Goal: Task Accomplishment & Management: Manage account settings

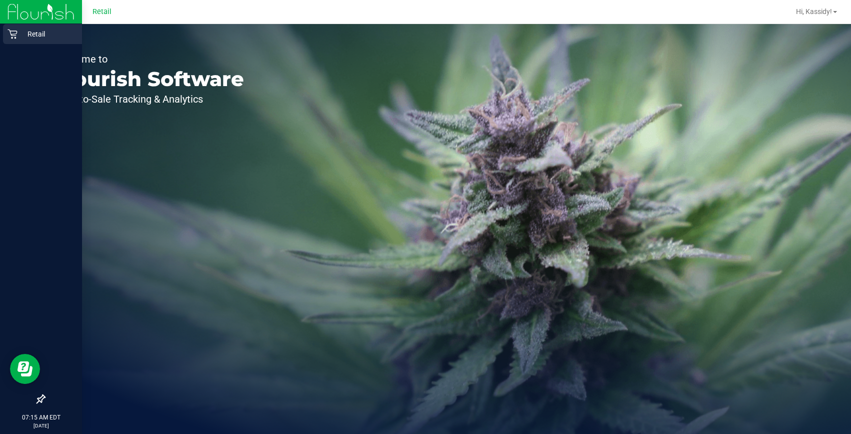
click at [10, 35] on icon at bounding box center [13, 34] width 10 height 10
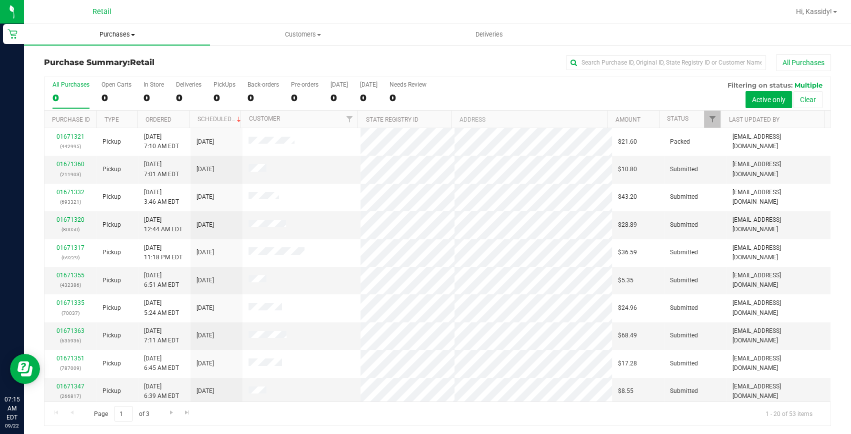
click at [140, 38] on span "Purchases" at bounding box center [117, 34] width 186 height 9
click at [114, 70] on li "Fulfillment" at bounding box center [117, 73] width 186 height 12
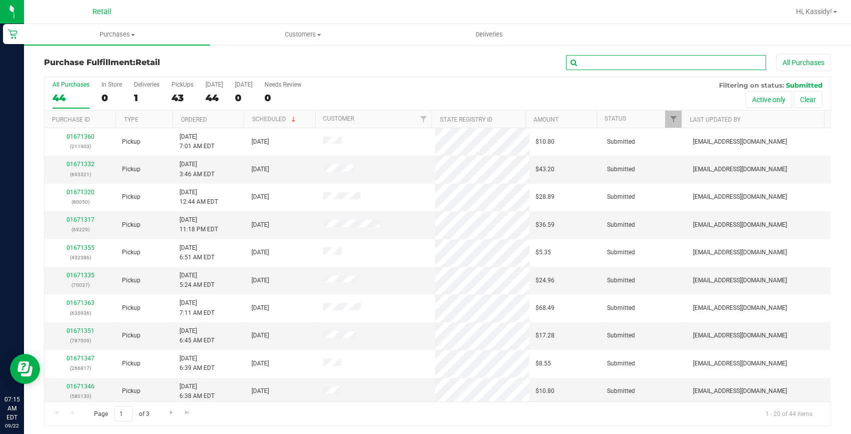
click at [603, 57] on input "text" at bounding box center [666, 62] width 200 height 15
type input "902"
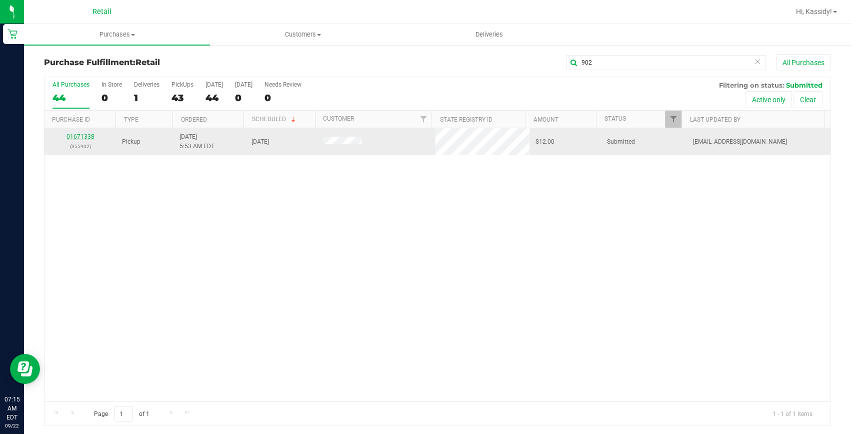
click at [84, 135] on link "01671338" at bounding box center [81, 136] width 28 height 7
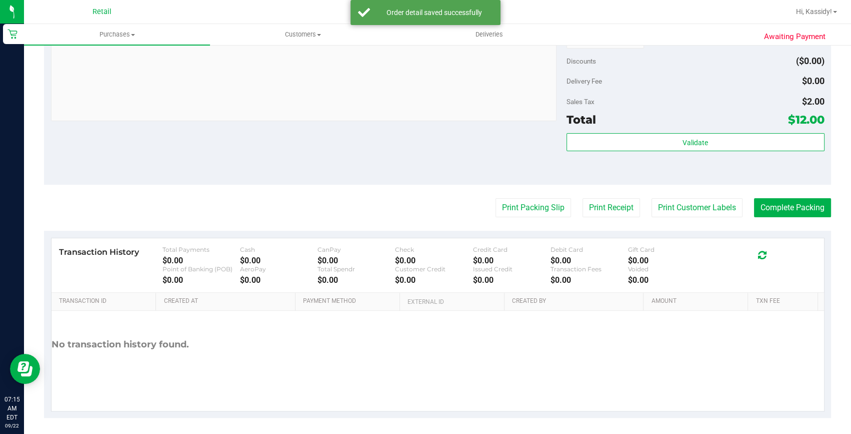
scroll to position [383, 0]
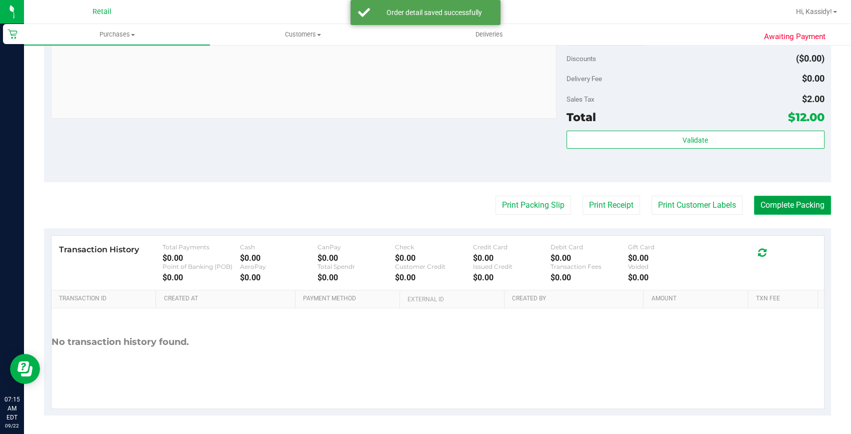
click at [754, 202] on button "Complete Packing" at bounding box center [792, 205] width 77 height 19
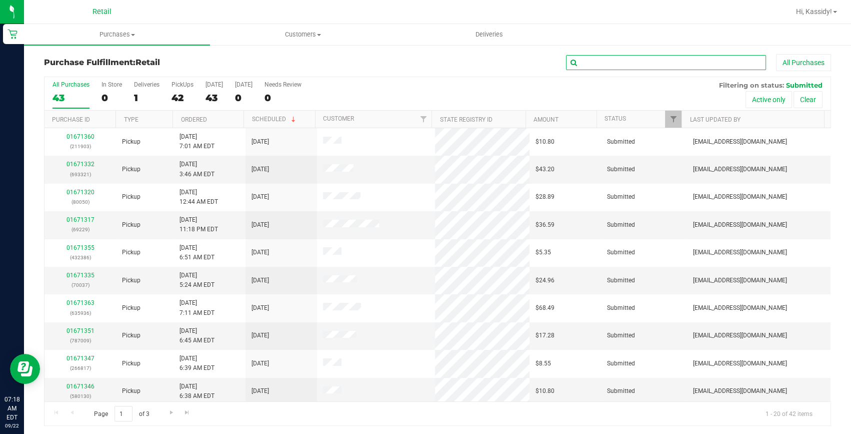
click at [660, 60] on input "text" at bounding box center [666, 62] width 200 height 15
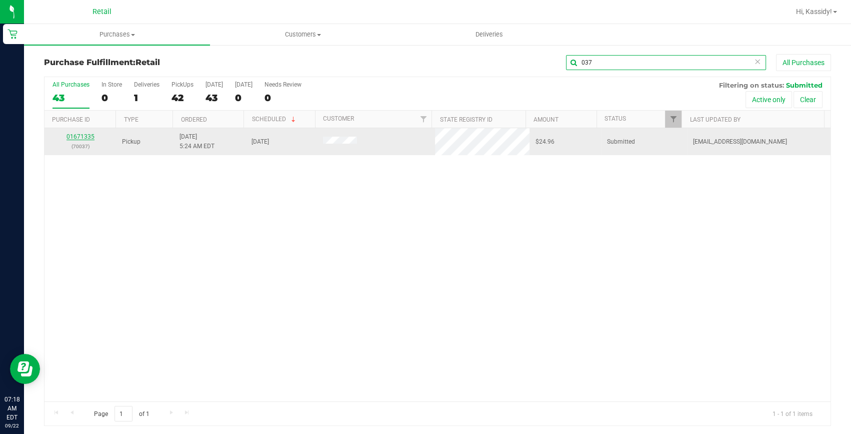
type input "037"
click at [83, 136] on link "01671335" at bounding box center [81, 136] width 28 height 7
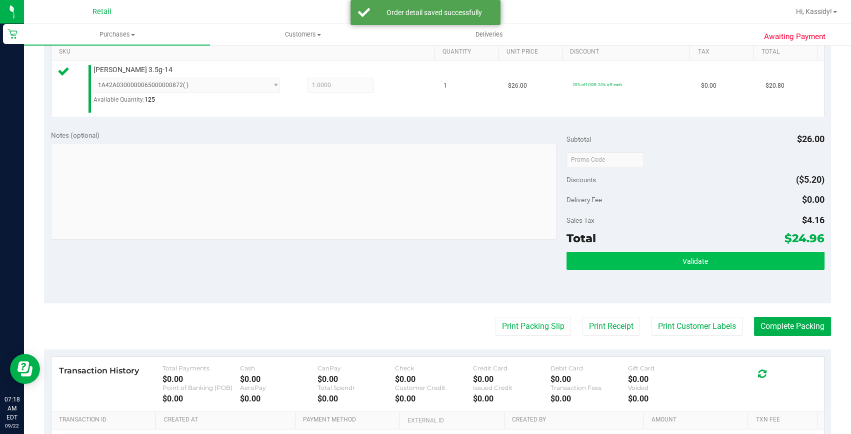
scroll to position [273, 0]
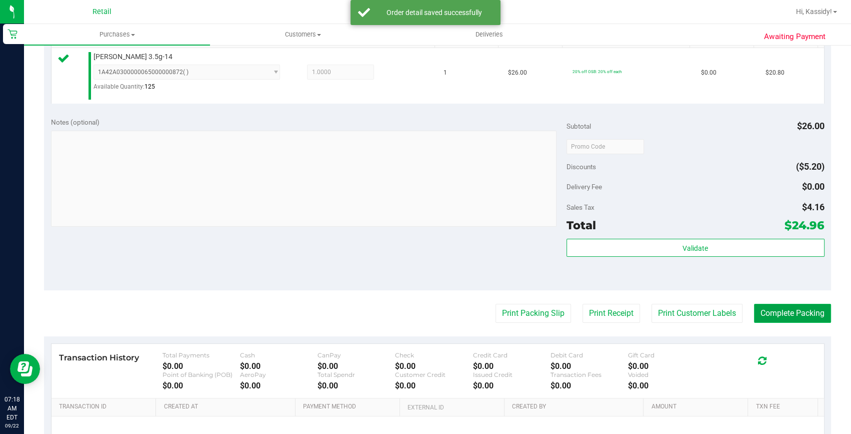
click at [760, 317] on button "Complete Packing" at bounding box center [792, 313] width 77 height 19
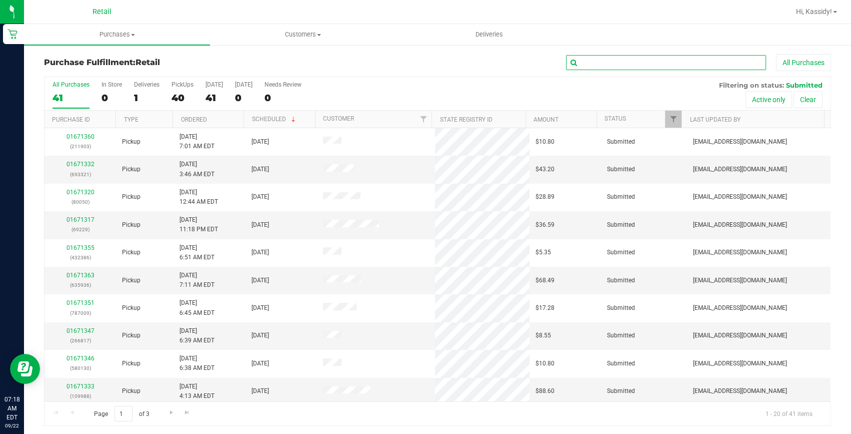
click at [659, 60] on input "text" at bounding box center [666, 62] width 200 height 15
type input "860"
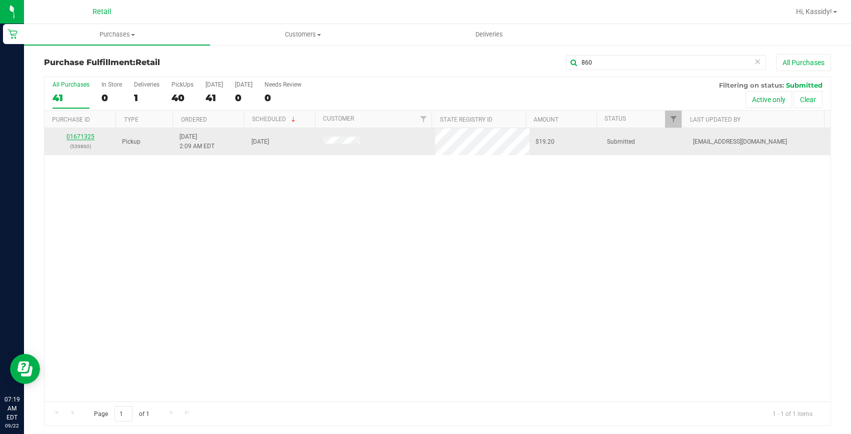
click at [84, 138] on link "01671325" at bounding box center [81, 136] width 28 height 7
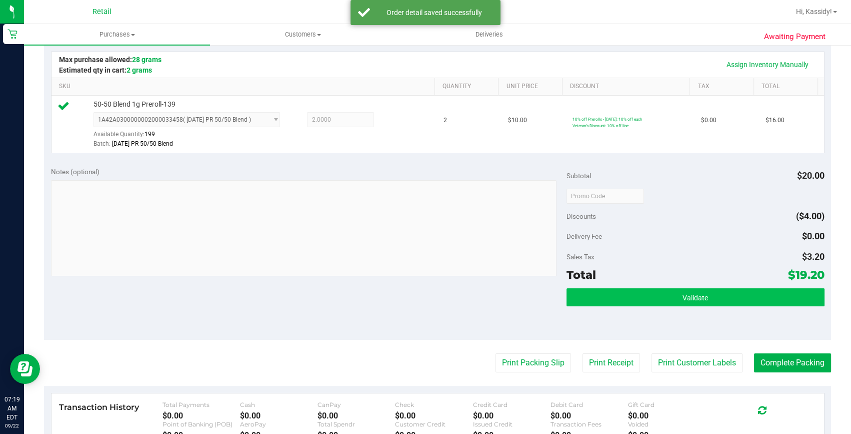
scroll to position [227, 0]
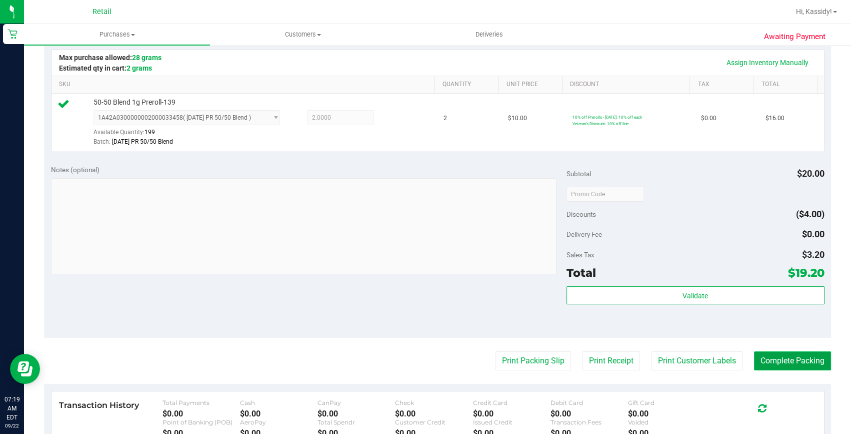
click at [773, 363] on button "Complete Packing" at bounding box center [792, 360] width 77 height 19
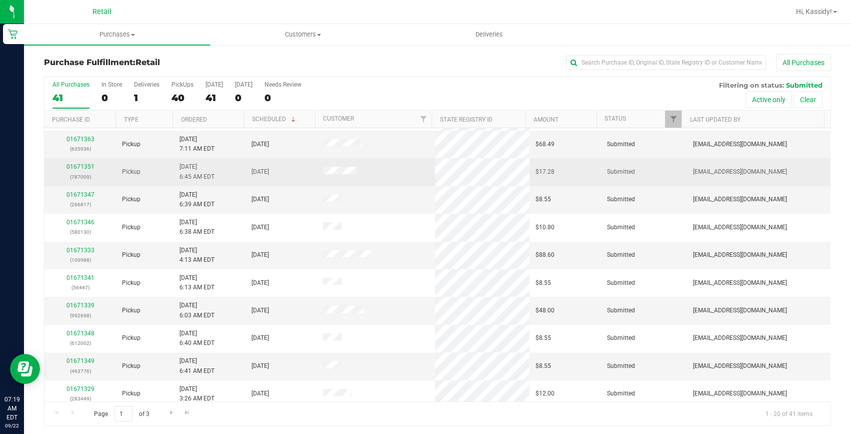
scroll to position [182, 0]
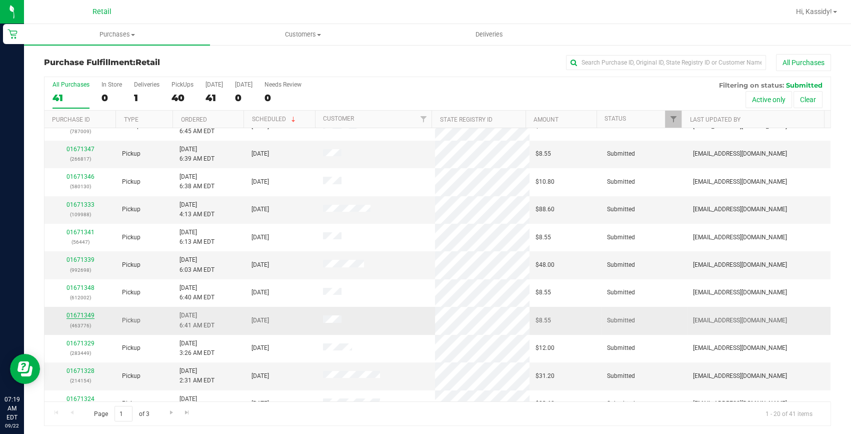
click at [70, 315] on link "01671349" at bounding box center [81, 315] width 28 height 7
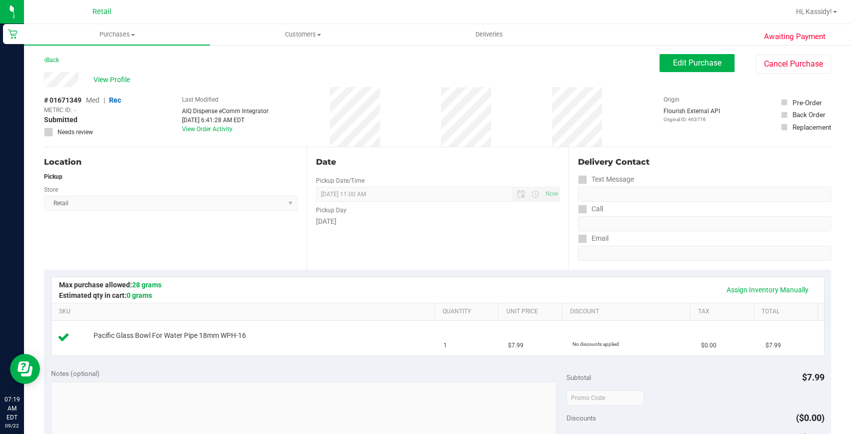
click at [50, 56] on div "Back" at bounding box center [51, 60] width 15 height 12
click at [51, 63] on link "Back" at bounding box center [51, 60] width 15 height 7
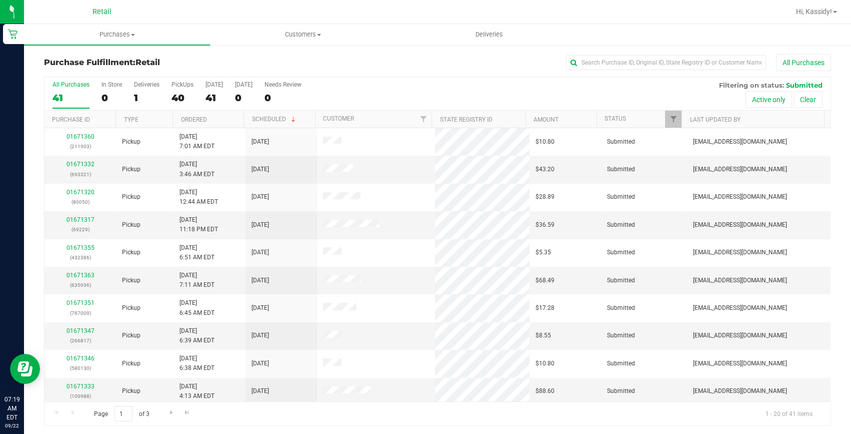
click at [477, 75] on div "Purchase Fulfillment: Retail All Purchases" at bounding box center [437, 65] width 787 height 22
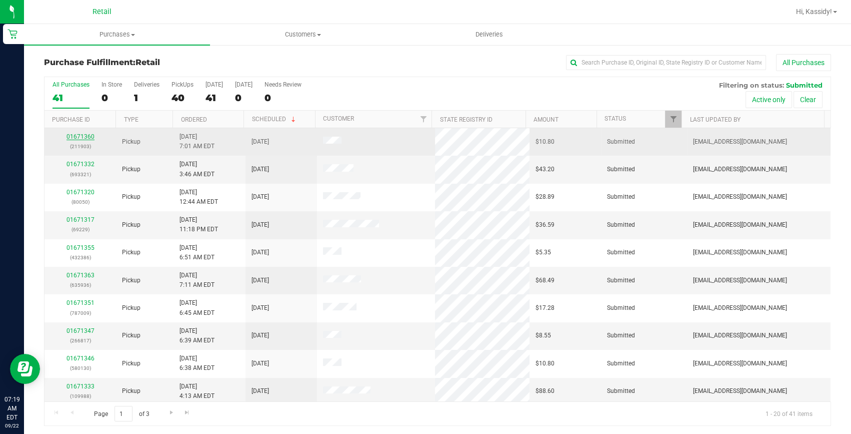
click at [79, 135] on link "01671360" at bounding box center [81, 136] width 28 height 7
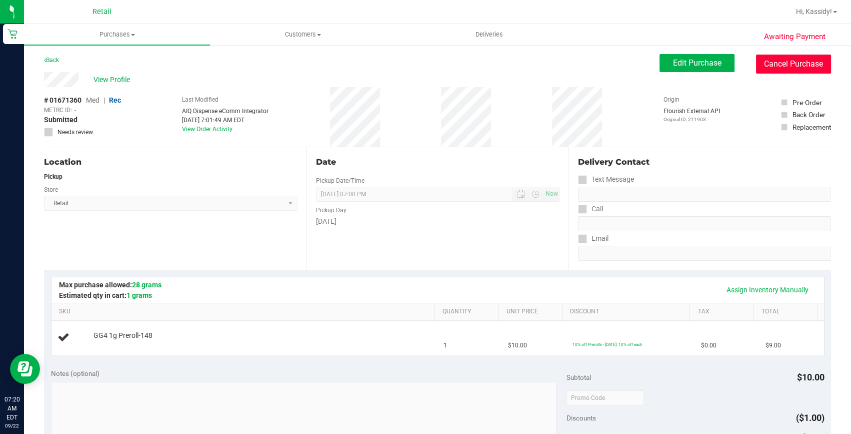
click at [797, 65] on button "Cancel Purchase" at bounding box center [793, 64] width 75 height 19
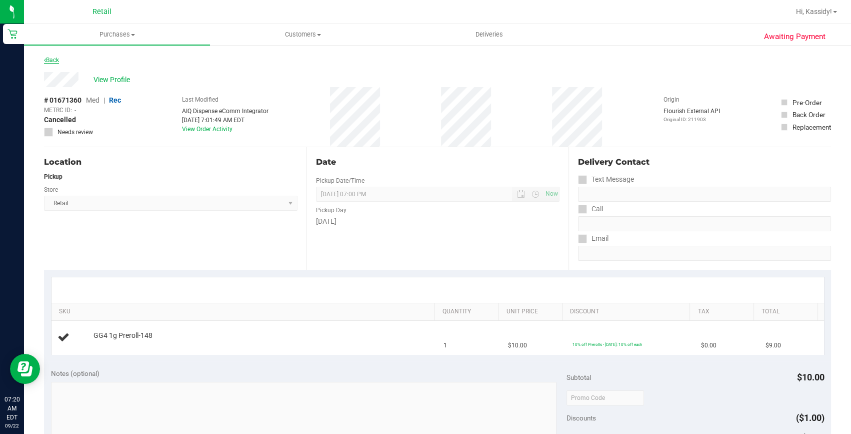
click at [48, 62] on link "Back" at bounding box center [51, 60] width 15 height 7
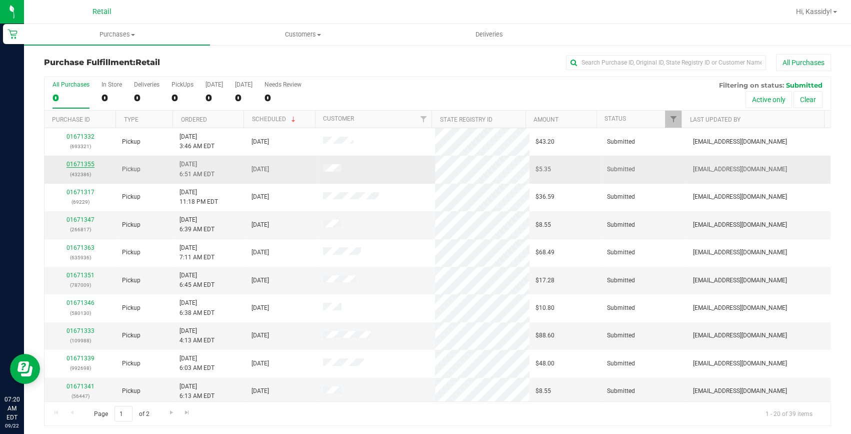
click at [90, 167] on link "01671355" at bounding box center [81, 164] width 28 height 7
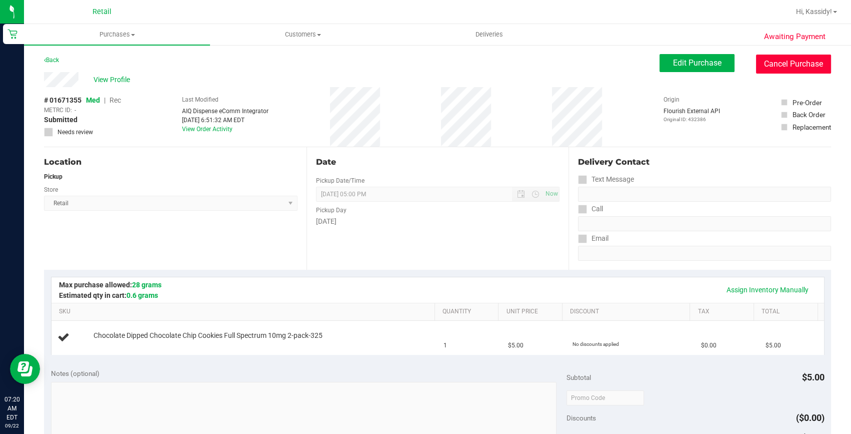
click at [788, 58] on button "Cancel Purchase" at bounding box center [793, 64] width 75 height 19
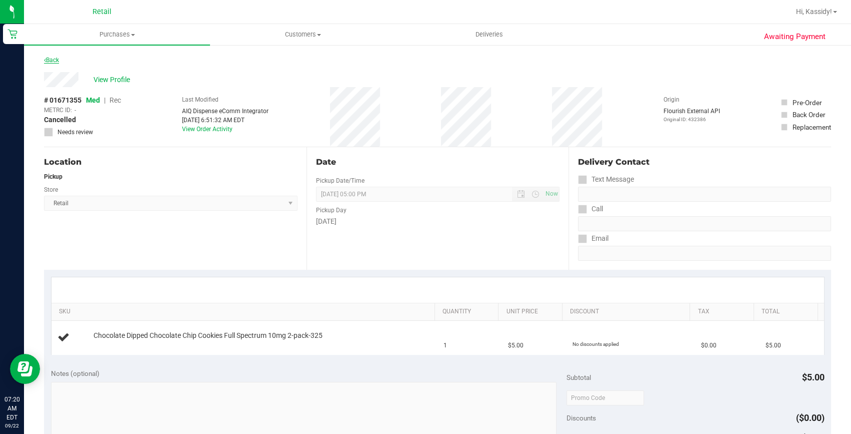
click at [54, 60] on link "Back" at bounding box center [51, 60] width 15 height 7
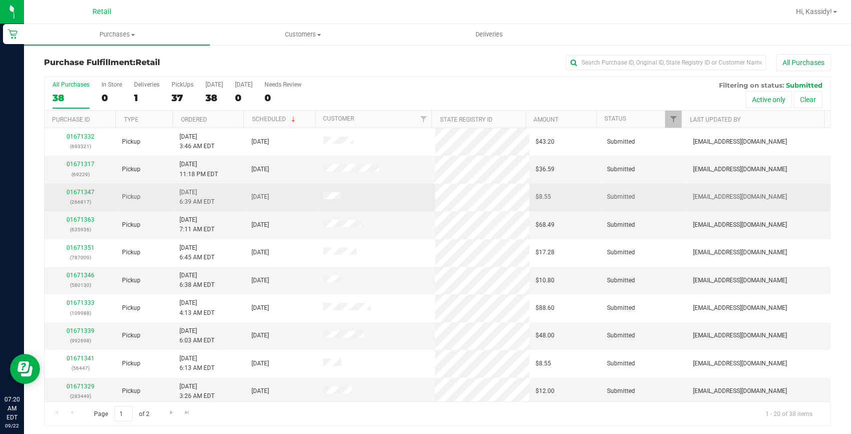
click at [82, 196] on div "01671347 (266817)" at bounding box center [81, 197] width 60 height 19
click at [82, 195] on link "01671347" at bounding box center [81, 192] width 28 height 7
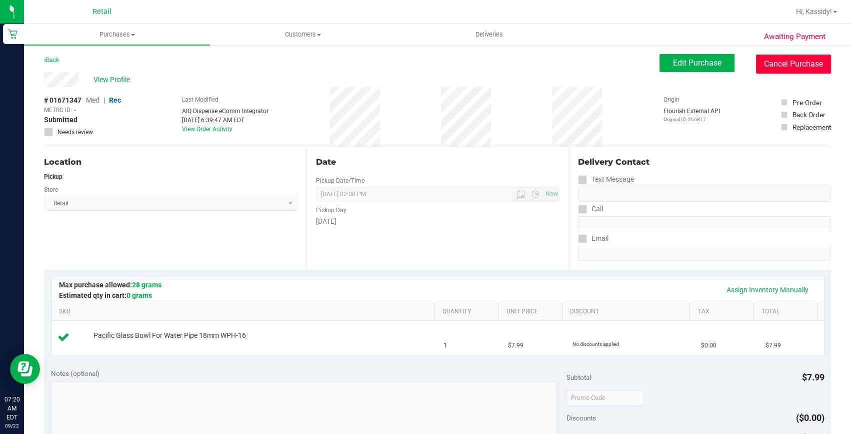
click at [790, 60] on button "Cancel Purchase" at bounding box center [793, 64] width 75 height 19
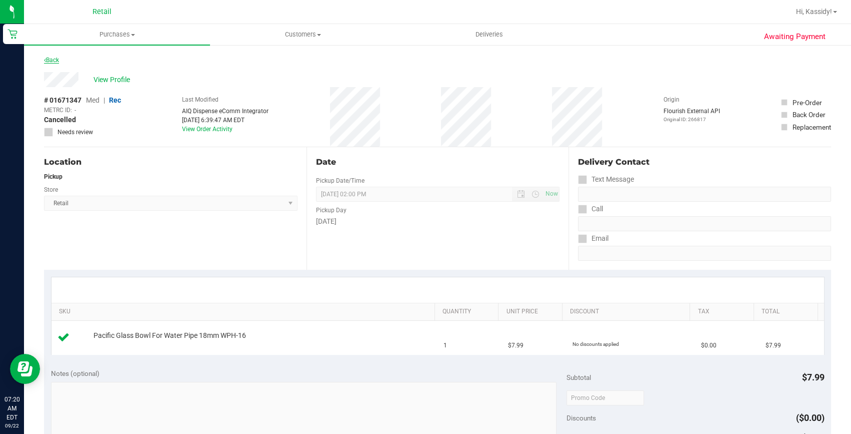
click at [56, 58] on link "Back" at bounding box center [51, 60] width 15 height 7
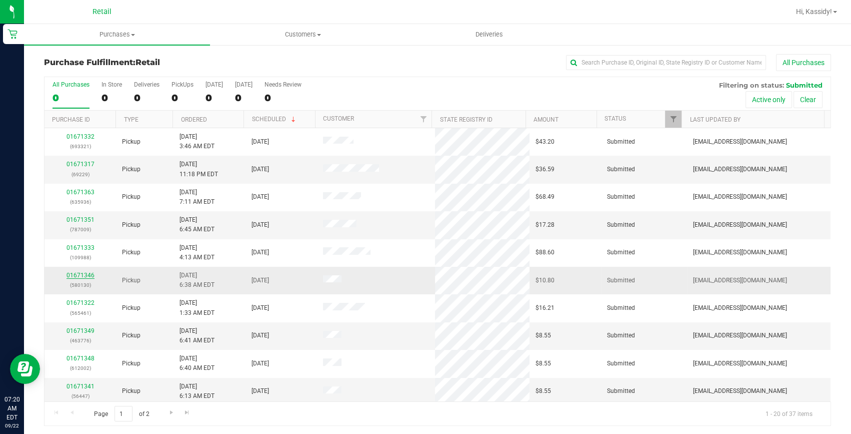
click at [84, 276] on link "01671346" at bounding box center [81, 275] width 28 height 7
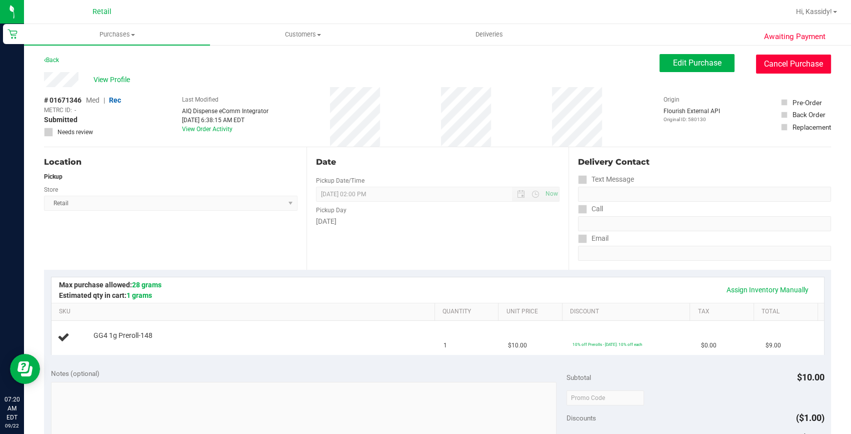
click at [764, 72] on button "Cancel Purchase" at bounding box center [793, 64] width 75 height 19
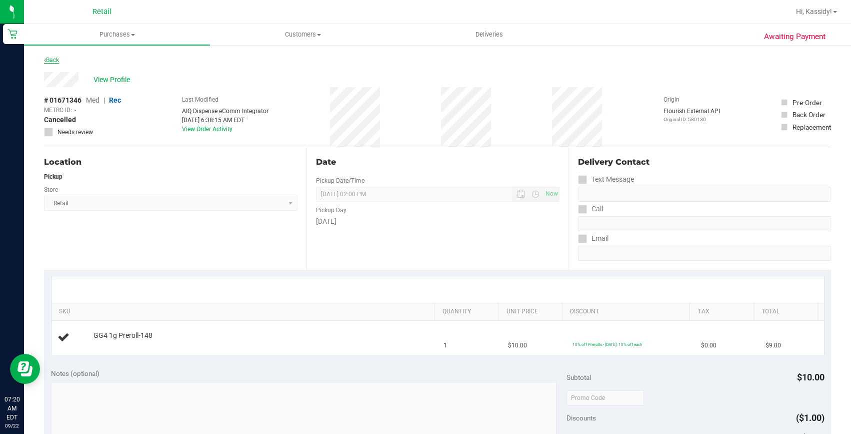
click at [55, 60] on link "Back" at bounding box center [51, 60] width 15 height 7
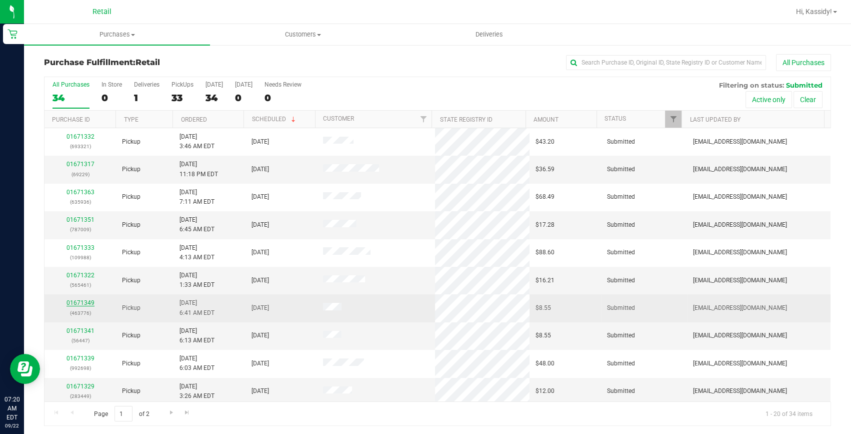
click at [83, 300] on link "01671349" at bounding box center [81, 302] width 28 height 7
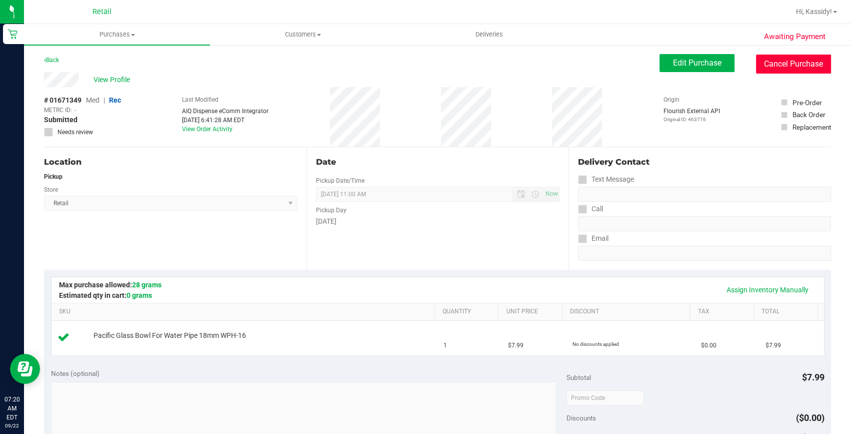
click at [787, 64] on button "Cancel Purchase" at bounding box center [793, 64] width 75 height 19
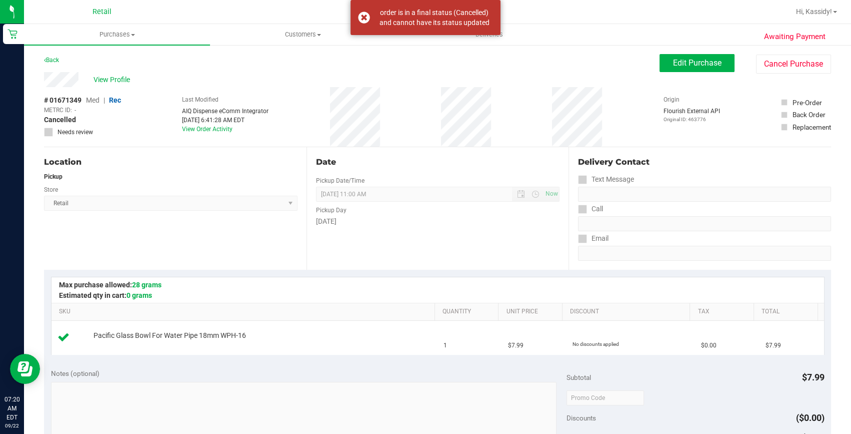
click at [30, 61] on div "Awaiting Payment Back Edit Purchase Cancel Purchase View Profile # 01671349 Med…" at bounding box center [437, 419] width 827 height 750
click at [63, 60] on div "Back Edit Purchase Cancel Purchase" at bounding box center [437, 63] width 787 height 18
click at [35, 60] on div "Awaiting Payment Back Edit Purchase Cancel Purchase View Profile # 01671349 Med…" at bounding box center [437, 419] width 827 height 750
click at [50, 59] on link "Back" at bounding box center [51, 60] width 15 height 7
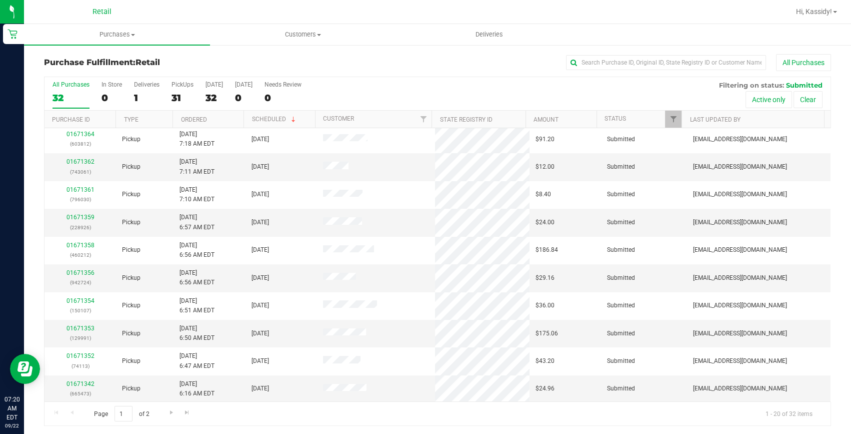
scroll to position [2, 0]
click at [166, 409] on link "Go to the next page" at bounding box center [171, 411] width 15 height 14
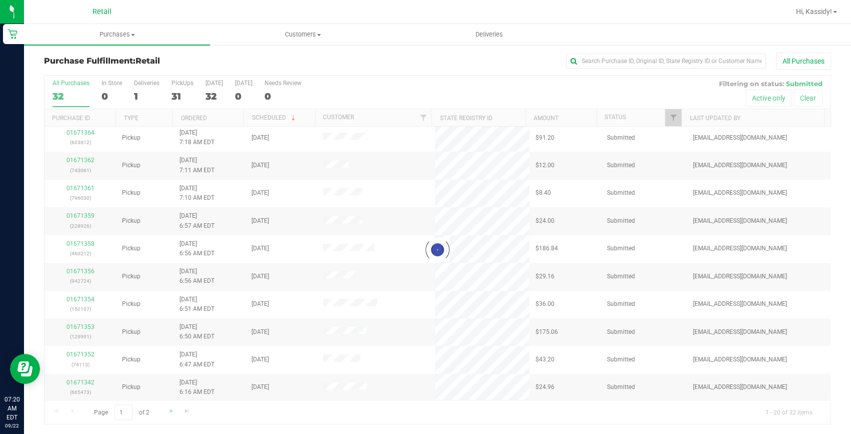
click at [166, 409] on div at bounding box center [438, 250] width 786 height 348
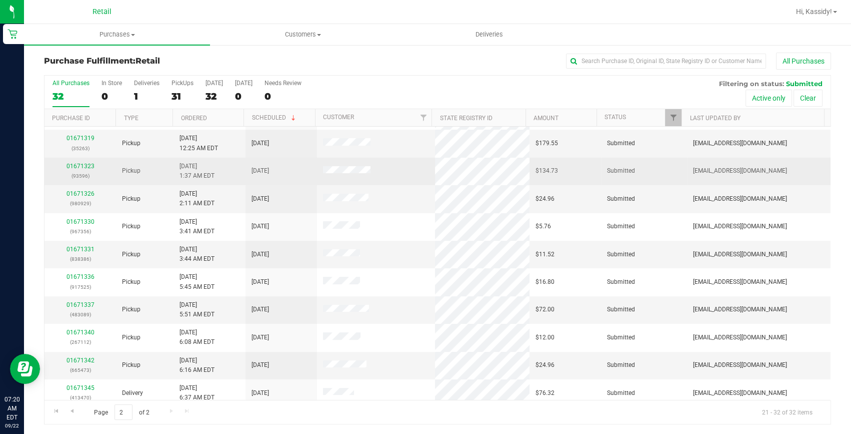
scroll to position [0, 0]
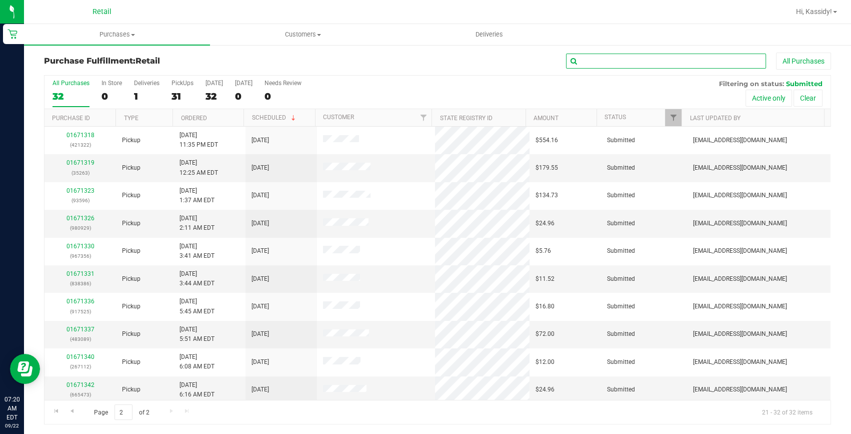
click at [660, 54] on input "text" at bounding box center [666, 61] width 200 height 15
type input "356"
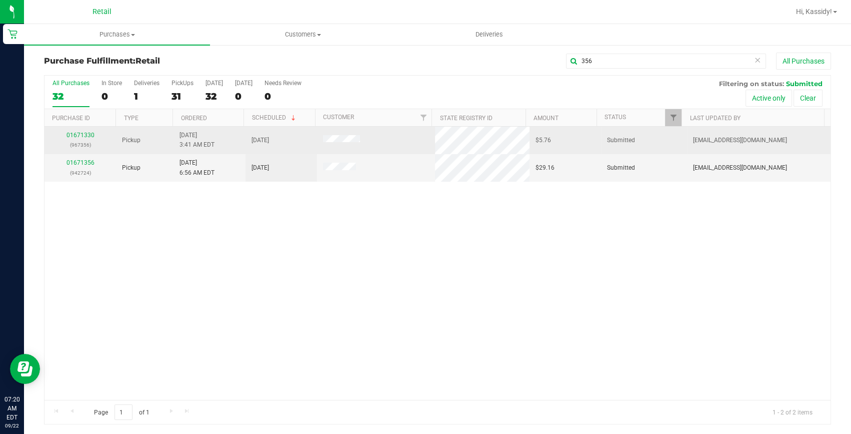
click at [91, 139] on div "01671330 (967356)" at bounding box center [81, 140] width 60 height 19
click at [89, 135] on link "01671330" at bounding box center [81, 135] width 28 height 7
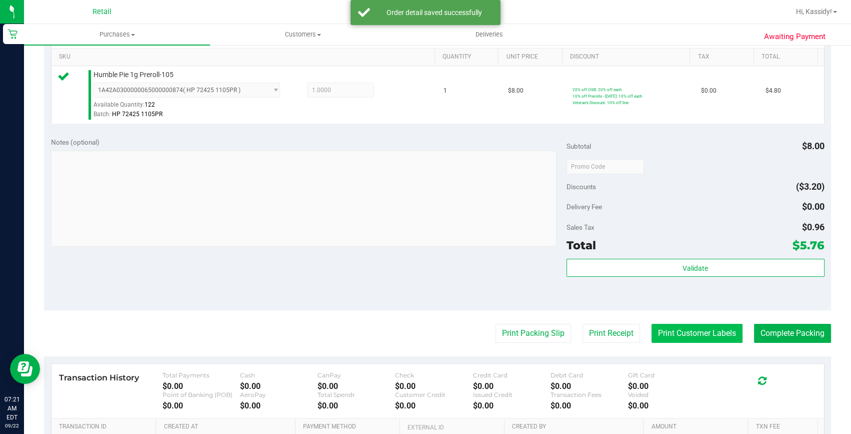
scroll to position [275, 0]
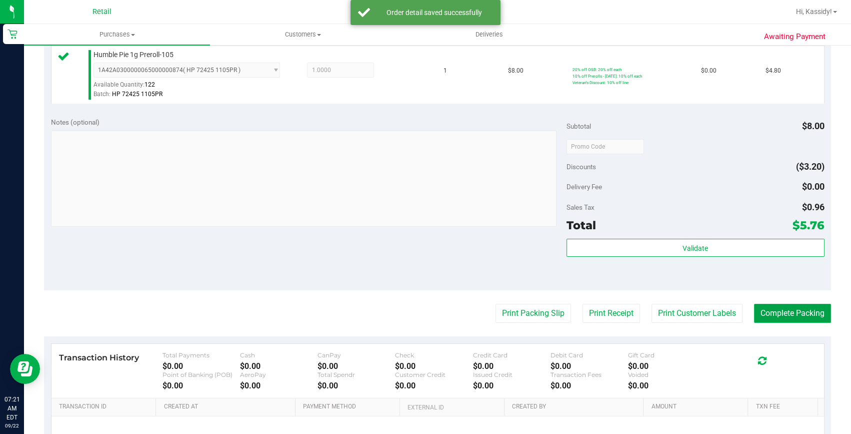
click at [775, 313] on button "Complete Packing" at bounding box center [792, 313] width 77 height 19
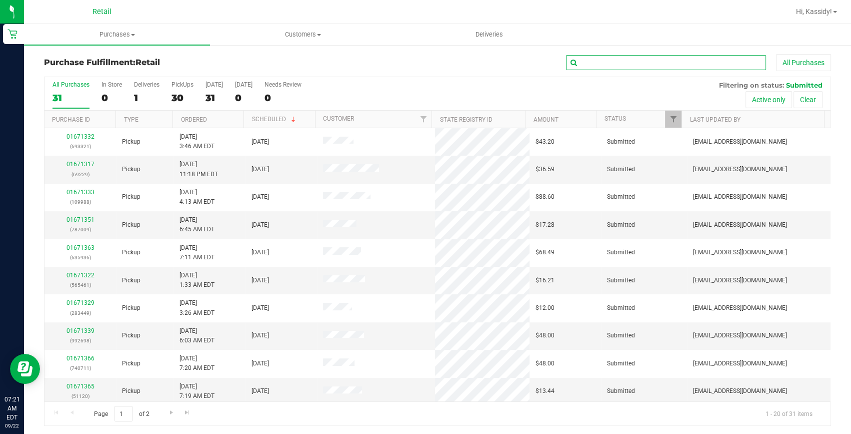
click at [647, 56] on input "text" at bounding box center [666, 62] width 200 height 15
type input "386"
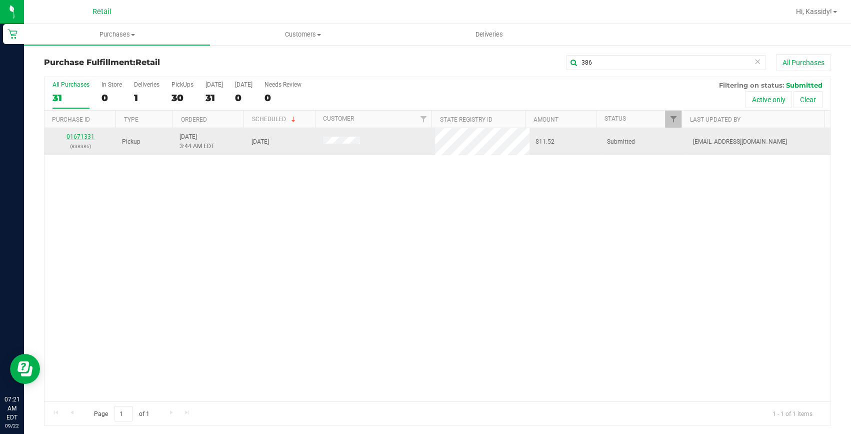
click at [80, 134] on link "01671331" at bounding box center [81, 136] width 28 height 7
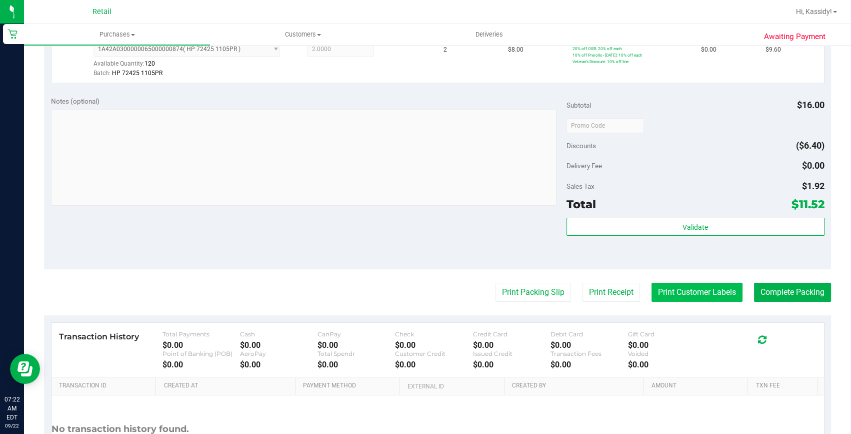
scroll to position [318, 0]
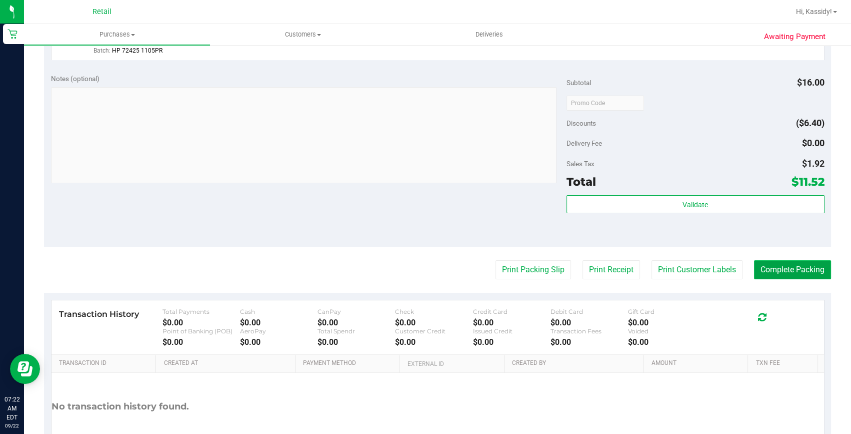
click at [763, 270] on button "Complete Packing" at bounding box center [792, 269] width 77 height 19
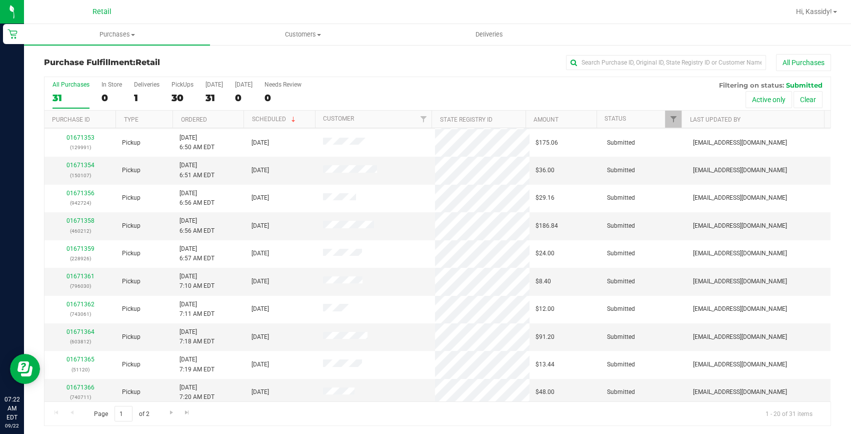
scroll to position [280, 0]
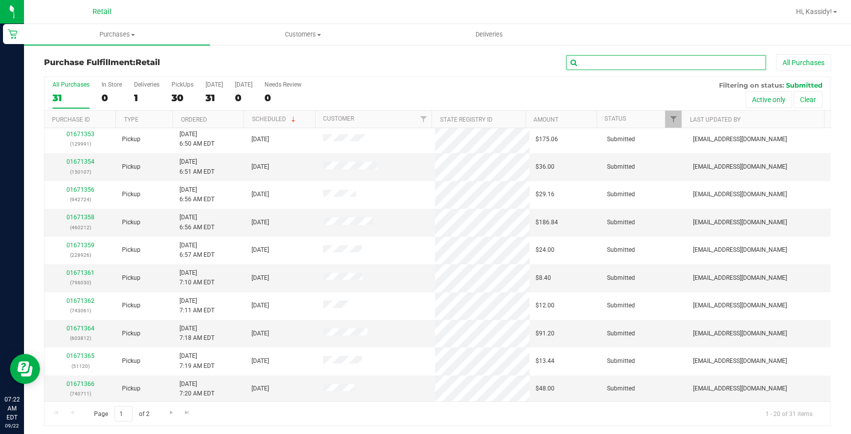
click at [608, 66] on input "text" at bounding box center [666, 62] width 200 height 15
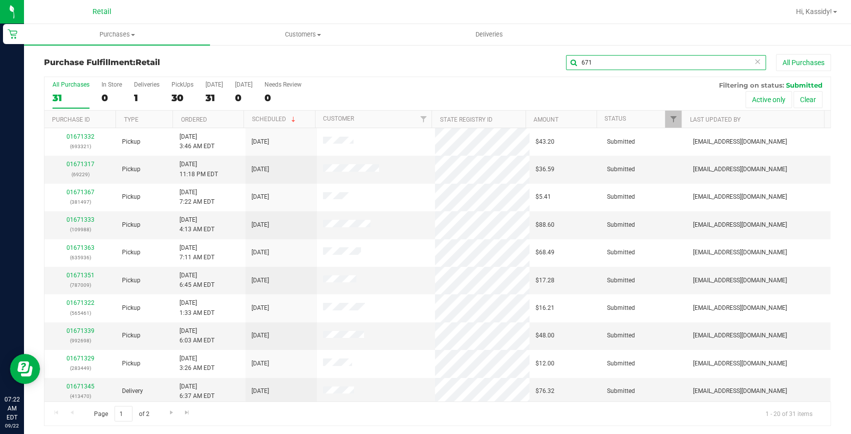
drag, startPoint x: 593, startPoint y: 67, endPoint x: 522, endPoint y: 70, distance: 70.6
click at [522, 70] on div "671 All Purchases" at bounding box center [569, 62] width 525 height 17
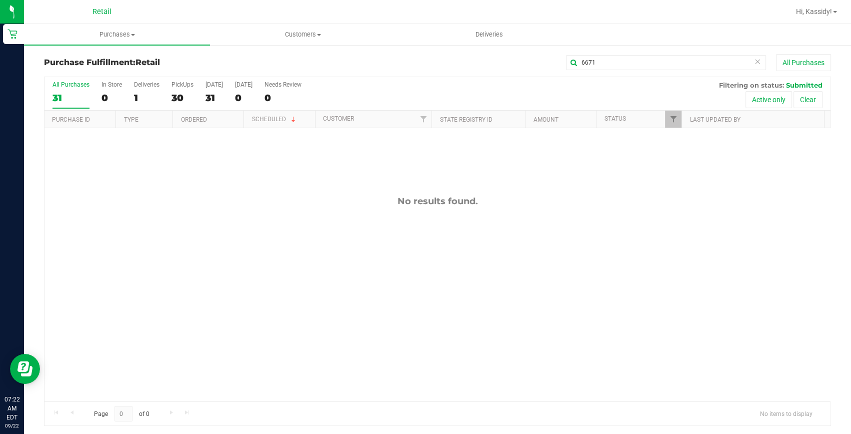
click at [597, 72] on div "Purchase Fulfillment: Retail 6671 All Purchases" at bounding box center [437, 65] width 787 height 22
click at [595, 63] on input "6671" at bounding box center [666, 62] width 200 height 15
drag, startPoint x: 592, startPoint y: 65, endPoint x: 535, endPoint y: 70, distance: 57.2
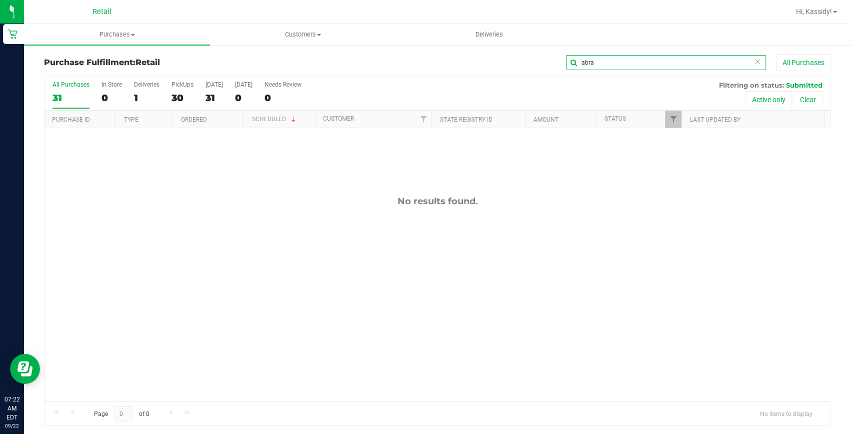
click at [535, 70] on div "abra All Purchases" at bounding box center [569, 62] width 525 height 17
type input "abra"
click at [266, 45] on link "Customers All customers Add a new customer All physicians" at bounding box center [303, 34] width 186 height 21
click at [231, 60] on span "All customers" at bounding box center [246, 60] width 72 height 9
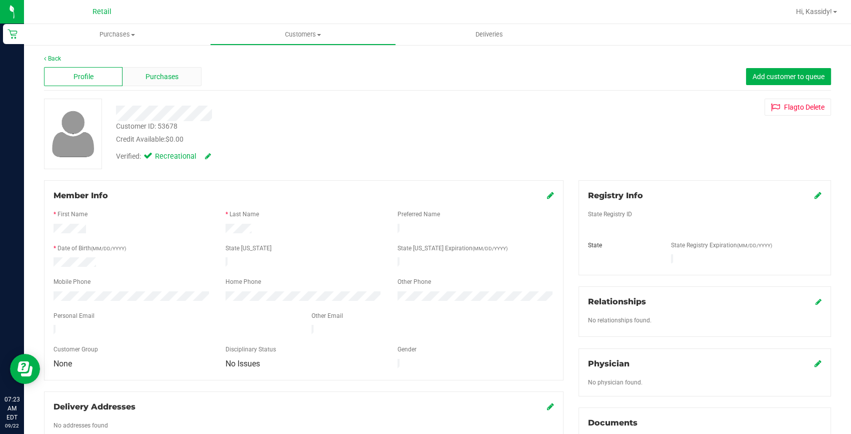
click at [166, 79] on span "Purchases" at bounding box center [162, 77] width 33 height 11
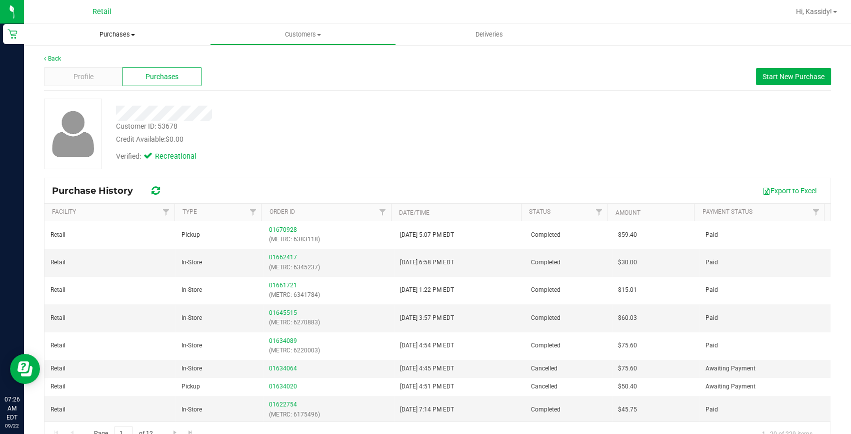
click at [111, 37] on span "Purchases" at bounding box center [117, 34] width 186 height 9
click at [109, 75] on li "Fulfillment" at bounding box center [117, 73] width 186 height 12
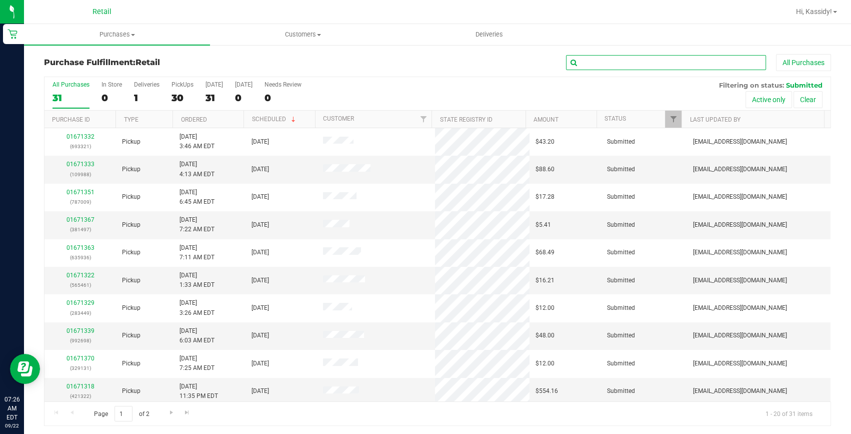
click at [580, 67] on input "text" at bounding box center [666, 62] width 200 height 15
type input "461"
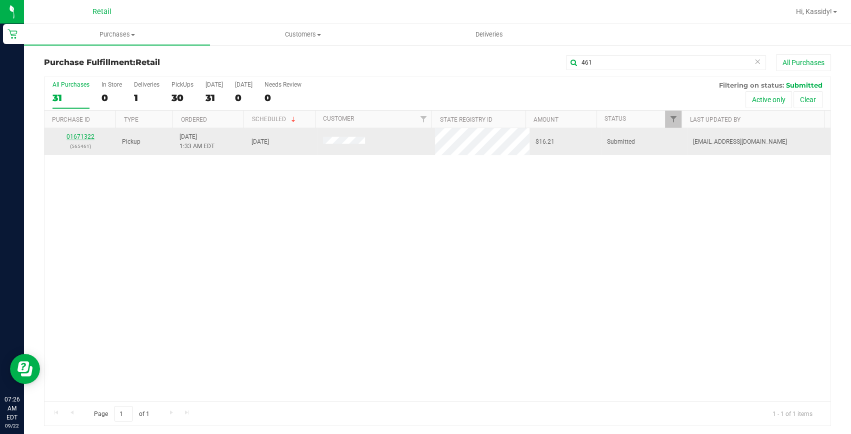
click at [82, 138] on link "01671322" at bounding box center [81, 136] width 28 height 7
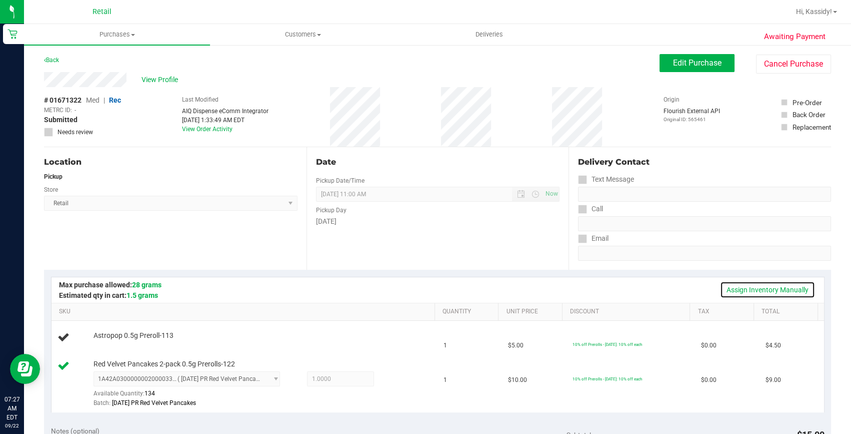
click at [729, 286] on link "Assign Inventory Manually" at bounding box center [767, 289] width 95 height 17
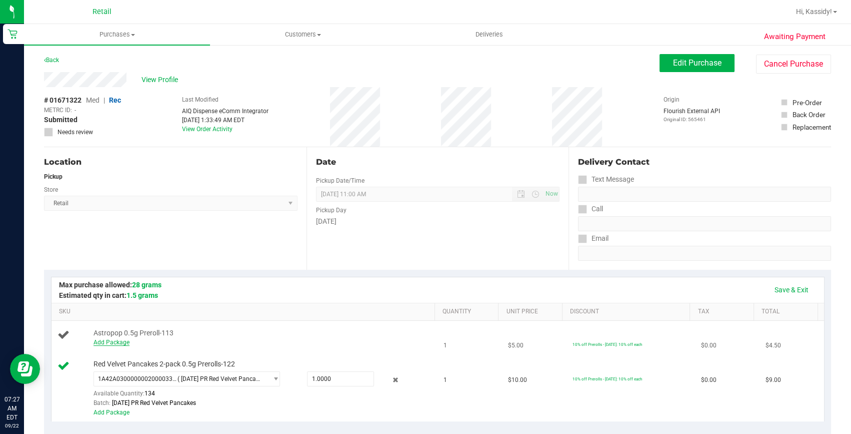
click at [116, 343] on link "Add Package" at bounding box center [112, 342] width 36 height 7
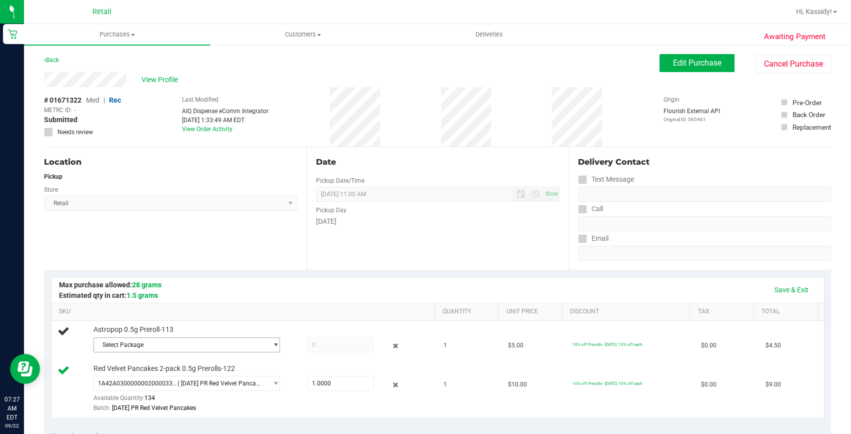
click at [116, 343] on span "Select Package" at bounding box center [180, 345] width 173 height 14
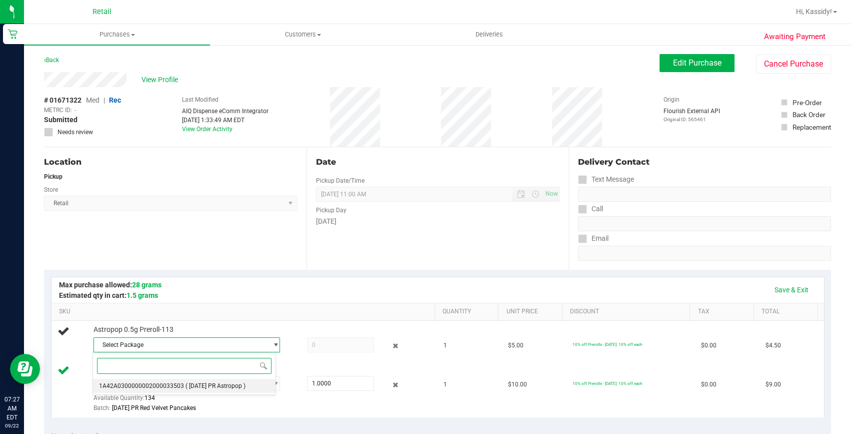
click at [157, 383] on span "1A42A0300000002000033503" at bounding box center [141, 385] width 85 height 7
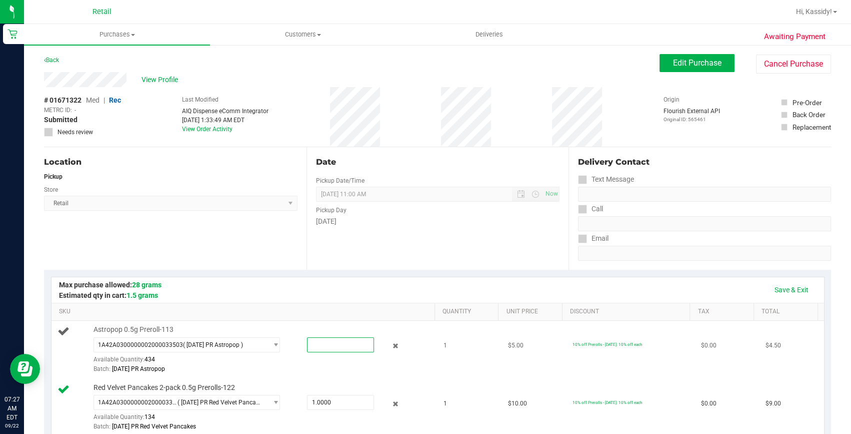
click at [352, 343] on span at bounding box center [341, 344] width 68 height 15
type input "1"
type input "1.0000"
click at [445, 284] on div "Save & Exit" at bounding box center [438, 289] width 755 height 17
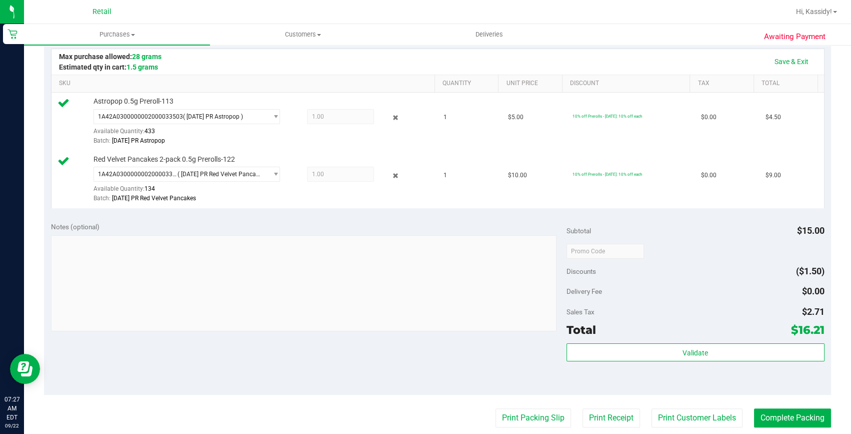
scroll to position [227, 0]
click at [774, 421] on button "Complete Packing" at bounding box center [792, 418] width 77 height 19
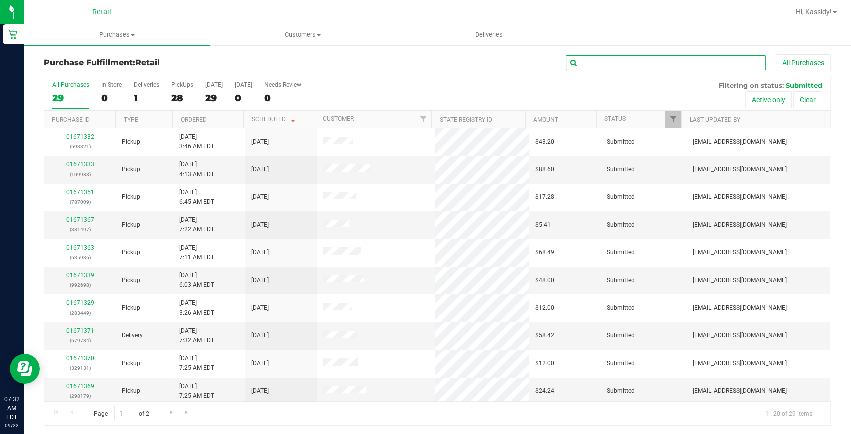
click at [642, 60] on input "text" at bounding box center [666, 62] width 200 height 15
type input "113"
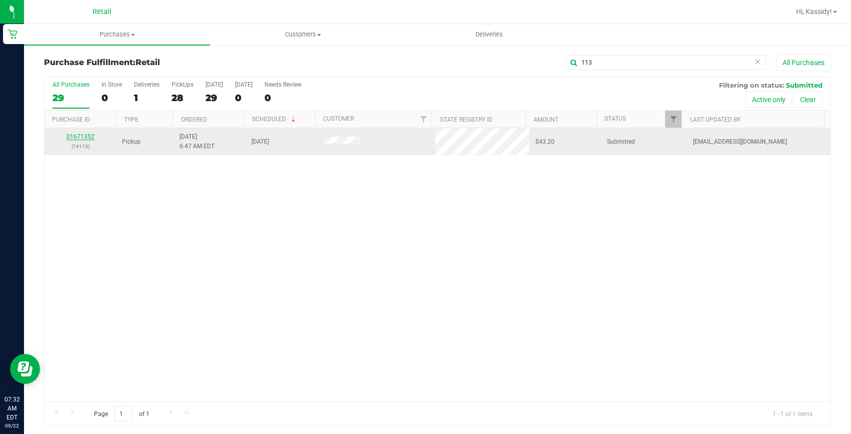
click at [72, 140] on link "01671352" at bounding box center [81, 136] width 28 height 7
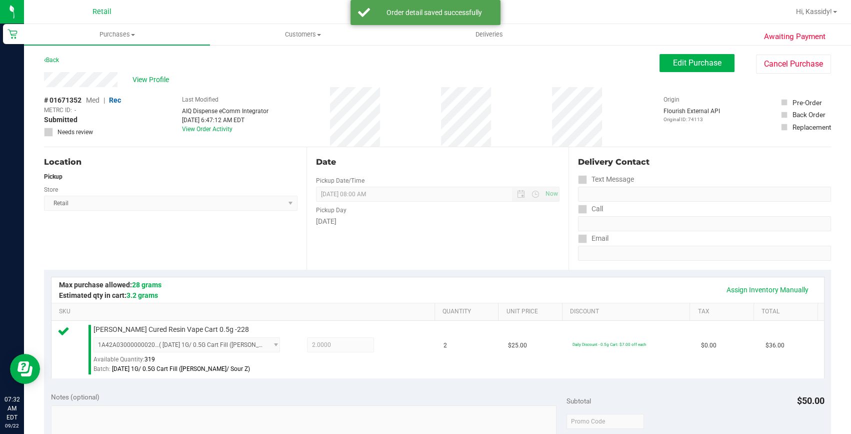
scroll to position [227, 0]
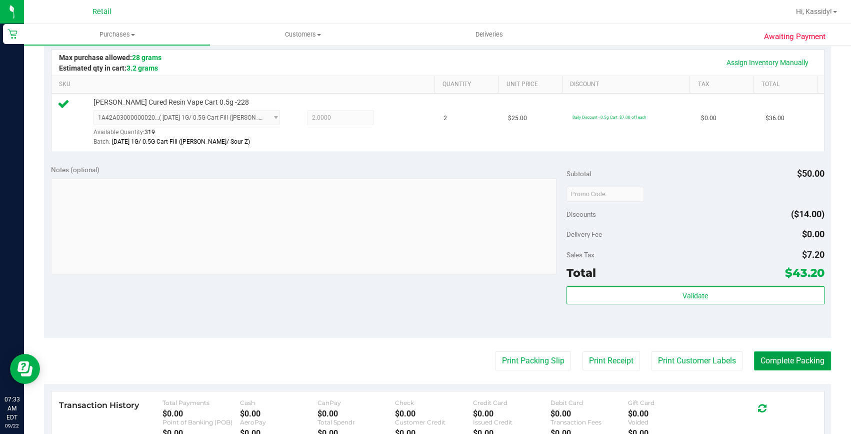
click at [766, 357] on button "Complete Packing" at bounding box center [792, 360] width 77 height 19
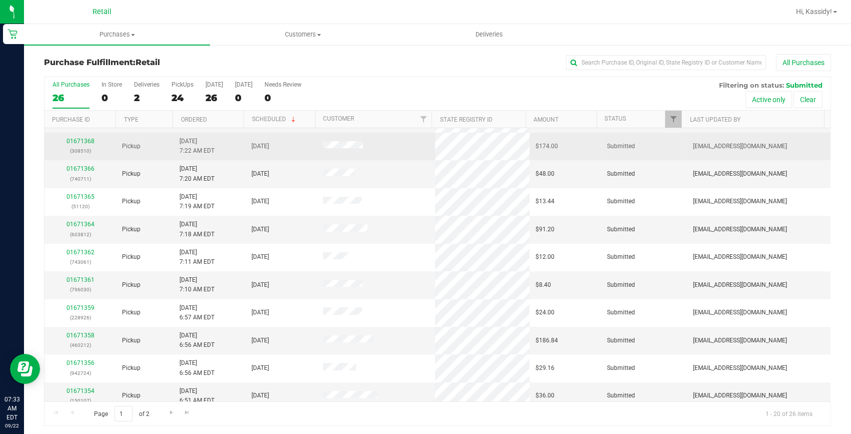
scroll to position [280, 0]
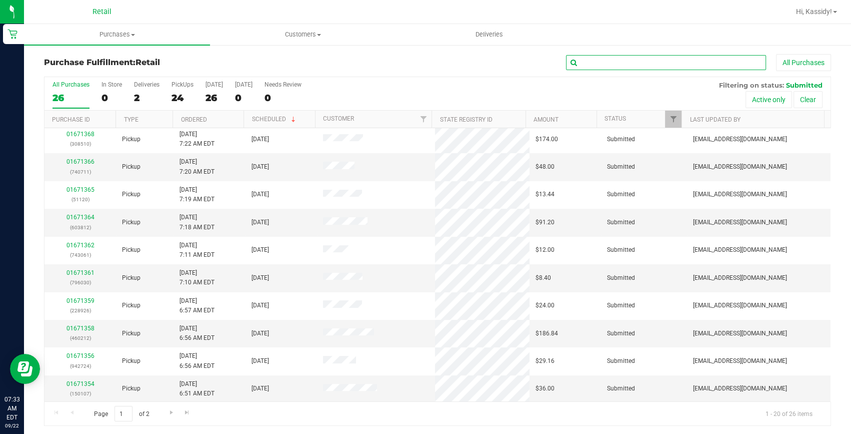
click at [666, 65] on input "text" at bounding box center [666, 62] width 200 height 15
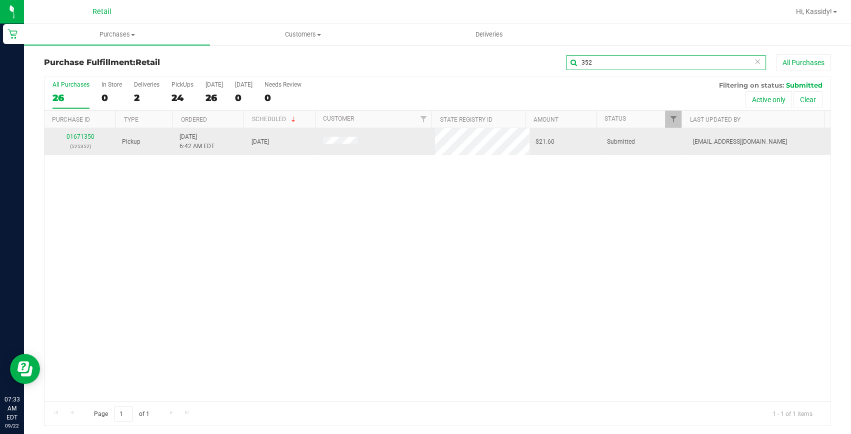
scroll to position [0, 0]
type input "352"
click at [84, 137] on link "01671350" at bounding box center [81, 136] width 28 height 7
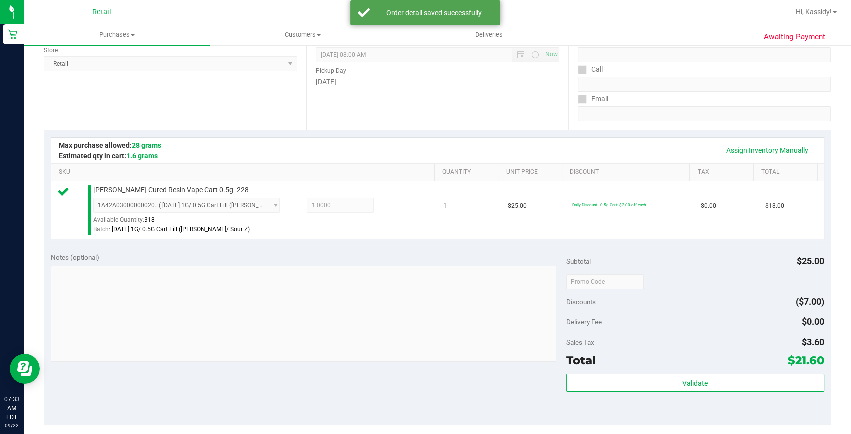
scroll to position [273, 0]
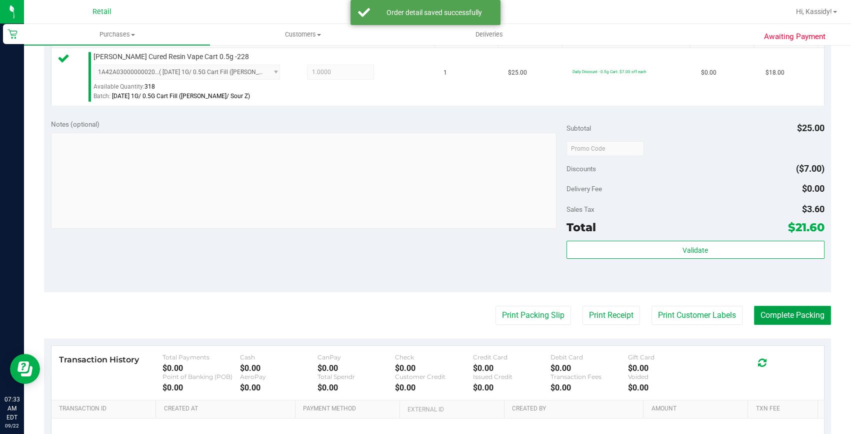
click at [794, 312] on button "Complete Packing" at bounding box center [792, 315] width 77 height 19
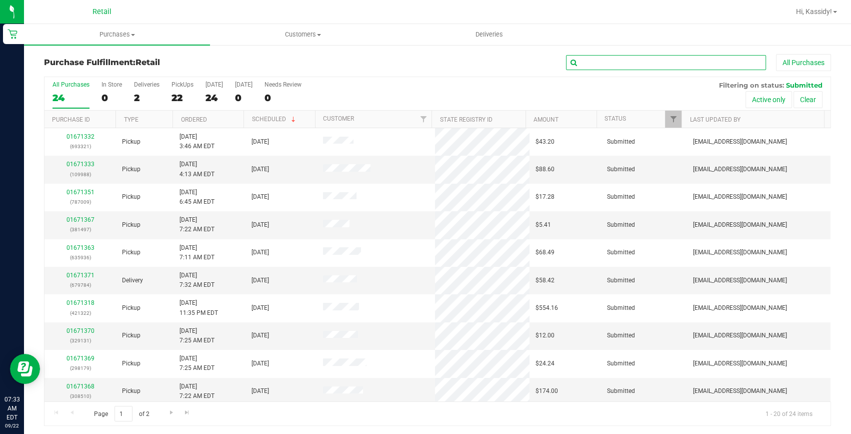
click at [614, 66] on input "text" at bounding box center [666, 62] width 200 height 15
type input "321"
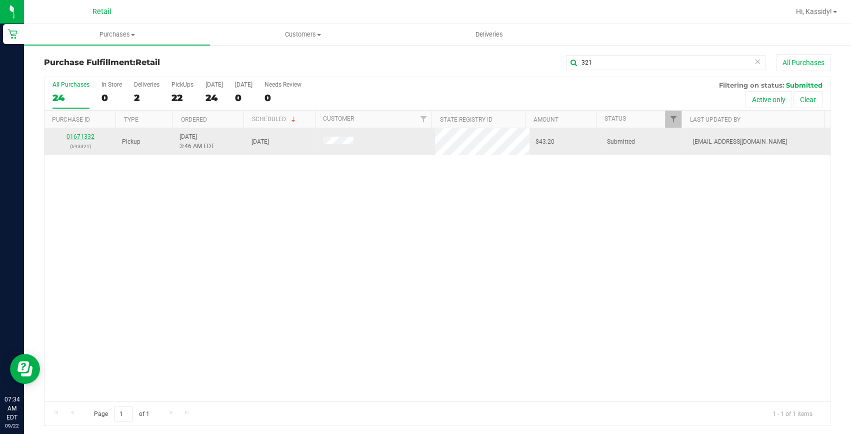
click at [85, 137] on link "01671332" at bounding box center [81, 136] width 28 height 7
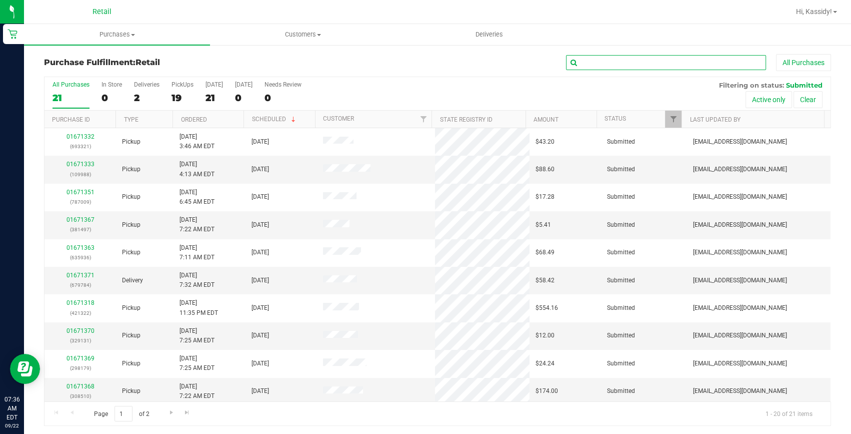
click at [615, 61] on input "text" at bounding box center [666, 62] width 200 height 15
type input "120"
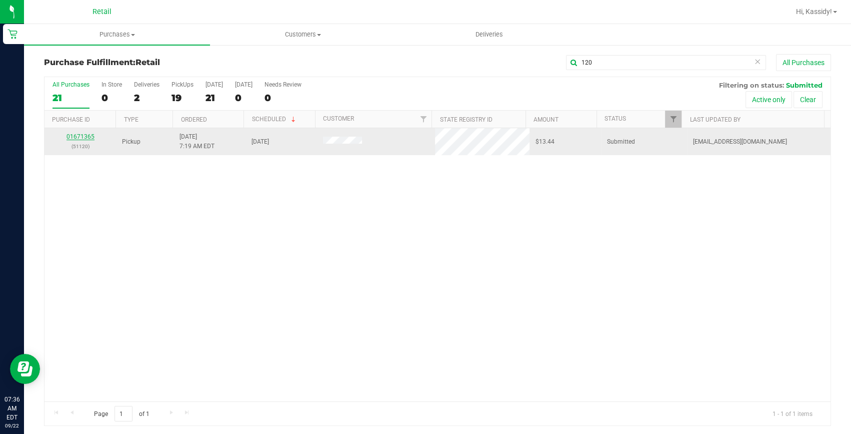
click at [77, 140] on link "01671365" at bounding box center [81, 136] width 28 height 7
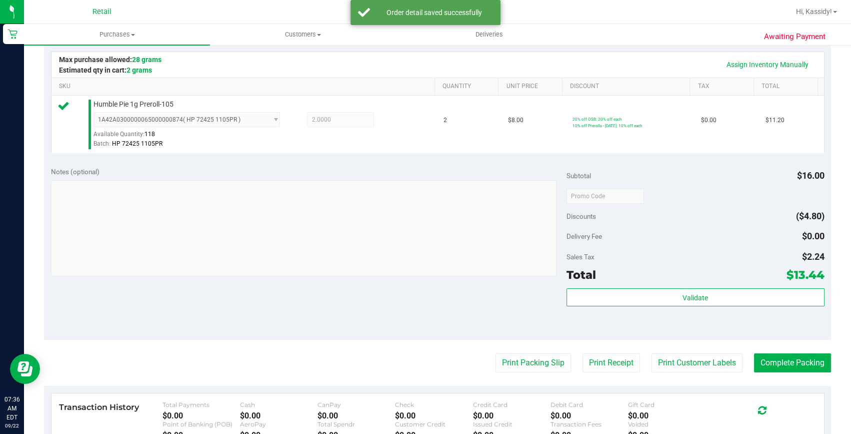
scroll to position [227, 0]
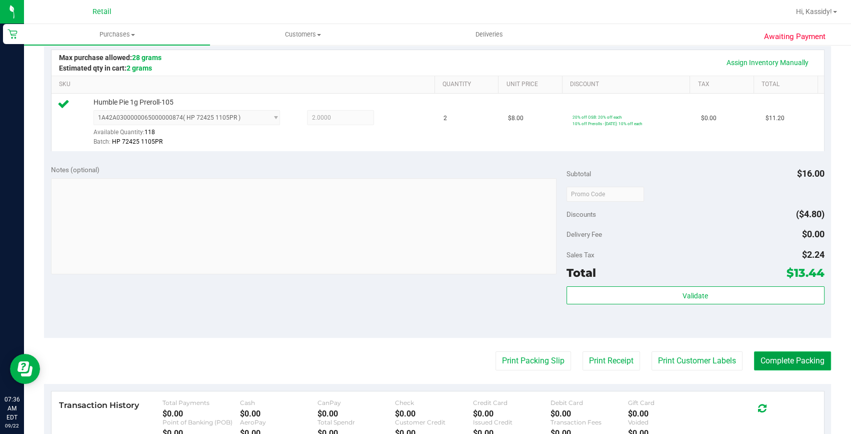
click at [778, 356] on button "Complete Packing" at bounding box center [792, 360] width 77 height 19
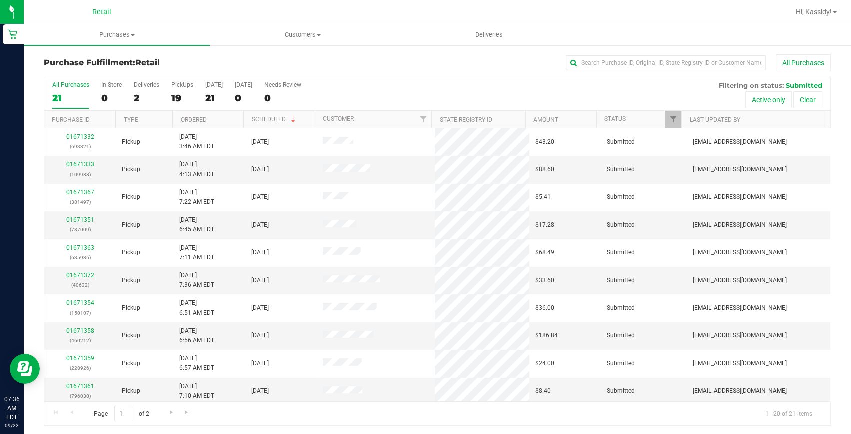
click at [592, 71] on div "Purchase Fulfillment: Retail All Purchases" at bounding box center [437, 65] width 787 height 22
click at [592, 69] on input "text" at bounding box center [666, 62] width 200 height 15
type input "936"
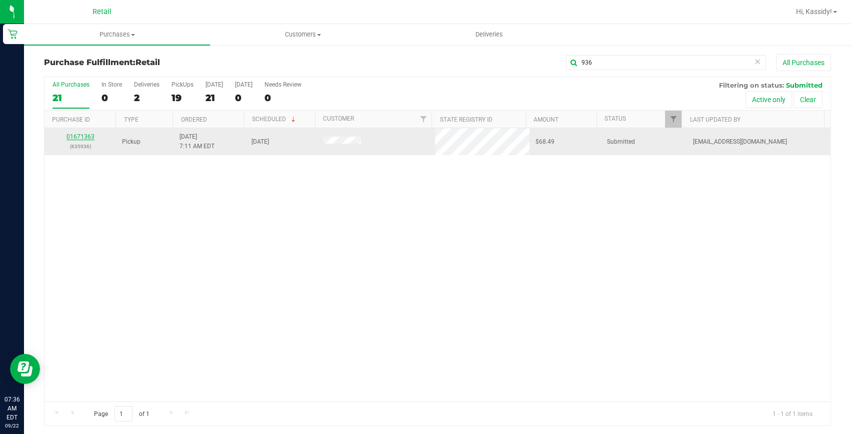
click at [70, 133] on link "01671363" at bounding box center [81, 136] width 28 height 7
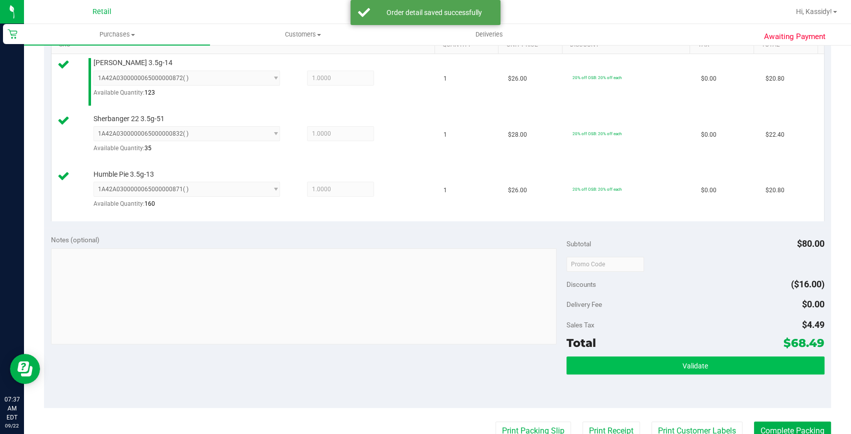
scroll to position [318, 0]
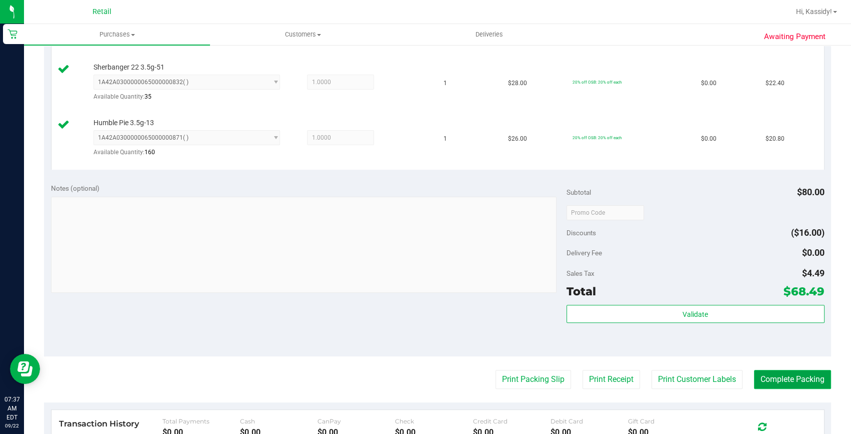
click at [766, 377] on button "Complete Packing" at bounding box center [792, 379] width 77 height 19
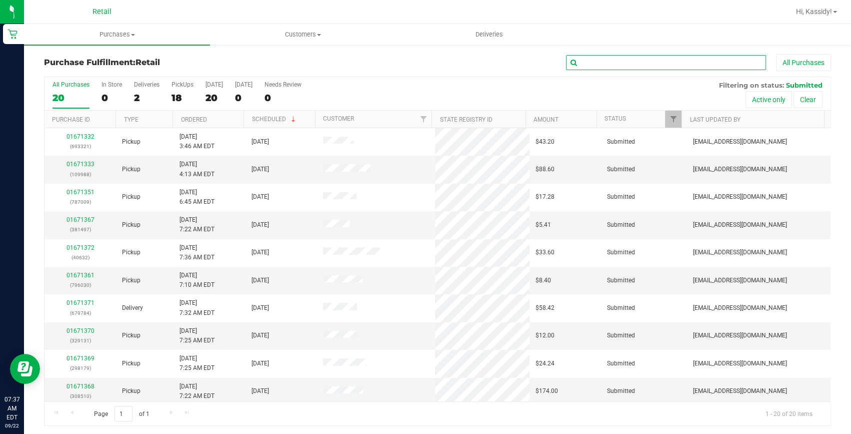
click at [598, 65] on input "text" at bounding box center [666, 62] width 200 height 15
type input "991"
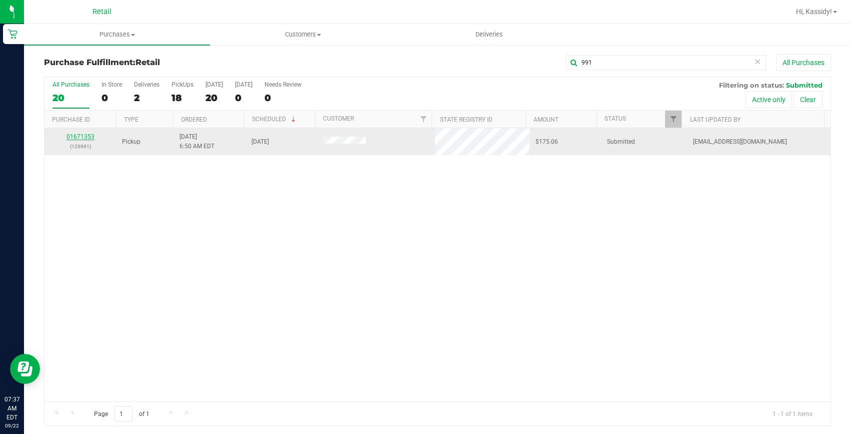
click at [83, 137] on link "01671353" at bounding box center [81, 136] width 28 height 7
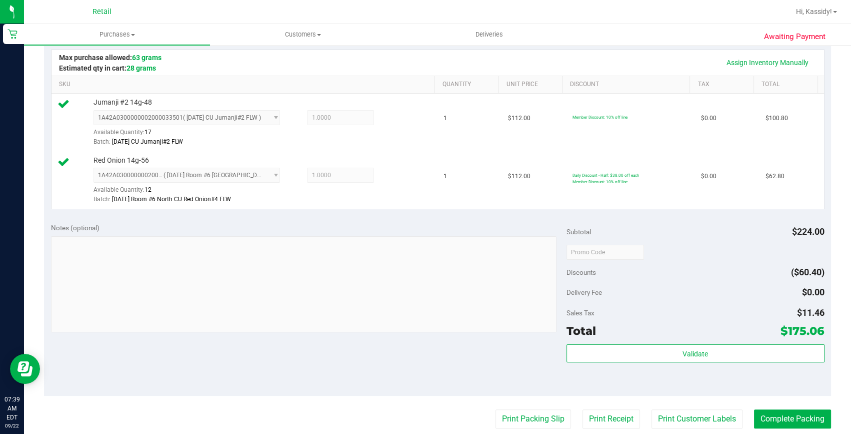
scroll to position [440, 0]
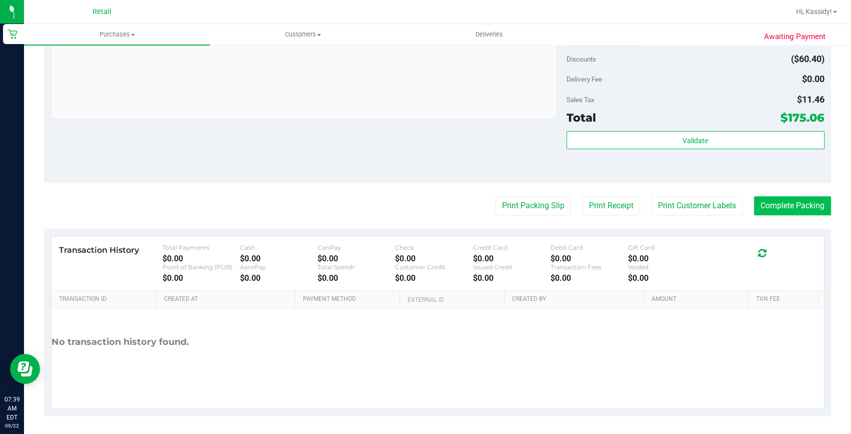
drag, startPoint x: 756, startPoint y: 195, endPoint x: 772, endPoint y: 200, distance: 16.3
click at [756, 195] on purchase-details "Back Edit Purchase Cancel Purchase View Profile # 01671353 Med | Rec METRC ID: …" at bounding box center [437, 15] width 787 height 802
click at [772, 200] on button "Complete Packing" at bounding box center [792, 205] width 77 height 19
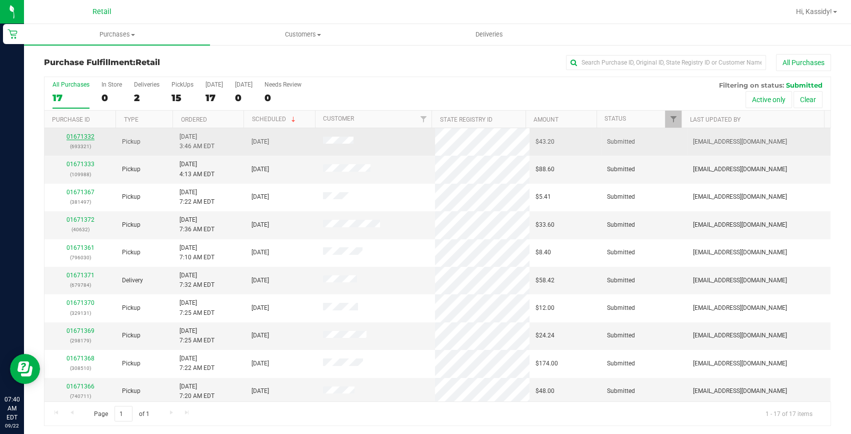
click at [80, 136] on link "01671332" at bounding box center [81, 136] width 28 height 7
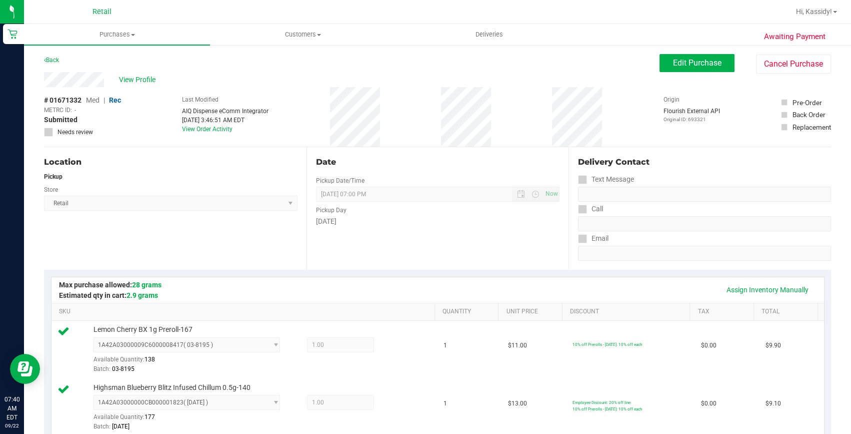
click at [52, 64] on div "Back" at bounding box center [51, 60] width 15 height 12
click at [52, 62] on link "Back" at bounding box center [51, 60] width 15 height 7
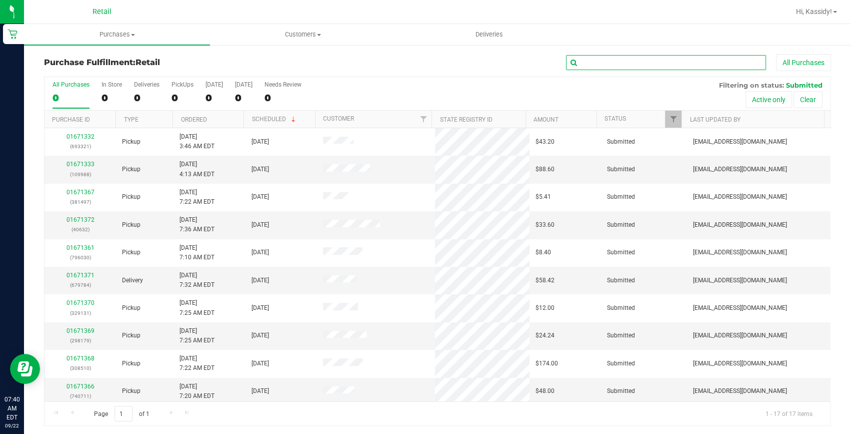
click at [584, 61] on input "text" at bounding box center [666, 62] width 200 height 15
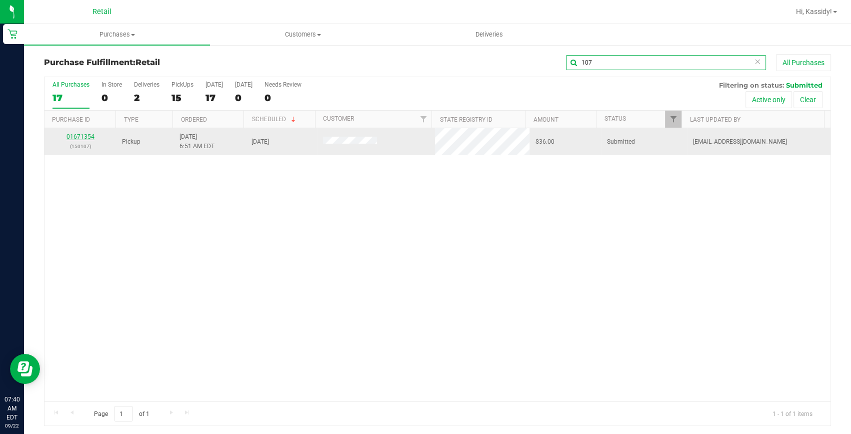
type input "107"
click at [88, 135] on link "01671354" at bounding box center [81, 136] width 28 height 7
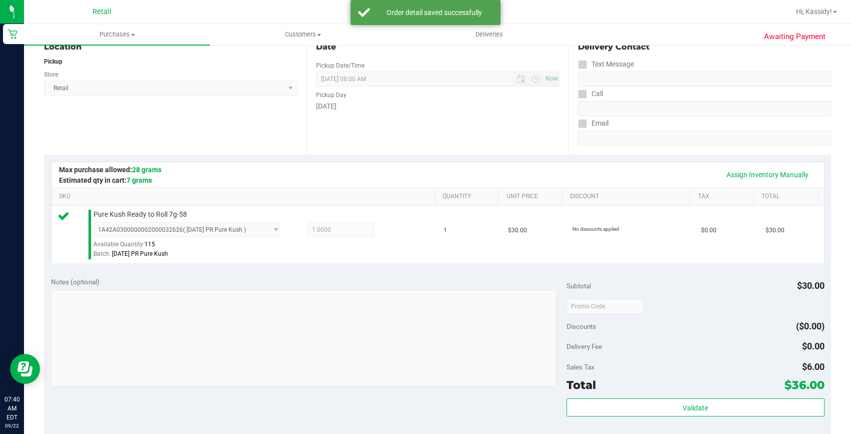
scroll to position [182, 0]
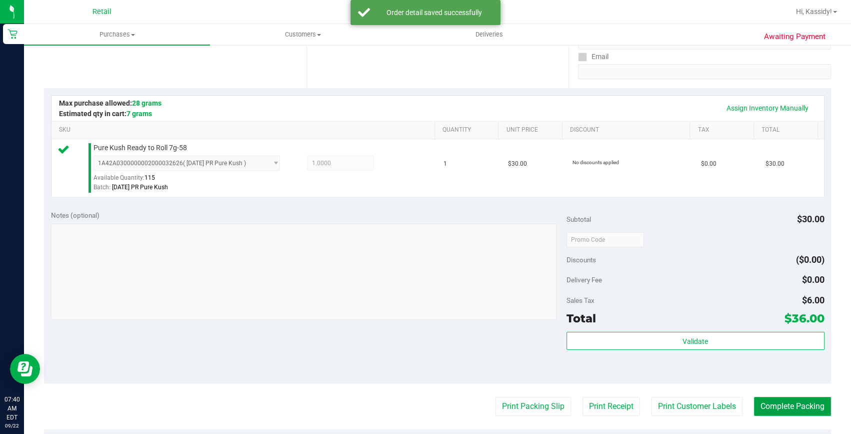
click at [789, 399] on button "Complete Packing" at bounding box center [792, 406] width 77 height 19
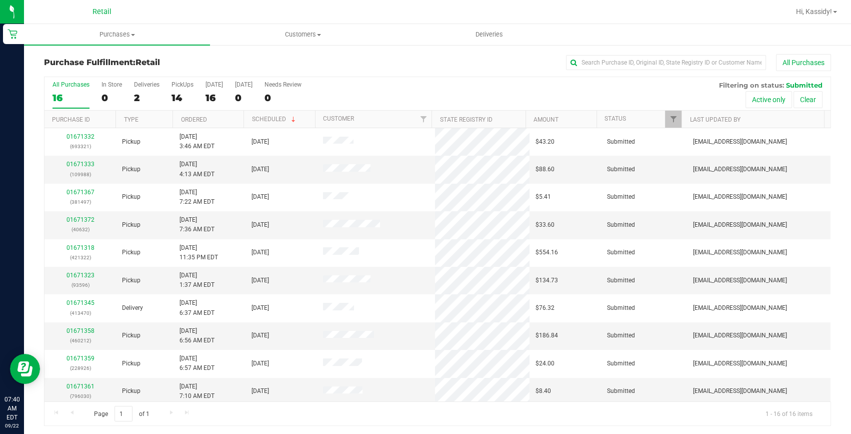
click at [695, 49] on div "Purchase Fulfillment: Retail All Purchases All Purchases 16 In Store 0 Deliveri…" at bounding box center [437, 240] width 827 height 392
click at [685, 60] on input "text" at bounding box center [666, 62] width 200 height 15
type input "596"
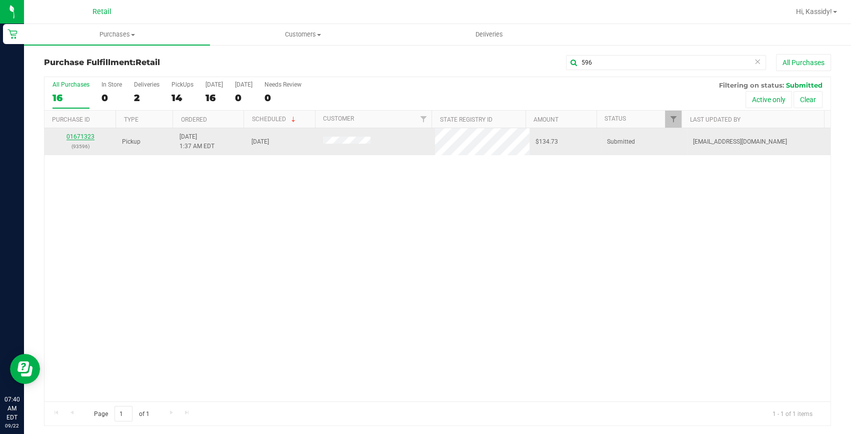
click at [87, 137] on link "01671323" at bounding box center [81, 136] width 28 height 7
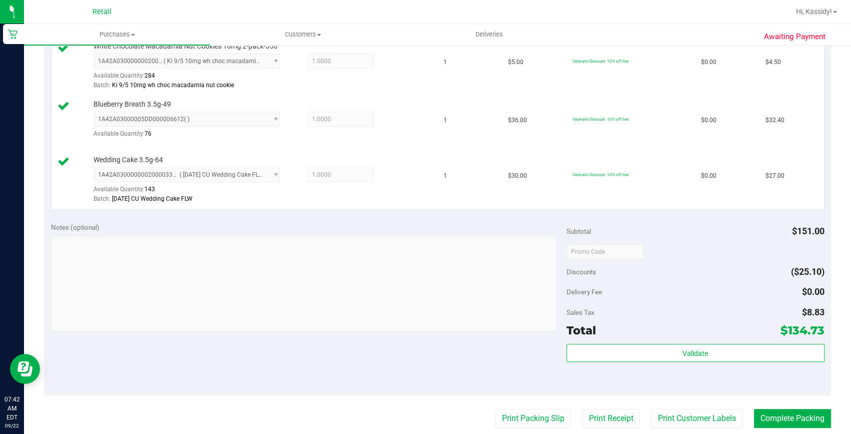
scroll to position [545, 0]
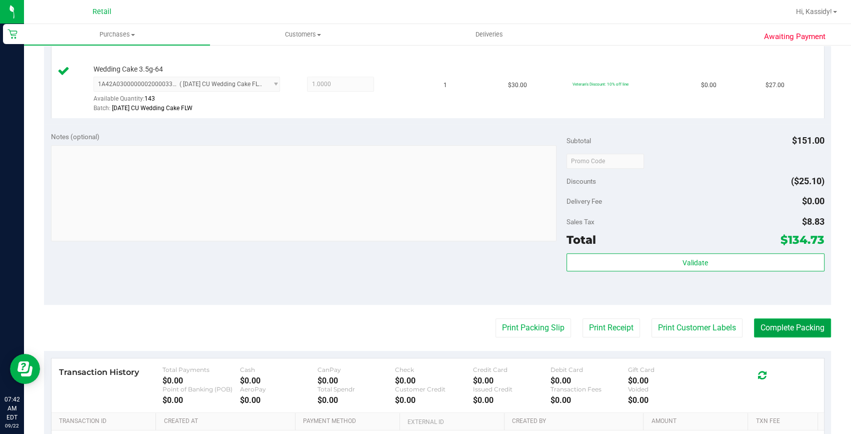
click at [787, 322] on button "Complete Packing" at bounding box center [792, 327] width 77 height 19
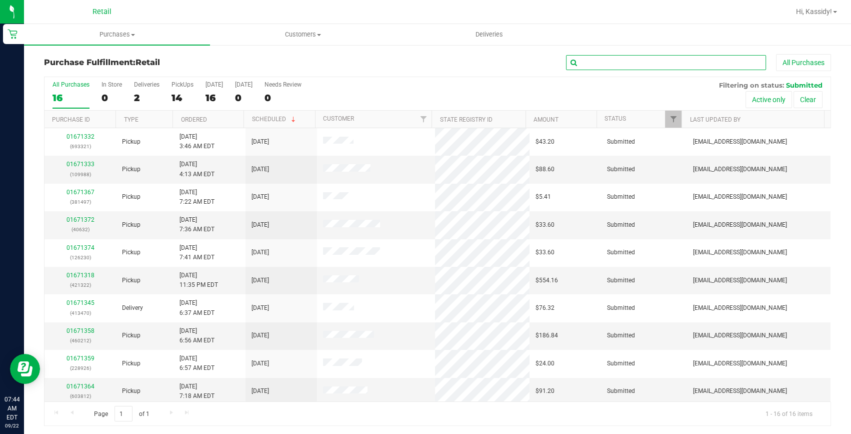
click at [577, 61] on input "text" at bounding box center [666, 62] width 200 height 15
type input "131"
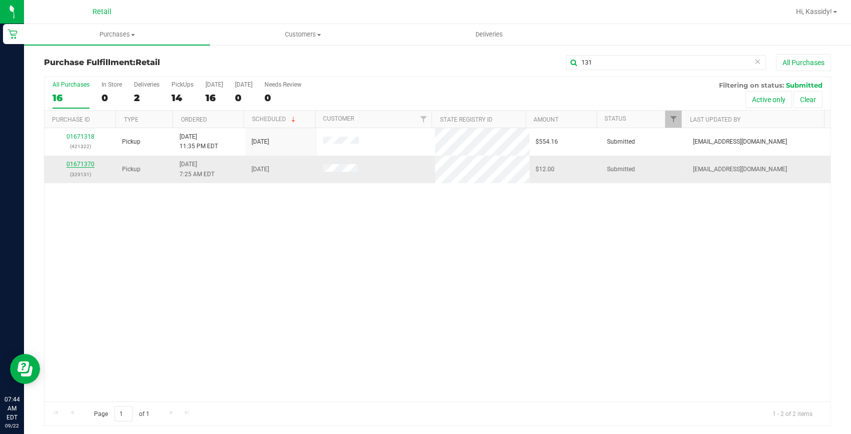
click at [79, 165] on link "01671370" at bounding box center [81, 164] width 28 height 7
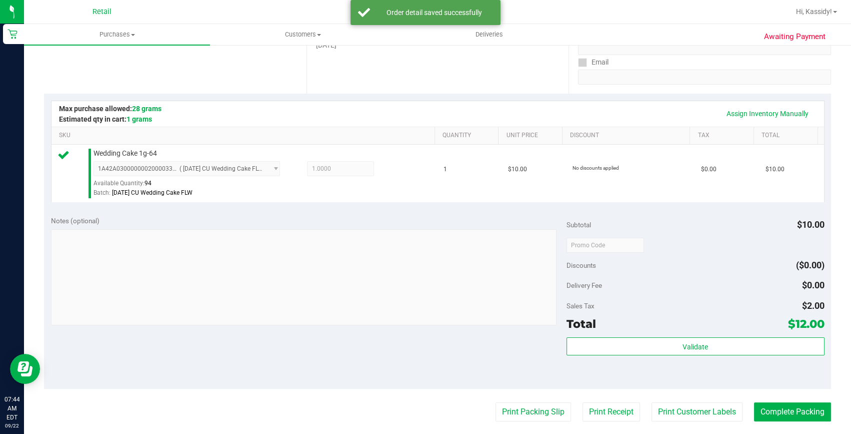
scroll to position [182, 0]
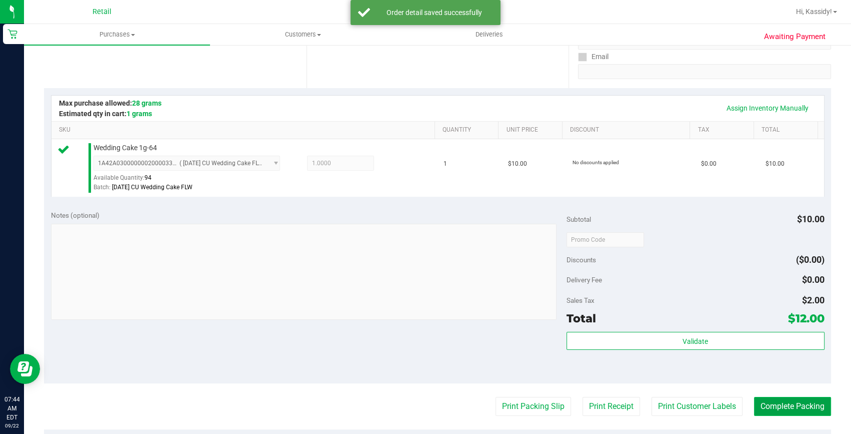
click at [772, 409] on button "Complete Packing" at bounding box center [792, 406] width 77 height 19
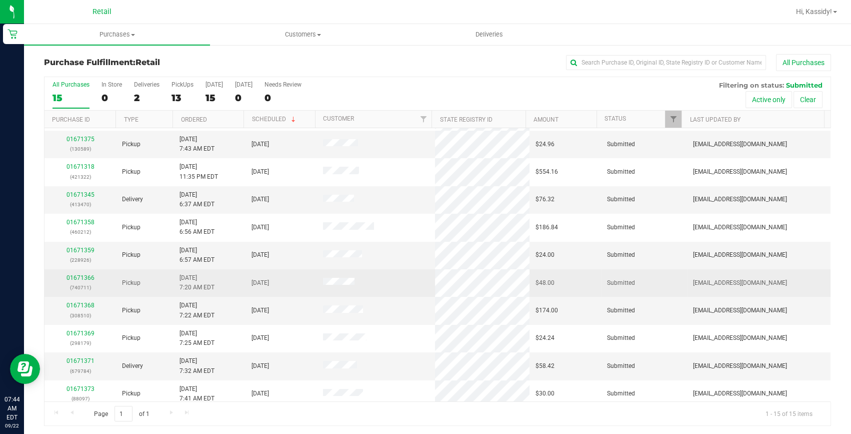
scroll to position [141, 0]
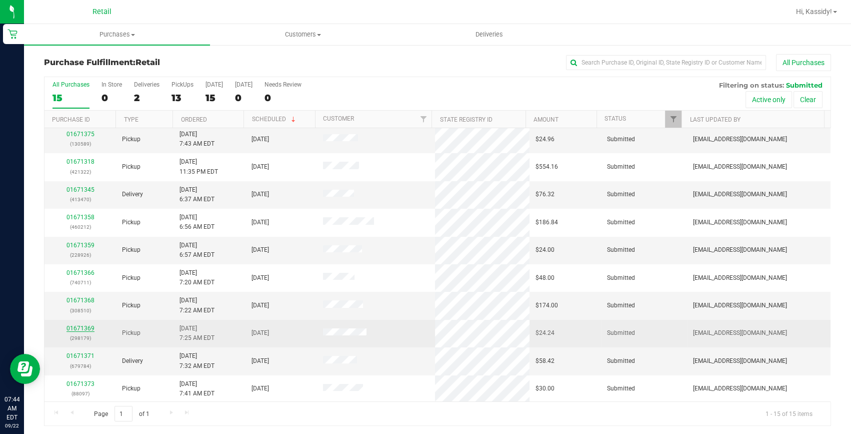
click at [80, 327] on link "01671369" at bounding box center [81, 328] width 28 height 7
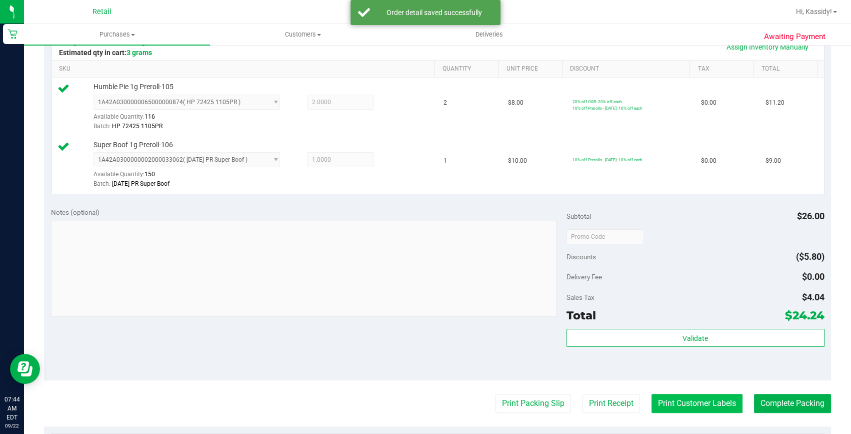
scroll to position [273, 0]
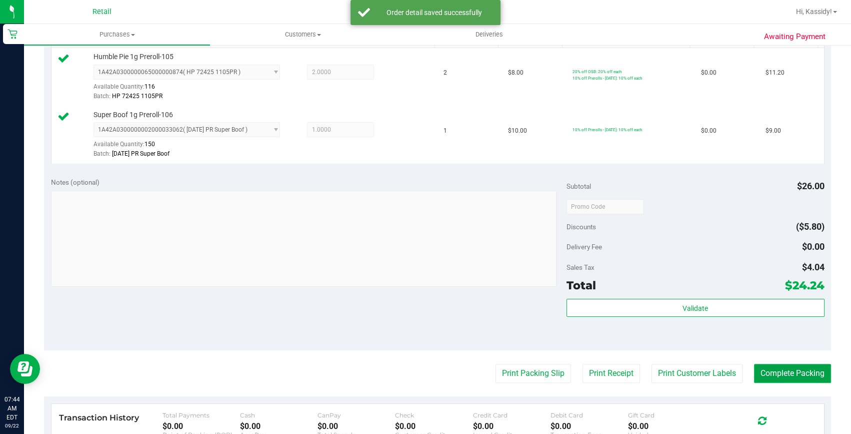
click at [768, 375] on button "Complete Packing" at bounding box center [792, 373] width 77 height 19
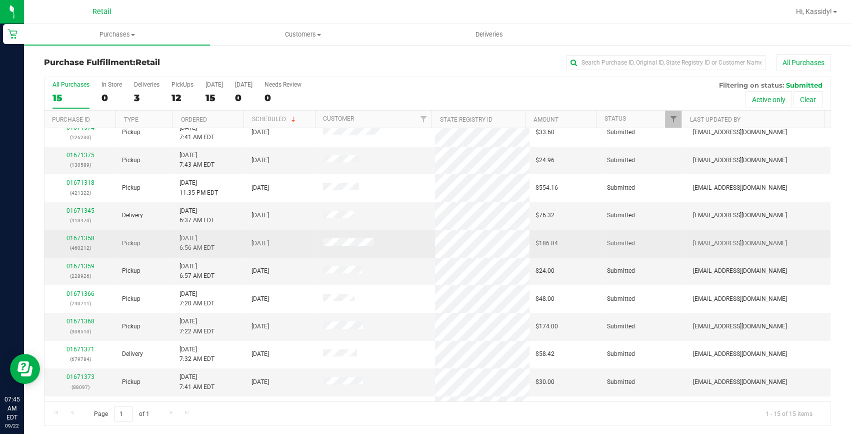
scroll to position [136, 0]
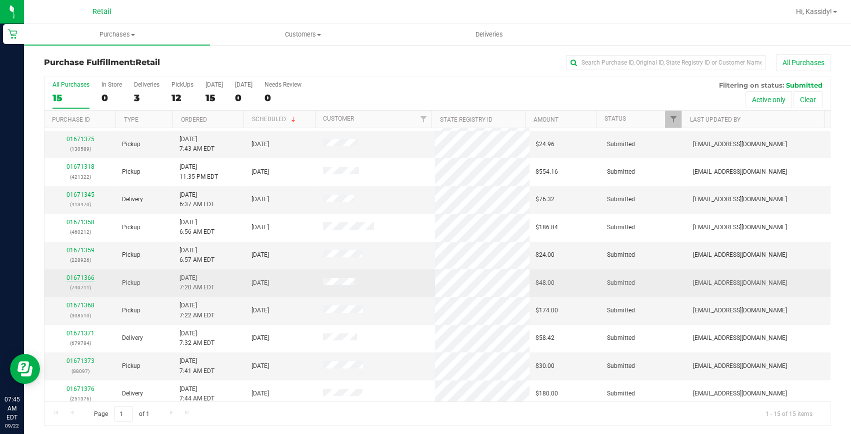
click at [89, 276] on link "01671366" at bounding box center [81, 277] width 28 height 7
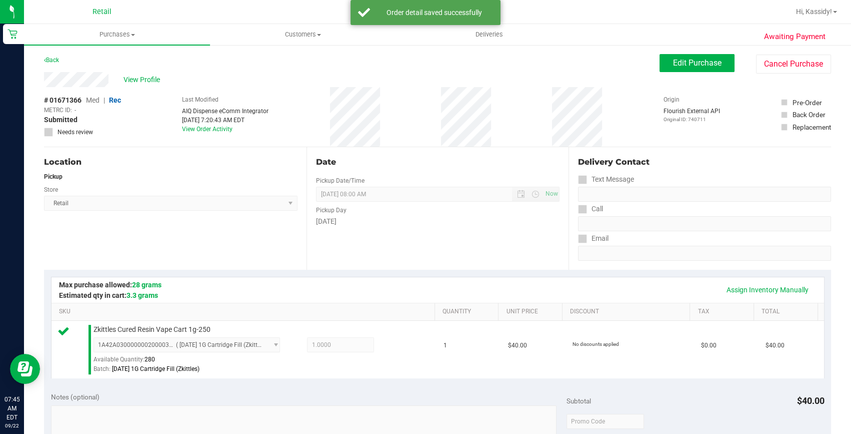
scroll to position [227, 0]
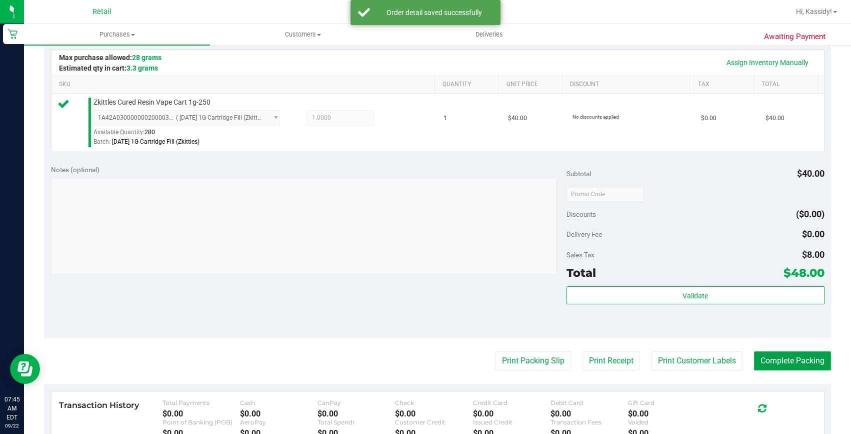
click at [761, 358] on button "Complete Packing" at bounding box center [792, 360] width 77 height 19
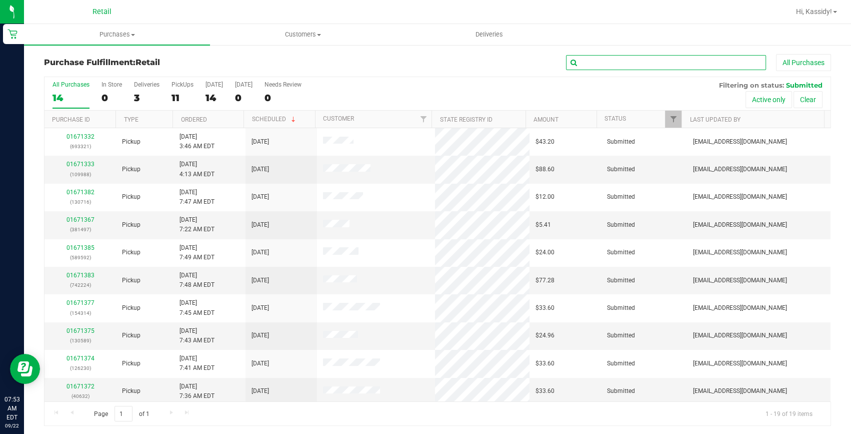
click at [583, 63] on input "text" at bounding box center [666, 62] width 200 height 15
click at [605, 58] on input "text" at bounding box center [666, 62] width 200 height 15
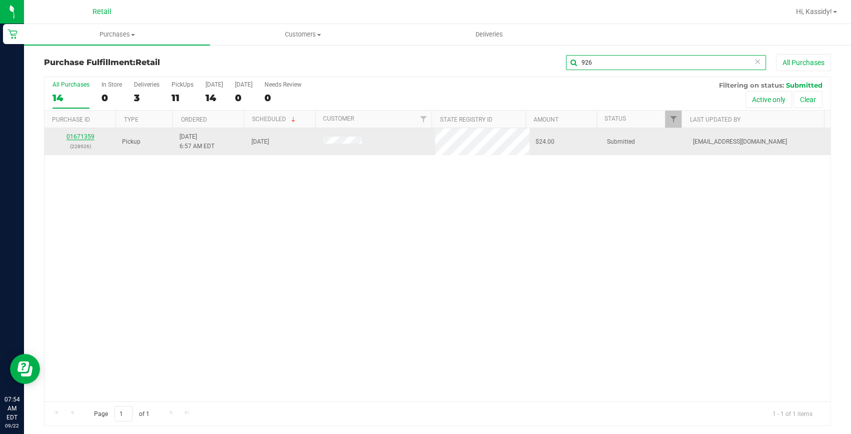
type input "926"
click at [75, 135] on link "01671359" at bounding box center [81, 136] width 28 height 7
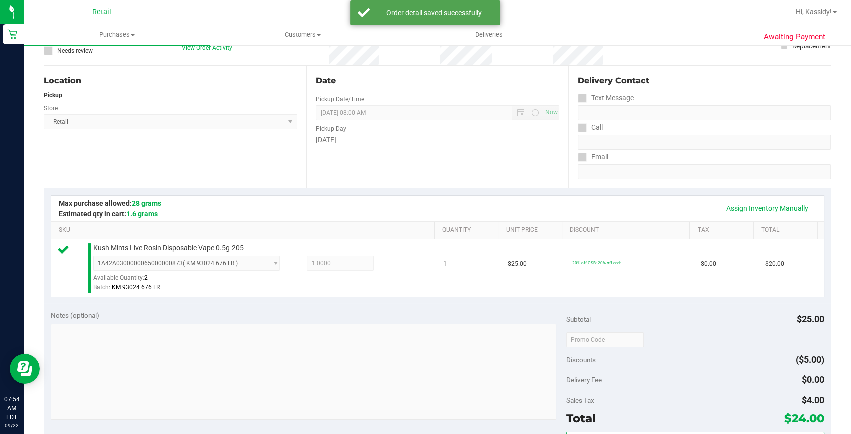
scroll to position [227, 0]
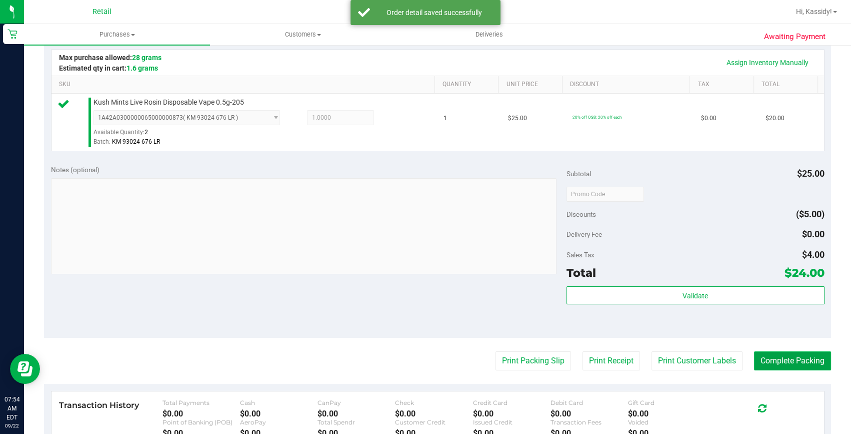
click at [792, 357] on button "Complete Packing" at bounding box center [792, 360] width 77 height 19
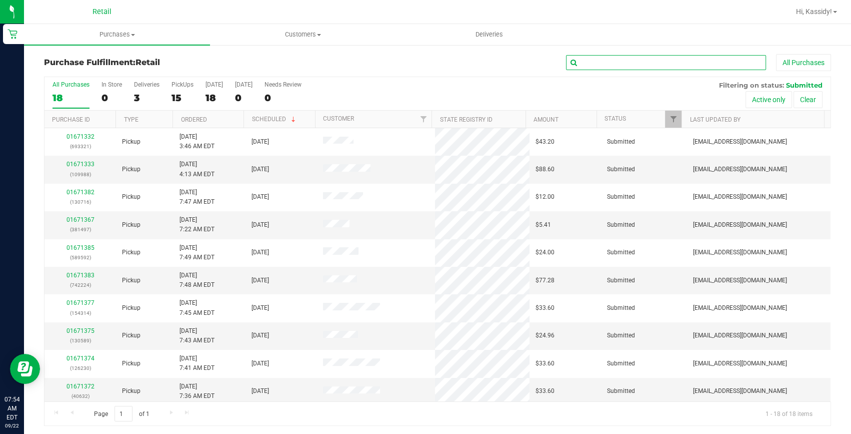
click at [623, 66] on input "text" at bounding box center [666, 62] width 200 height 15
type input "212"
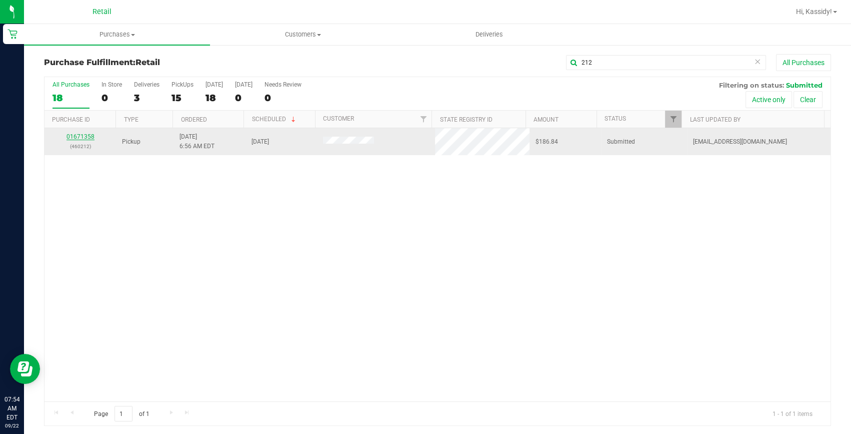
click at [75, 138] on link "01671358" at bounding box center [81, 136] width 28 height 7
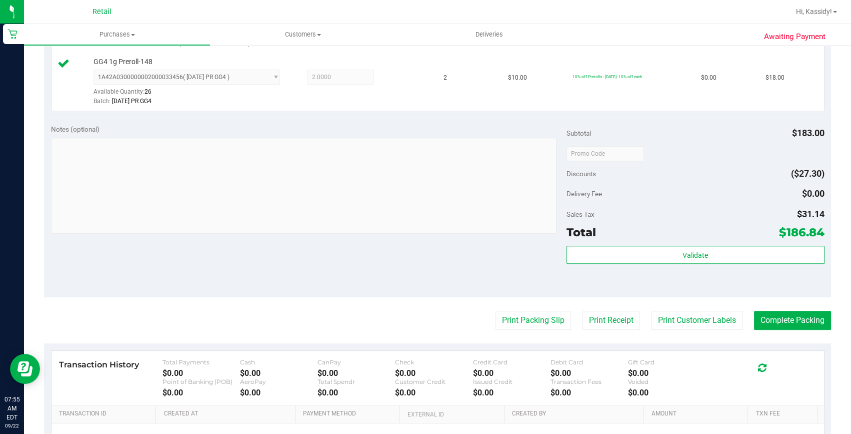
scroll to position [500, 0]
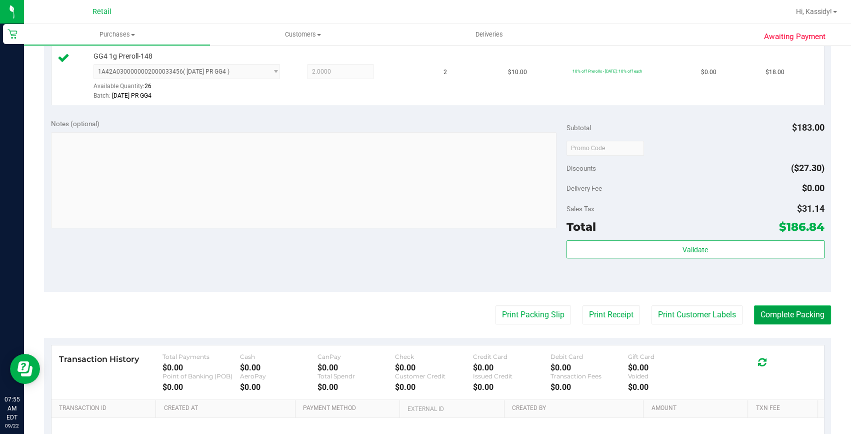
click at [773, 305] on button "Complete Packing" at bounding box center [792, 314] width 77 height 19
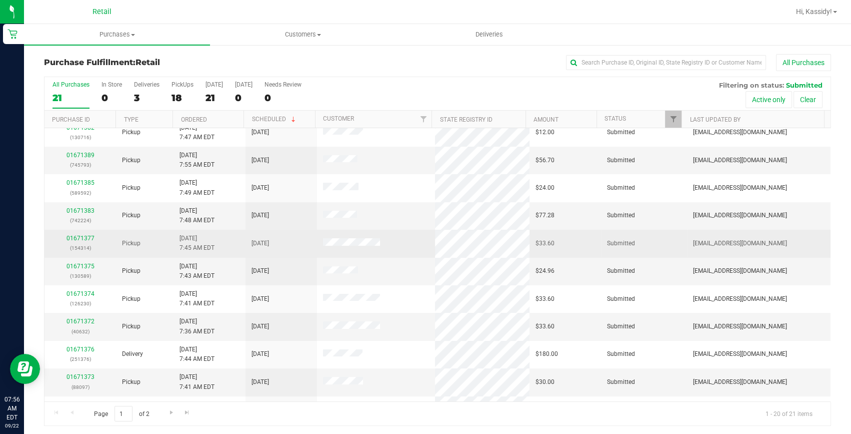
scroll to position [136, 0]
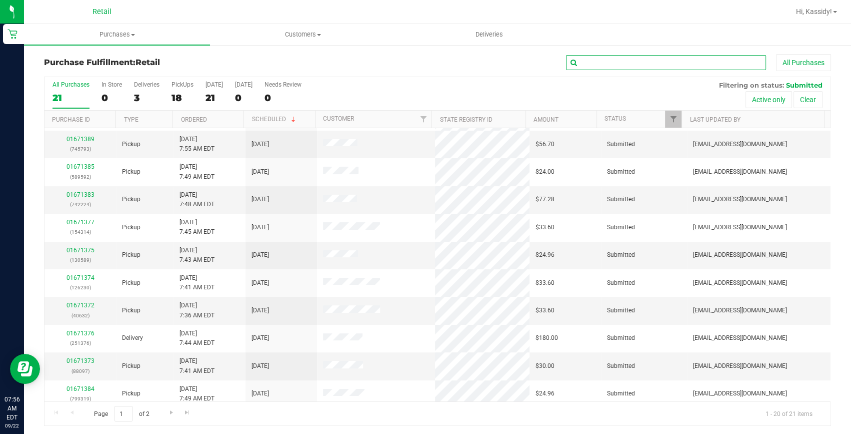
click at [591, 60] on input "text" at bounding box center [666, 62] width 200 height 15
type input "510"
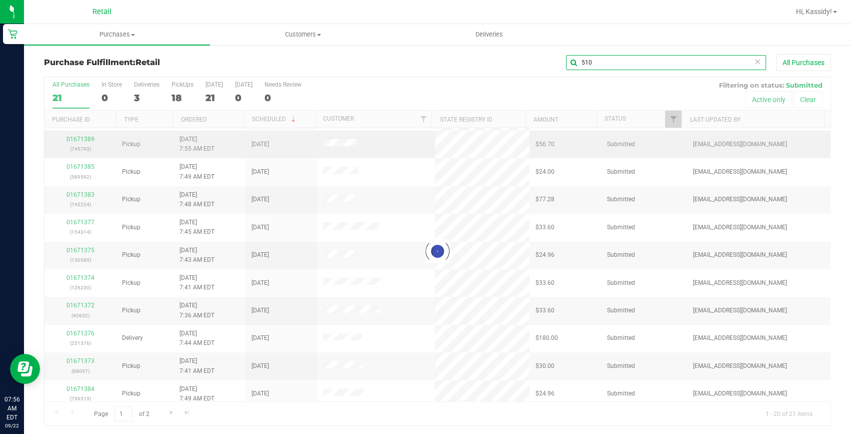
scroll to position [0, 0]
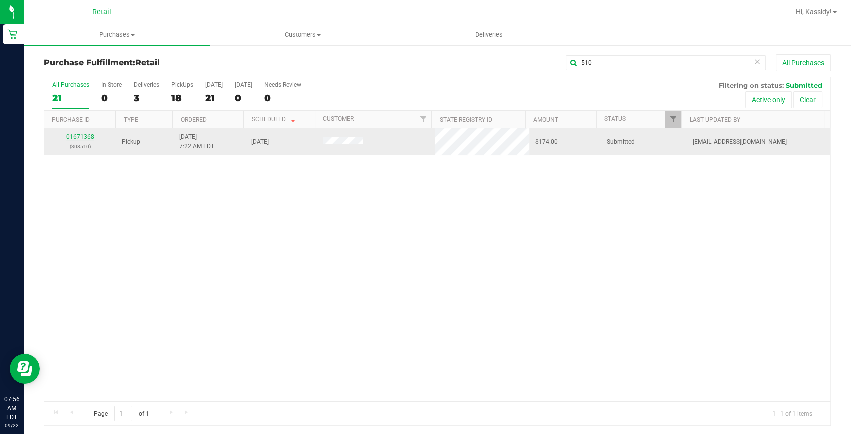
click at [89, 136] on link "01671368" at bounding box center [81, 136] width 28 height 7
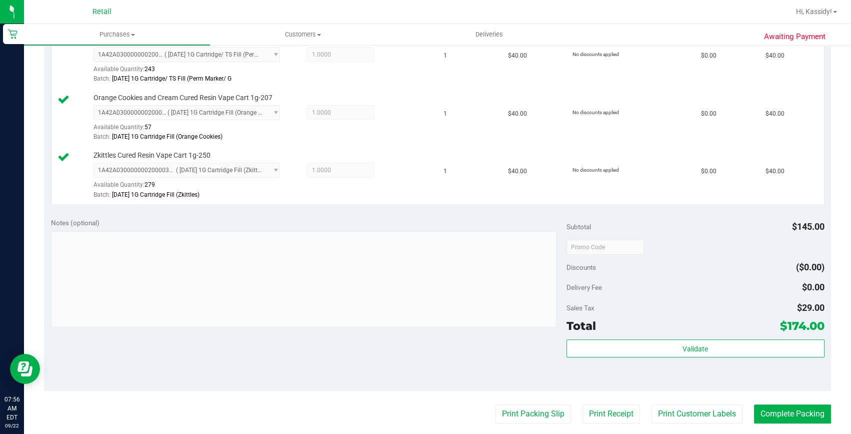
scroll to position [364, 0]
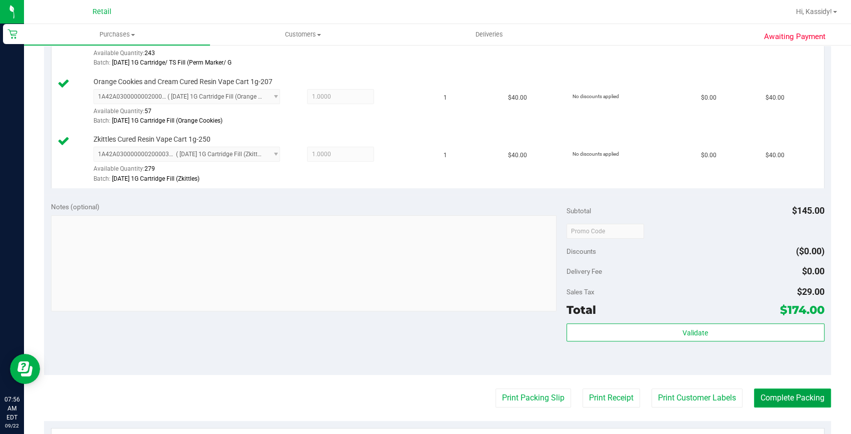
click at [785, 393] on button "Complete Packing" at bounding box center [792, 397] width 77 height 19
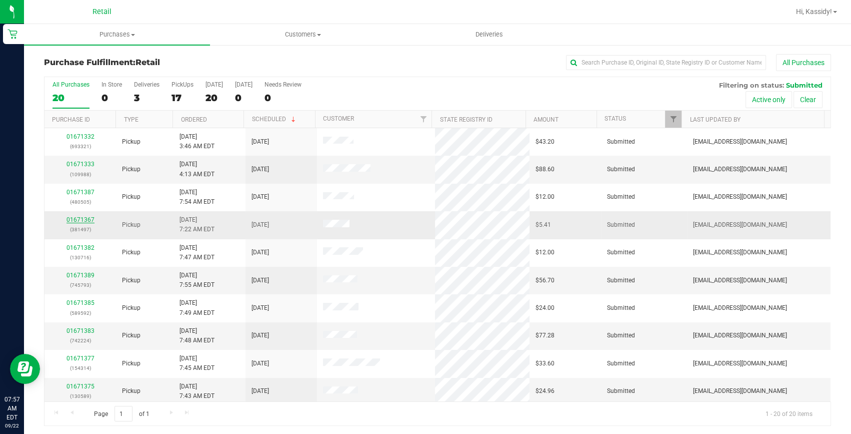
click at [81, 218] on link "01671367" at bounding box center [81, 219] width 28 height 7
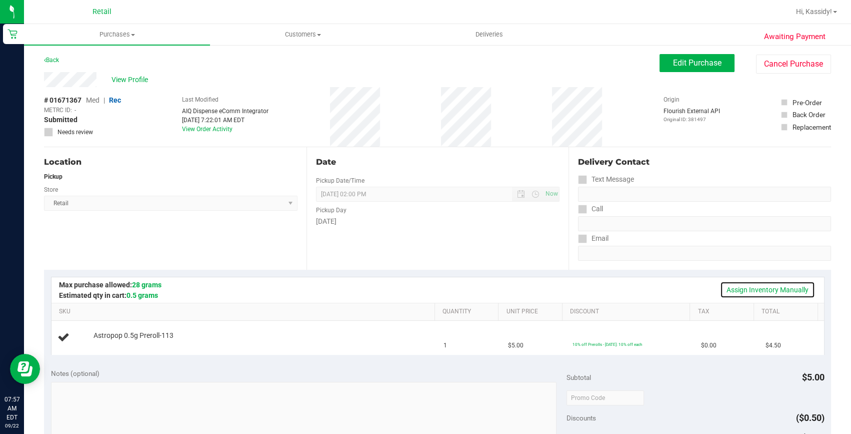
click at [722, 290] on link "Assign Inventory Manually" at bounding box center [767, 289] width 95 height 17
click at [113, 346] on div "Add Package" at bounding box center [262, 343] width 337 height 10
click at [113, 345] on link "Add Package" at bounding box center [112, 342] width 36 height 7
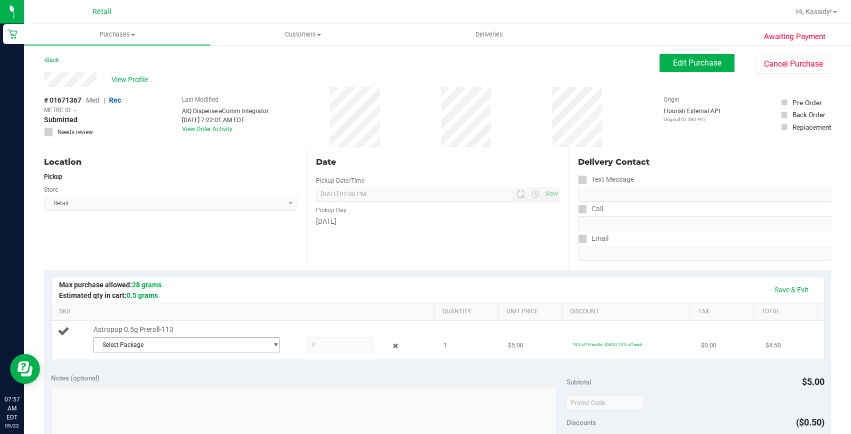
click at [139, 341] on span "Select Package" at bounding box center [180, 345] width 173 height 14
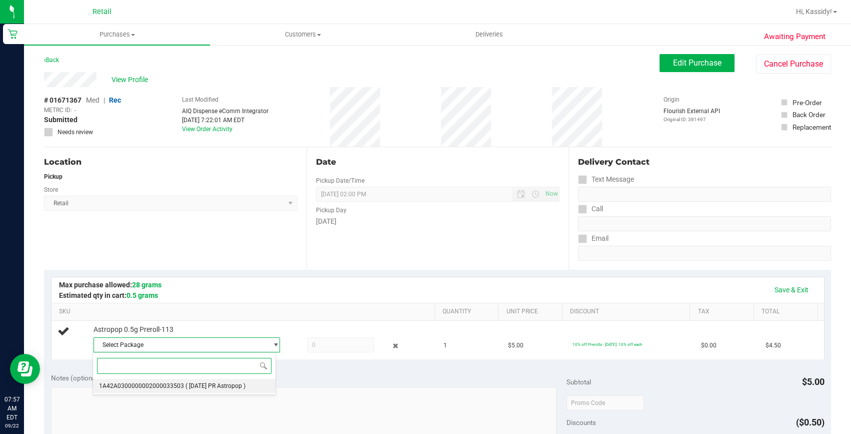
click at [201, 380] on li "1A42A0300000002000033503 ( 8.28.25 PR Astropop )" at bounding box center [184, 386] width 183 height 14
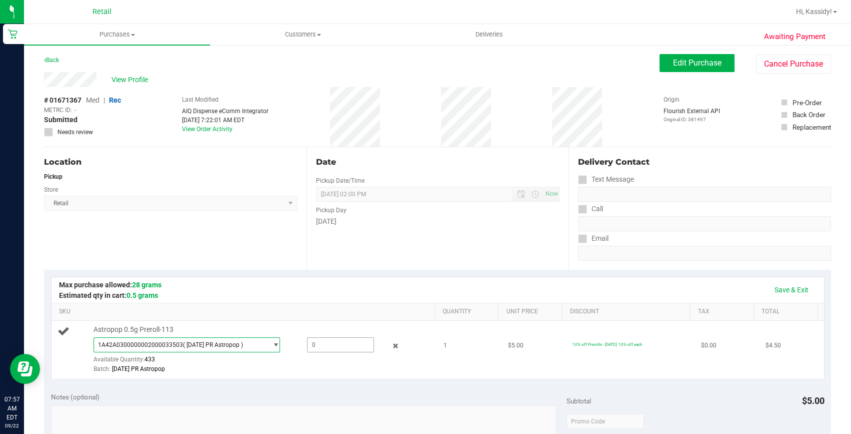
click at [340, 349] on span at bounding box center [341, 344] width 68 height 15
type input "1"
type input "1.0000"
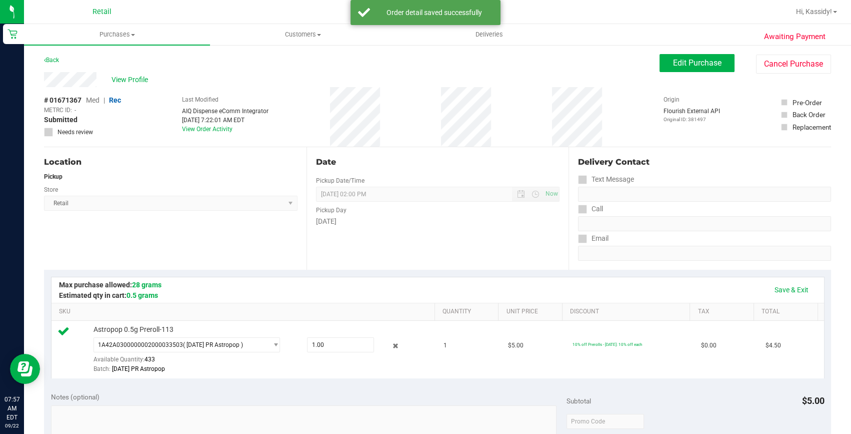
click at [382, 317] on th "SKU" at bounding box center [243, 312] width 383 height 18
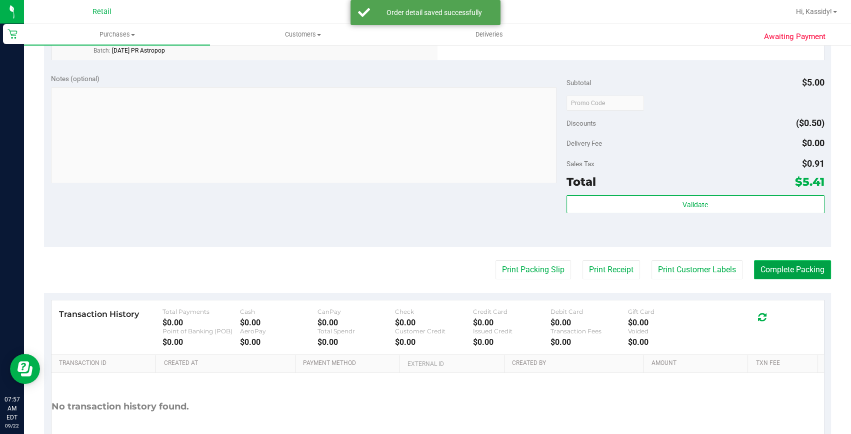
click at [754, 269] on button "Complete Packing" at bounding box center [792, 269] width 77 height 19
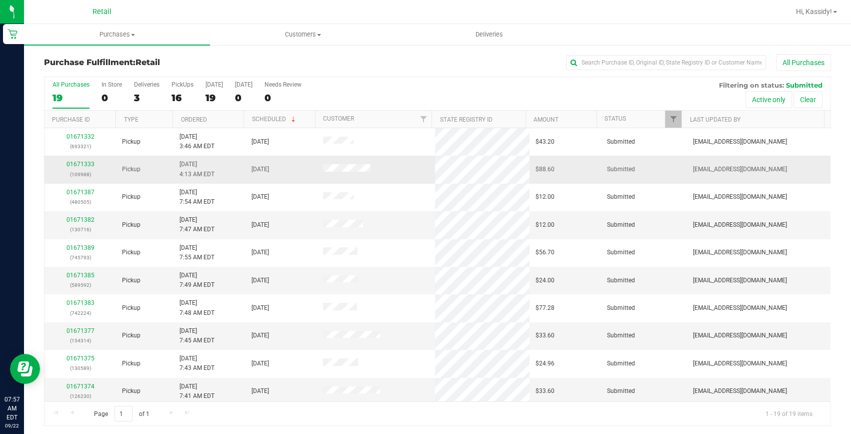
click at [71, 168] on div "01671333 (109988)" at bounding box center [81, 169] width 60 height 19
click at [74, 159] on td "01671333 (109988)" at bounding box center [81, 170] width 72 height 28
click at [74, 161] on link "01671333" at bounding box center [81, 164] width 28 height 7
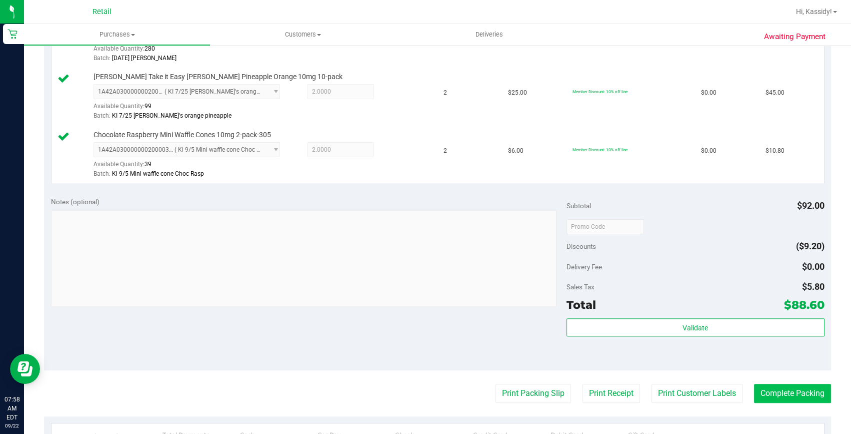
scroll to position [409, 0]
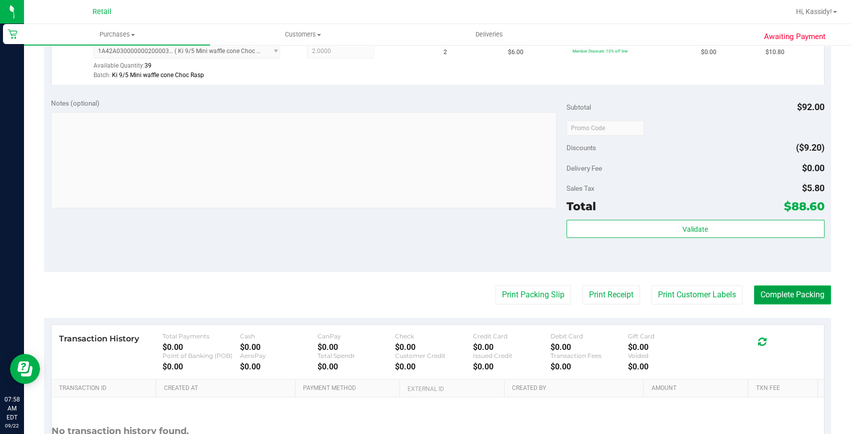
click at [787, 288] on button "Complete Packing" at bounding box center [792, 294] width 77 height 19
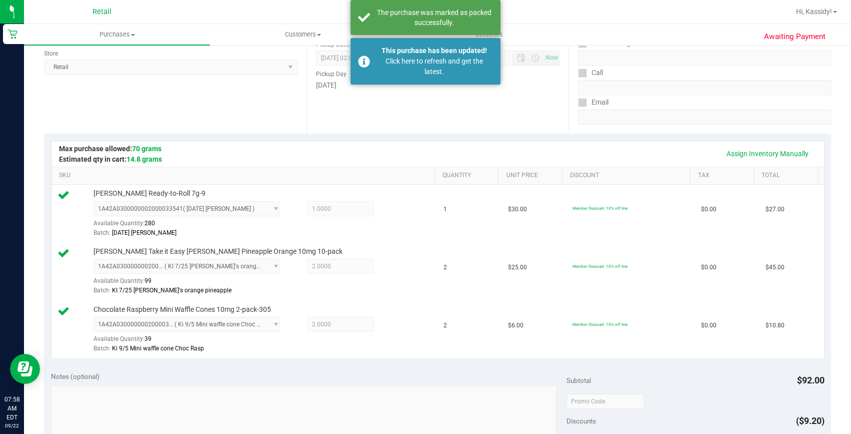
scroll to position [0, 0]
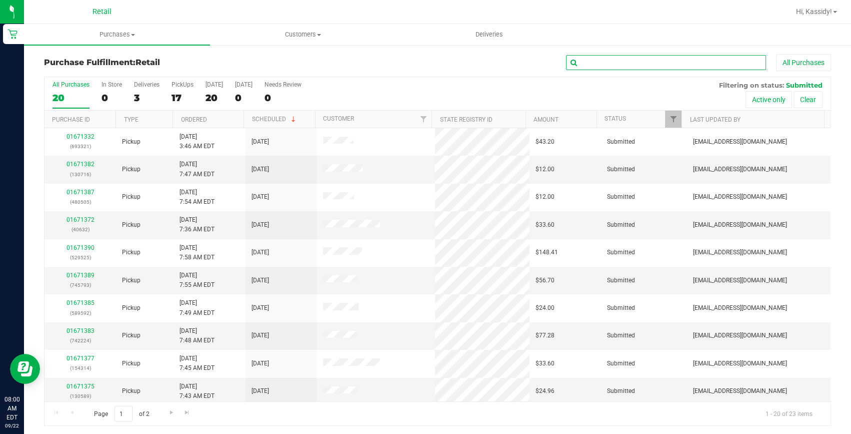
click at [648, 60] on input "text" at bounding box center [666, 62] width 200 height 15
type input "2"
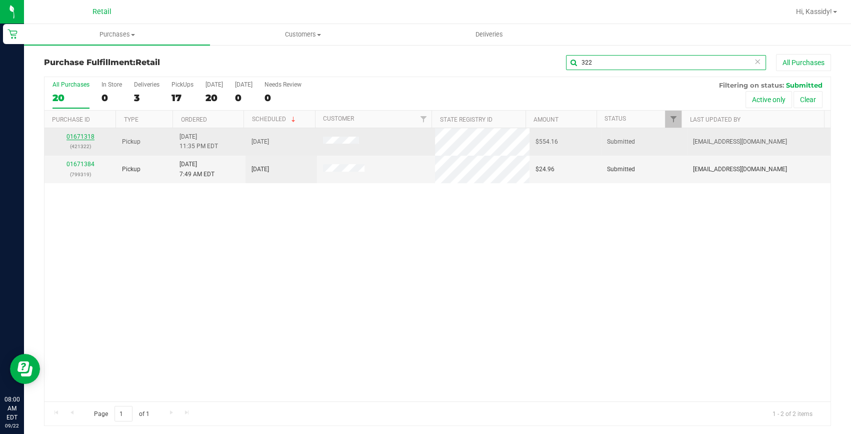
type input "322"
click at [83, 137] on link "01671318" at bounding box center [81, 136] width 28 height 7
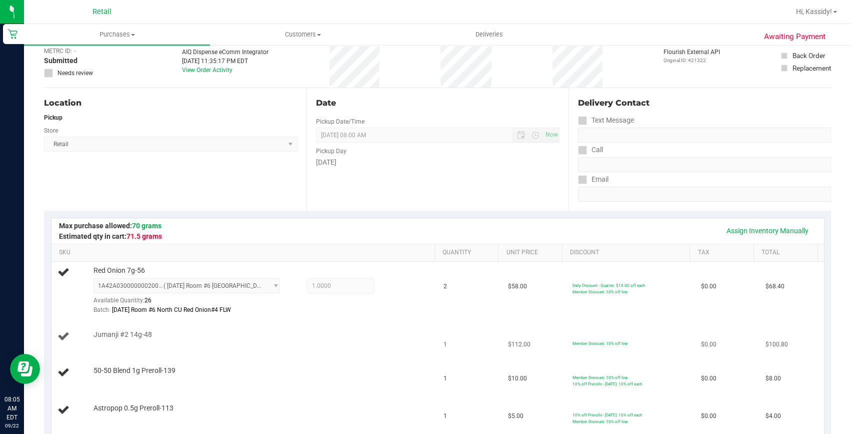
scroll to position [45, 0]
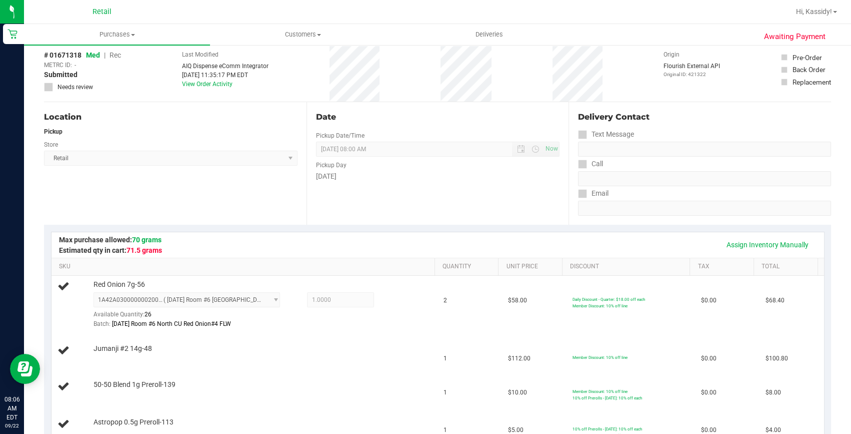
click at [514, 134] on div "Date Pickup Date/Time 09/22/2025 Now 09/22/2025 08:00 AM Now Pickup Day Monday" at bounding box center [438, 163] width 263 height 123
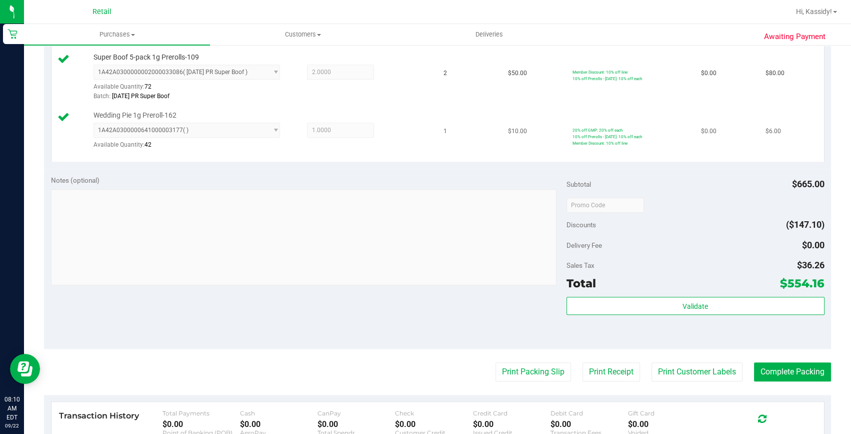
scroll to position [1227, 0]
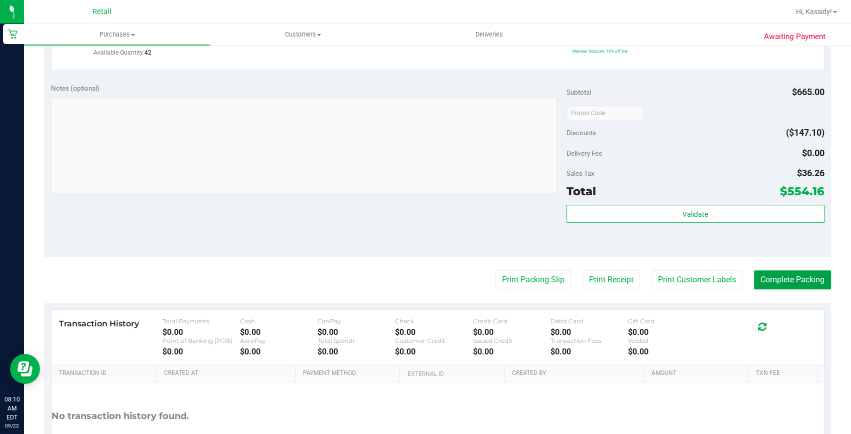
click at [783, 278] on button "Complete Packing" at bounding box center [792, 279] width 77 height 19
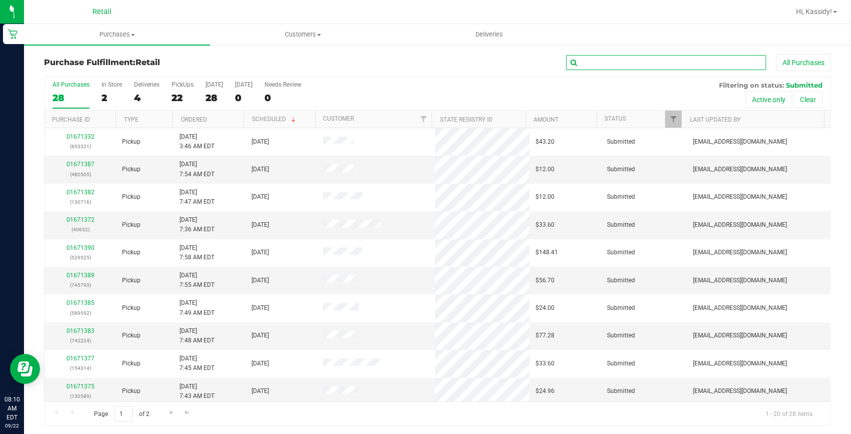
click at [666, 57] on input "text" at bounding box center [666, 62] width 200 height 15
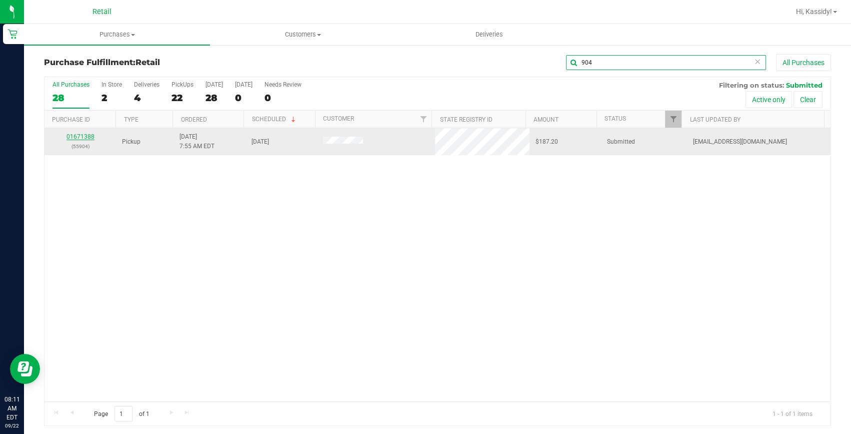
type input "904"
click at [76, 136] on link "01671388" at bounding box center [81, 136] width 28 height 7
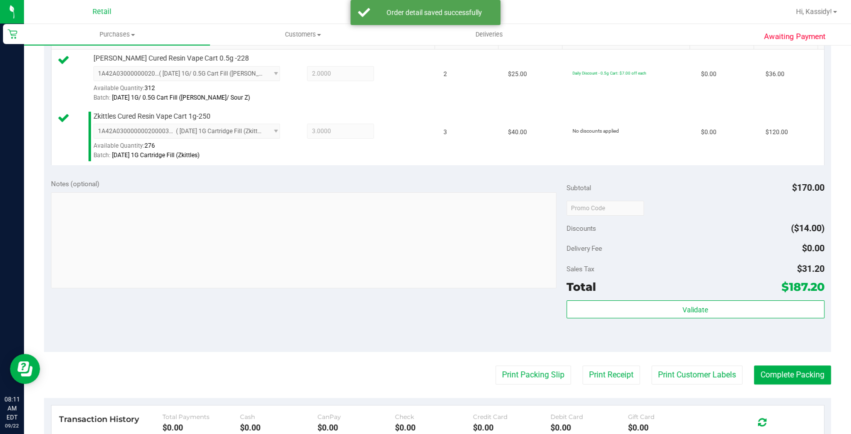
scroll to position [318, 0]
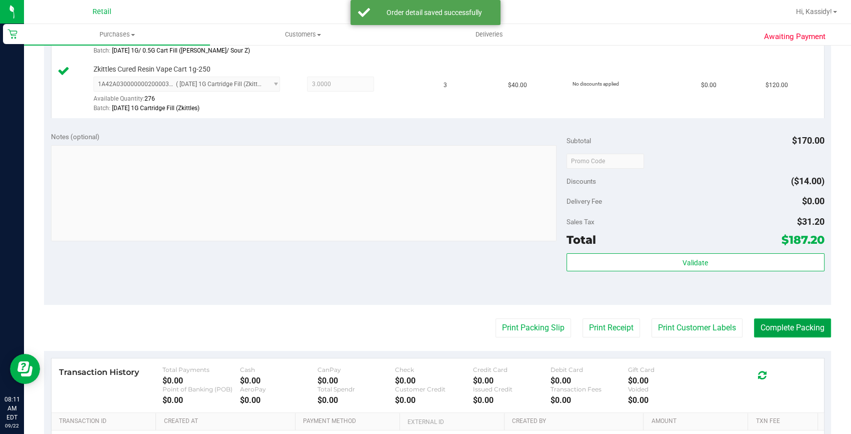
click at [788, 327] on button "Complete Packing" at bounding box center [792, 327] width 77 height 19
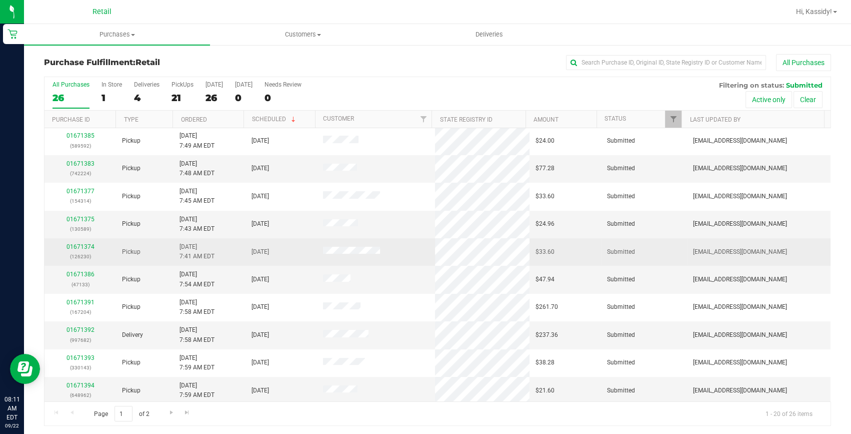
scroll to position [182, 0]
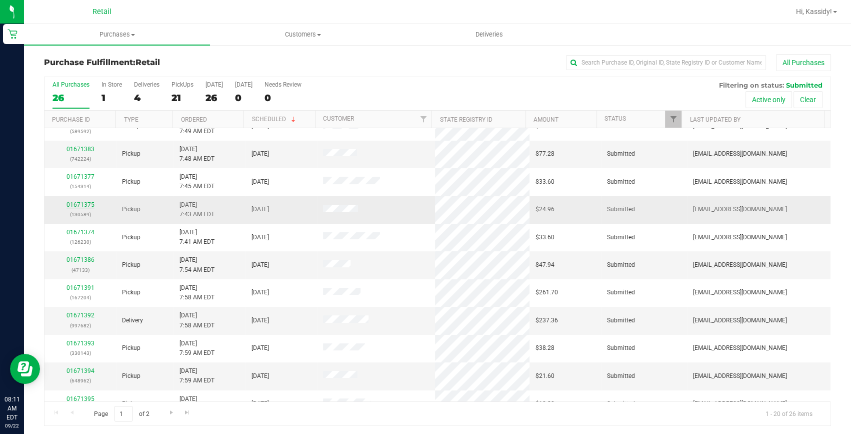
click at [70, 202] on link "01671375" at bounding box center [81, 204] width 28 height 7
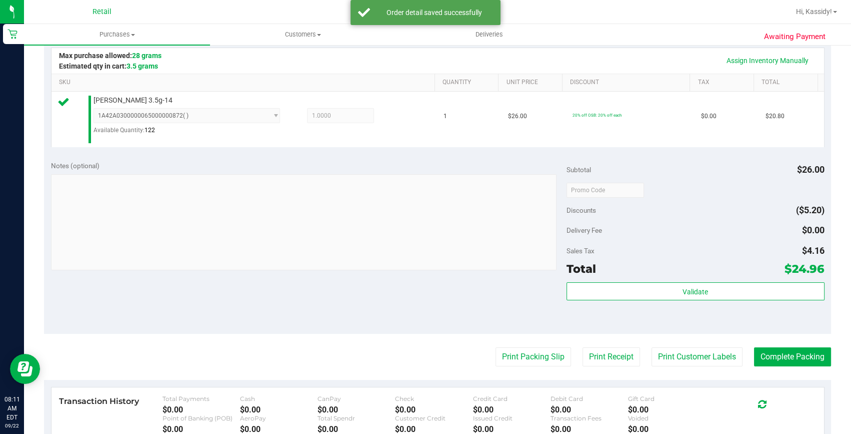
scroll to position [318, 0]
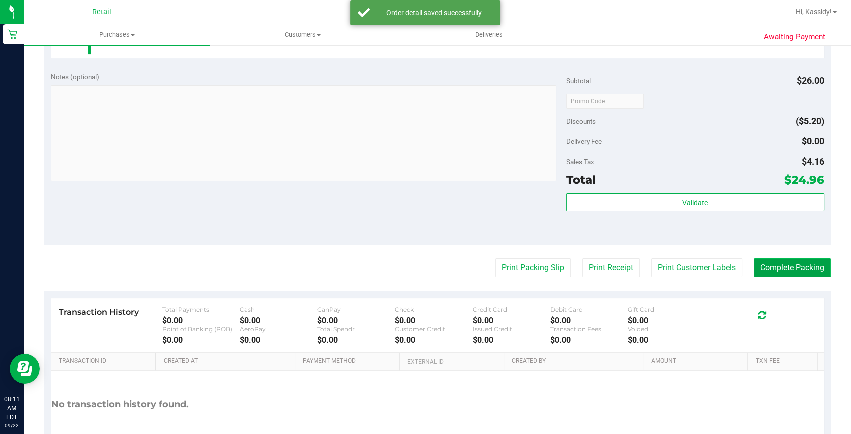
click at [756, 263] on button "Complete Packing" at bounding box center [792, 267] width 77 height 19
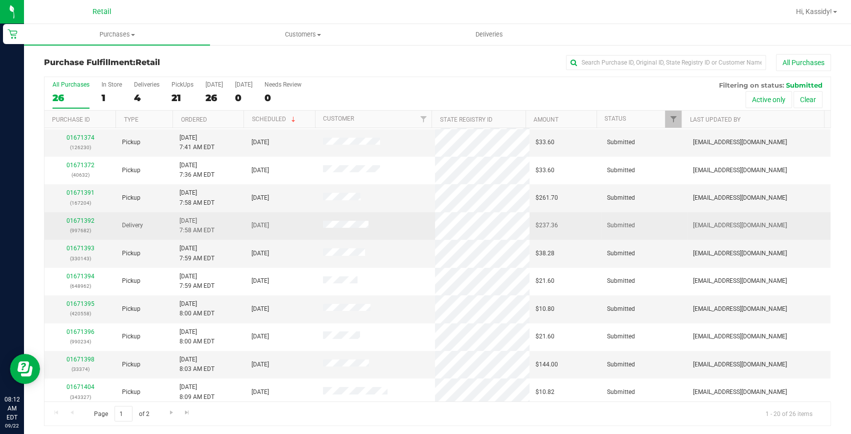
scroll to position [280, 0]
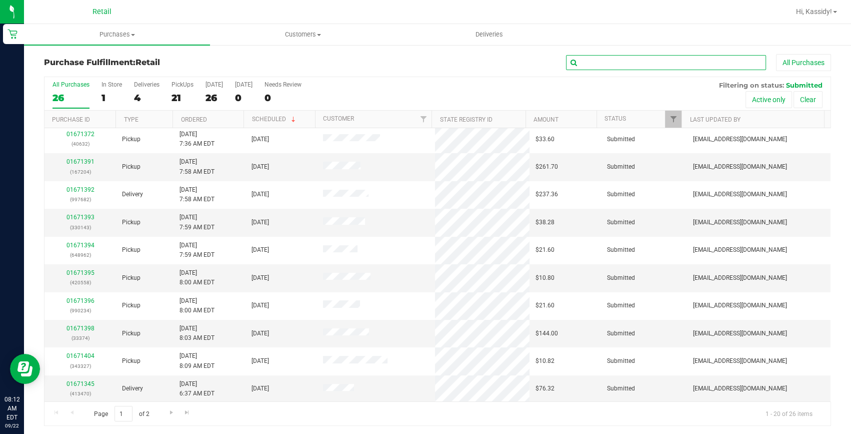
click at [642, 55] on input "text" at bounding box center [666, 62] width 200 height 15
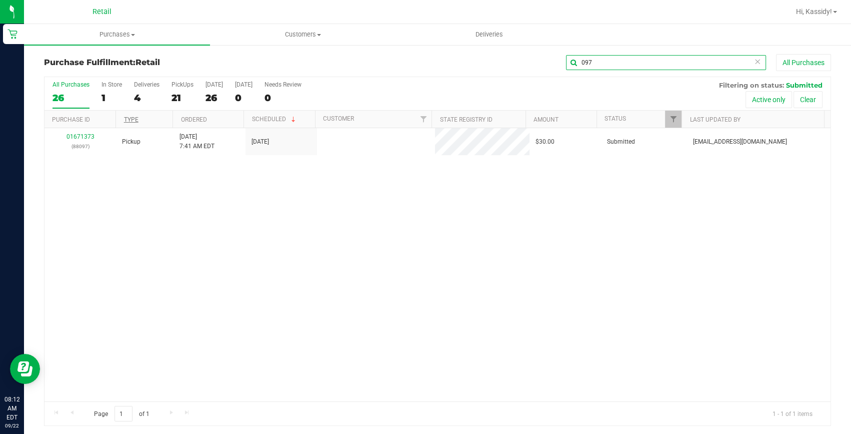
scroll to position [0, 0]
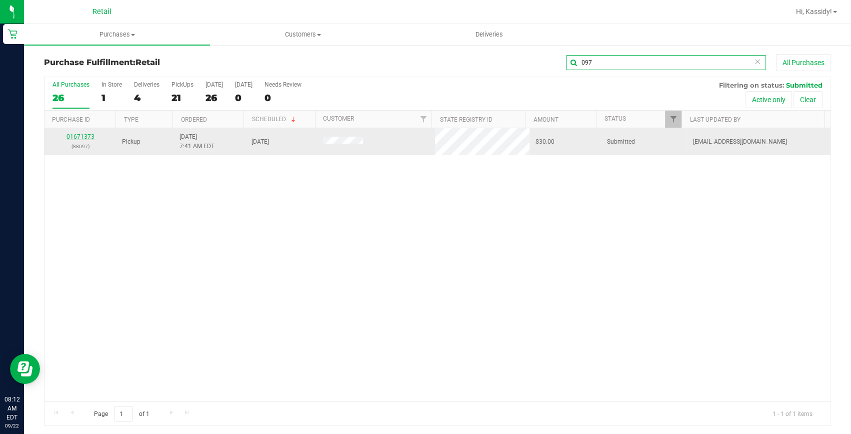
type input "097"
click at [79, 136] on link "01671373" at bounding box center [81, 136] width 28 height 7
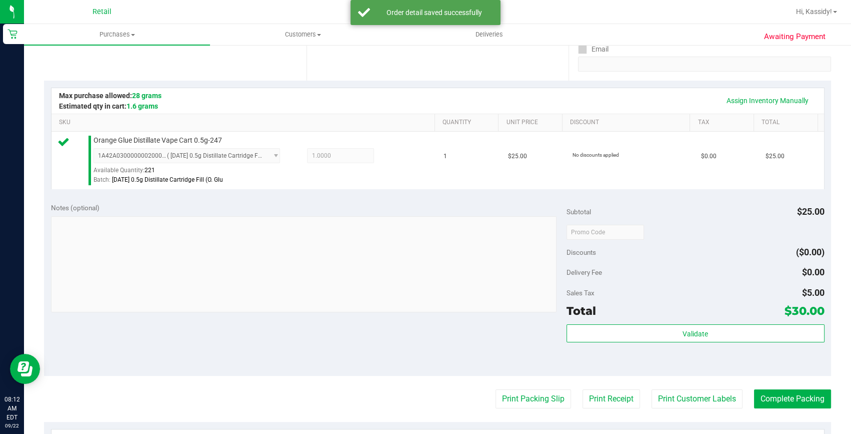
scroll to position [318, 0]
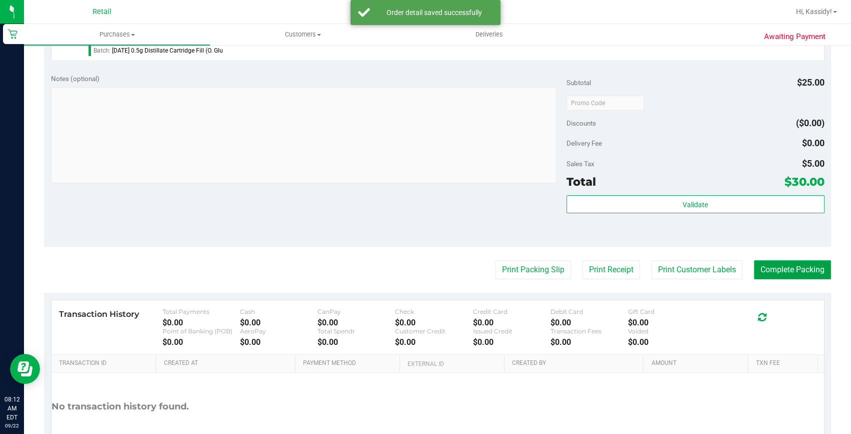
click at [755, 268] on button "Complete Packing" at bounding box center [792, 269] width 77 height 19
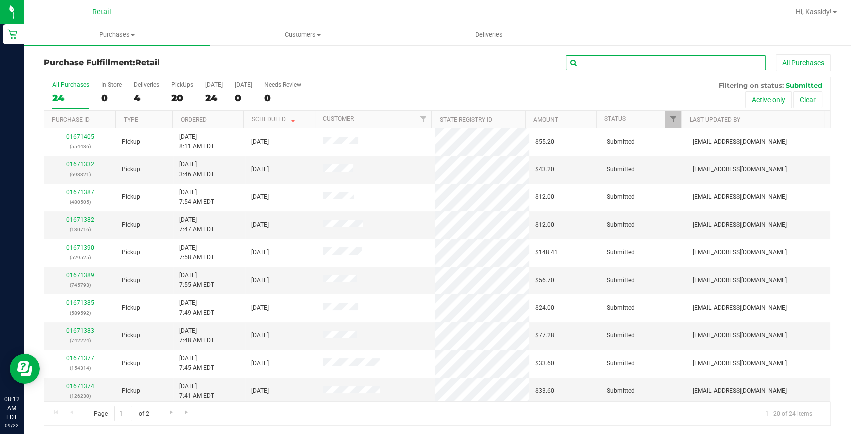
click at [591, 55] on input "text" at bounding box center [666, 62] width 200 height 15
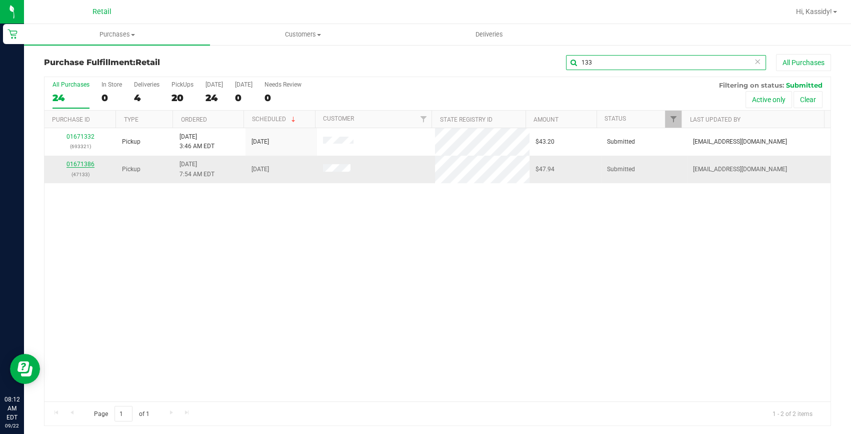
type input "133"
click at [79, 166] on link "01671386" at bounding box center [81, 164] width 28 height 7
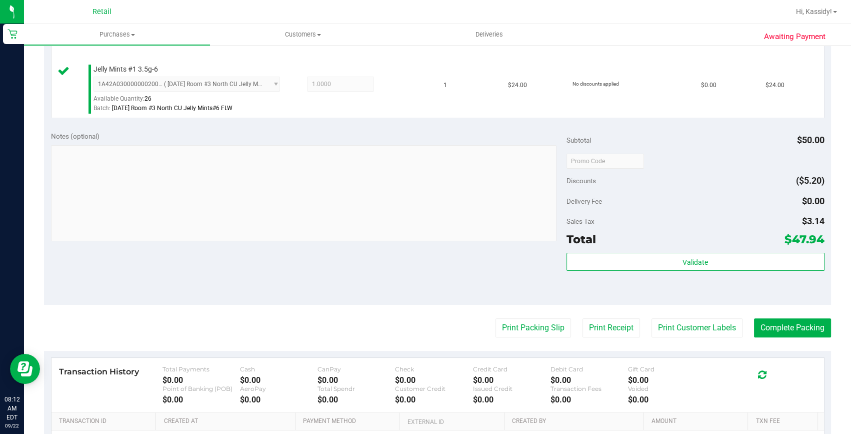
scroll to position [364, 0]
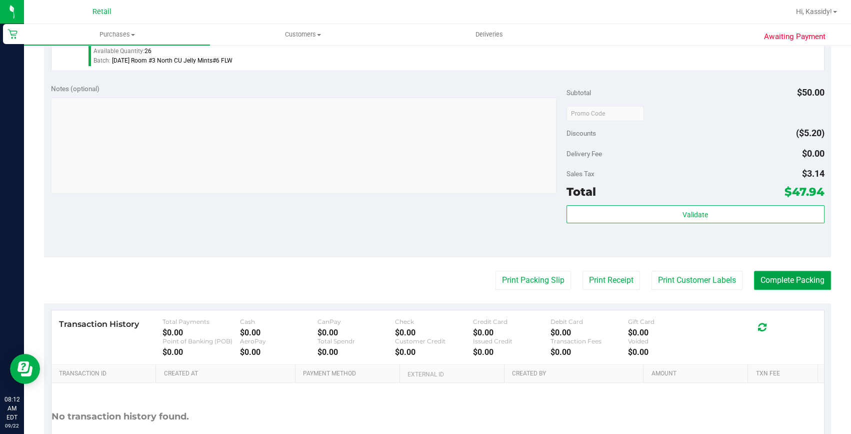
click at [814, 279] on button "Complete Packing" at bounding box center [792, 280] width 77 height 19
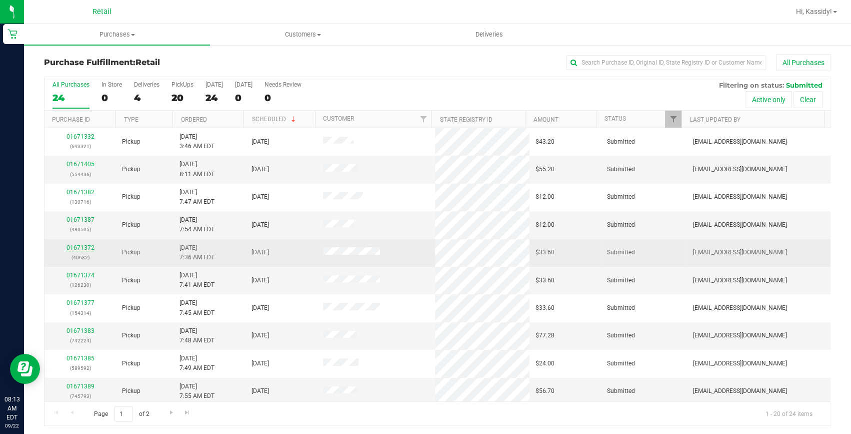
click at [86, 247] on link "01671372" at bounding box center [81, 247] width 28 height 7
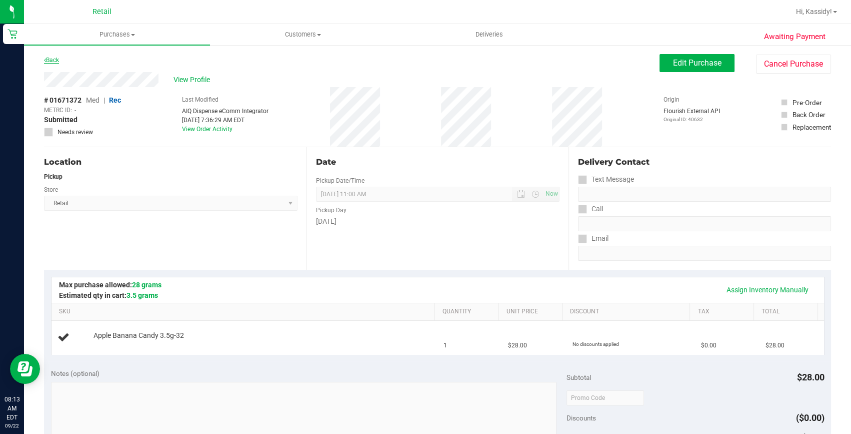
click at [55, 60] on link "Back" at bounding box center [51, 60] width 15 height 7
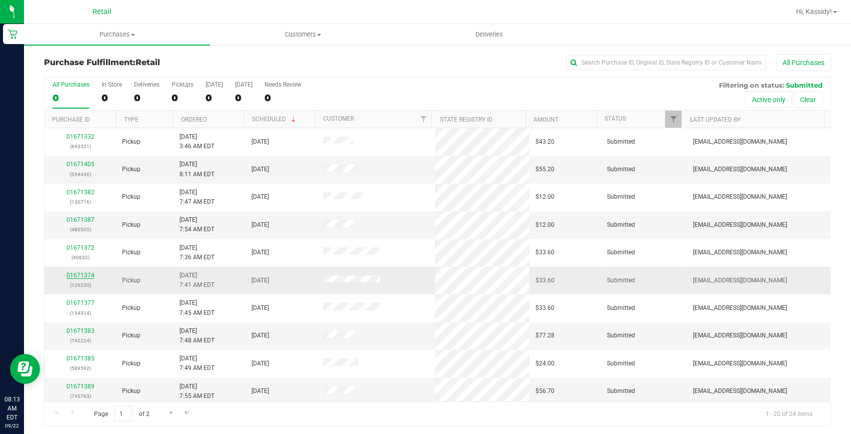
click at [86, 274] on link "01671374" at bounding box center [81, 275] width 28 height 7
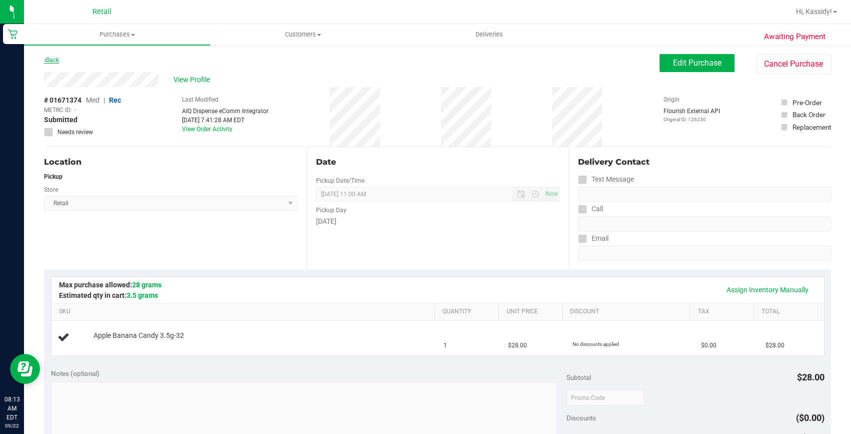
click at [59, 61] on link "Back" at bounding box center [51, 60] width 15 height 7
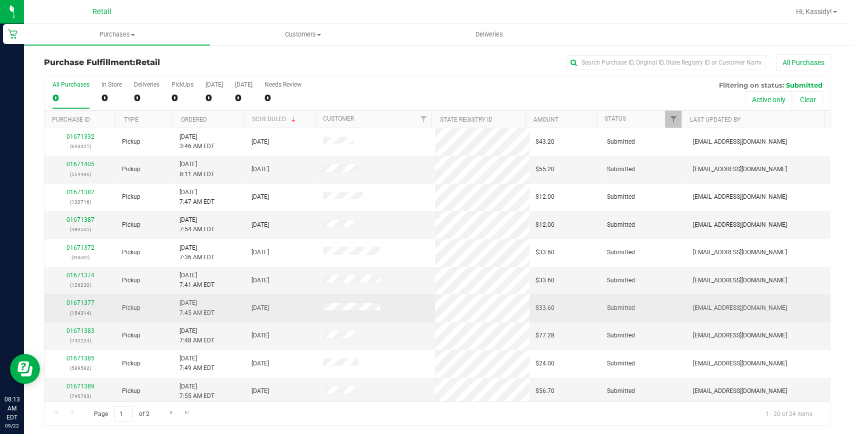
click at [81, 306] on div "01671377 (154314)" at bounding box center [81, 307] width 60 height 19
click at [80, 304] on link "01671377" at bounding box center [81, 302] width 28 height 7
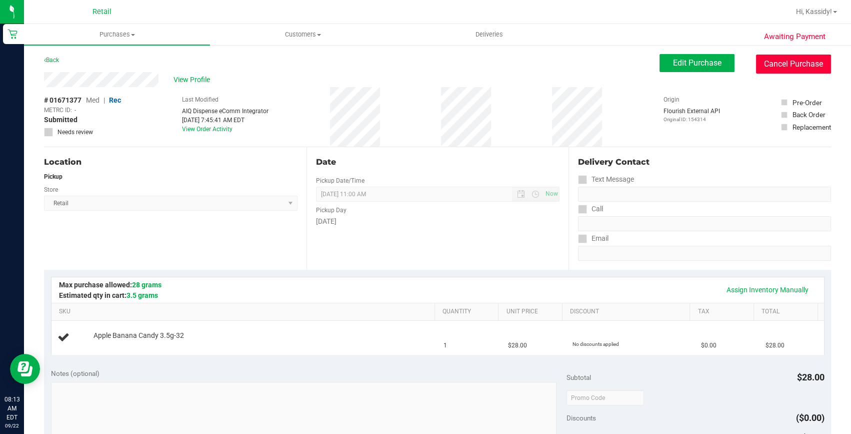
click at [787, 64] on button "Cancel Purchase" at bounding box center [793, 64] width 75 height 19
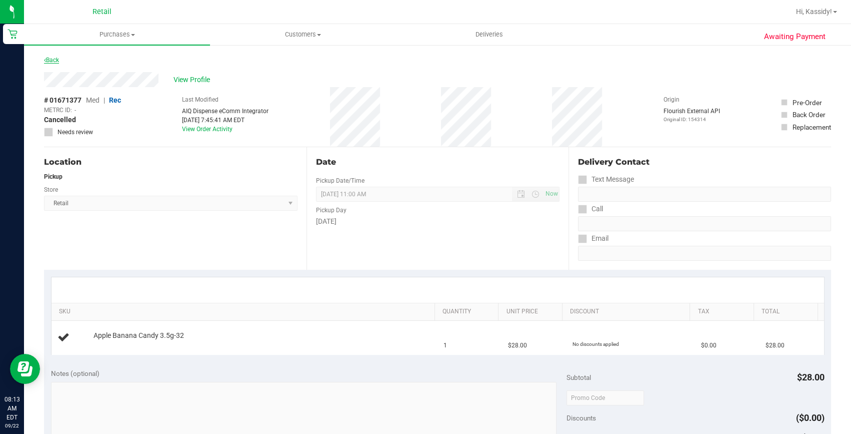
click at [55, 61] on link "Back" at bounding box center [51, 60] width 15 height 7
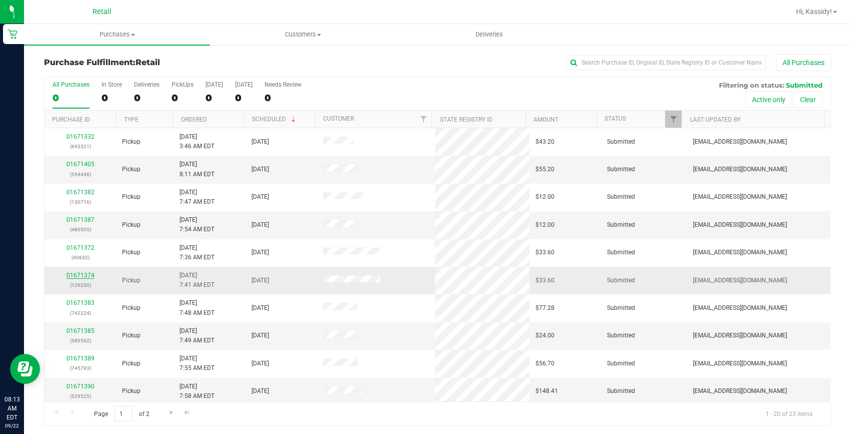
click at [86, 272] on link "01671374" at bounding box center [81, 275] width 28 height 7
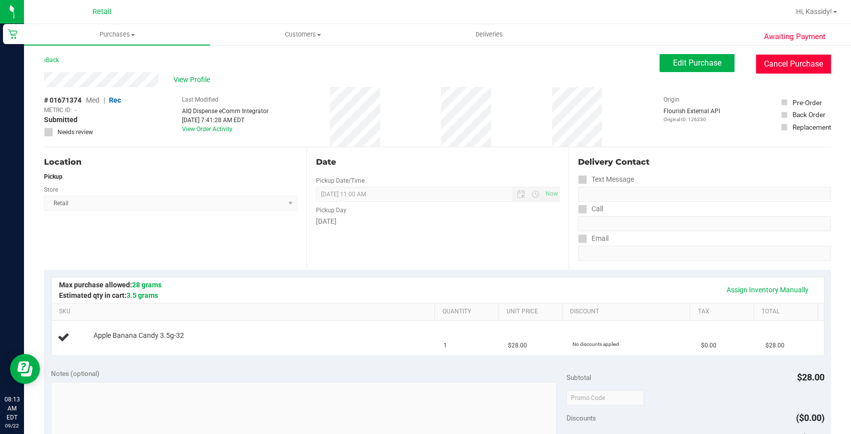
click at [788, 60] on button "Cancel Purchase" at bounding box center [793, 64] width 75 height 19
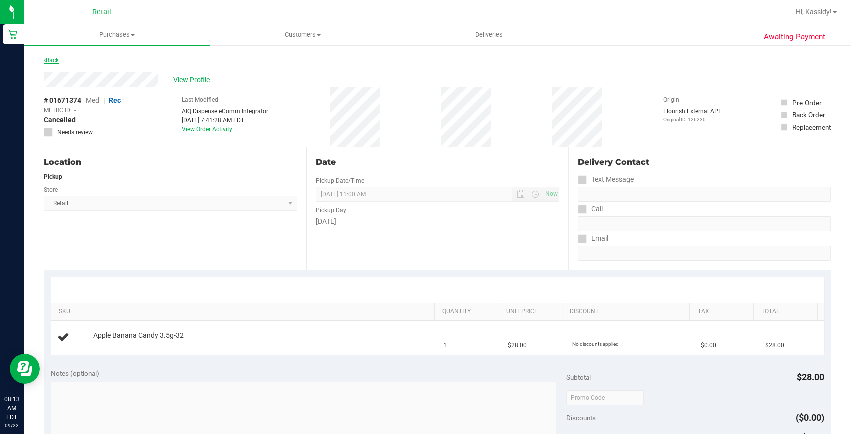
click at [58, 60] on link "Back" at bounding box center [51, 60] width 15 height 7
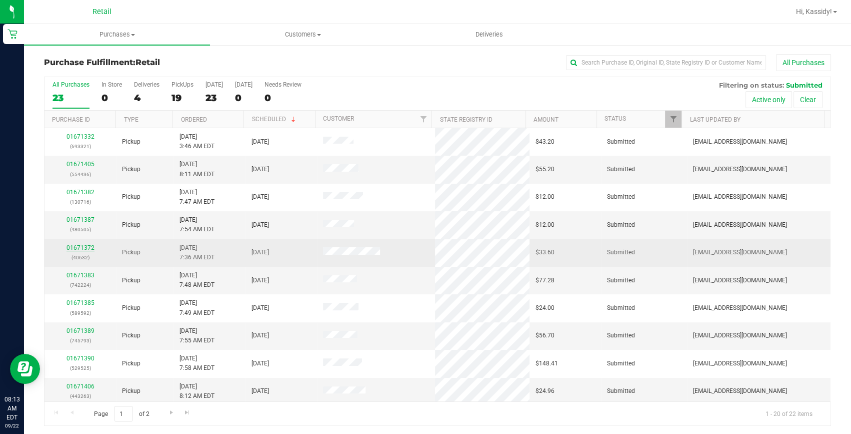
click at [84, 248] on link "01671372" at bounding box center [81, 247] width 28 height 7
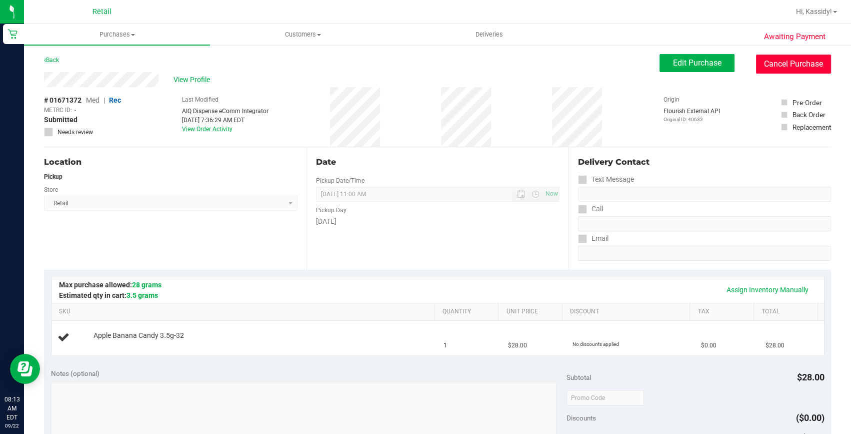
click at [760, 61] on button "Cancel Purchase" at bounding box center [793, 64] width 75 height 19
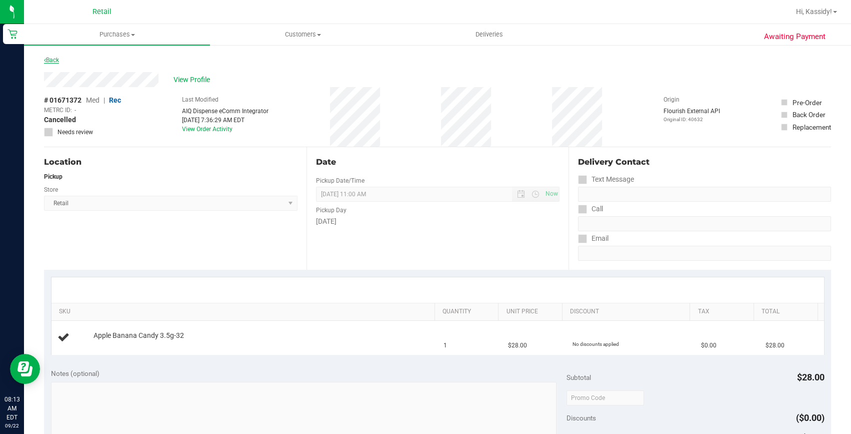
click at [49, 63] on link "Back" at bounding box center [51, 60] width 15 height 7
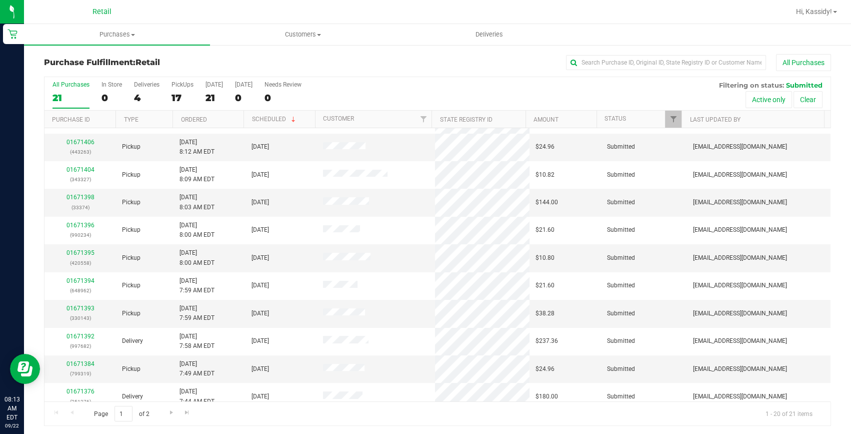
scroll to position [280, 0]
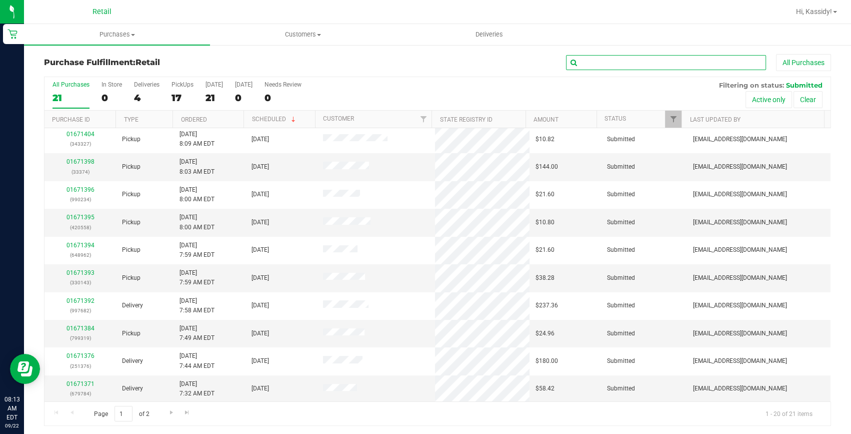
click at [595, 65] on input "text" at bounding box center [666, 62] width 200 height 15
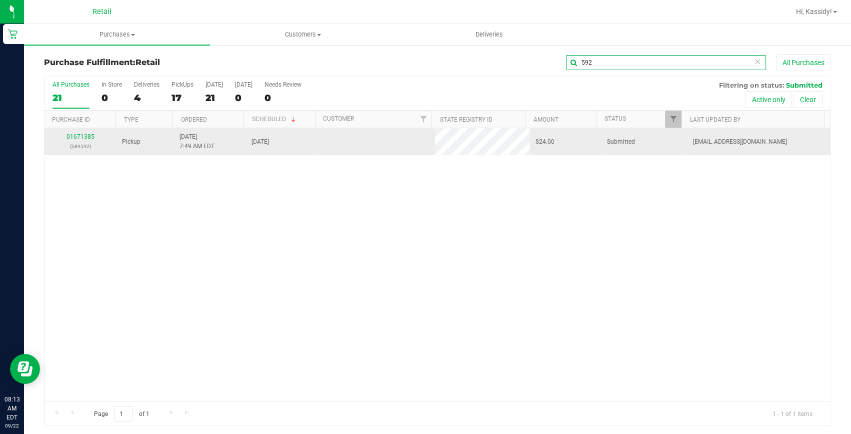
scroll to position [0, 0]
type input "592"
click at [68, 139] on link "01671385" at bounding box center [81, 136] width 28 height 7
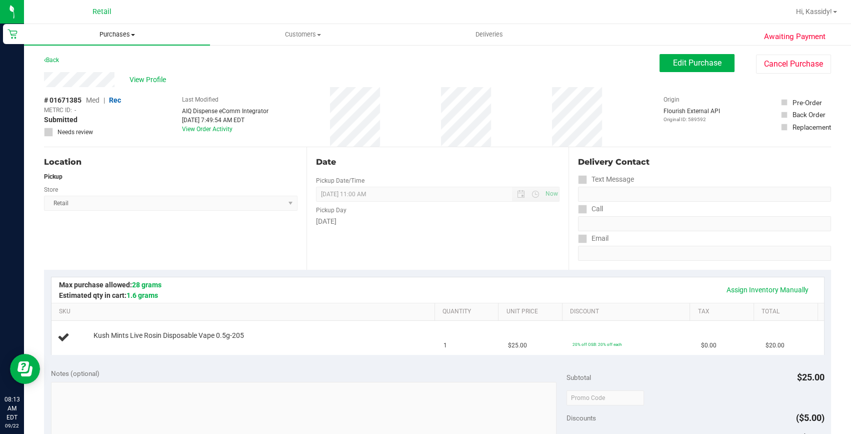
click at [105, 40] on uib-tab-heading "Purchases Summary of purchases Fulfillment All purchases" at bounding box center [117, 34] width 186 height 21
click at [86, 76] on li "Fulfillment" at bounding box center [117, 73] width 186 height 12
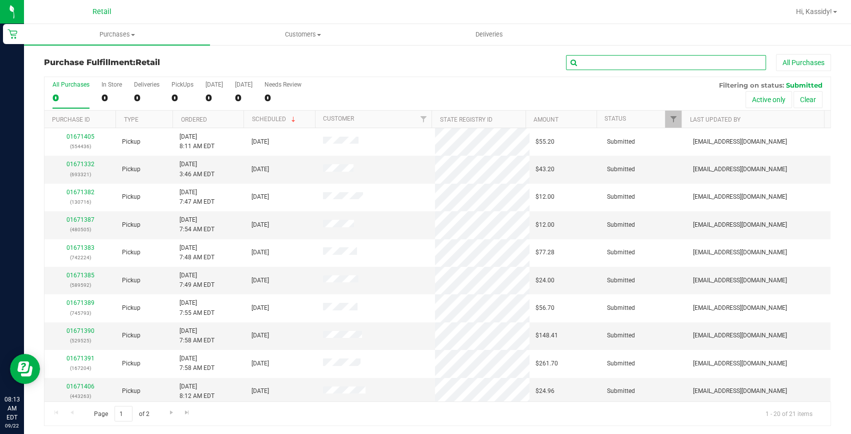
click at [594, 60] on input "text" at bounding box center [666, 62] width 200 height 15
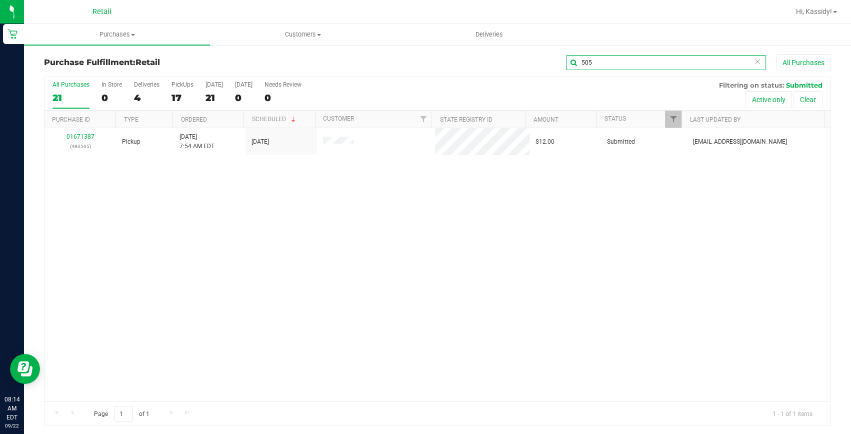
type input "505"
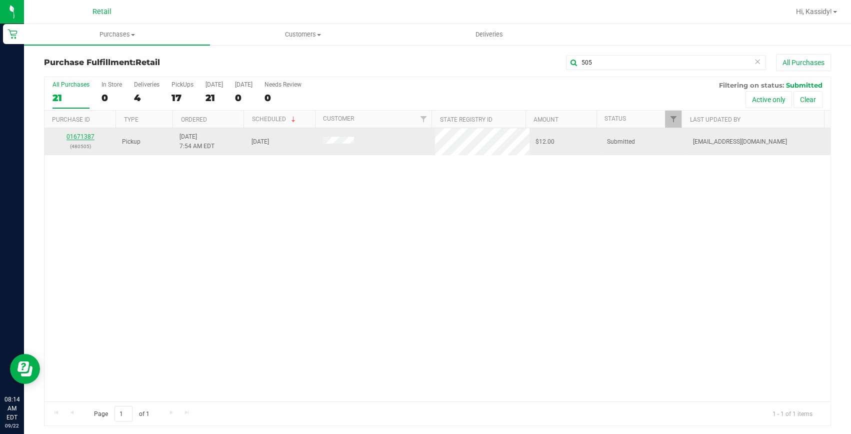
drag, startPoint x: 90, startPoint y: 124, endPoint x: 87, endPoint y: 135, distance: 11.3
click at [87, 135] on link "01671387" at bounding box center [81, 136] width 28 height 7
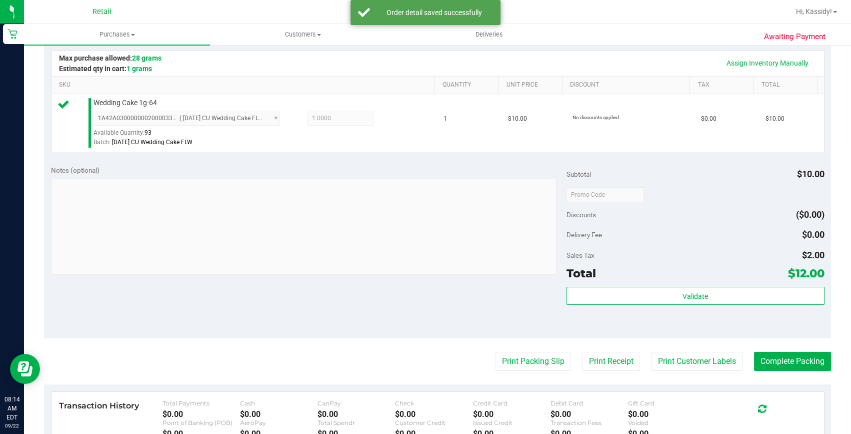
scroll to position [227, 0]
click at [773, 373] on purchase-details "Back Edit Purchase Cancel Purchase View Profile # 01671387 Med | Rec METRC ID: …" at bounding box center [437, 199] width 787 height 744
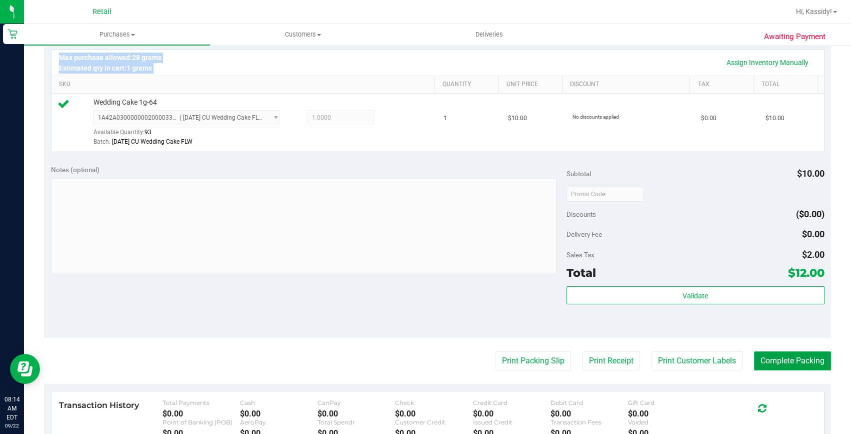
drag, startPoint x: 773, startPoint y: 373, endPoint x: 773, endPoint y: 364, distance: 9.0
click at [773, 364] on button "Complete Packing" at bounding box center [792, 360] width 77 height 19
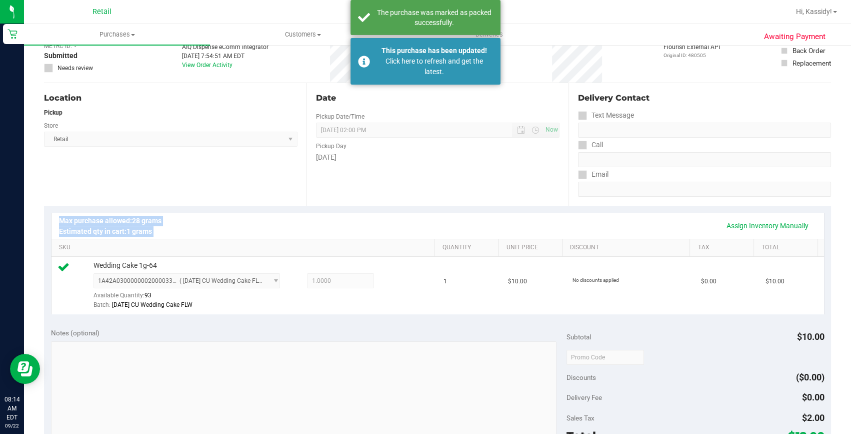
scroll to position [0, 0]
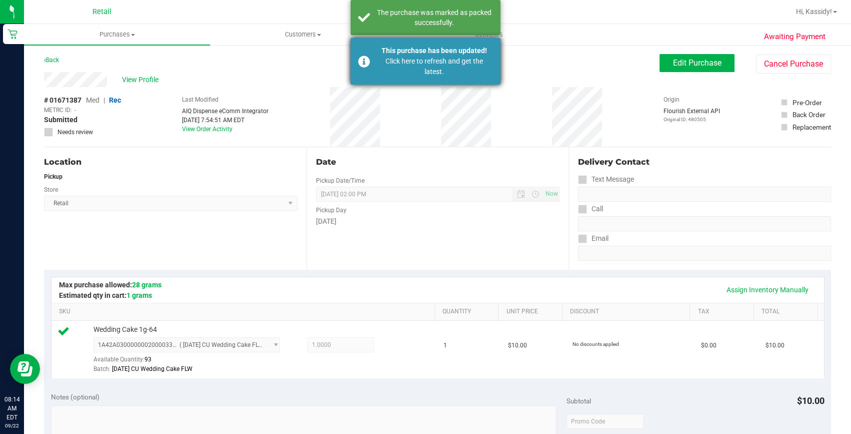
click at [393, 60] on div "Click here to refresh and get the latest." at bounding box center [435, 66] width 118 height 21
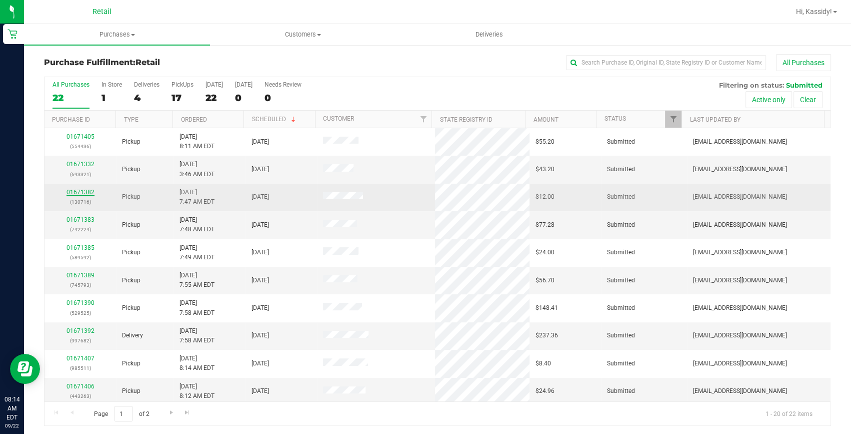
click at [74, 194] on link "01671382" at bounding box center [81, 192] width 28 height 7
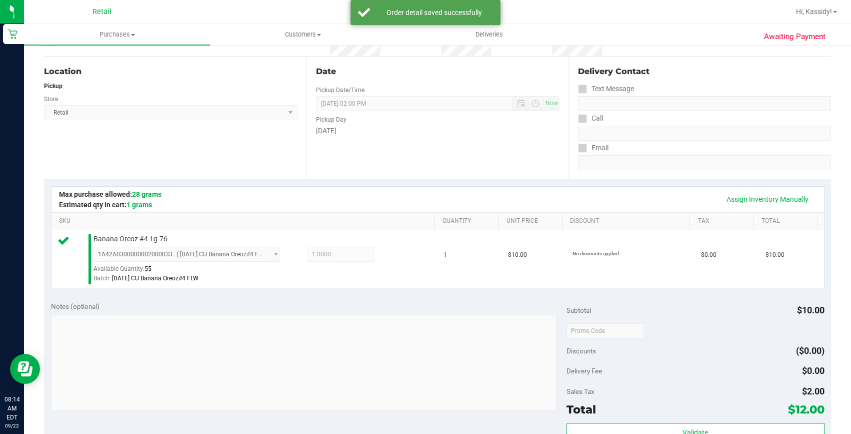
scroll to position [182, 0]
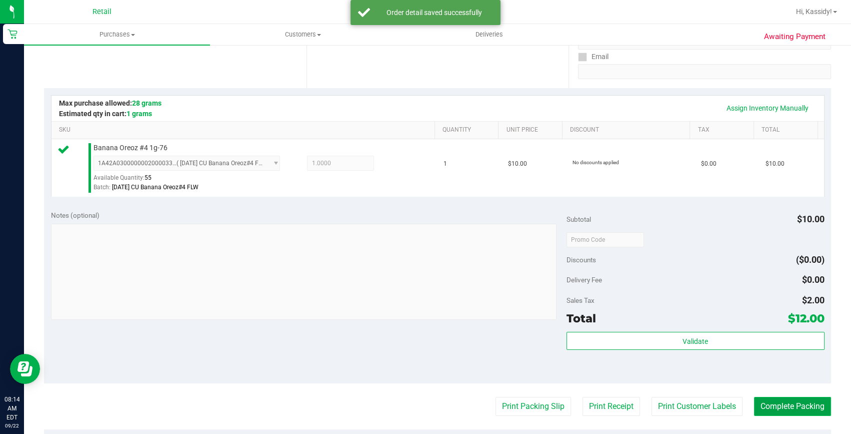
click at [759, 411] on button "Complete Packing" at bounding box center [792, 406] width 77 height 19
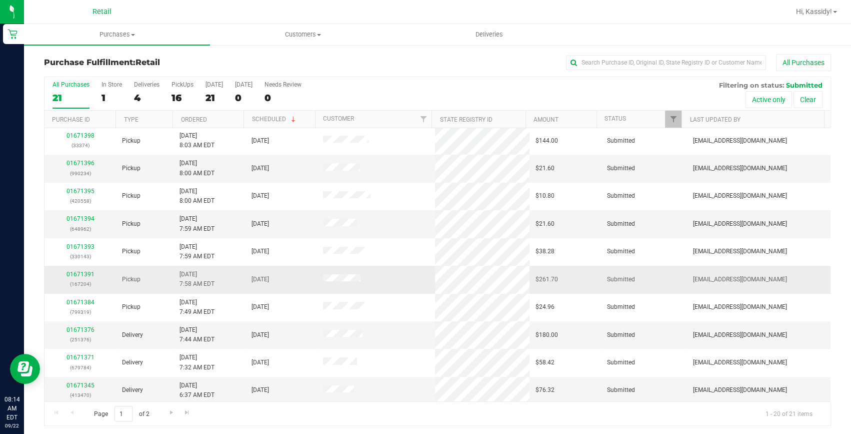
scroll to position [280, 0]
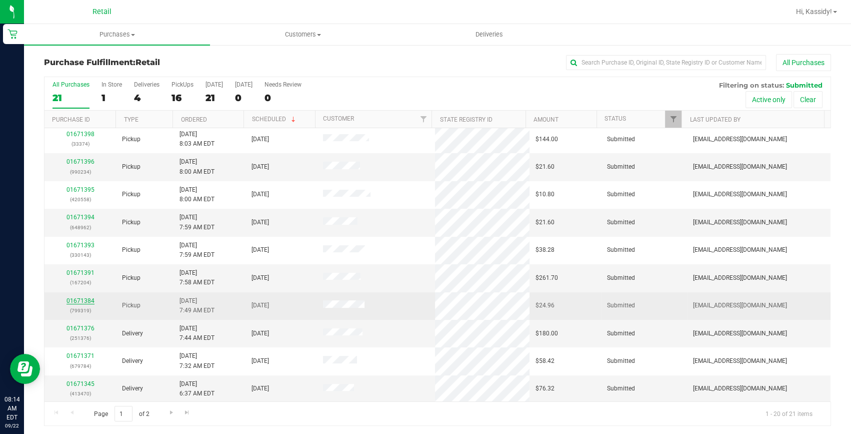
click at [92, 300] on link "01671384" at bounding box center [81, 300] width 28 height 7
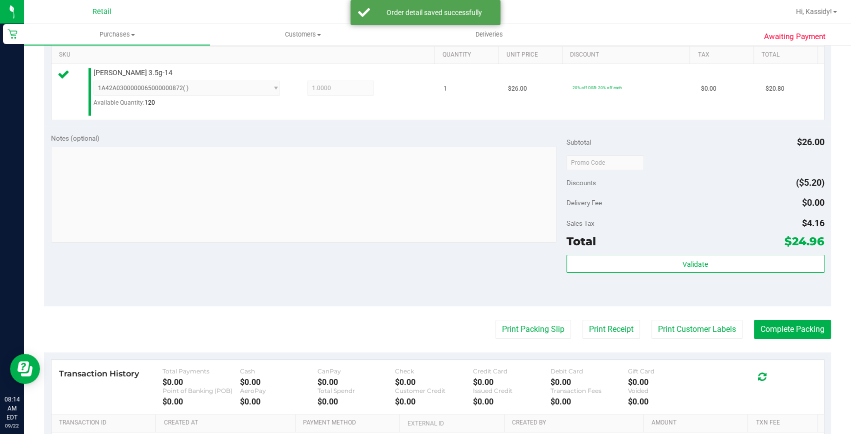
scroll to position [273, 0]
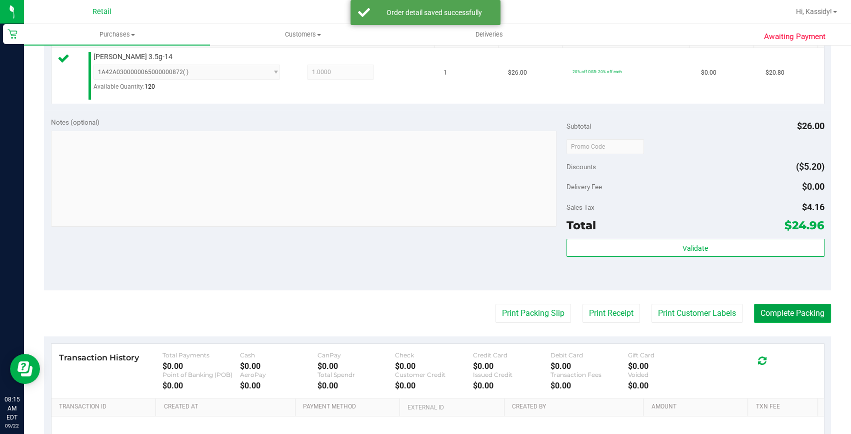
click at [777, 308] on button "Complete Packing" at bounding box center [792, 313] width 77 height 19
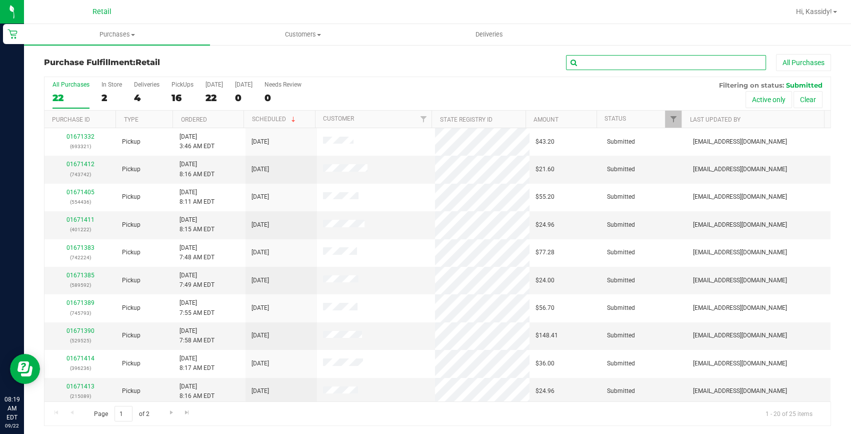
click at [642, 65] on input "text" at bounding box center [666, 62] width 200 height 15
type input "592"
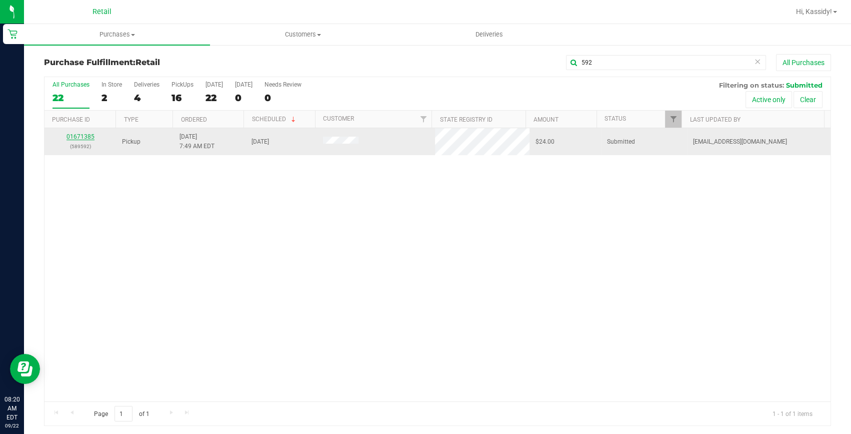
click at [70, 136] on link "01671385" at bounding box center [81, 136] width 28 height 7
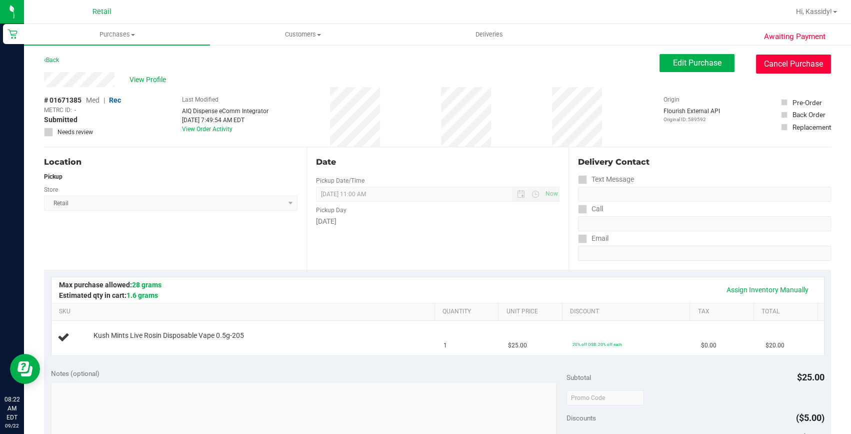
click at [758, 60] on button "Cancel Purchase" at bounding box center [793, 64] width 75 height 19
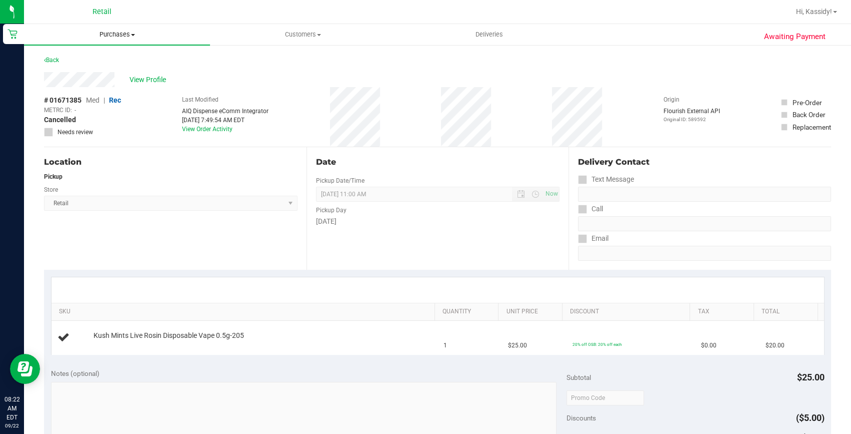
click at [134, 30] on span "Purchases" at bounding box center [117, 34] width 186 height 9
click at [101, 77] on li "Fulfillment" at bounding box center [117, 73] width 186 height 12
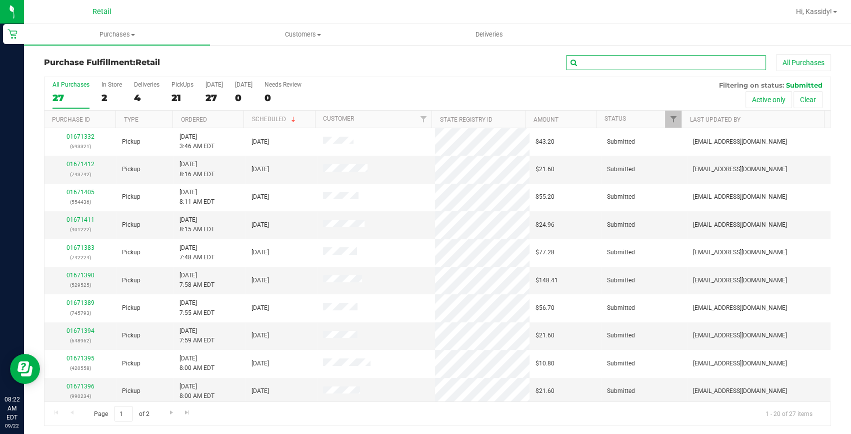
click at [587, 64] on input "text" at bounding box center [666, 62] width 200 height 15
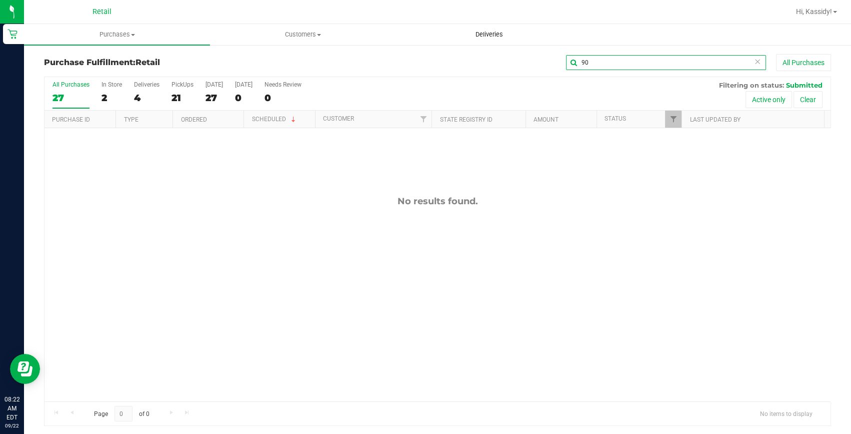
type input "9"
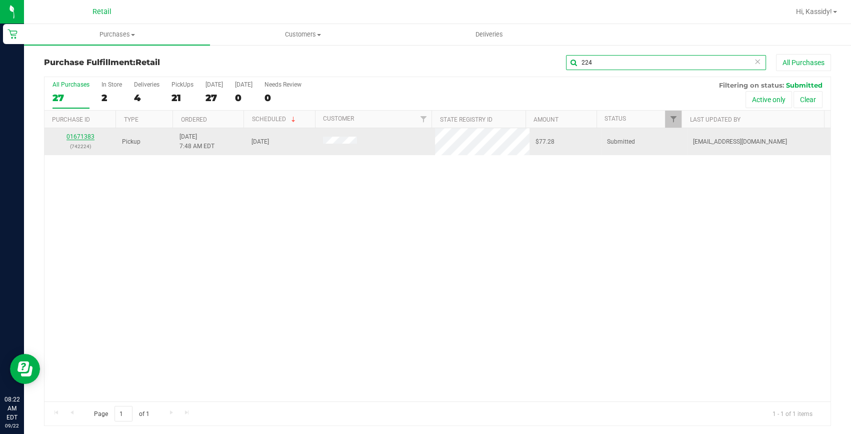
type input "224"
click at [88, 135] on link "01671383" at bounding box center [81, 136] width 28 height 7
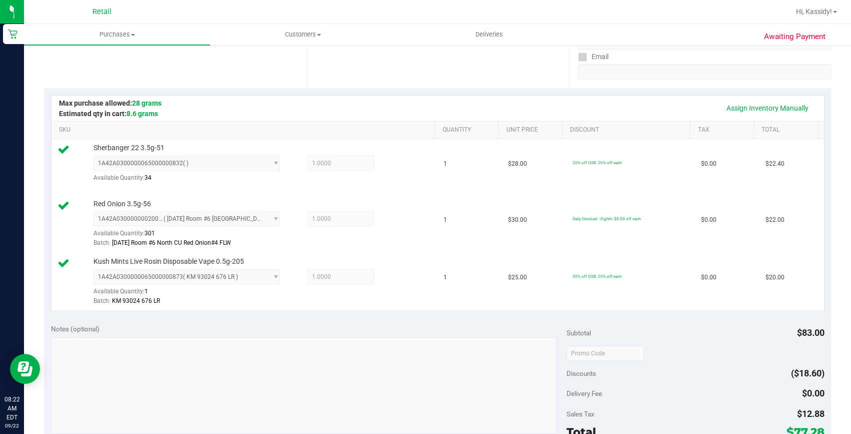
scroll to position [318, 0]
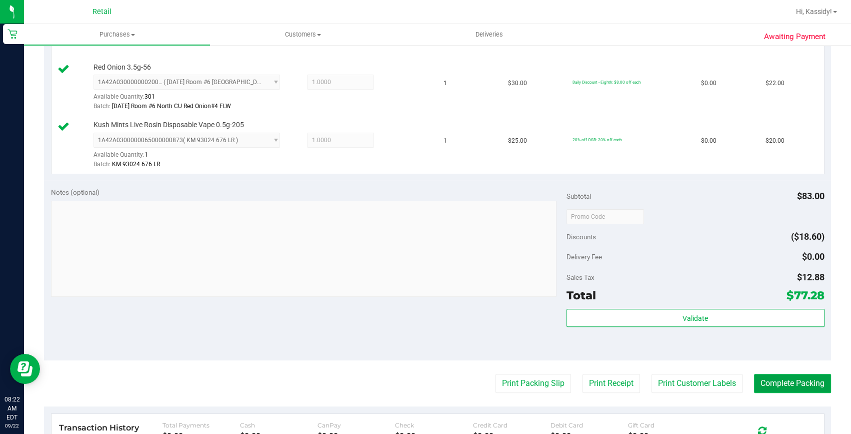
click at [802, 384] on button "Complete Packing" at bounding box center [792, 383] width 77 height 19
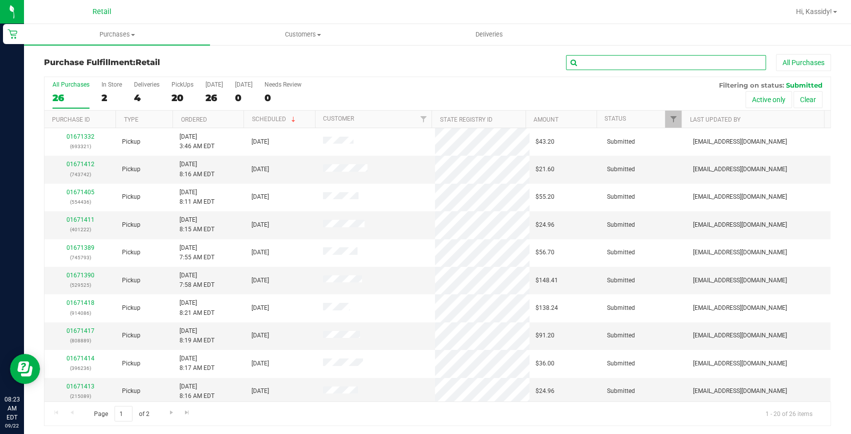
click at [616, 59] on input "text" at bounding box center [666, 62] width 200 height 15
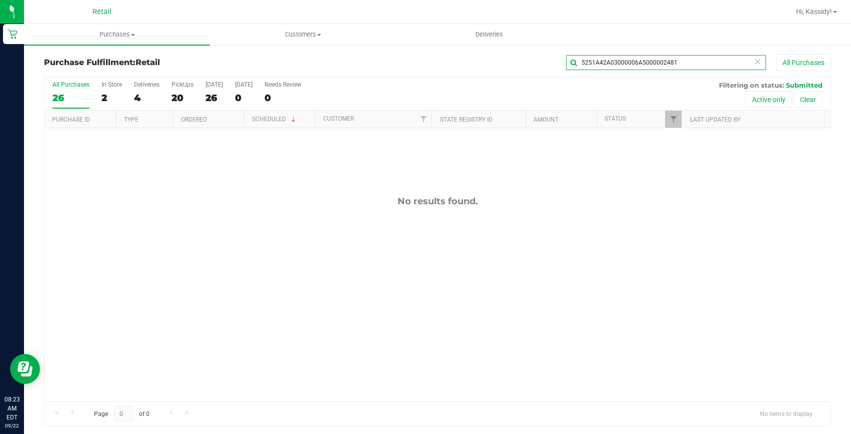
drag, startPoint x: 584, startPoint y: 61, endPoint x: 663, endPoint y: 79, distance: 81.2
click at [663, 79] on div "Purchase Fulfillment: Retail 5251A42A03000006A5000002481 All Purchases All Purc…" at bounding box center [437, 240] width 787 height 372
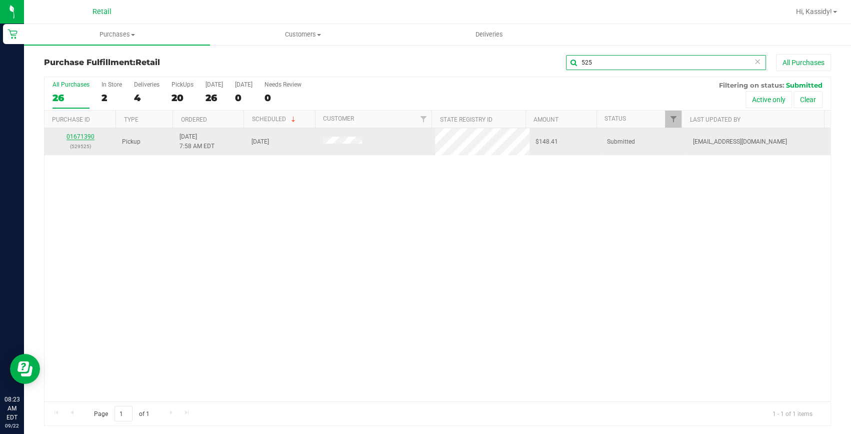
type input "525"
click at [69, 137] on link "01671390" at bounding box center [81, 136] width 28 height 7
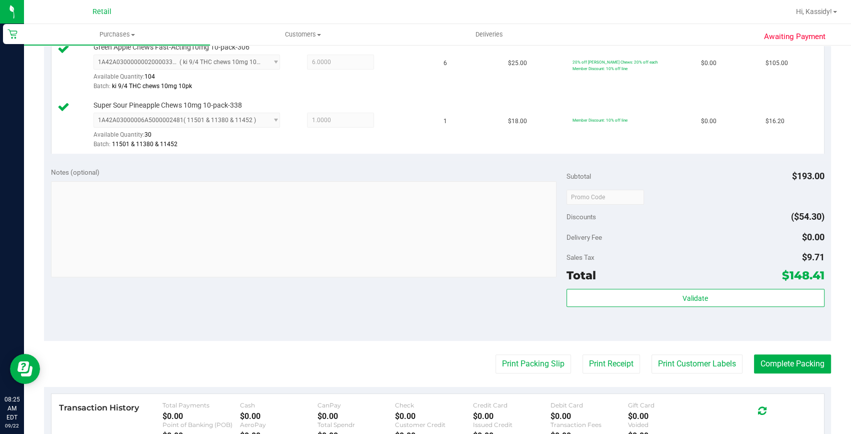
scroll to position [364, 0]
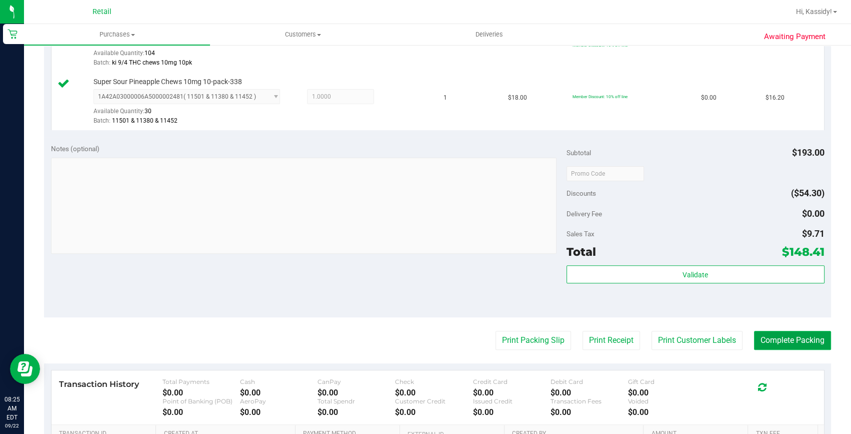
click at [761, 332] on button "Complete Packing" at bounding box center [792, 340] width 77 height 19
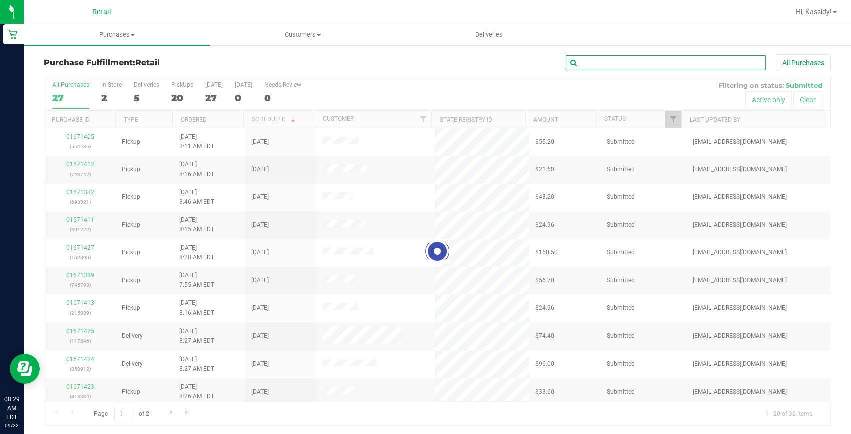
click at [604, 63] on input "text" at bounding box center [666, 62] width 200 height 15
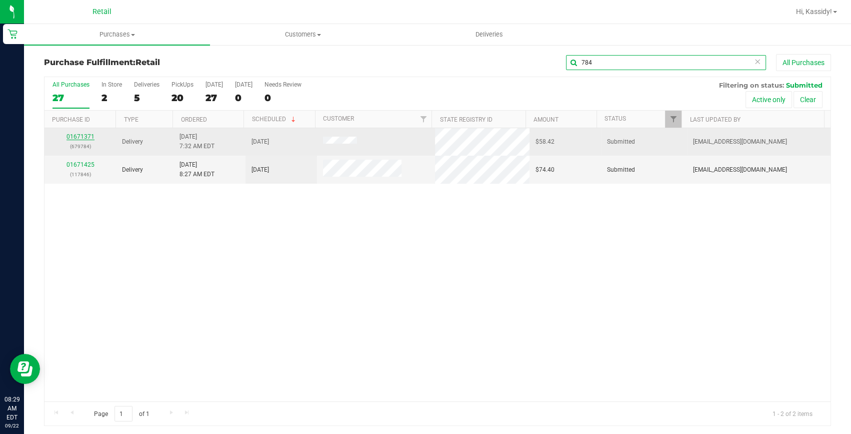
type input "784"
click at [87, 134] on link "01671371" at bounding box center [81, 136] width 28 height 7
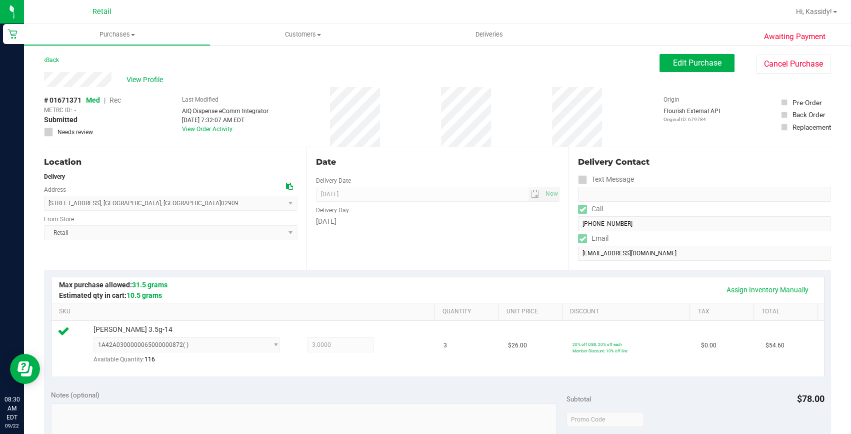
click at [425, 237] on div "Date Delivery Date 09/22/2025 Now 09/22/2025 08:00 AM Now Delivery Day Monday" at bounding box center [438, 208] width 263 height 123
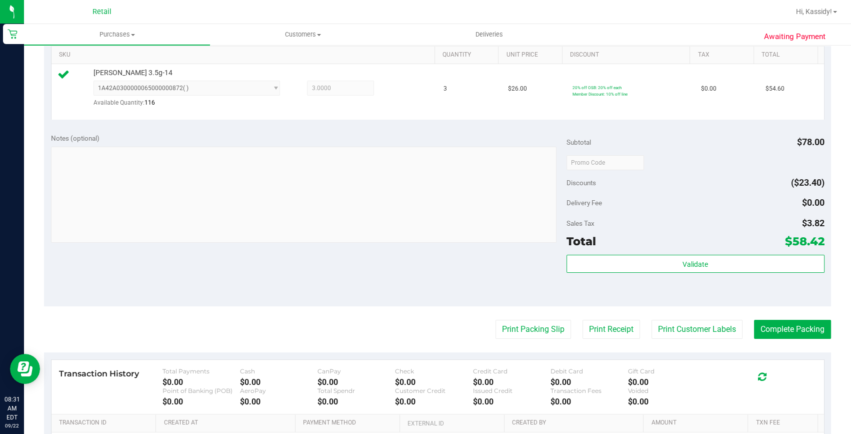
scroll to position [273, 0]
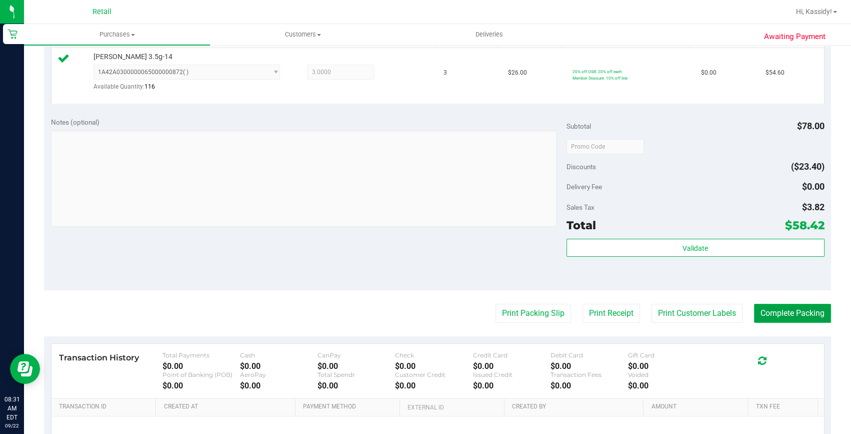
click at [790, 310] on button "Complete Packing" at bounding box center [792, 313] width 77 height 19
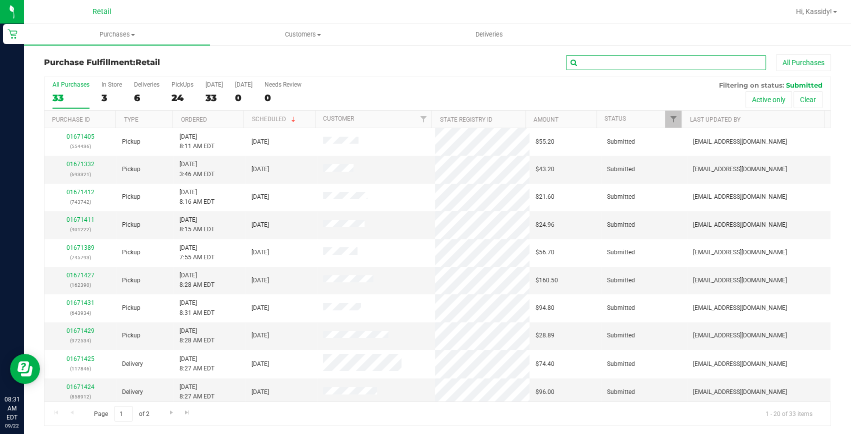
click at [607, 61] on input "text" at bounding box center [666, 62] width 200 height 15
type input "470"
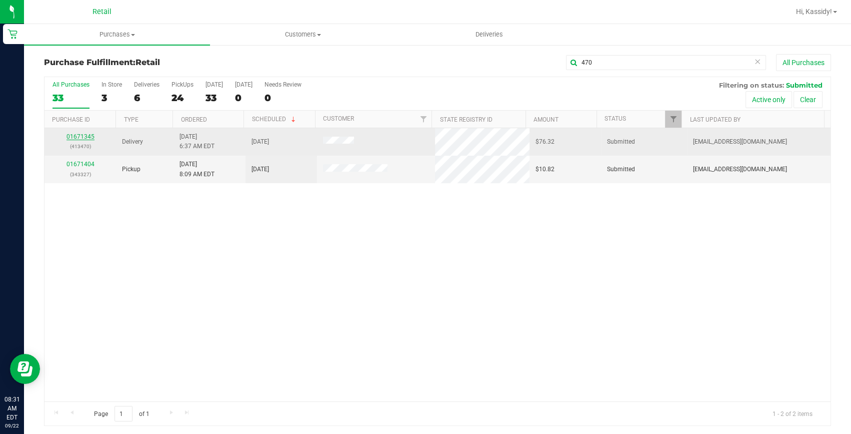
click at [83, 133] on link "01671345" at bounding box center [81, 136] width 28 height 7
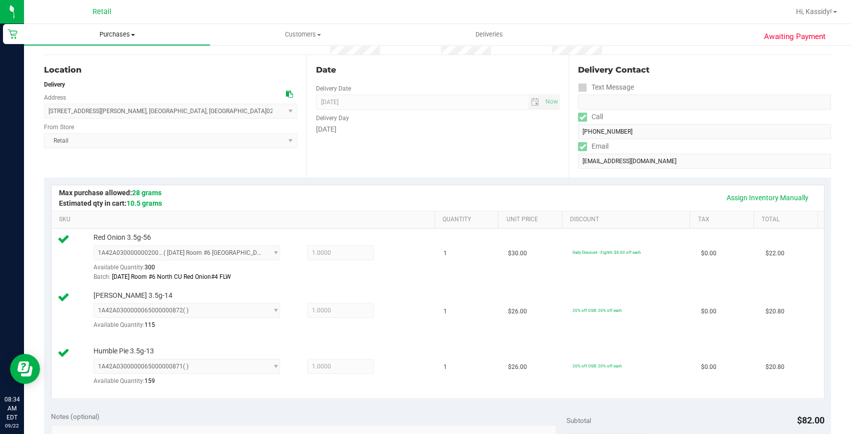
scroll to position [91, 0]
click at [136, 32] on span "Purchases" at bounding box center [117, 34] width 186 height 9
click at [107, 67] on li "Fulfillment" at bounding box center [117, 73] width 186 height 12
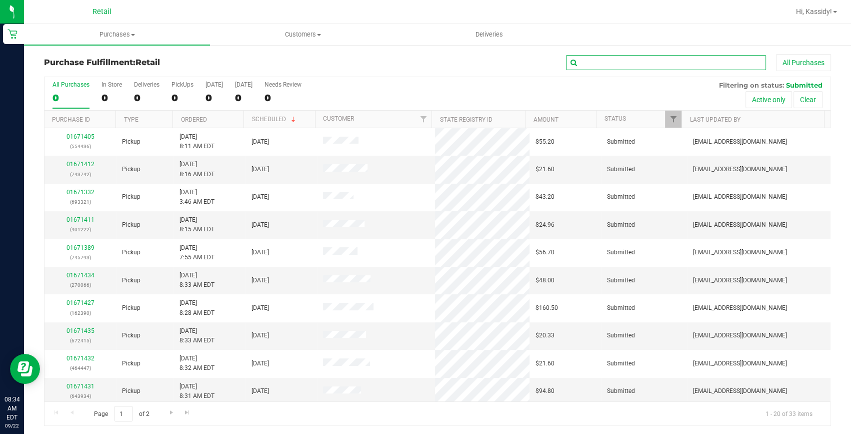
click at [592, 59] on input "text" at bounding box center [666, 62] width 200 height 15
type input "376"
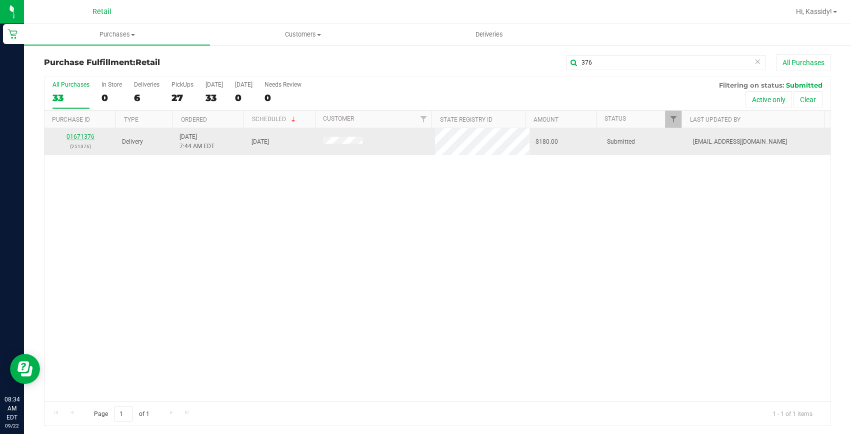
click at [89, 137] on link "01671376" at bounding box center [81, 136] width 28 height 7
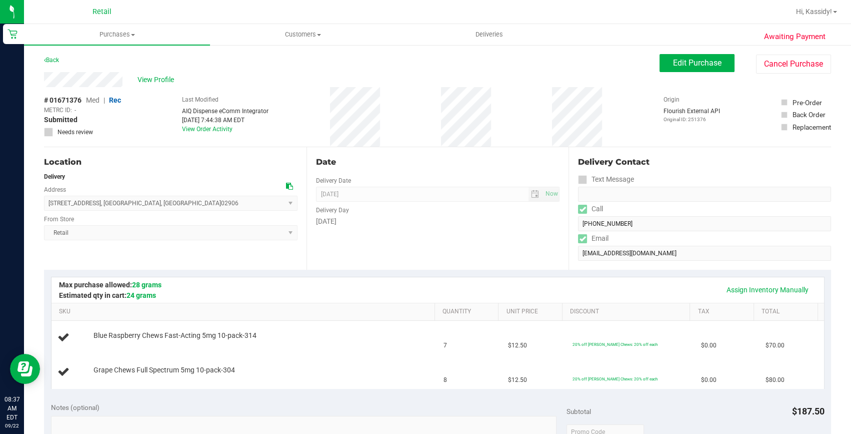
click at [470, 185] on div "Date Delivery Date 09/22/2025 Now 09/22/2025 08:00 AM Now Delivery Day Monday" at bounding box center [438, 208] width 263 height 123
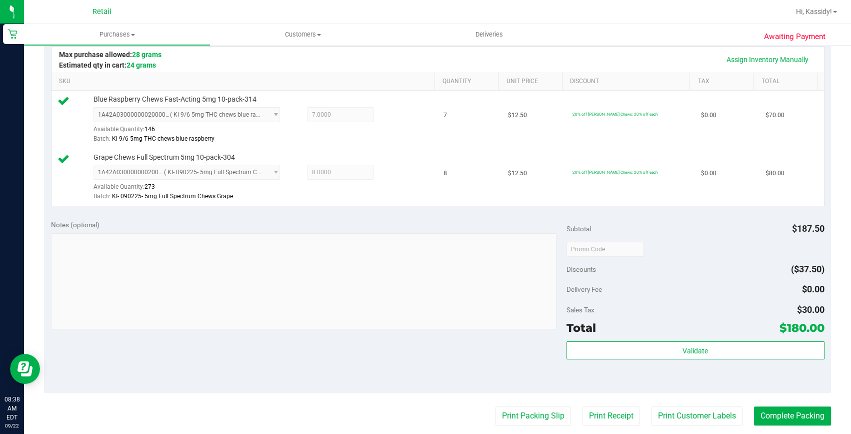
scroll to position [440, 0]
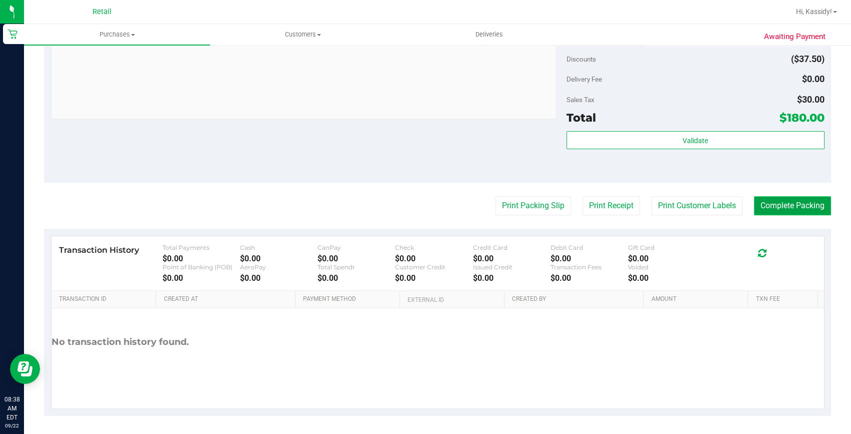
click at [773, 205] on button "Complete Packing" at bounding box center [792, 205] width 77 height 19
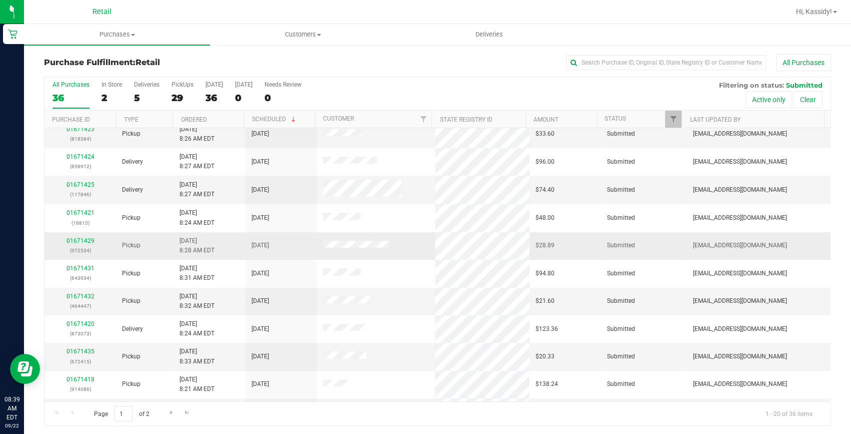
scroll to position [280, 0]
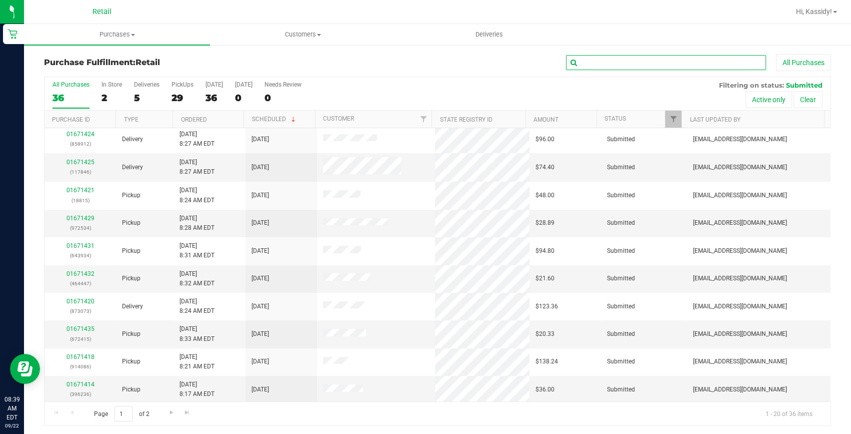
click at [633, 68] on input "text" at bounding box center [666, 62] width 200 height 15
type input "682"
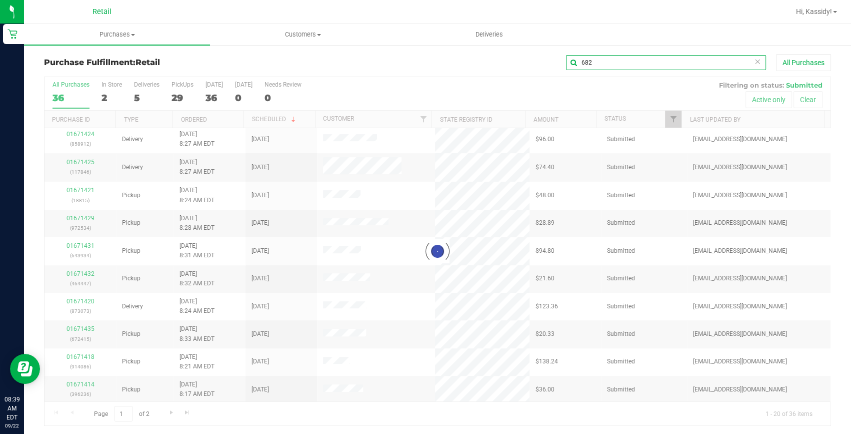
scroll to position [0, 0]
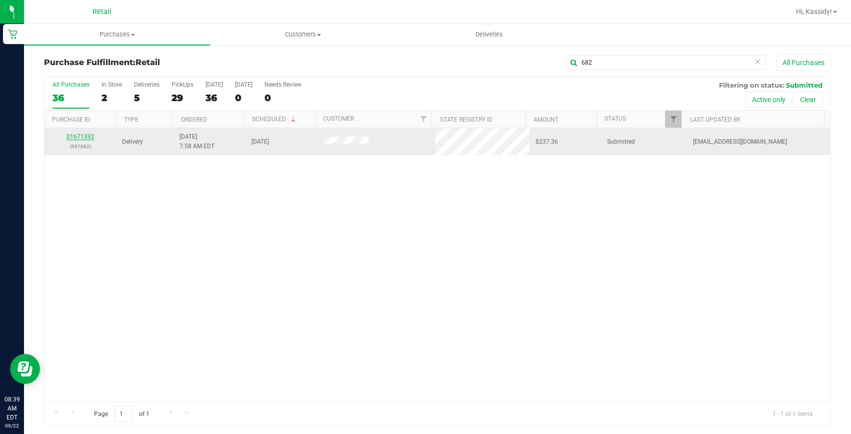
click at [77, 135] on link "01671392" at bounding box center [81, 136] width 28 height 7
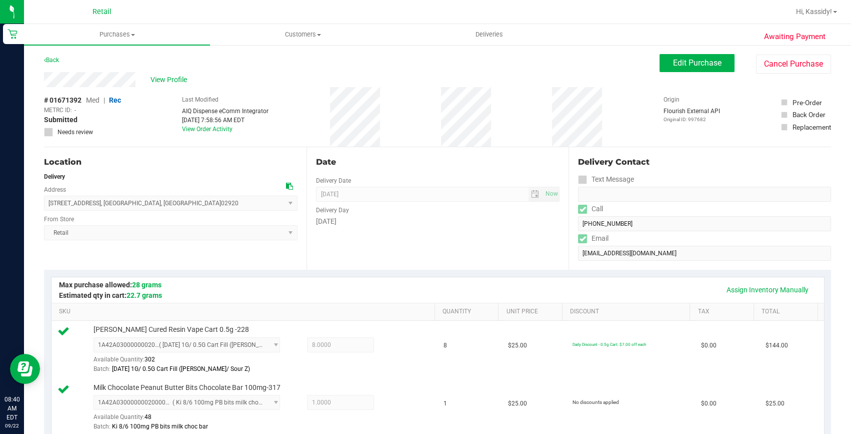
click at [496, 118] on div "# 01671392 Med | Rec METRC ID: - Submitted Needs review Last Modified AIQ Dispe…" at bounding box center [437, 117] width 787 height 60
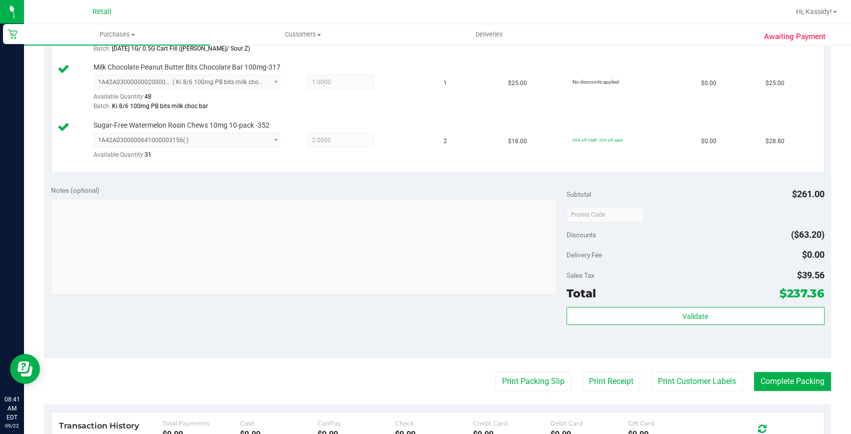
scroll to position [364, 0]
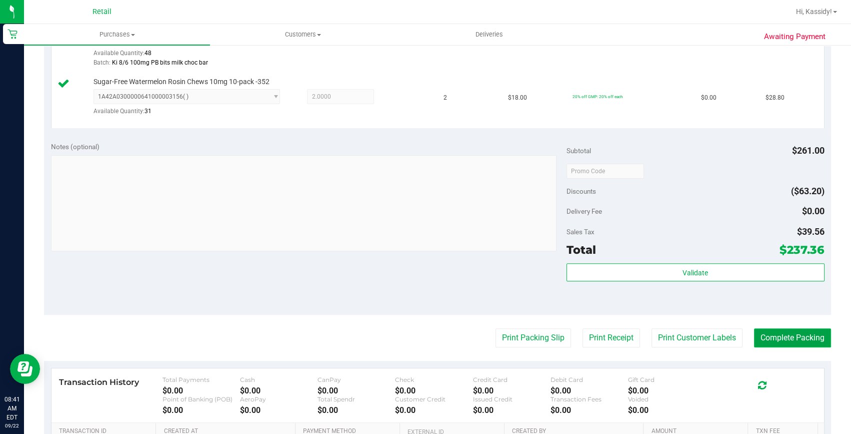
click at [798, 338] on button "Complete Packing" at bounding box center [792, 337] width 77 height 19
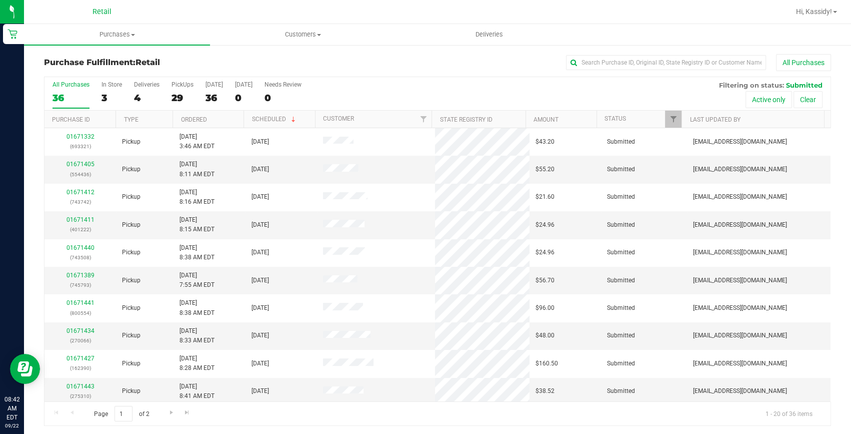
click at [633, 75] on div "Purchase Fulfillment: Retail All Purchases" at bounding box center [437, 65] width 787 height 22
click at [628, 63] on input "text" at bounding box center [666, 62] width 200 height 15
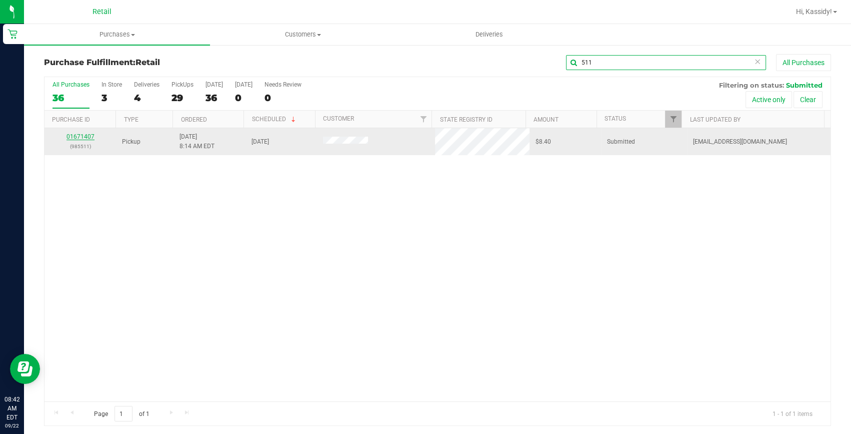
type input "511"
click at [79, 136] on link "01671407" at bounding box center [81, 136] width 28 height 7
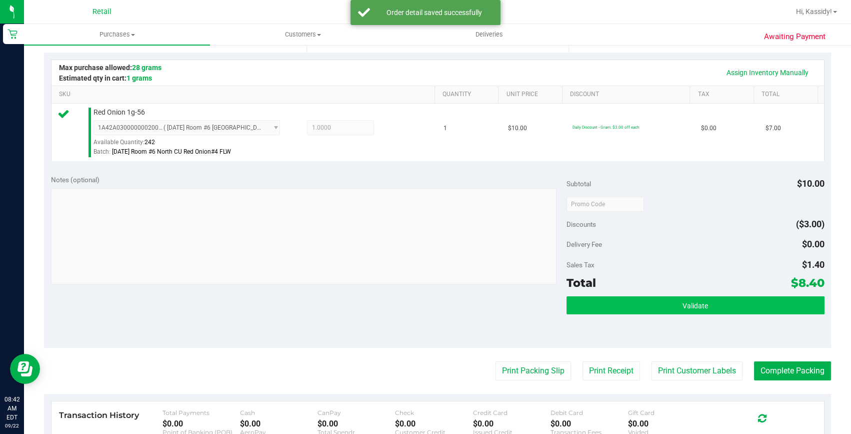
scroll to position [227, 0]
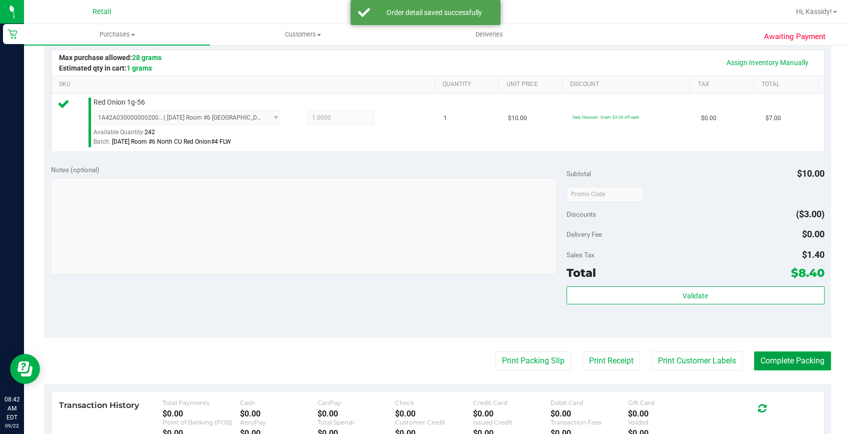
click at [776, 360] on button "Complete Packing" at bounding box center [792, 360] width 77 height 19
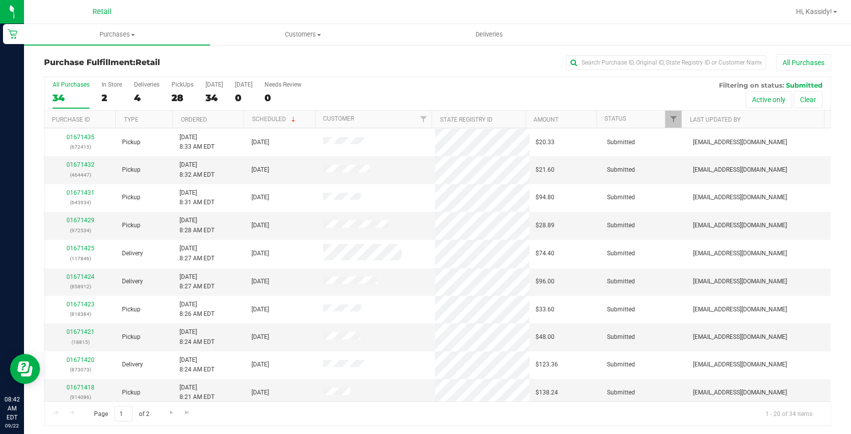
scroll to position [280, 0]
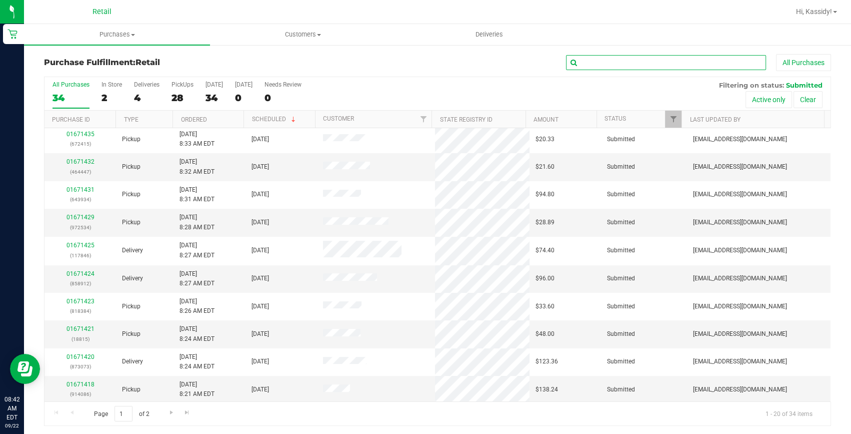
click at [598, 67] on input "text" at bounding box center [666, 62] width 200 height 15
type input "263"
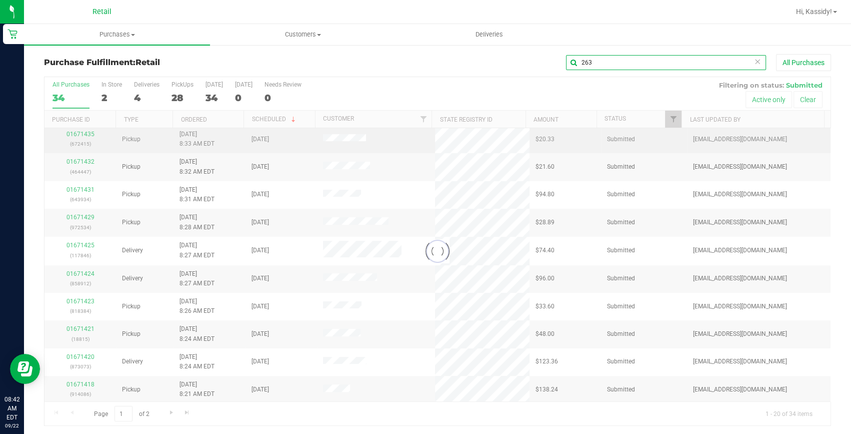
scroll to position [0, 0]
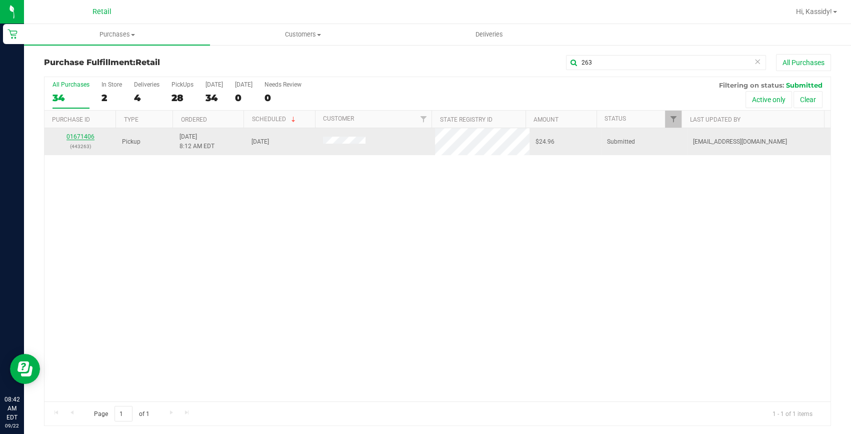
click at [72, 134] on link "01671406" at bounding box center [81, 136] width 28 height 7
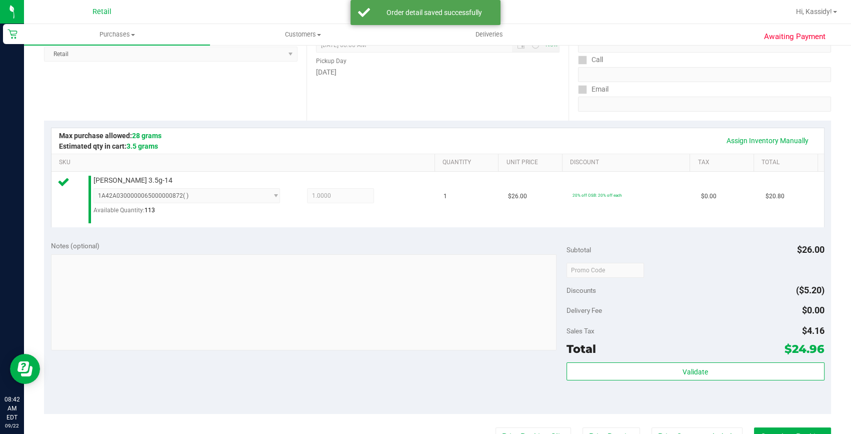
scroll to position [227, 0]
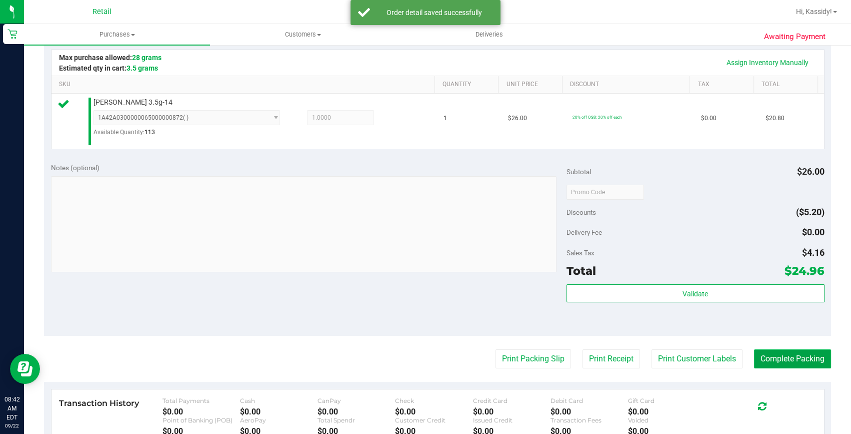
click at [768, 358] on button "Complete Packing" at bounding box center [792, 358] width 77 height 19
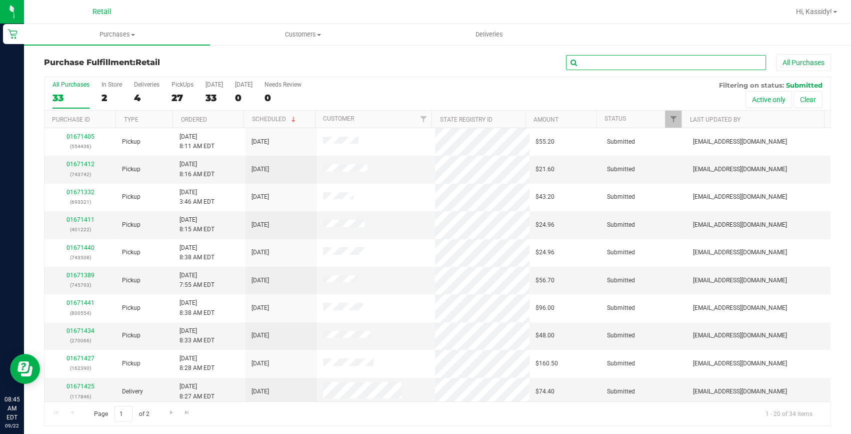
click at [628, 63] on input "text" at bounding box center [666, 62] width 200 height 15
type input "793"
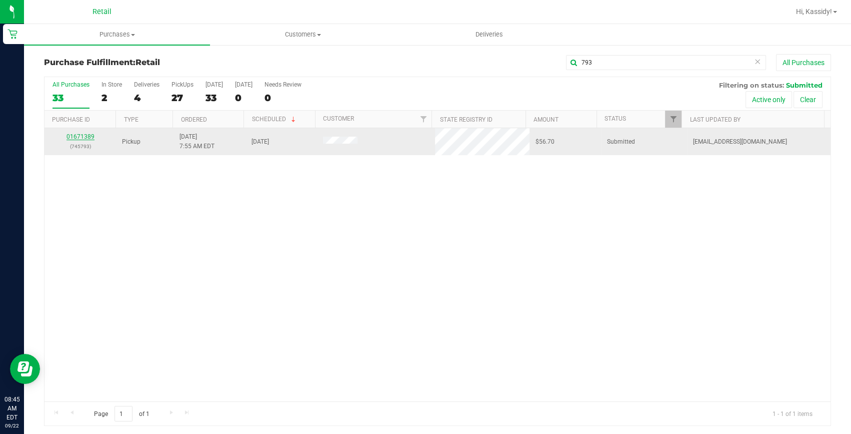
click at [85, 138] on link "01671389" at bounding box center [81, 136] width 28 height 7
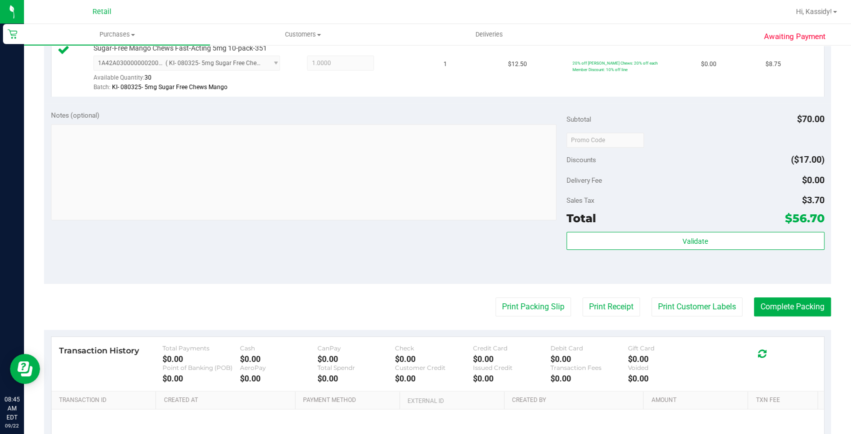
scroll to position [545, 0]
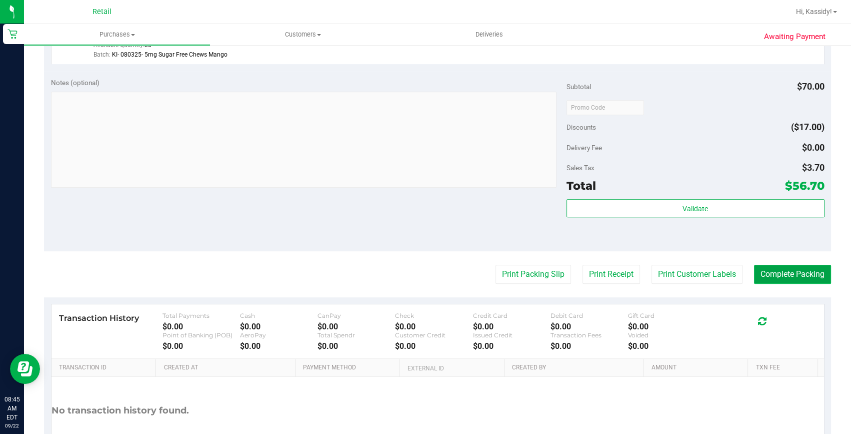
click at [763, 279] on button "Complete Packing" at bounding box center [792, 274] width 77 height 19
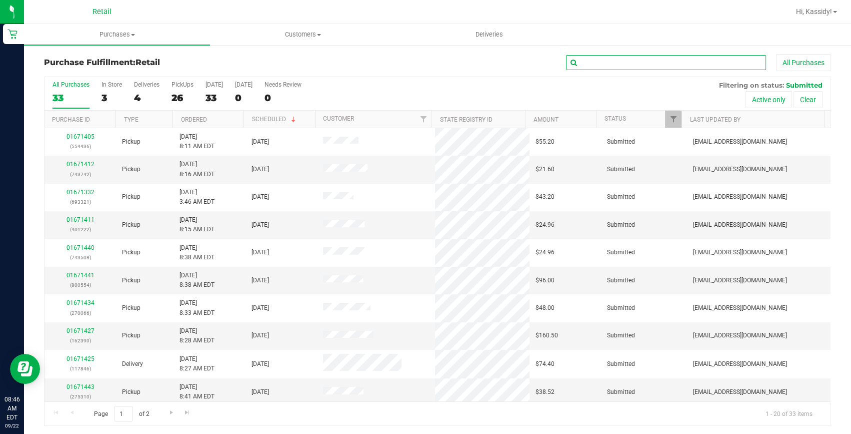
click at [628, 63] on input "text" at bounding box center [666, 62] width 200 height 15
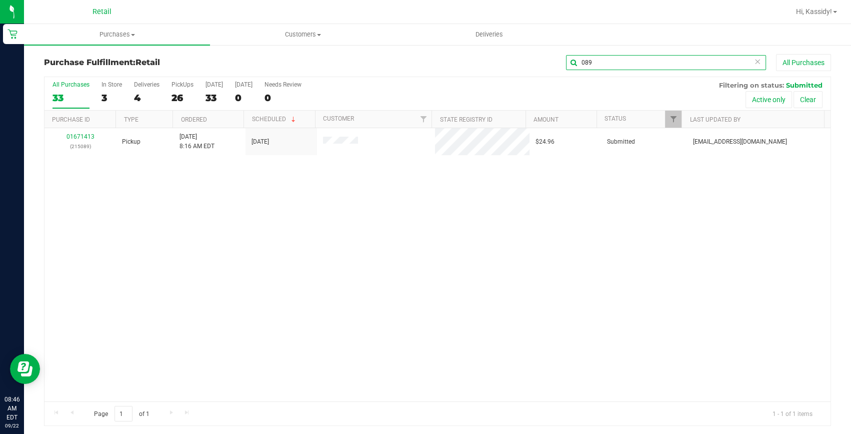
type input "089"
drag, startPoint x: 80, startPoint y: 137, endPoint x: 79, endPoint y: 130, distance: 7.1
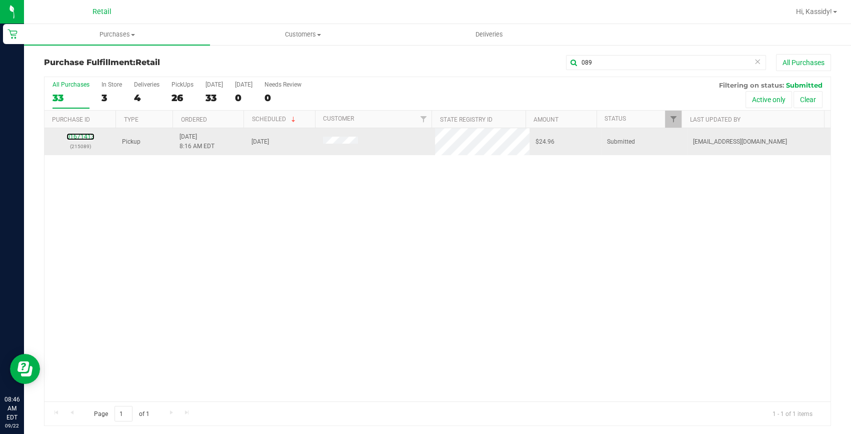
click at [80, 136] on link "01671413" at bounding box center [81, 136] width 28 height 7
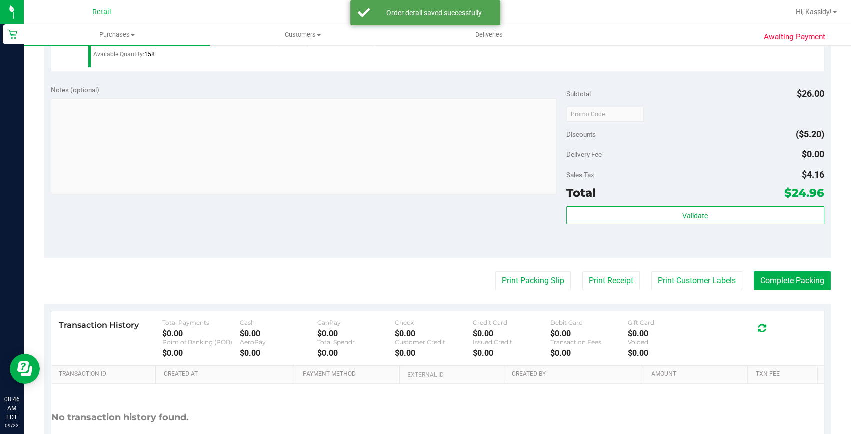
scroll to position [318, 0]
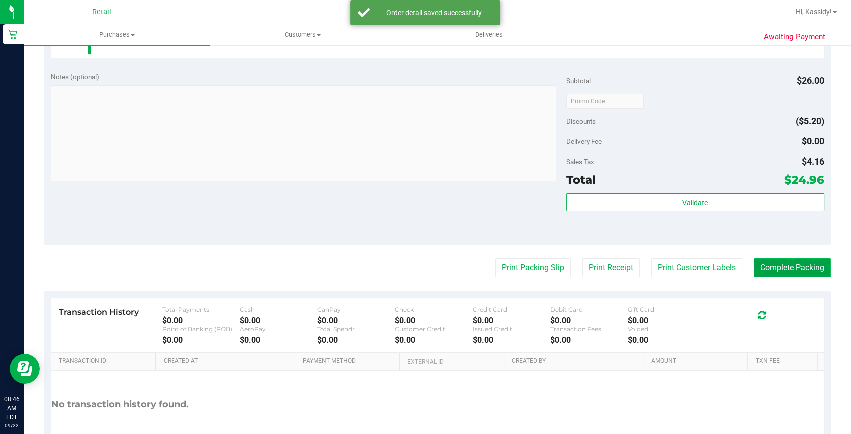
click at [772, 266] on button "Complete Packing" at bounding box center [792, 267] width 77 height 19
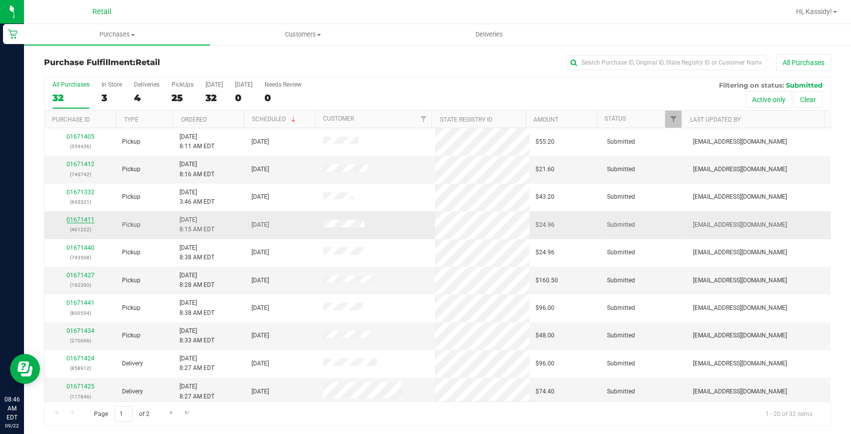
click at [85, 221] on link "01671411" at bounding box center [81, 219] width 28 height 7
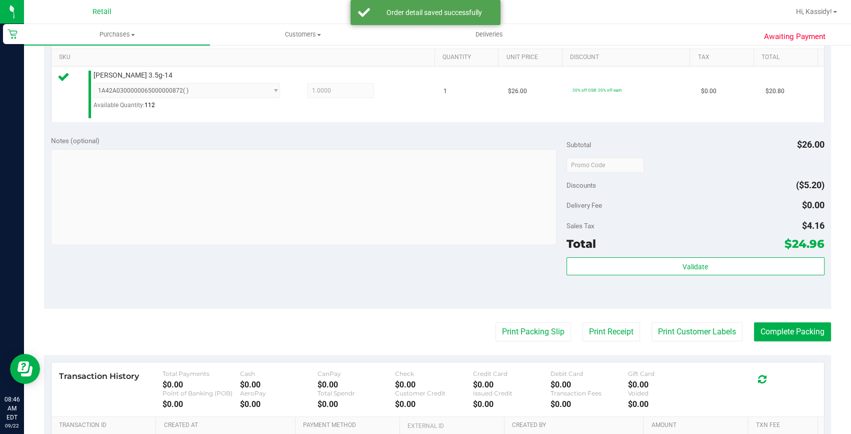
scroll to position [273, 0]
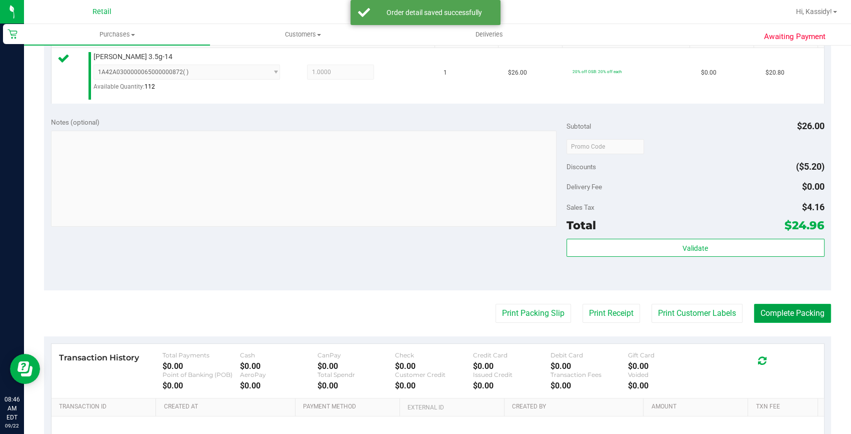
click at [755, 313] on button "Complete Packing" at bounding box center [792, 313] width 77 height 19
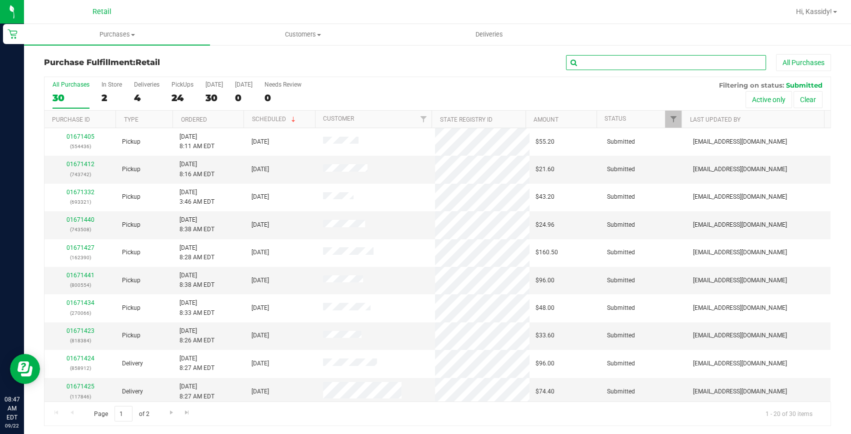
click at [606, 55] on input "text" at bounding box center [666, 62] width 200 height 15
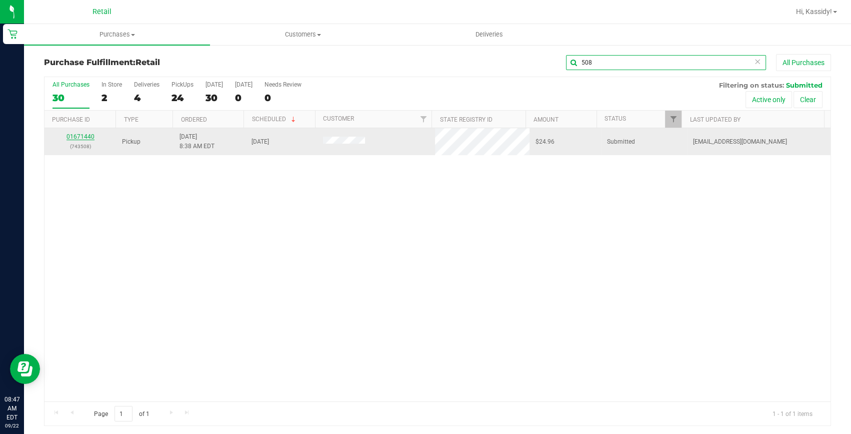
type input "508"
click at [87, 134] on link "01671440" at bounding box center [81, 136] width 28 height 7
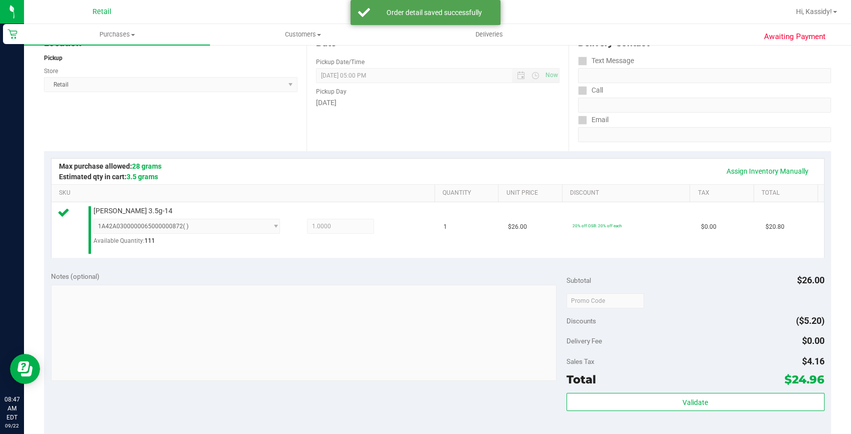
scroll to position [227, 0]
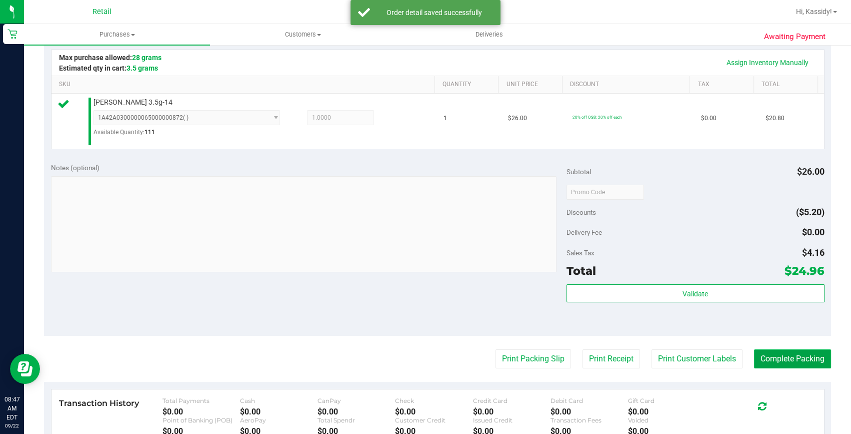
click at [787, 360] on button "Complete Packing" at bounding box center [792, 358] width 77 height 19
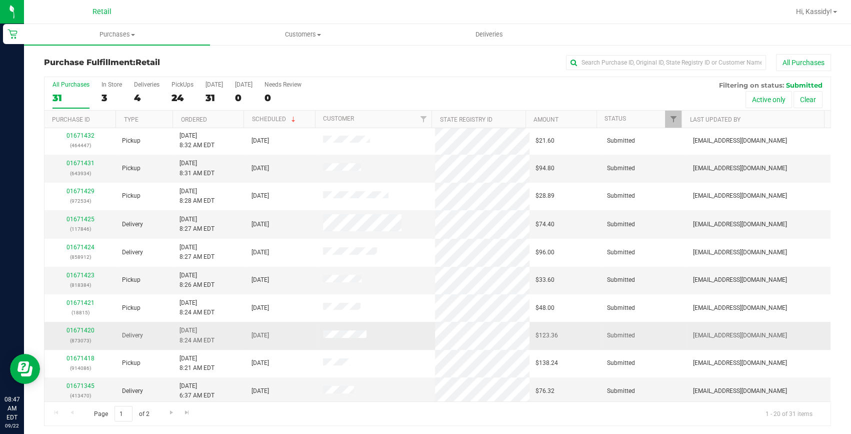
scroll to position [280, 0]
click at [638, 64] on input "text" at bounding box center [666, 62] width 200 height 15
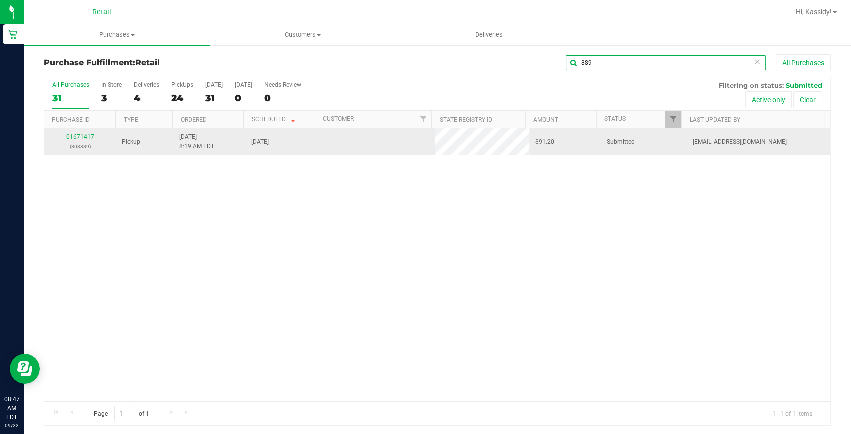
scroll to position [0, 0]
type input "889"
click at [87, 137] on link "01671417" at bounding box center [81, 136] width 28 height 7
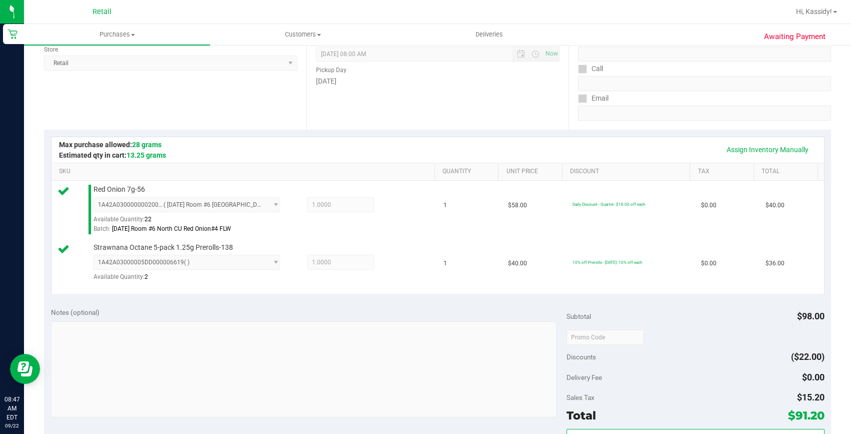
scroll to position [273, 0]
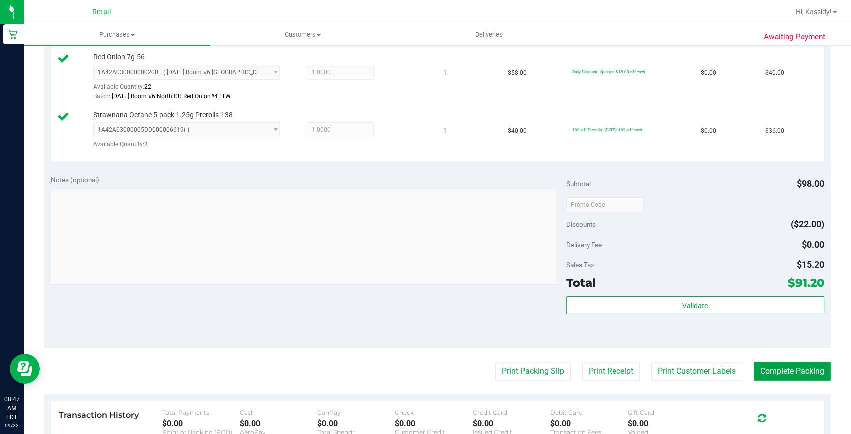
click at [754, 366] on button "Complete Packing" at bounding box center [792, 371] width 77 height 19
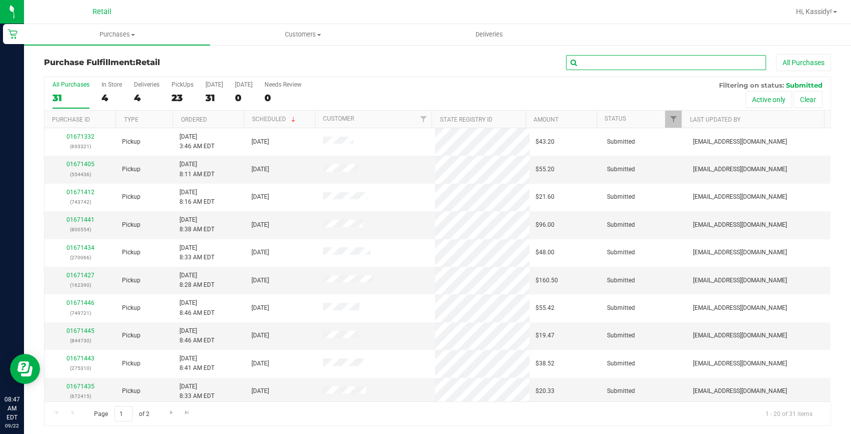
click at [658, 68] on input "text" at bounding box center [666, 62] width 200 height 15
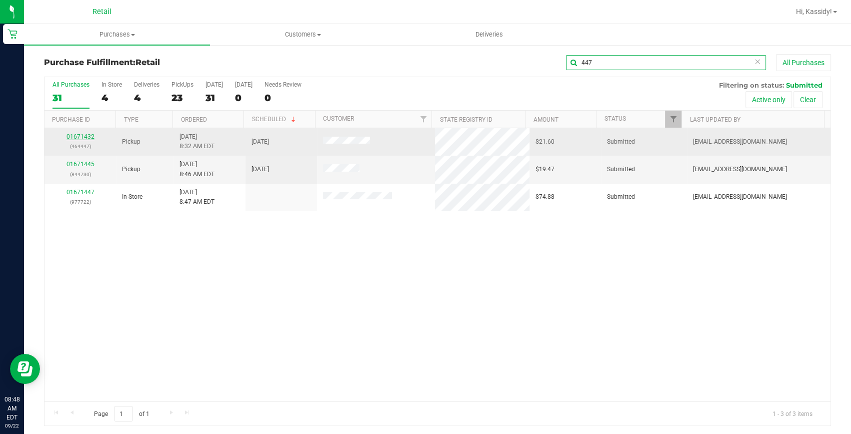
type input "447"
click at [81, 133] on link "01671432" at bounding box center [81, 136] width 28 height 7
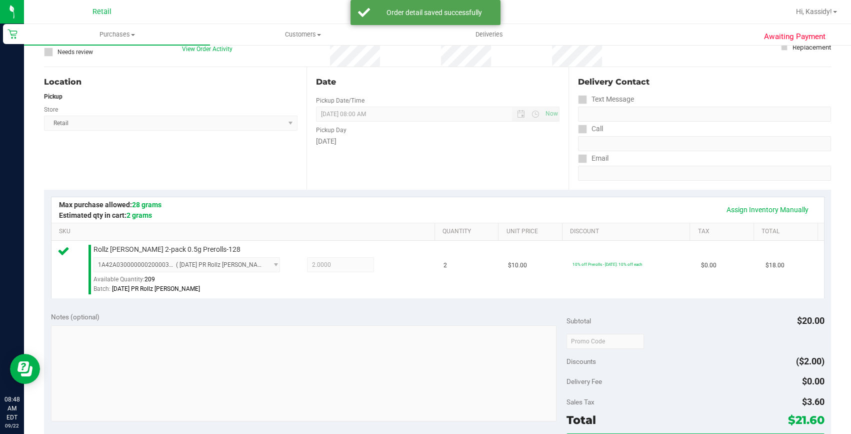
scroll to position [273, 0]
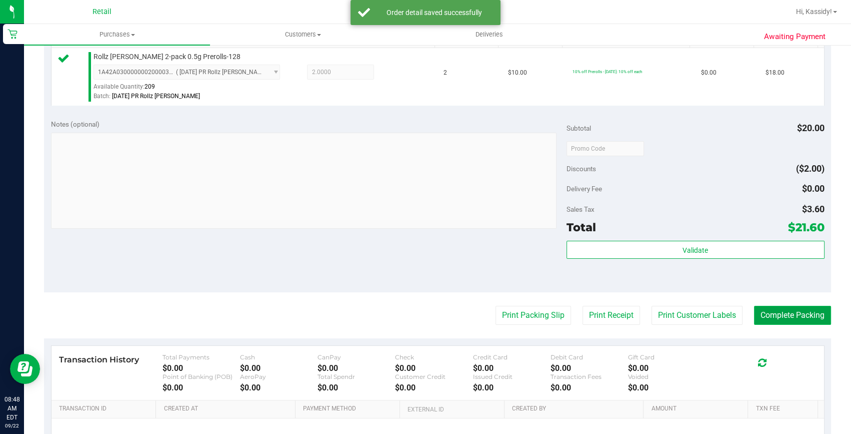
click at [759, 309] on button "Complete Packing" at bounding box center [792, 315] width 77 height 19
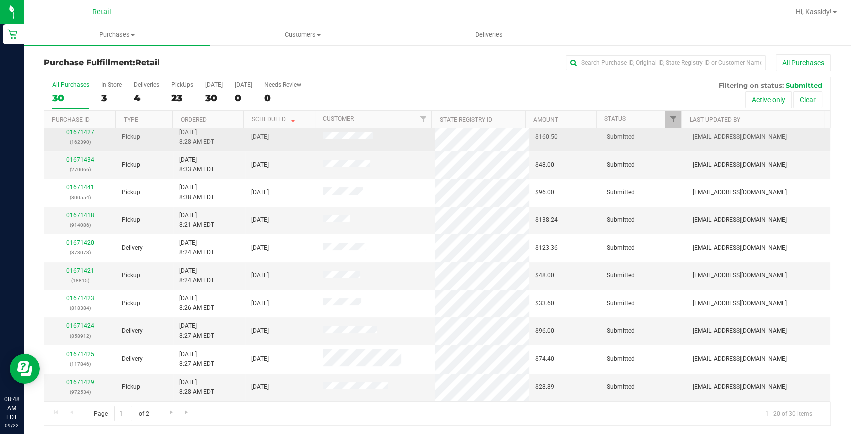
scroll to position [136, 0]
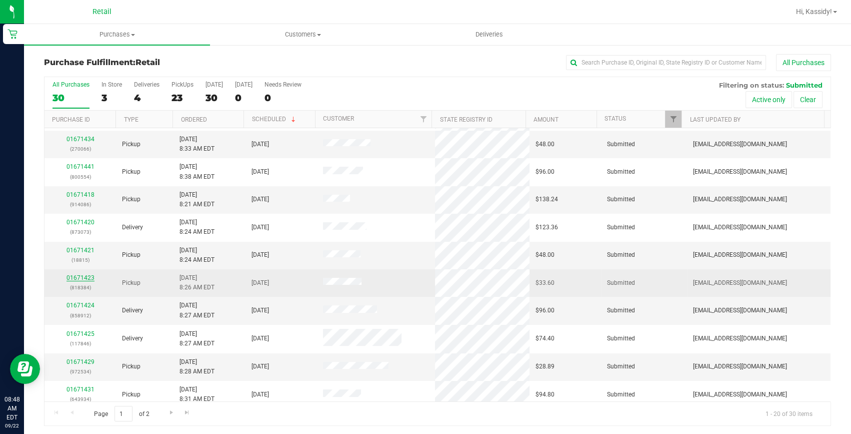
click at [81, 277] on link "01671423" at bounding box center [81, 277] width 28 height 7
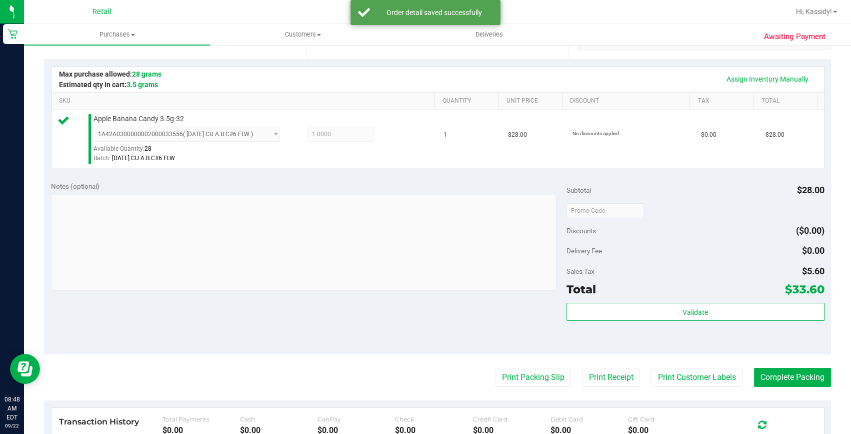
scroll to position [273, 0]
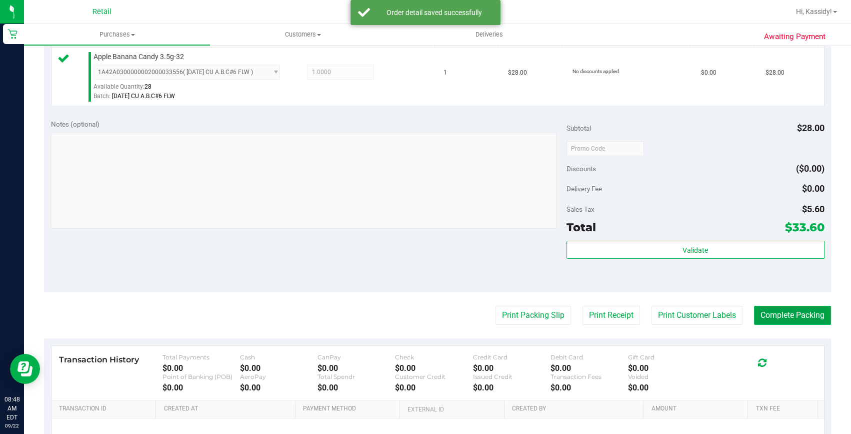
click at [790, 316] on button "Complete Packing" at bounding box center [792, 315] width 77 height 19
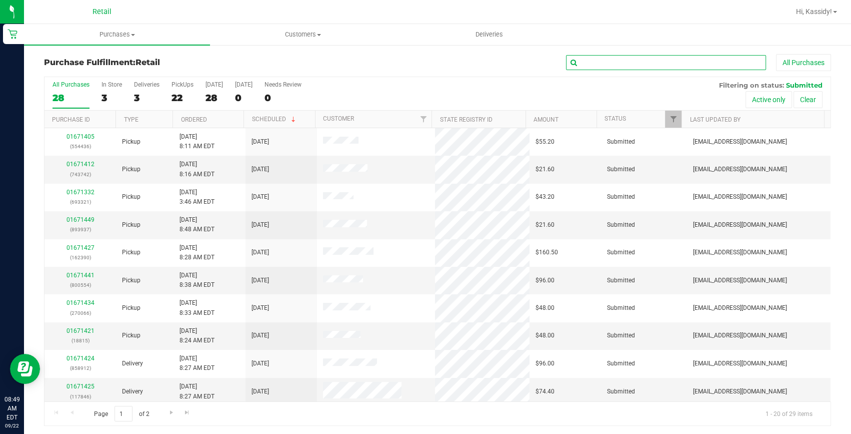
click at [586, 66] on input "text" at bounding box center [666, 62] width 200 height 15
type input "086"
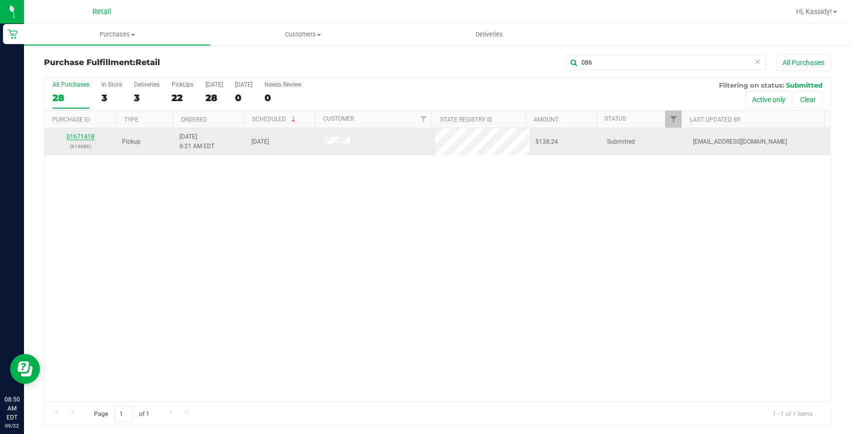
click at [84, 137] on link "01671418" at bounding box center [81, 136] width 28 height 7
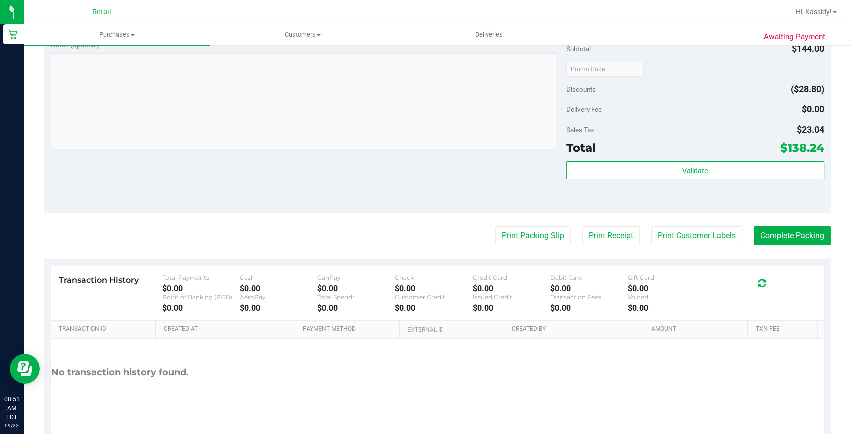
scroll to position [381, 0]
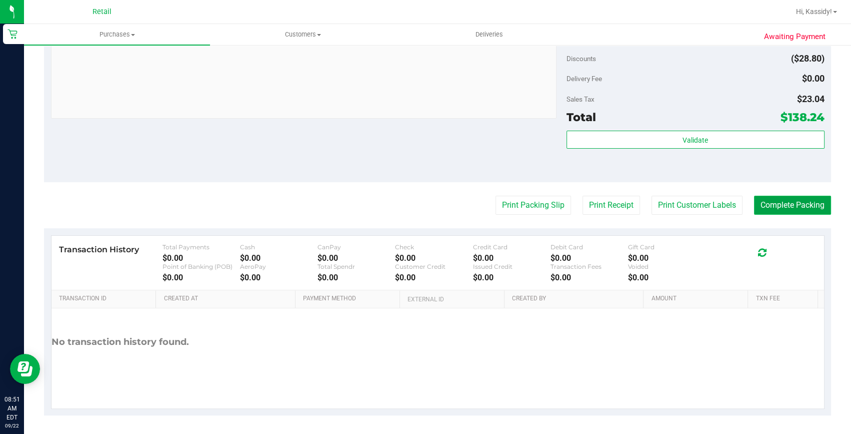
click at [770, 207] on button "Complete Packing" at bounding box center [792, 205] width 77 height 19
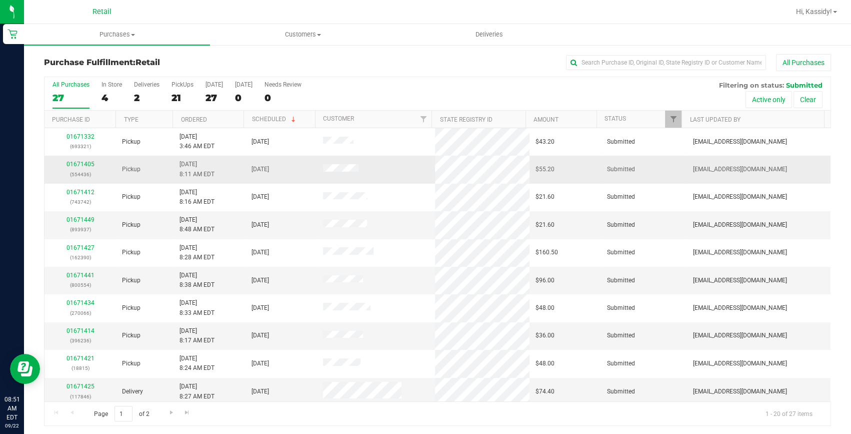
click at [70, 160] on div "01671405 (554436)" at bounding box center [81, 169] width 60 height 19
click at [80, 163] on link "01671405" at bounding box center [81, 164] width 28 height 7
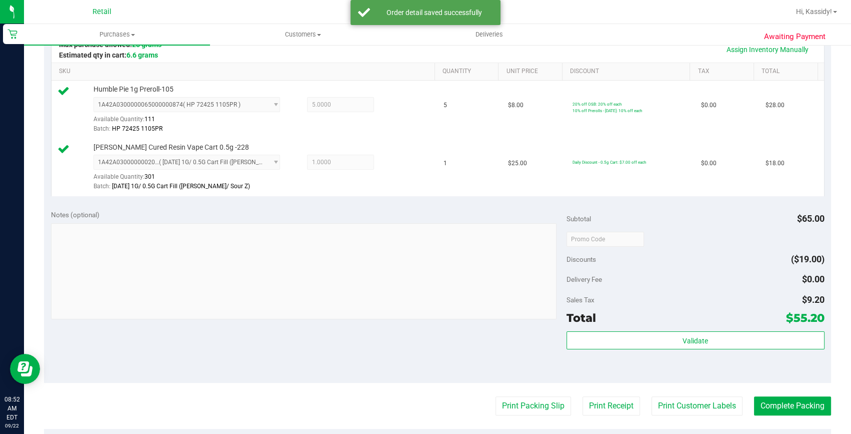
scroll to position [273, 0]
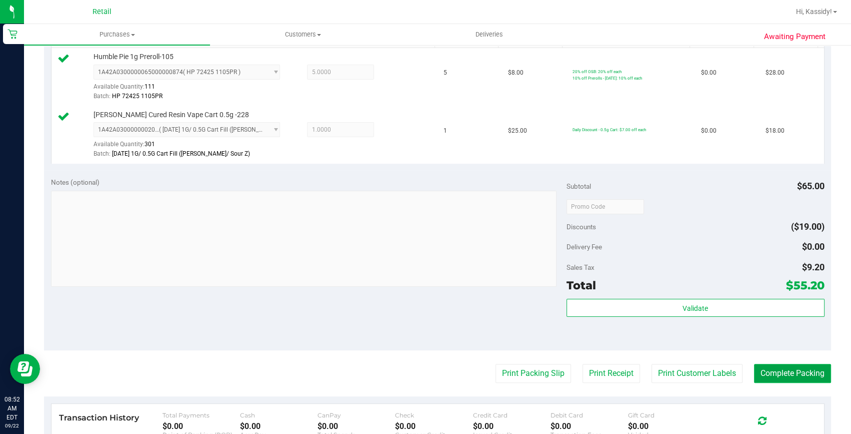
click at [770, 370] on button "Complete Packing" at bounding box center [792, 373] width 77 height 19
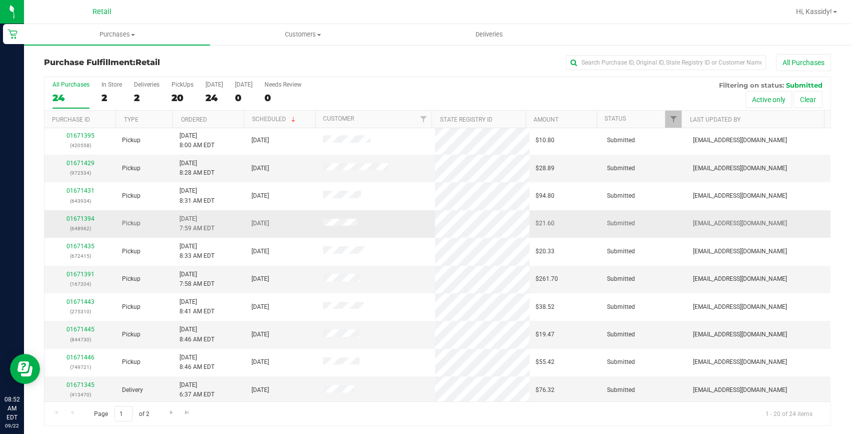
scroll to position [280, 0]
click at [598, 70] on input "text" at bounding box center [666, 62] width 200 height 15
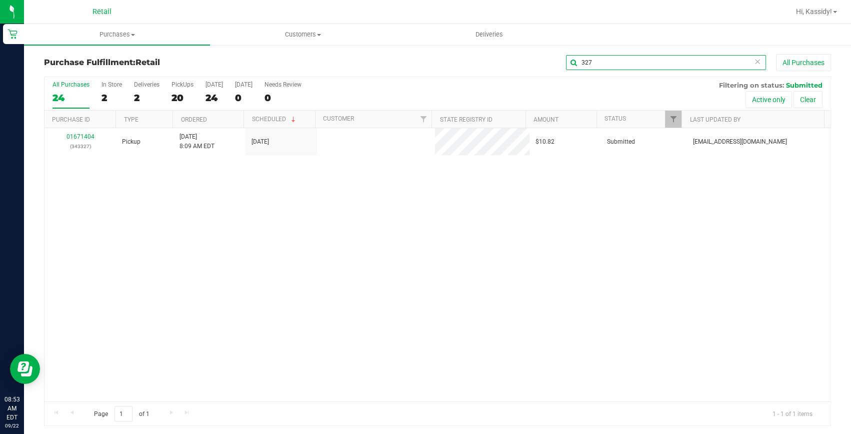
scroll to position [0, 0]
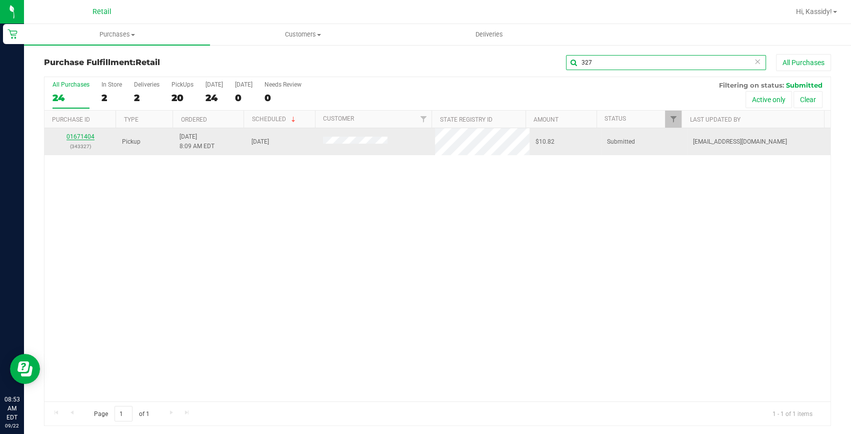
type input "327"
click at [80, 137] on link "01671404" at bounding box center [81, 136] width 28 height 7
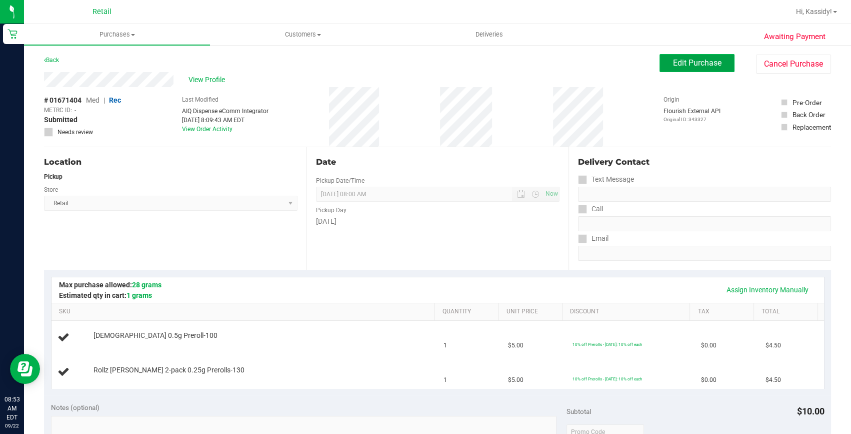
click at [682, 67] on span "Edit Purchase" at bounding box center [697, 63] width 49 height 10
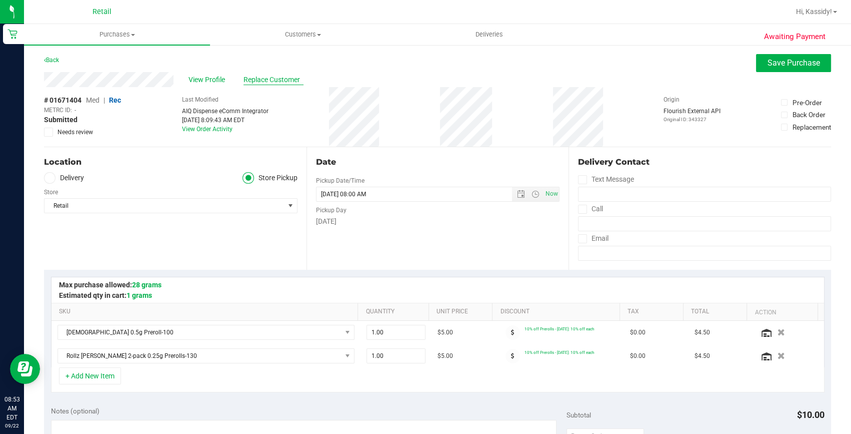
click at [250, 81] on span "Replace Customer" at bounding box center [274, 80] width 60 height 11
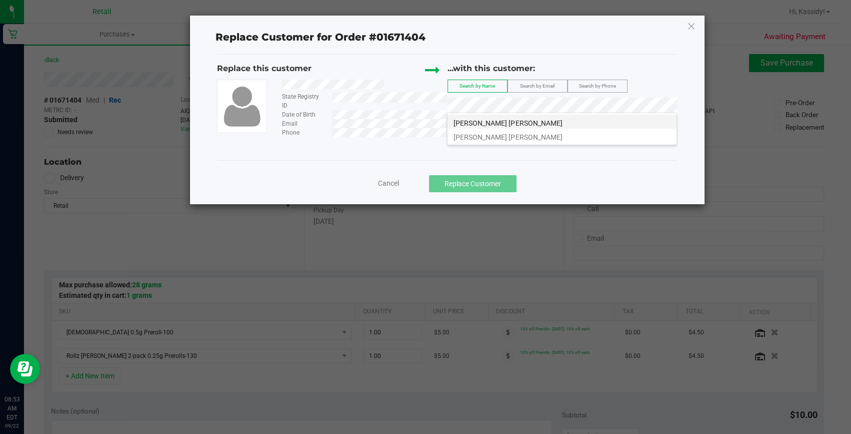
click at [473, 123] on span "Nikki Chet" at bounding box center [508, 123] width 109 height 8
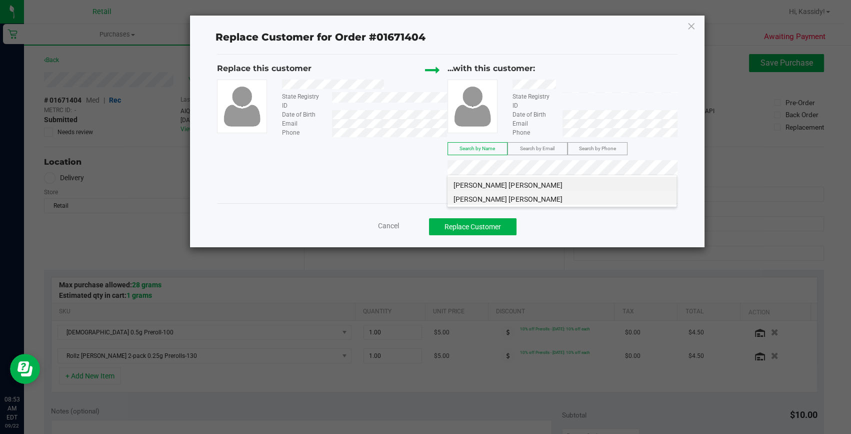
click at [584, 198] on li "Nikki Chet" at bounding box center [562, 198] width 229 height 14
click at [485, 225] on button "Replace Customer" at bounding box center [473, 226] width 88 height 17
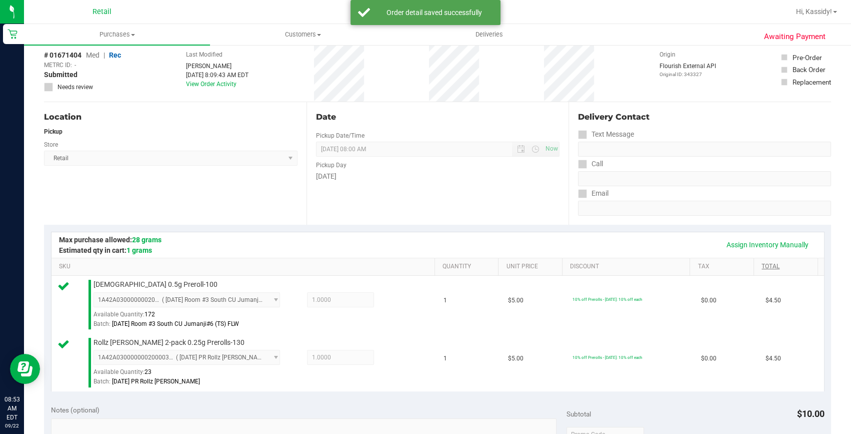
scroll to position [318, 0]
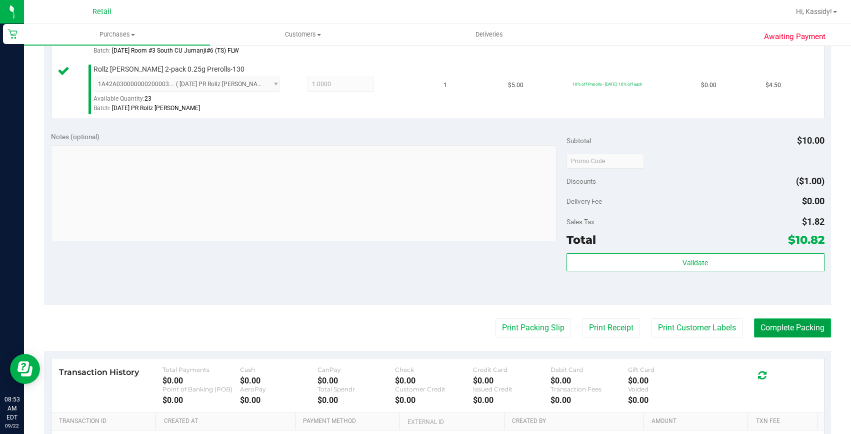
click at [771, 327] on button "Complete Packing" at bounding box center [792, 327] width 77 height 19
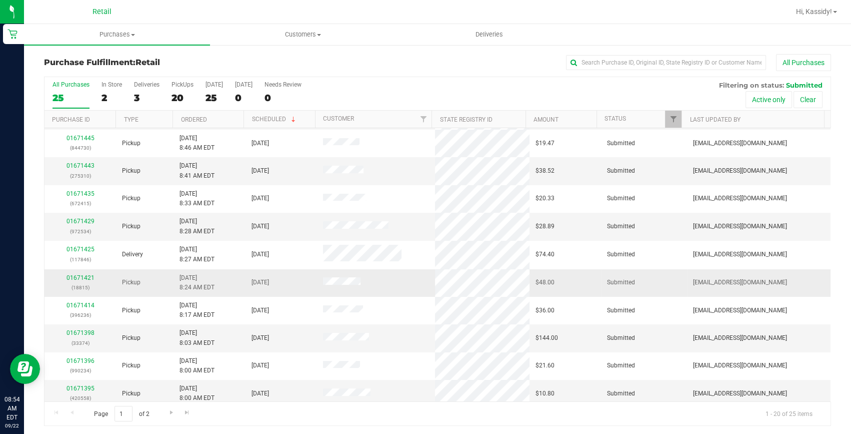
scroll to position [280, 0]
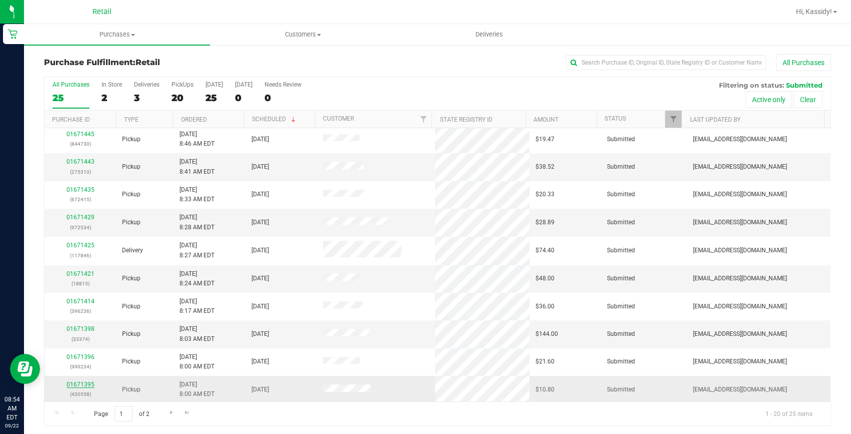
click at [82, 381] on link "01671395" at bounding box center [81, 384] width 28 height 7
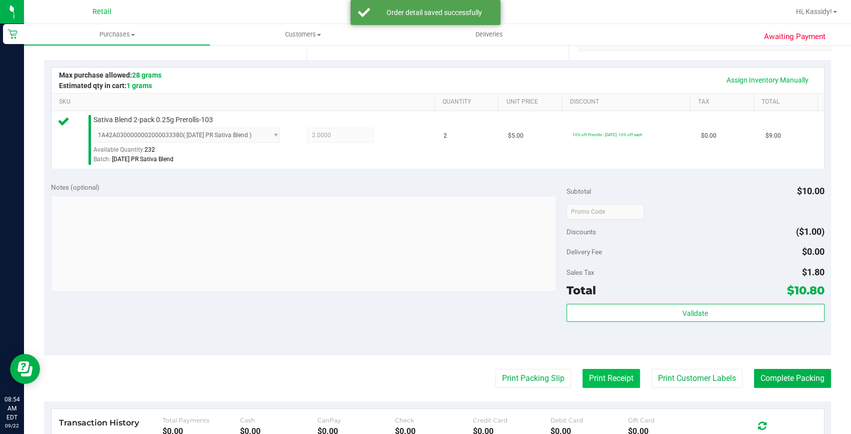
scroll to position [273, 0]
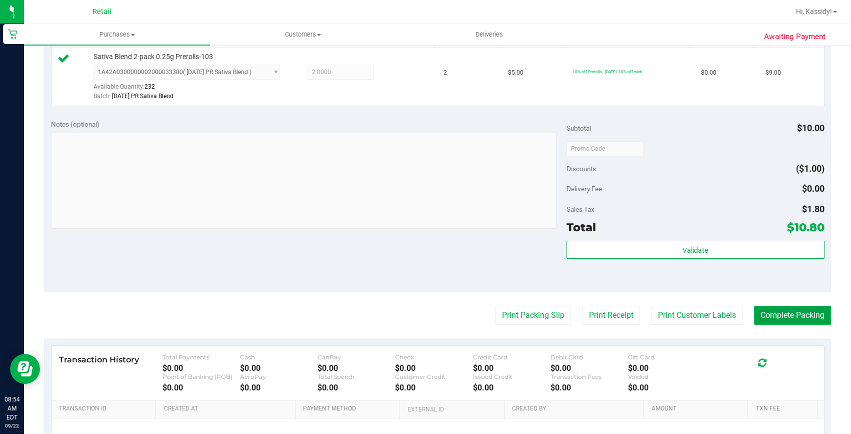
click at [760, 316] on button "Complete Packing" at bounding box center [792, 315] width 77 height 19
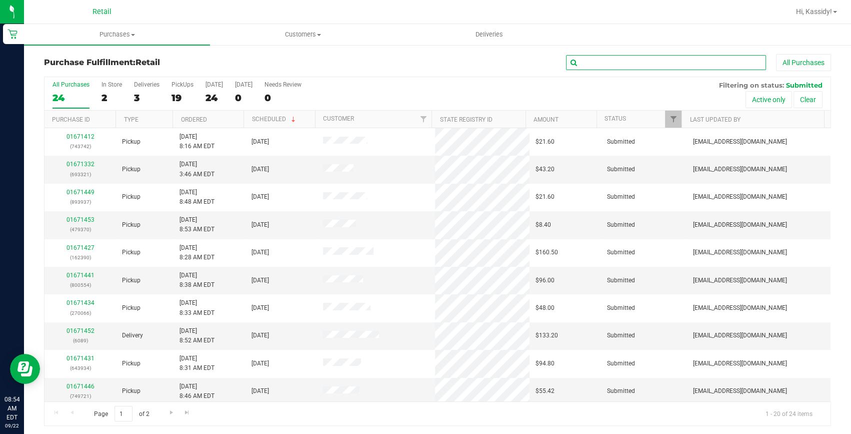
click at [604, 68] on input "text" at bounding box center [666, 62] width 200 height 15
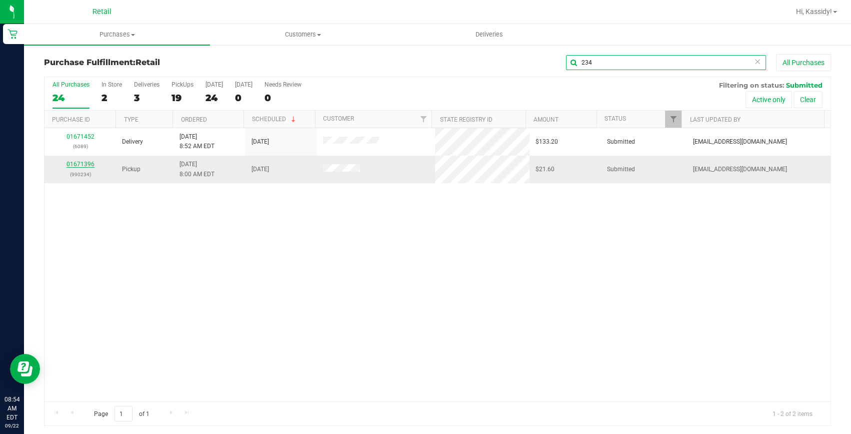
type input "234"
click at [78, 166] on link "01671396" at bounding box center [81, 164] width 28 height 7
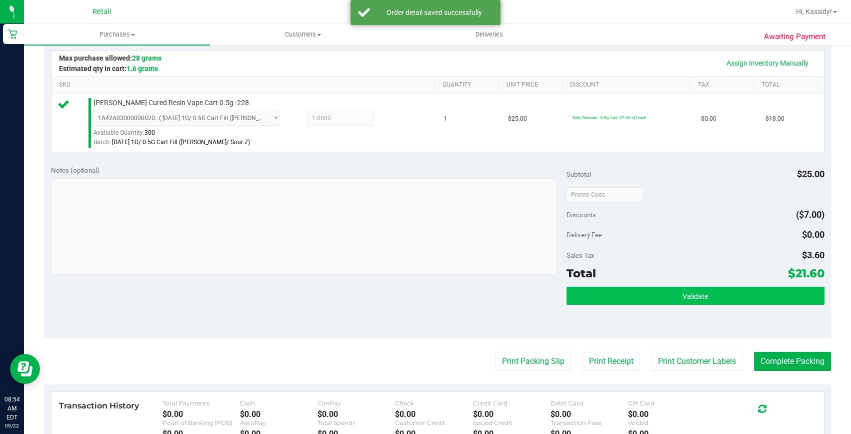
scroll to position [227, 0]
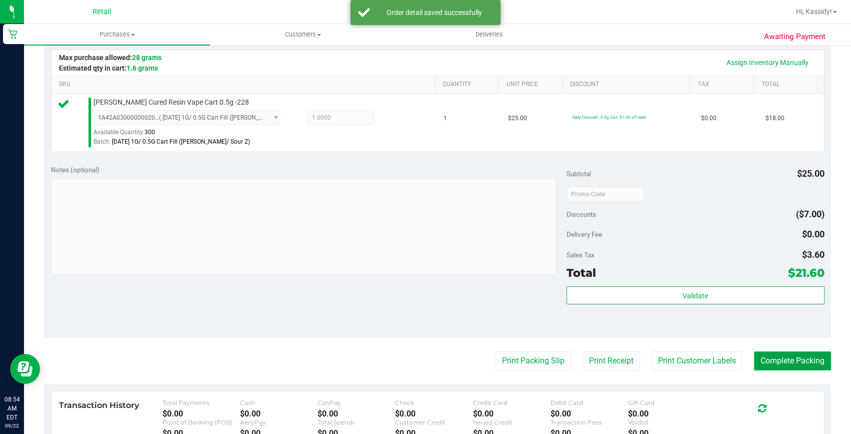
click at [754, 356] on button "Complete Packing" at bounding box center [792, 360] width 77 height 19
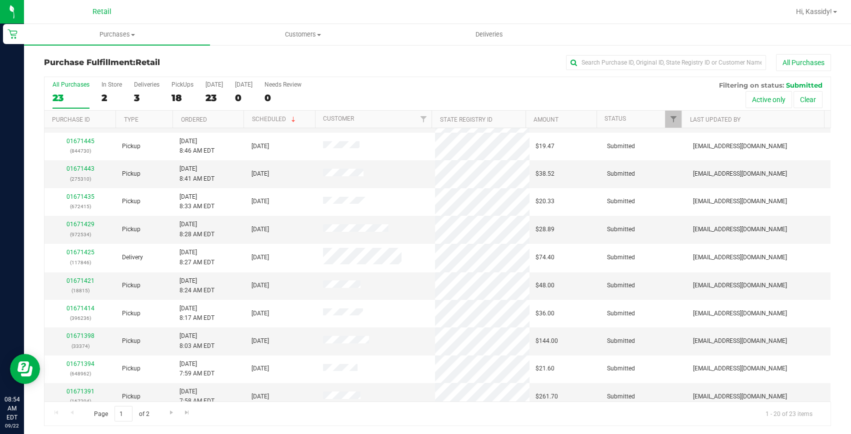
scroll to position [280, 0]
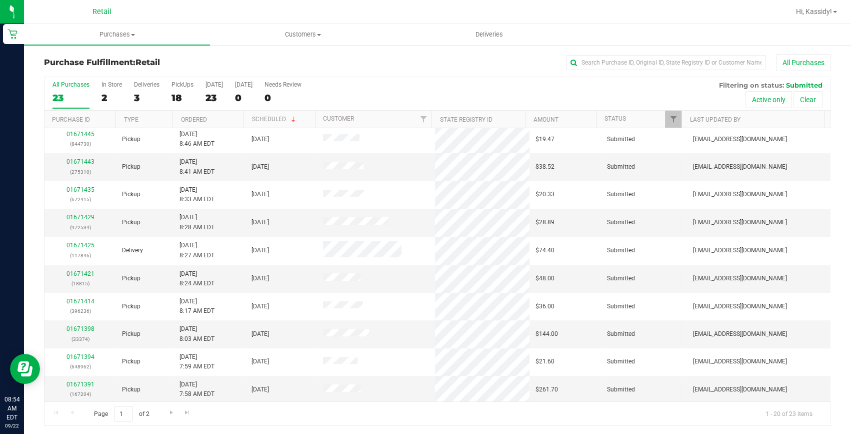
click at [587, 53] on div "Purchase Fulfillment: Retail All Purchases All Purchases 23 In Store 2 Deliveri…" at bounding box center [437, 240] width 827 height 392
click at [580, 63] on input "text" at bounding box center [666, 62] width 200 height 15
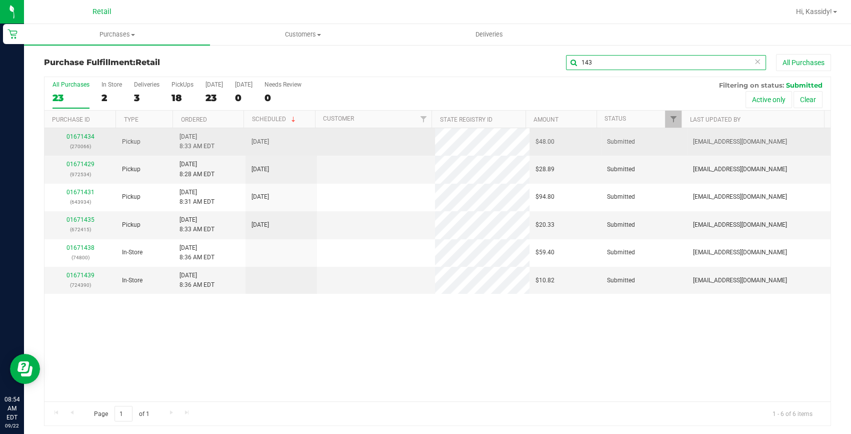
scroll to position [0, 0]
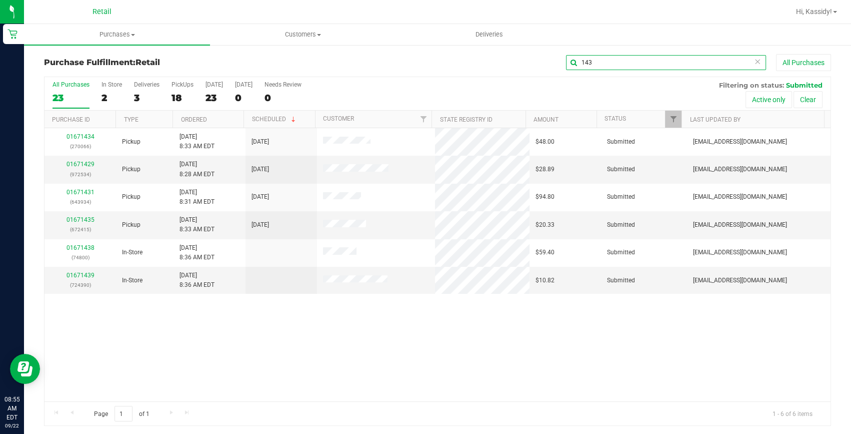
drag, startPoint x: 589, startPoint y: 58, endPoint x: 480, endPoint y: 53, distance: 109.7
click at [488, 61] on div "143 All Purchases" at bounding box center [569, 62] width 525 height 17
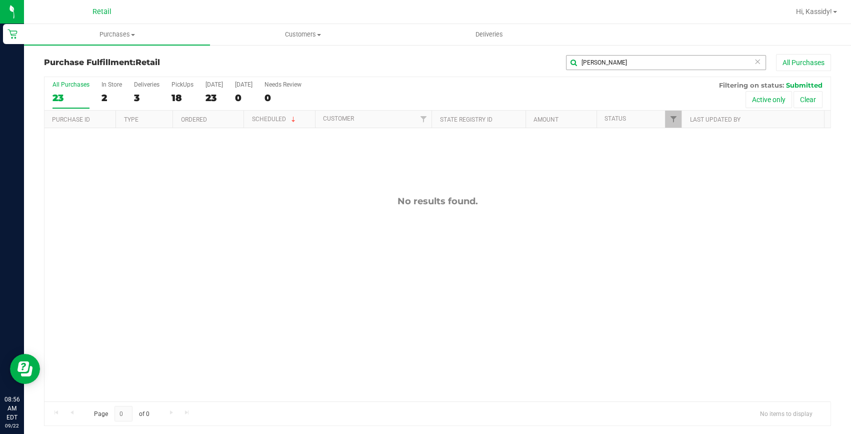
drag, startPoint x: 618, startPoint y: 74, endPoint x: 576, endPoint y: 67, distance: 42.0
click at [576, 67] on div "Purchase Fulfillment: Retail jaylee All Purchases" at bounding box center [437, 65] width 787 height 22
click at [586, 61] on input "jaylee" at bounding box center [666, 62] width 200 height 15
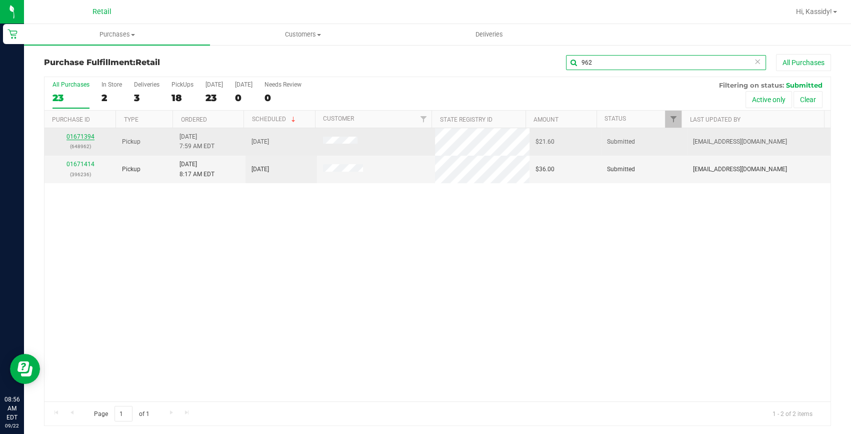
type input "962"
click at [67, 135] on link "01671394" at bounding box center [81, 136] width 28 height 7
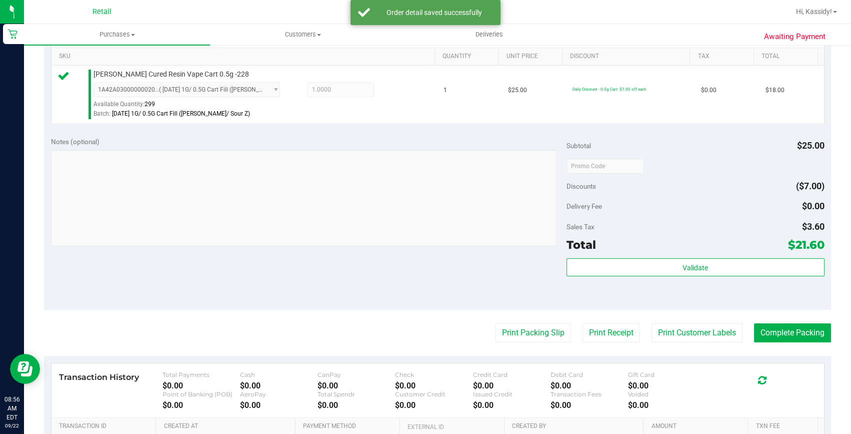
scroll to position [273, 0]
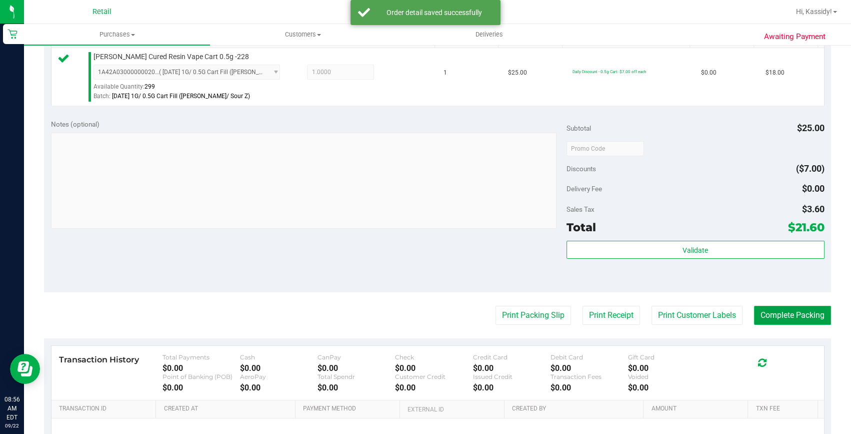
click at [803, 320] on button "Complete Packing" at bounding box center [792, 315] width 77 height 19
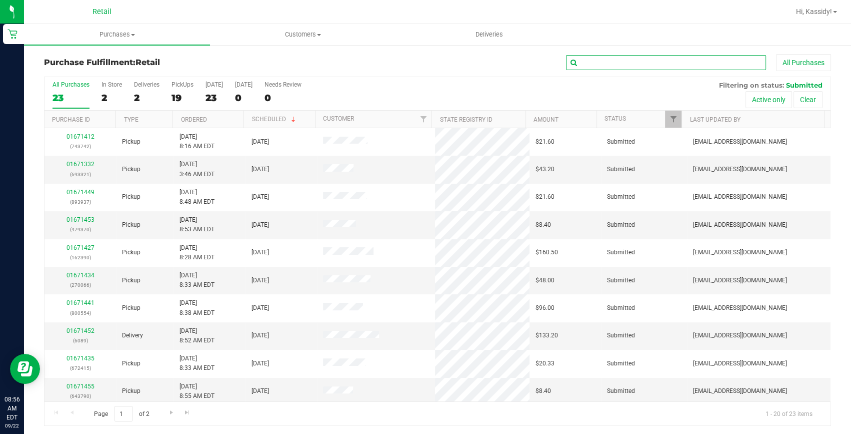
click at [593, 60] on input "text" at bounding box center [666, 62] width 200 height 15
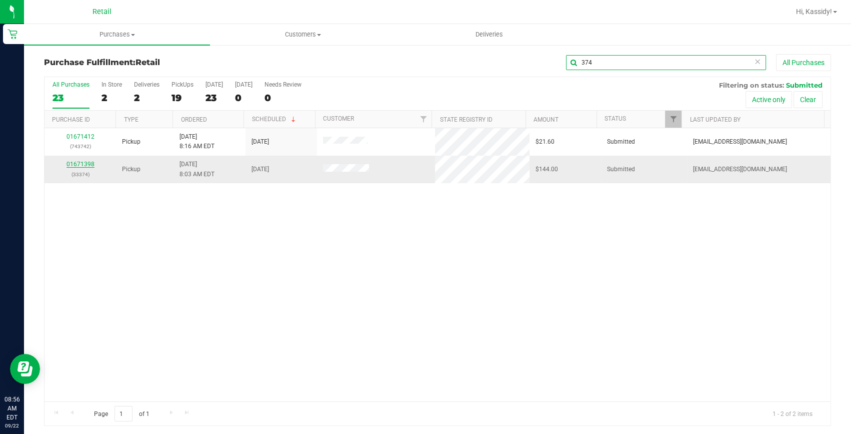
type input "374"
click at [86, 165] on link "01671398" at bounding box center [81, 164] width 28 height 7
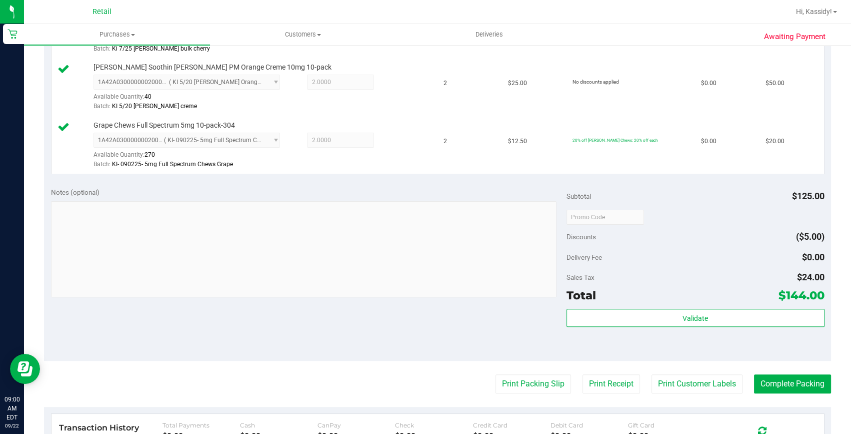
scroll to position [364, 0]
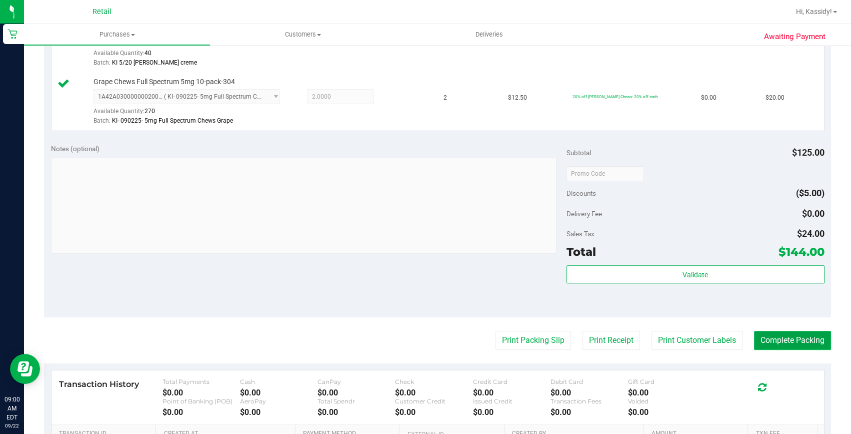
click at [805, 335] on button "Complete Packing" at bounding box center [792, 340] width 77 height 19
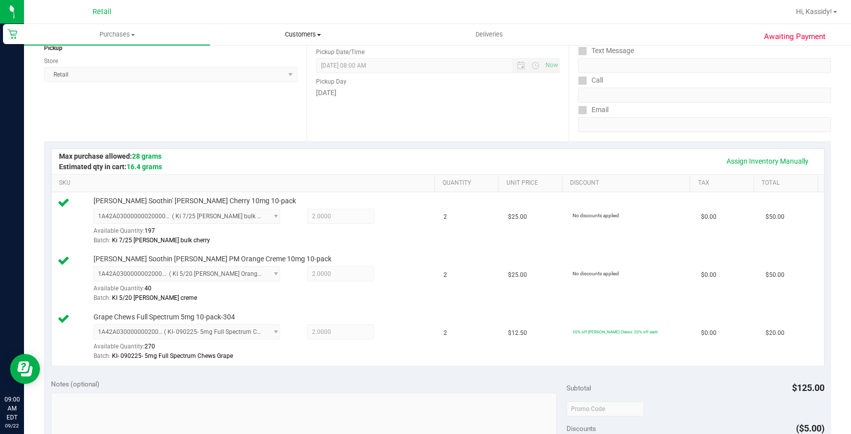
scroll to position [91, 0]
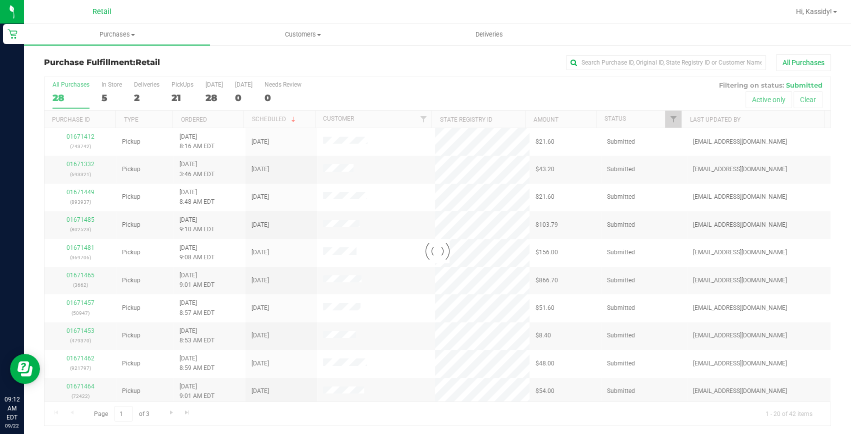
scroll to position [2, 0]
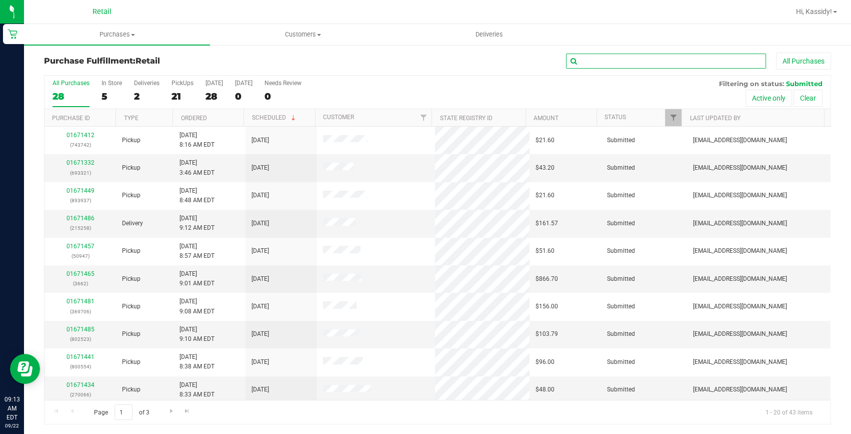
click at [575, 62] on input "text" at bounding box center [666, 61] width 200 height 15
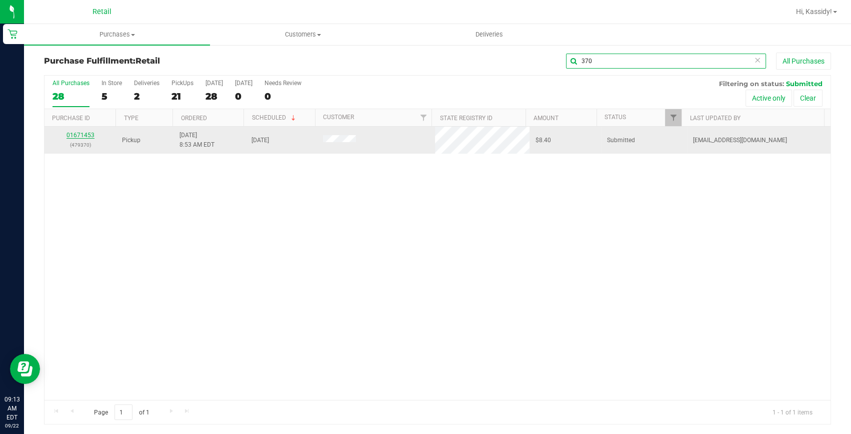
type input "370"
click at [73, 132] on link "01671453" at bounding box center [81, 135] width 28 height 7
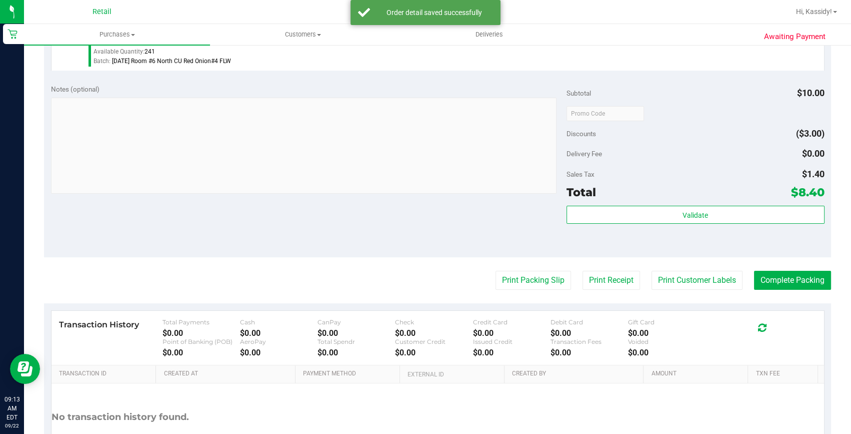
scroll to position [320, 0]
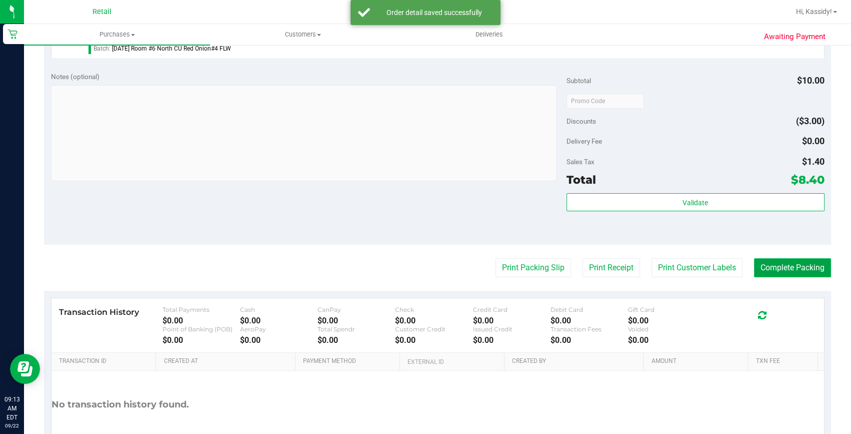
click at [765, 272] on button "Complete Packing" at bounding box center [792, 267] width 77 height 19
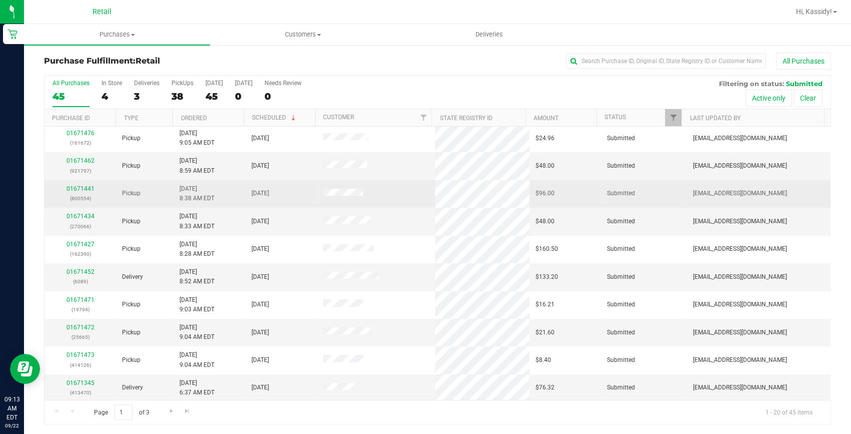
scroll to position [280, 0]
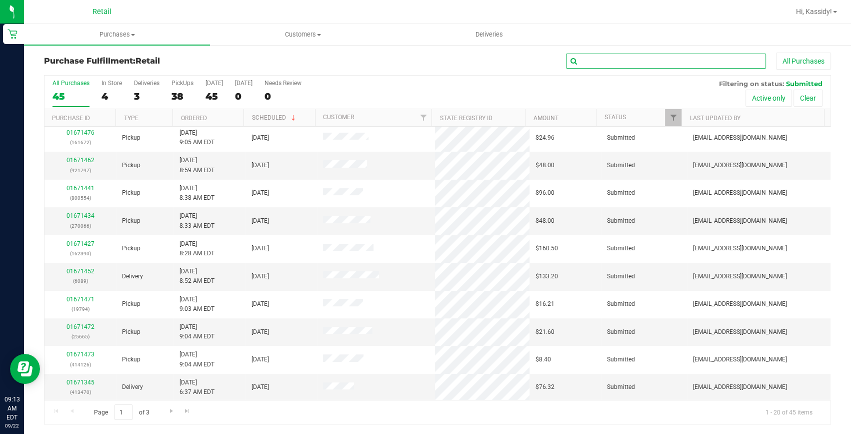
click at [613, 66] on input "text" at bounding box center [666, 61] width 200 height 15
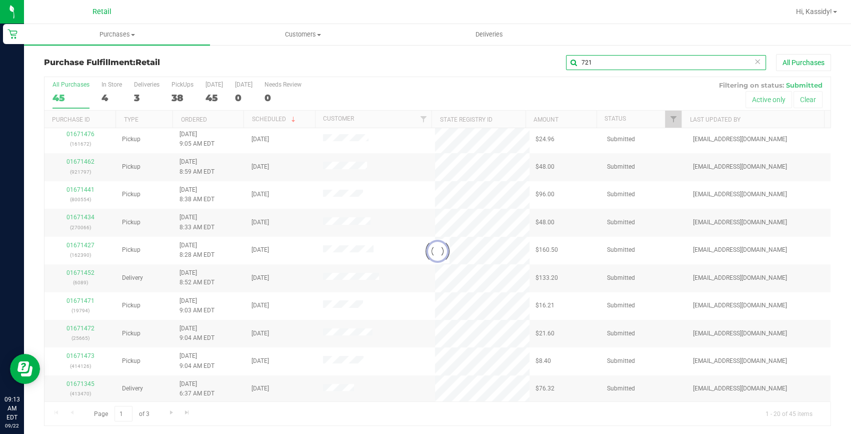
scroll to position [0, 0]
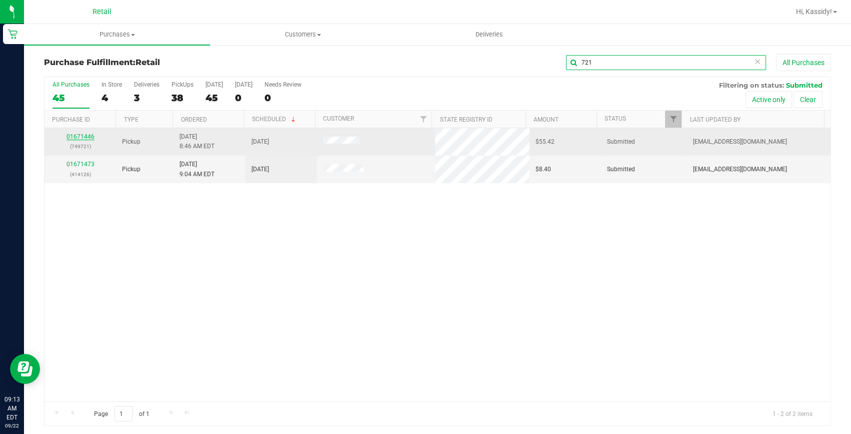
type input "721"
click at [83, 138] on link "01671446" at bounding box center [81, 136] width 28 height 7
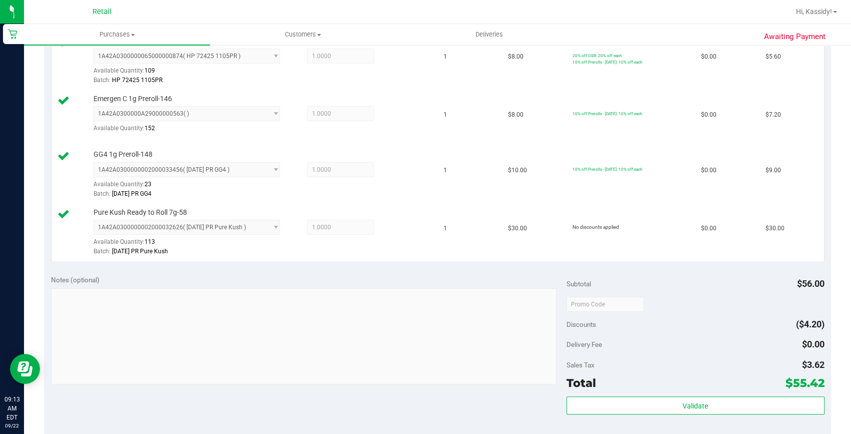
scroll to position [364, 0]
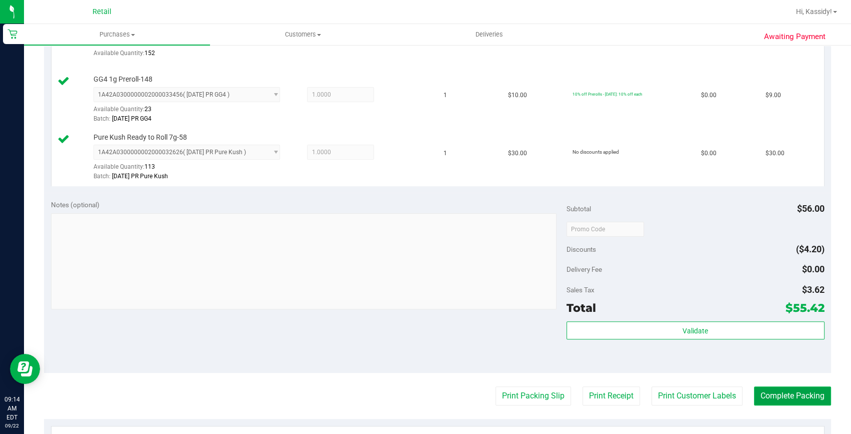
click at [779, 395] on button "Complete Packing" at bounding box center [792, 395] width 77 height 19
click at [779, 395] on button "Complete Packing" at bounding box center [788, 395] width 85 height 19
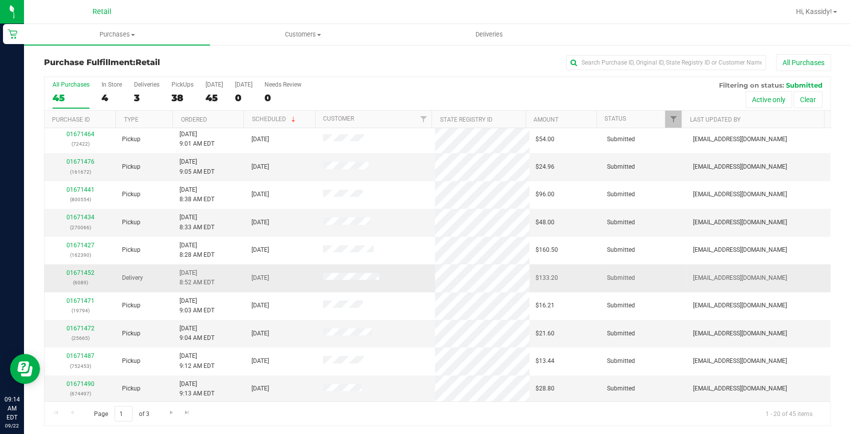
scroll to position [2, 0]
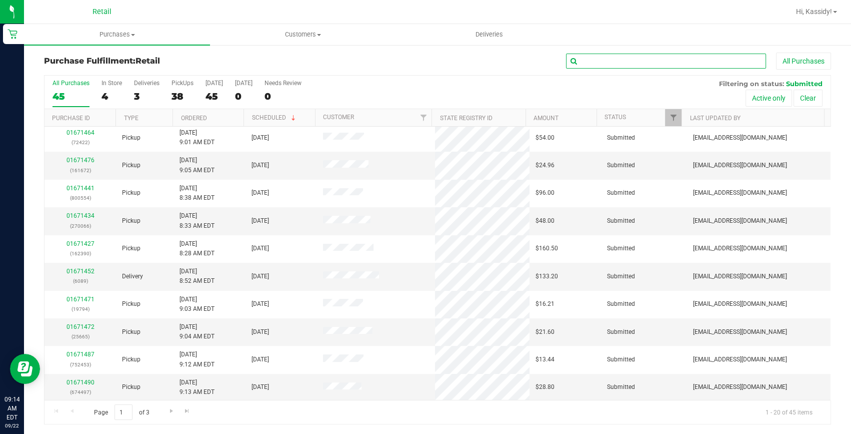
click at [586, 62] on input "text" at bounding box center [666, 61] width 200 height 15
type input "937"
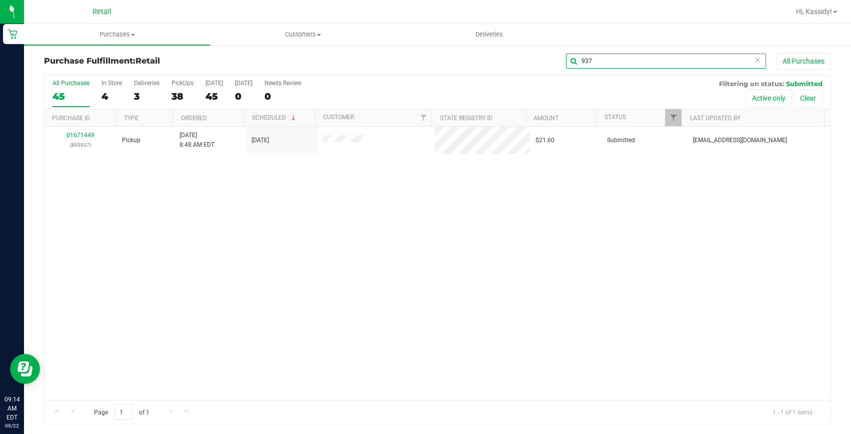
scroll to position [0, 0]
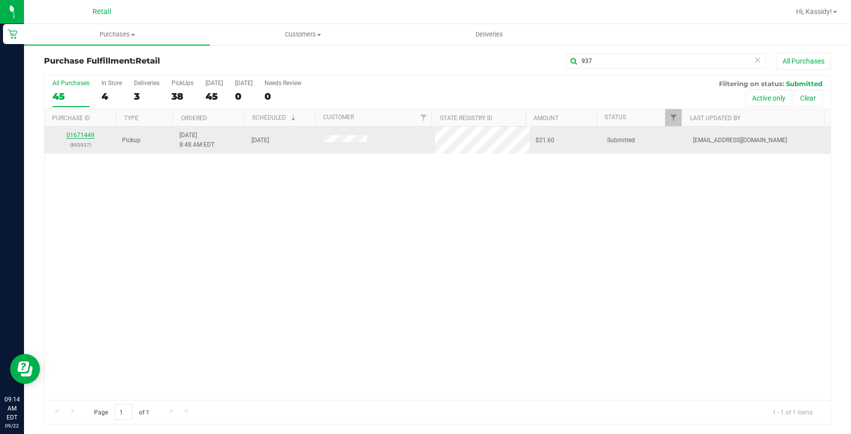
click at [72, 136] on link "01671449" at bounding box center [81, 135] width 28 height 7
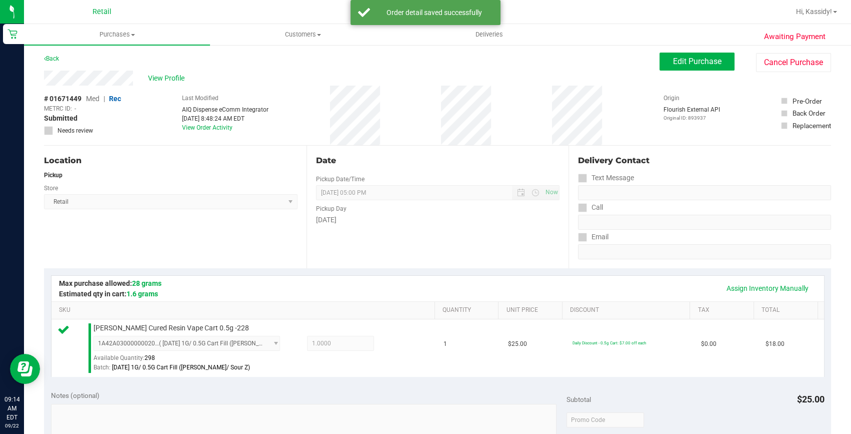
scroll to position [53, 0]
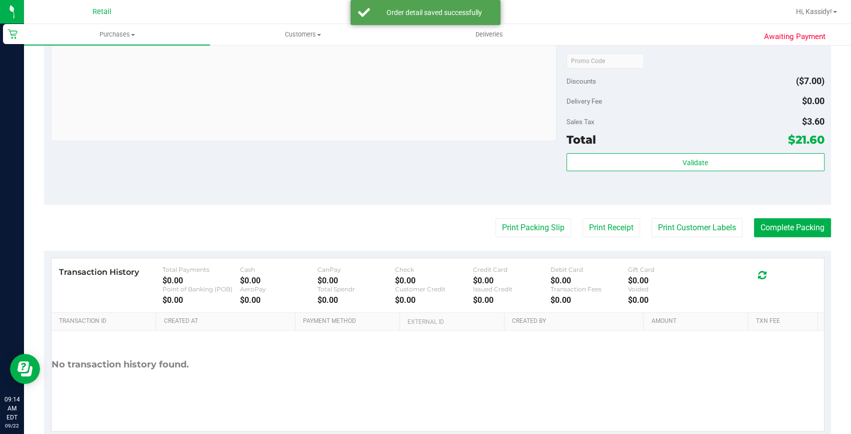
scroll to position [365, 0]
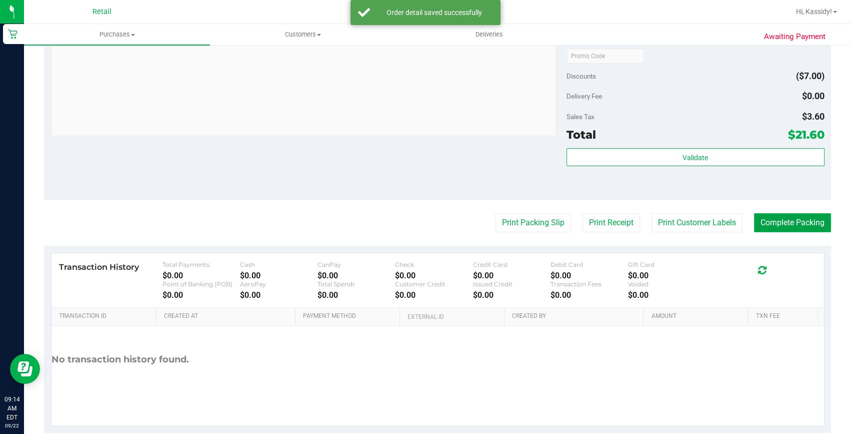
click at [759, 223] on button "Complete Packing" at bounding box center [792, 222] width 77 height 19
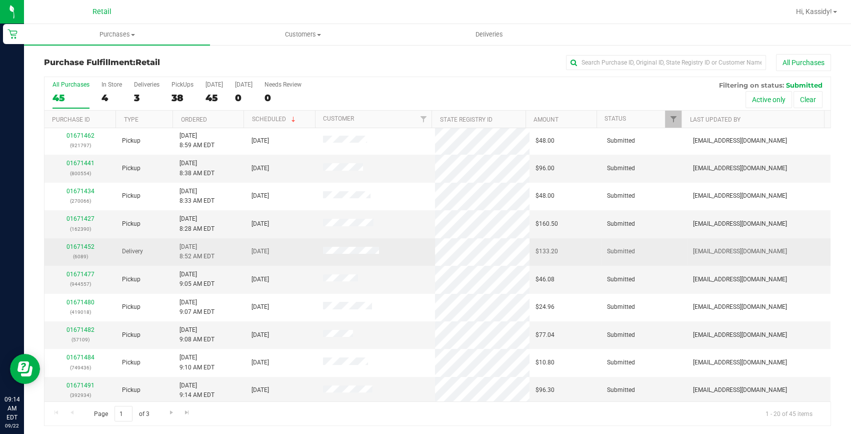
scroll to position [280, 0]
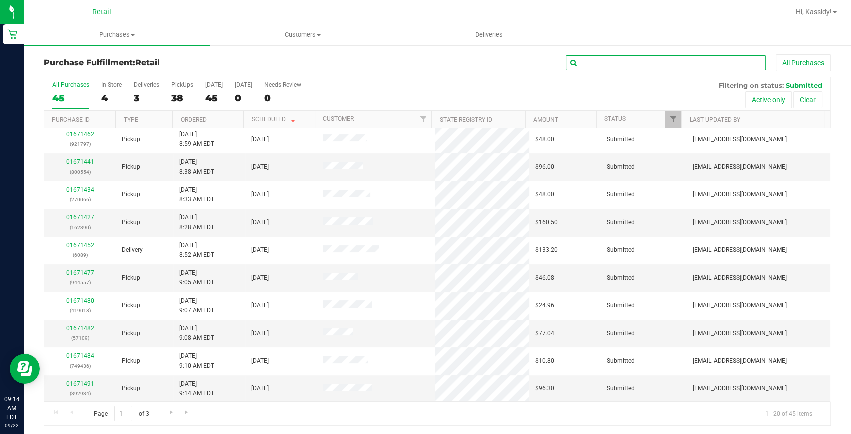
click at [605, 64] on input "text" at bounding box center [666, 62] width 200 height 15
type input "310"
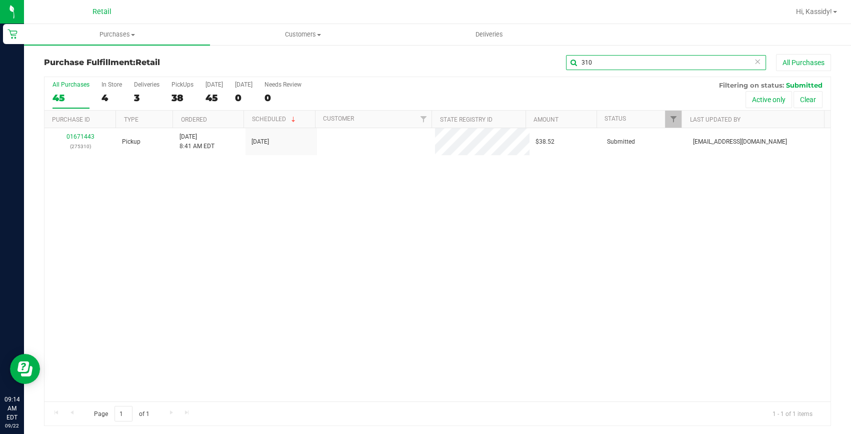
scroll to position [0, 0]
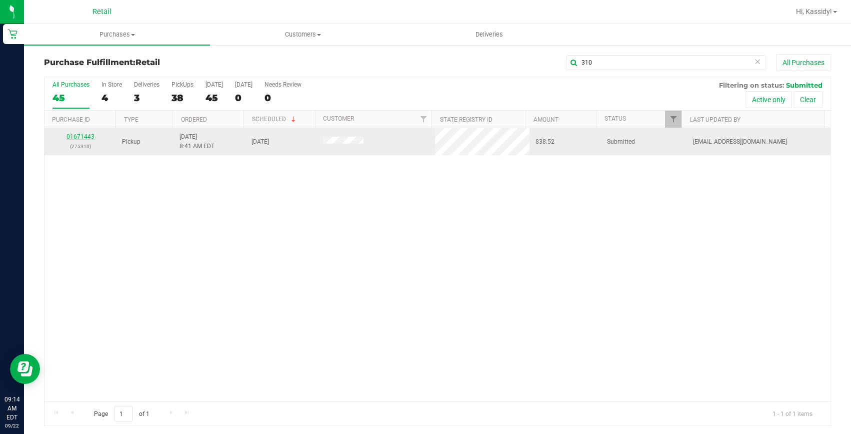
click at [80, 137] on link "01671443" at bounding box center [81, 136] width 28 height 7
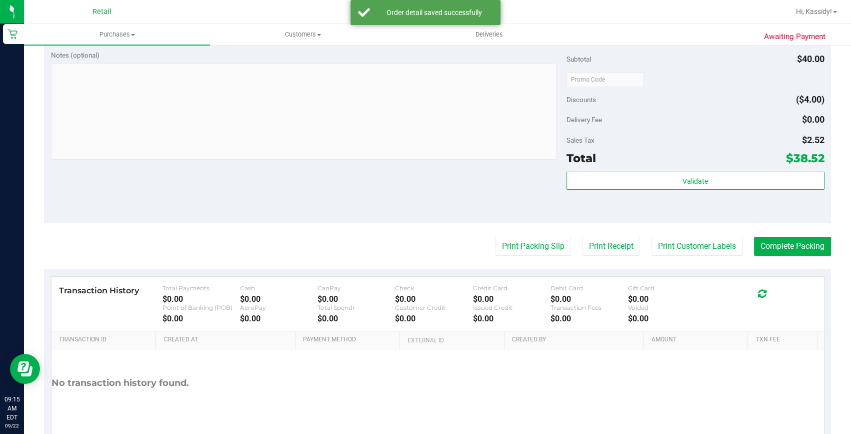
scroll to position [364, 0]
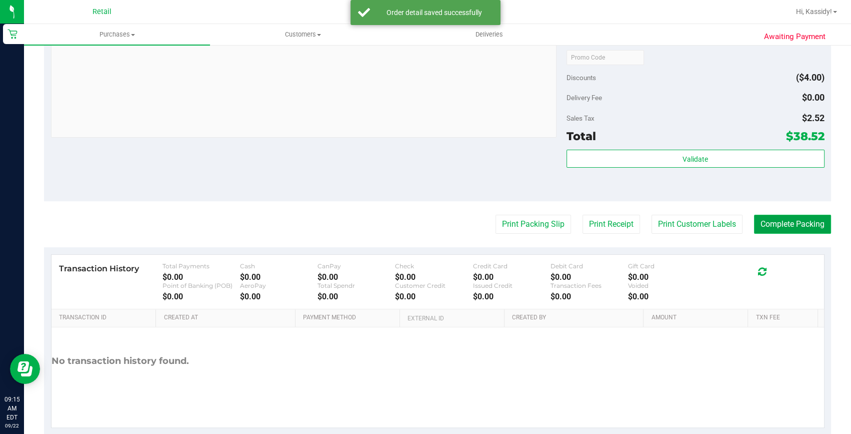
click at [785, 221] on button "Complete Packing" at bounding box center [792, 224] width 77 height 19
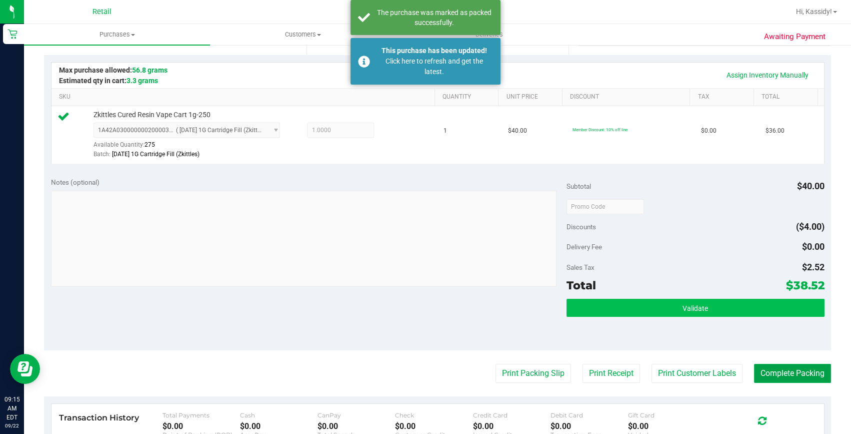
scroll to position [182, 0]
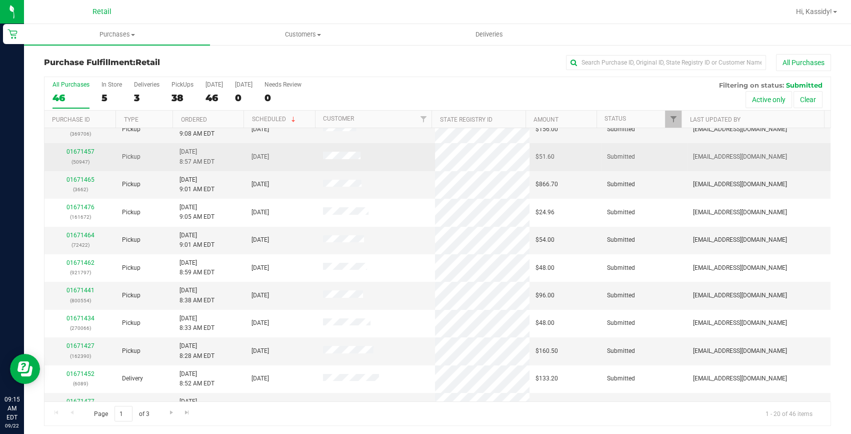
scroll to position [182, 0]
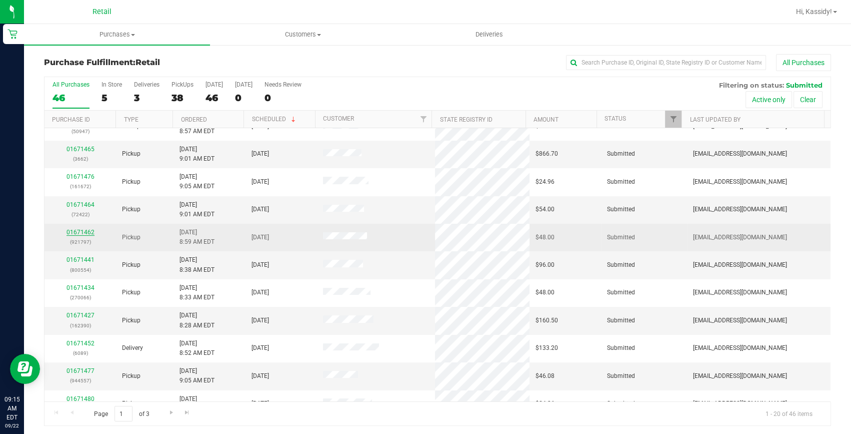
click at [85, 231] on link "01671462" at bounding box center [81, 232] width 28 height 7
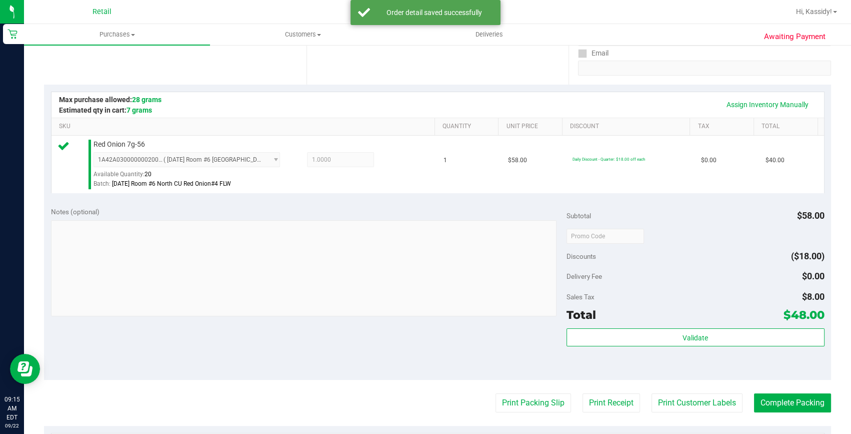
scroll to position [227, 0]
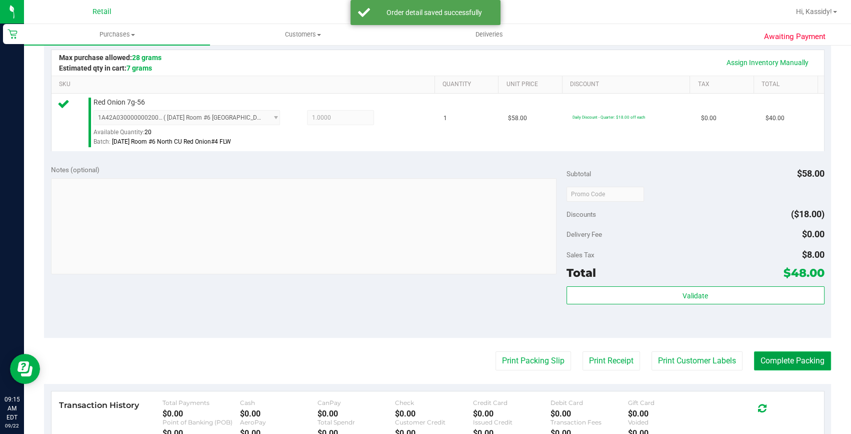
click at [776, 362] on button "Complete Packing" at bounding box center [792, 360] width 77 height 19
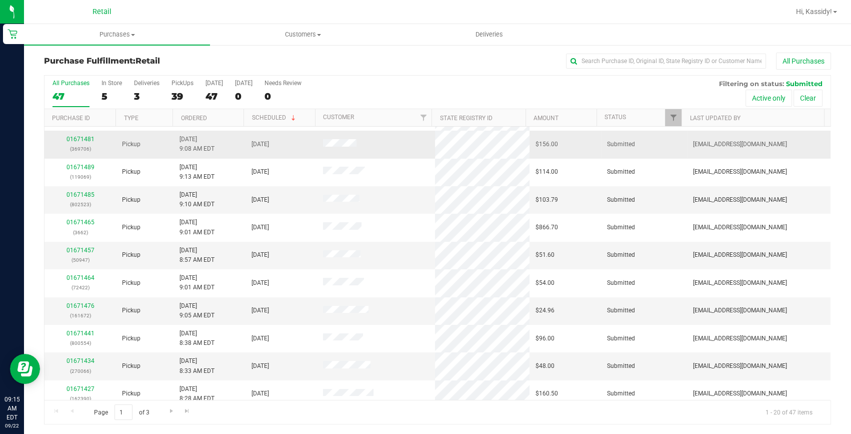
scroll to position [91, 0]
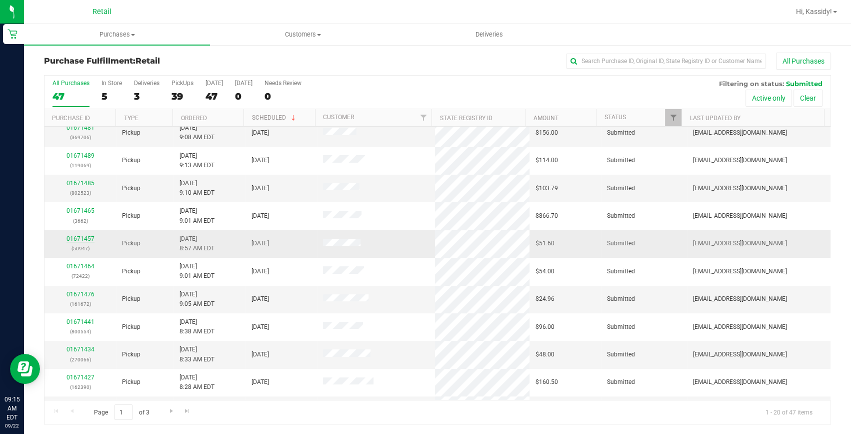
click at [77, 238] on link "01671457" at bounding box center [81, 238] width 28 height 7
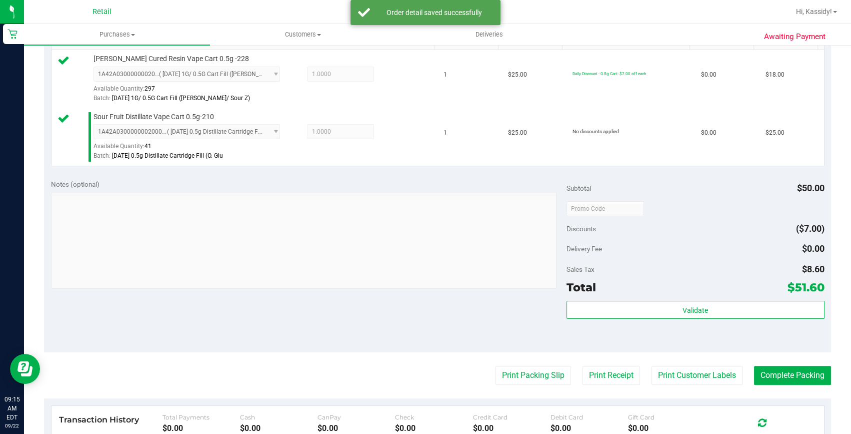
scroll to position [275, 0]
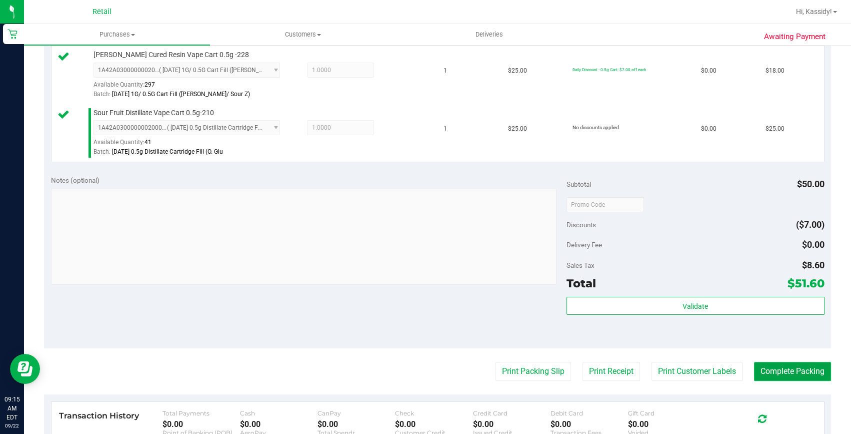
click at [795, 367] on button "Complete Packing" at bounding box center [792, 371] width 77 height 19
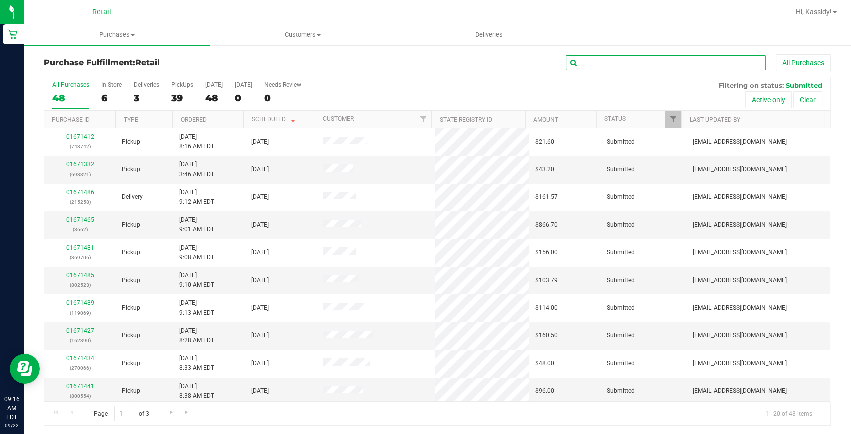
click at [655, 62] on input "text" at bounding box center [666, 62] width 200 height 15
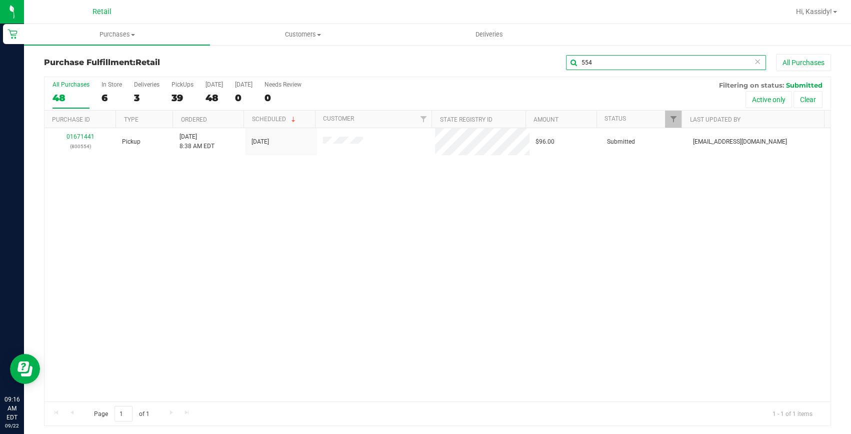
type input "554"
click at [82, 134] on link "01671441" at bounding box center [81, 136] width 28 height 7
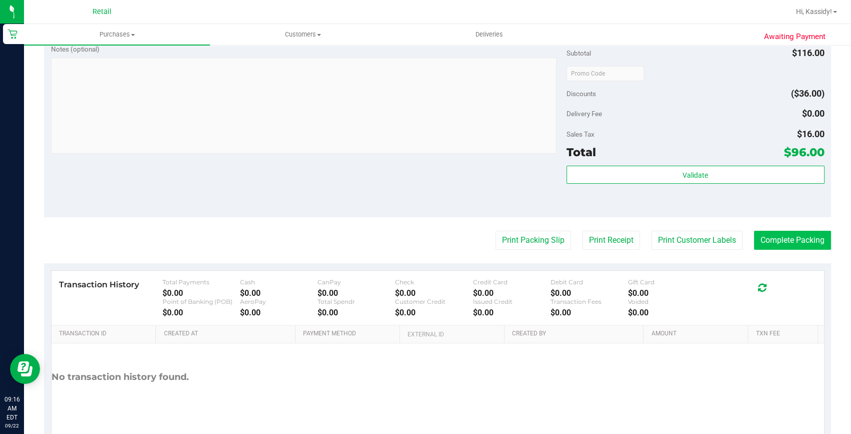
scroll to position [364, 0]
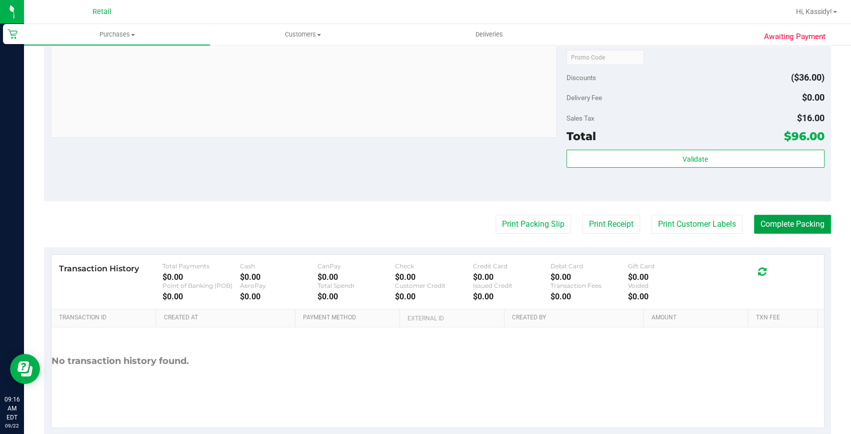
click at [780, 226] on button "Complete Packing" at bounding box center [792, 224] width 77 height 19
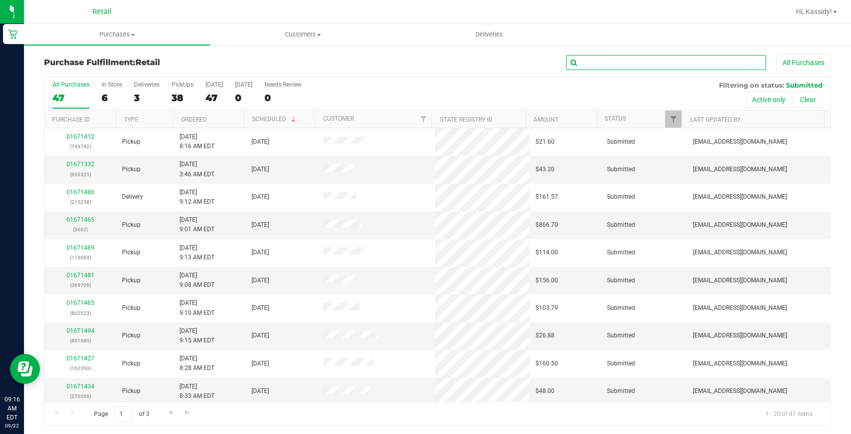
click at [644, 60] on input "text" at bounding box center [666, 62] width 200 height 15
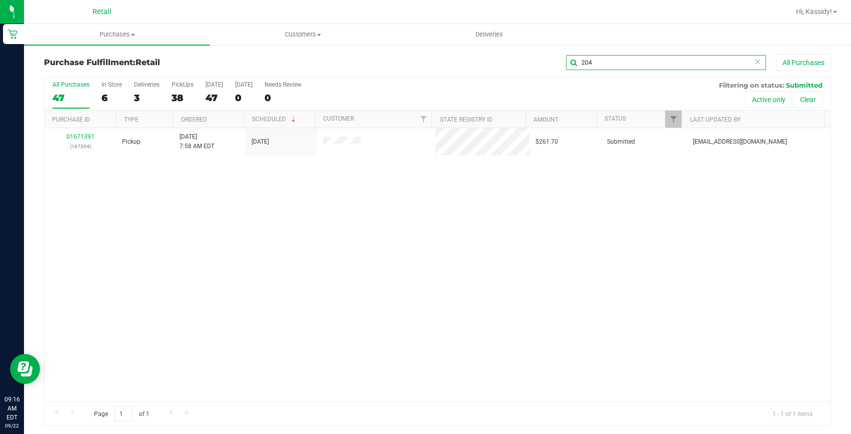
type input "204"
click at [81, 136] on link "01671391" at bounding box center [81, 136] width 28 height 7
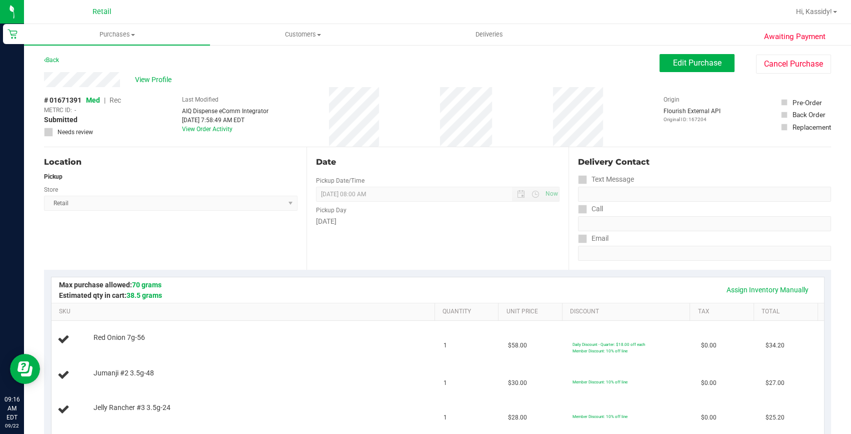
click at [211, 173] on div "Pickup" at bounding box center [171, 176] width 254 height 9
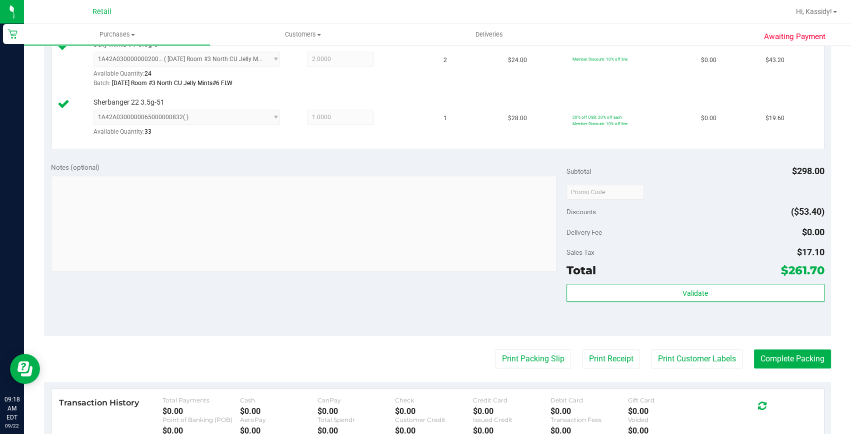
scroll to position [682, 0]
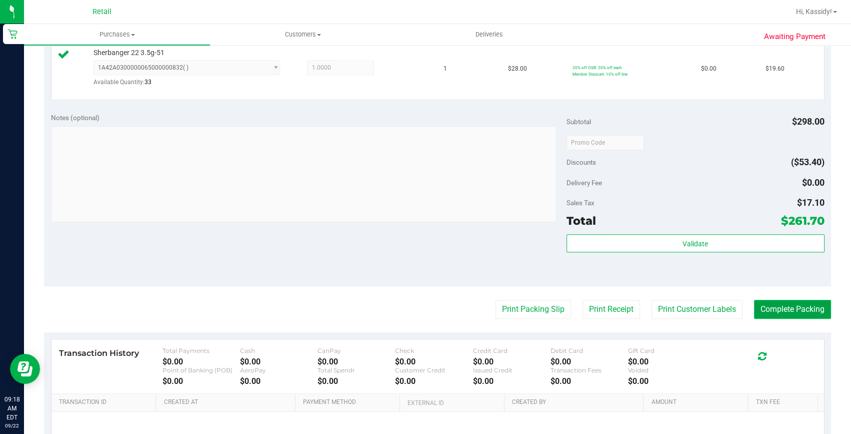
click at [759, 305] on button "Complete Packing" at bounding box center [792, 309] width 77 height 19
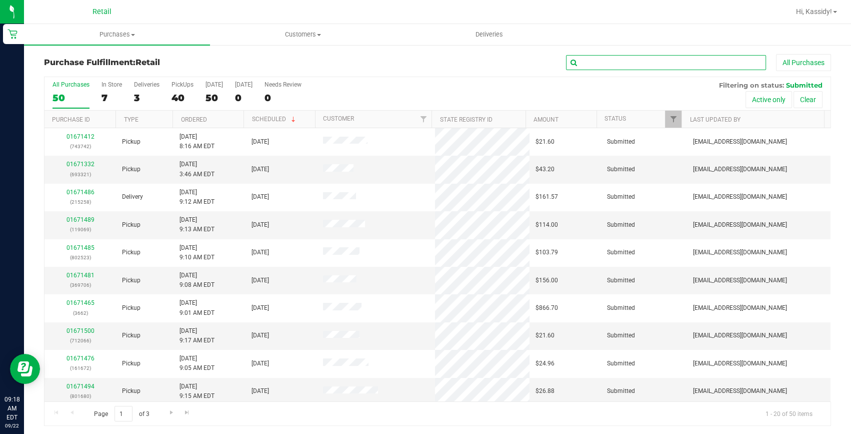
click at [623, 65] on input "text" at bounding box center [666, 62] width 200 height 15
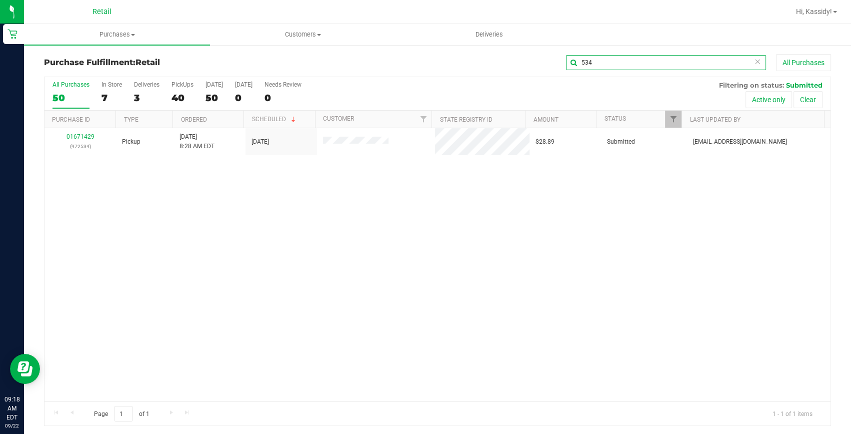
type input "534"
click at [76, 136] on link "01671429" at bounding box center [81, 136] width 28 height 7
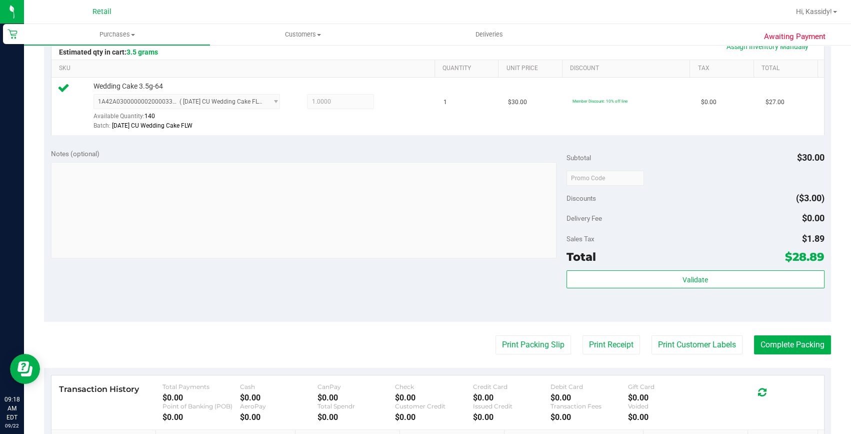
scroll to position [227, 0]
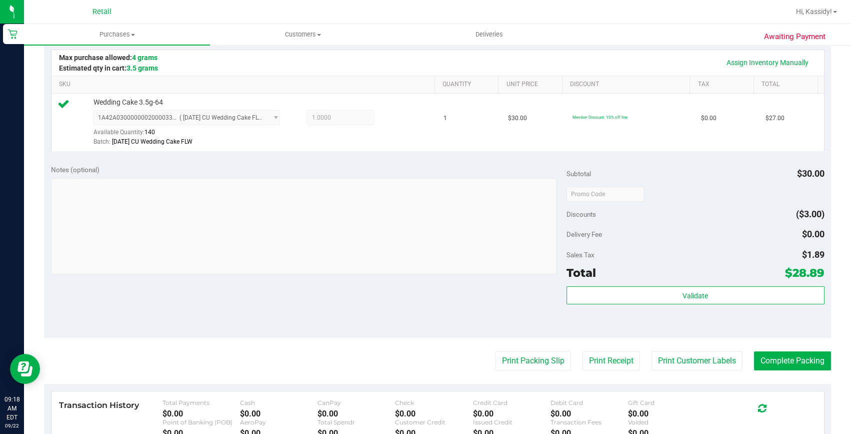
click at [760, 373] on purchase-details "Back Edit Purchase Cancel Purchase View Profile # 01671429 Med | Rec METRC ID: …" at bounding box center [437, 199] width 787 height 744
click at [760, 367] on button "Complete Packing" at bounding box center [792, 360] width 77 height 19
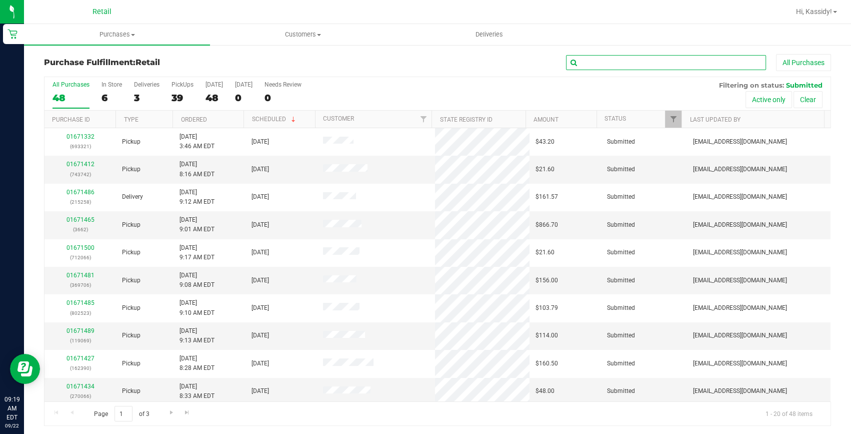
click at [620, 63] on input "text" at bounding box center [666, 62] width 200 height 15
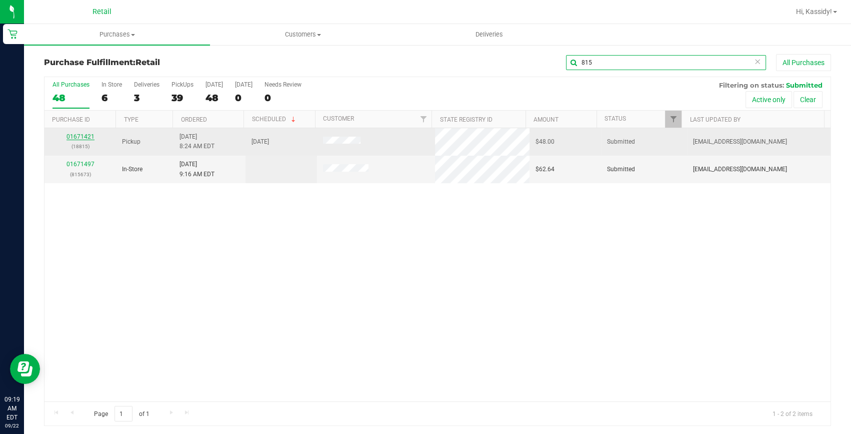
type input "815"
click at [76, 135] on link "01671421" at bounding box center [81, 136] width 28 height 7
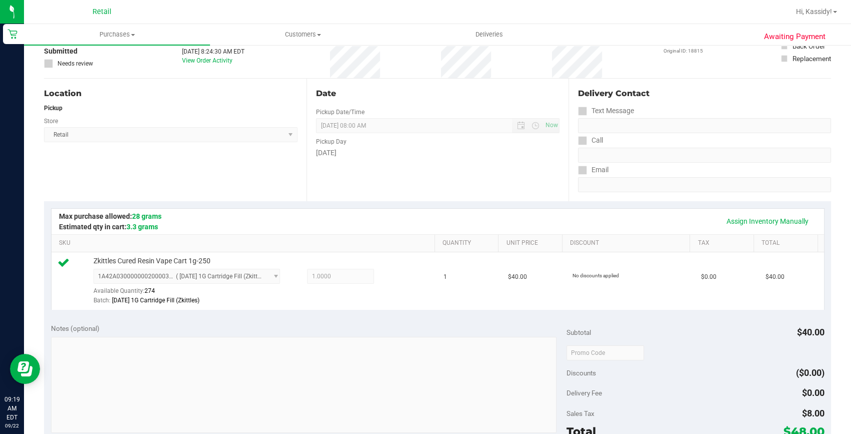
scroll to position [182, 0]
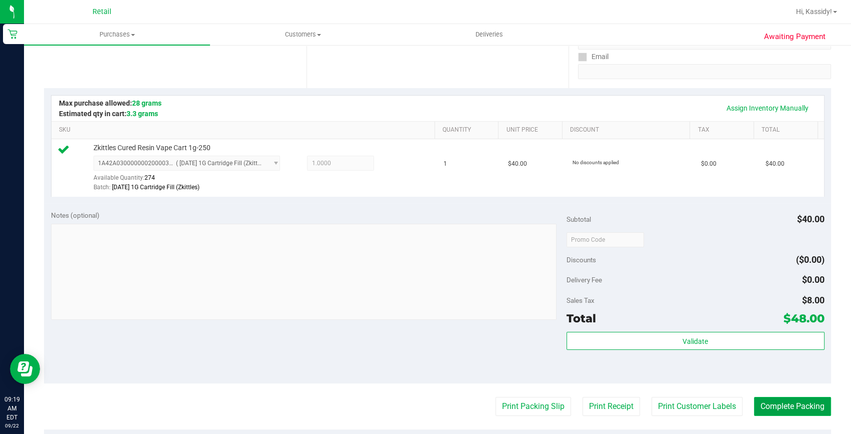
click at [794, 400] on button "Complete Packing" at bounding box center [792, 406] width 77 height 19
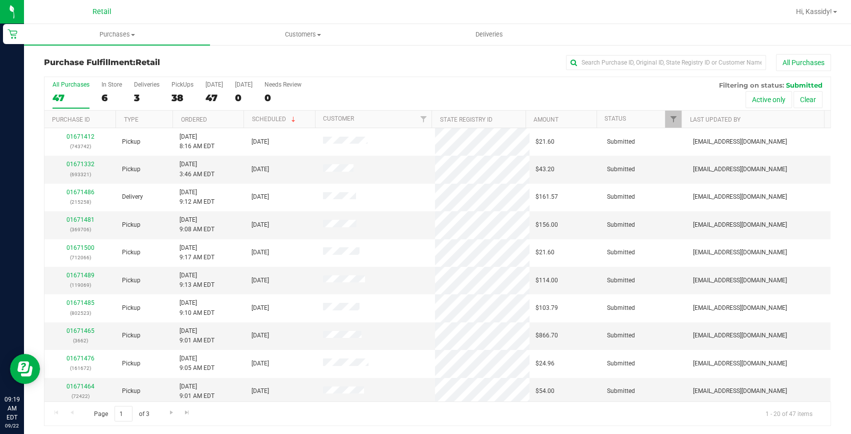
click at [535, 84] on div "All Purchases 47 In Store 6 Deliveries 3 PickUps 38 Today 47 Tomorrow 0 Needs R…" at bounding box center [438, 81] width 786 height 8
click at [599, 64] on input "text" at bounding box center [666, 62] width 200 height 15
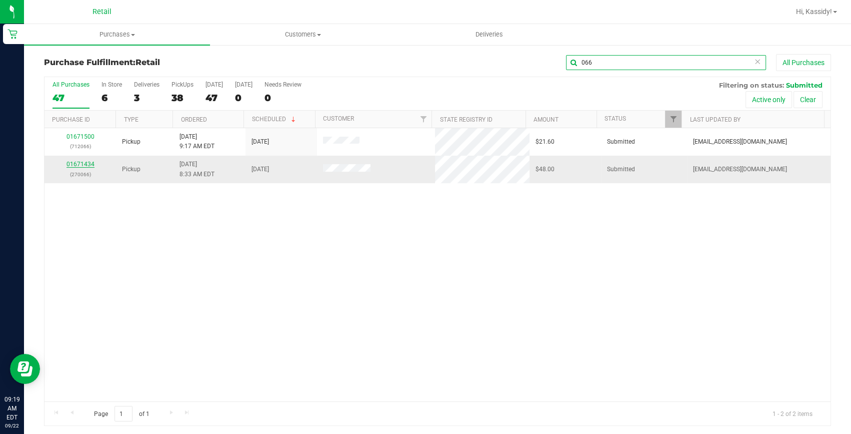
type input "066"
click at [88, 164] on link "01671434" at bounding box center [81, 164] width 28 height 7
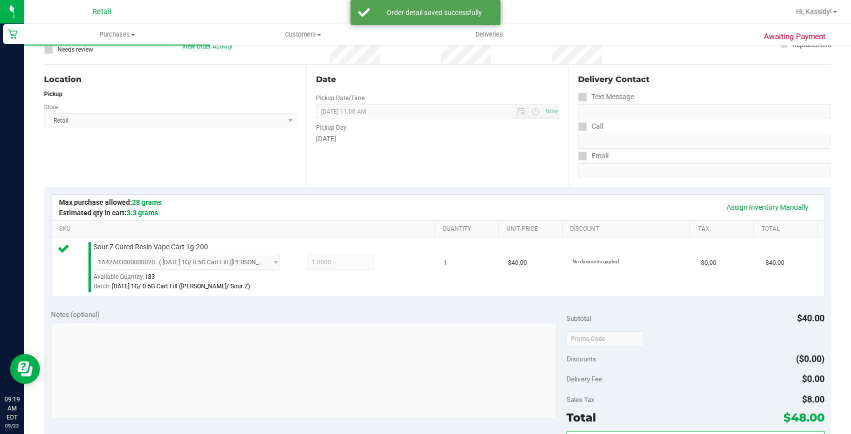
scroll to position [273, 0]
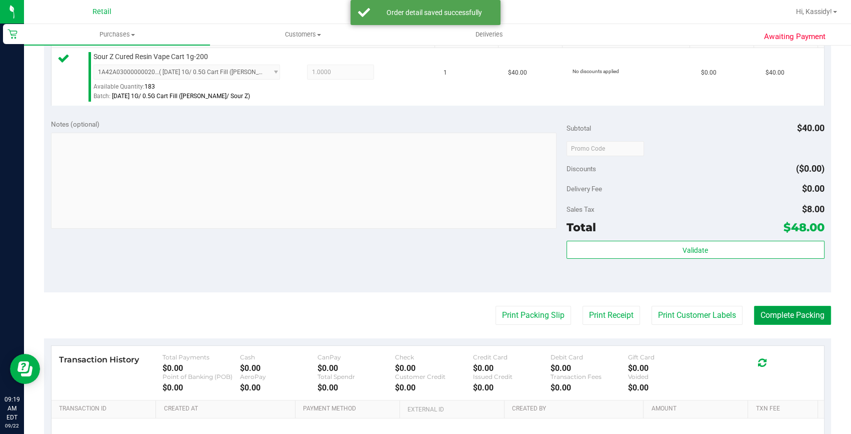
click at [812, 312] on button "Complete Packing" at bounding box center [792, 315] width 77 height 19
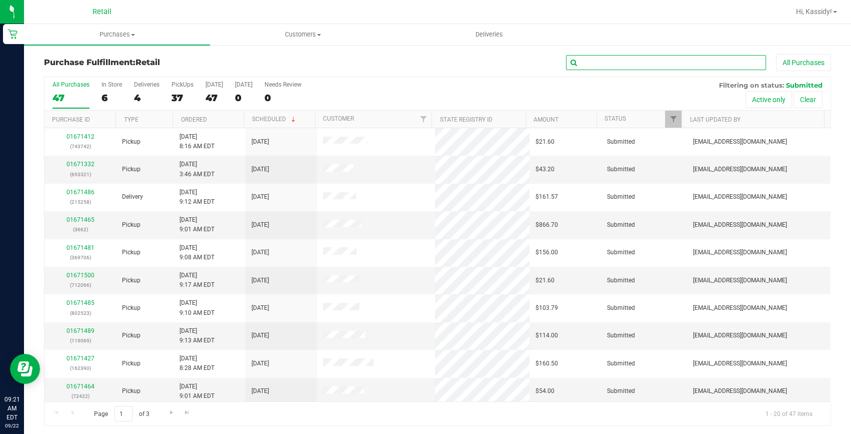
click at [630, 58] on input "text" at bounding box center [666, 62] width 200 height 15
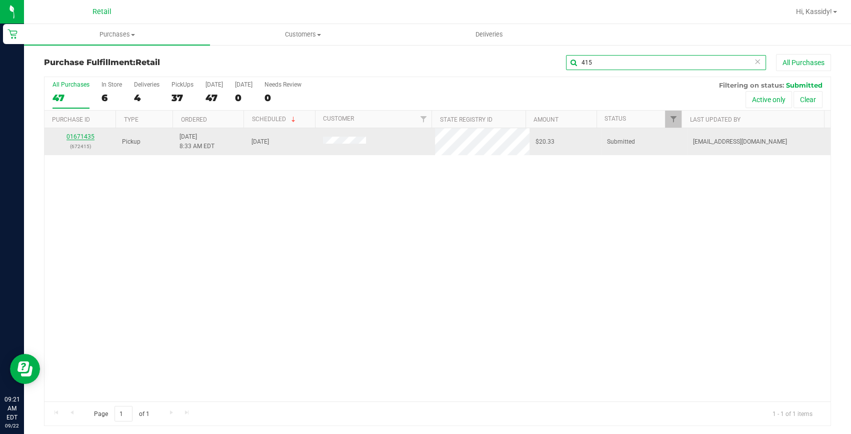
type input "415"
click at [81, 137] on link "01671435" at bounding box center [81, 136] width 28 height 7
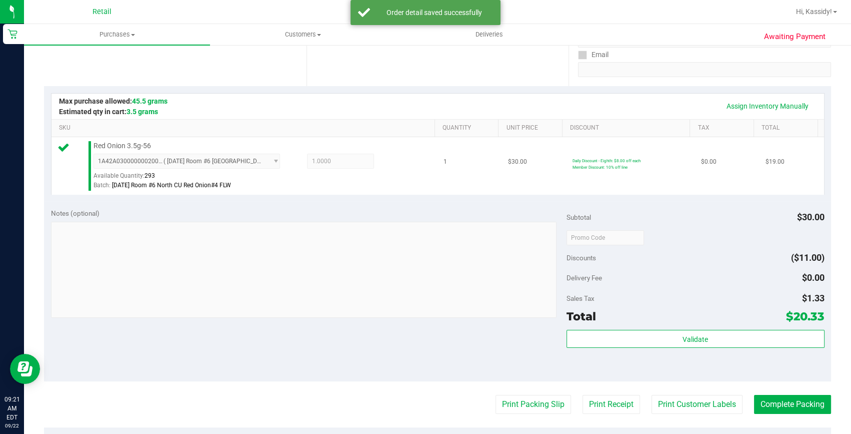
scroll to position [227, 0]
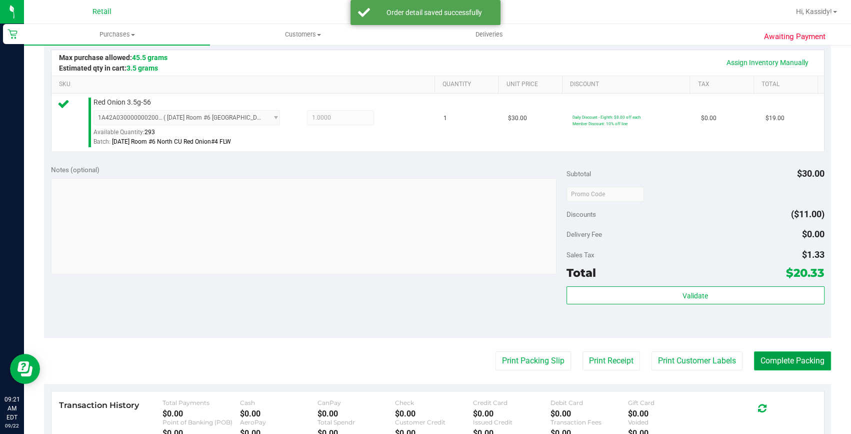
click at [797, 357] on button "Complete Packing" at bounding box center [792, 360] width 77 height 19
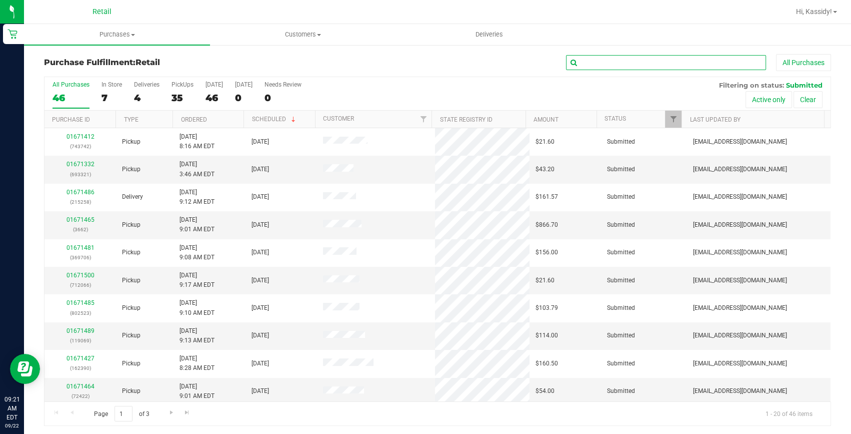
click at [584, 62] on input "text" at bounding box center [666, 62] width 200 height 15
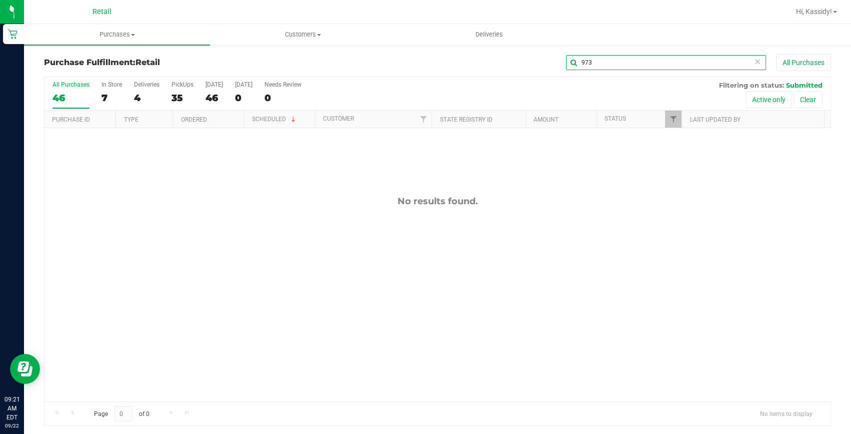
drag, startPoint x: 604, startPoint y: 64, endPoint x: 543, endPoint y: 71, distance: 61.4
click at [543, 71] on div "Purchase Fulfillment: Retail 973 All Purchases" at bounding box center [437, 65] width 787 height 22
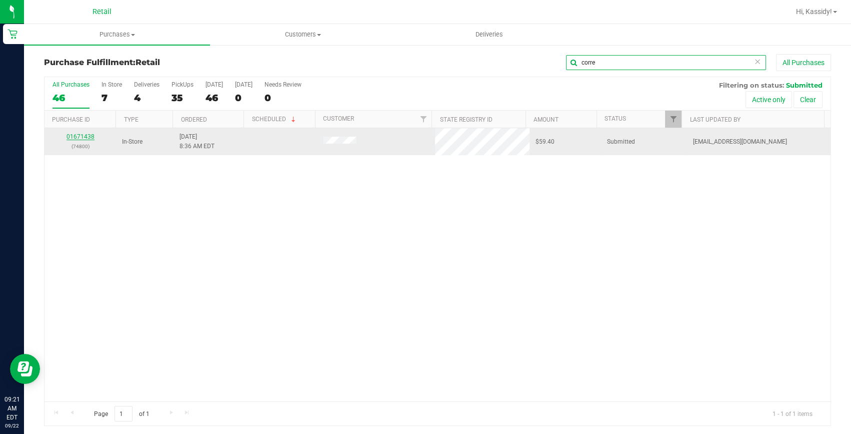
type input "corre"
click at [90, 134] on link "01671438" at bounding box center [81, 136] width 28 height 7
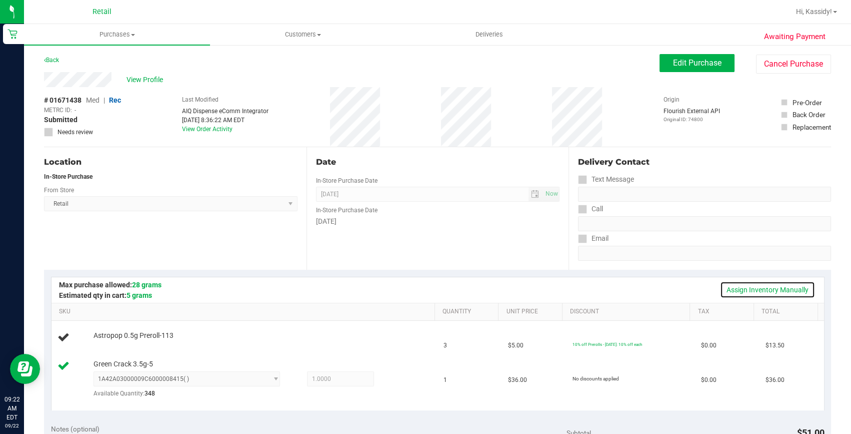
click at [733, 284] on link "Assign Inventory Manually" at bounding box center [767, 289] width 95 height 17
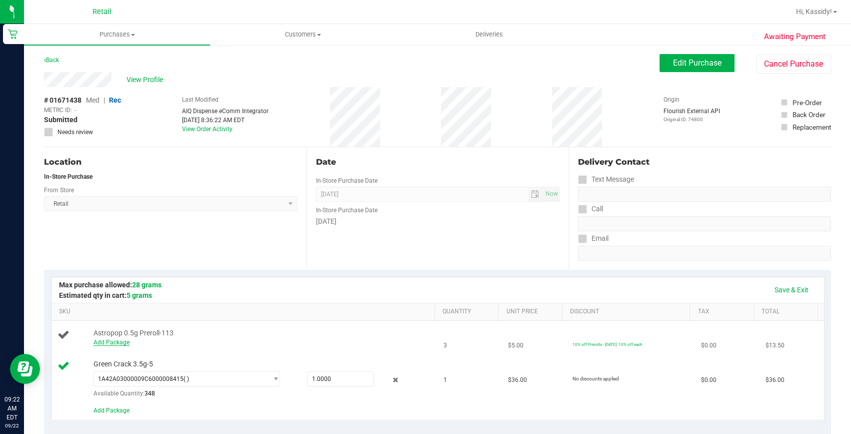
click at [99, 339] on link "Add Package" at bounding box center [112, 342] width 36 height 7
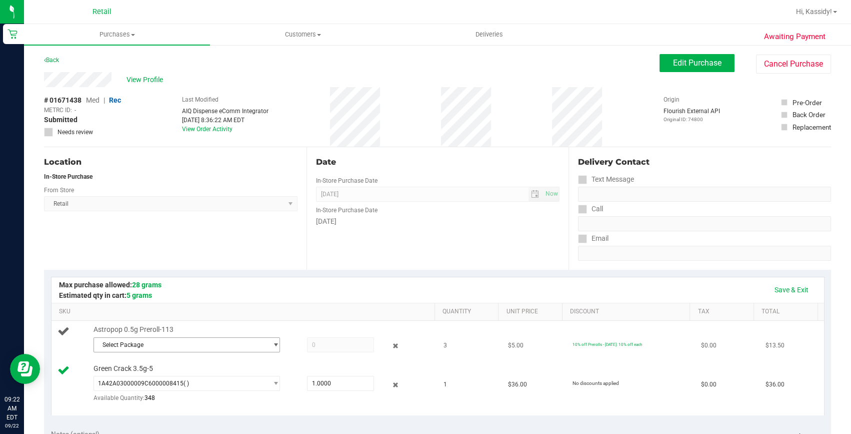
click at [120, 346] on span "Select Package" at bounding box center [180, 345] width 173 height 14
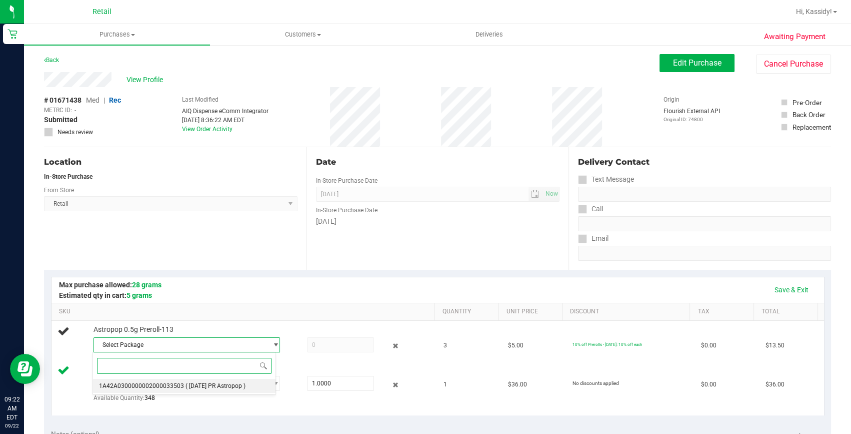
click at [150, 383] on span "1A42A0300000002000033503" at bounding box center [141, 385] width 85 height 7
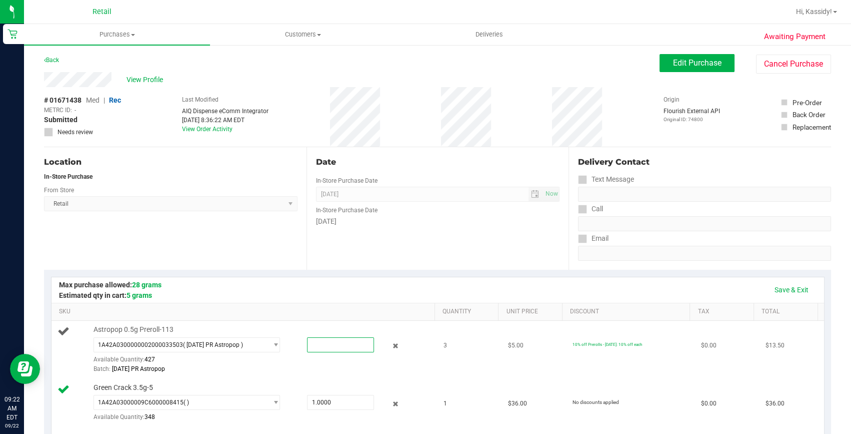
click at [310, 345] on span at bounding box center [341, 344] width 68 height 15
type input "3"
type input "3.0000"
click at [314, 331] on div "Astropop 0.5g Preroll-113 1A42A0300000002000033503 ( 8.28.25 PR Astropop ) 1A42…" at bounding box center [260, 350] width 342 height 50
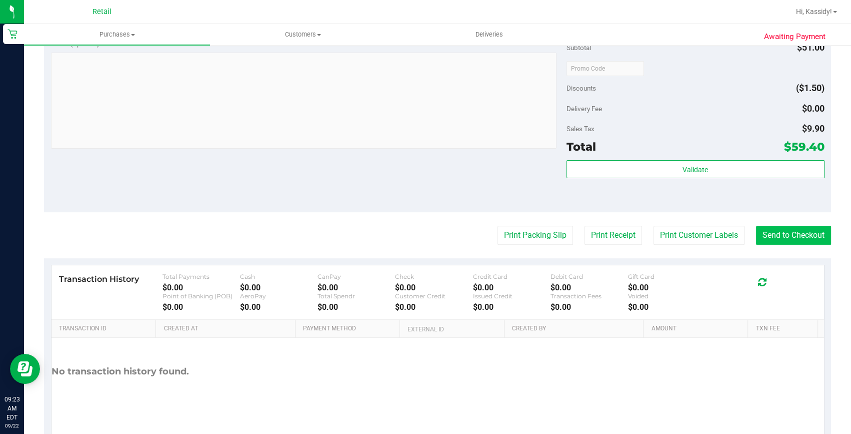
scroll to position [409, 0]
click at [770, 230] on button "Send to Checkout" at bounding box center [793, 234] width 75 height 19
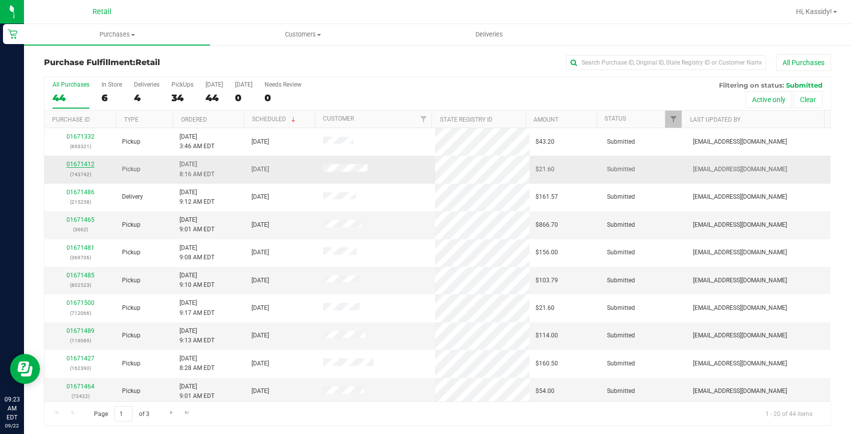
click at [85, 166] on link "01671412" at bounding box center [81, 164] width 28 height 7
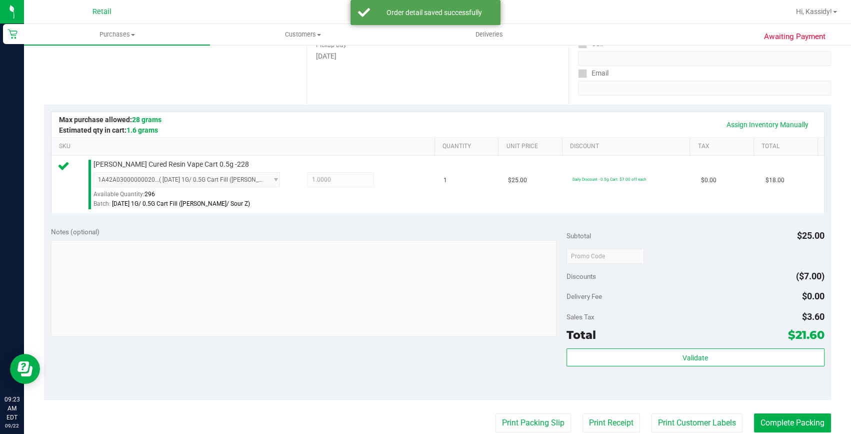
scroll to position [182, 0]
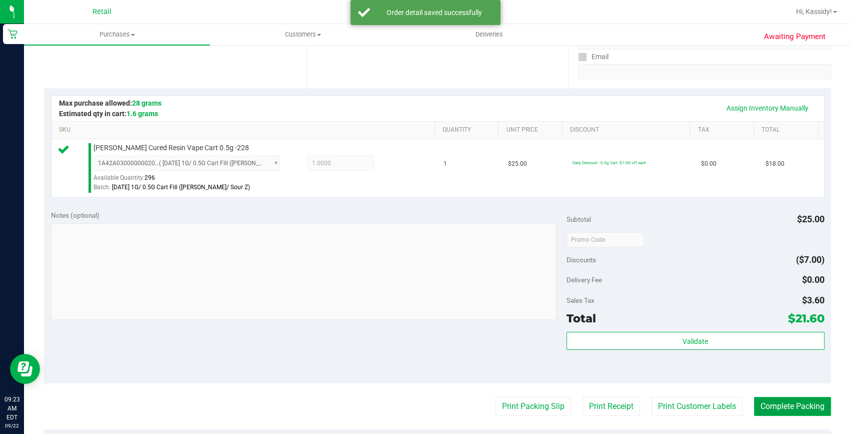
click at [785, 405] on button "Complete Packing" at bounding box center [792, 406] width 77 height 19
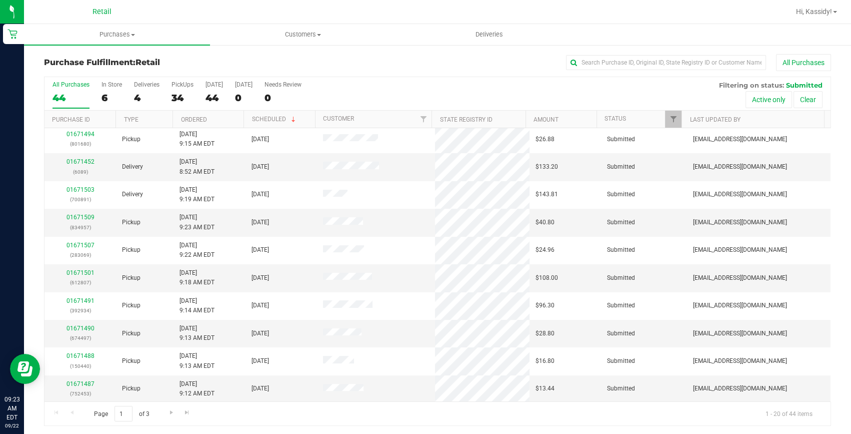
scroll to position [2, 0]
click at [576, 67] on input "text" at bounding box center [666, 61] width 200 height 15
type input "236"
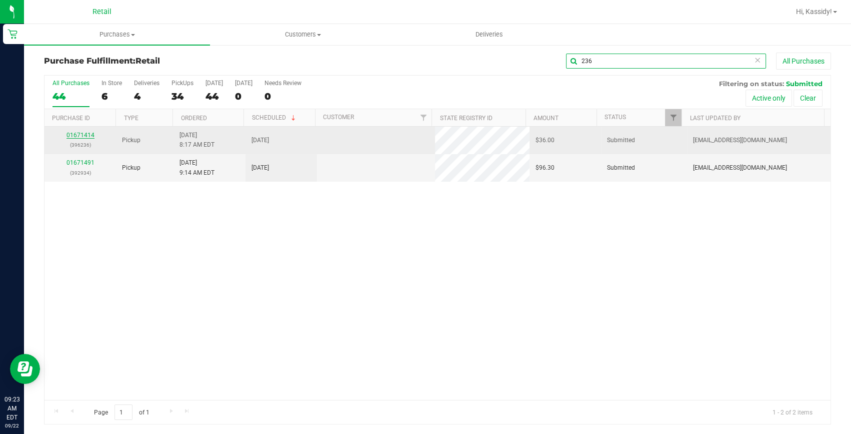
scroll to position [0, 0]
click at [81, 136] on link "01671414" at bounding box center [81, 135] width 28 height 7
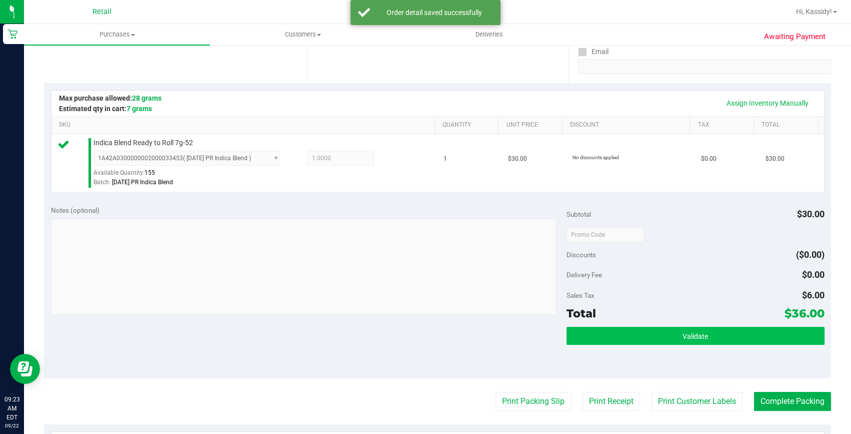
scroll to position [229, 0]
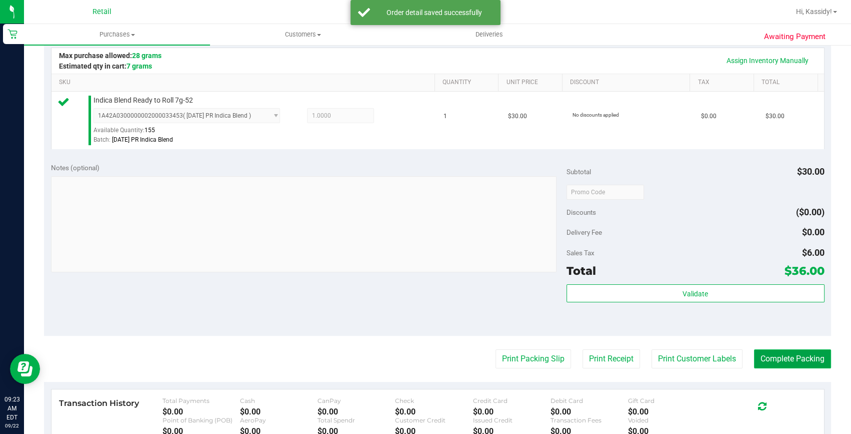
click at [755, 355] on button "Complete Packing" at bounding box center [792, 358] width 77 height 19
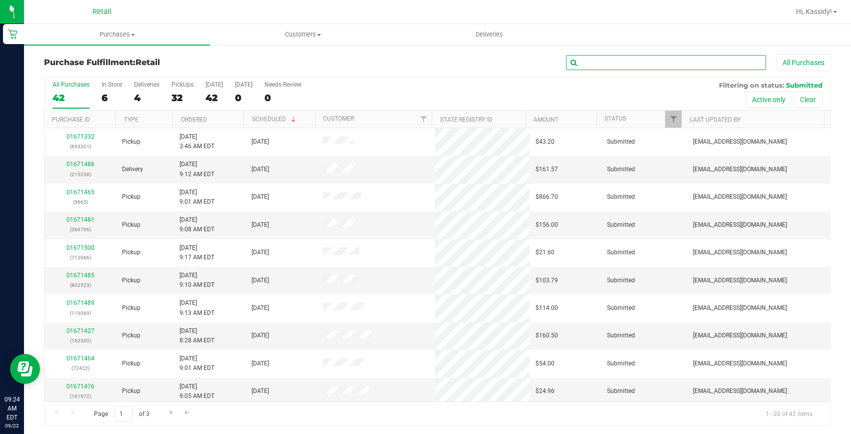
click at [636, 66] on input "text" at bounding box center [666, 62] width 200 height 15
type input "790"
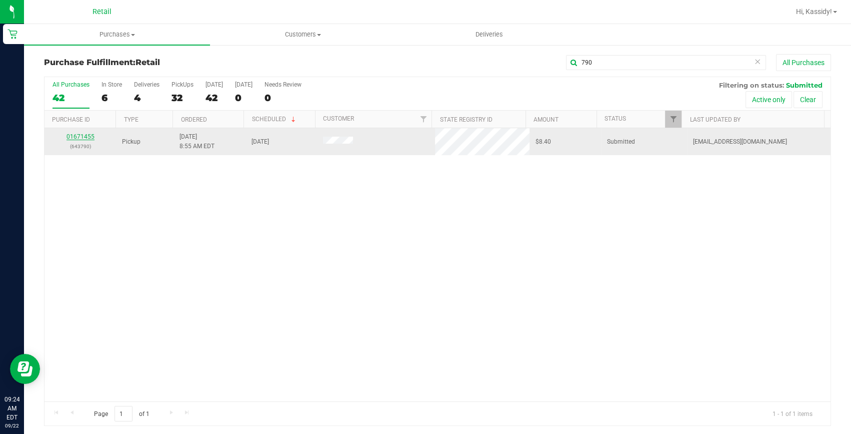
click at [87, 134] on link "01671455" at bounding box center [81, 136] width 28 height 7
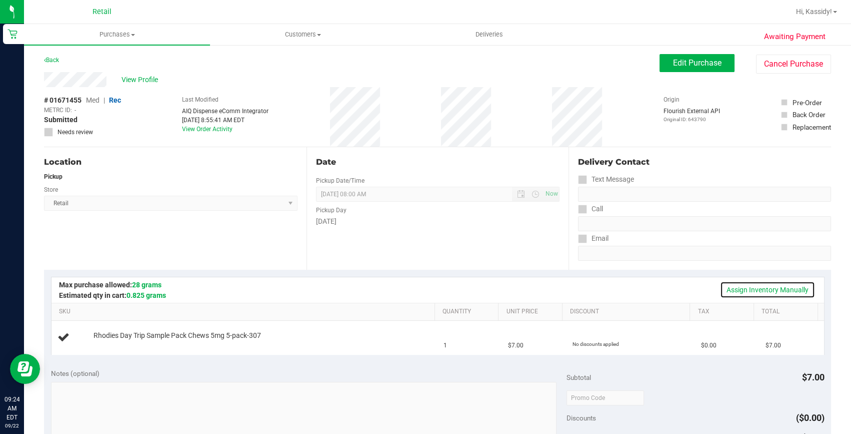
click at [741, 285] on link "Assign Inventory Manually" at bounding box center [767, 289] width 95 height 17
click at [108, 344] on link "Add Package" at bounding box center [112, 342] width 36 height 7
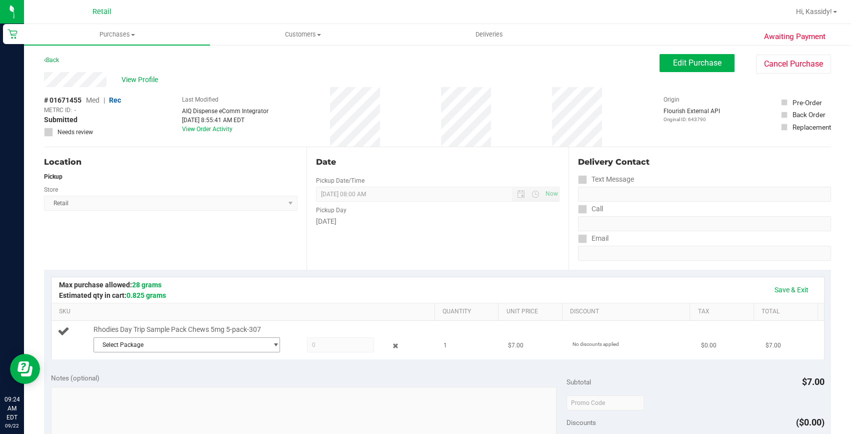
click at [128, 344] on span "Select Package" at bounding box center [180, 345] width 173 height 14
click at [190, 390] on li "1A42A03000002BE000011365 ( )" at bounding box center [184, 386] width 183 height 14
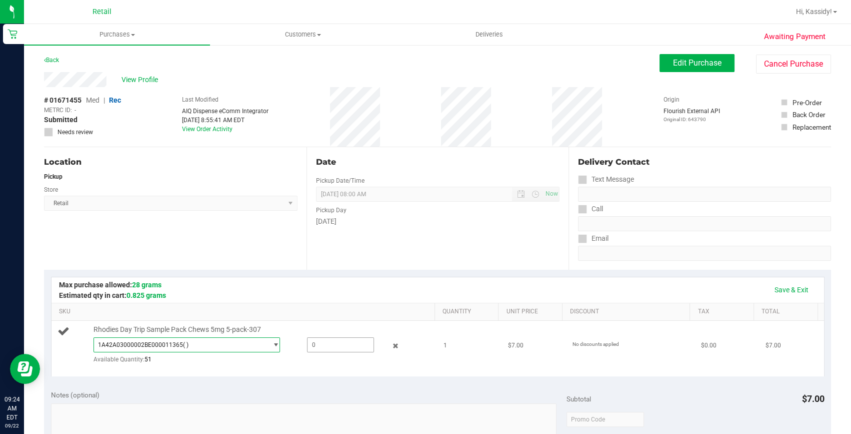
click at [355, 344] on span at bounding box center [341, 344] width 68 height 15
type input "1"
type input "1.0000"
click at [518, 261] on div "Date Pickup Date/Time 09/22/2025 Now 09/22/2025 08:00 AM Now Pickup Day Monday" at bounding box center [438, 208] width 263 height 123
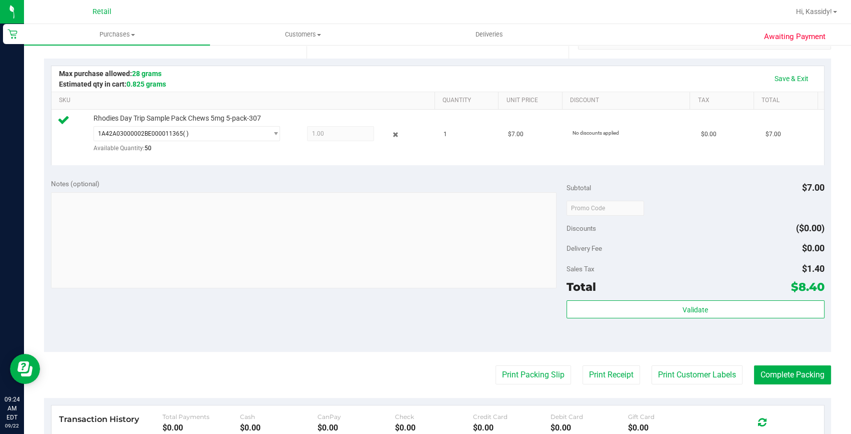
scroll to position [227, 0]
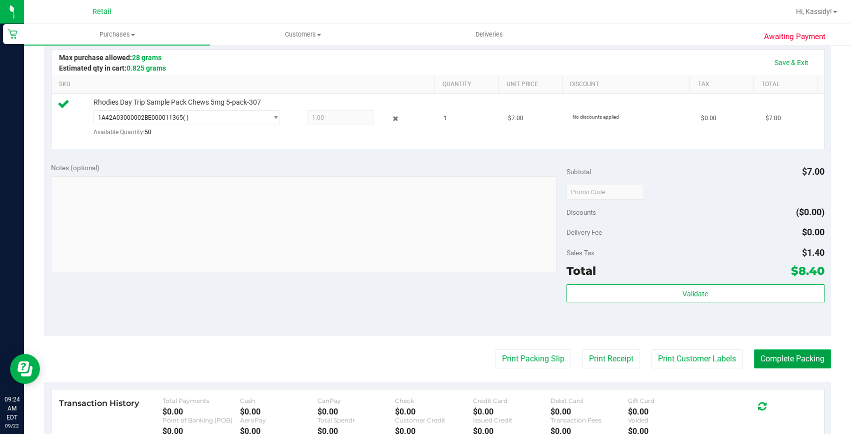
click at [783, 362] on button "Complete Packing" at bounding box center [792, 358] width 77 height 19
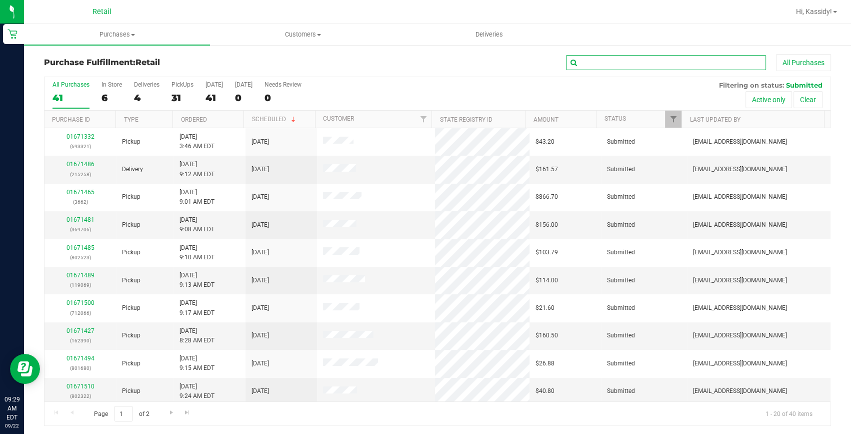
click at [585, 69] on input "text" at bounding box center [666, 62] width 200 height 15
type input "321"
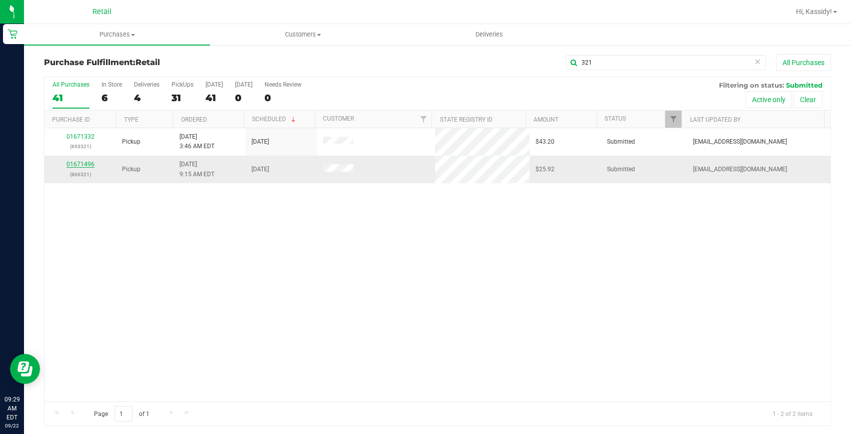
click at [80, 162] on link "01671496" at bounding box center [81, 164] width 28 height 7
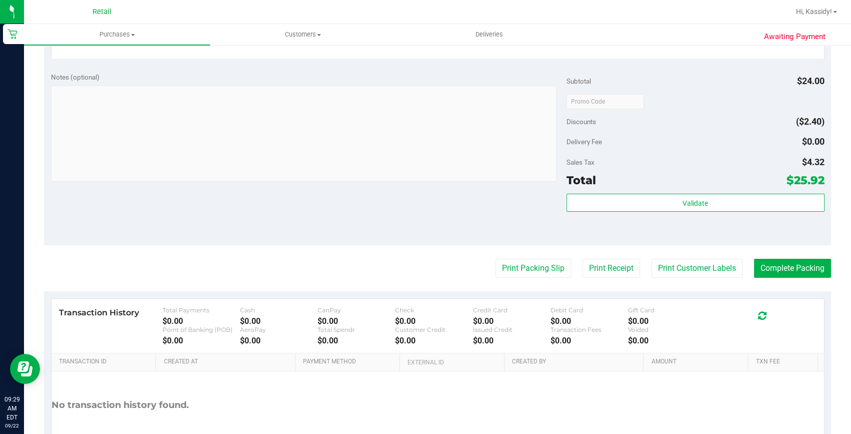
scroll to position [318, 0]
click at [773, 269] on button "Complete Packing" at bounding box center [792, 267] width 77 height 19
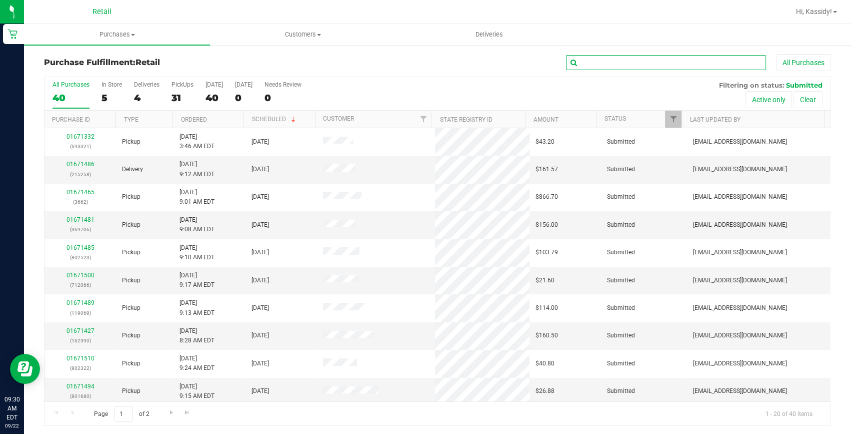
click at [599, 67] on input "text" at bounding box center [666, 62] width 200 height 15
type input "516"
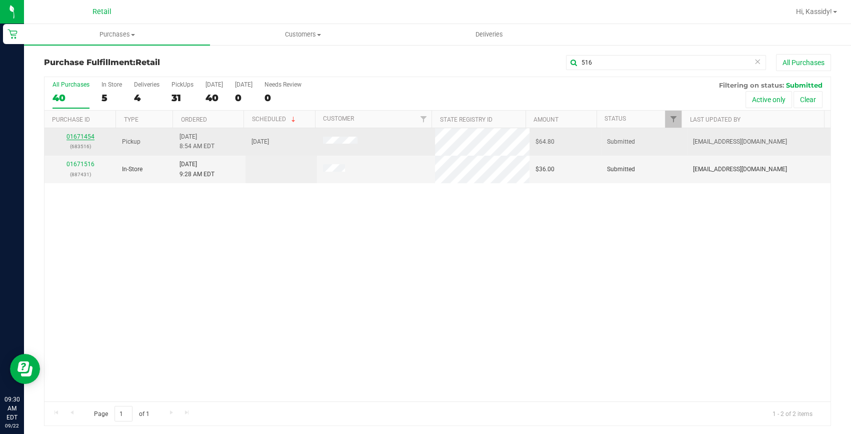
click at [82, 136] on link "01671454" at bounding box center [81, 136] width 28 height 7
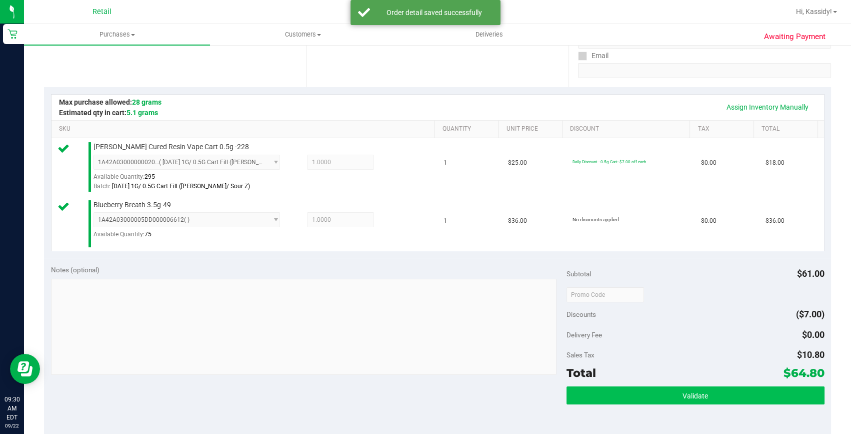
scroll to position [364, 0]
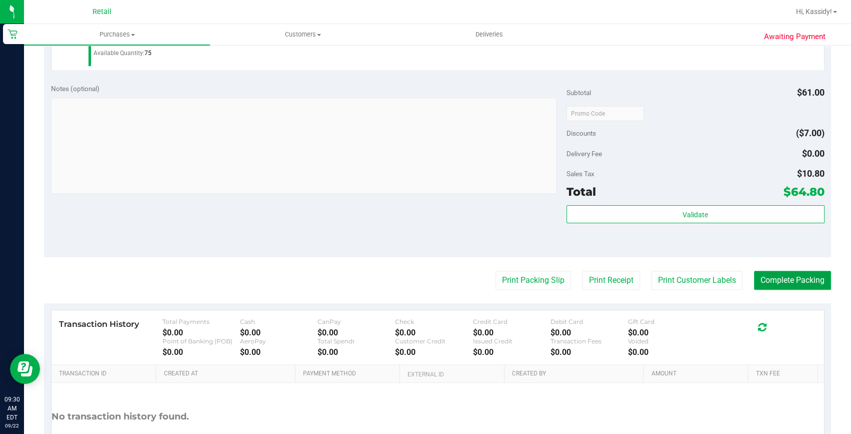
click at [754, 283] on button "Complete Packing" at bounding box center [792, 280] width 77 height 19
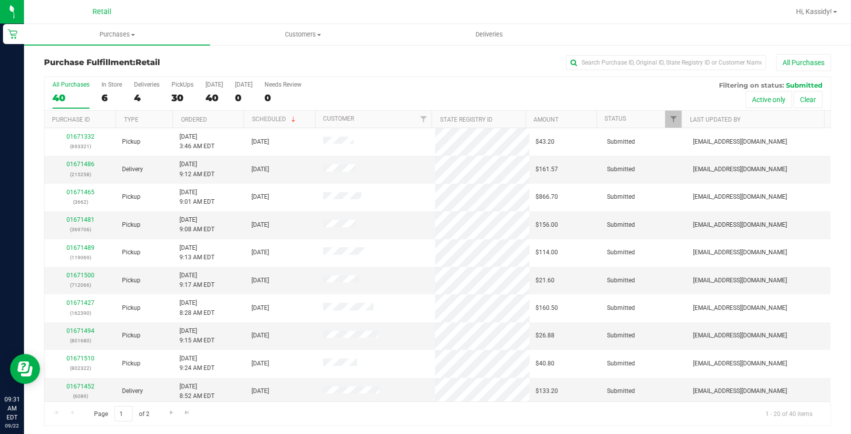
click at [691, 70] on div "All Purchases" at bounding box center [569, 62] width 525 height 17
click at [678, 65] on input "text" at bounding box center [666, 62] width 200 height 15
type input "730"
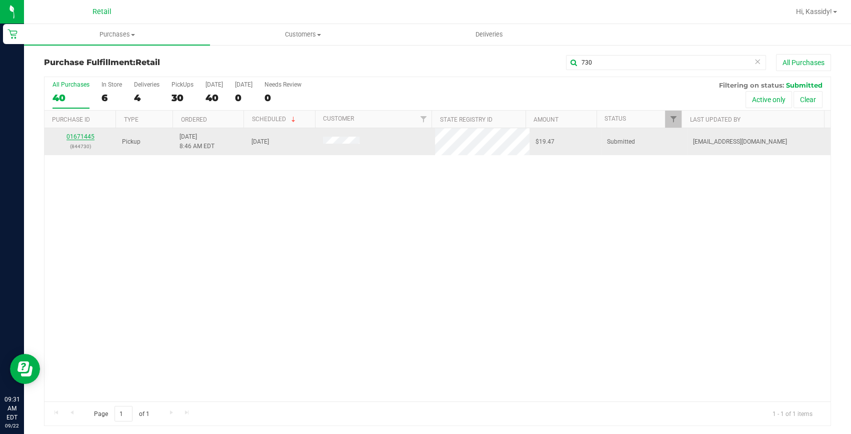
click at [85, 135] on link "01671445" at bounding box center [81, 136] width 28 height 7
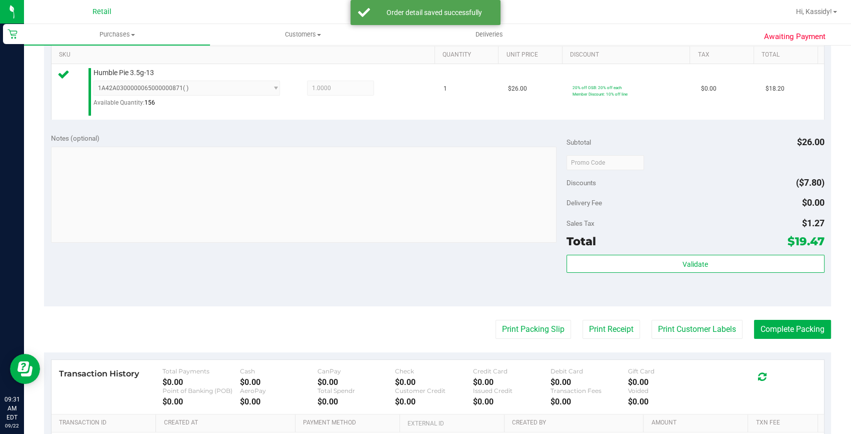
scroll to position [273, 0]
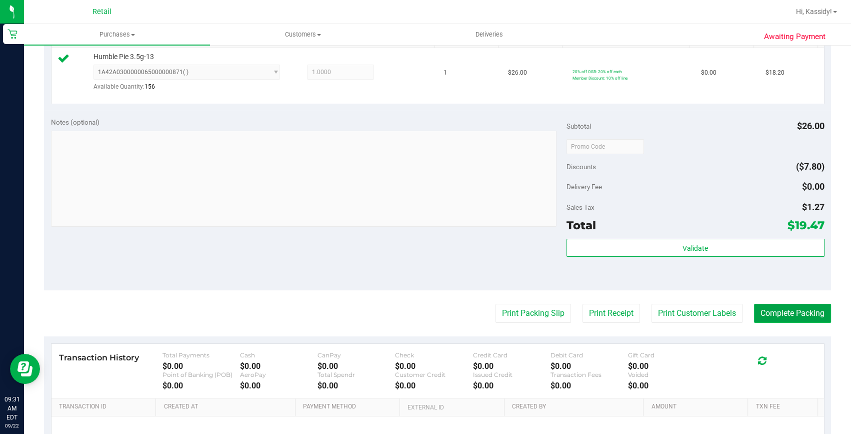
click at [781, 315] on button "Complete Packing" at bounding box center [792, 313] width 77 height 19
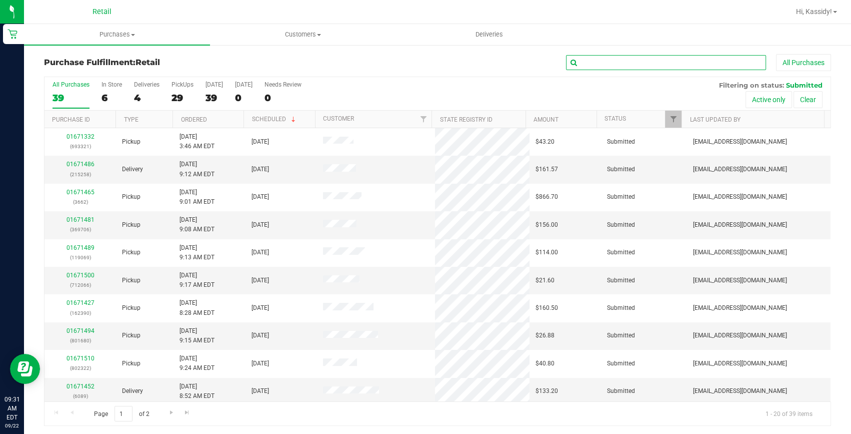
click at [615, 70] on input "text" at bounding box center [666, 62] width 200 height 15
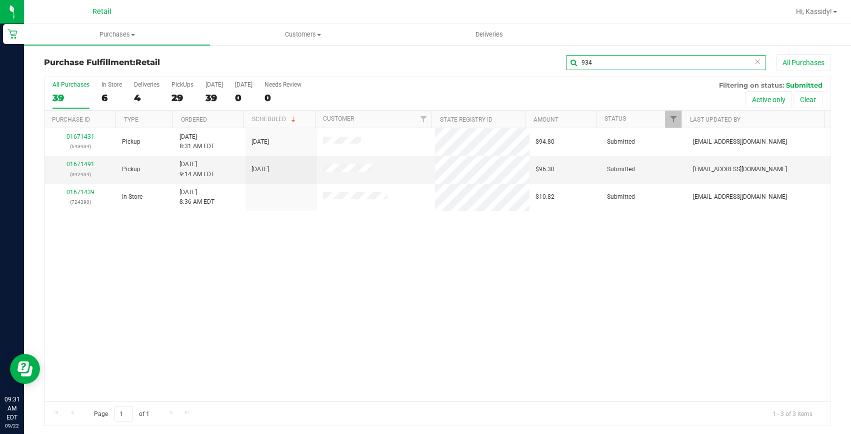
type input "934"
click at [69, 135] on link "01671431" at bounding box center [81, 136] width 28 height 7
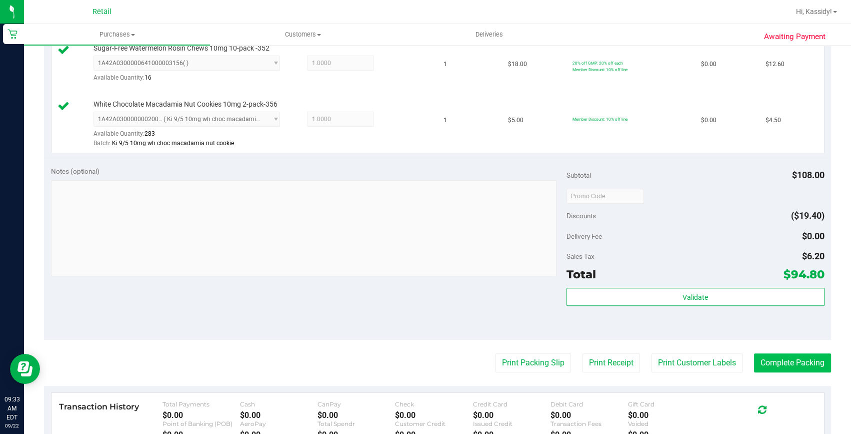
scroll to position [545, 0]
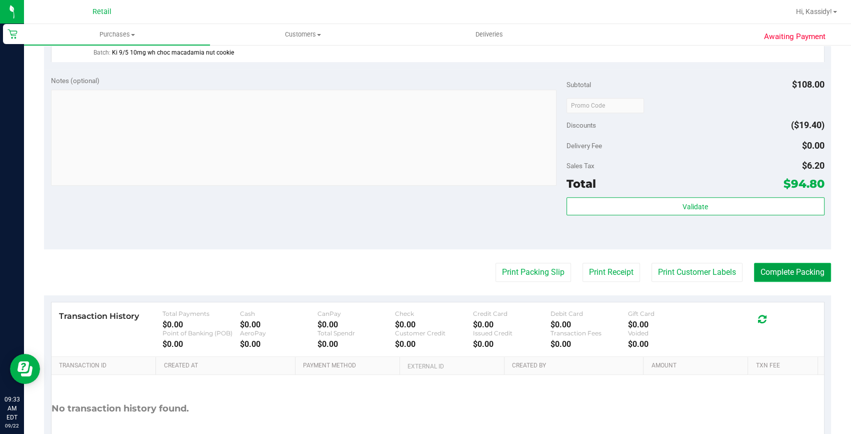
click at [767, 265] on button "Complete Packing" at bounding box center [792, 272] width 77 height 19
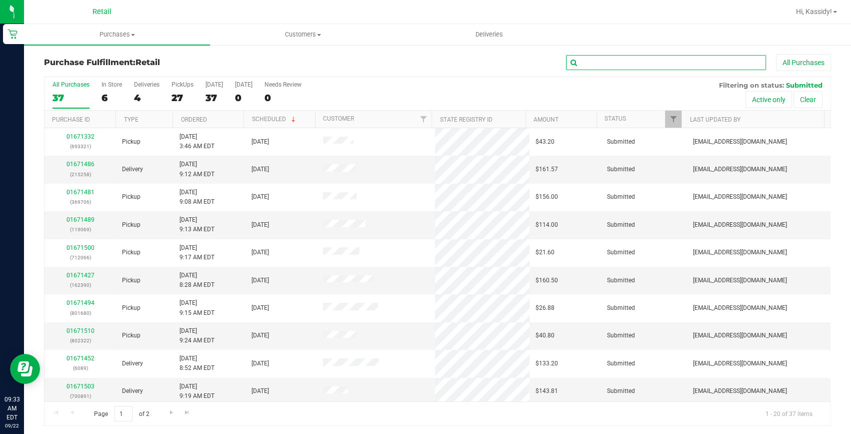
click at [575, 62] on input "text" at bounding box center [666, 62] width 200 height 15
type input "390"
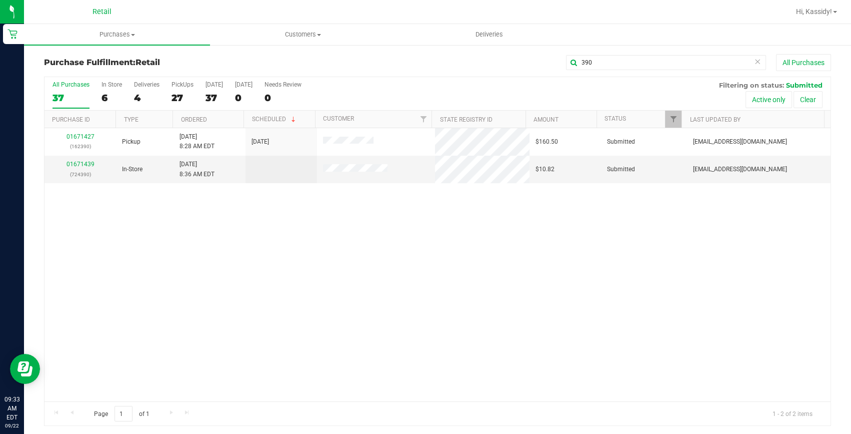
drag, startPoint x: 446, startPoint y: 95, endPoint x: 429, endPoint y: 92, distance: 17.3
click at [446, 95] on div "All Purchases 37 In Store 6 Deliveries 4 PickUps 27 Today 37 Tomorrow 0 Needs R…" at bounding box center [438, 94] width 786 height 34
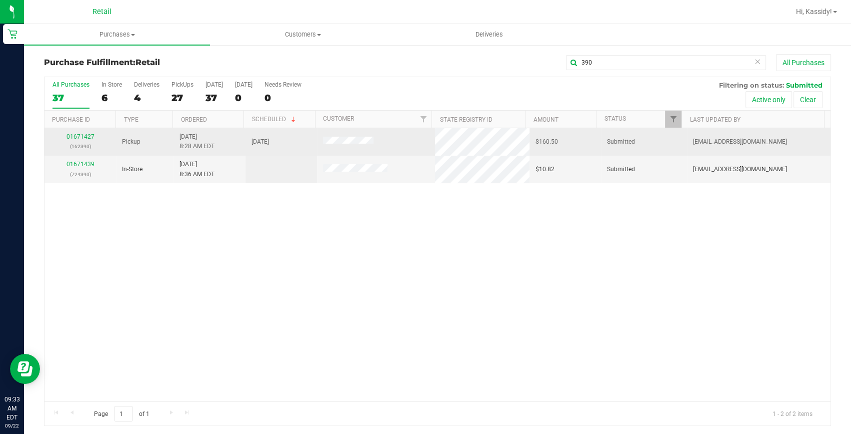
click at [80, 141] on div "01671427 (162390)" at bounding box center [81, 141] width 60 height 19
click at [80, 138] on link "01671427" at bounding box center [81, 136] width 28 height 7
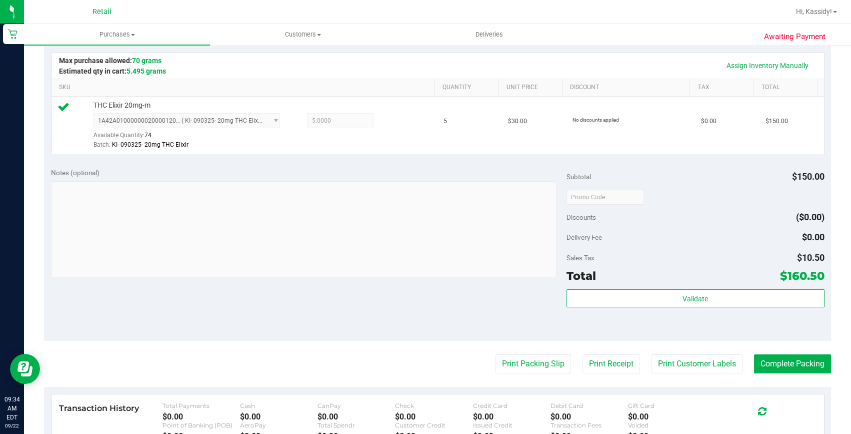
scroll to position [273, 0]
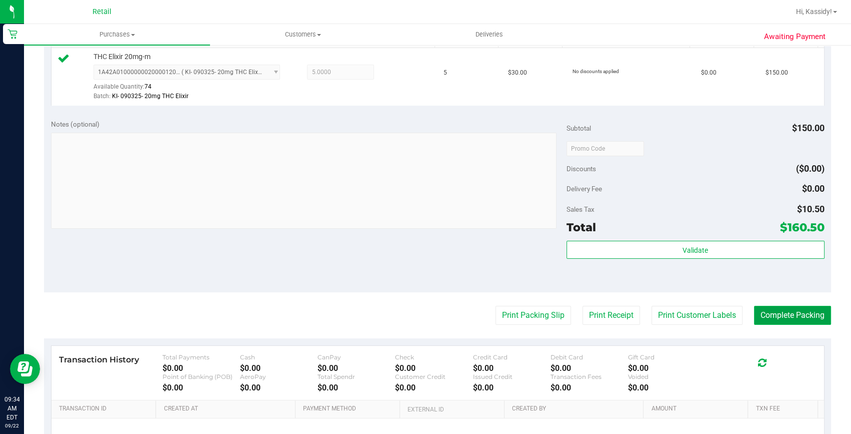
click at [774, 312] on button "Complete Packing" at bounding box center [792, 315] width 77 height 19
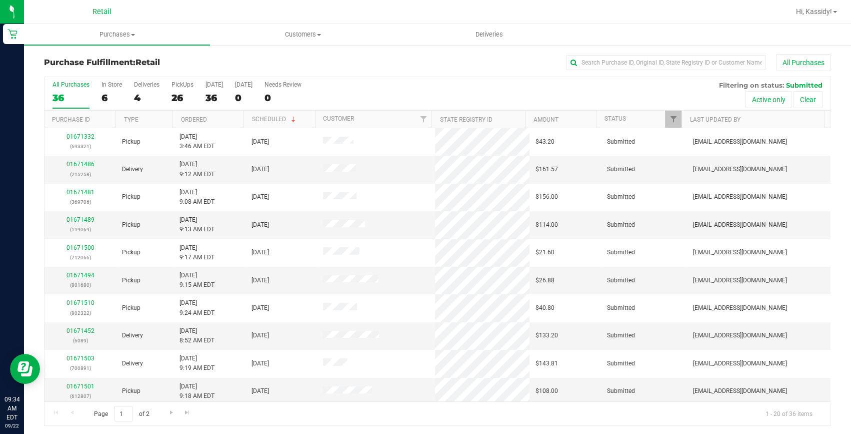
click at [603, 51] on div "Purchase Fulfillment: Retail All Purchases All Purchases 36 In Store 6 Deliveri…" at bounding box center [437, 240] width 827 height 392
click at [602, 53] on div "Purchase Fulfillment: Retail All Purchases All Purchases 36 In Store 6 Deliveri…" at bounding box center [437, 240] width 827 height 392
click at [597, 64] on input "text" at bounding box center [666, 62] width 200 height 15
type input "640"
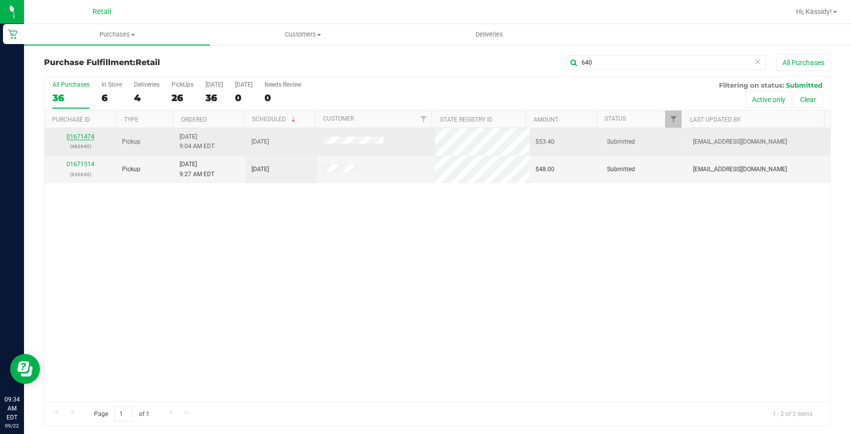
click at [85, 137] on link "01671474" at bounding box center [81, 136] width 28 height 7
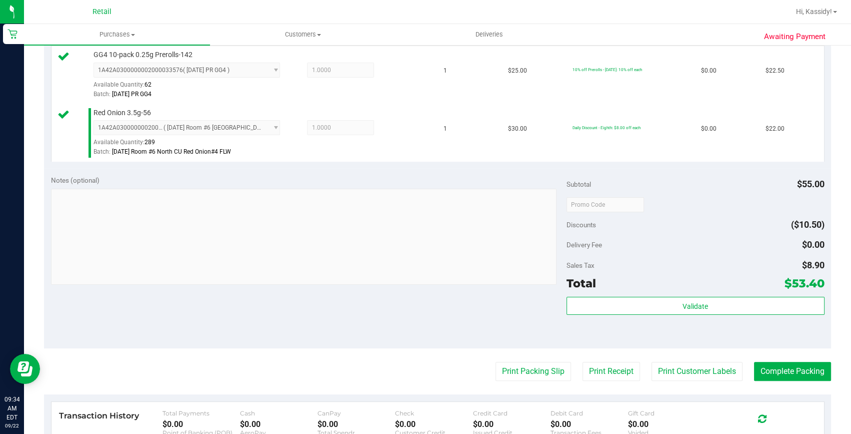
scroll to position [318, 0]
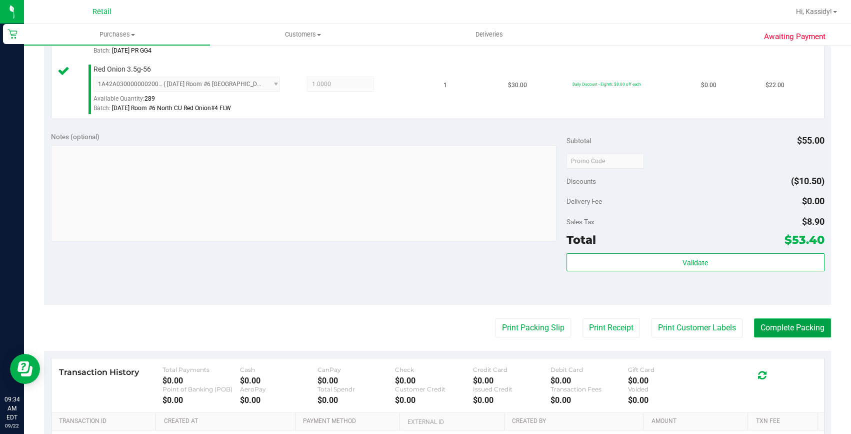
click at [788, 331] on button "Complete Packing" at bounding box center [792, 327] width 77 height 19
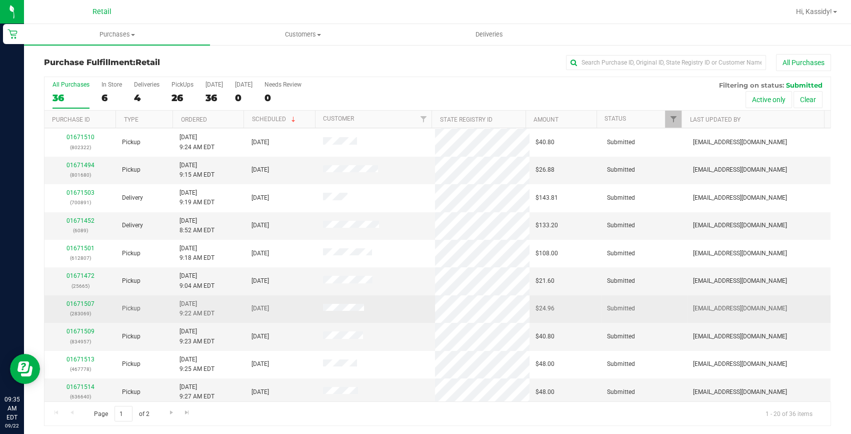
scroll to position [182, 0]
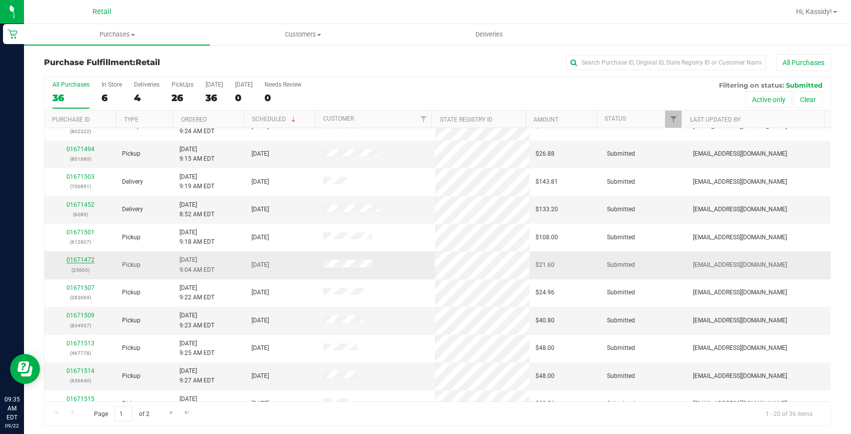
click at [86, 260] on link "01671472" at bounding box center [81, 259] width 28 height 7
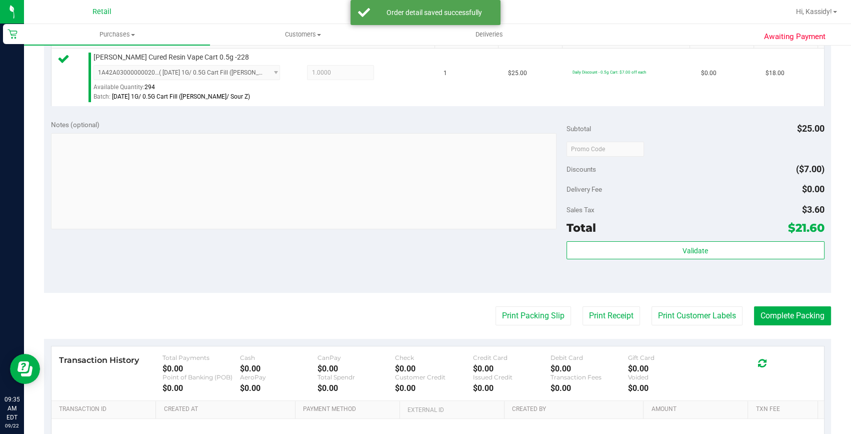
scroll to position [273, 0]
click at [811, 309] on button "Complete Packing" at bounding box center [792, 315] width 77 height 19
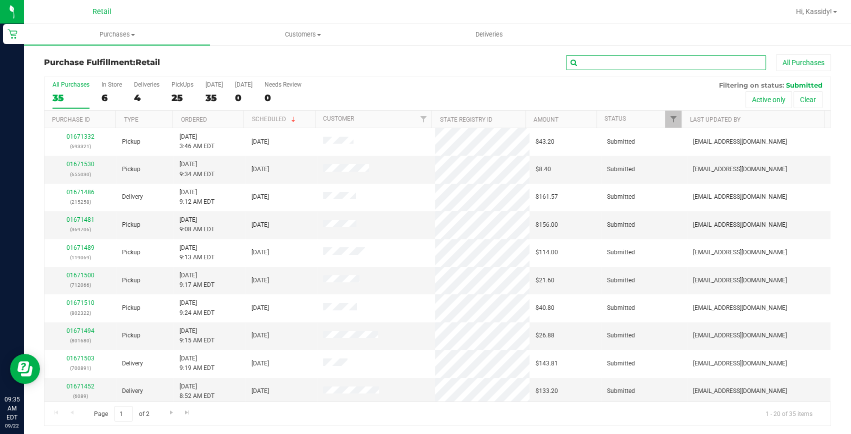
click at [578, 55] on input "text" at bounding box center [666, 62] width 200 height 15
type input "472"
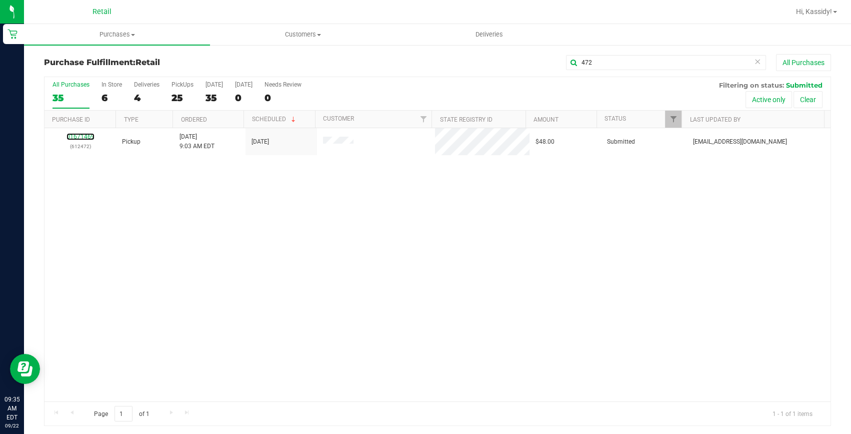
click at [88, 135] on link "01671469" at bounding box center [81, 136] width 28 height 7
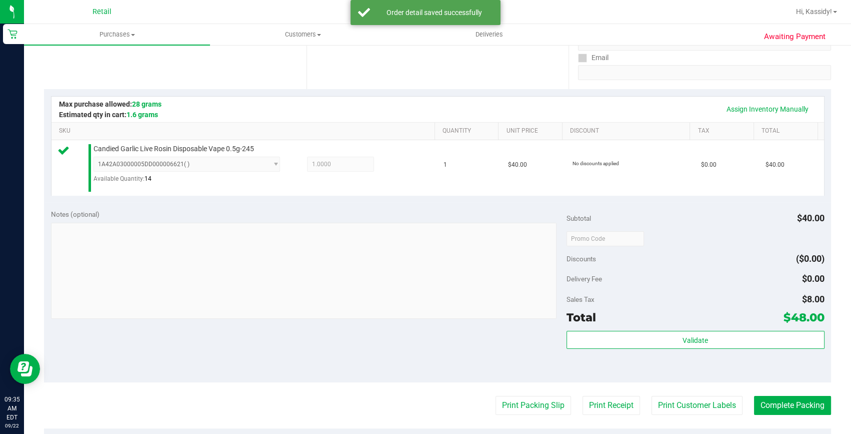
scroll to position [381, 0]
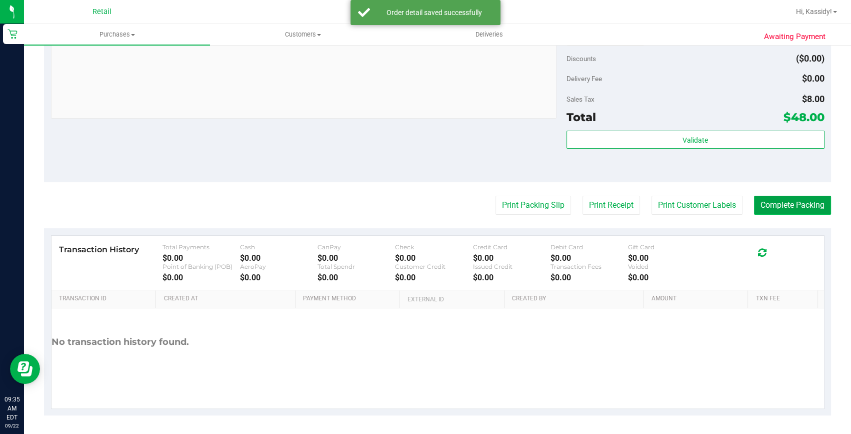
click at [773, 199] on button "Complete Packing" at bounding box center [792, 205] width 77 height 19
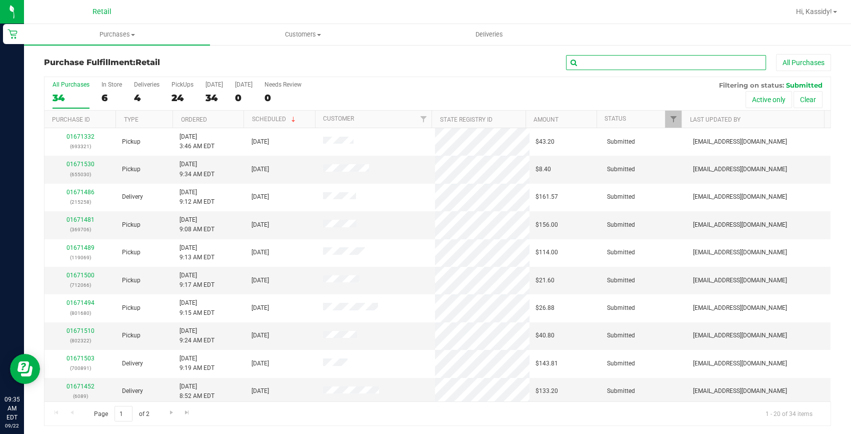
click at [607, 58] on input "text" at bounding box center [666, 62] width 200 height 15
type input "436"
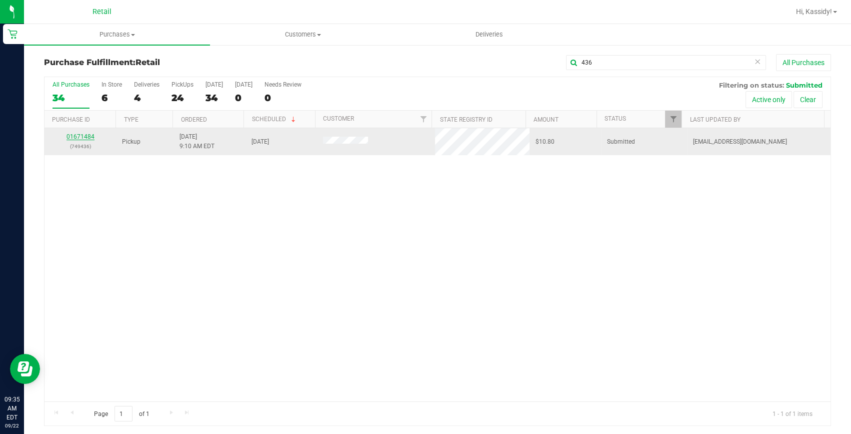
click at [86, 139] on link "01671484" at bounding box center [81, 136] width 28 height 7
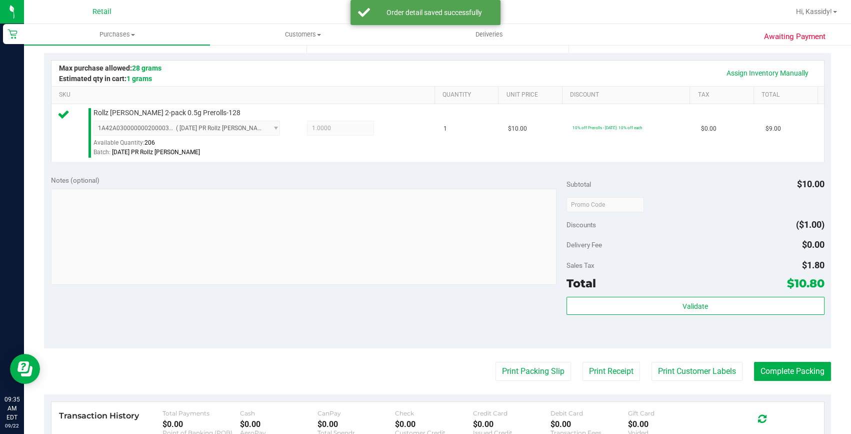
scroll to position [227, 0]
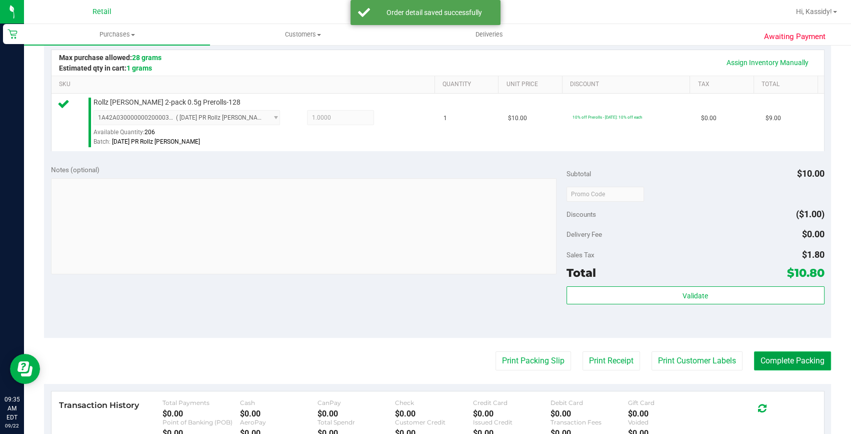
click at [790, 367] on button "Complete Packing" at bounding box center [792, 360] width 77 height 19
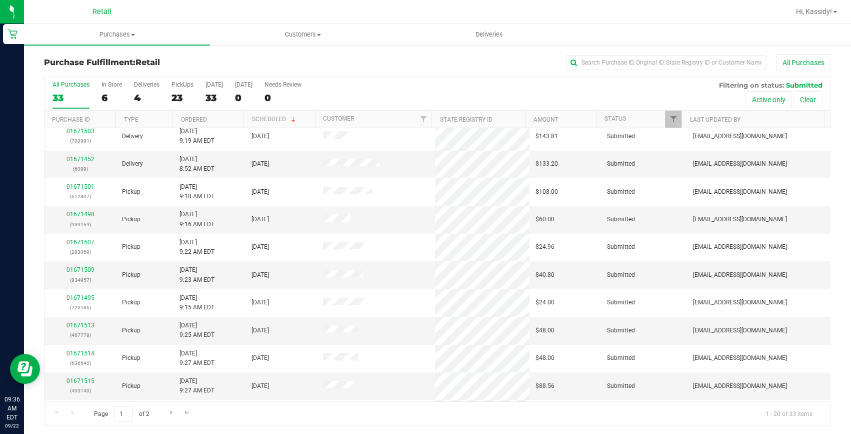
scroll to position [280, 0]
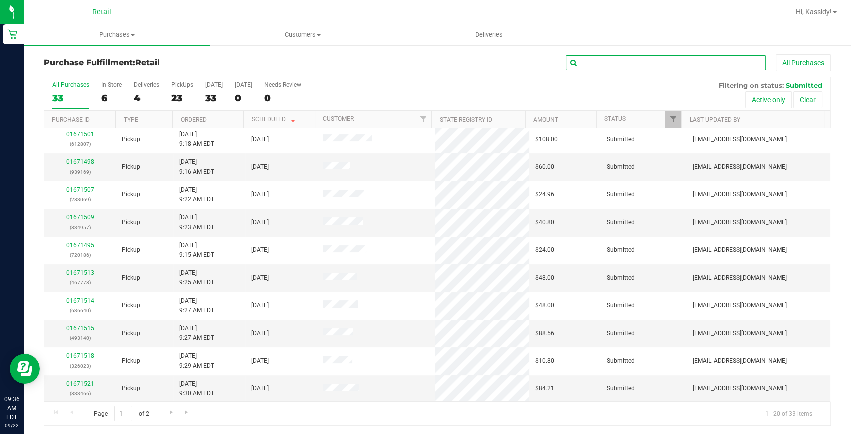
click at [603, 59] on input "text" at bounding box center [666, 62] width 200 height 15
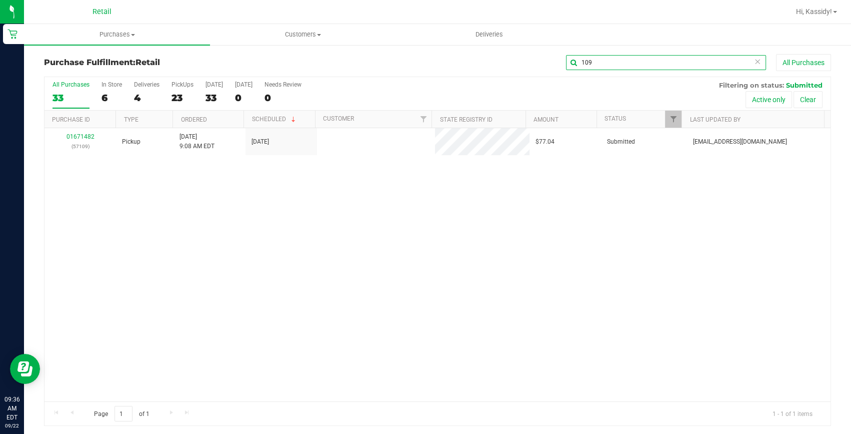
scroll to position [0, 0]
type input "109"
click at [83, 134] on link "01671482" at bounding box center [81, 136] width 28 height 7
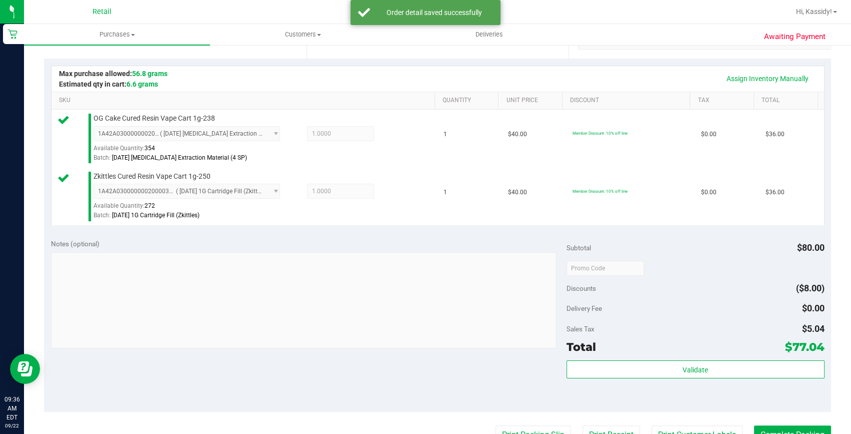
scroll to position [227, 0]
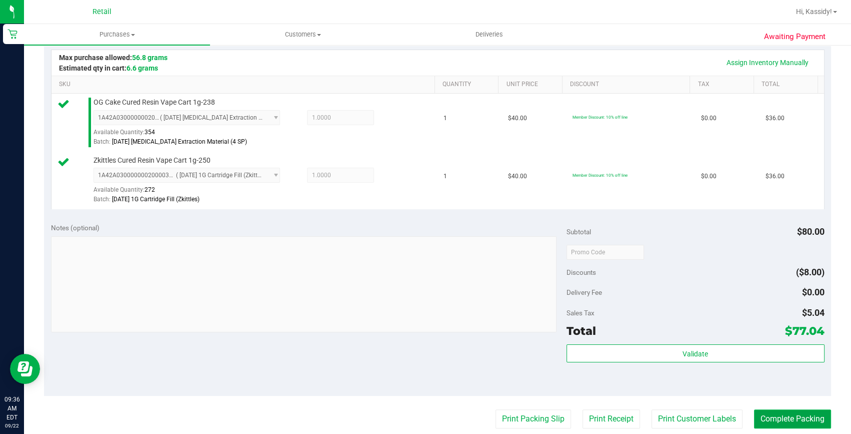
click at [794, 417] on button "Complete Packing" at bounding box center [792, 418] width 77 height 19
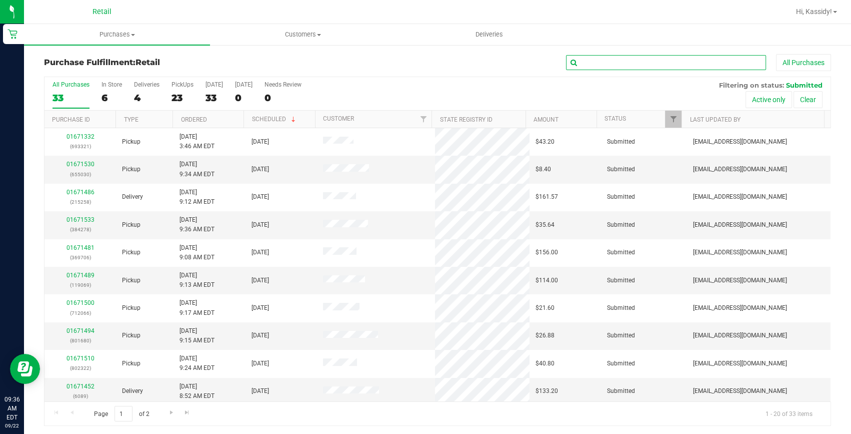
click at [598, 60] on input "text" at bounding box center [666, 62] width 200 height 15
type input "0440"
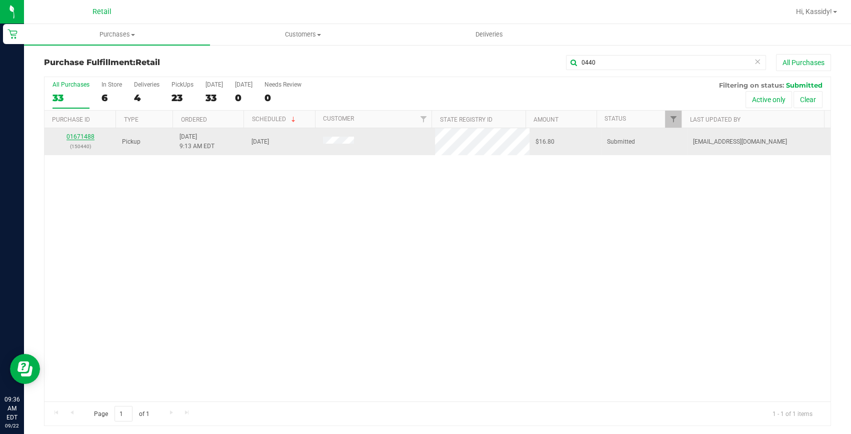
click at [87, 138] on link "01671488" at bounding box center [81, 136] width 28 height 7
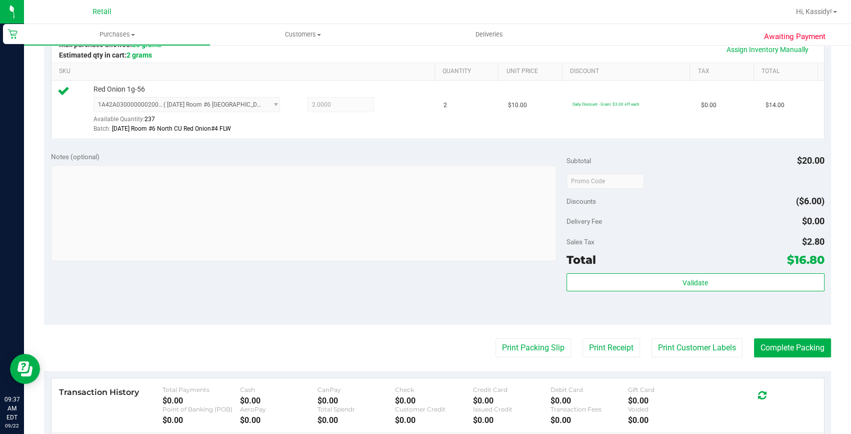
scroll to position [273, 0]
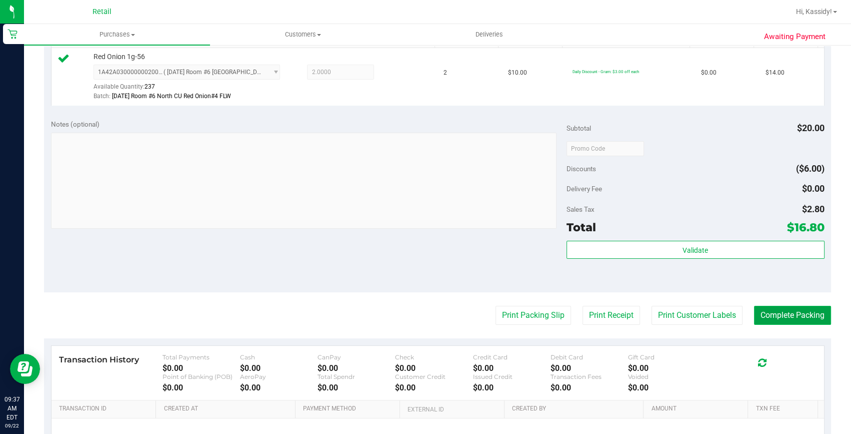
click at [788, 317] on button "Complete Packing" at bounding box center [792, 315] width 77 height 19
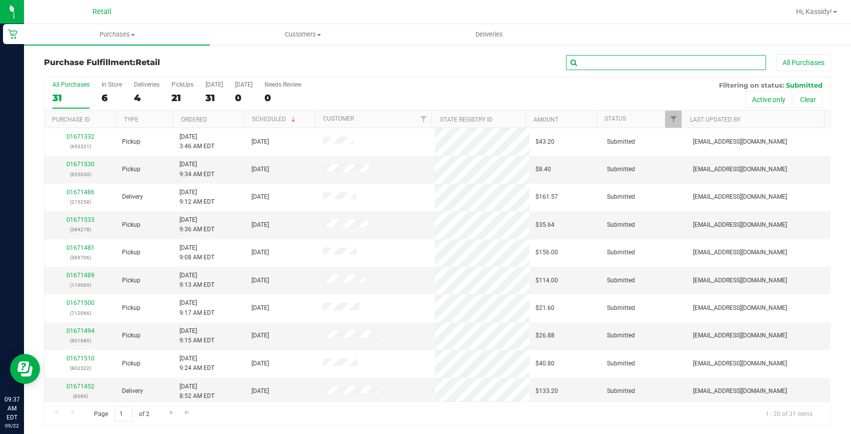
click at [594, 59] on input "text" at bounding box center [666, 62] width 200 height 15
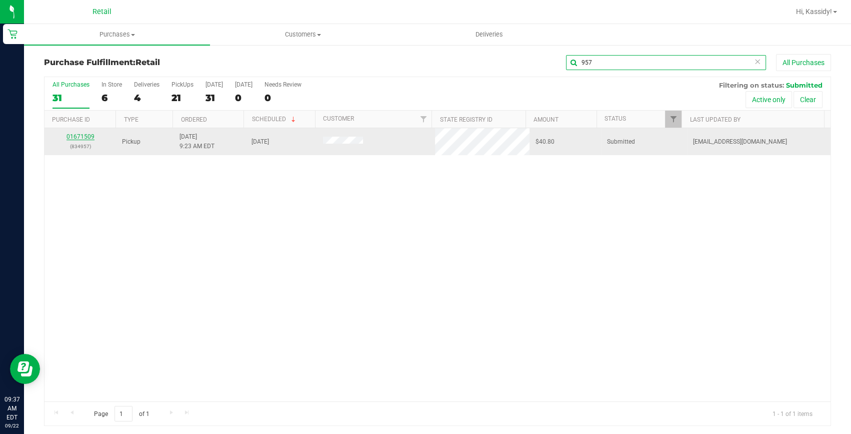
type input "957"
click at [79, 137] on link "01671509" at bounding box center [81, 136] width 28 height 7
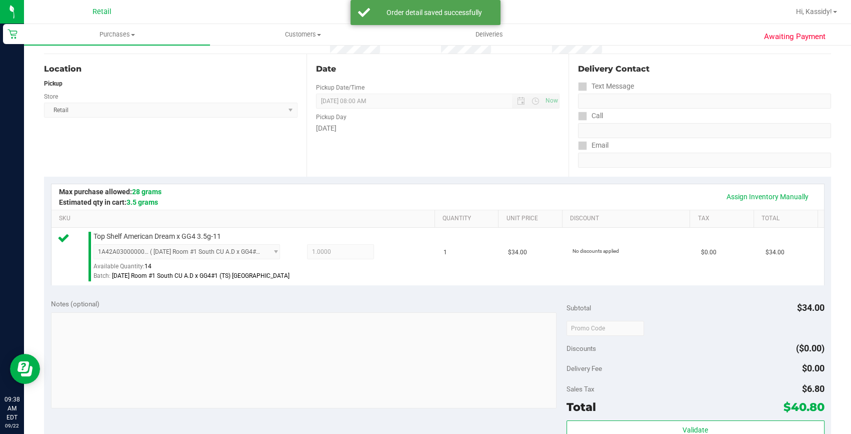
scroll to position [273, 0]
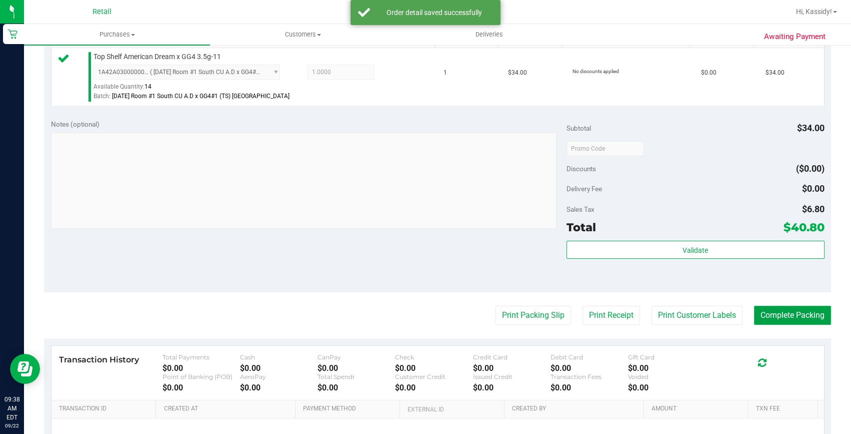
click at [754, 320] on button "Complete Packing" at bounding box center [792, 315] width 77 height 19
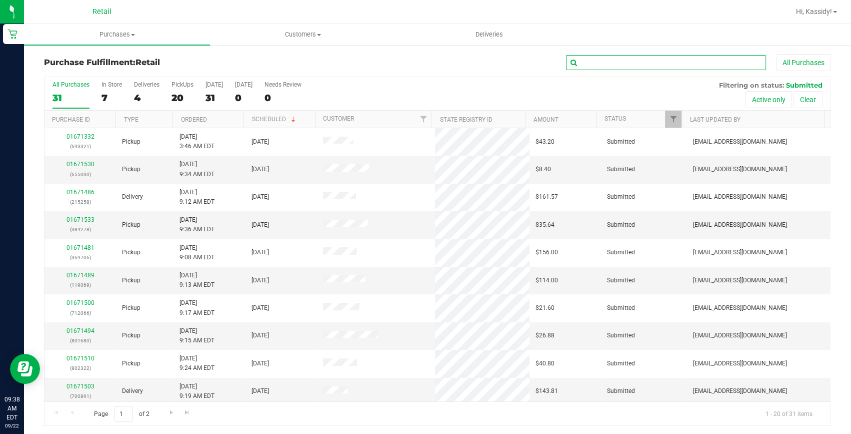
click at [638, 66] on input "text" at bounding box center [666, 62] width 200 height 15
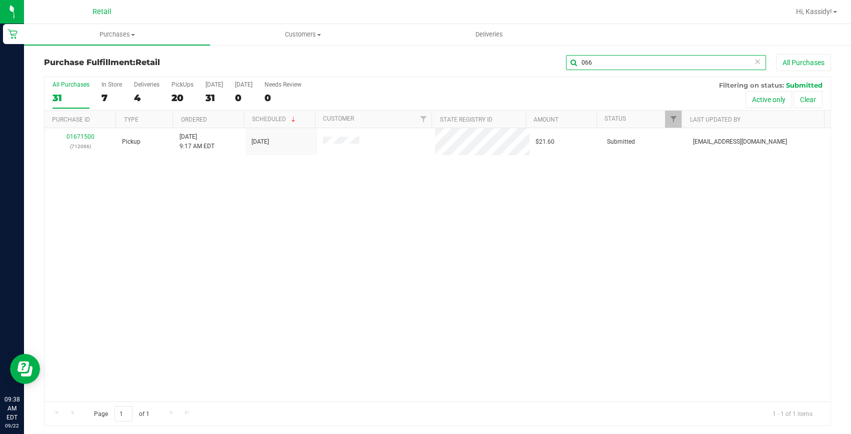
type input "066"
click at [87, 136] on link "01671500" at bounding box center [81, 136] width 28 height 7
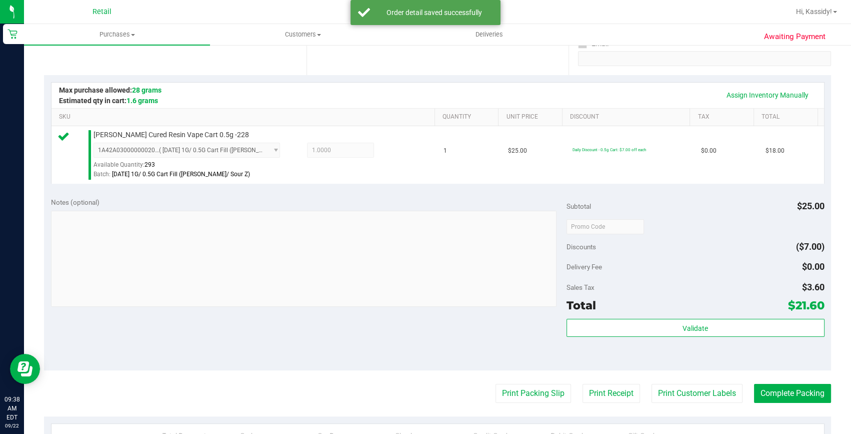
scroll to position [227, 0]
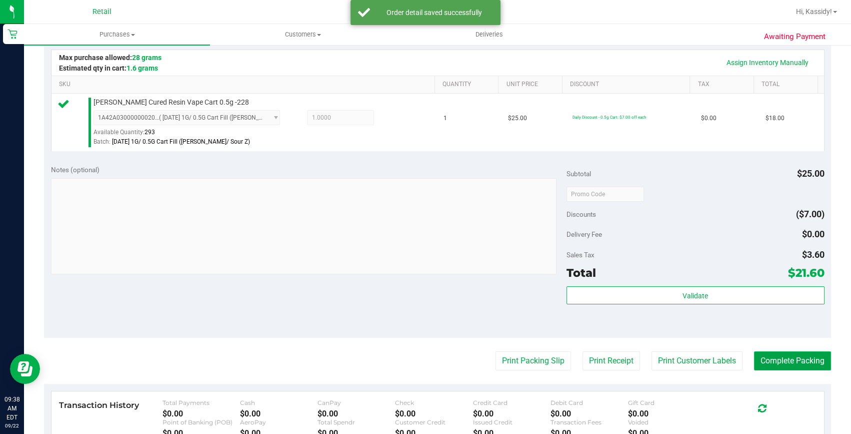
click at [799, 361] on button "Complete Packing" at bounding box center [792, 360] width 77 height 19
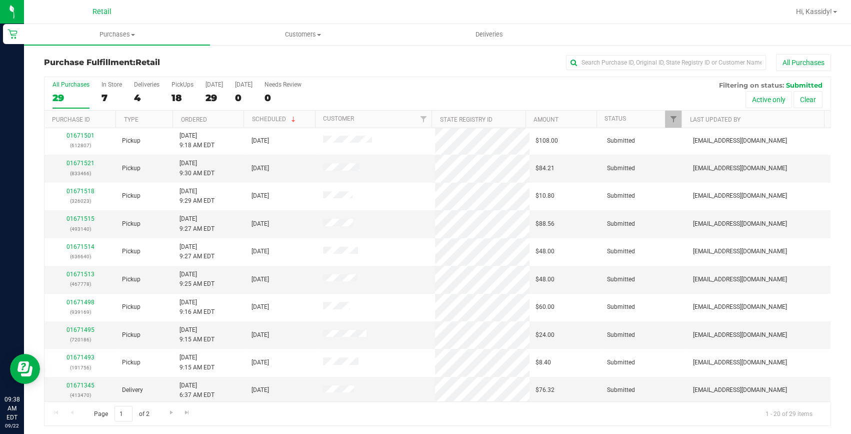
scroll to position [280, 0]
click at [575, 61] on input "text" at bounding box center [666, 62] width 200 height 15
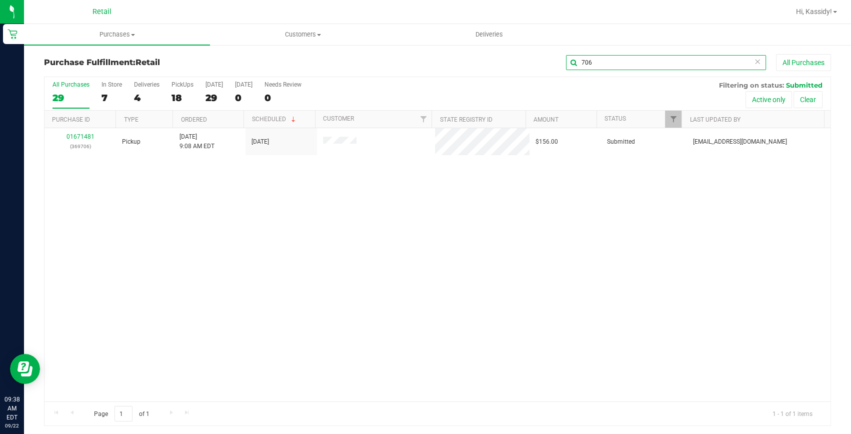
scroll to position [0, 0]
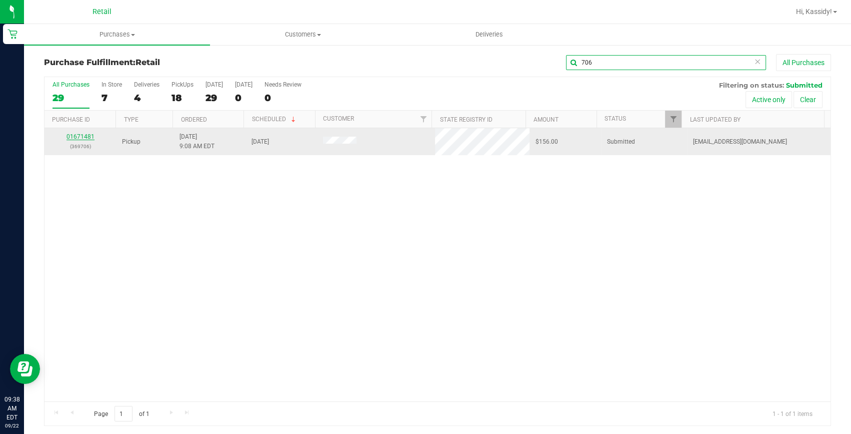
type input "706"
click at [90, 135] on link "01671481" at bounding box center [81, 136] width 28 height 7
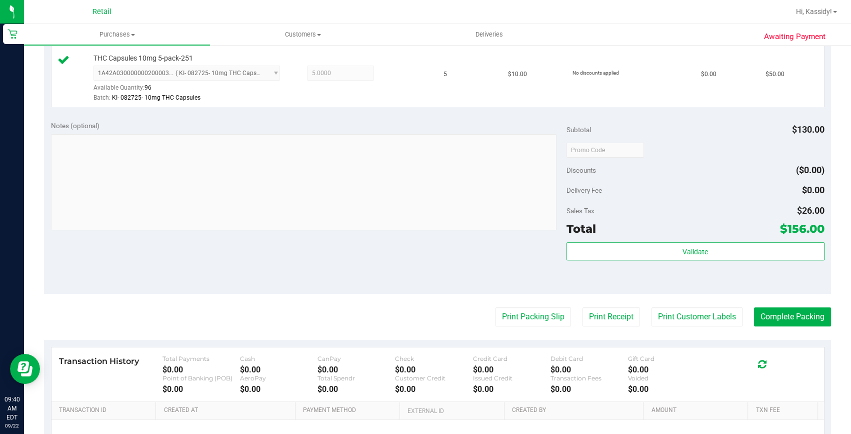
scroll to position [455, 0]
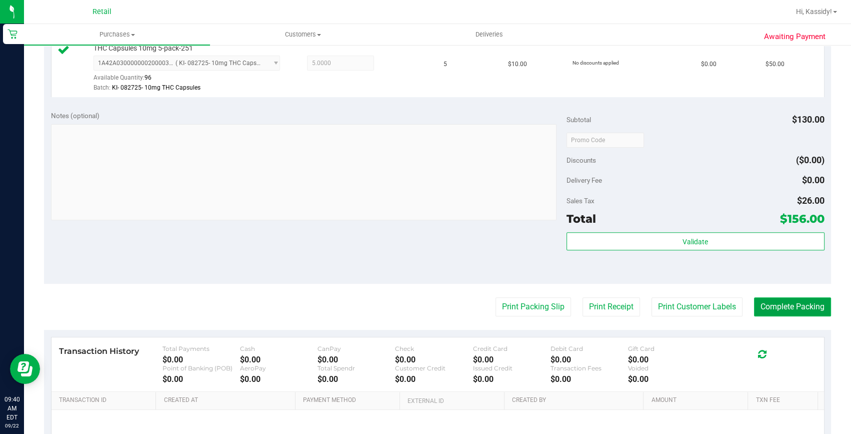
click at [798, 302] on button "Complete Packing" at bounding box center [792, 306] width 77 height 19
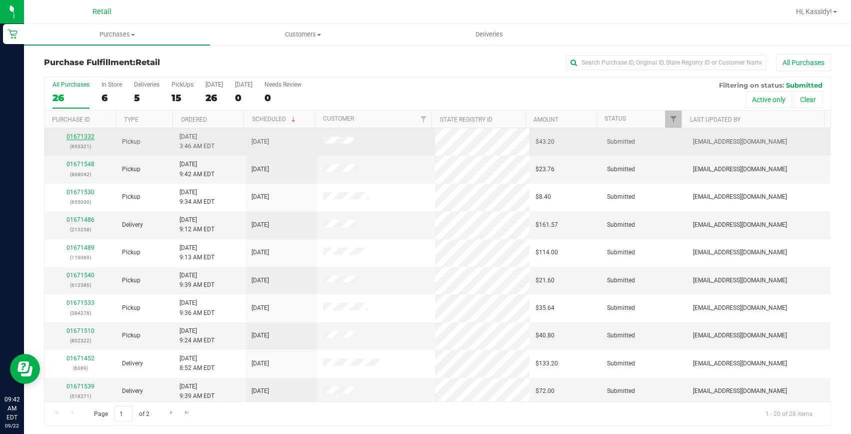
click at [89, 136] on link "01671332" at bounding box center [81, 136] width 28 height 7
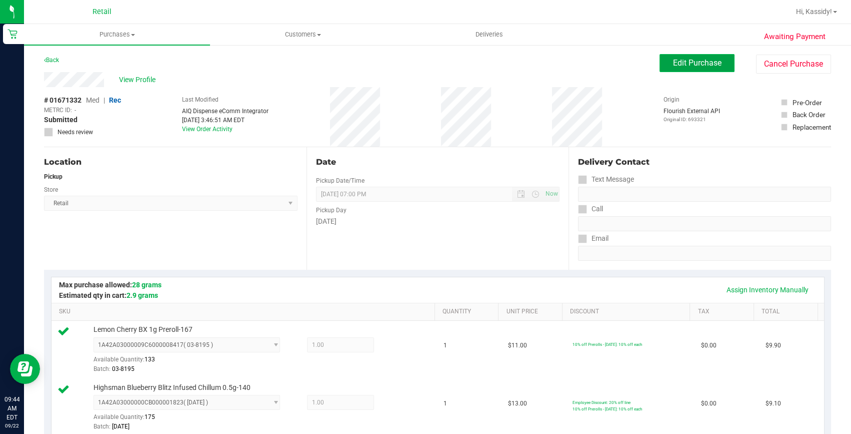
click at [704, 63] on span "Edit Purchase" at bounding box center [697, 63] width 49 height 10
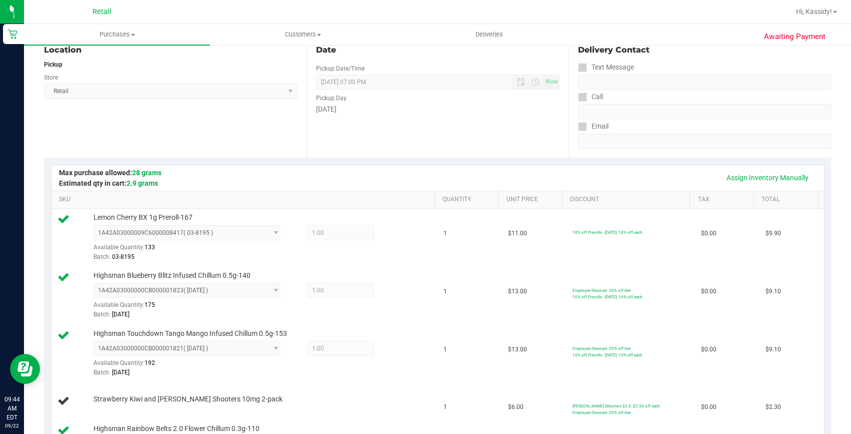
scroll to position [227, 0]
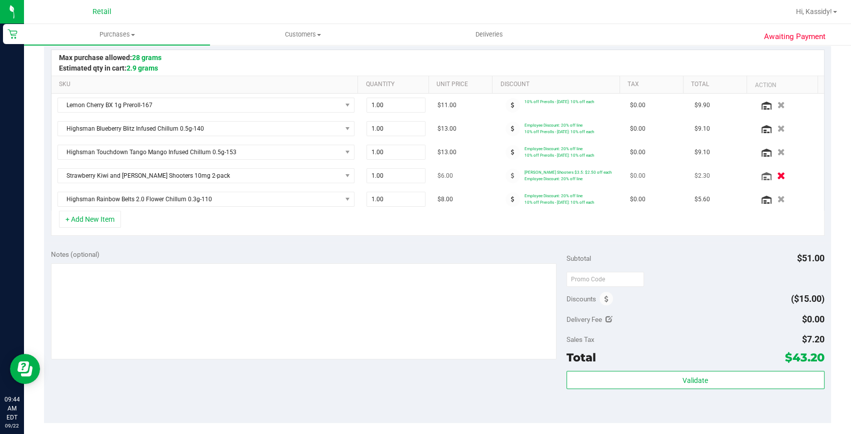
click at [773, 175] on button "button" at bounding box center [781, 175] width 17 height 11
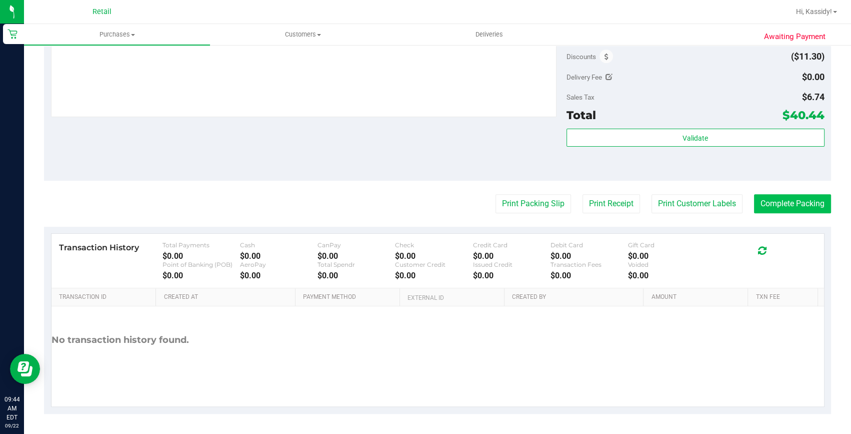
scroll to position [431, 0]
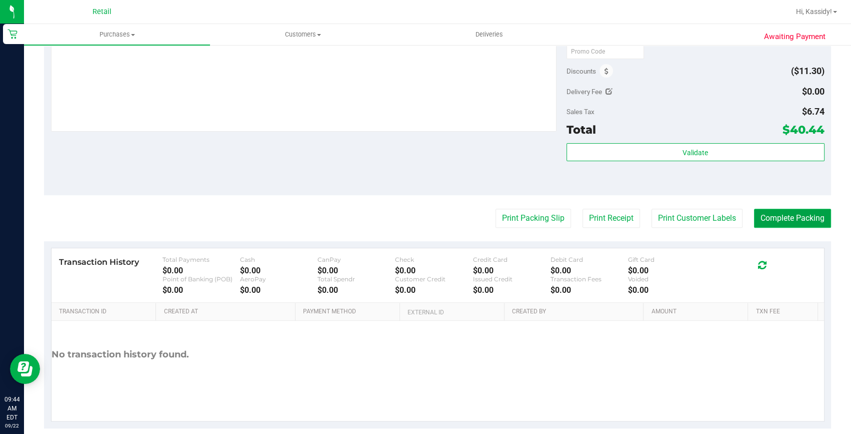
click at [784, 217] on button "Complete Packing" at bounding box center [792, 218] width 77 height 19
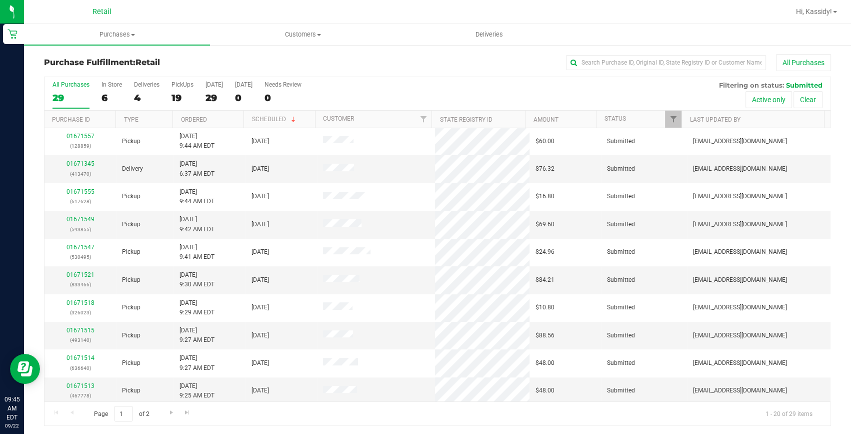
scroll to position [280, 0]
click at [579, 64] on input "text" at bounding box center [666, 62] width 200 height 15
click at [579, 64] on input "0223" at bounding box center [666, 62] width 200 height 15
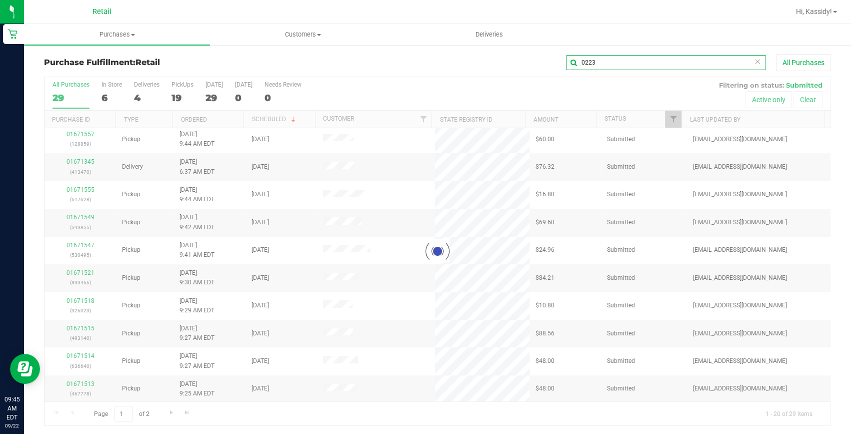
scroll to position [0, 0]
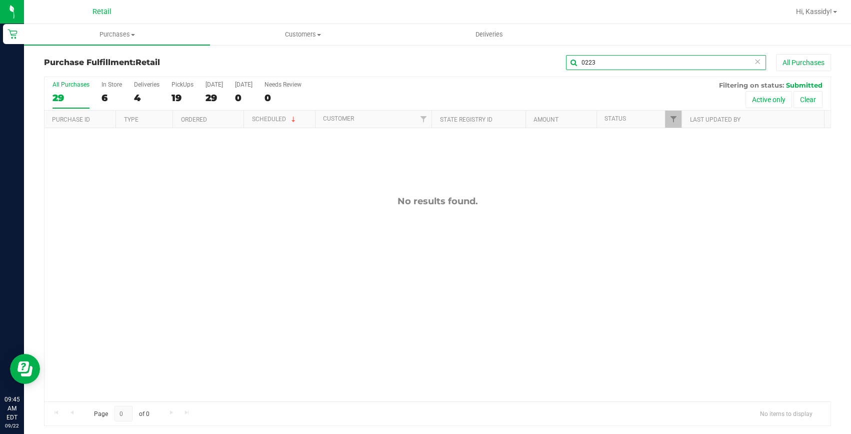
click at [581, 61] on input "0223" at bounding box center [666, 62] width 200 height 15
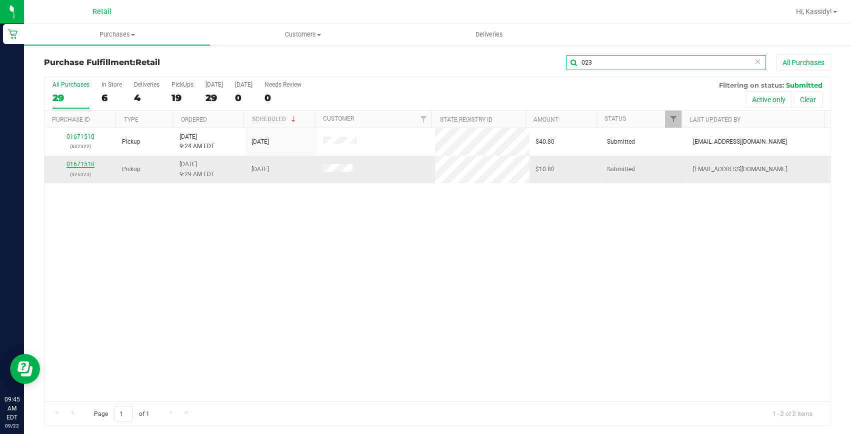
type input "023"
click at [73, 161] on link "01671518" at bounding box center [81, 164] width 28 height 7
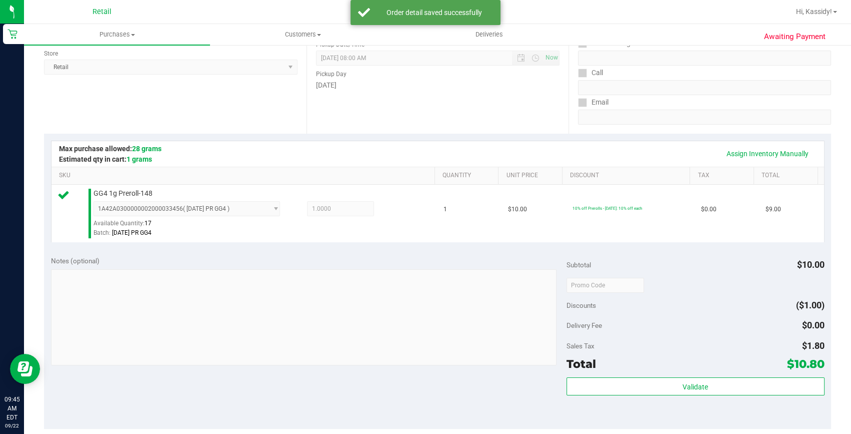
scroll to position [227, 0]
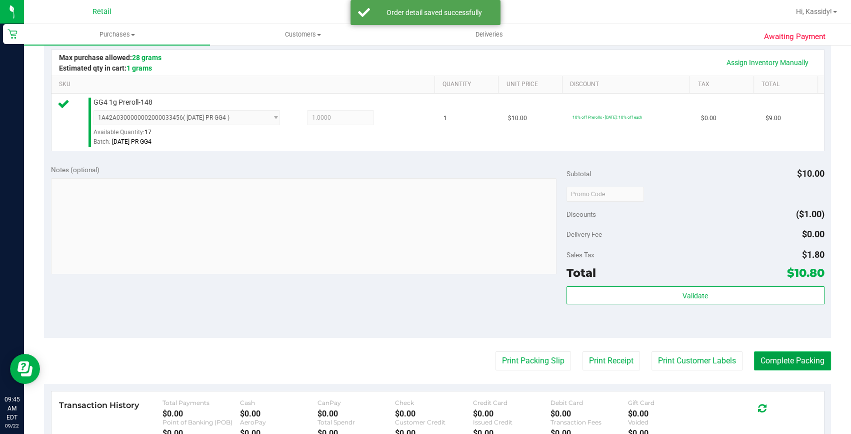
click at [774, 354] on button "Complete Packing" at bounding box center [792, 360] width 77 height 19
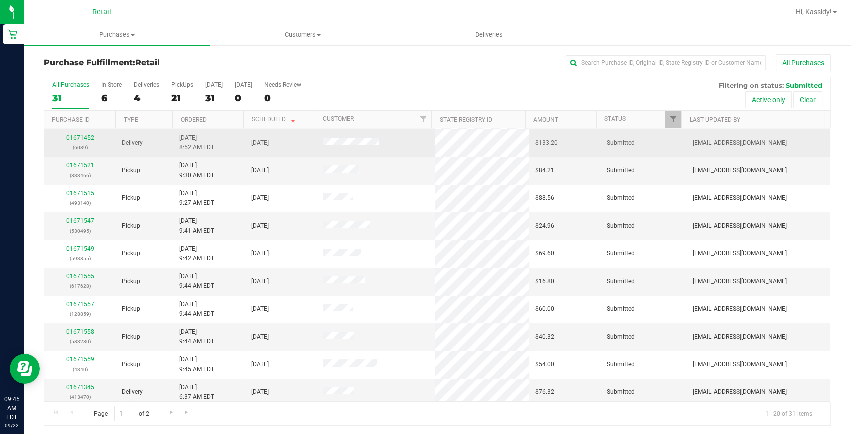
scroll to position [280, 0]
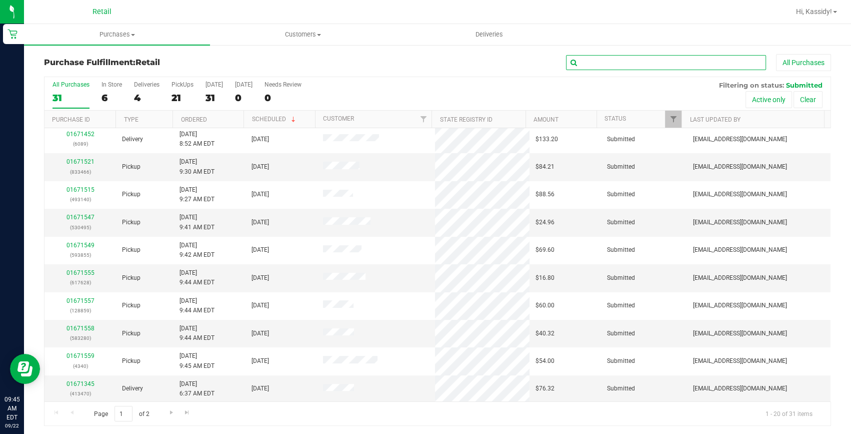
click at [584, 65] on input "text" at bounding box center [666, 62] width 200 height 15
type input "640"
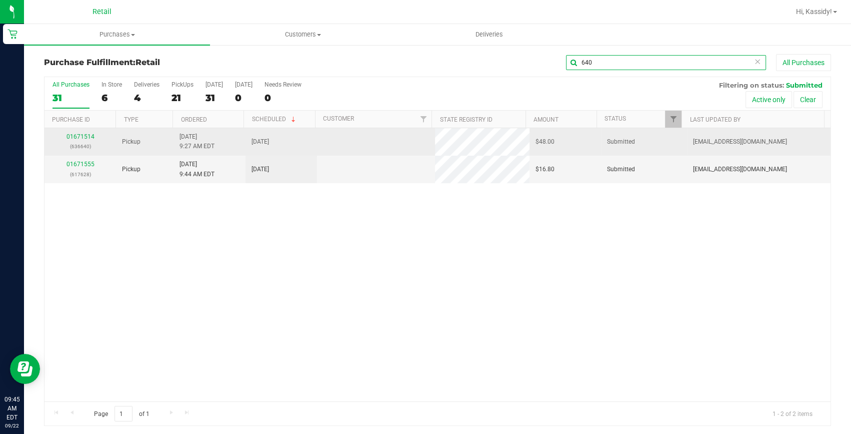
scroll to position [0, 0]
click at [79, 137] on link "01671514" at bounding box center [81, 136] width 28 height 7
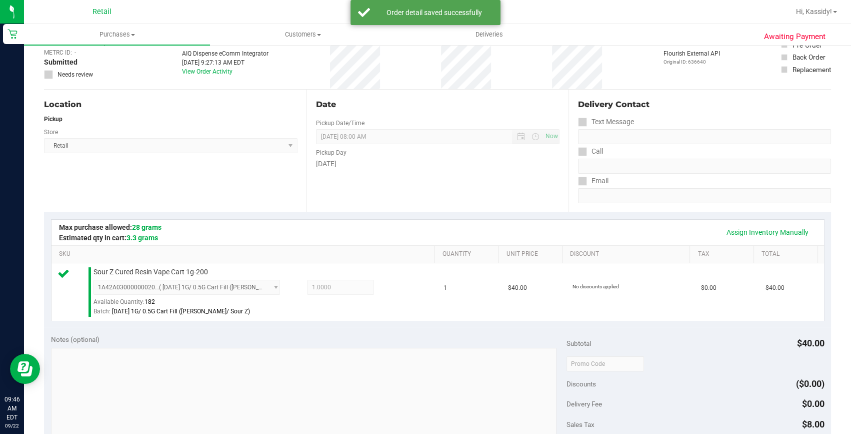
scroll to position [227, 0]
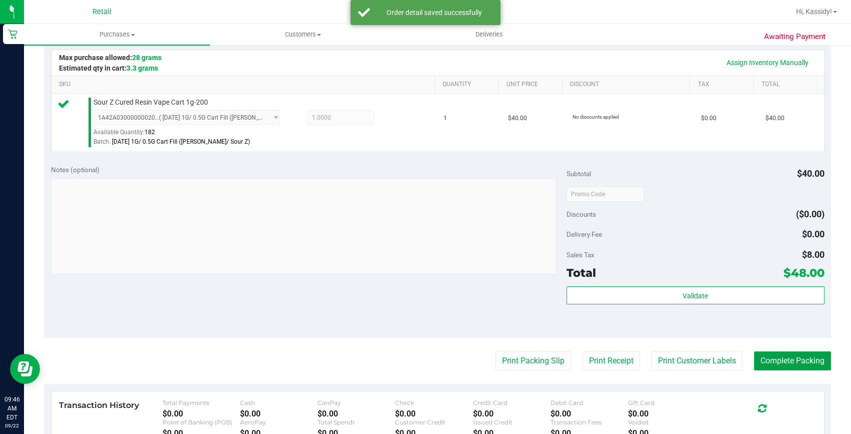
click at [779, 354] on button "Complete Packing" at bounding box center [792, 360] width 77 height 19
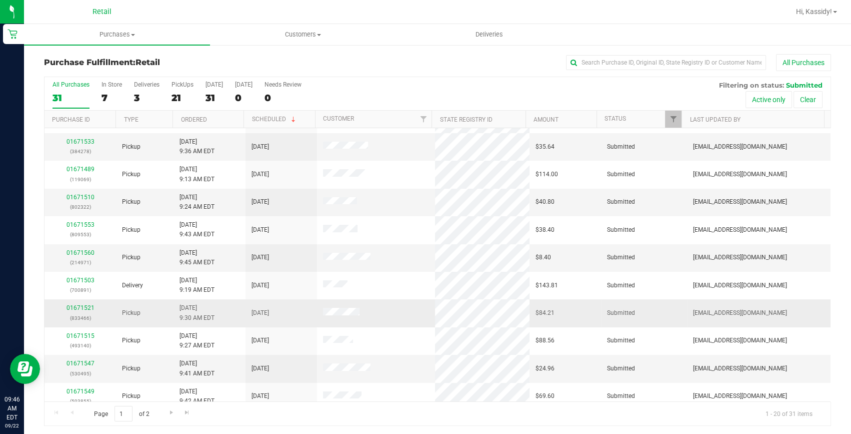
scroll to position [136, 0]
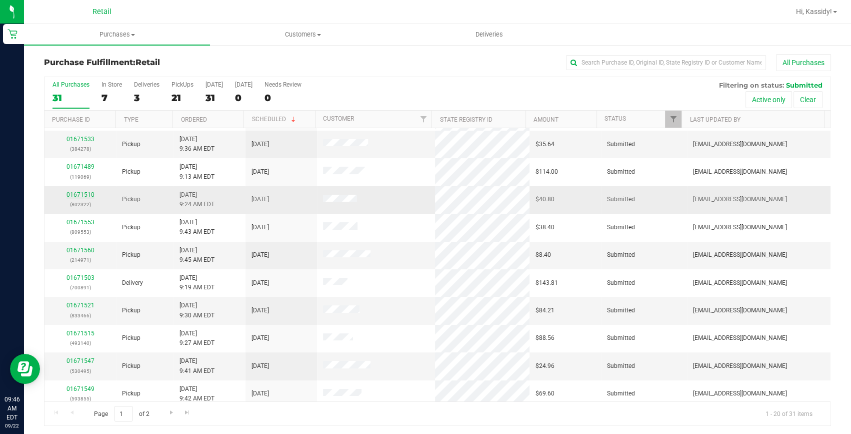
click at [83, 194] on link "01671510" at bounding box center [81, 194] width 28 height 7
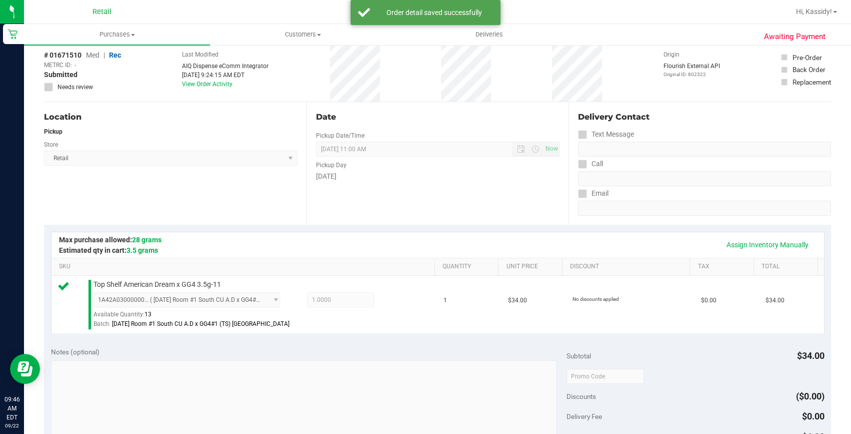
scroll to position [227, 0]
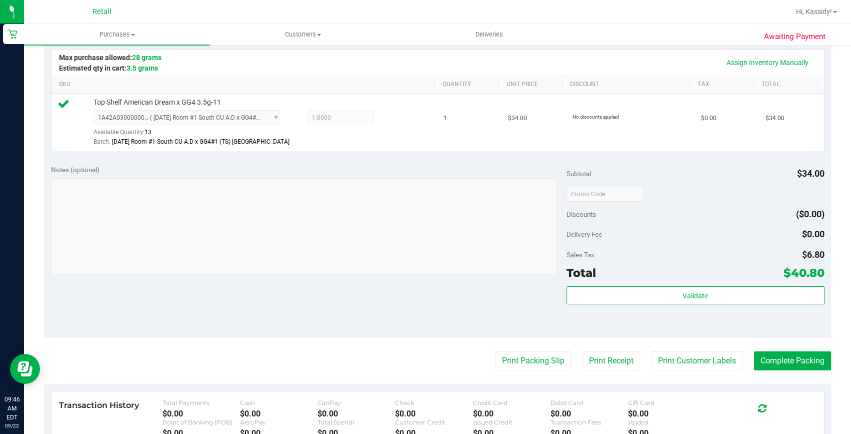
click at [769, 365] on button "Complete Packing" at bounding box center [792, 360] width 77 height 19
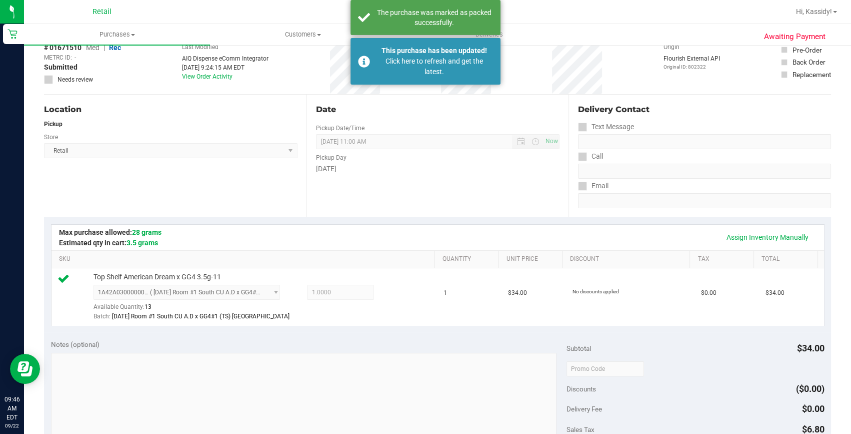
scroll to position [0, 0]
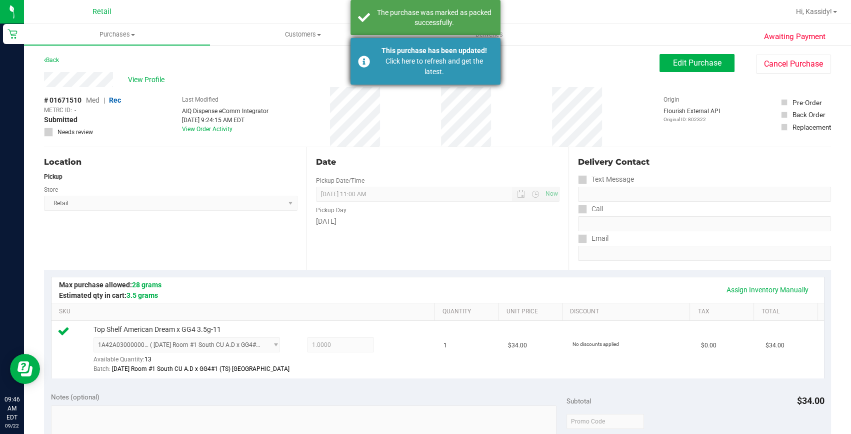
click at [445, 71] on div "Click here to refresh and get the latest." at bounding box center [435, 66] width 118 height 21
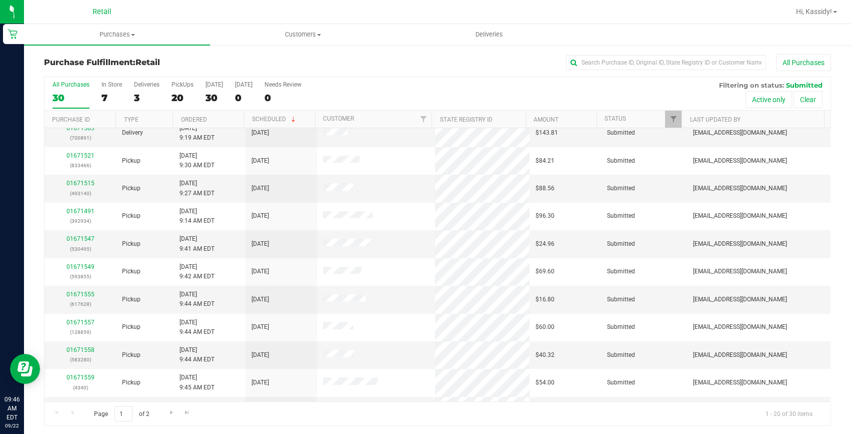
scroll to position [280, 0]
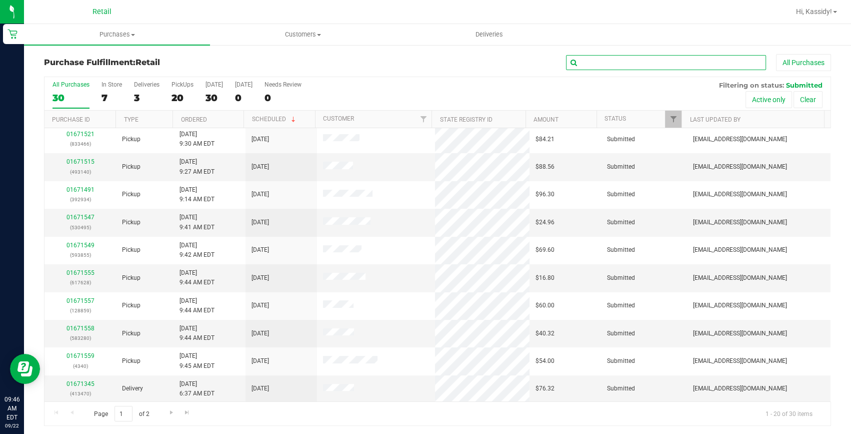
click at [577, 65] on input "text" at bounding box center [666, 62] width 200 height 15
drag, startPoint x: 577, startPoint y: 65, endPoint x: 586, endPoint y: 65, distance: 9.5
click at [586, 65] on input "text" at bounding box center [666, 62] width 200 height 15
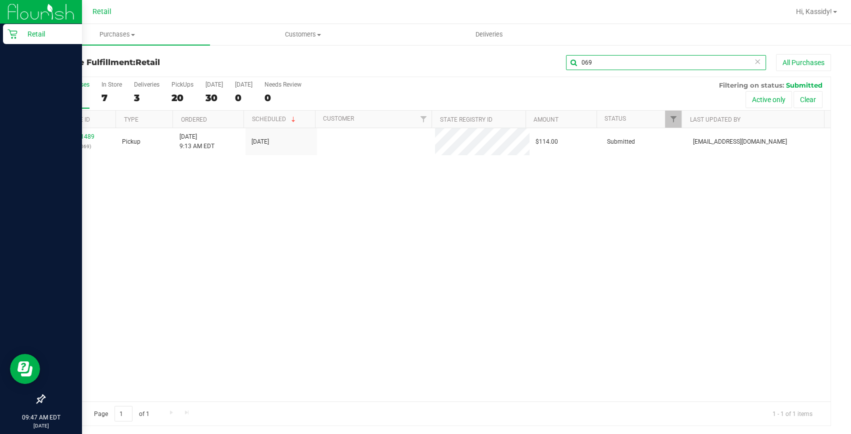
scroll to position [0, 0]
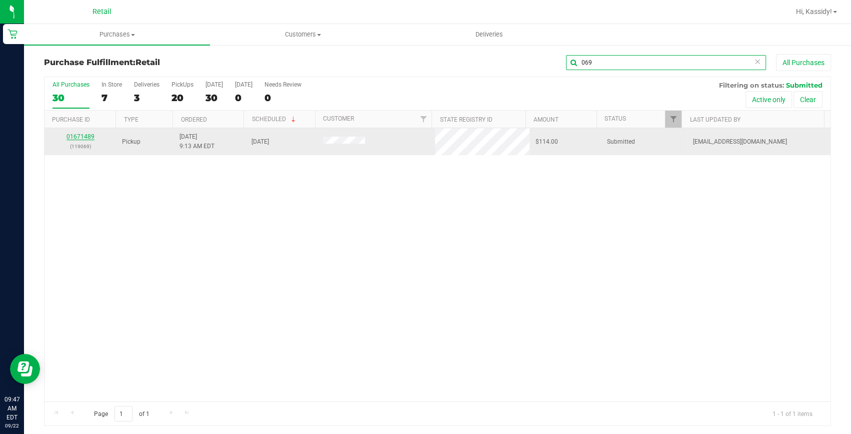
type input "069"
click at [70, 136] on link "01671489" at bounding box center [81, 136] width 28 height 7
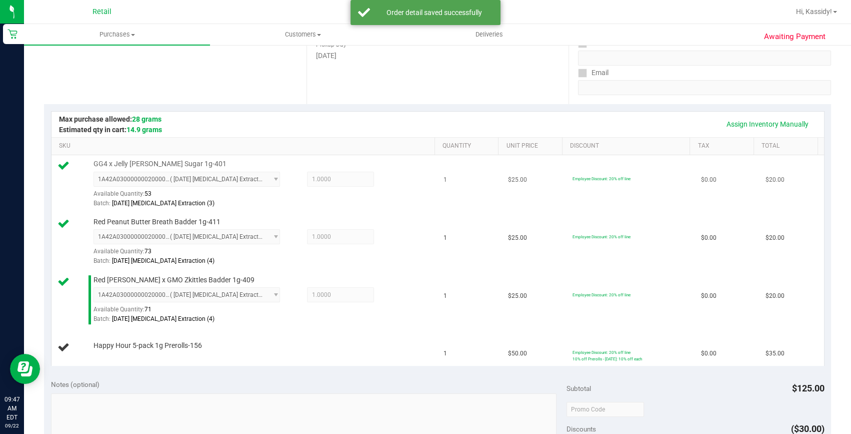
scroll to position [182, 0]
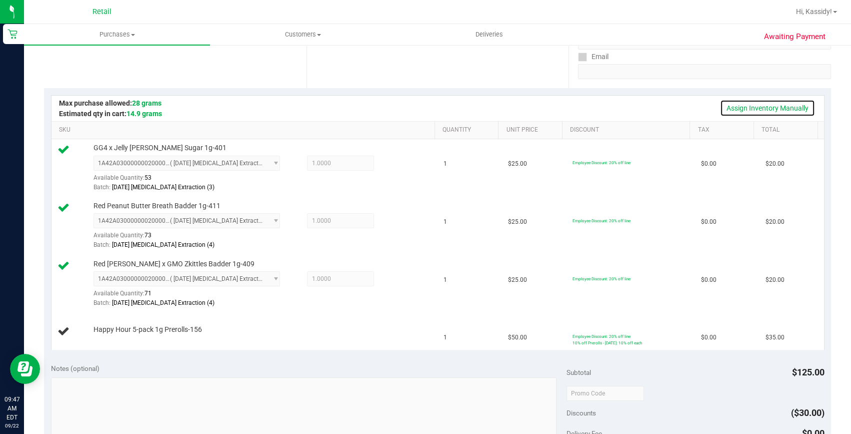
click at [737, 104] on link "Assign Inventory Manually" at bounding box center [767, 108] width 95 height 17
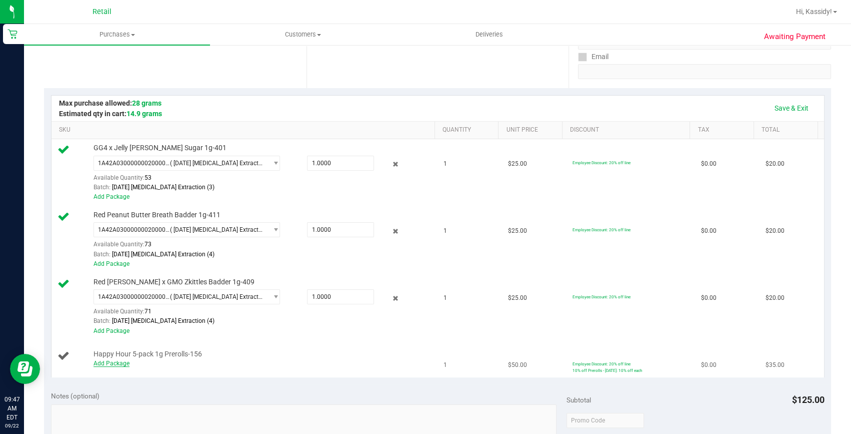
click at [101, 362] on link "Add Package" at bounding box center [112, 363] width 36 height 7
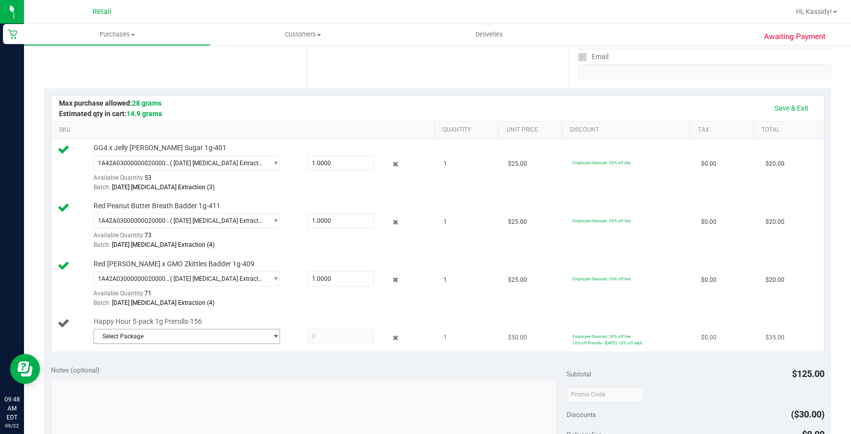
click at [165, 338] on span "Select Package" at bounding box center [180, 336] width 173 height 14
click at [206, 385] on div "Select Package 1A42A03000001FC000001865 ( ) No data found." at bounding box center [185, 364] width 184 height 43
click at [204, 374] on li "1A42A03000001FC000001865 ( )" at bounding box center [184, 377] width 183 height 14
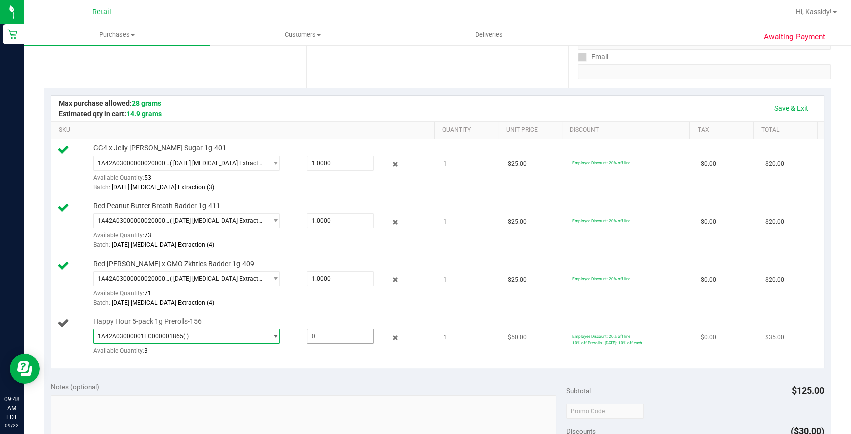
click at [363, 333] on span at bounding box center [341, 336] width 68 height 15
type input "1"
type input "1.0000"
click at [502, 301] on td "$25.00" at bounding box center [534, 284] width 65 height 58
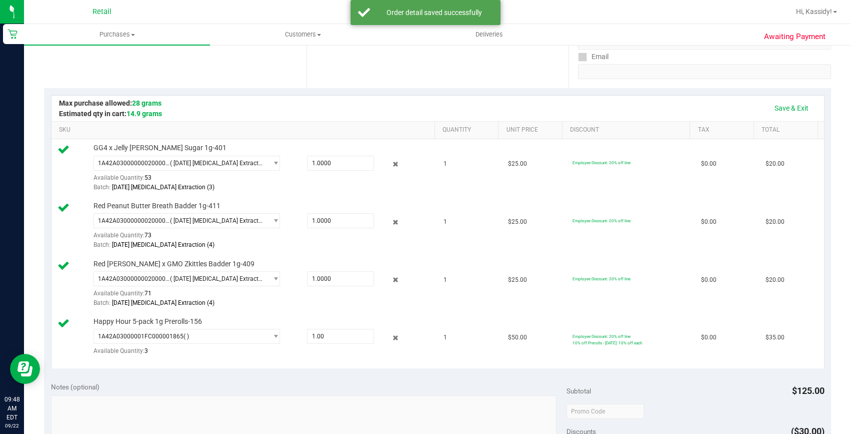
scroll to position [364, 0]
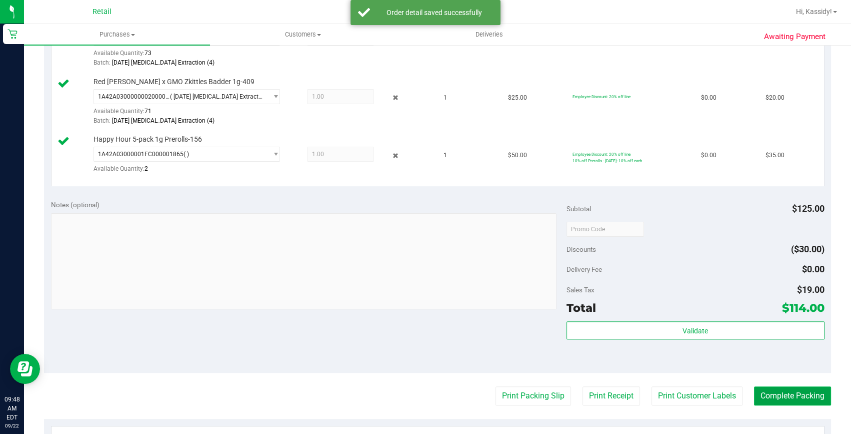
click at [801, 389] on button "Complete Packing" at bounding box center [792, 395] width 77 height 19
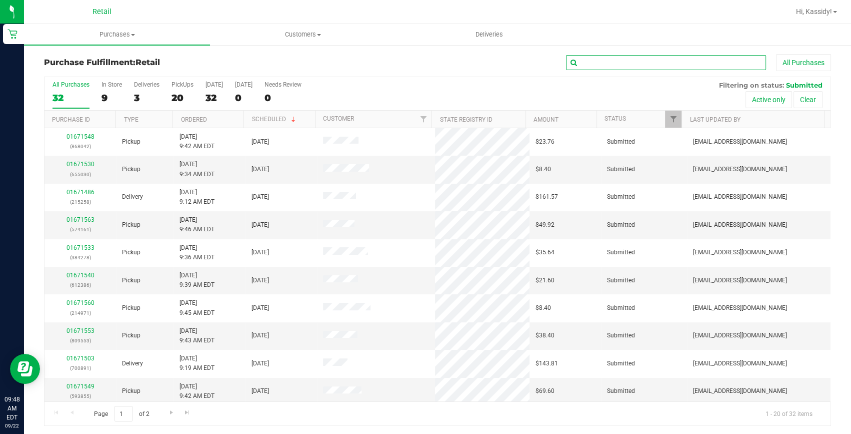
click at [596, 62] on input "text" at bounding box center [666, 62] width 200 height 15
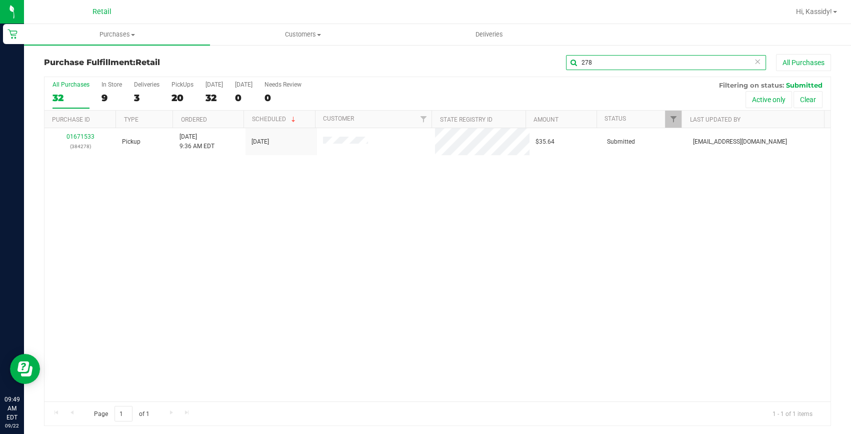
type input "278"
click at [72, 138] on link "01671533" at bounding box center [81, 136] width 28 height 7
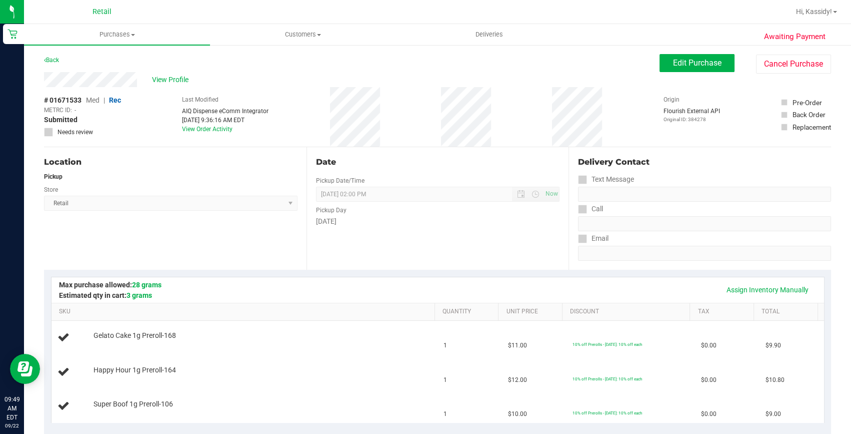
click at [651, 267] on div "Delivery Contact Text Message Call Email" at bounding box center [700, 208] width 263 height 123
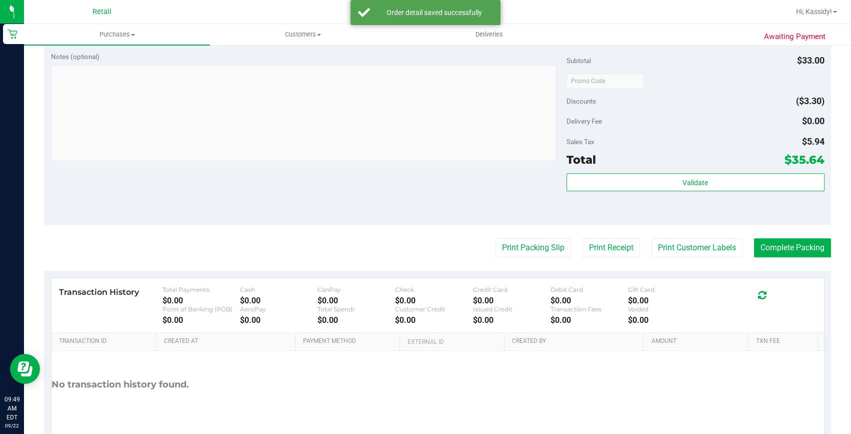
scroll to position [455, 0]
click at [774, 253] on button "Complete Packing" at bounding box center [792, 246] width 77 height 19
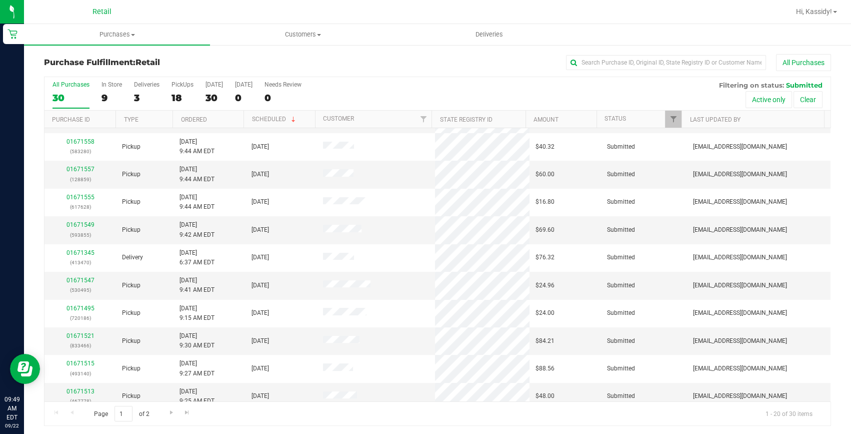
scroll to position [273, 0]
click at [89, 336] on link "01671521" at bounding box center [81, 335] width 28 height 7
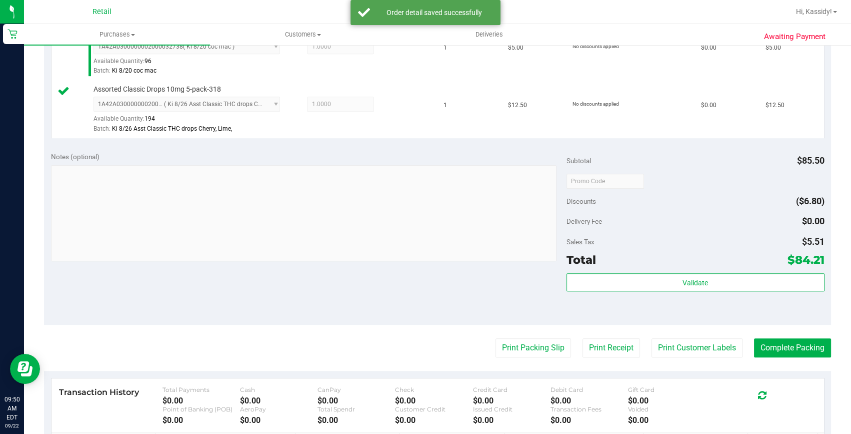
scroll to position [682, 0]
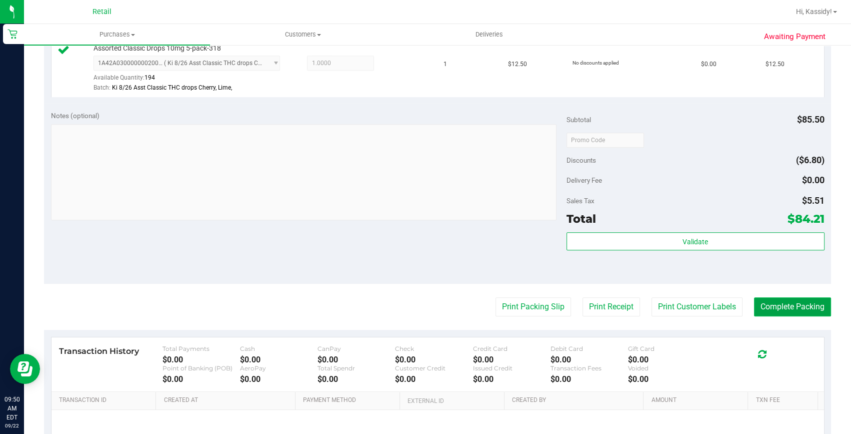
click at [783, 302] on button "Complete Packing" at bounding box center [792, 306] width 77 height 19
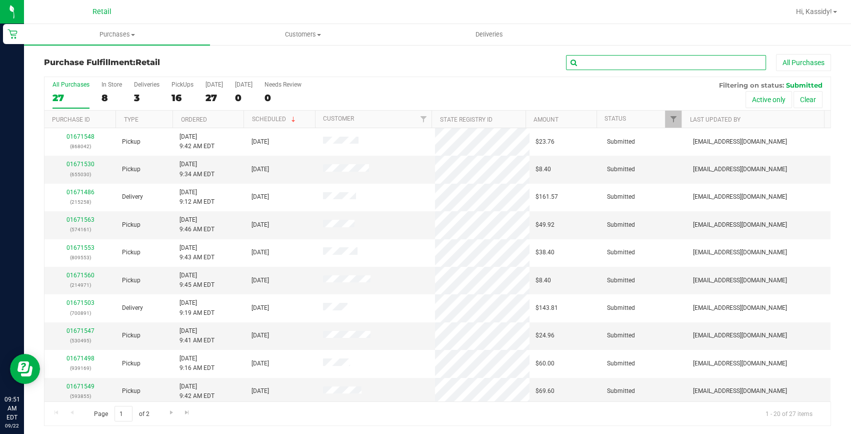
click at [573, 67] on input "text" at bounding box center [666, 62] width 200 height 15
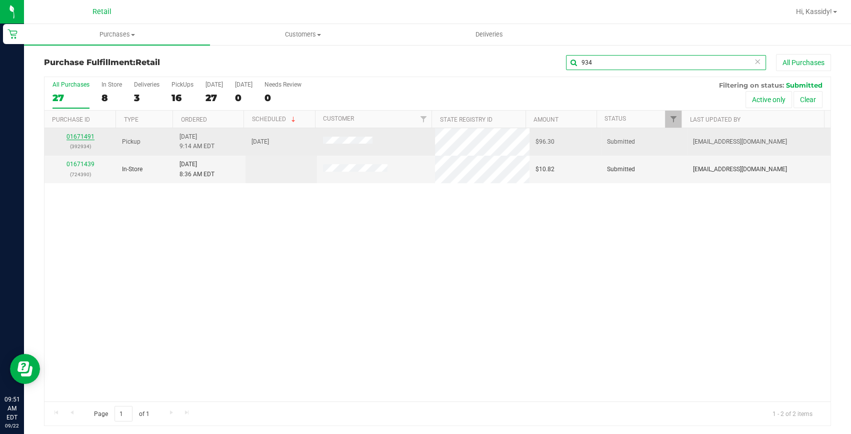
type input "934"
click at [75, 138] on link "01671491" at bounding box center [81, 136] width 28 height 7
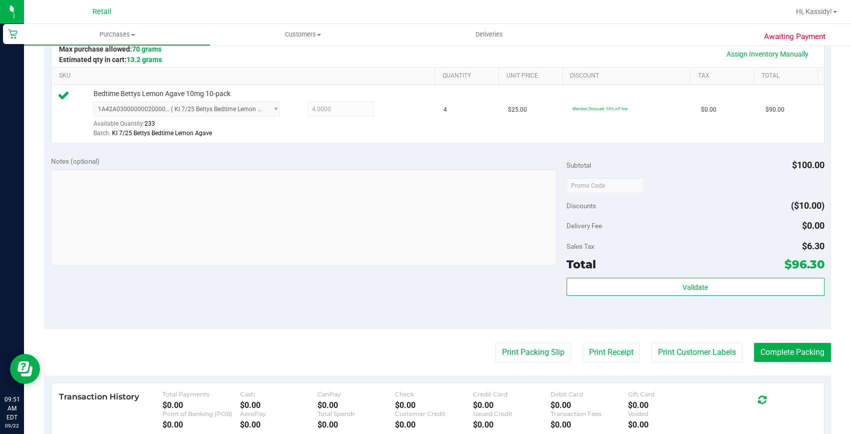
scroll to position [273, 0]
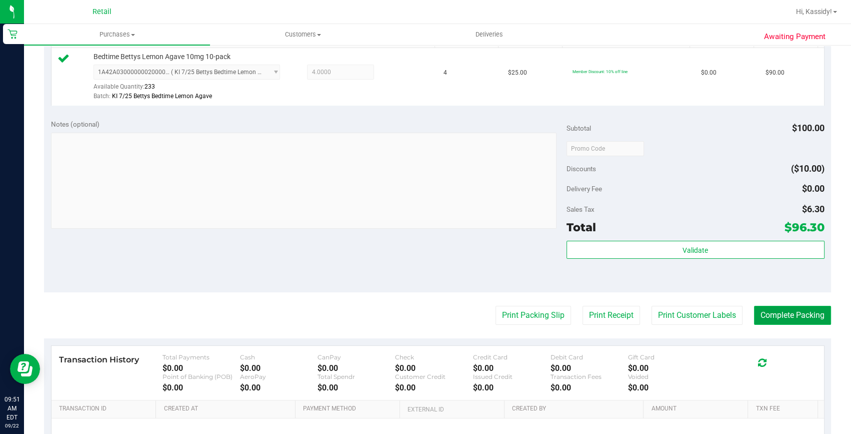
click at [757, 311] on button "Complete Packing" at bounding box center [792, 315] width 77 height 19
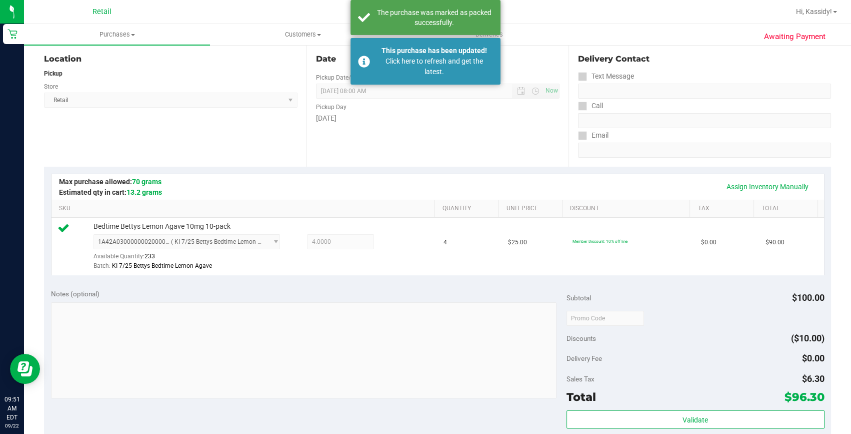
scroll to position [91, 0]
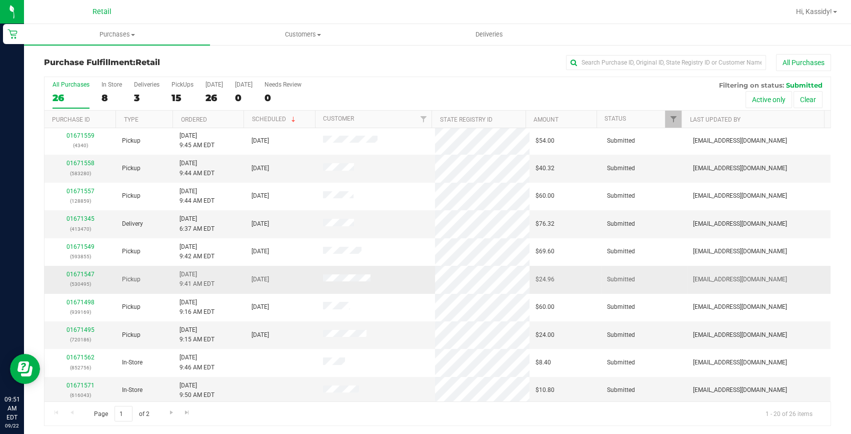
scroll to position [280, 0]
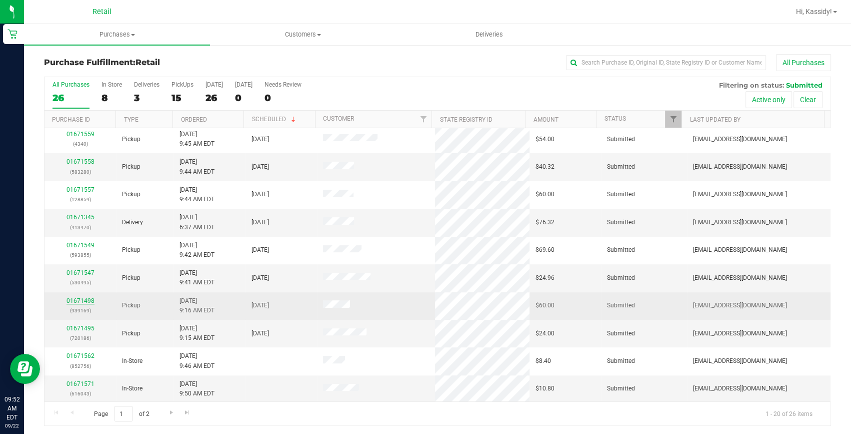
click at [87, 298] on link "01671498" at bounding box center [81, 300] width 28 height 7
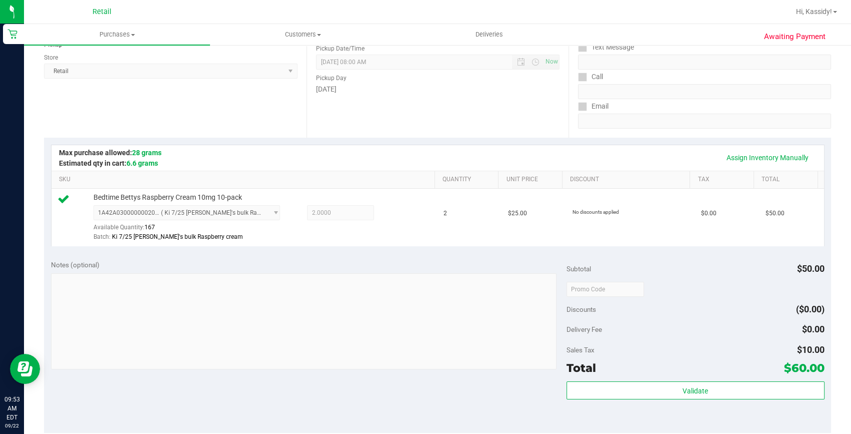
scroll to position [273, 0]
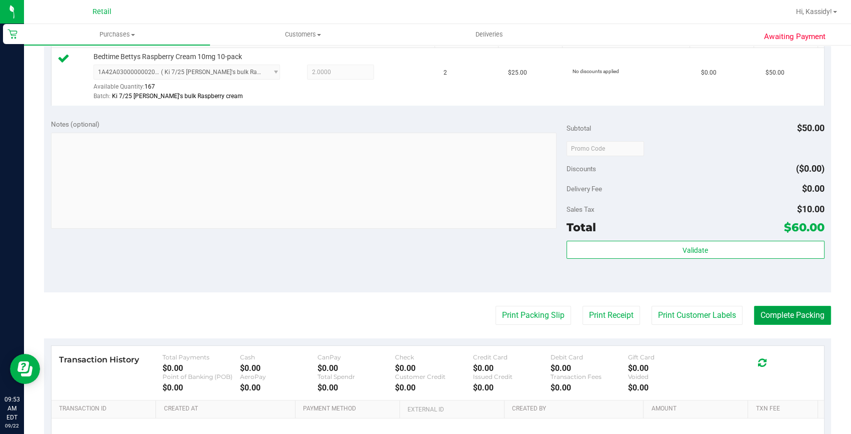
click at [764, 308] on button "Complete Packing" at bounding box center [792, 315] width 77 height 19
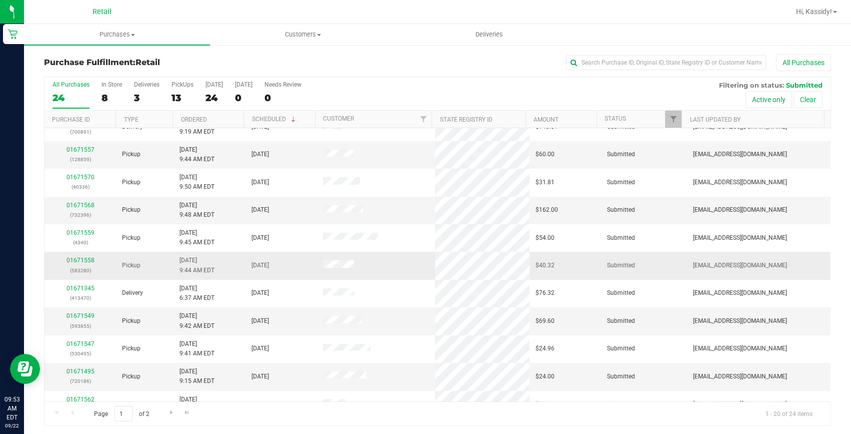
scroll to position [182, 0]
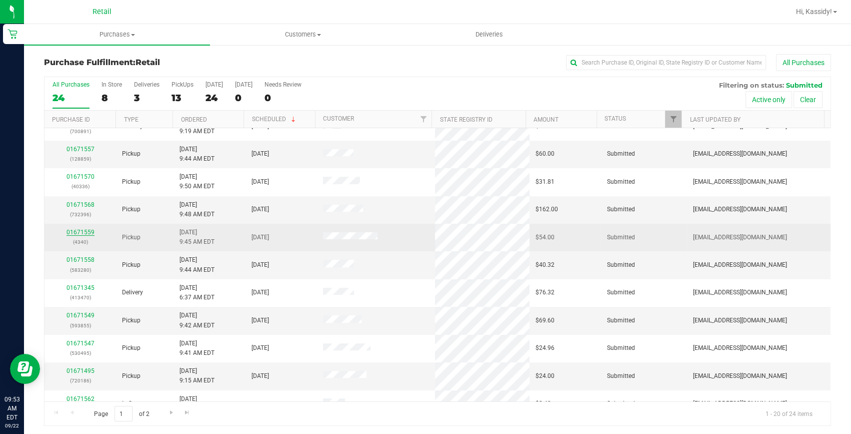
click at [90, 230] on link "01671559" at bounding box center [81, 232] width 28 height 7
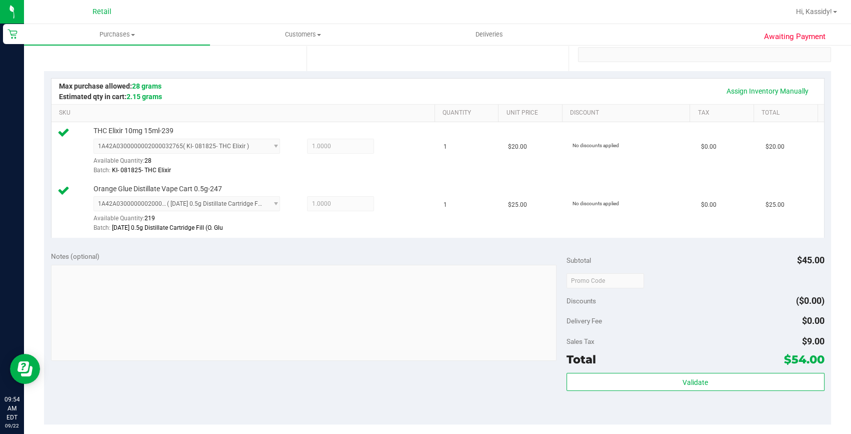
scroll to position [227, 0]
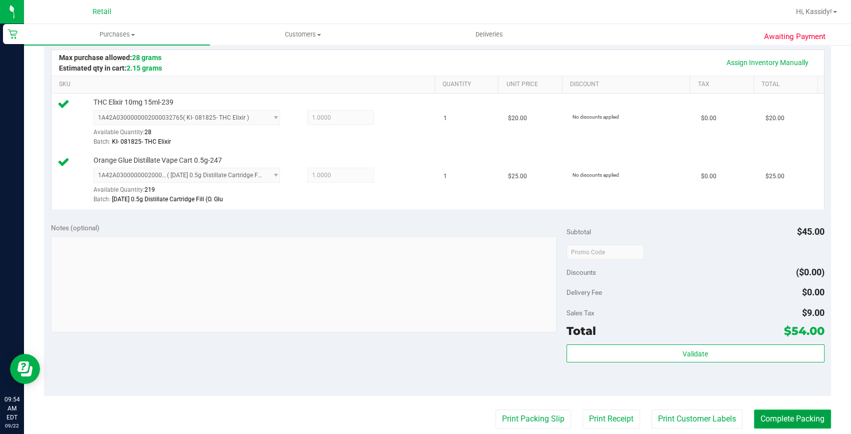
click at [775, 414] on button "Complete Packing" at bounding box center [792, 418] width 77 height 19
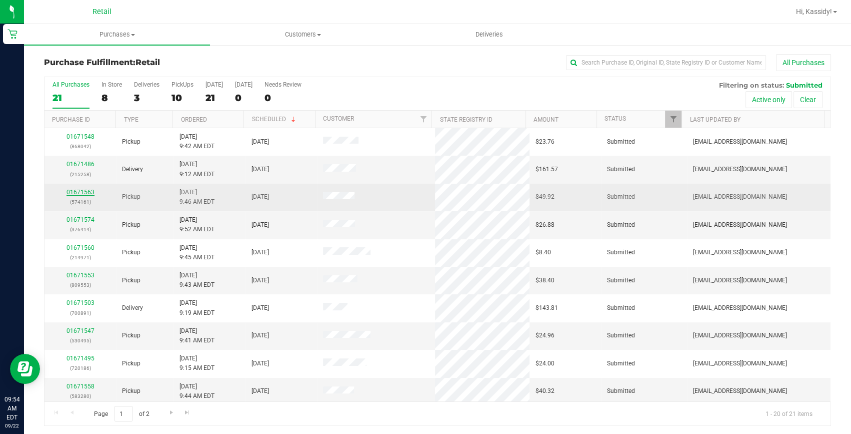
click at [87, 193] on link "01671563" at bounding box center [81, 192] width 28 height 7
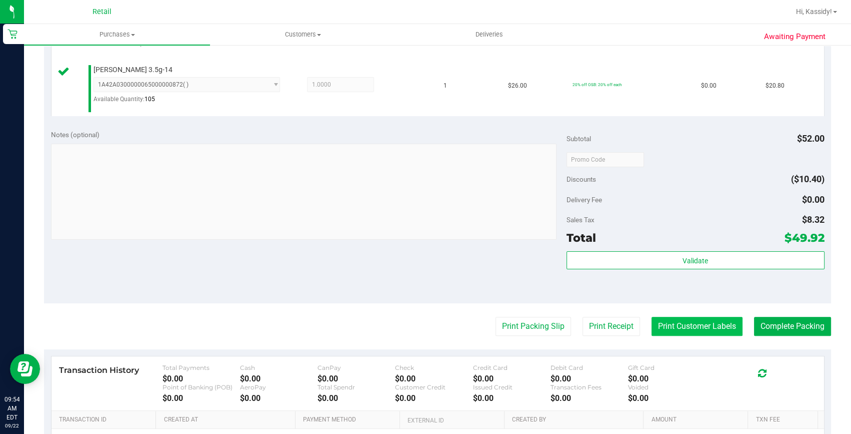
scroll to position [318, 0]
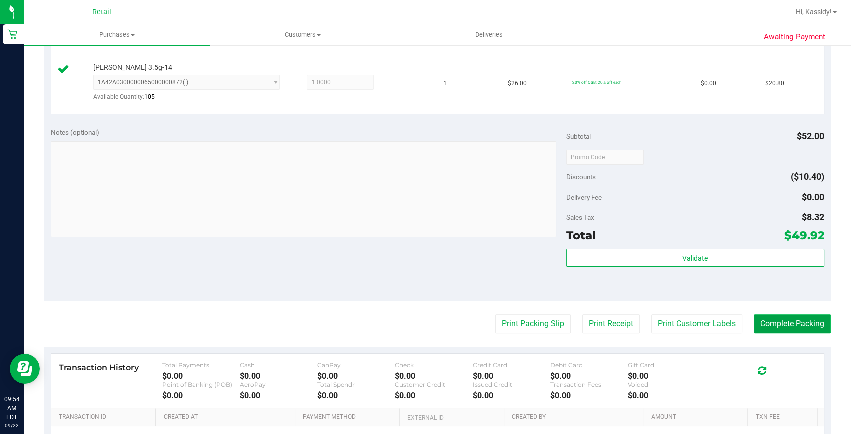
click at [758, 324] on button "Complete Packing" at bounding box center [792, 323] width 77 height 19
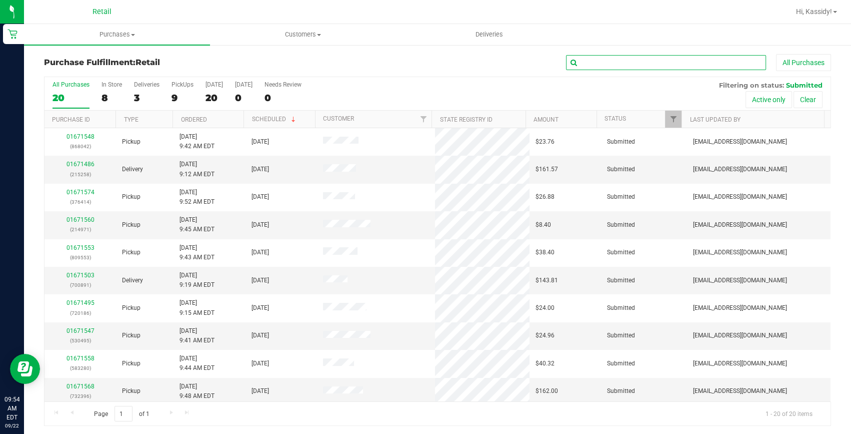
click at [595, 68] on input "text" at bounding box center [666, 62] width 200 height 15
type input "280"
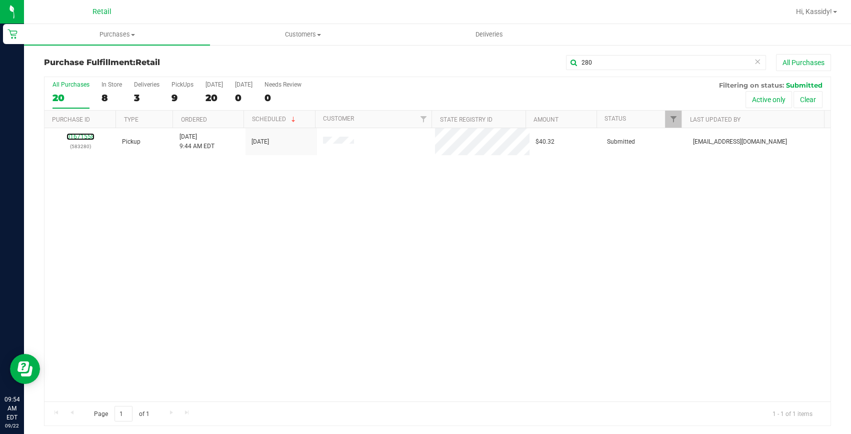
click at [90, 139] on link "01671558" at bounding box center [81, 136] width 28 height 7
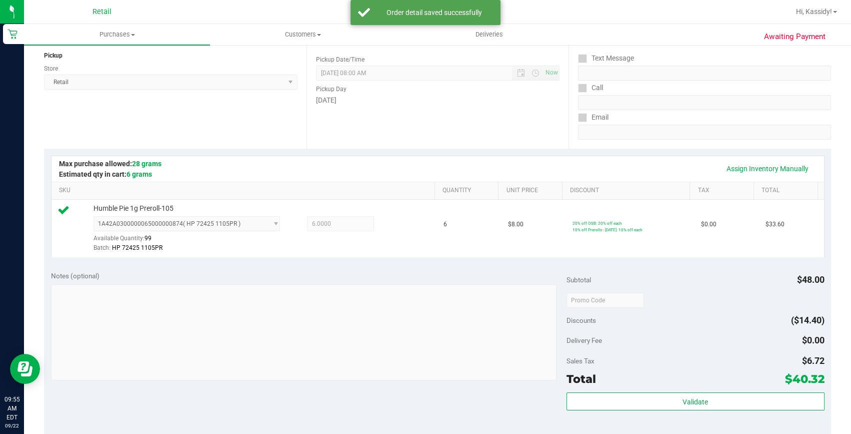
scroll to position [273, 0]
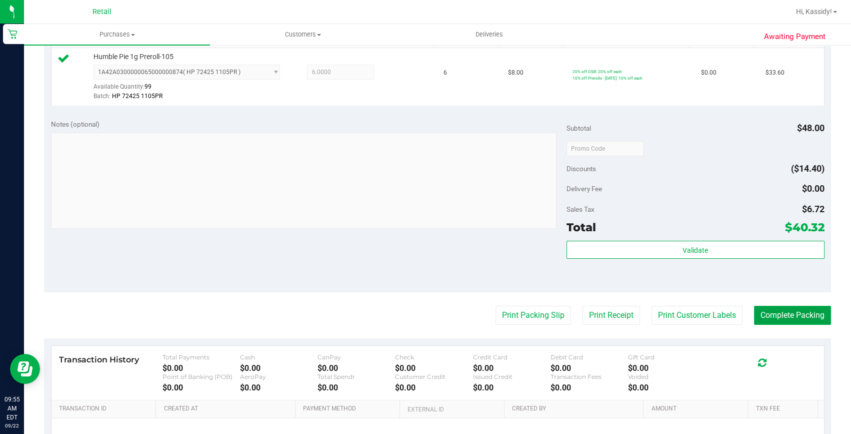
drag, startPoint x: 803, startPoint y: 323, endPoint x: 586, endPoint y: 232, distance: 236.0
click at [593, 236] on purchase-details "Back Edit Purchase Cancel Purchase View Profile # 01671558 Med | Rec METRC ID: …" at bounding box center [437, 153] width 787 height 744
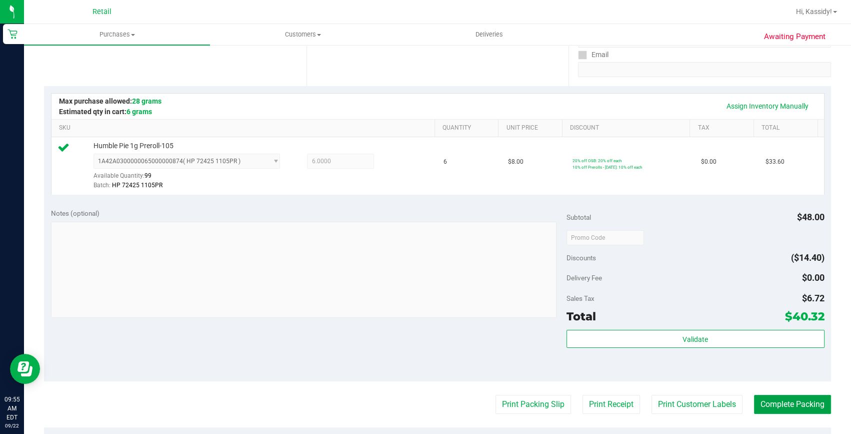
scroll to position [227, 0]
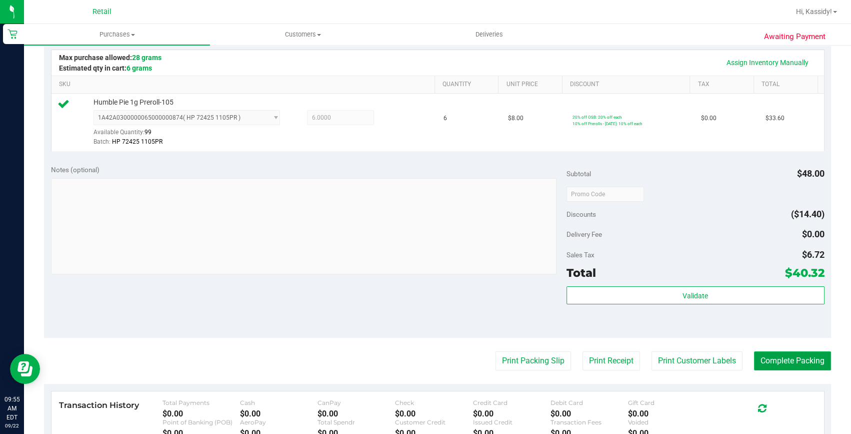
click at [785, 361] on button "Complete Packing" at bounding box center [792, 360] width 77 height 19
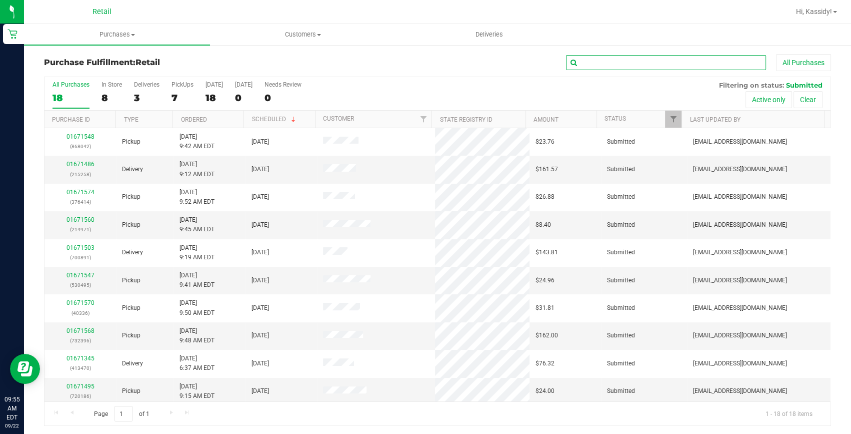
click at [577, 64] on input "text" at bounding box center [666, 62] width 200 height 15
type input "495"
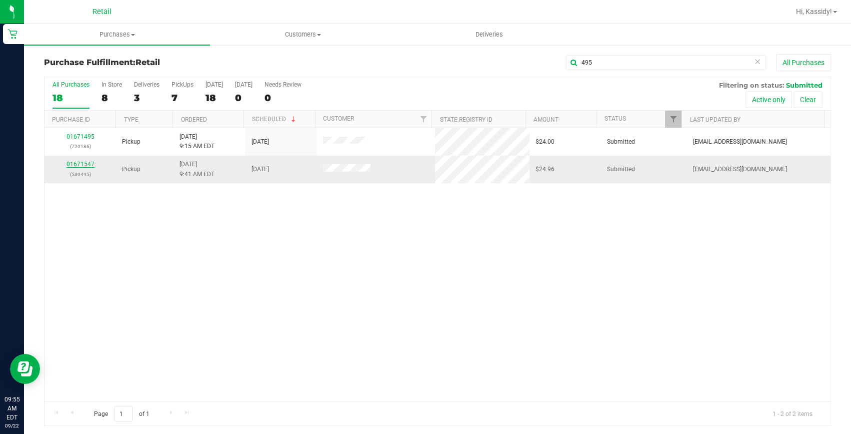
click at [86, 164] on link "01671547" at bounding box center [81, 164] width 28 height 7
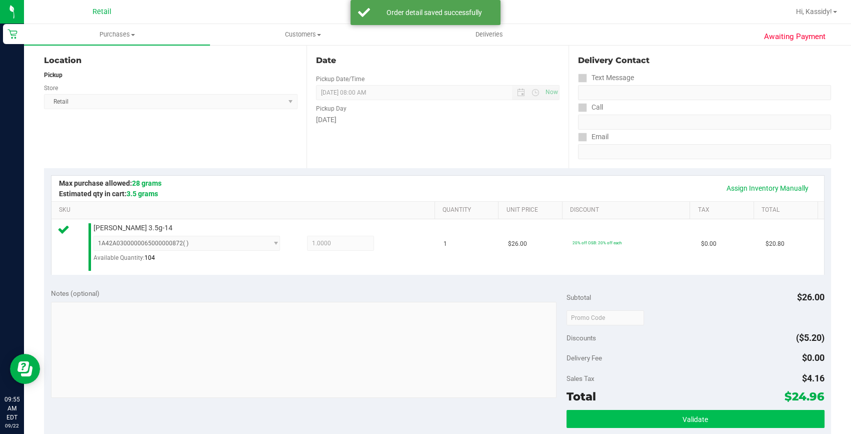
scroll to position [318, 0]
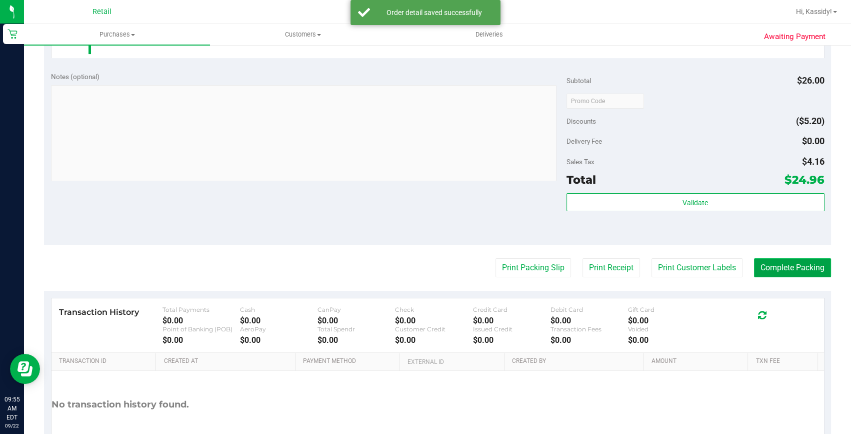
click at [781, 265] on button "Complete Packing" at bounding box center [792, 267] width 77 height 19
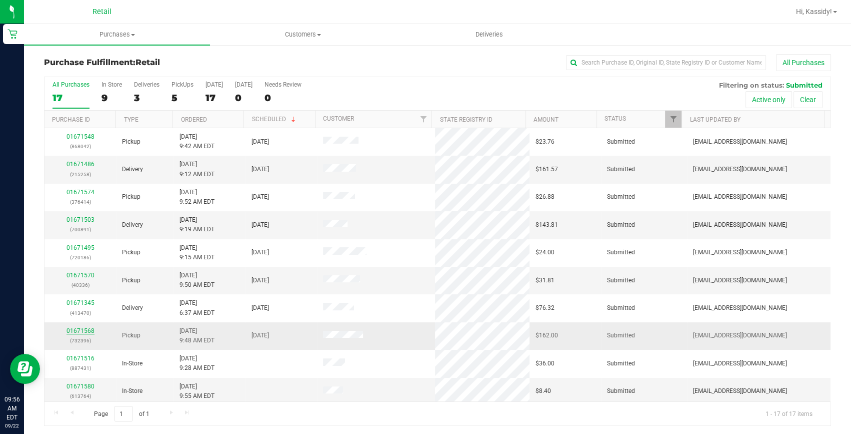
click at [85, 330] on link "01671568" at bounding box center [81, 330] width 28 height 7
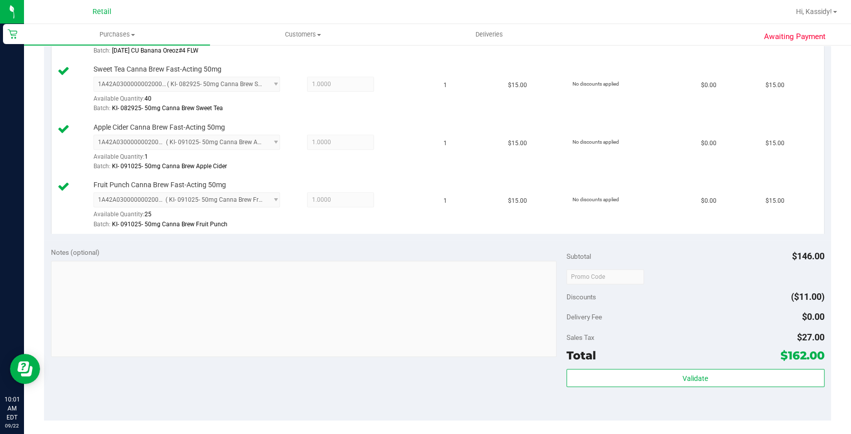
scroll to position [682, 0]
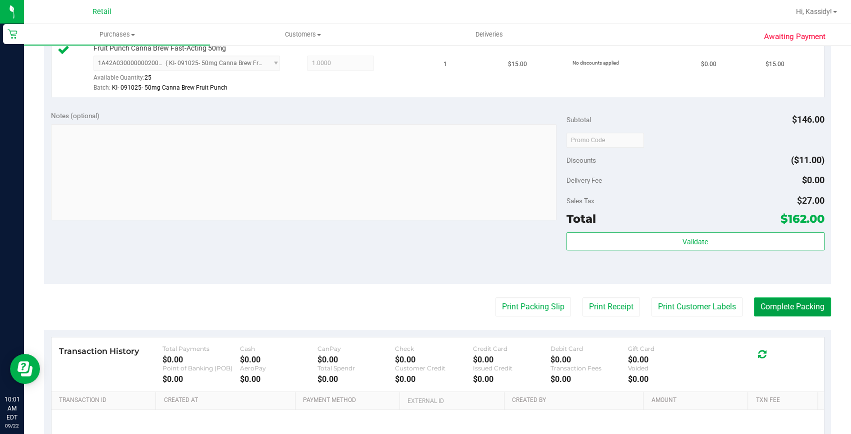
click at [782, 298] on button "Complete Packing" at bounding box center [792, 306] width 77 height 19
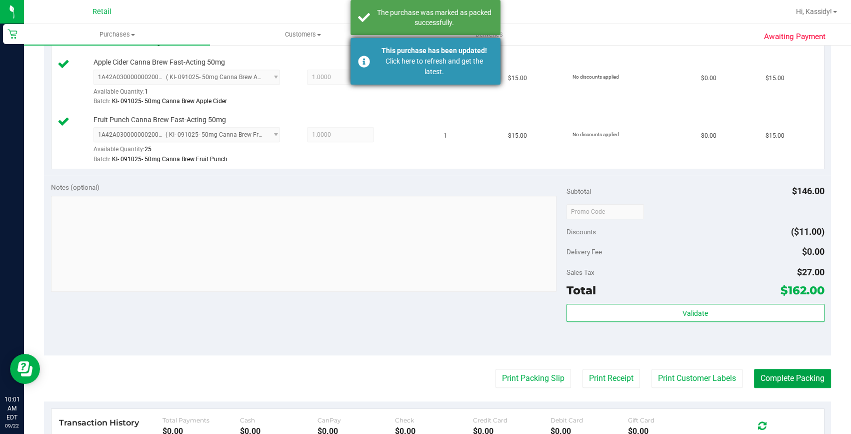
scroll to position [545, 0]
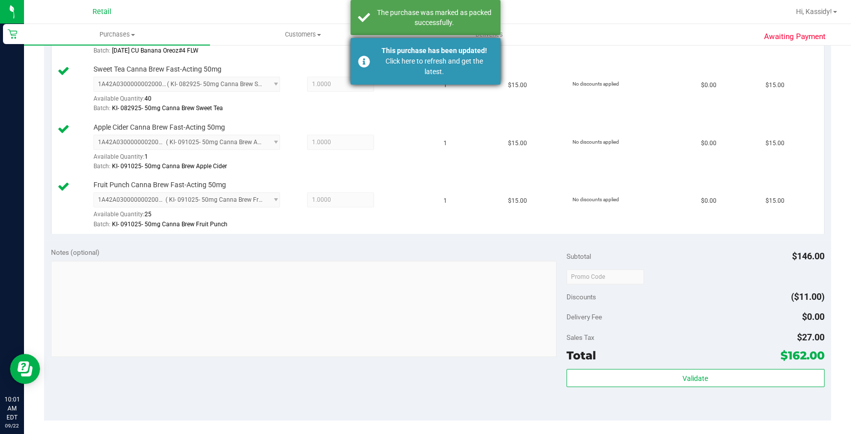
click at [468, 65] on div "Click here to refresh and get the latest." at bounding box center [435, 66] width 118 height 21
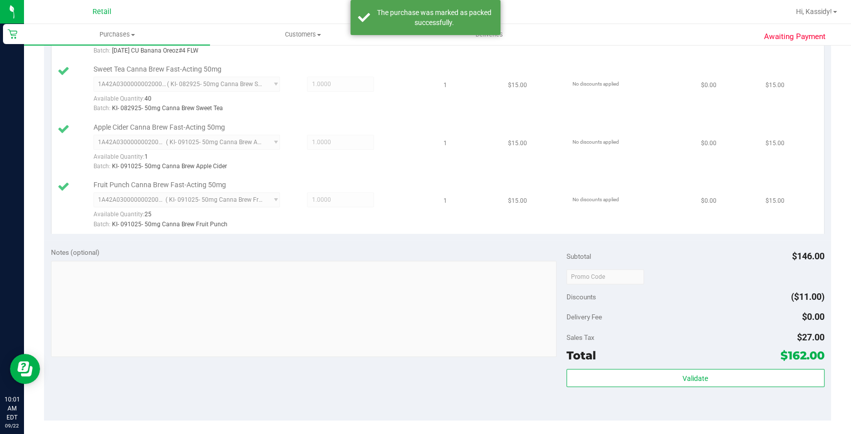
scroll to position [530, 0]
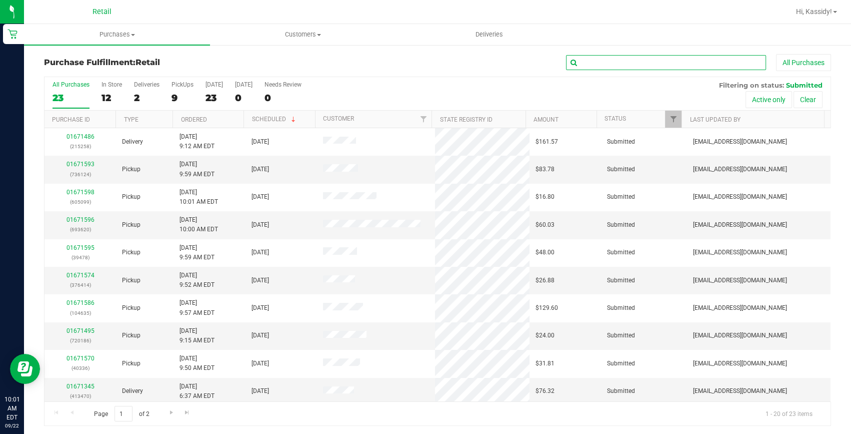
click at [625, 66] on input "text" at bounding box center [666, 62] width 200 height 15
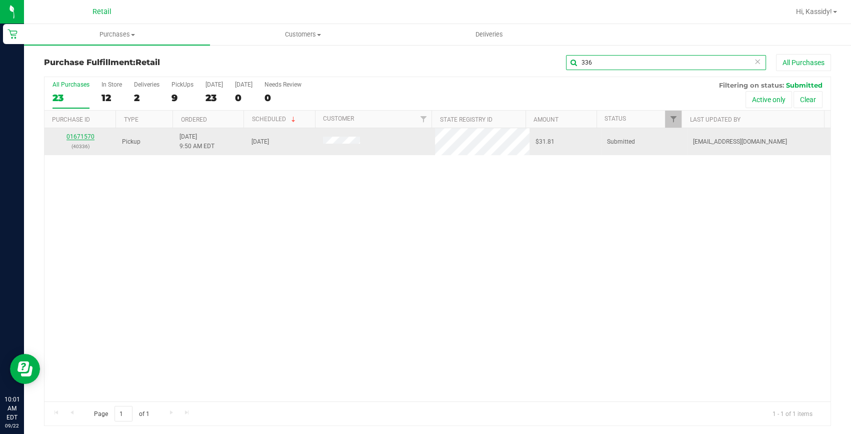
type input "336"
click at [79, 140] on link "01671570" at bounding box center [81, 136] width 28 height 7
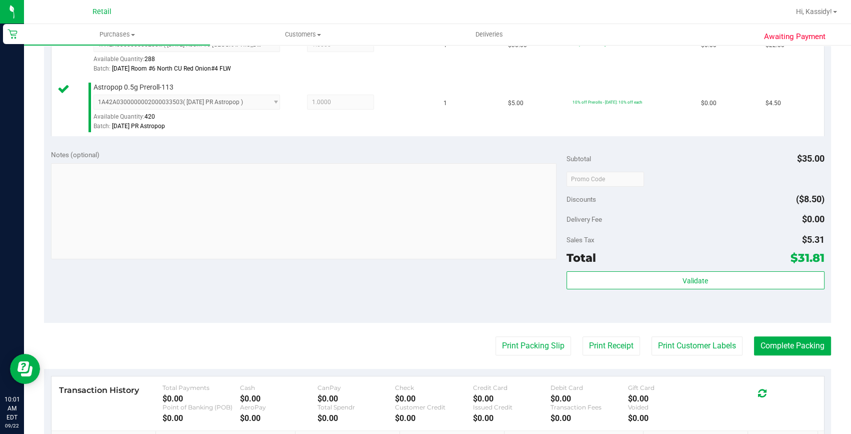
scroll to position [318, 0]
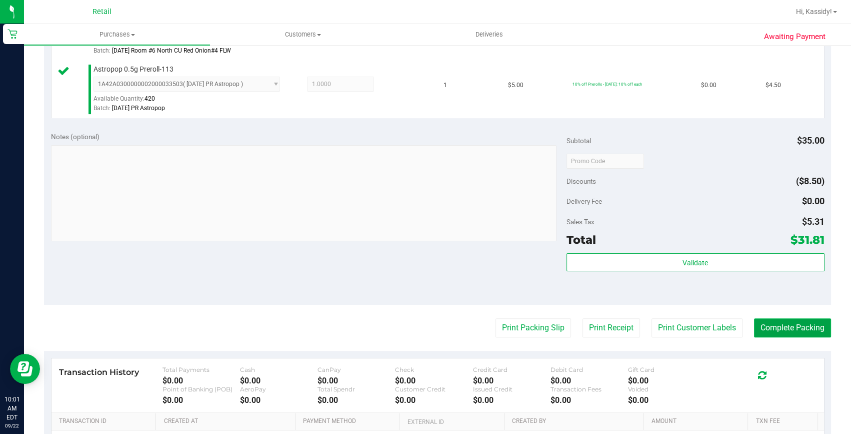
click at [766, 321] on button "Complete Packing" at bounding box center [792, 327] width 77 height 19
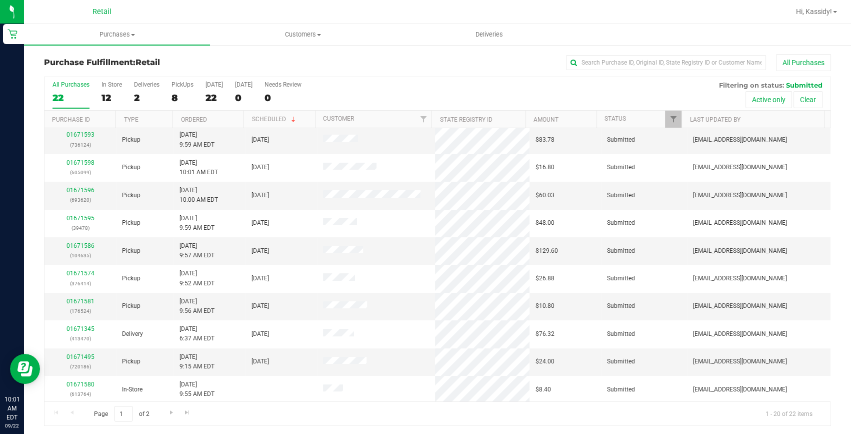
scroll to position [45, 0]
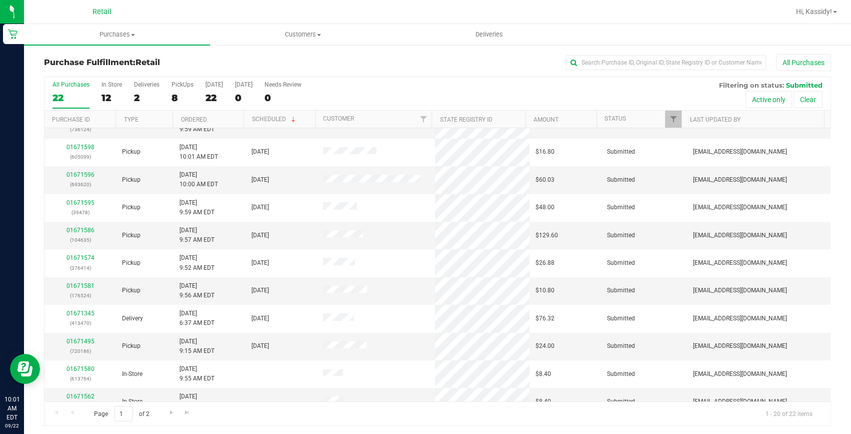
click at [471, 77] on div "All Purchases 22 In Store 12 Deliveries 2 PickUps 8 Today 22 Tomorrow 0 Needs R…" at bounding box center [437, 251] width 787 height 349
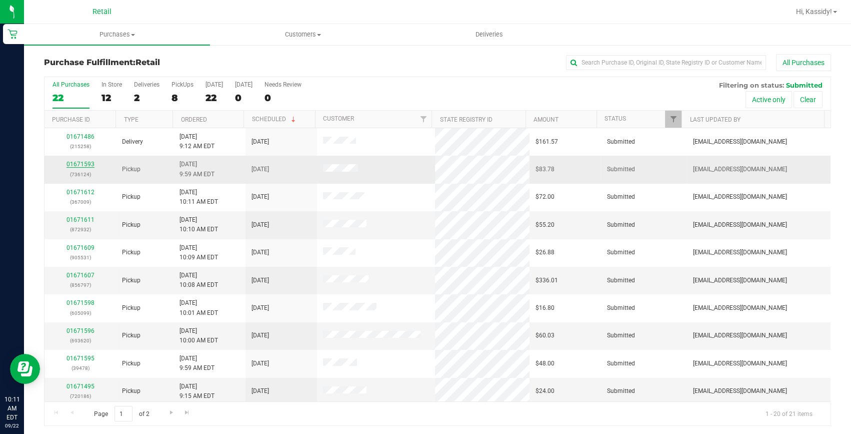
click at [70, 164] on link "01671593" at bounding box center [81, 164] width 28 height 7
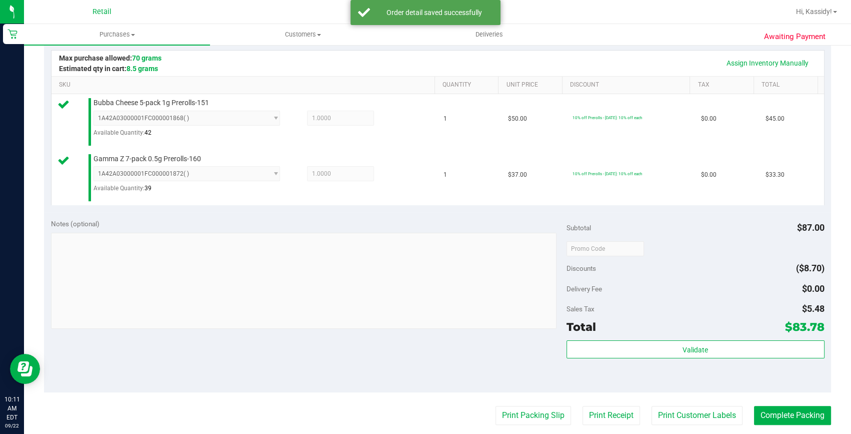
scroll to position [227, 0]
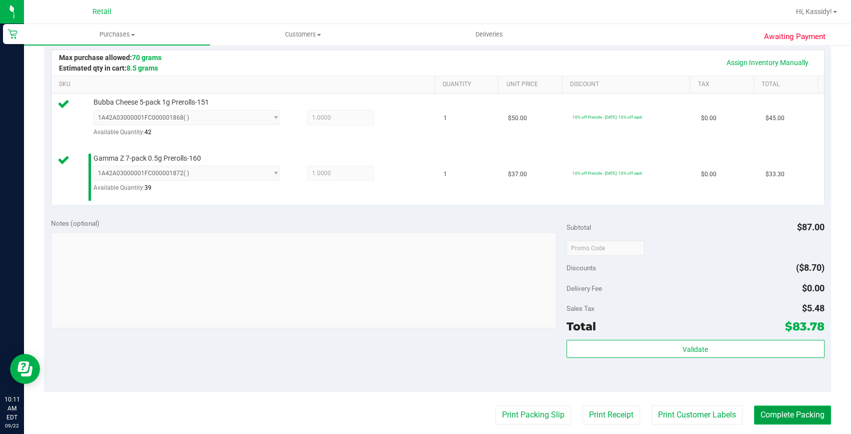
click at [769, 414] on button "Complete Packing" at bounding box center [792, 414] width 77 height 19
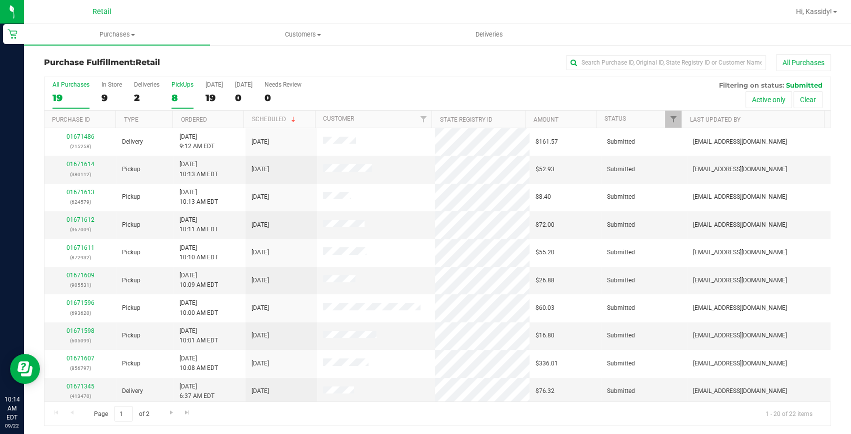
click at [189, 95] on div "8" at bounding box center [183, 98] width 22 height 12
click at [0, 0] on input "PickUps 8" at bounding box center [0, 0] width 0 height 0
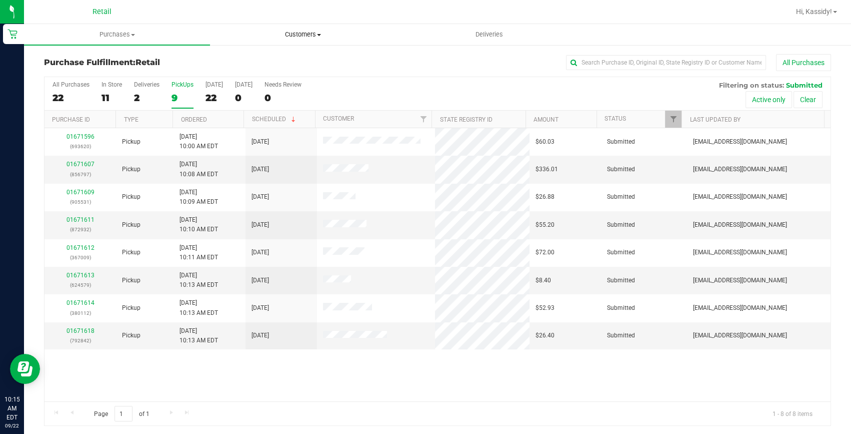
click at [329, 35] on span "Customers" at bounding box center [303, 34] width 185 height 9
click at [316, 56] on li "All customers" at bounding box center [303, 61] width 186 height 12
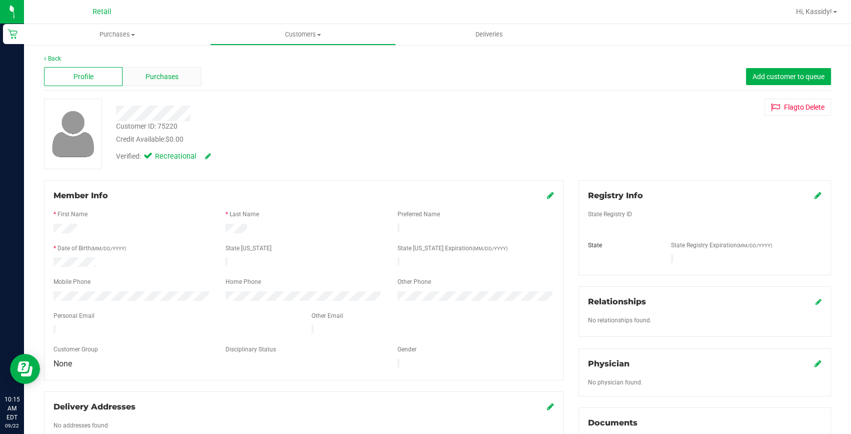
click at [148, 80] on span "Purchases" at bounding box center [162, 77] width 33 height 11
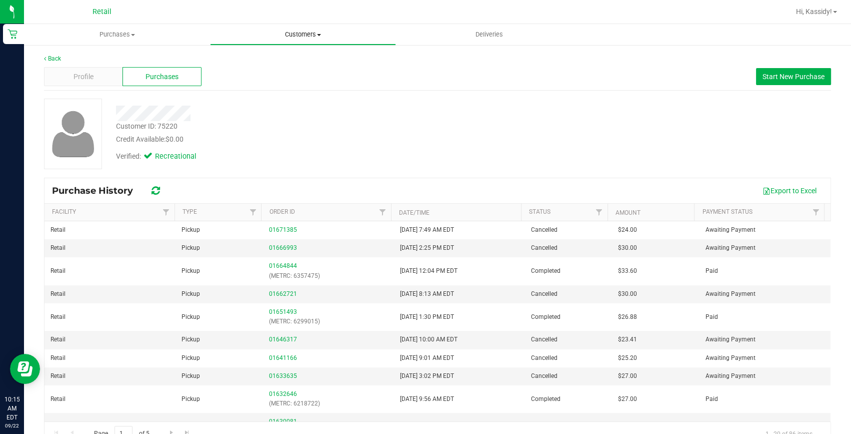
click at [290, 30] on span "Customers" at bounding box center [303, 34] width 185 height 9
click at [130, 43] on uib-tab-heading "Purchases Summary of purchases Fulfillment All purchases" at bounding box center [117, 35] width 185 height 20
click at [110, 71] on li "Fulfillment" at bounding box center [117, 73] width 186 height 12
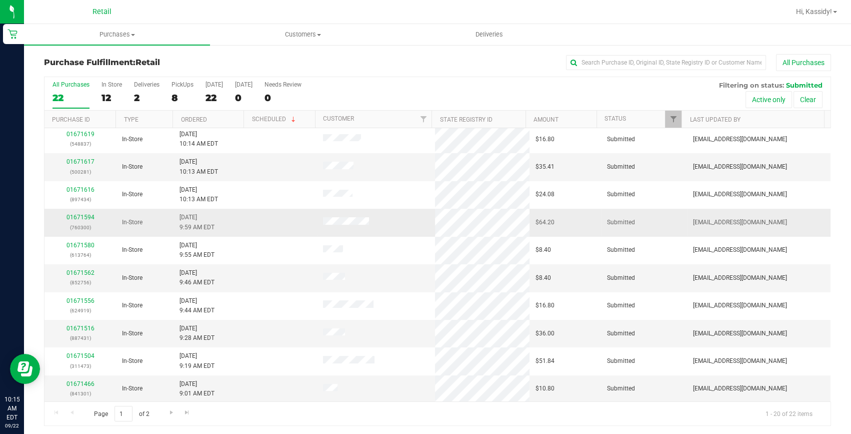
scroll to position [2, 0]
click at [183, 95] on div "8" at bounding box center [183, 97] width 22 height 12
click at [0, 0] on input "PickUps 8" at bounding box center [0, 0] width 0 height 0
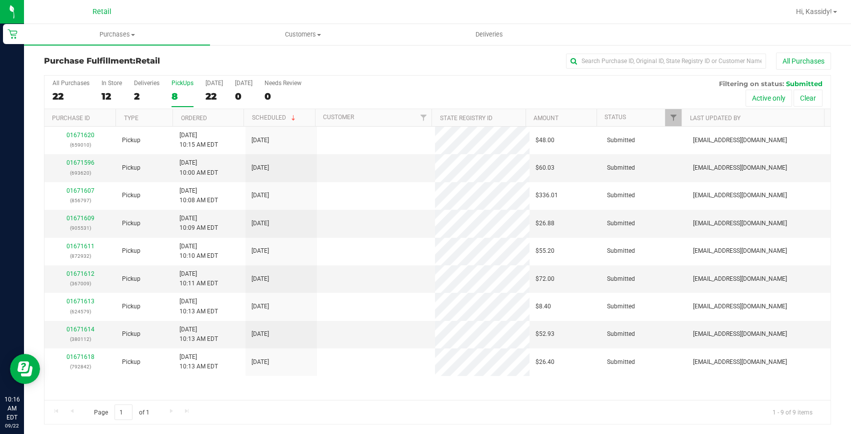
scroll to position [0, 0]
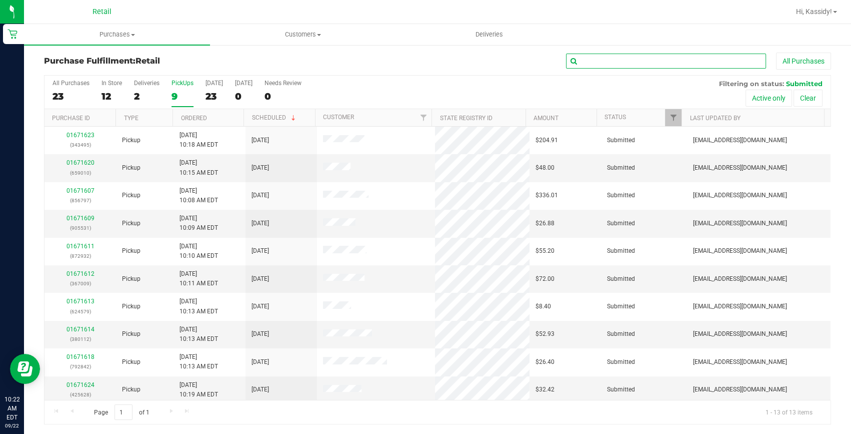
click at [582, 55] on input "text" at bounding box center [666, 61] width 200 height 15
type input "531"
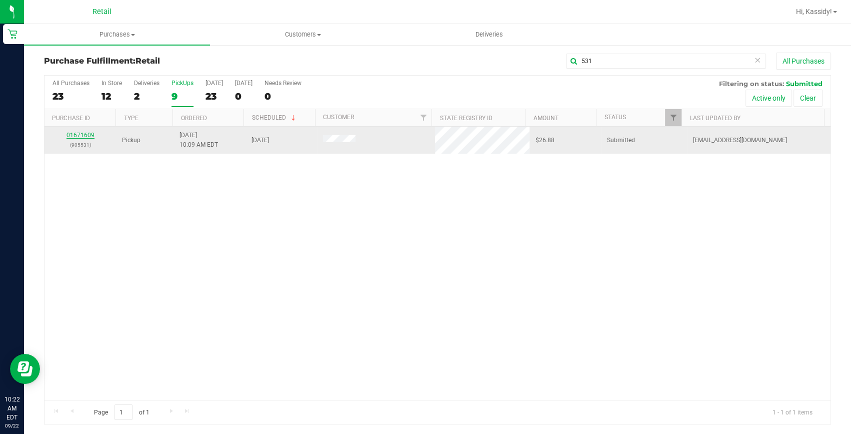
click at [83, 132] on link "01671609" at bounding box center [81, 135] width 28 height 7
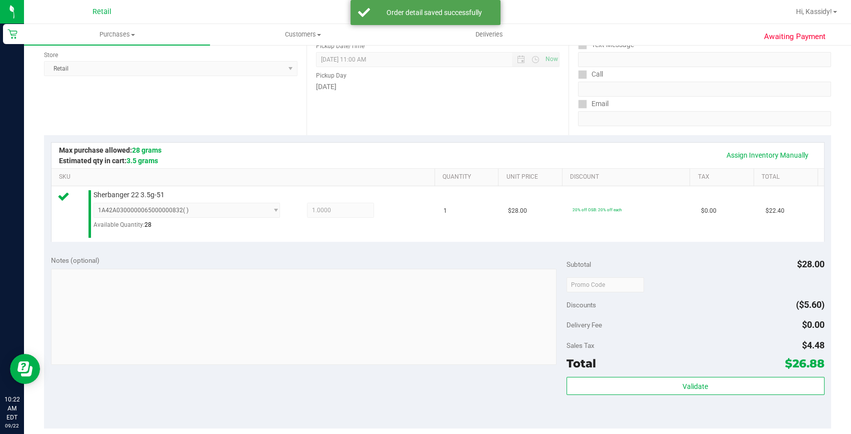
scroll to position [229, 0]
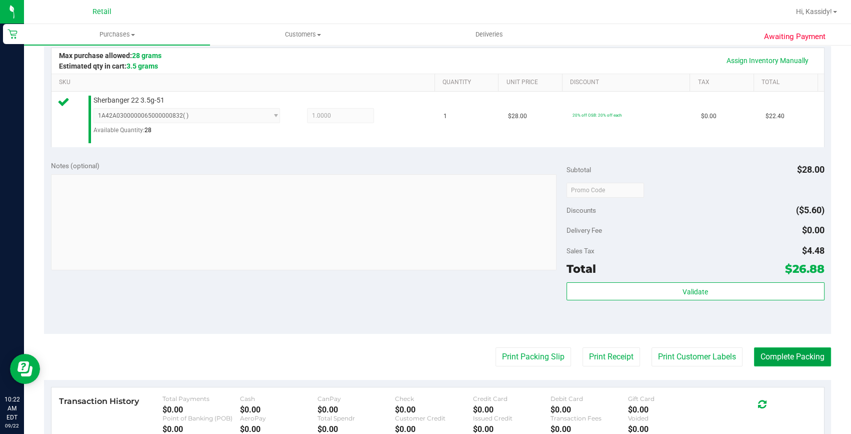
click at [754, 359] on button "Complete Packing" at bounding box center [792, 356] width 77 height 19
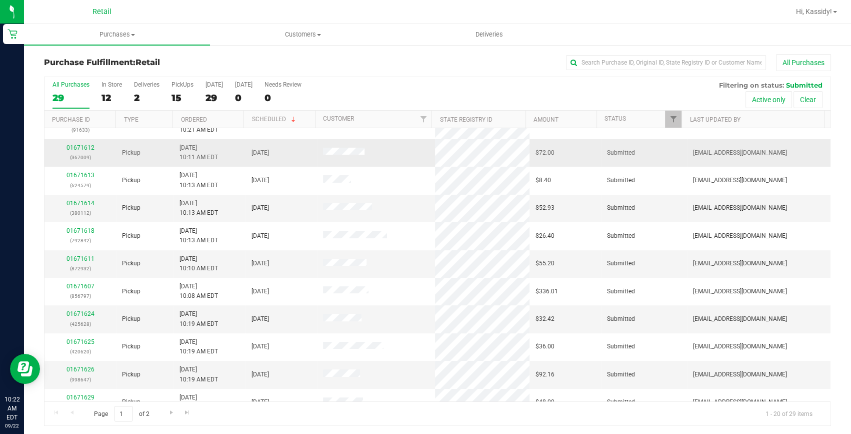
scroll to position [136, 0]
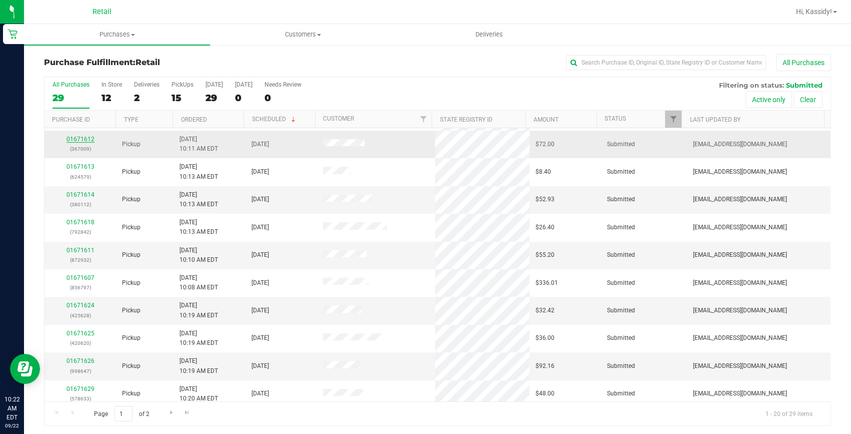
click at [80, 136] on link "01671612" at bounding box center [81, 139] width 28 height 7
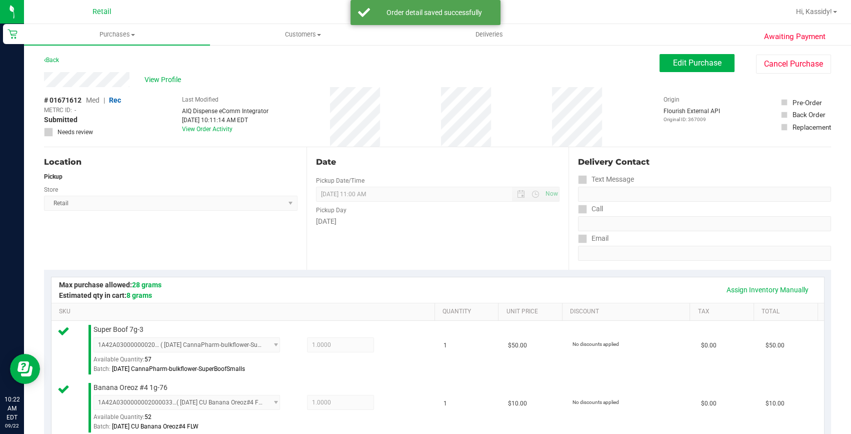
scroll to position [273, 0]
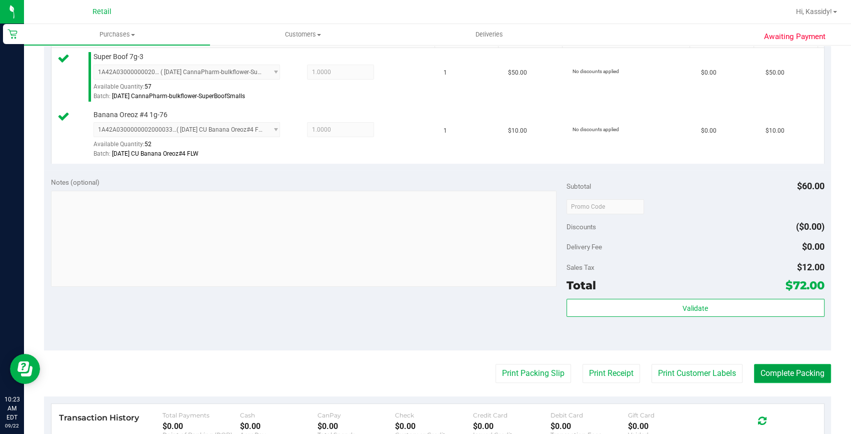
click at [774, 364] on button "Complete Packing" at bounding box center [792, 373] width 77 height 19
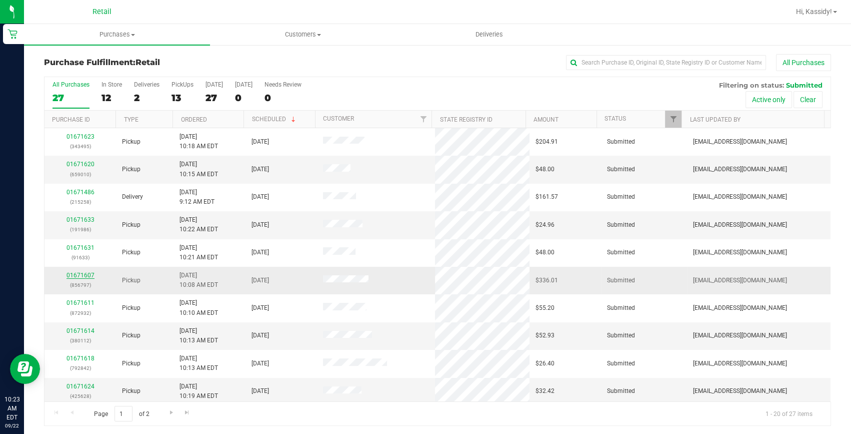
click at [84, 275] on link "01671607" at bounding box center [81, 275] width 28 height 7
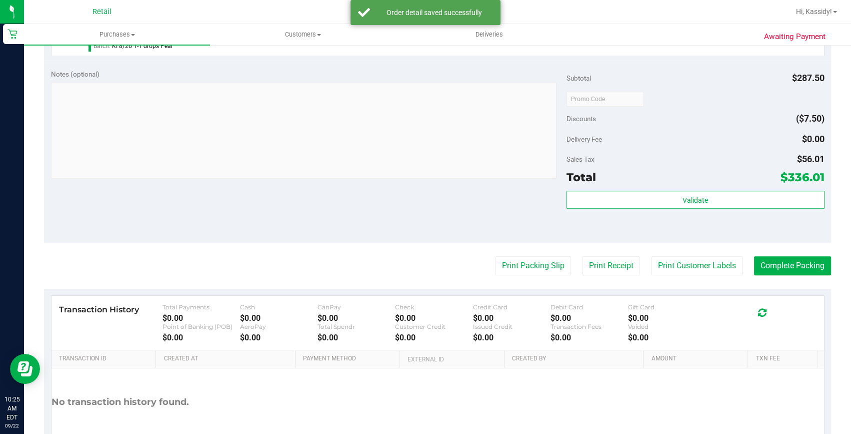
scroll to position [773, 0]
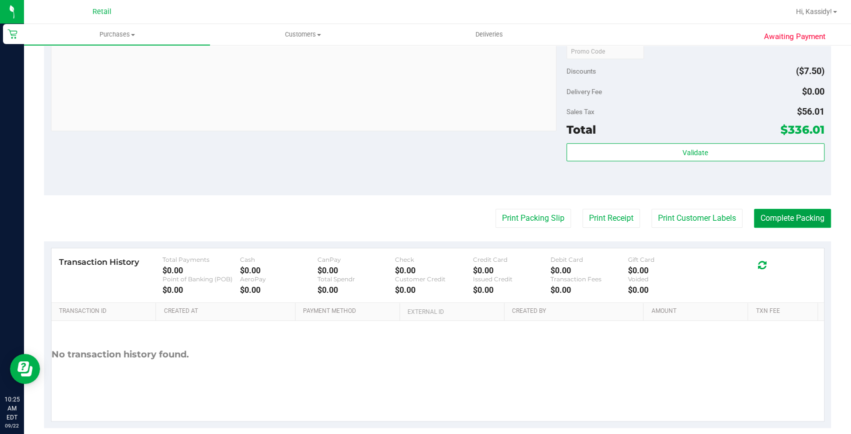
click at [764, 222] on button "Complete Packing" at bounding box center [792, 218] width 77 height 19
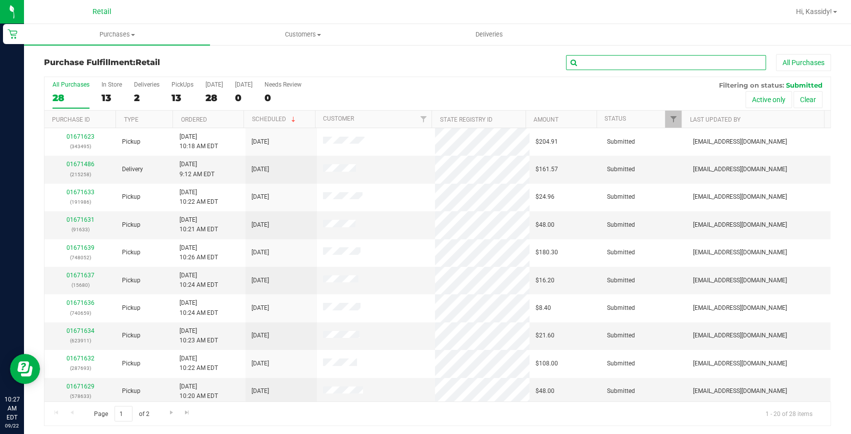
click at [603, 55] on input "text" at bounding box center [666, 62] width 200 height 15
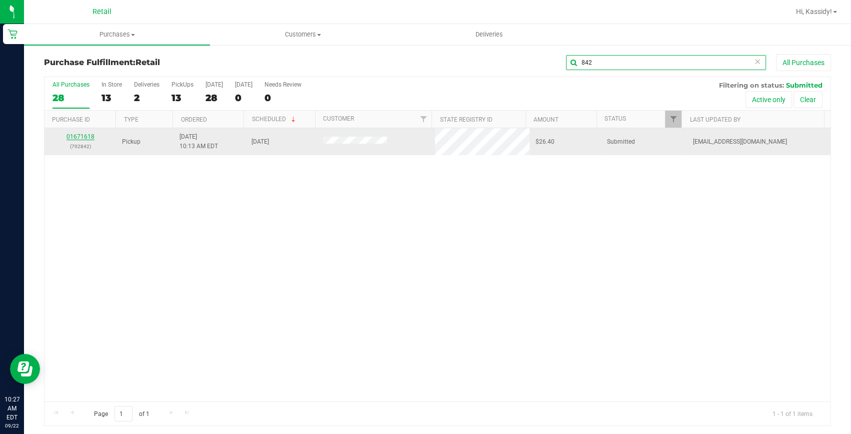
type input "842"
click at [92, 135] on link "01671618" at bounding box center [81, 136] width 28 height 7
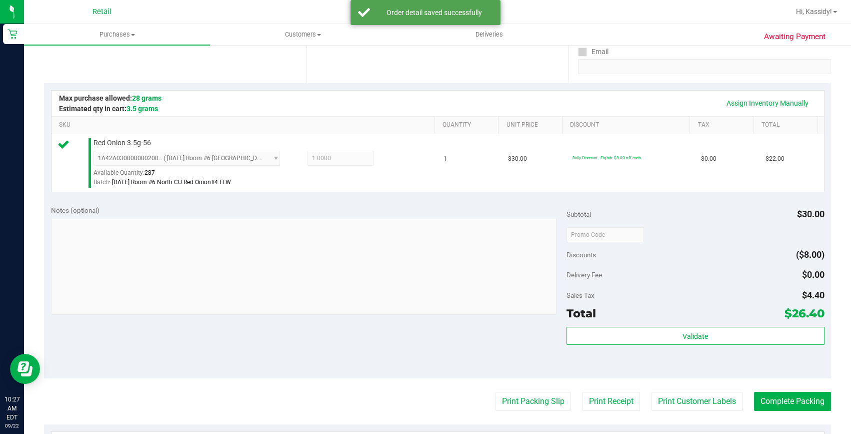
scroll to position [227, 0]
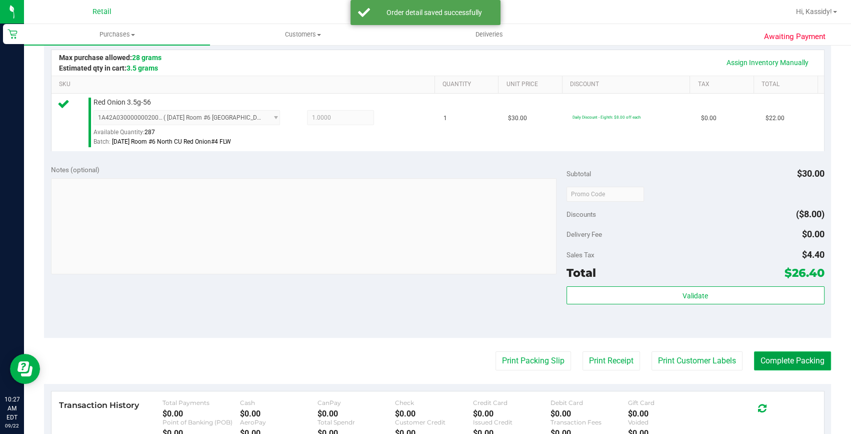
click at [775, 359] on button "Complete Packing" at bounding box center [792, 360] width 77 height 19
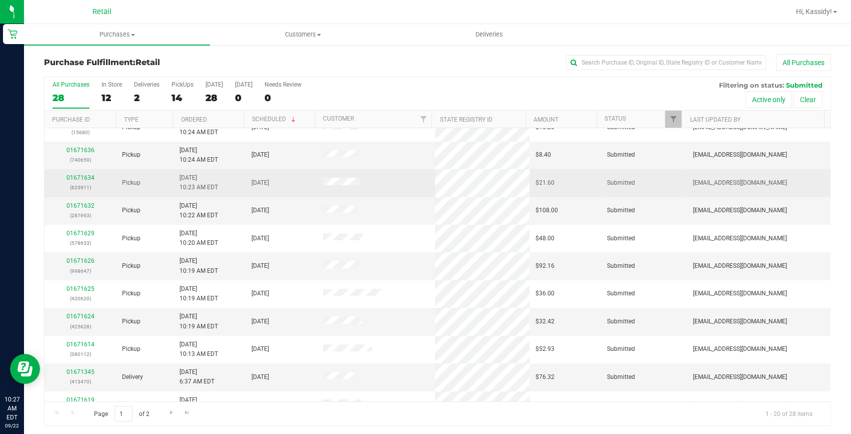
scroll to position [182, 0]
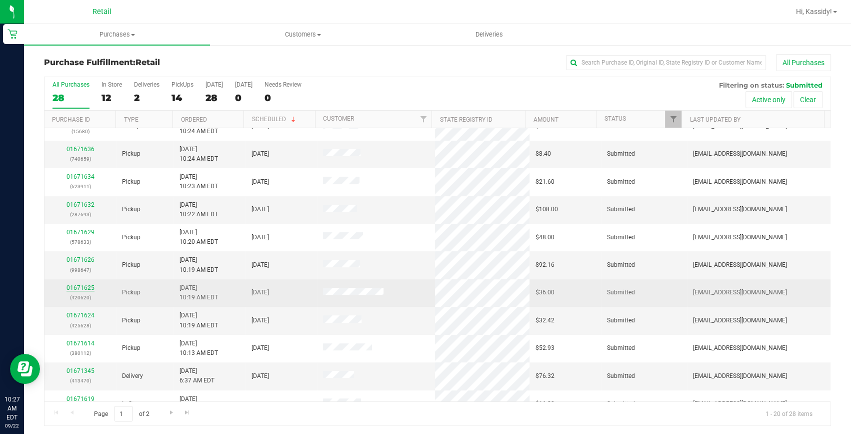
click at [82, 288] on link "01671625" at bounding box center [81, 287] width 28 height 7
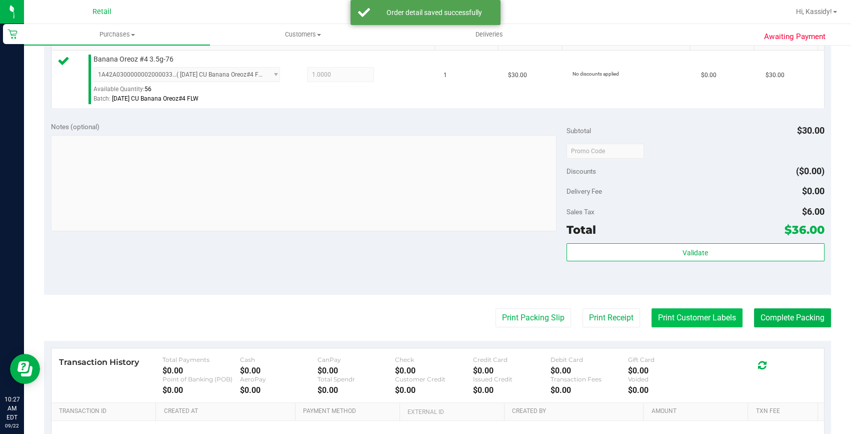
scroll to position [273, 0]
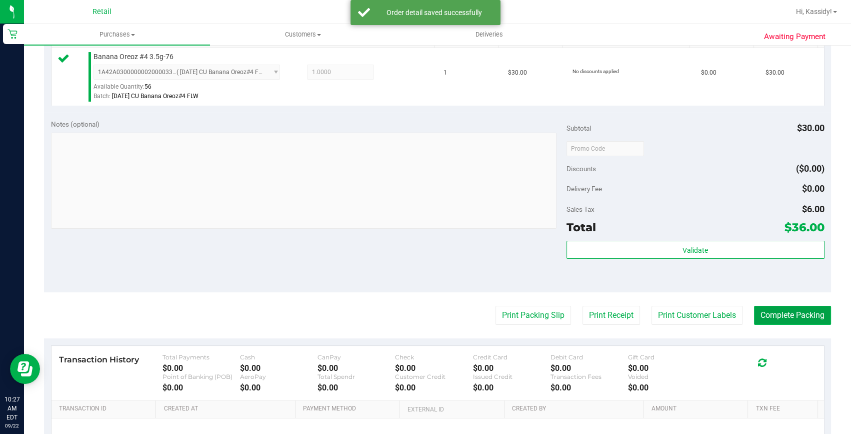
click at [754, 321] on button "Complete Packing" at bounding box center [792, 315] width 77 height 19
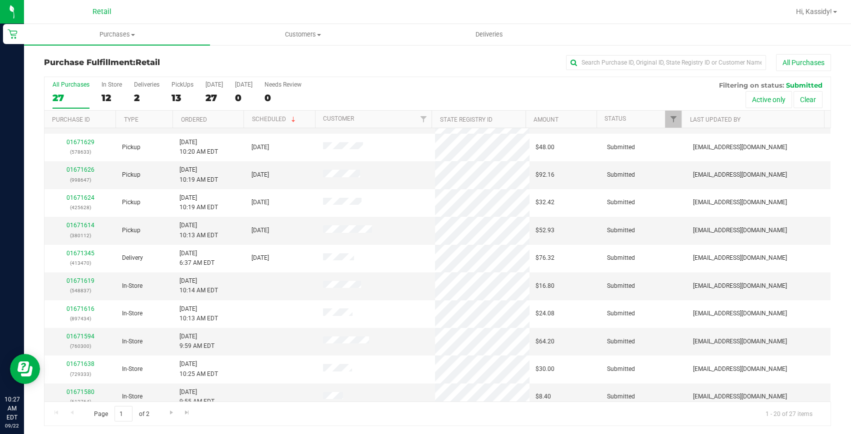
scroll to position [273, 0]
click at [90, 221] on link "01671614" at bounding box center [81, 224] width 28 height 7
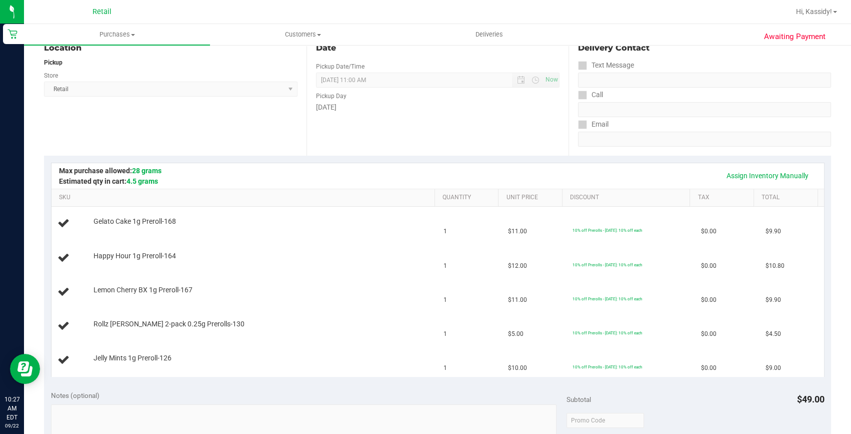
scroll to position [182, 0]
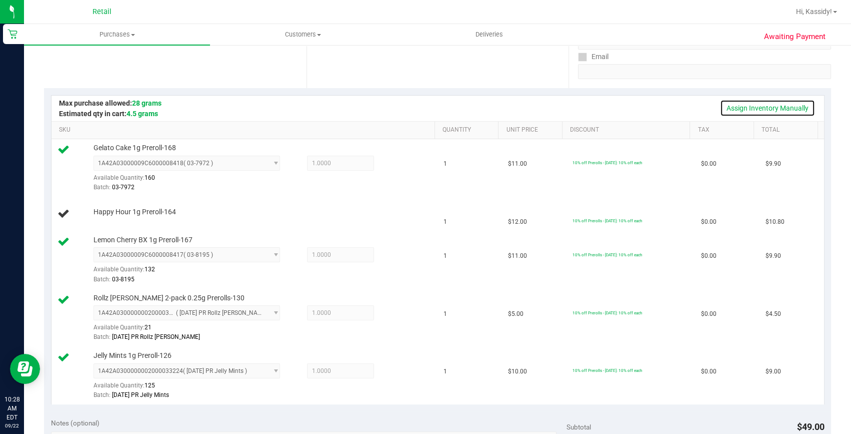
click at [748, 108] on link "Assign Inventory Manually" at bounding box center [767, 108] width 95 height 17
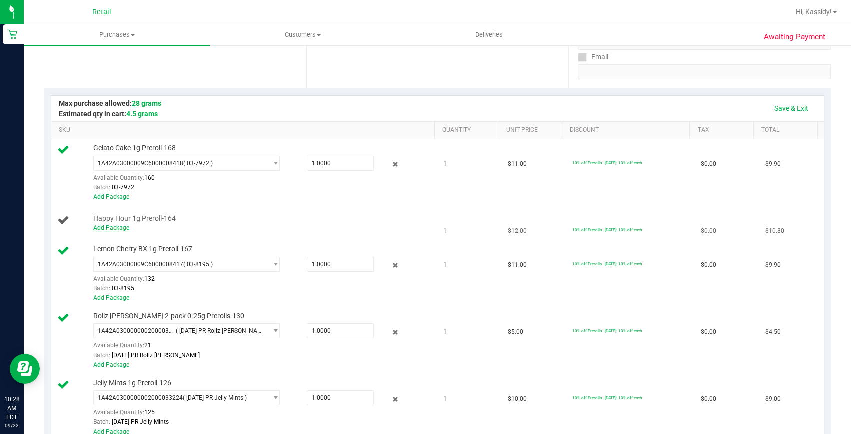
click at [120, 224] on link "Add Package" at bounding box center [112, 227] width 36 height 7
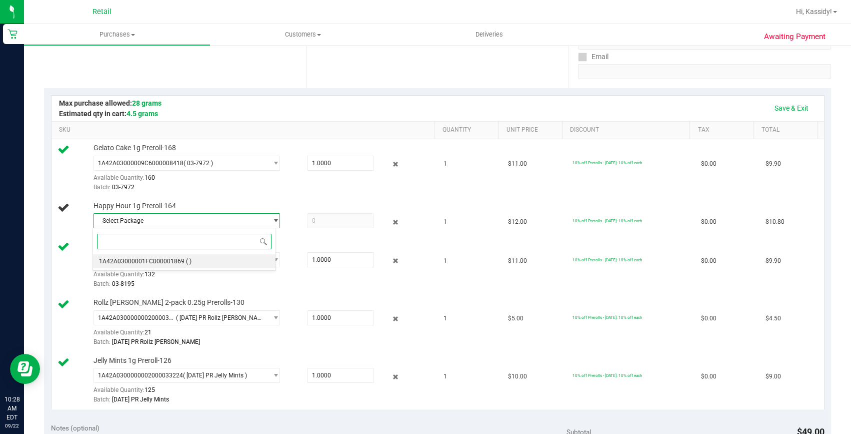
click at [195, 263] on li "1A42A03000001FC000001869 ( )" at bounding box center [184, 261] width 183 height 14
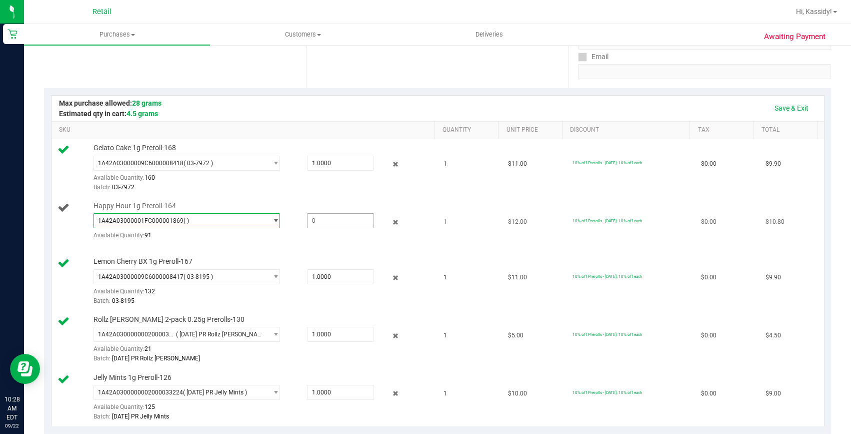
click at [323, 225] on span at bounding box center [341, 220] width 68 height 15
type input "1"
type input "1.0000"
click at [350, 192] on td "Gelato Cake 1g Preroll-168 1A42A03000009C6000008418 ( 03-7972 ) 1A42A03000009C6…" at bounding box center [245, 168] width 387 height 58
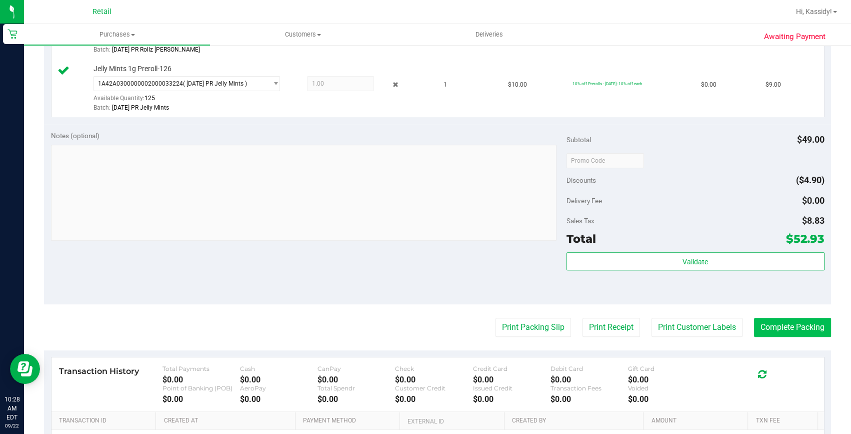
scroll to position [500, 0]
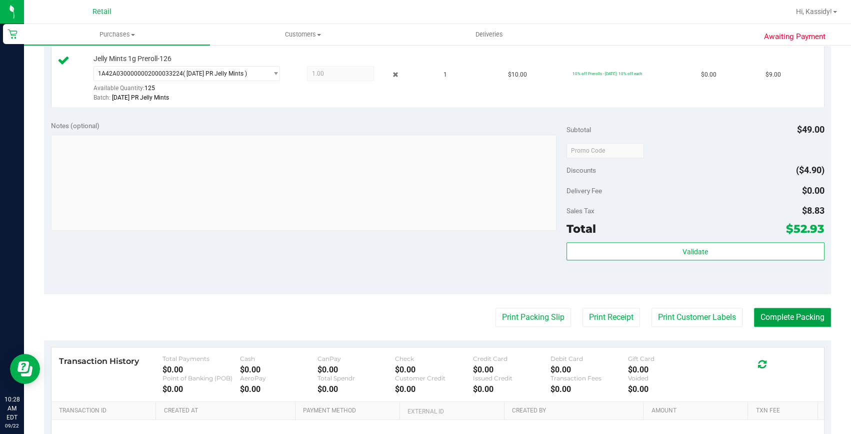
click at [770, 319] on button "Complete Packing" at bounding box center [792, 317] width 77 height 19
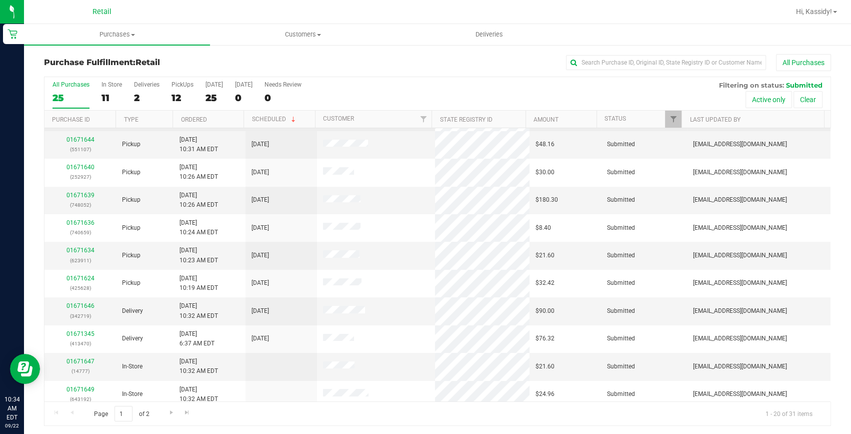
scroll to position [227, 0]
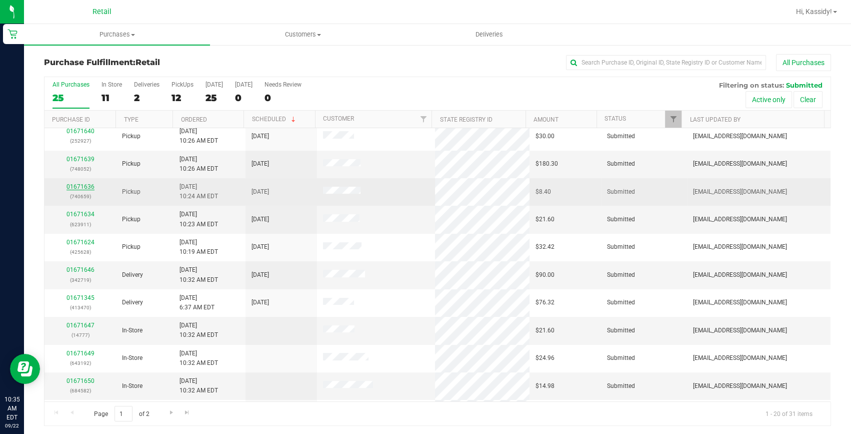
click at [78, 188] on link "01671636" at bounding box center [81, 186] width 28 height 7
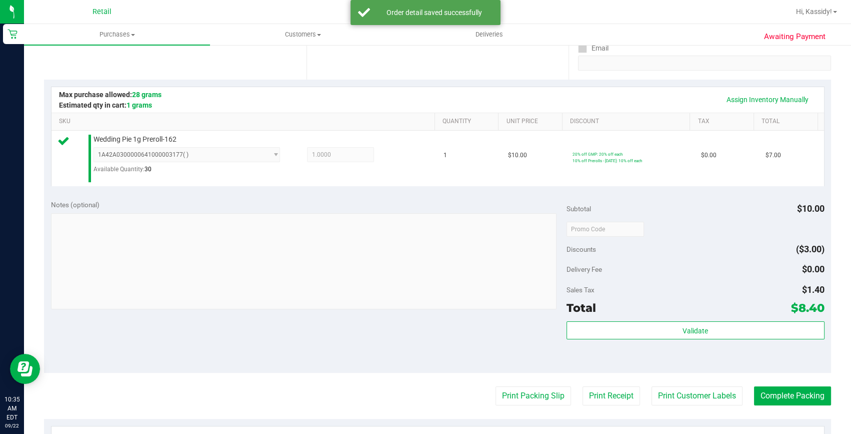
scroll to position [318, 0]
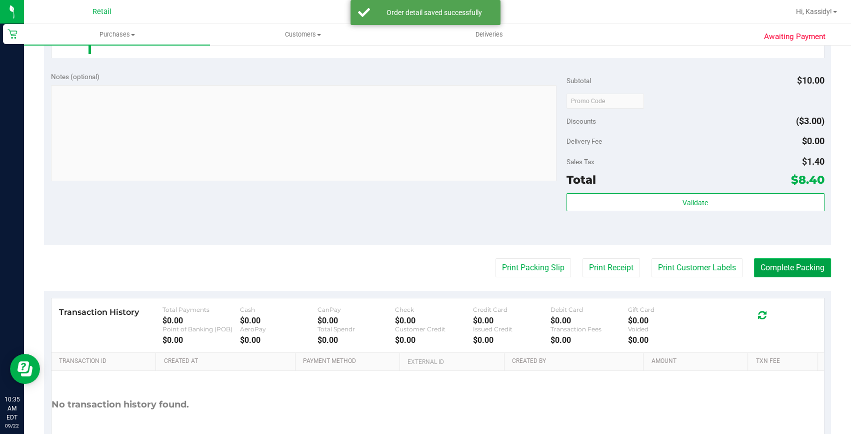
click at [783, 264] on button "Complete Packing" at bounding box center [792, 267] width 77 height 19
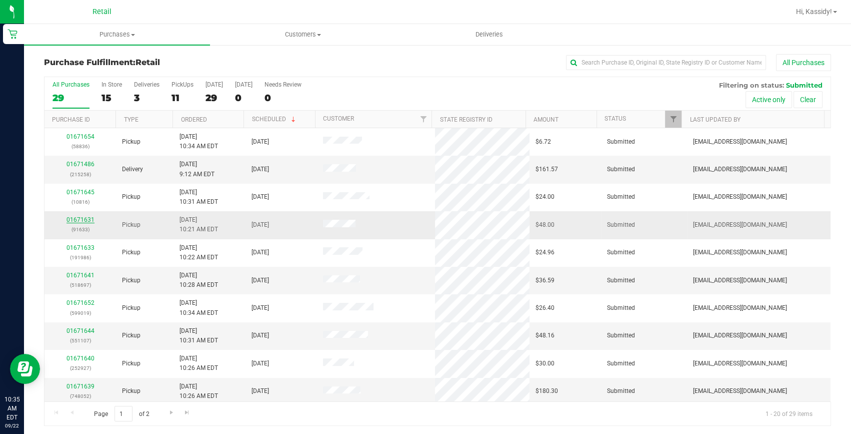
click at [88, 219] on link "01671631" at bounding box center [81, 219] width 28 height 7
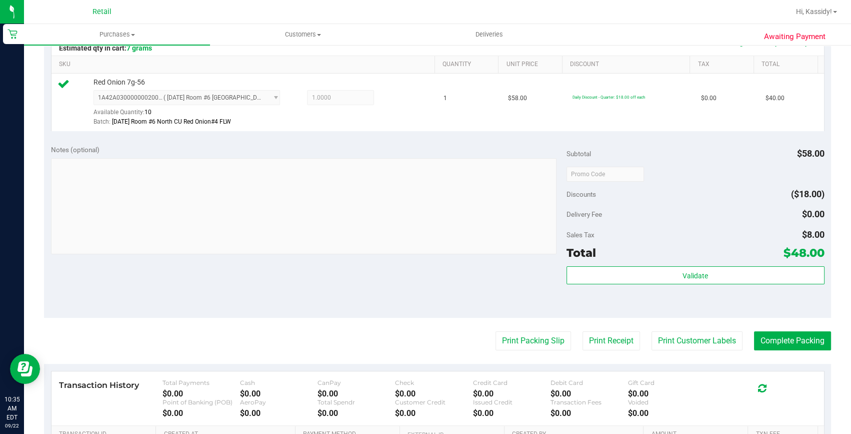
scroll to position [273, 0]
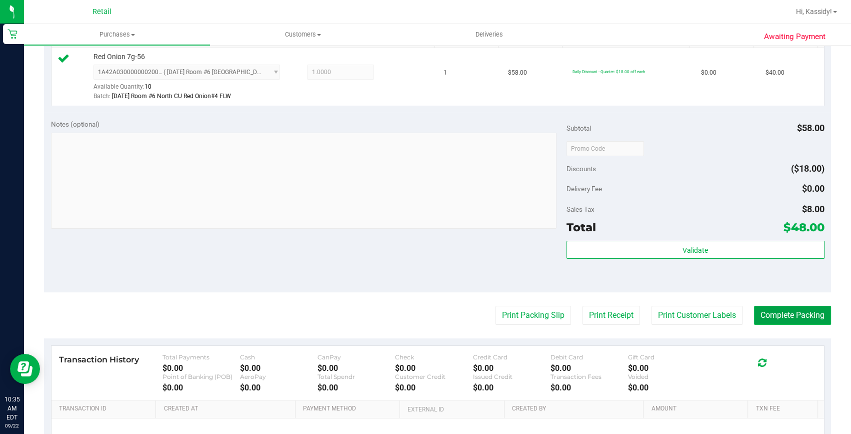
click at [788, 309] on button "Complete Packing" at bounding box center [792, 315] width 77 height 19
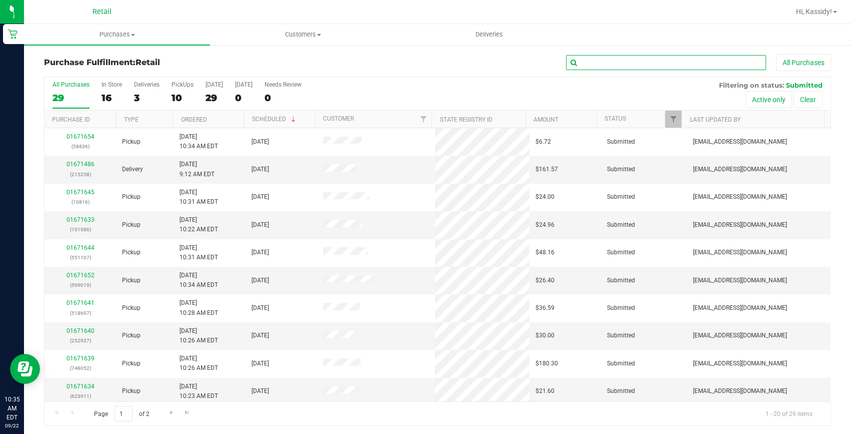
click at [693, 58] on input "text" at bounding box center [666, 62] width 200 height 15
type input "986"
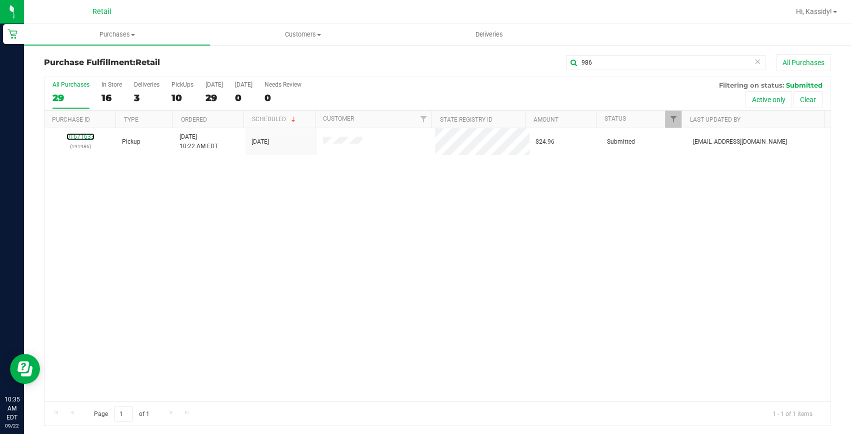
click at [79, 134] on link "01671633" at bounding box center [81, 136] width 28 height 7
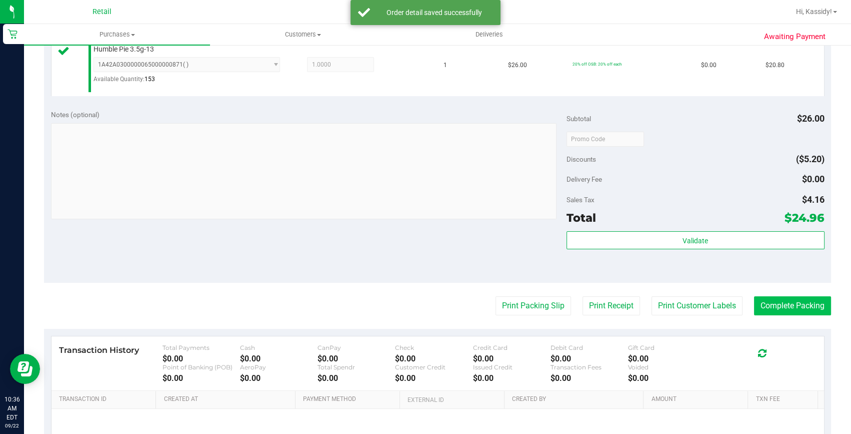
scroll to position [318, 0]
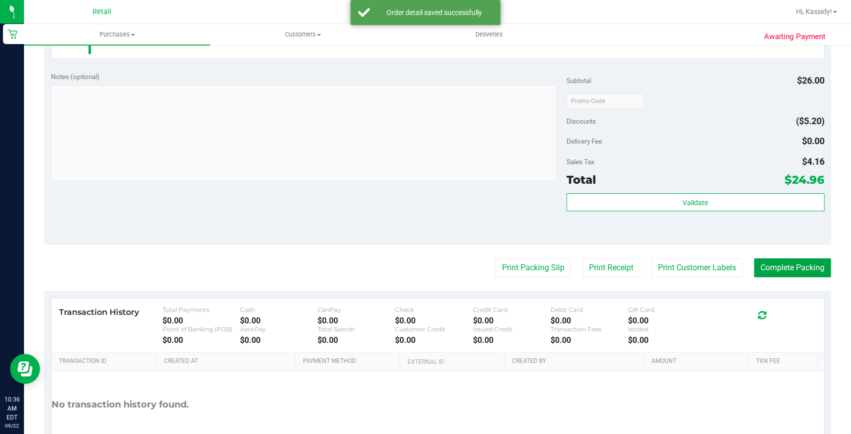
click at [787, 270] on button "Complete Packing" at bounding box center [792, 267] width 77 height 19
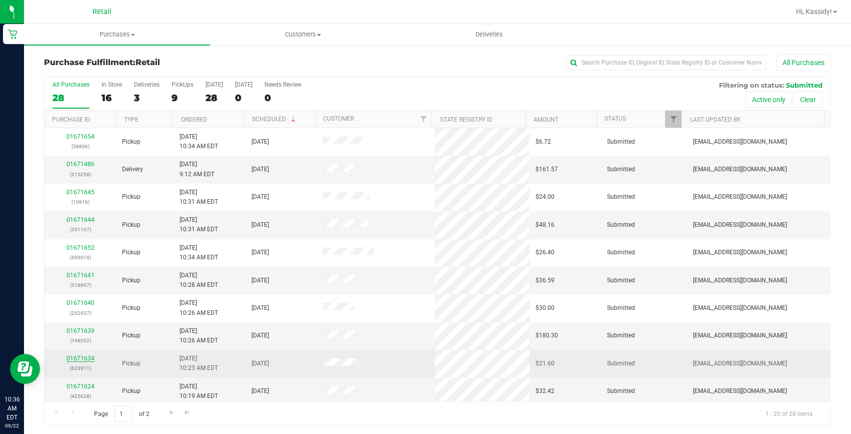
click at [83, 356] on link "01671634" at bounding box center [81, 358] width 28 height 7
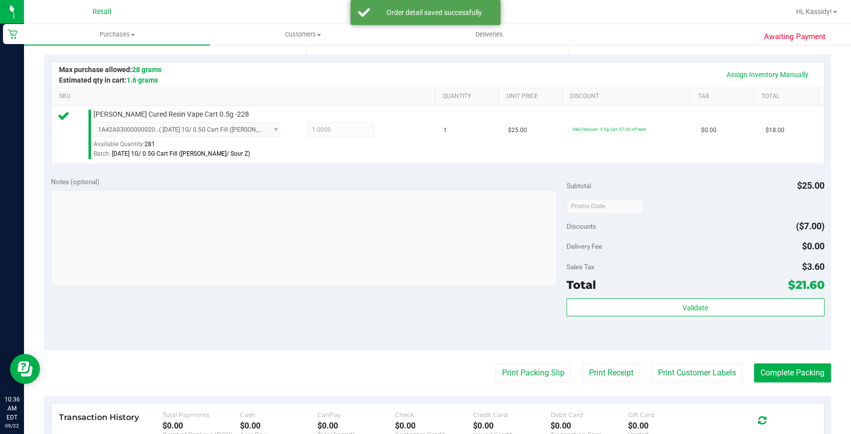
scroll to position [364, 0]
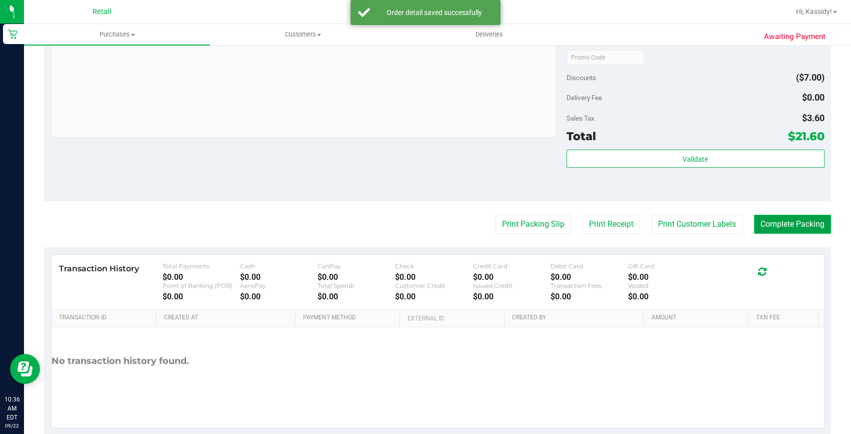
click at [788, 221] on button "Complete Packing" at bounding box center [792, 224] width 77 height 19
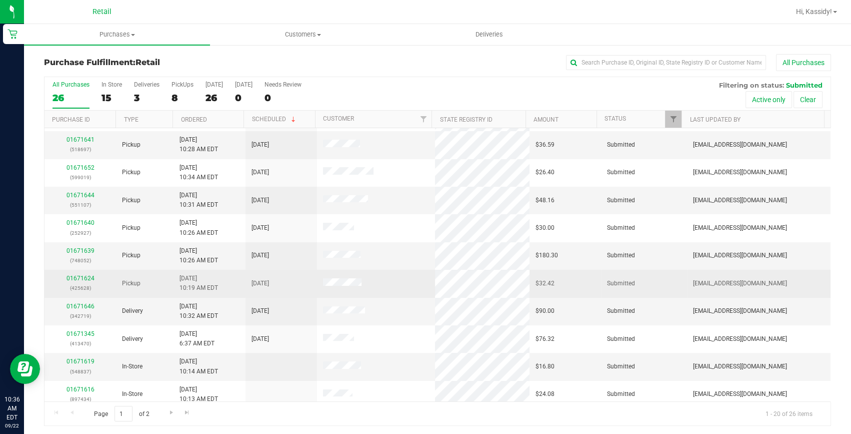
scroll to position [91, 0]
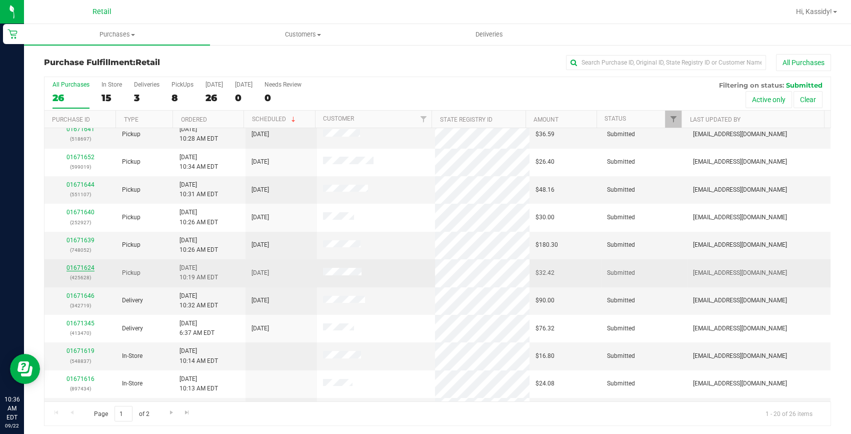
click at [78, 265] on link "01671624" at bounding box center [81, 267] width 28 height 7
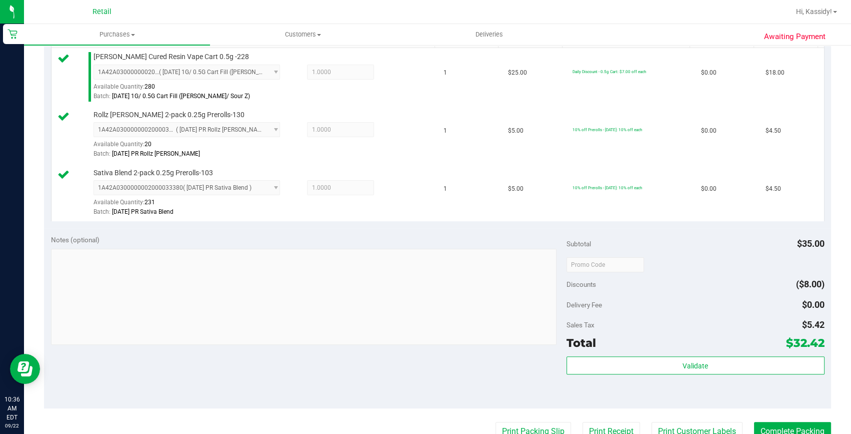
scroll to position [364, 0]
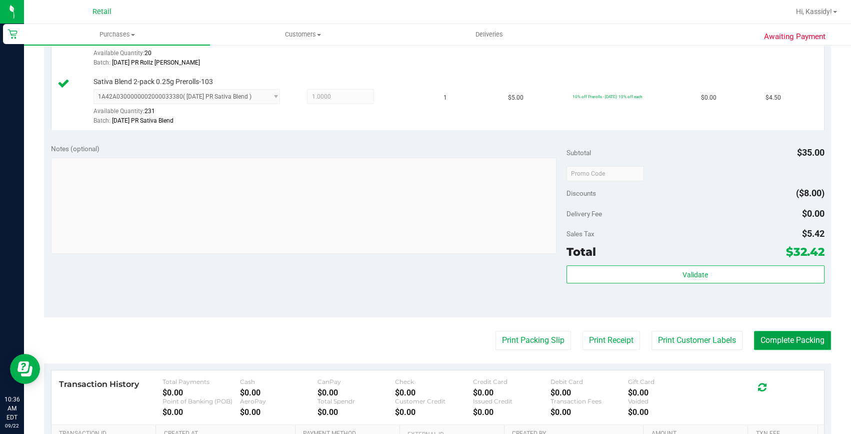
click at [780, 338] on button "Complete Packing" at bounding box center [792, 340] width 77 height 19
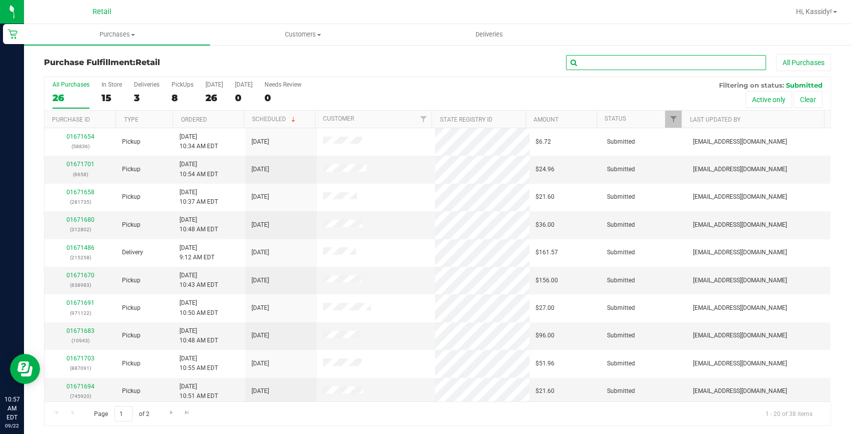
click at [655, 60] on input "text" at bounding box center [666, 62] width 200 height 15
type input "513"
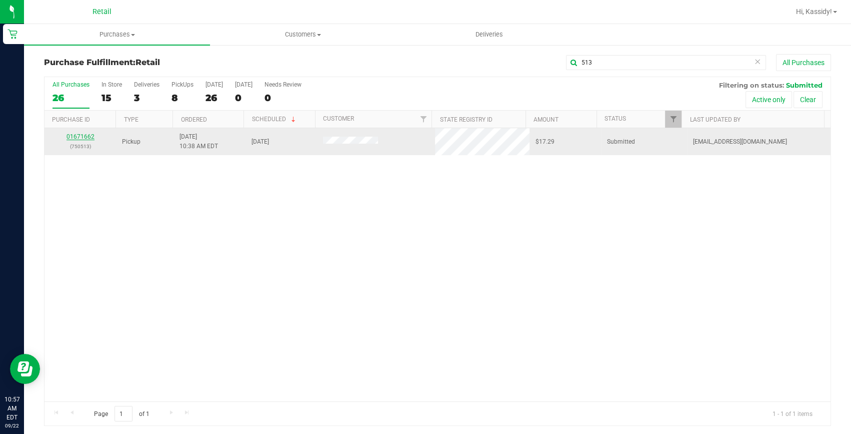
click at [79, 135] on link "01671662" at bounding box center [81, 136] width 28 height 7
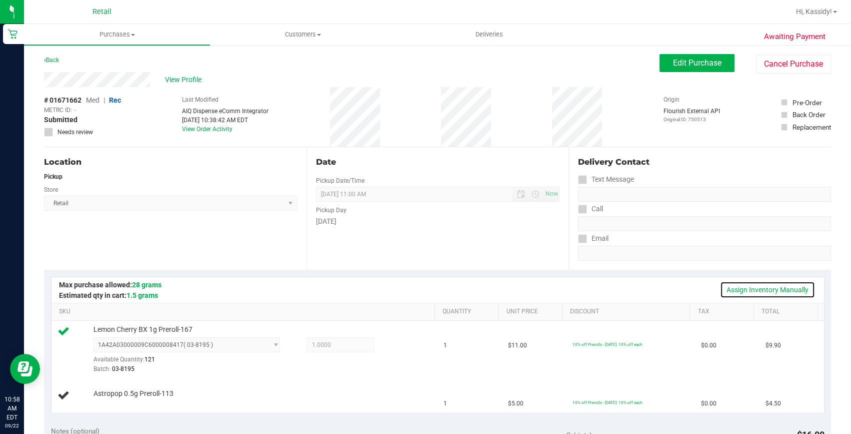
click at [735, 290] on link "Assign Inventory Manually" at bounding box center [767, 289] width 95 height 17
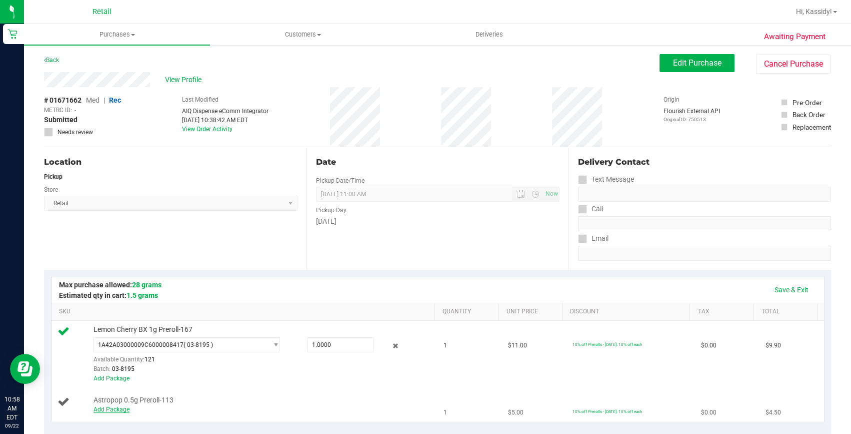
click at [114, 409] on link "Add Package" at bounding box center [112, 409] width 36 height 7
click at [115, 399] on span "Select Package" at bounding box center [180, 402] width 173 height 14
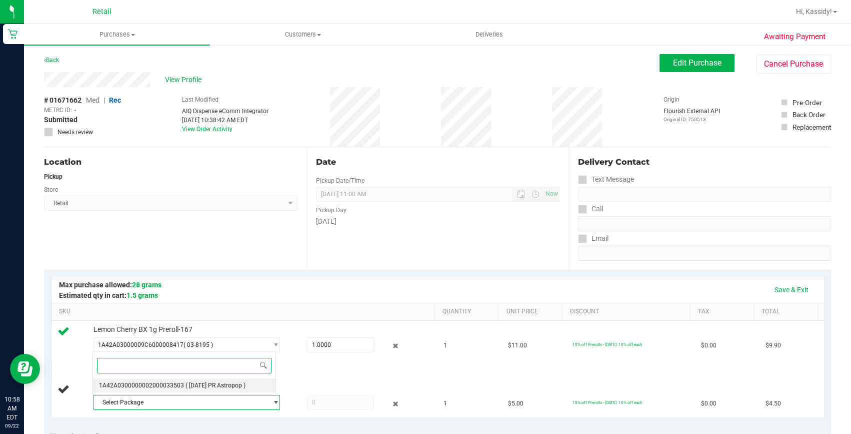
click at [192, 382] on span "( [DATE] PR Astropop )" at bounding box center [216, 385] width 60 height 7
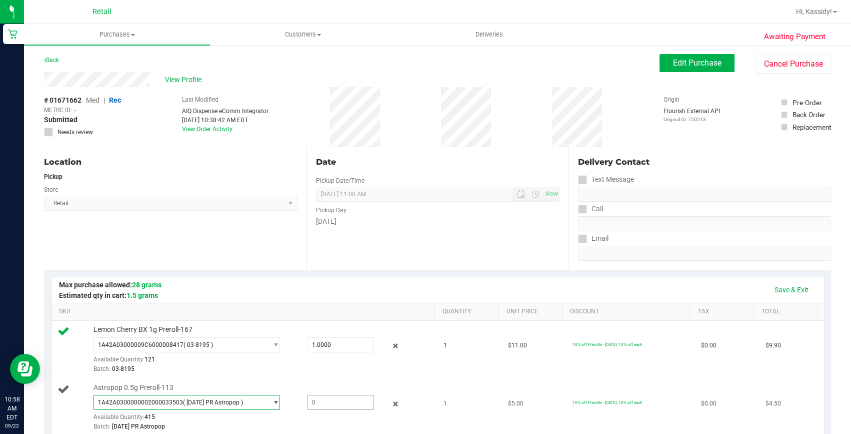
click at [321, 397] on span at bounding box center [341, 402] width 68 height 15
type input "1"
type input "1.0000"
click at [325, 230] on div "Date Pickup Date/Time [DATE] Now [DATE] 11:00 AM Now Pickup Day [DATE]" at bounding box center [438, 208] width 263 height 123
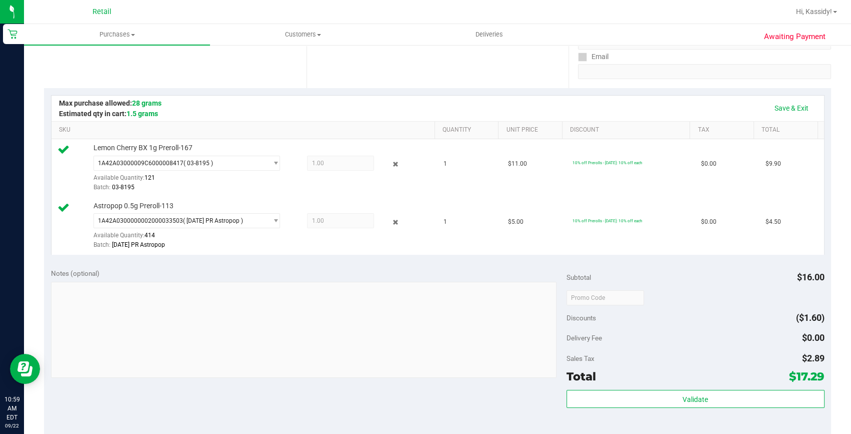
scroll to position [318, 0]
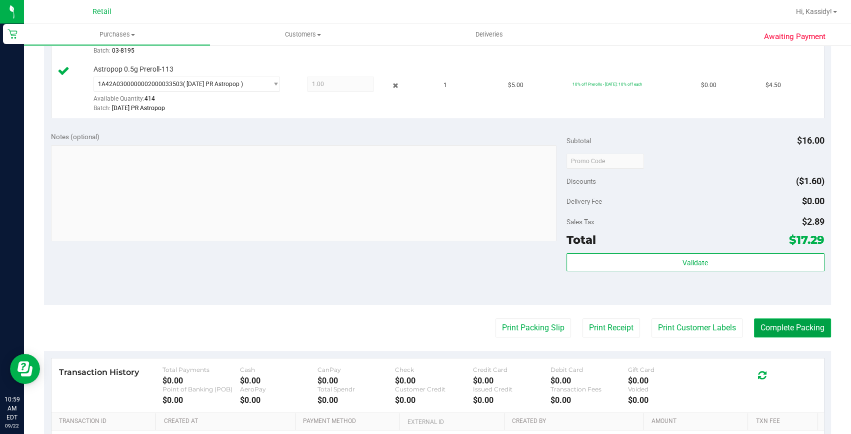
click at [802, 328] on button "Complete Packing" at bounding box center [792, 327] width 77 height 19
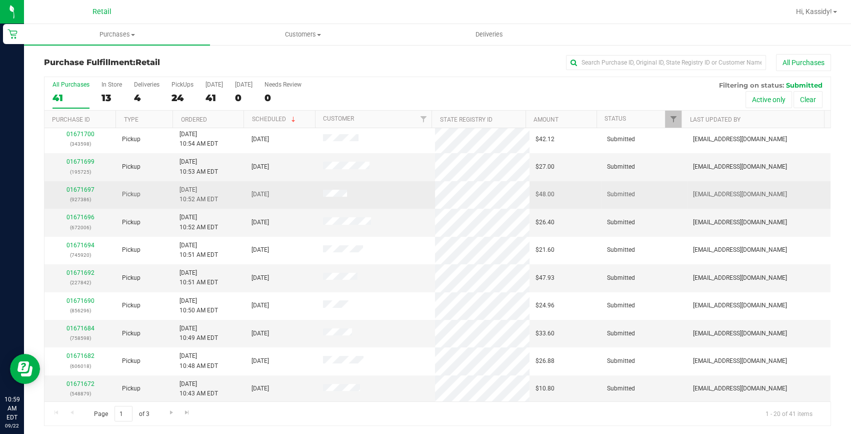
scroll to position [2, 0]
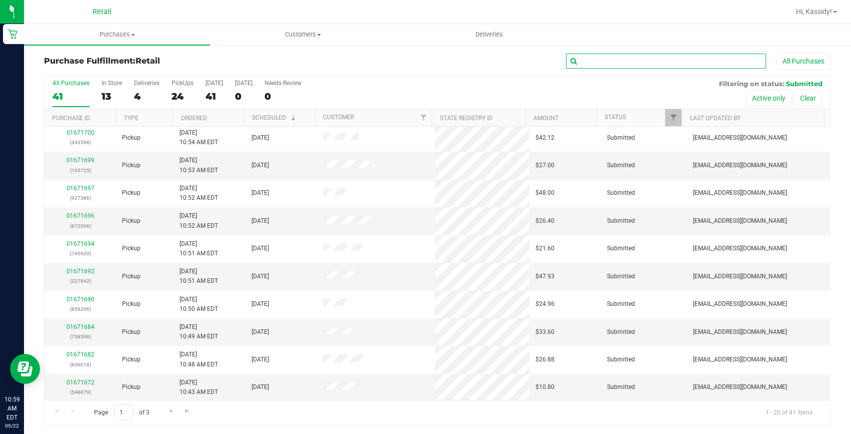
click at [613, 65] on input "text" at bounding box center [666, 61] width 200 height 15
type input "0073"
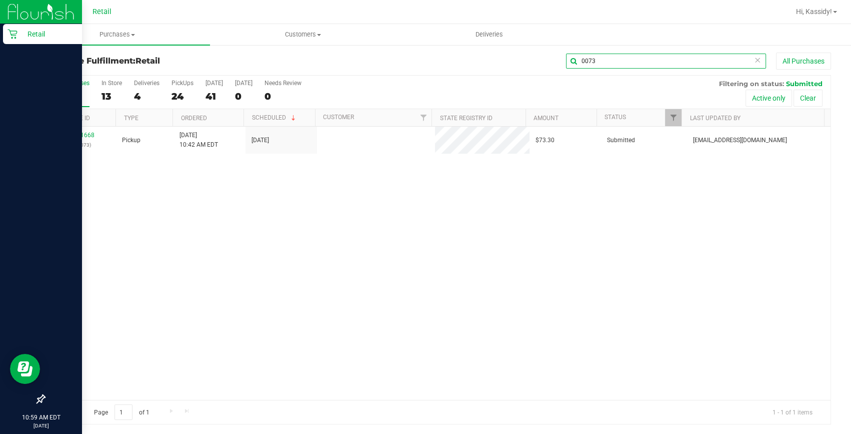
scroll to position [0, 0]
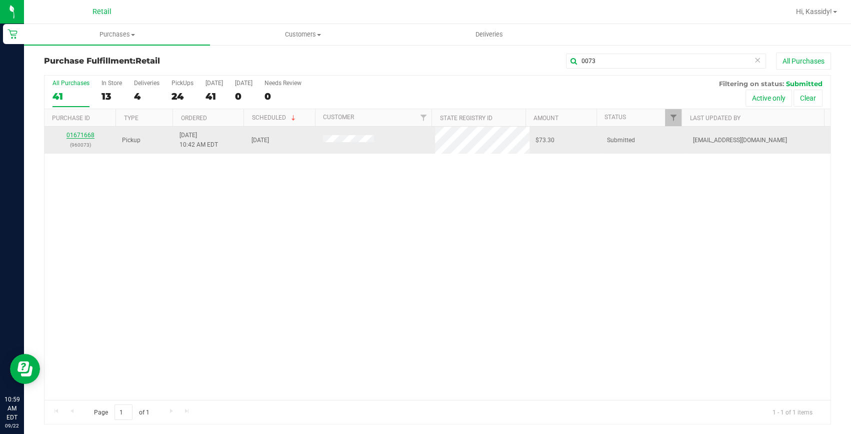
click at [84, 137] on link "01671668" at bounding box center [81, 135] width 28 height 7
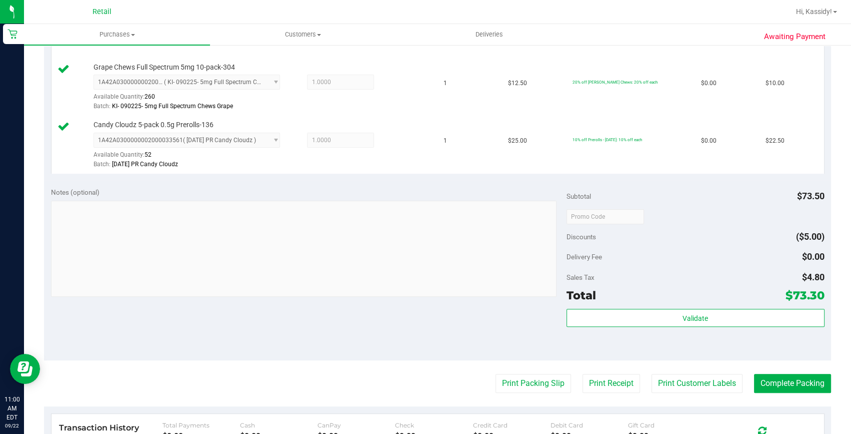
scroll to position [456, 0]
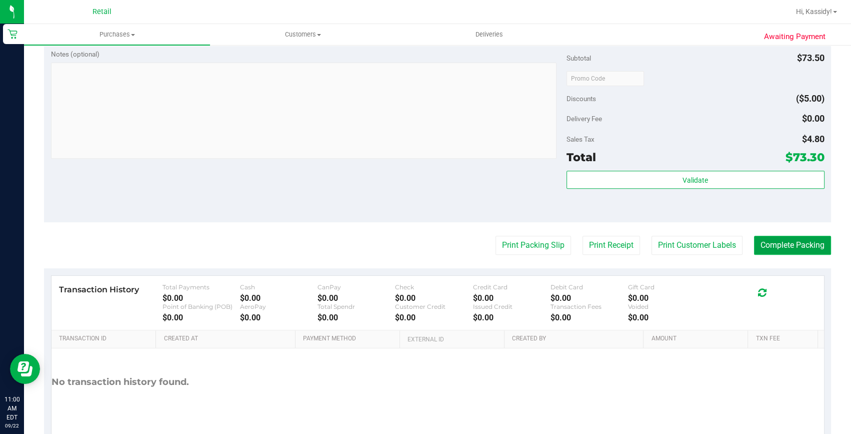
click at [774, 252] on button "Complete Packing" at bounding box center [792, 245] width 77 height 19
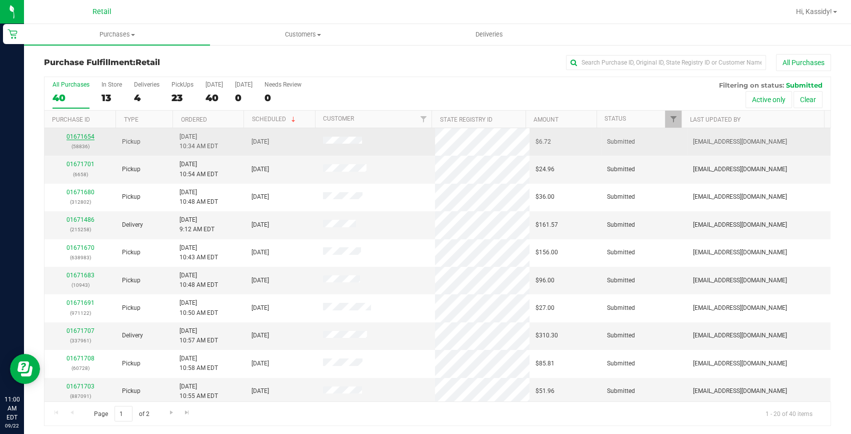
click at [87, 135] on link "01671654" at bounding box center [81, 136] width 28 height 7
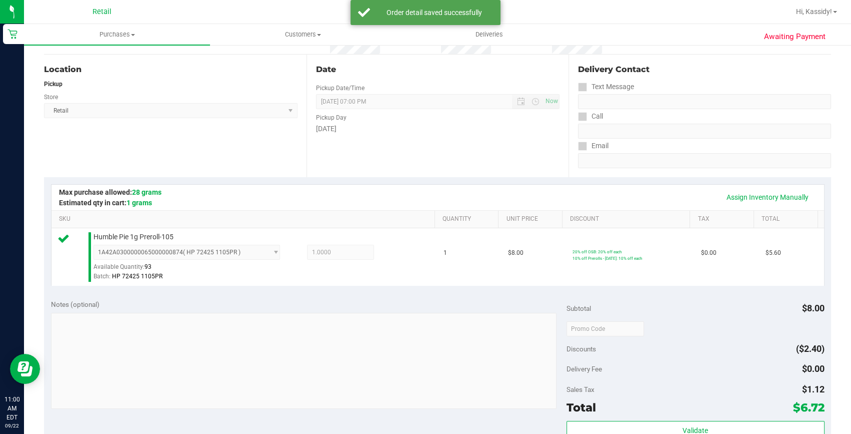
scroll to position [383, 0]
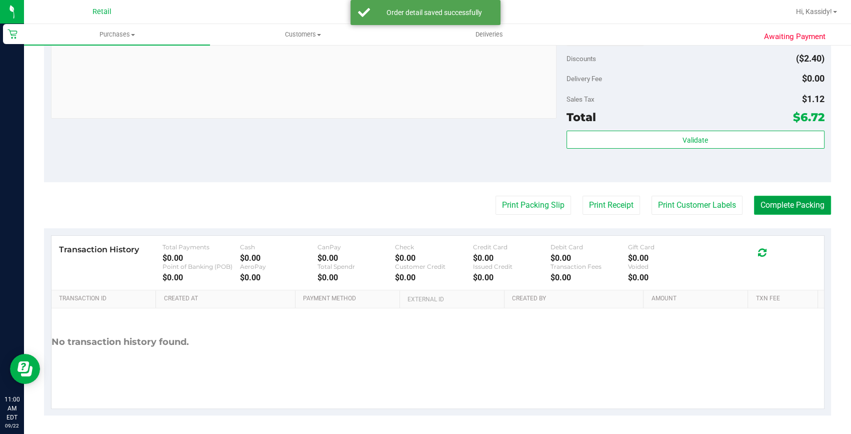
click at [767, 210] on button "Complete Packing" at bounding box center [792, 205] width 77 height 19
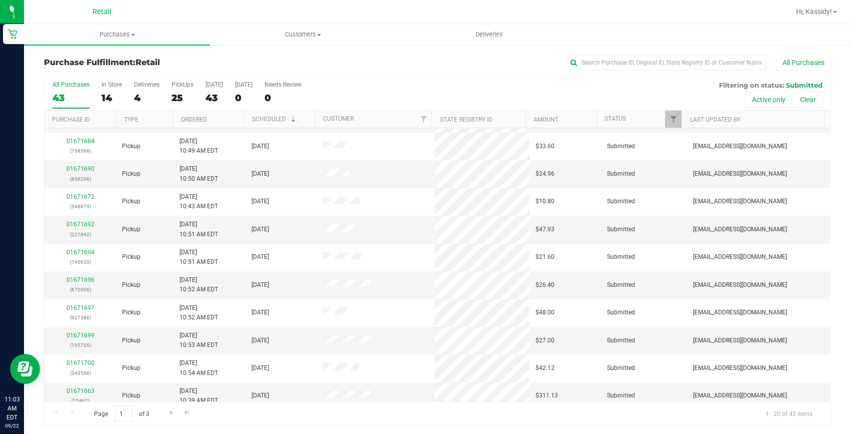
scroll to position [280, 0]
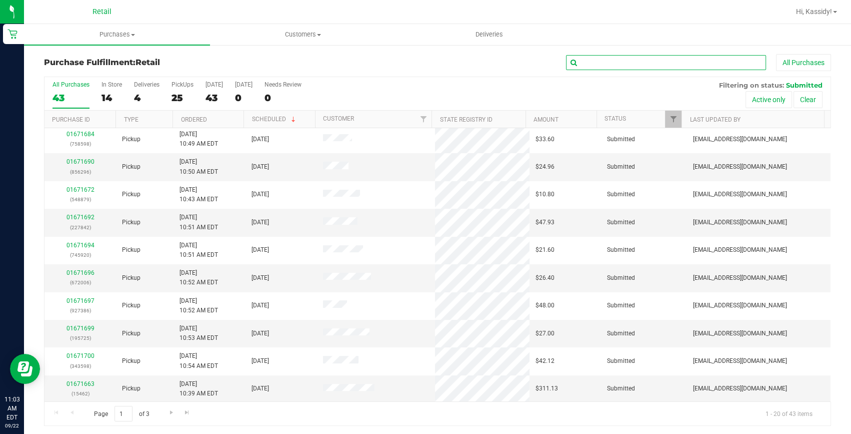
click at [578, 68] on input "text" at bounding box center [666, 62] width 200 height 15
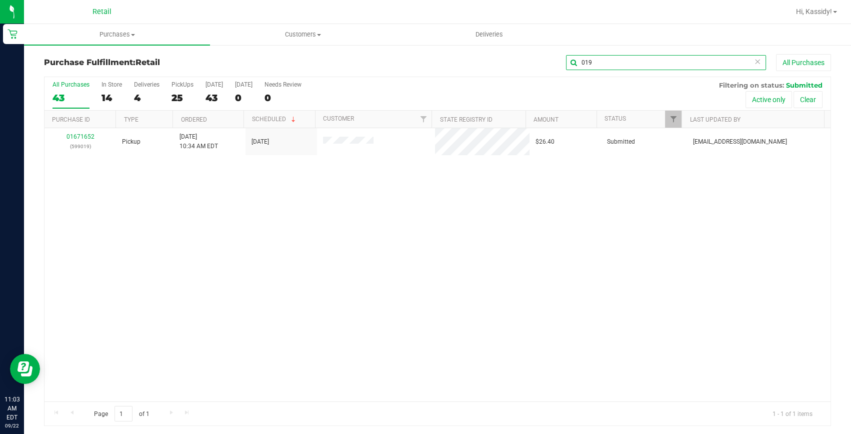
scroll to position [0, 0]
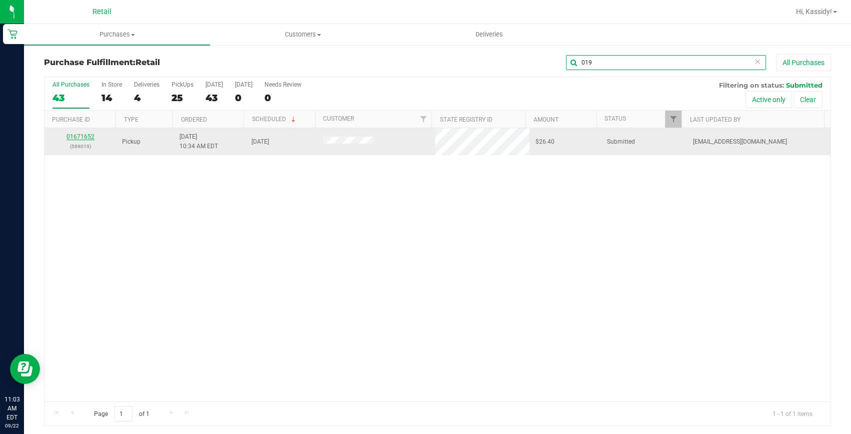
type input "019"
click at [70, 139] on link "01671652" at bounding box center [81, 136] width 28 height 7
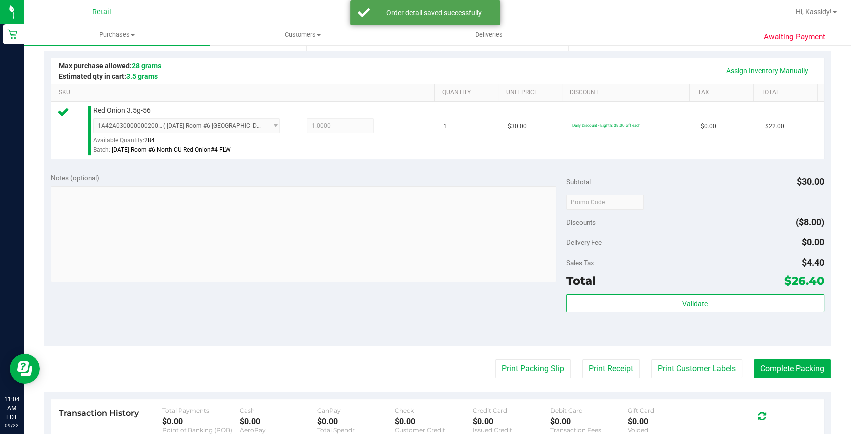
scroll to position [227, 0]
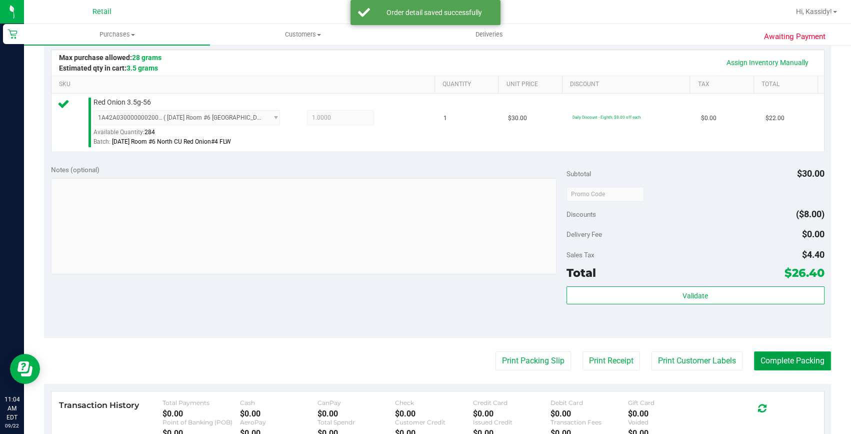
click at [760, 351] on button "Complete Packing" at bounding box center [792, 360] width 77 height 19
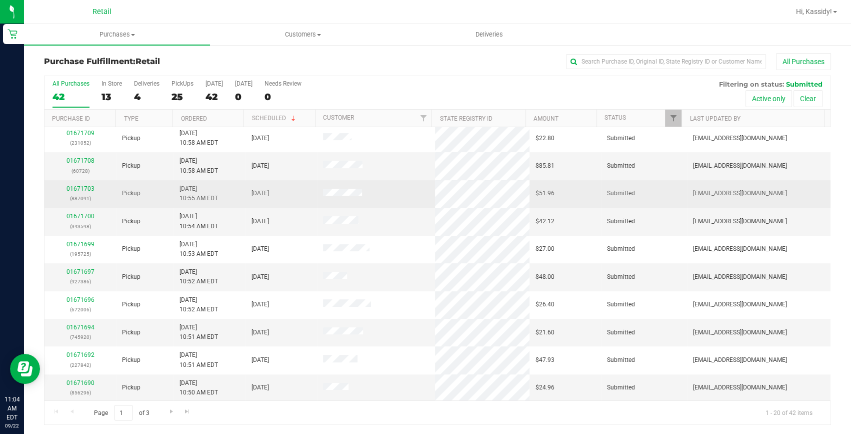
scroll to position [2, 0]
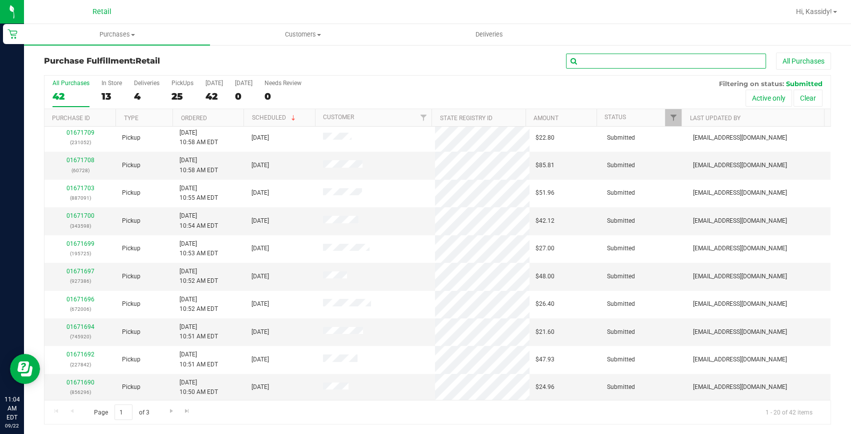
click at [566, 66] on input "text" at bounding box center [666, 61] width 200 height 15
type input "983"
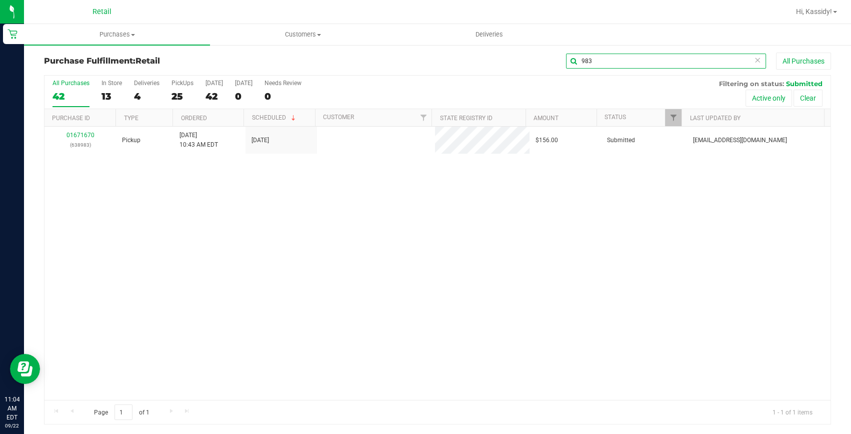
scroll to position [0, 0]
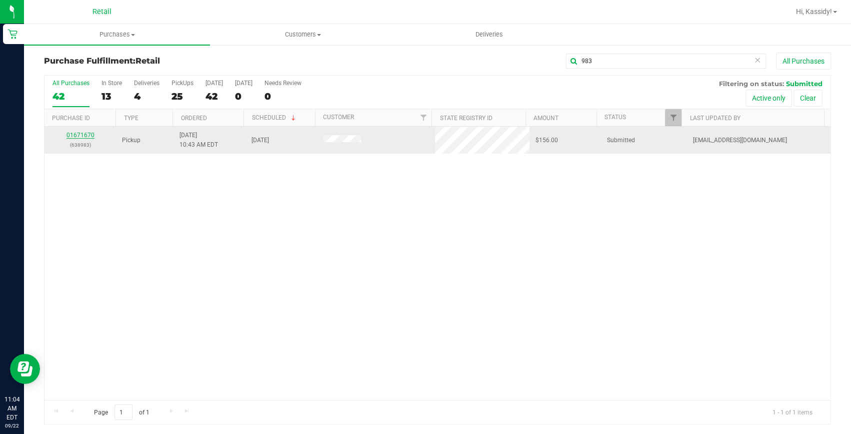
click at [79, 133] on link "01671670" at bounding box center [81, 135] width 28 height 7
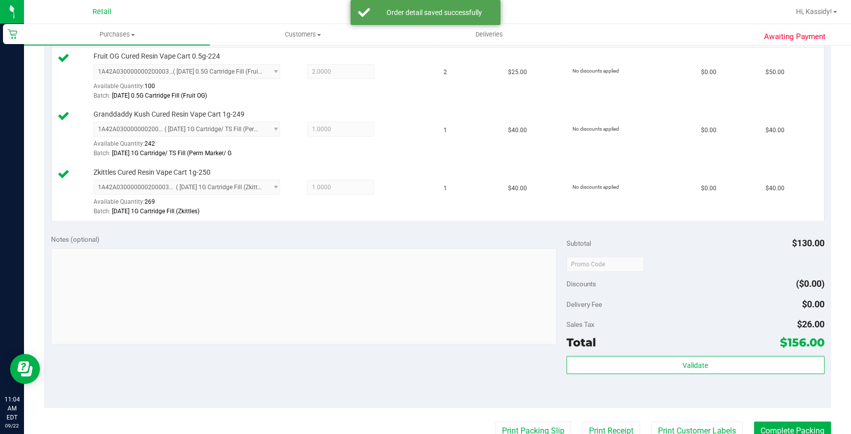
scroll to position [320, 0]
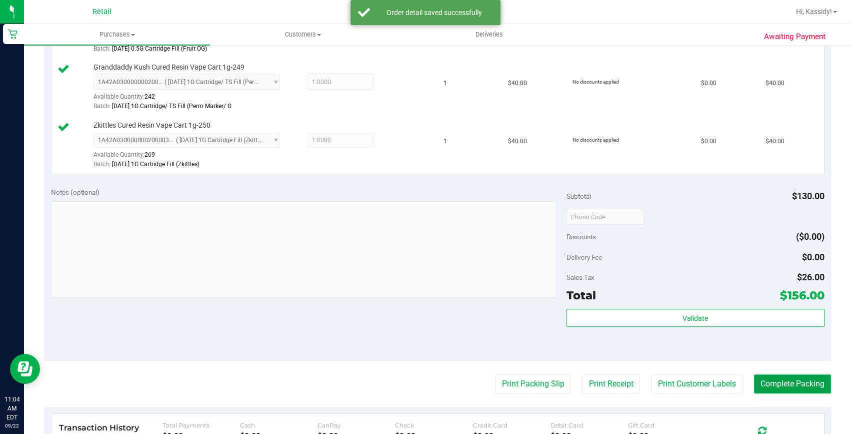
click at [810, 387] on button "Complete Packing" at bounding box center [792, 383] width 77 height 19
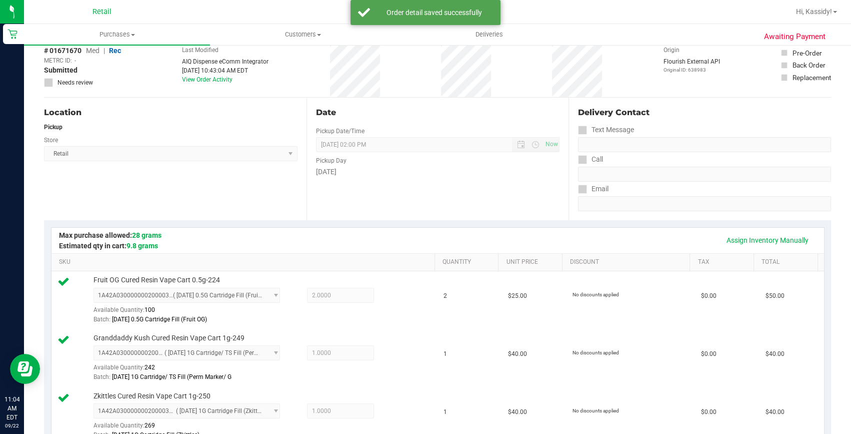
scroll to position [47, 0]
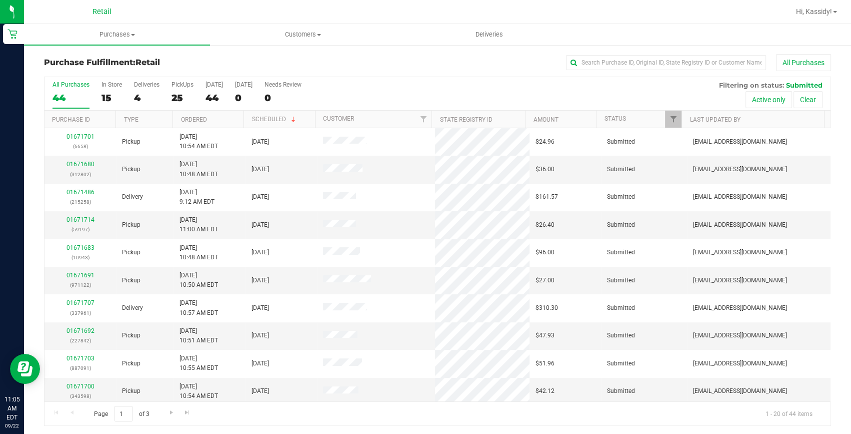
click at [590, 71] on div "Purchase Fulfillment: Retail All Purchases" at bounding box center [437, 65] width 787 height 22
click at [590, 70] on div "All Purchases" at bounding box center [569, 62] width 525 height 17
drag, startPoint x: 590, startPoint y: 70, endPoint x: 590, endPoint y: 61, distance: 9.5
click at [590, 61] on input "text" at bounding box center [666, 62] width 200 height 15
type input "462"
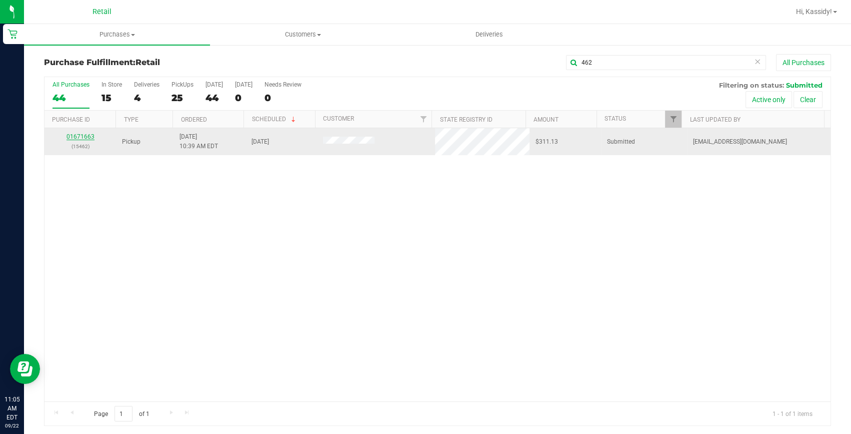
click at [88, 137] on link "01671663" at bounding box center [81, 136] width 28 height 7
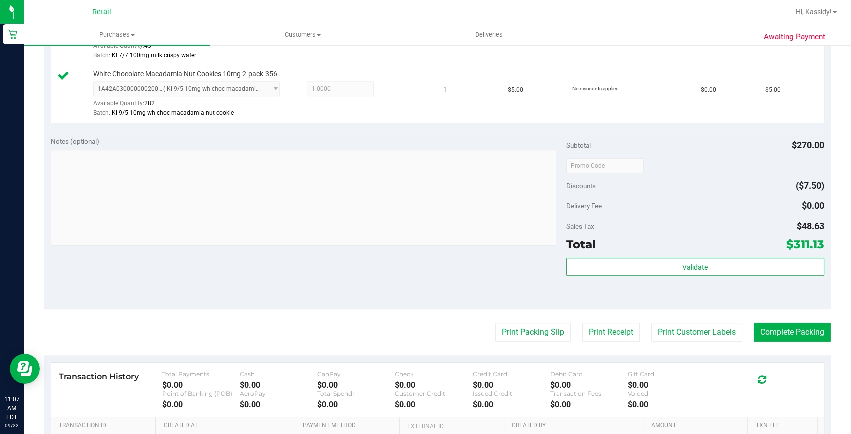
scroll to position [818, 0]
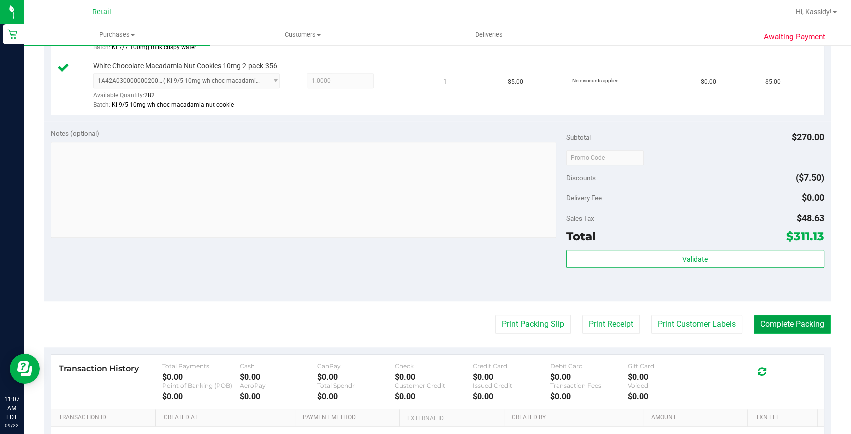
click at [773, 316] on button "Complete Packing" at bounding box center [792, 324] width 77 height 19
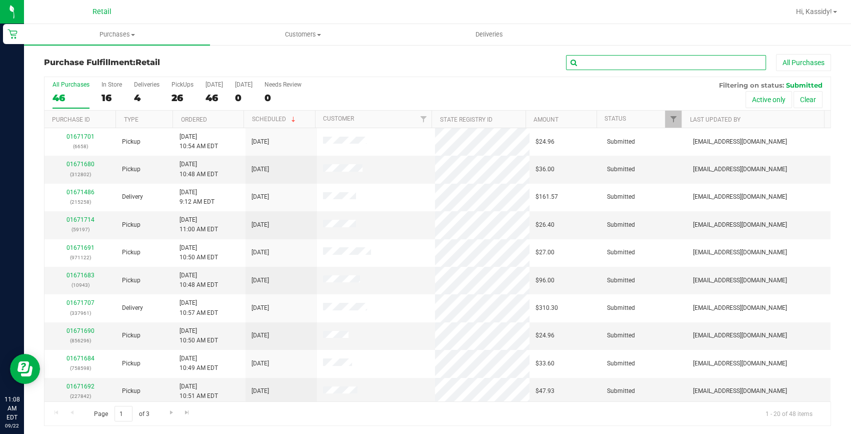
click at [612, 59] on input "text" at bounding box center [666, 62] width 200 height 15
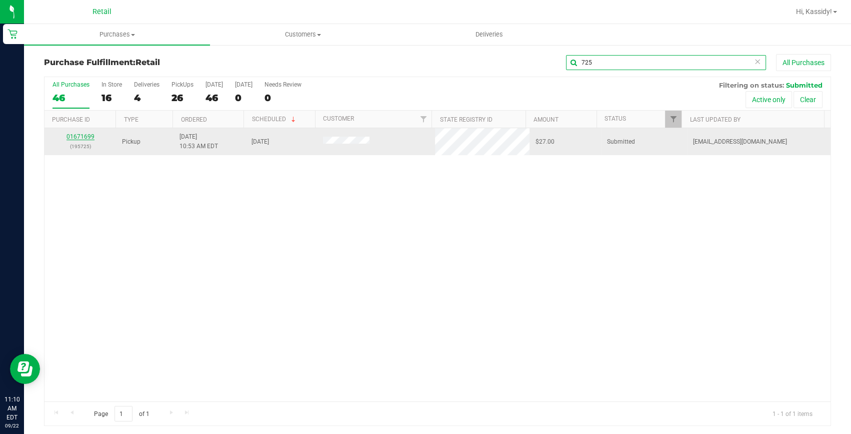
type input "725"
click at [85, 137] on link "01671699" at bounding box center [81, 136] width 28 height 7
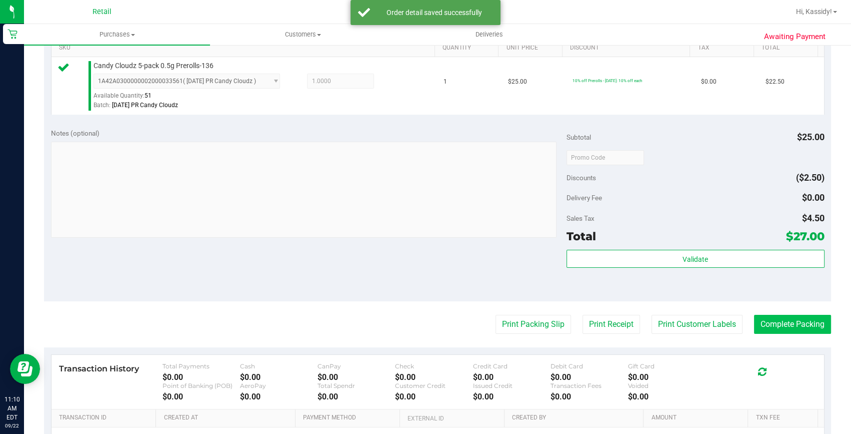
scroll to position [273, 0]
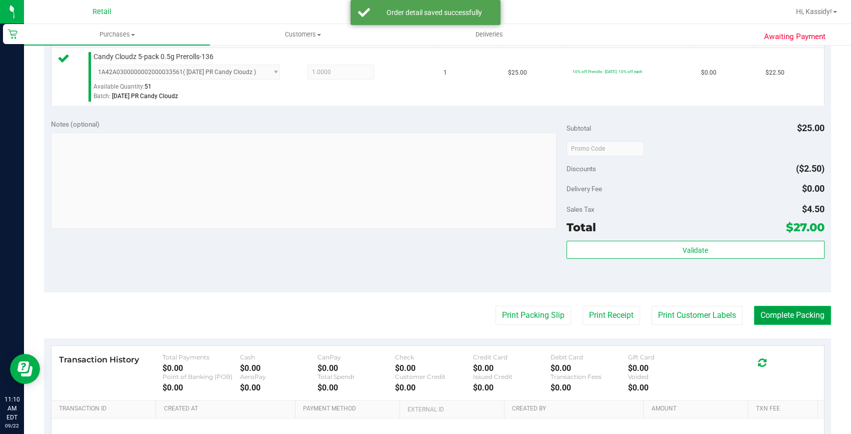
click at [798, 312] on button "Complete Packing" at bounding box center [792, 315] width 77 height 19
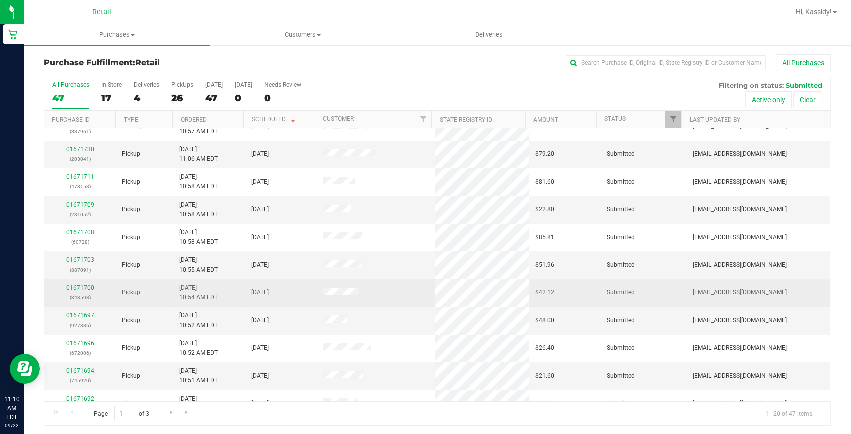
scroll to position [227, 0]
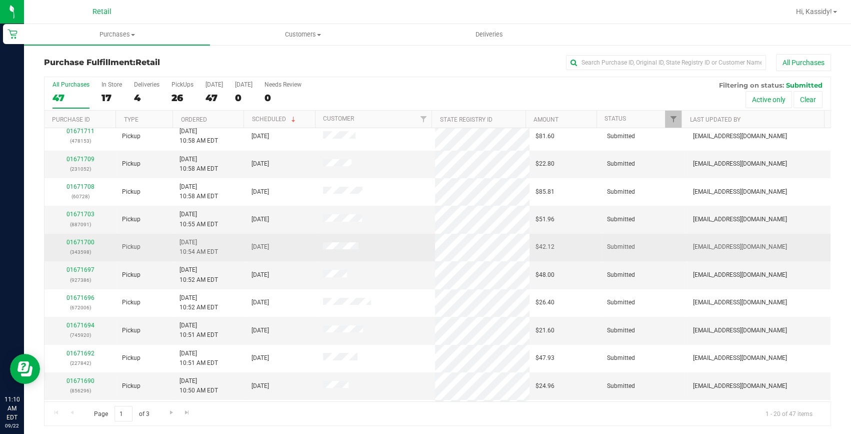
click at [72, 235] on td "01671700 (343598)" at bounding box center [81, 248] width 72 height 28
click at [86, 243] on link "01671700" at bounding box center [81, 242] width 28 height 7
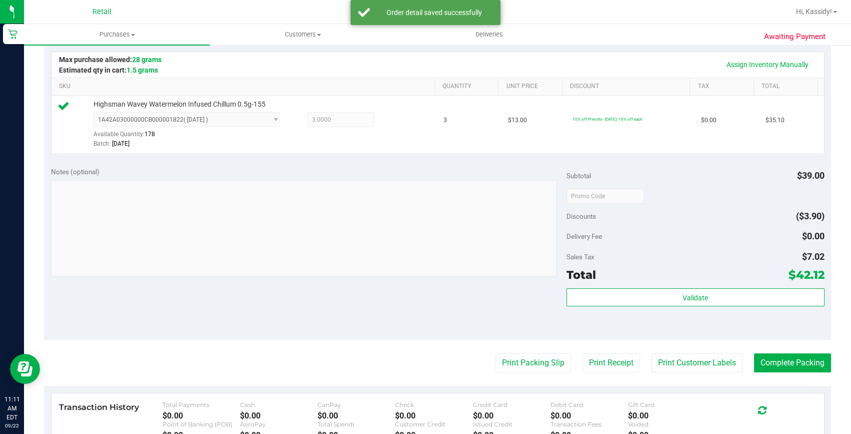
scroll to position [227, 0]
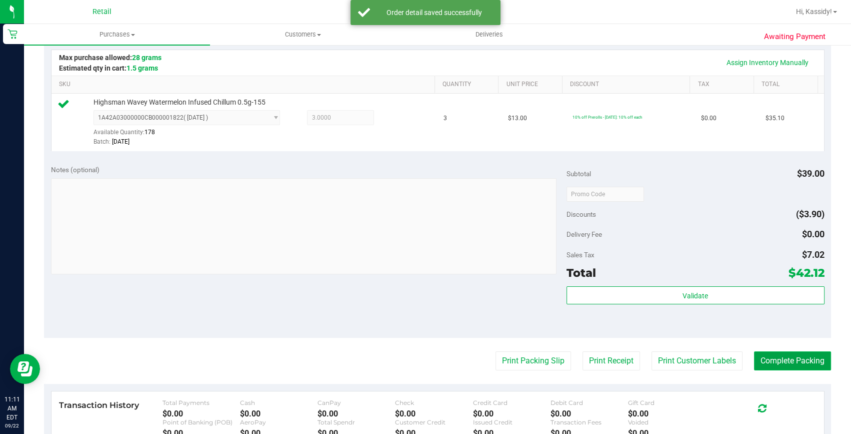
click at [789, 353] on button "Complete Packing" at bounding box center [792, 360] width 77 height 19
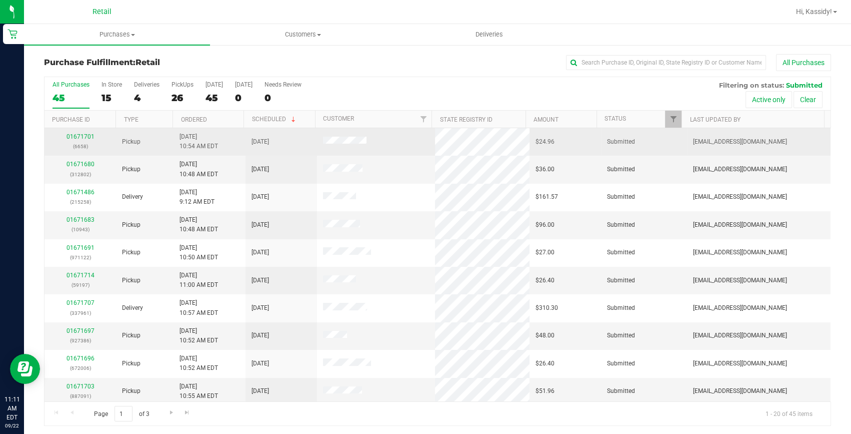
click at [84, 140] on div "01671701 (6658)" at bounding box center [81, 141] width 60 height 19
click at [84, 139] on link "01671701" at bounding box center [81, 136] width 28 height 7
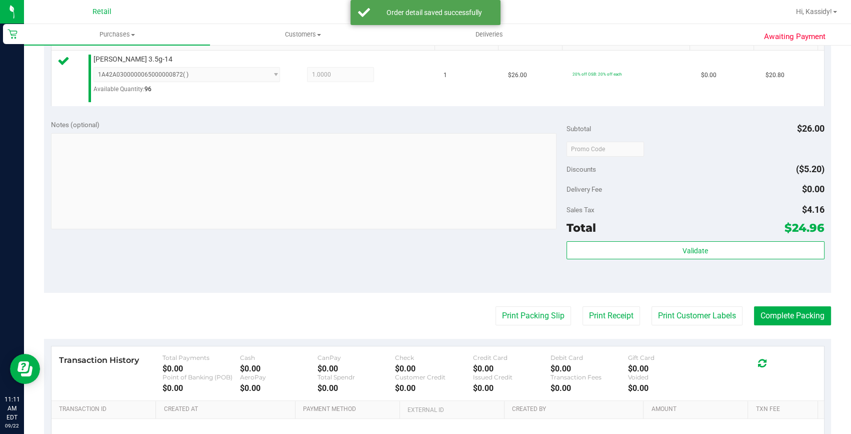
scroll to position [273, 0]
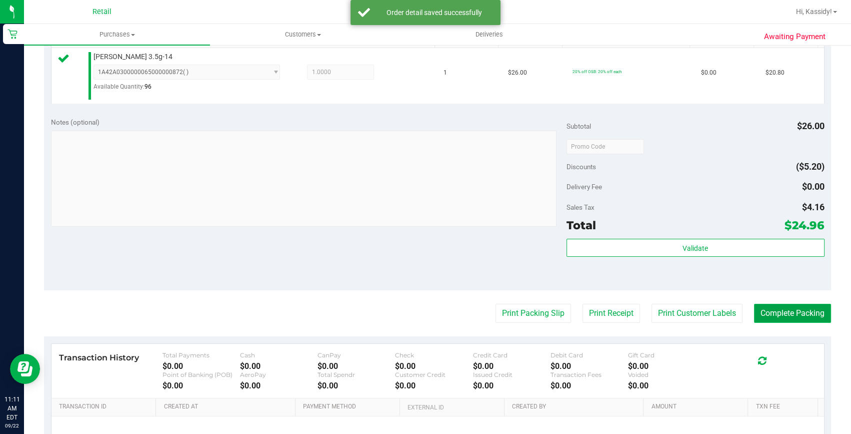
click at [789, 311] on button "Complete Packing" at bounding box center [792, 313] width 77 height 19
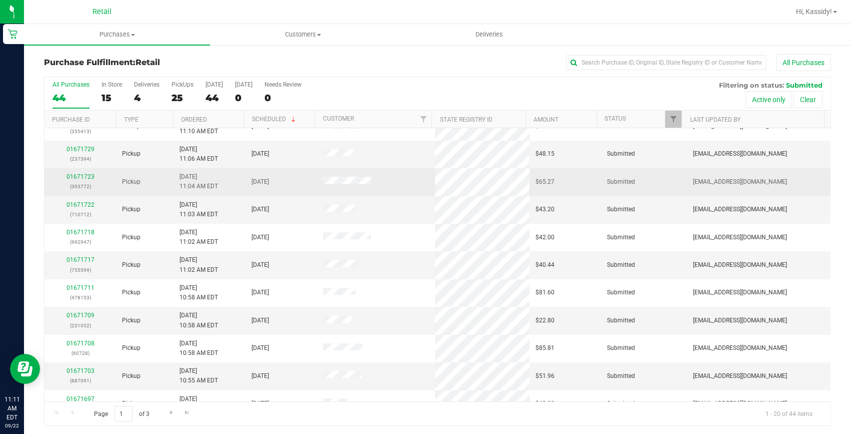
scroll to position [273, 0]
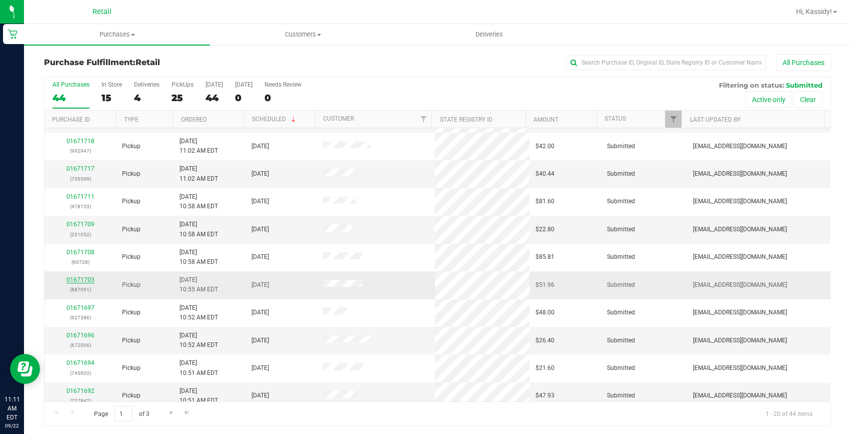
click at [86, 281] on link "01671703" at bounding box center [81, 279] width 28 height 7
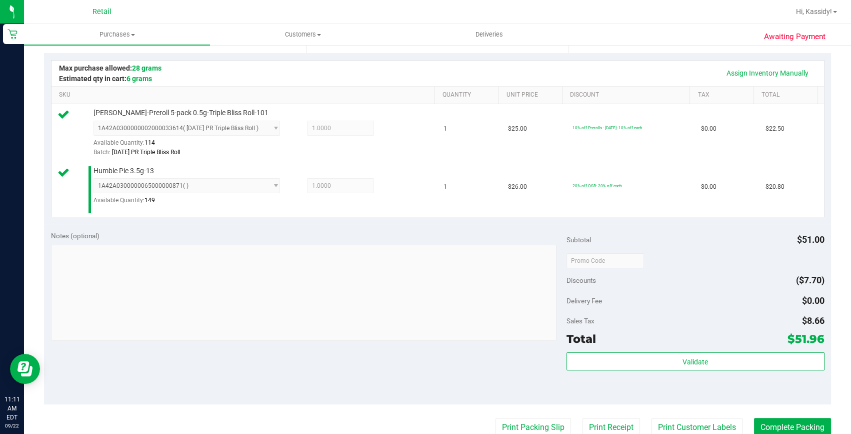
scroll to position [364, 0]
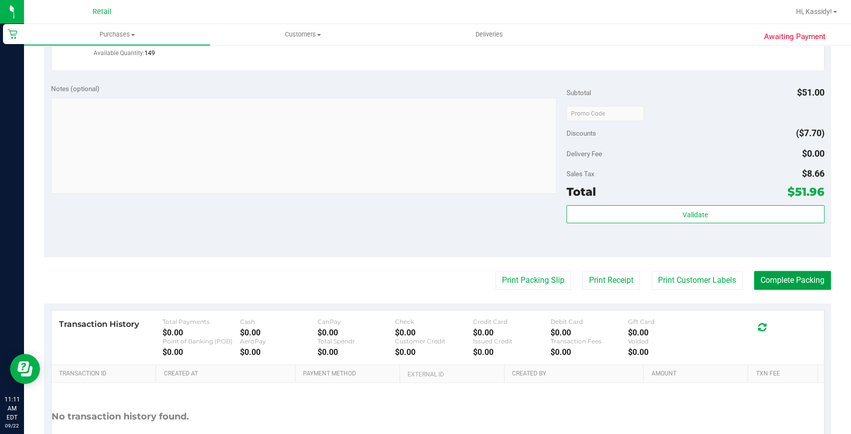
click at [775, 278] on button "Complete Packing" at bounding box center [792, 280] width 77 height 19
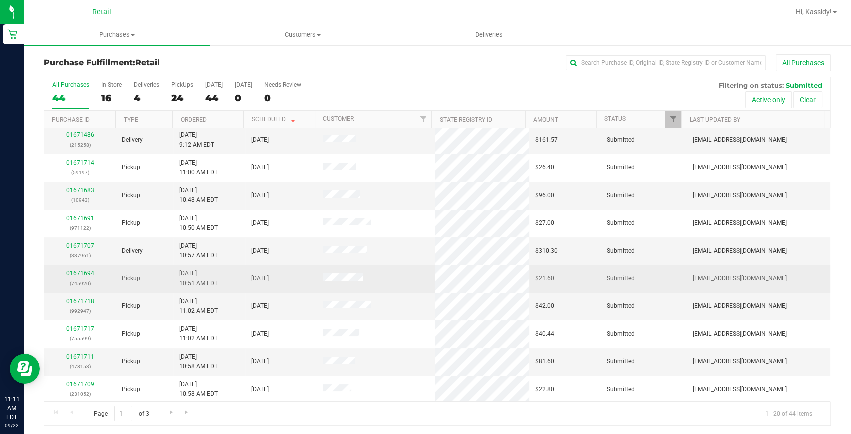
scroll to position [45, 0]
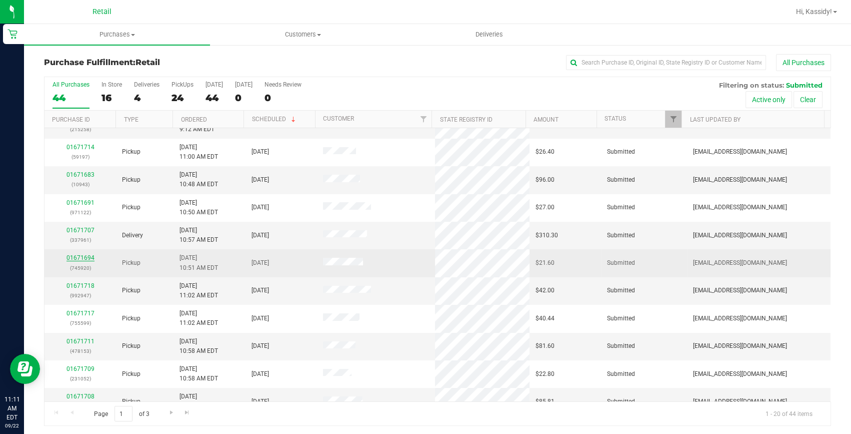
click at [87, 260] on link "01671694" at bounding box center [81, 257] width 28 height 7
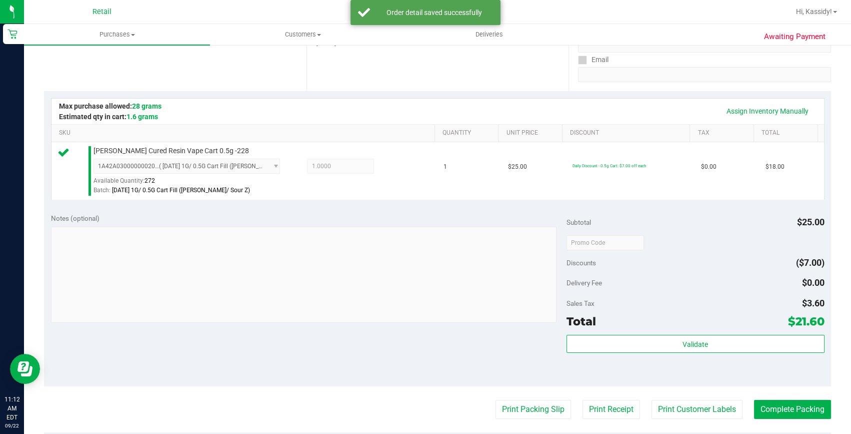
scroll to position [227, 0]
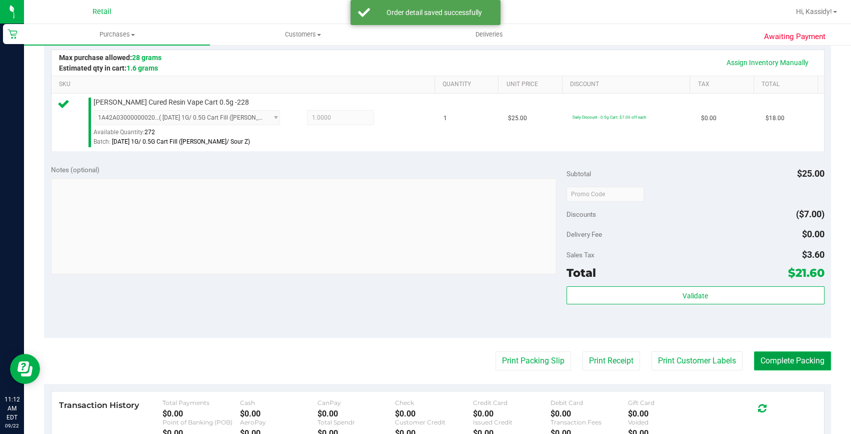
click at [781, 358] on button "Complete Packing" at bounding box center [792, 360] width 77 height 19
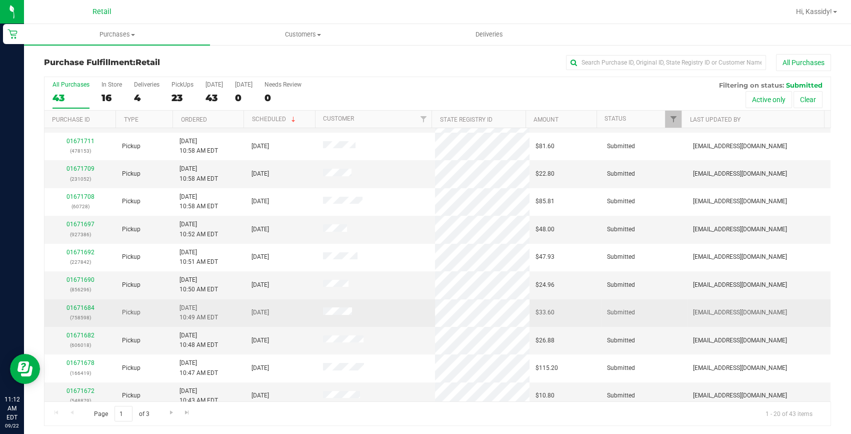
scroll to position [280, 0]
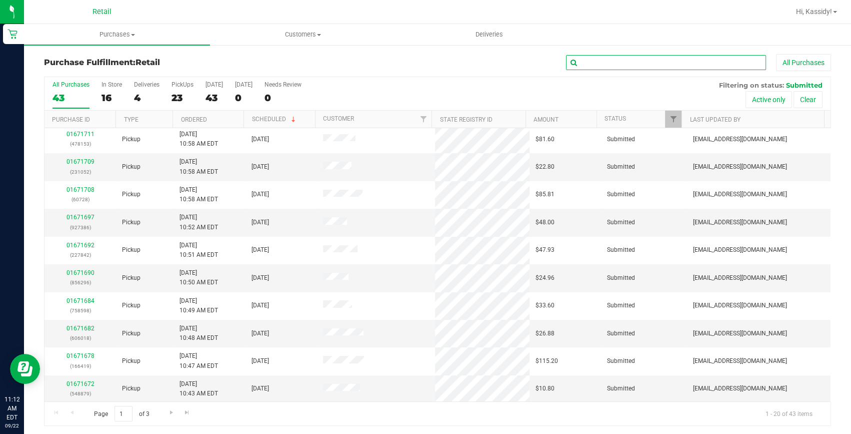
click at [624, 64] on input "text" at bounding box center [666, 62] width 200 height 15
type input "842"
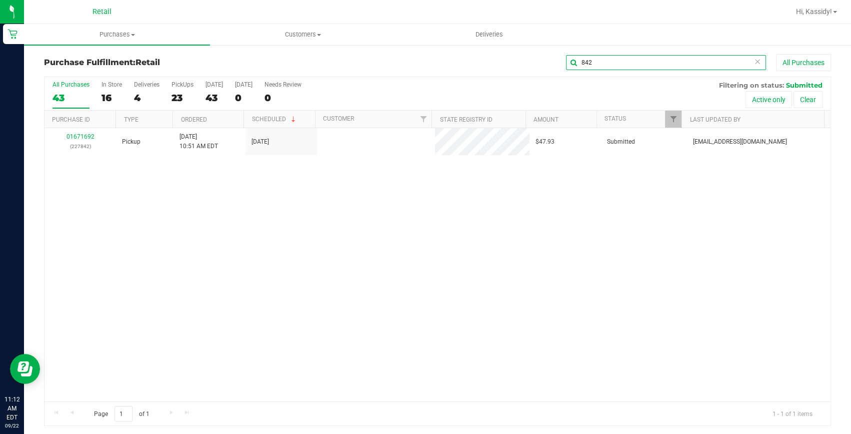
scroll to position [0, 0]
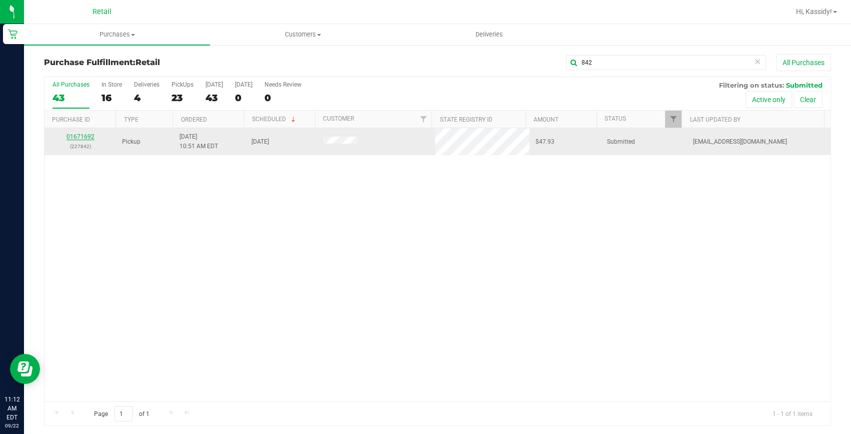
click at [76, 134] on link "01671692" at bounding box center [81, 136] width 28 height 7
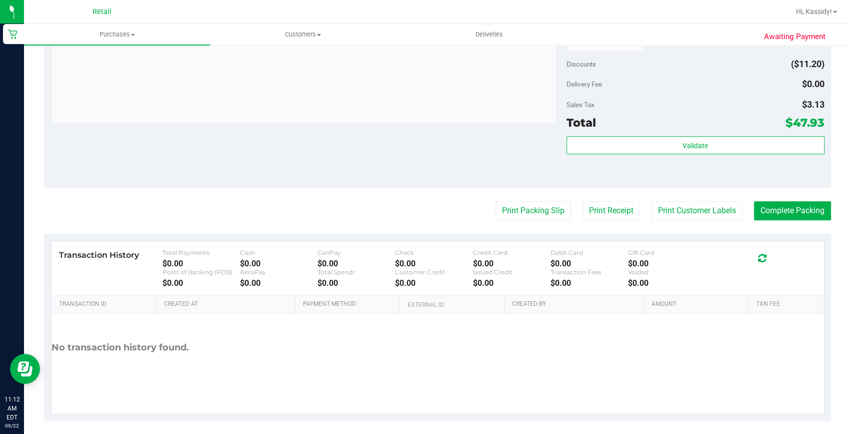
scroll to position [496, 0]
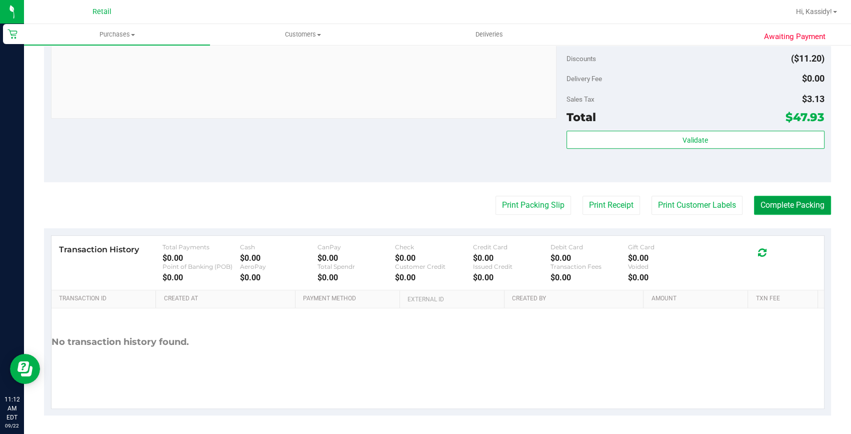
click at [790, 209] on button "Complete Packing" at bounding box center [792, 205] width 77 height 19
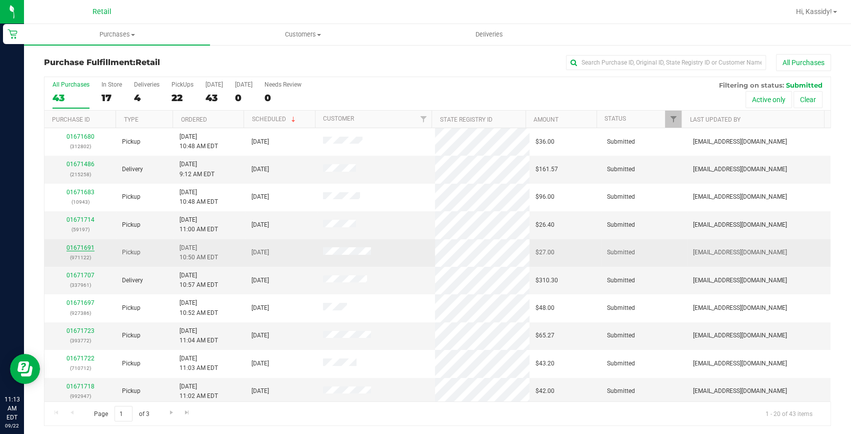
click at [90, 249] on link "01671691" at bounding box center [81, 247] width 28 height 7
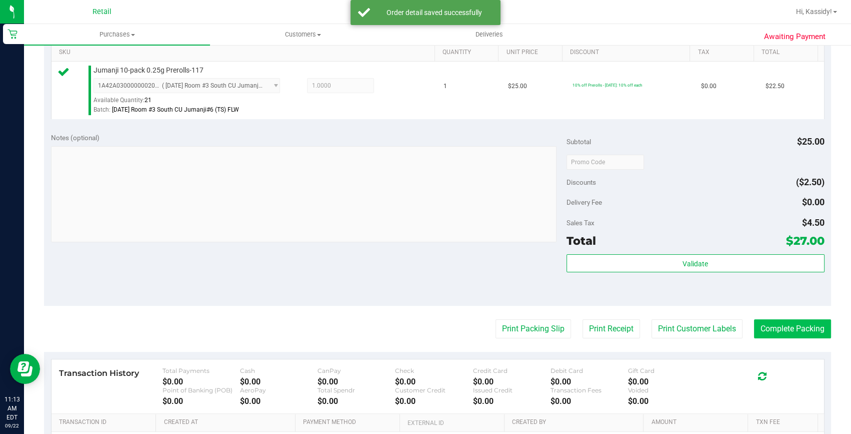
scroll to position [273, 0]
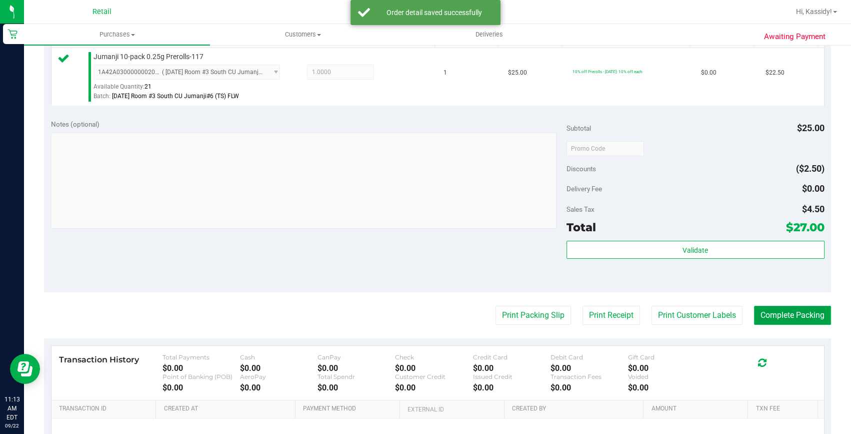
click at [791, 317] on button "Complete Packing" at bounding box center [792, 315] width 77 height 19
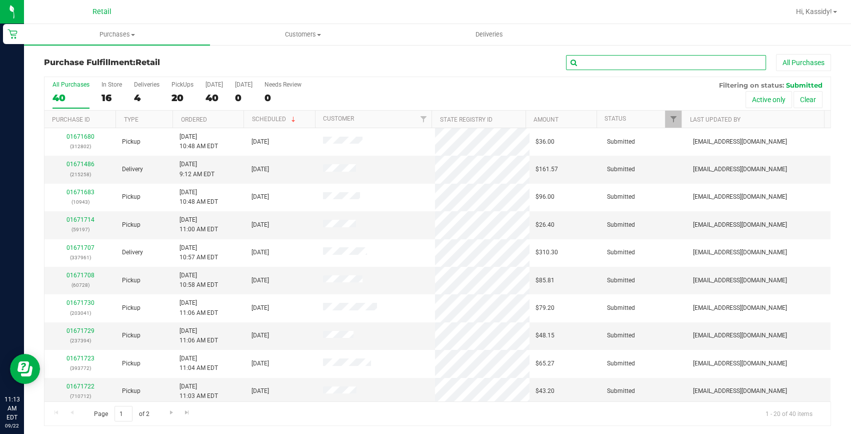
click at [575, 59] on input "text" at bounding box center [666, 62] width 200 height 15
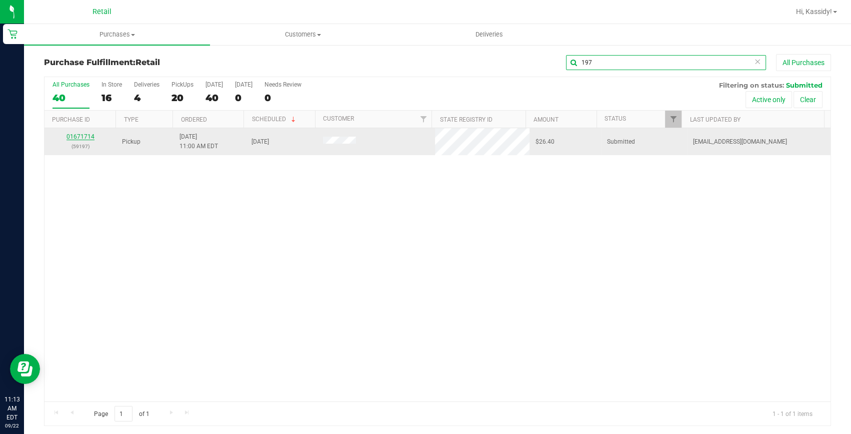
type input "197"
click at [79, 135] on link "01671714" at bounding box center [81, 136] width 28 height 7
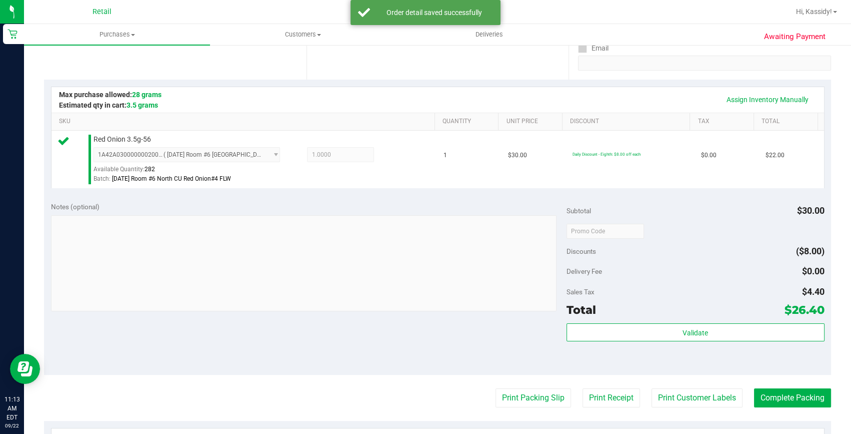
scroll to position [227, 0]
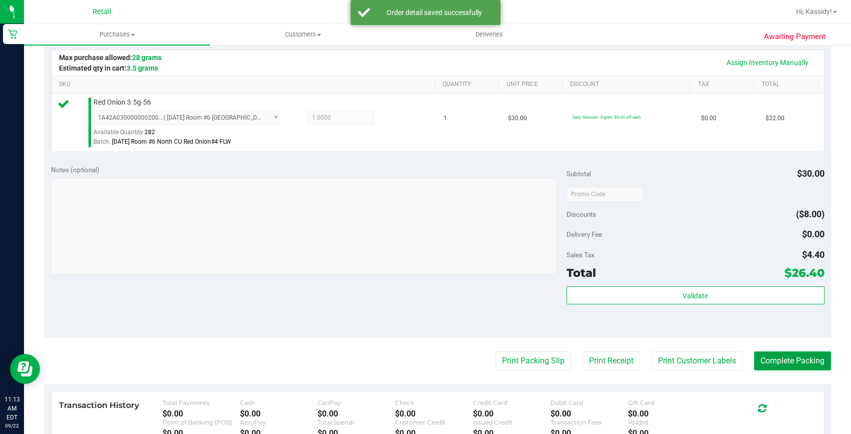
click at [781, 365] on button "Complete Packing" at bounding box center [792, 360] width 77 height 19
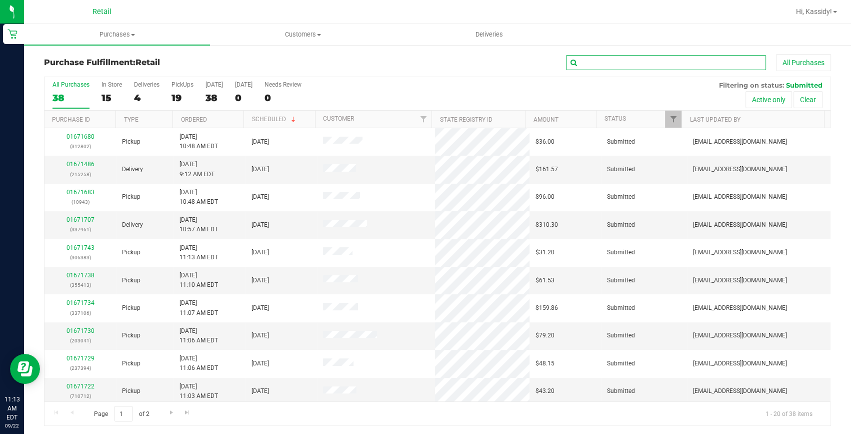
click at [644, 63] on input "text" at bounding box center [666, 62] width 200 height 15
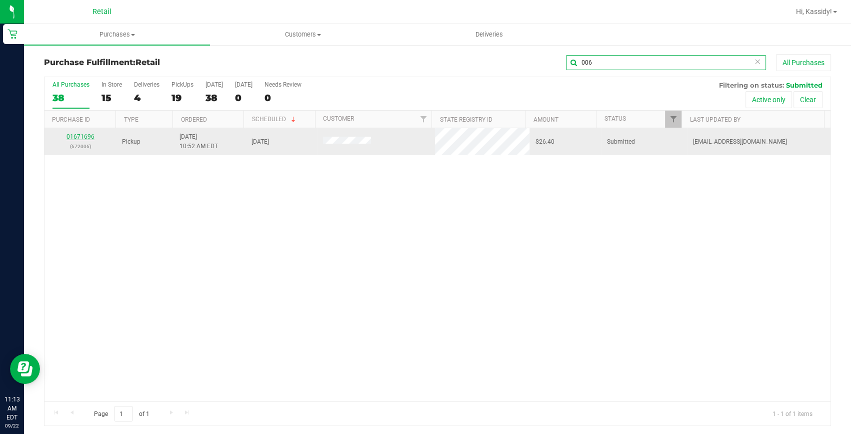
type input "006"
click at [87, 133] on link "01671696" at bounding box center [81, 136] width 28 height 7
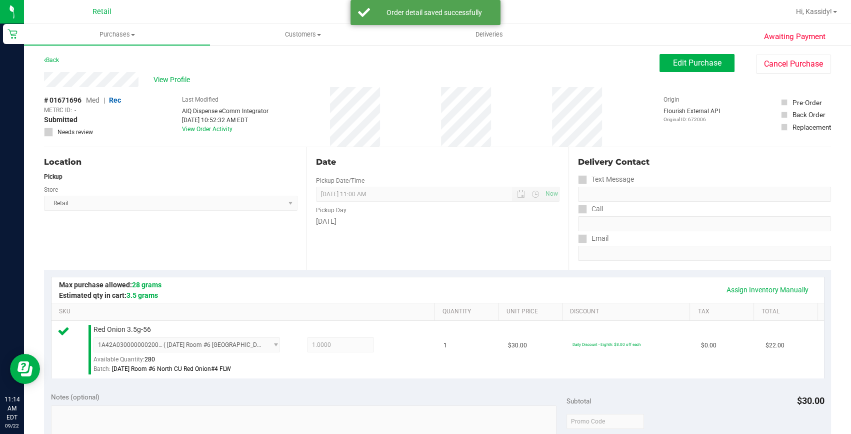
scroll to position [227, 0]
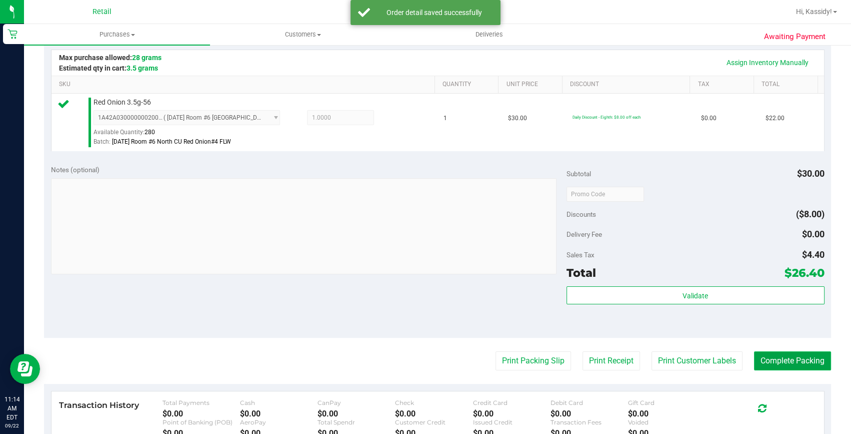
click at [769, 361] on button "Complete Packing" at bounding box center [792, 360] width 77 height 19
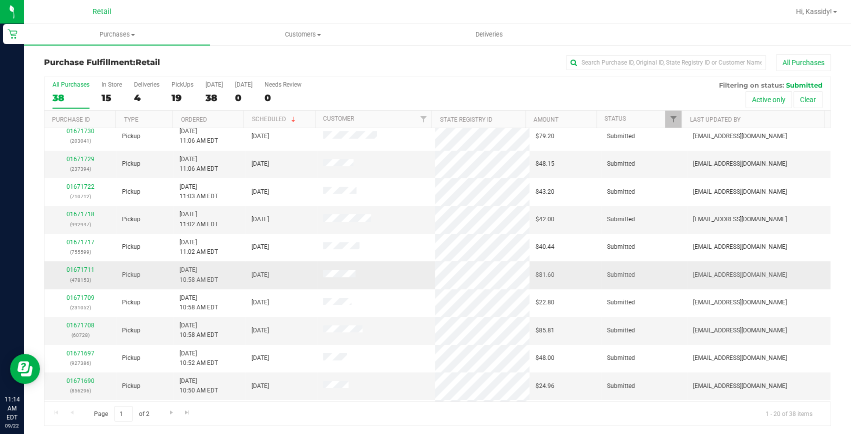
scroll to position [280, 0]
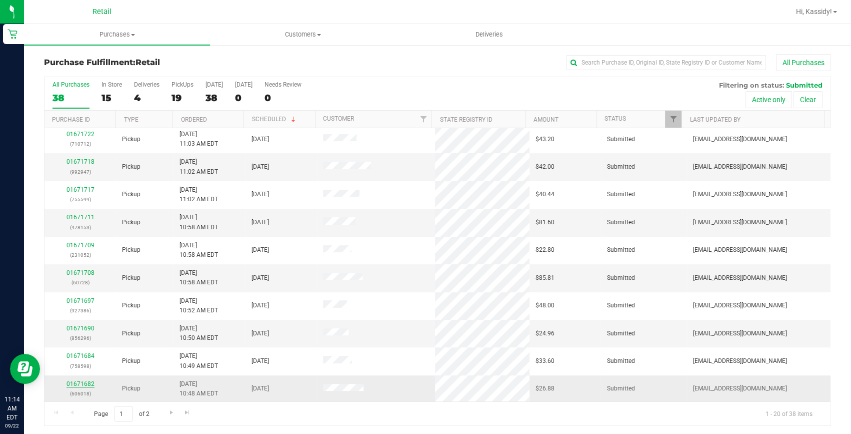
click at [90, 383] on link "01671682" at bounding box center [81, 383] width 28 height 7
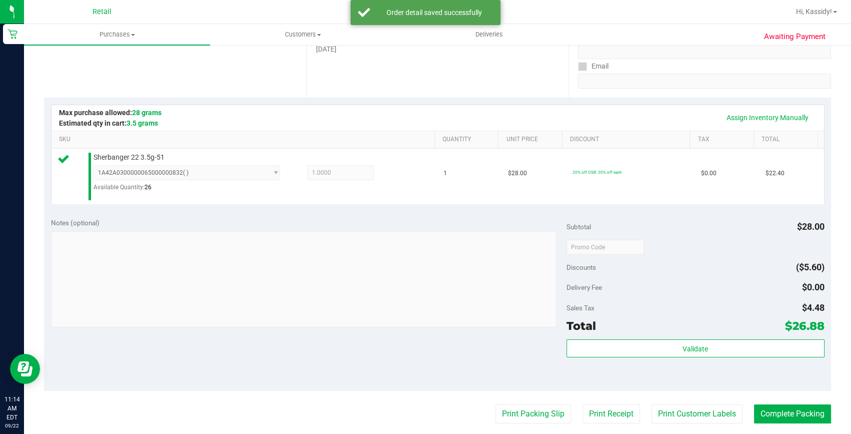
scroll to position [227, 0]
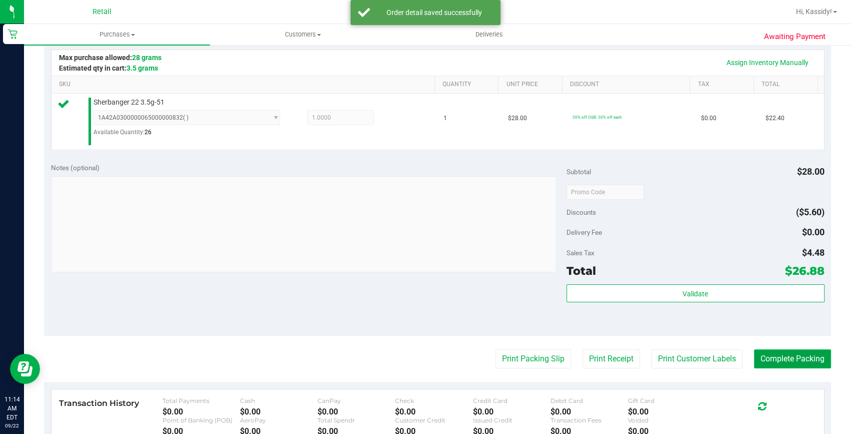
click at [781, 350] on button "Complete Packing" at bounding box center [792, 358] width 77 height 19
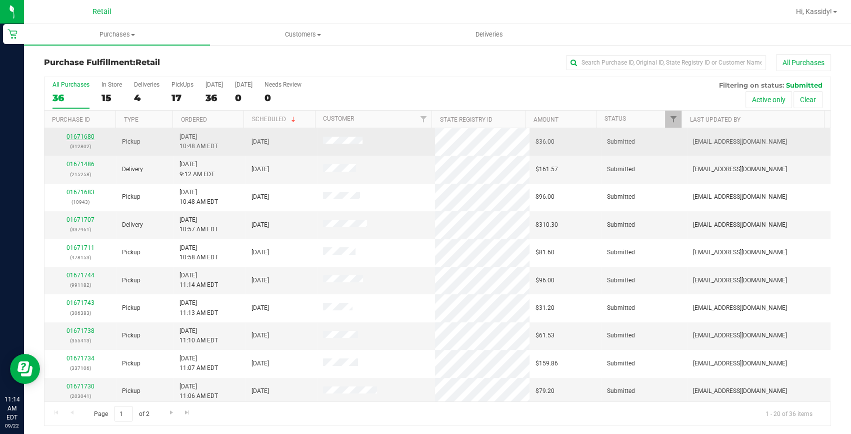
click at [83, 136] on link "01671680" at bounding box center [81, 136] width 28 height 7
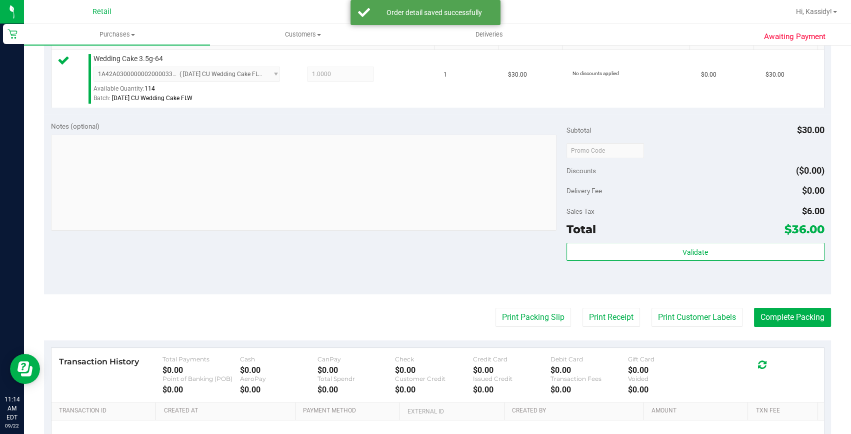
scroll to position [273, 0]
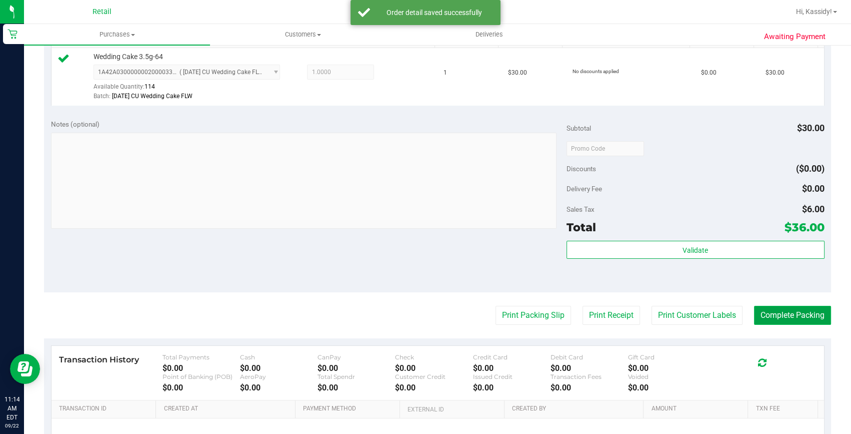
click at [758, 311] on button "Complete Packing" at bounding box center [792, 315] width 77 height 19
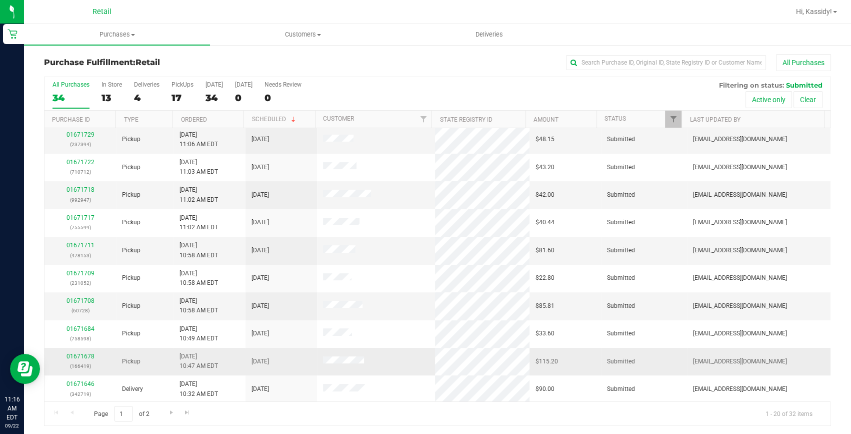
scroll to position [273, 0]
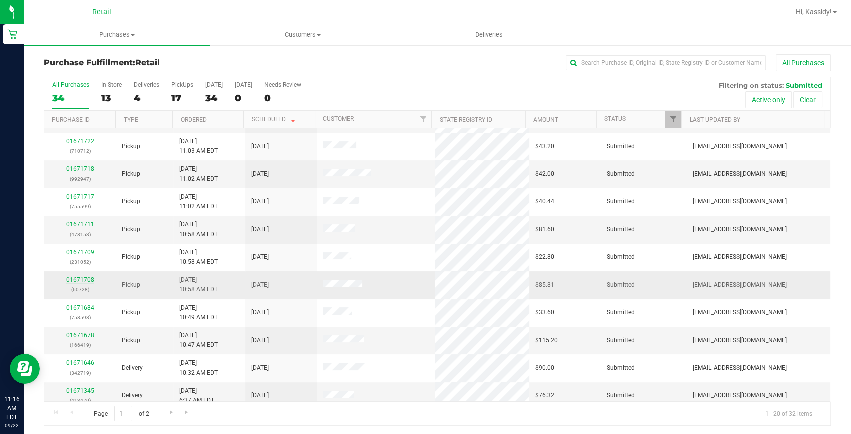
click at [68, 278] on link "01671708" at bounding box center [81, 279] width 28 height 7
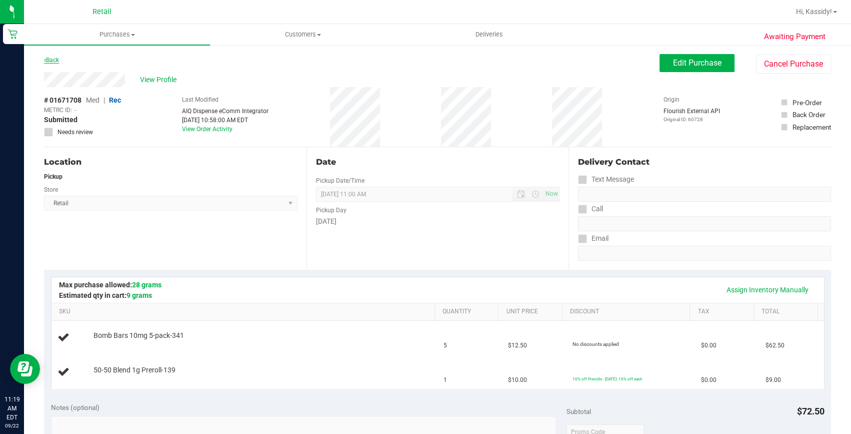
click at [59, 59] on link "Back" at bounding box center [51, 60] width 15 height 7
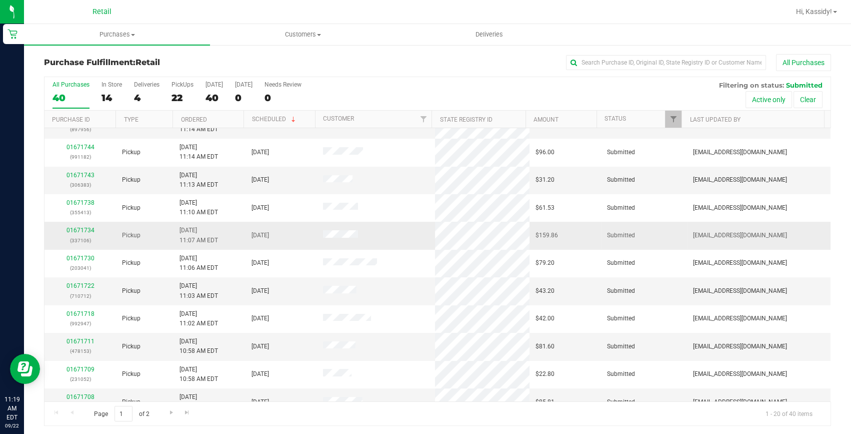
scroll to position [227, 0]
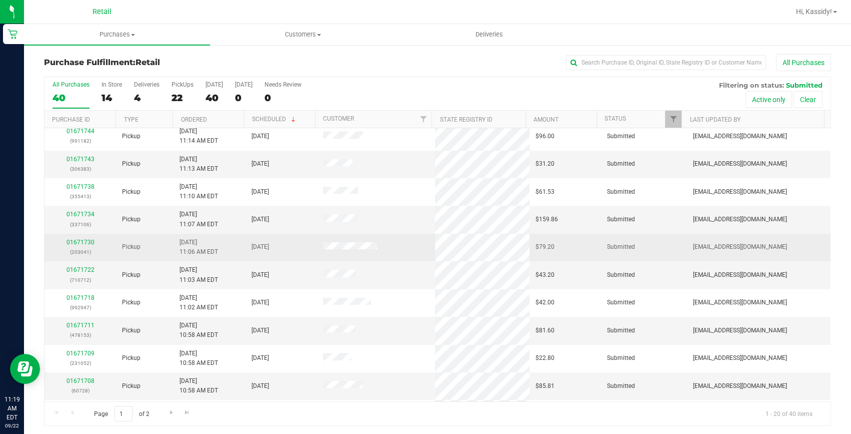
click at [86, 257] on td "01671730 (203041)" at bounding box center [81, 248] width 72 height 28
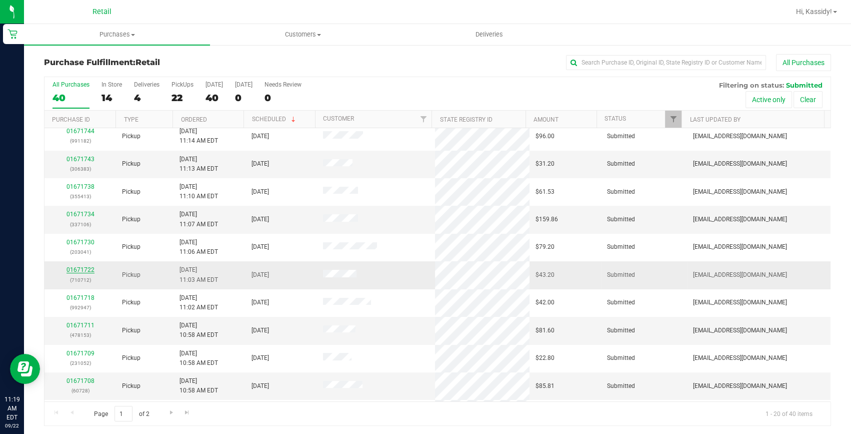
click at [85, 270] on link "01671722" at bounding box center [81, 269] width 28 height 7
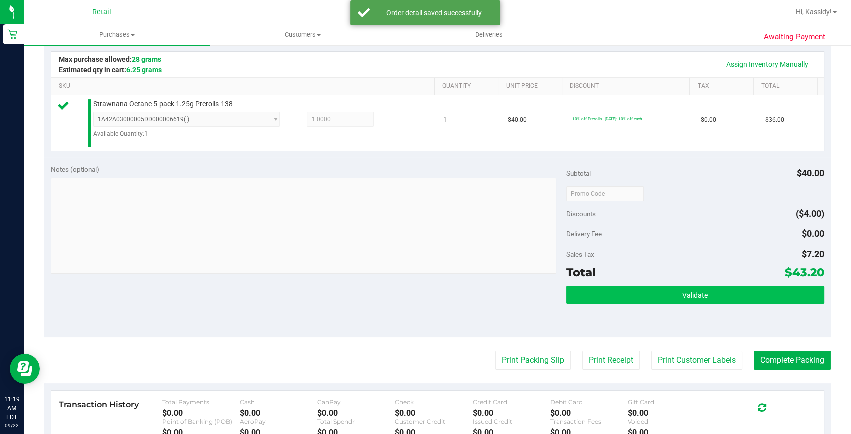
scroll to position [227, 0]
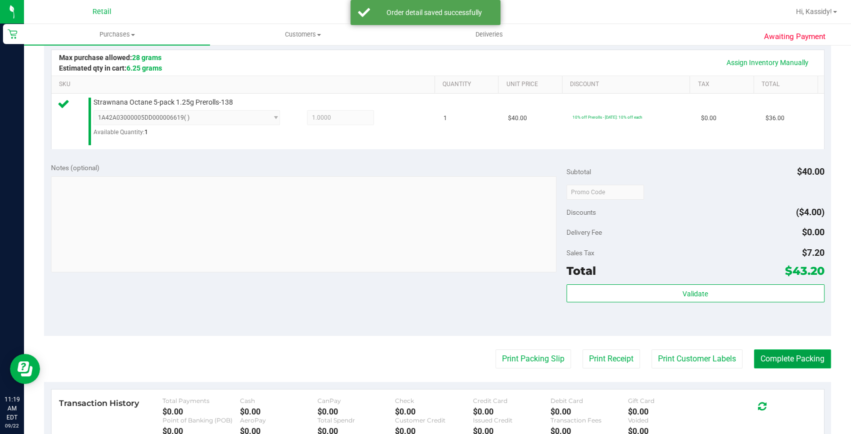
click at [780, 355] on button "Complete Packing" at bounding box center [792, 358] width 77 height 19
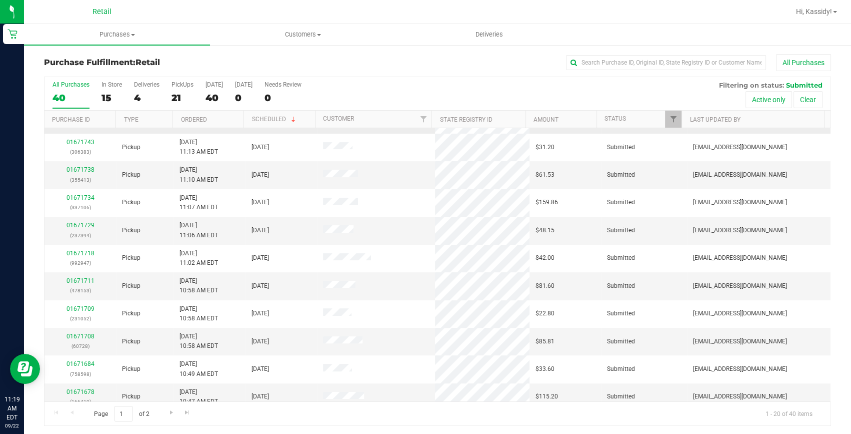
scroll to position [280, 0]
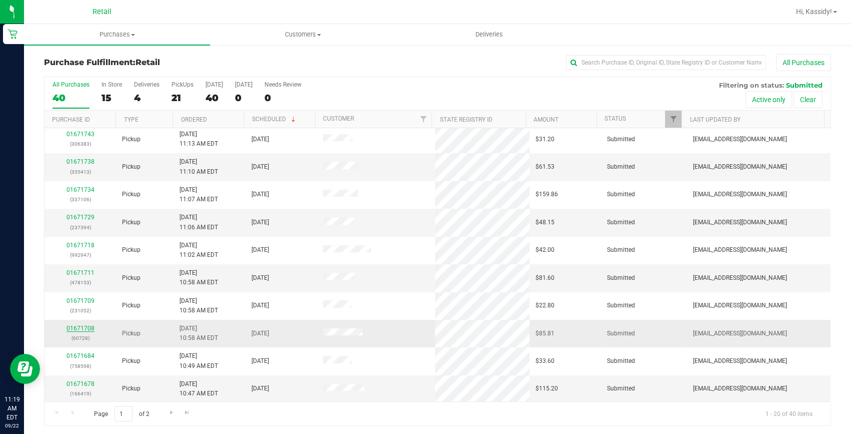
click at [75, 326] on link "01671708" at bounding box center [81, 328] width 28 height 7
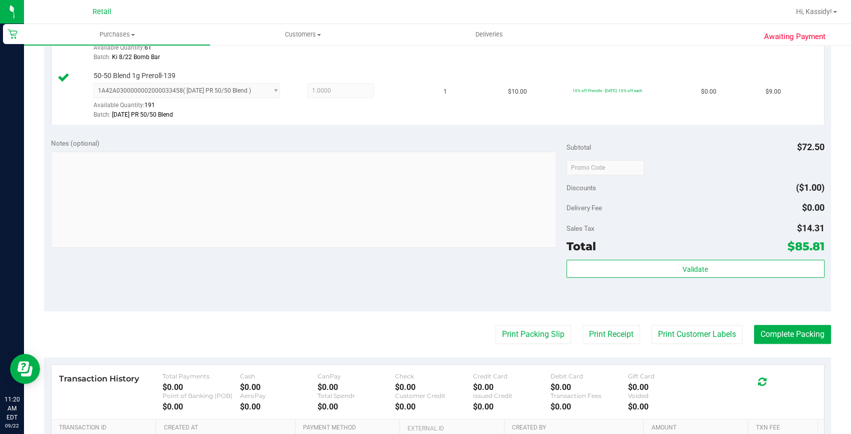
scroll to position [364, 0]
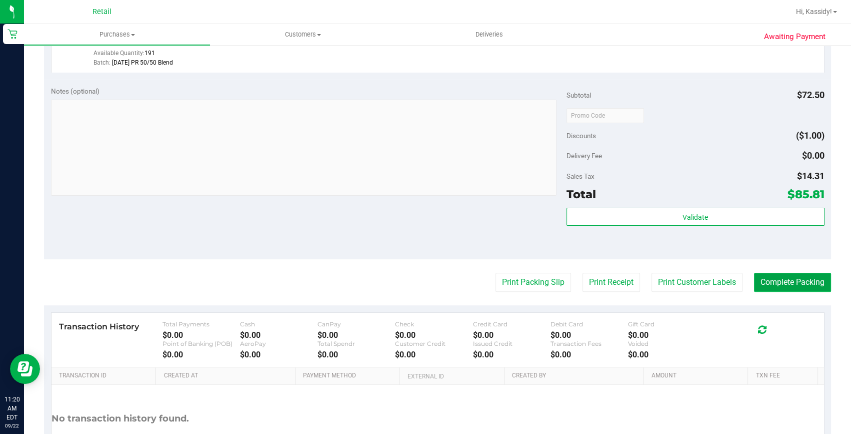
click at [777, 280] on button "Complete Packing" at bounding box center [792, 282] width 77 height 19
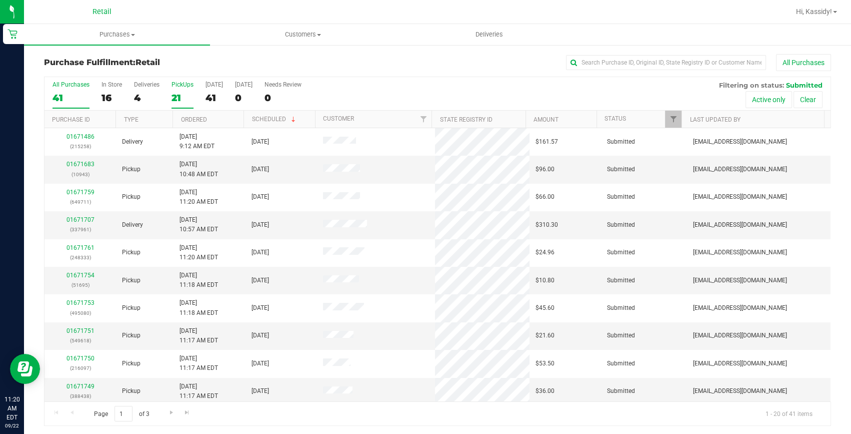
click at [180, 90] on label "PickUps 21" at bounding box center [183, 95] width 22 height 28
click at [0, 0] on input "PickUps 21" at bounding box center [0, 0] width 0 height 0
click at [645, 67] on input "text" at bounding box center [666, 62] width 200 height 15
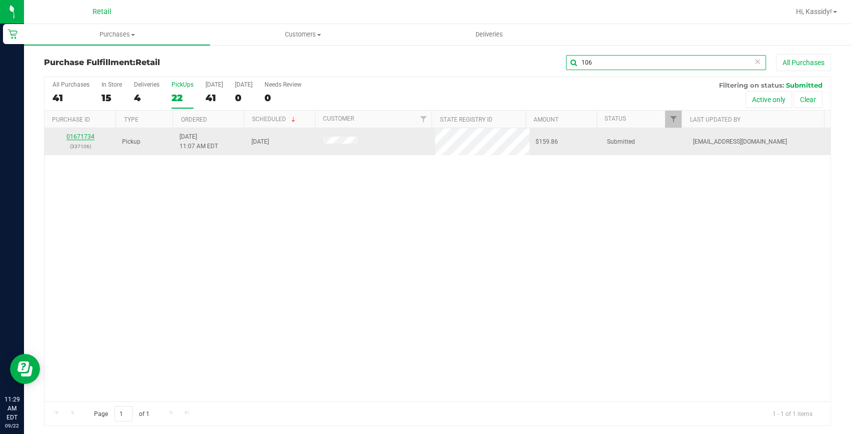
type input "106"
click at [70, 135] on link "01671734" at bounding box center [81, 136] width 28 height 7
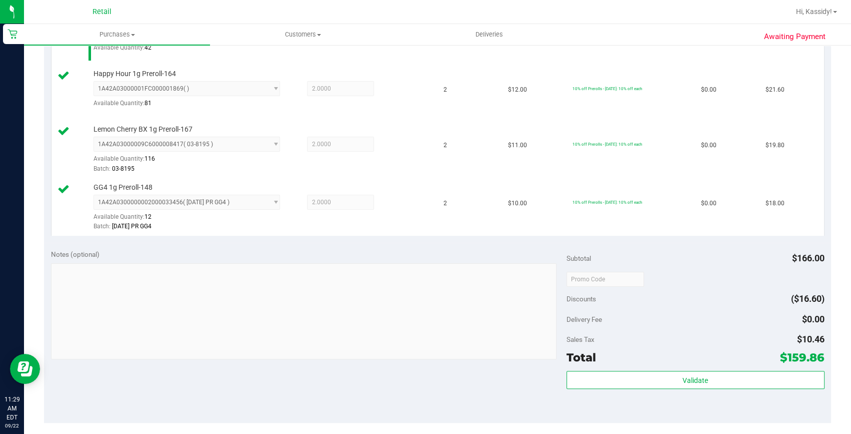
scroll to position [364, 0]
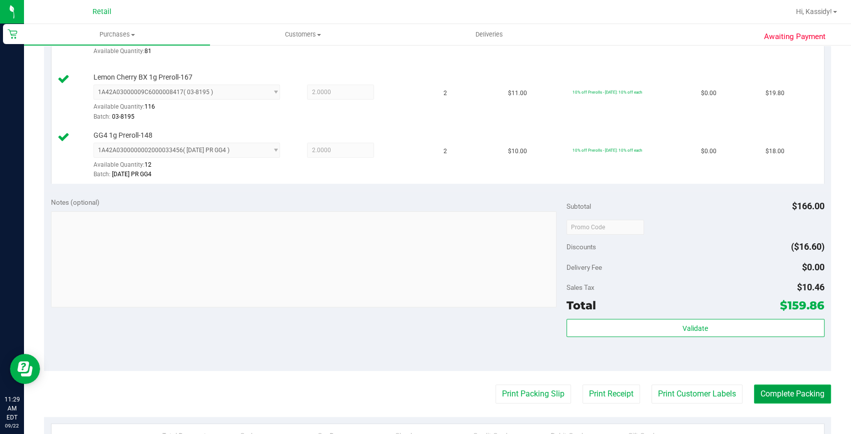
click at [758, 392] on button "Complete Packing" at bounding box center [792, 393] width 77 height 19
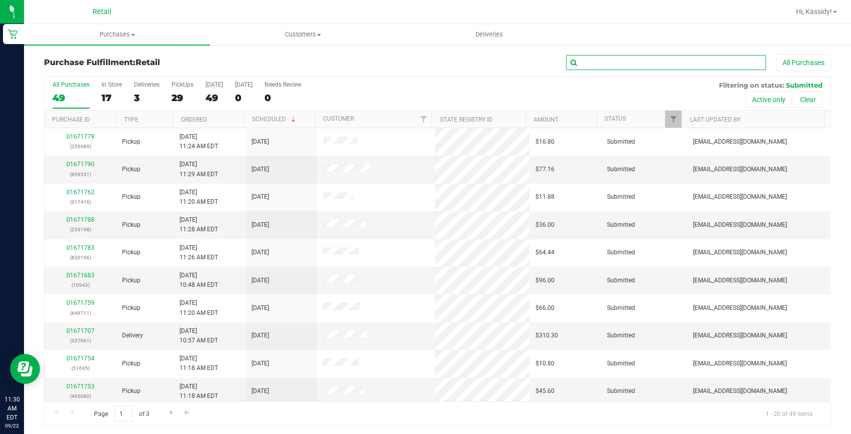
click at [629, 68] on input "text" at bounding box center [666, 62] width 200 height 15
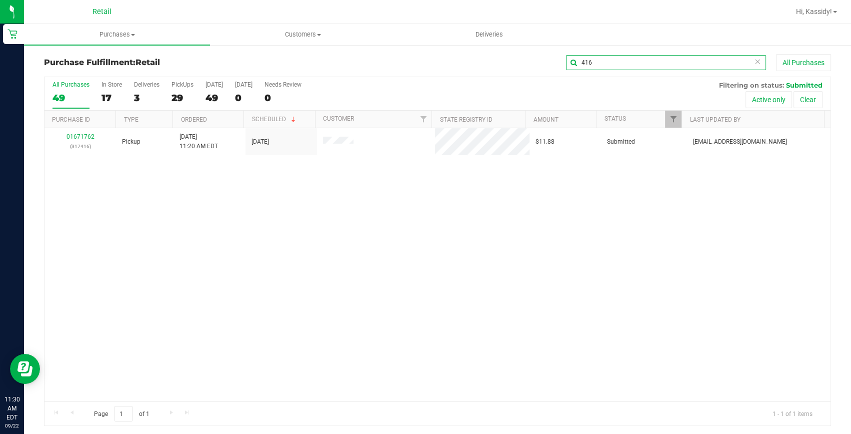
type input "416"
click at [85, 135] on link "01671762" at bounding box center [81, 136] width 28 height 7
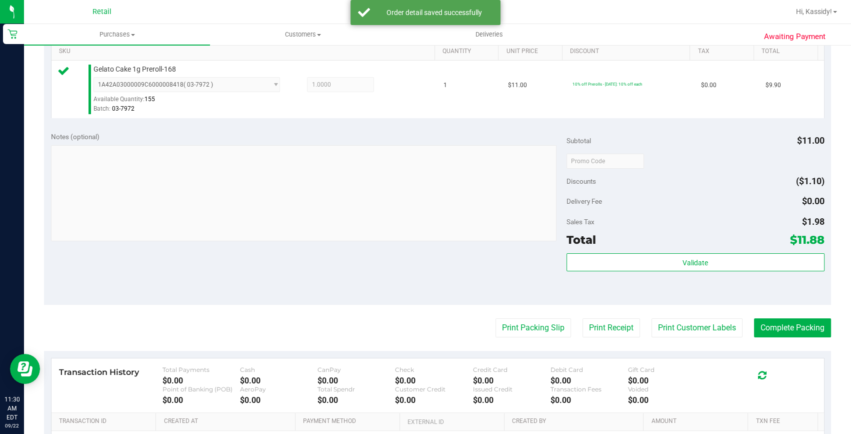
scroll to position [273, 0]
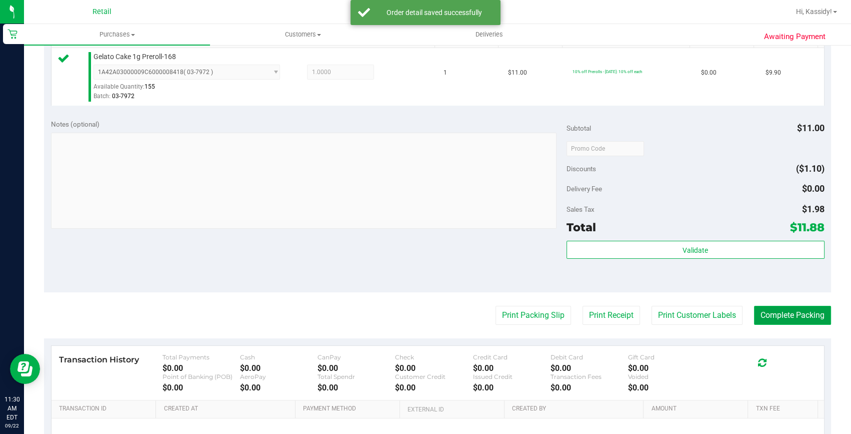
click at [768, 311] on button "Complete Packing" at bounding box center [792, 315] width 77 height 19
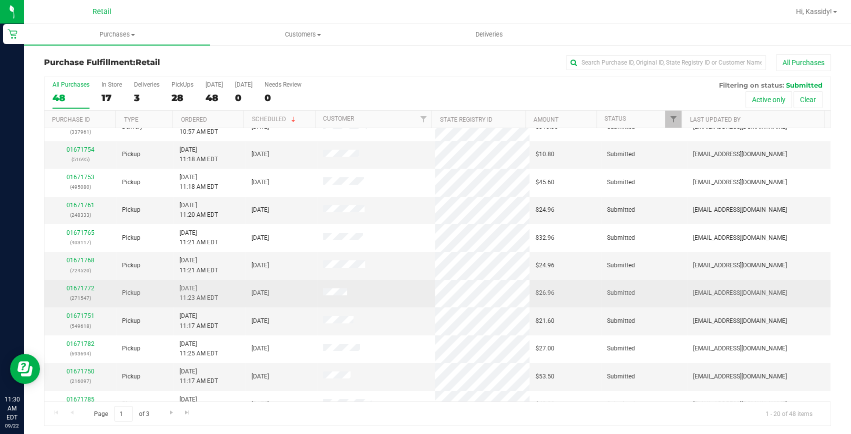
scroll to position [182, 0]
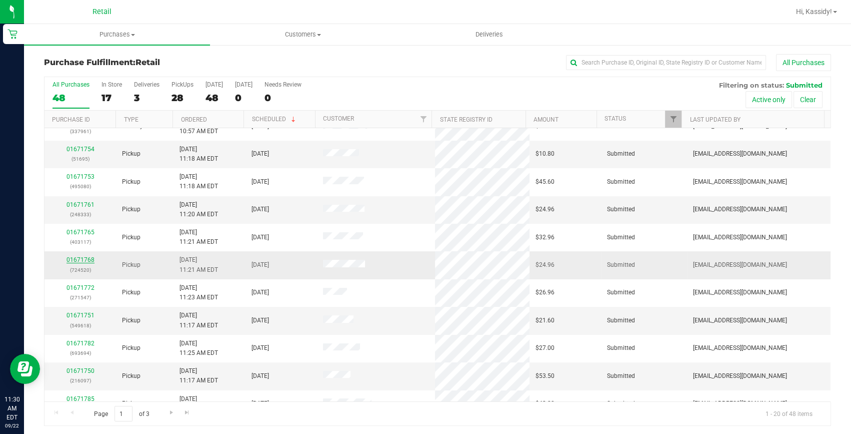
click at [85, 257] on link "01671768" at bounding box center [81, 259] width 28 height 7
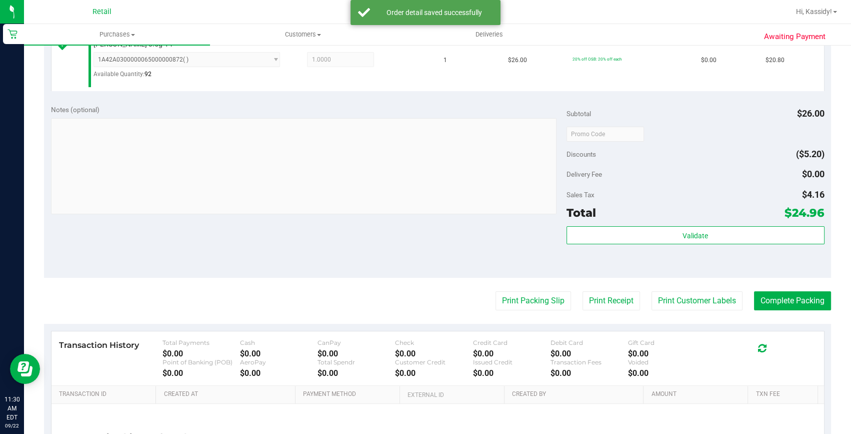
scroll to position [318, 0]
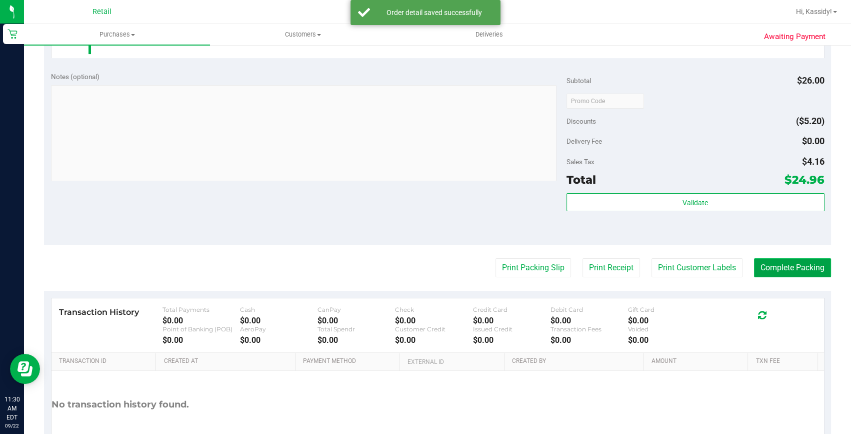
click at [789, 266] on button "Complete Packing" at bounding box center [792, 267] width 77 height 19
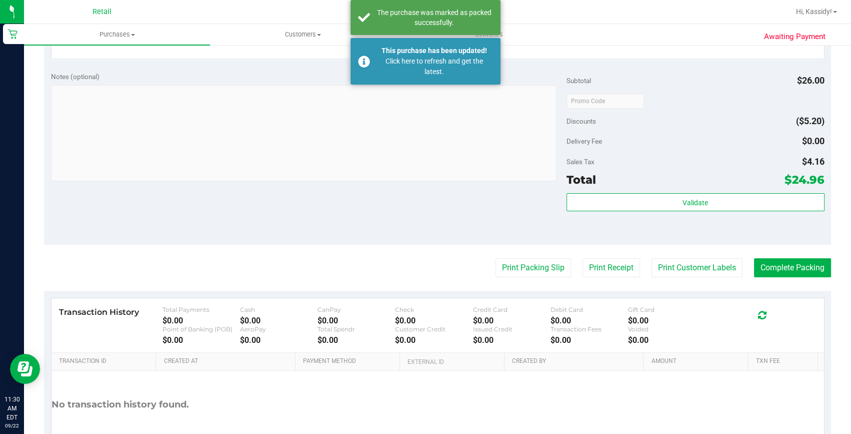
click at [457, 66] on div "Click here to refresh and get the latest." at bounding box center [435, 66] width 118 height 21
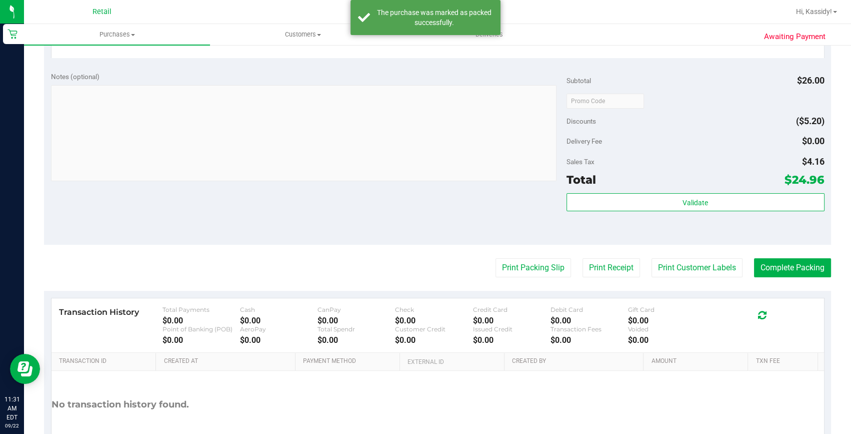
scroll to position [303, 0]
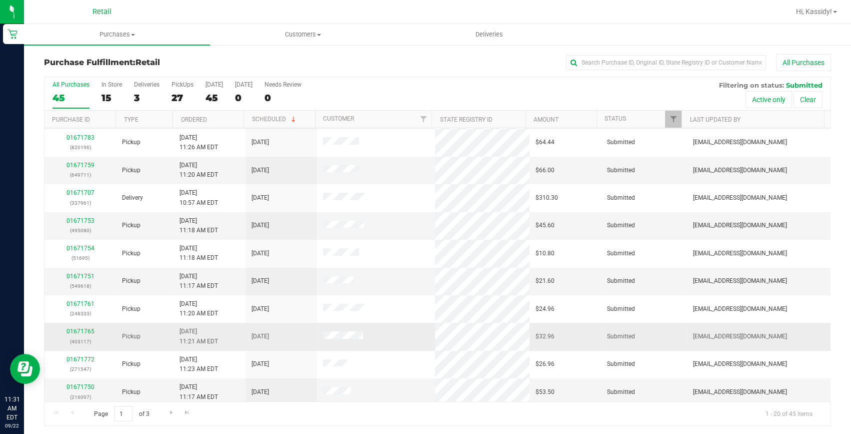
scroll to position [136, 0]
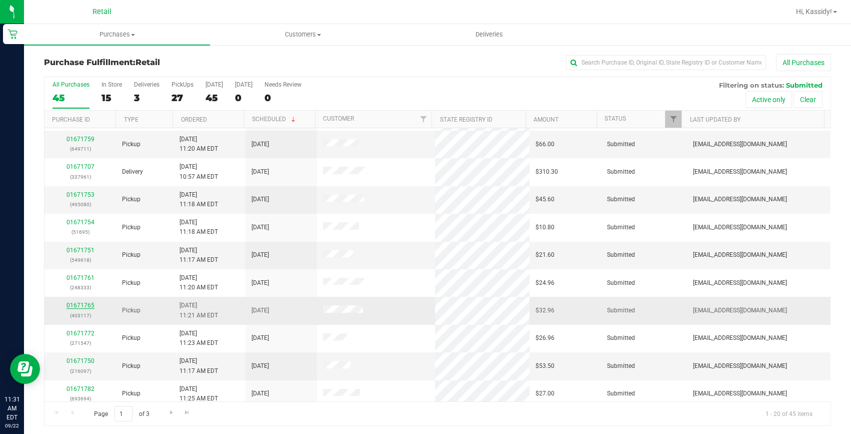
click at [70, 308] on link "01671765" at bounding box center [81, 305] width 28 height 7
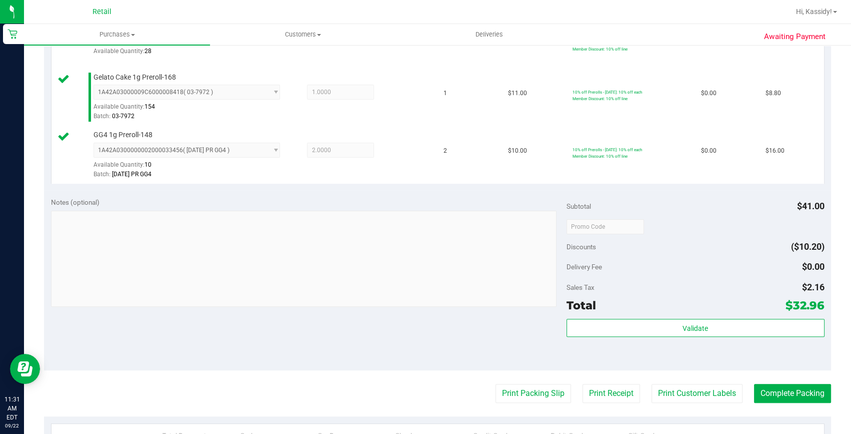
scroll to position [409, 0]
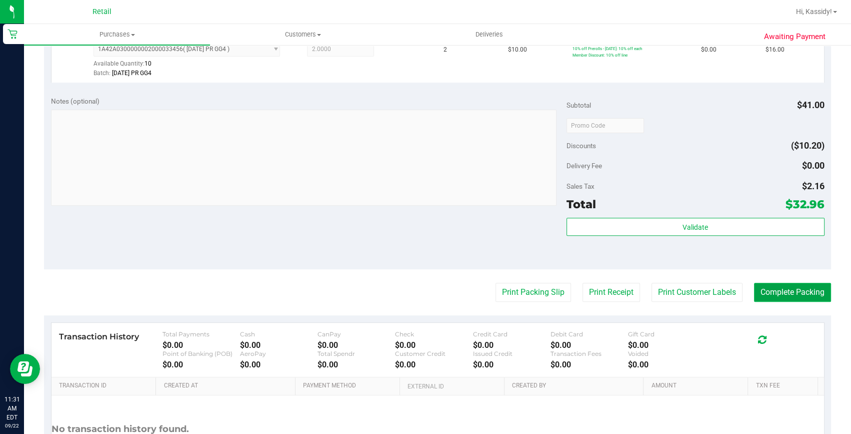
click at [775, 290] on button "Complete Packing" at bounding box center [792, 292] width 77 height 19
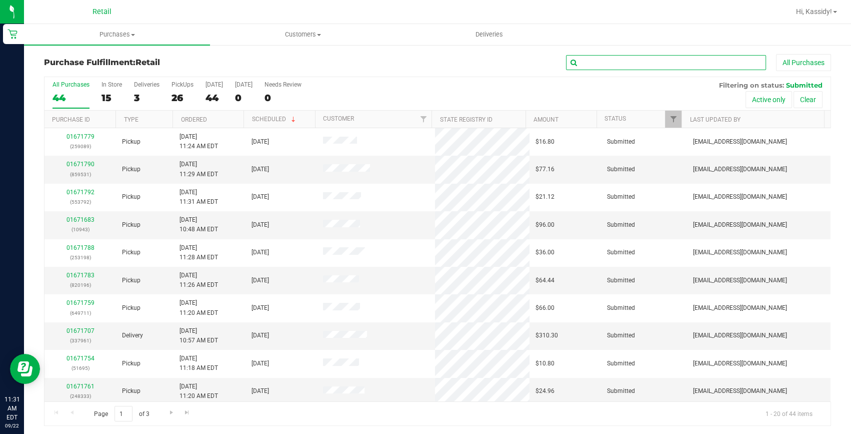
click at [635, 69] on input "text" at bounding box center [666, 62] width 200 height 15
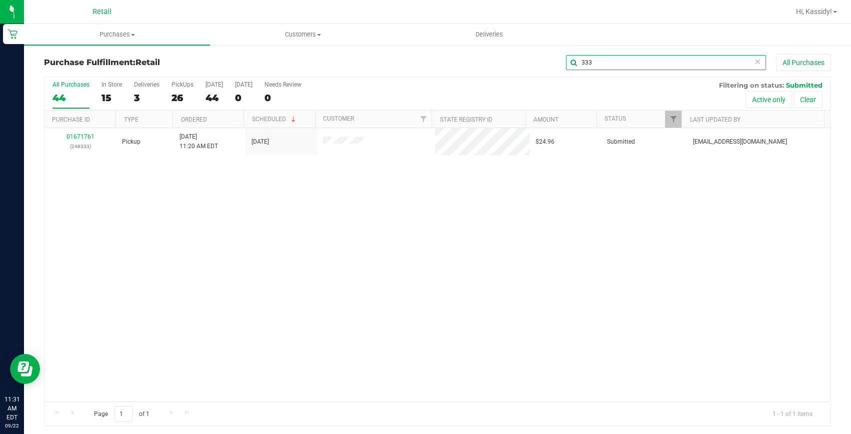
type input "333"
click at [87, 138] on link "01671761" at bounding box center [81, 136] width 28 height 7
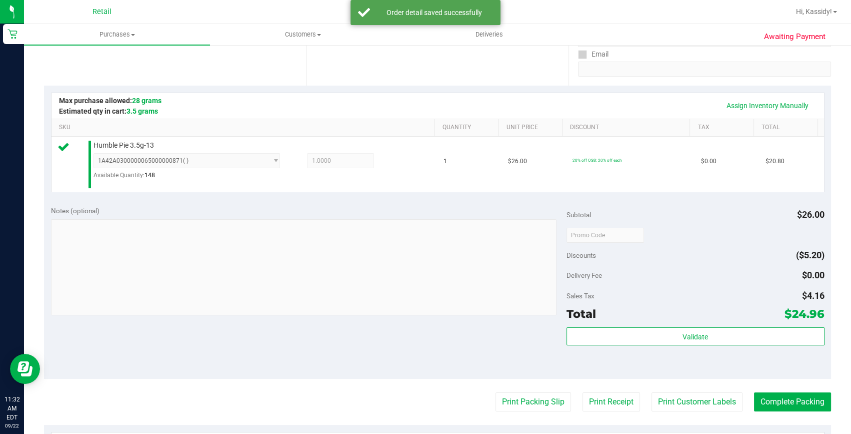
scroll to position [227, 0]
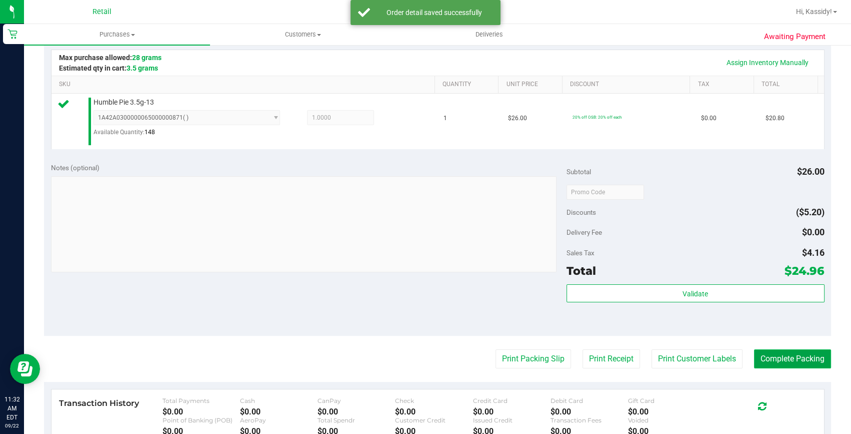
click at [770, 354] on button "Complete Packing" at bounding box center [792, 358] width 77 height 19
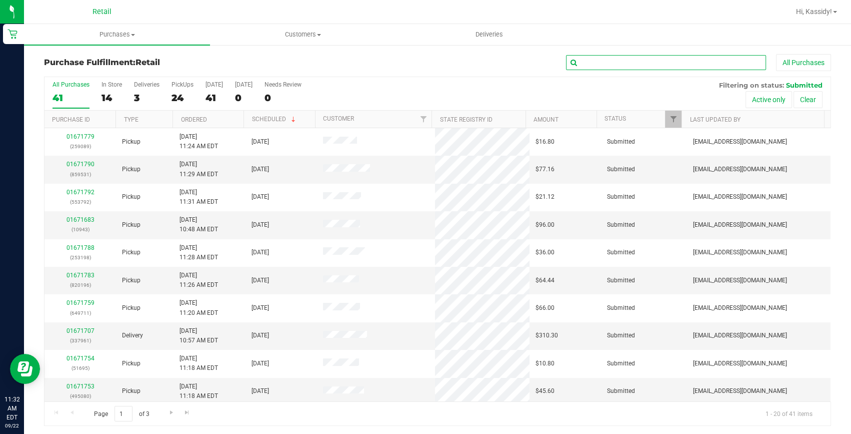
click at [667, 56] on input "text" at bounding box center [666, 62] width 200 height 15
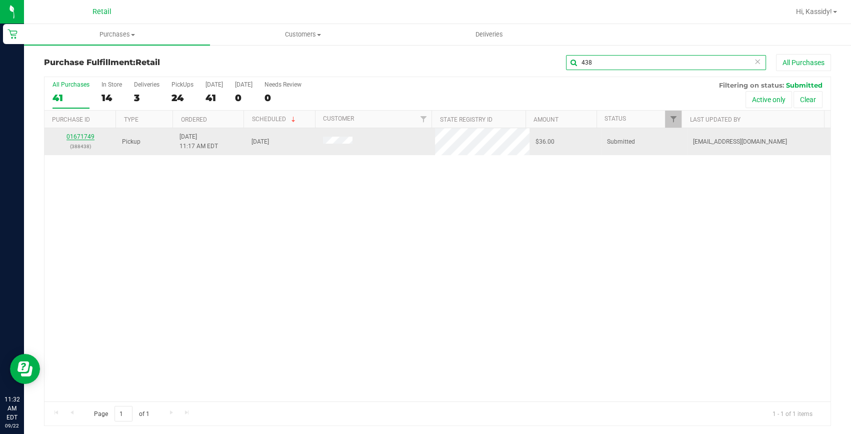
type input "438"
click at [90, 138] on link "01671749" at bounding box center [81, 136] width 28 height 7
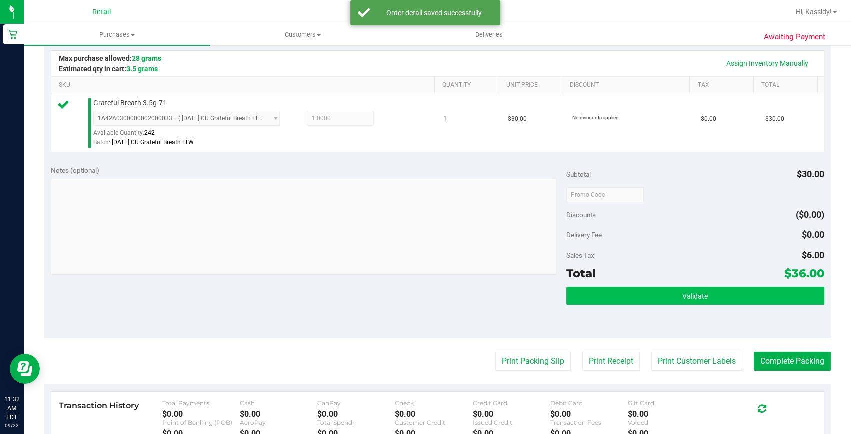
scroll to position [227, 0]
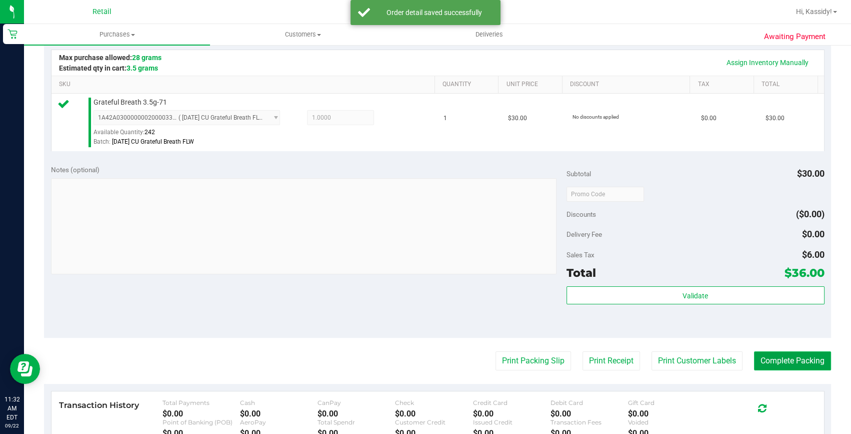
click at [756, 356] on button "Complete Packing" at bounding box center [792, 360] width 77 height 19
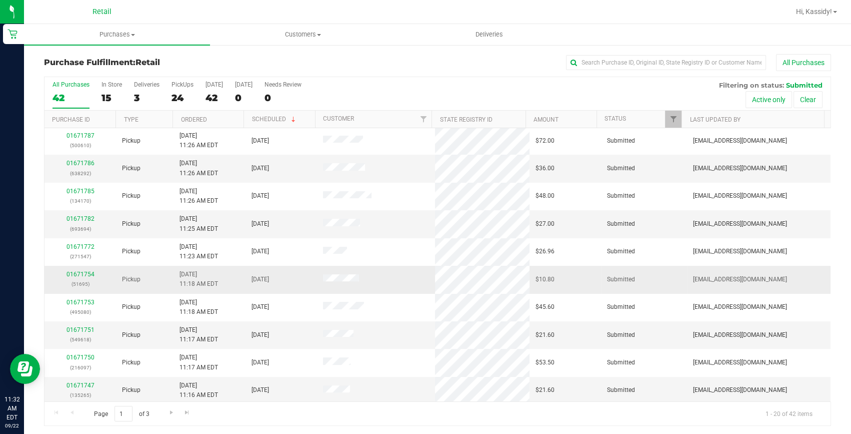
scroll to position [280, 0]
click at [88, 380] on link "01671747" at bounding box center [81, 383] width 28 height 7
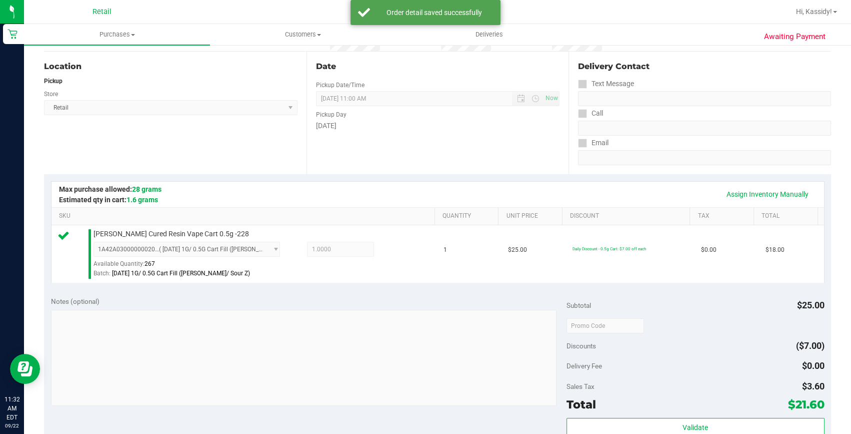
scroll to position [318, 0]
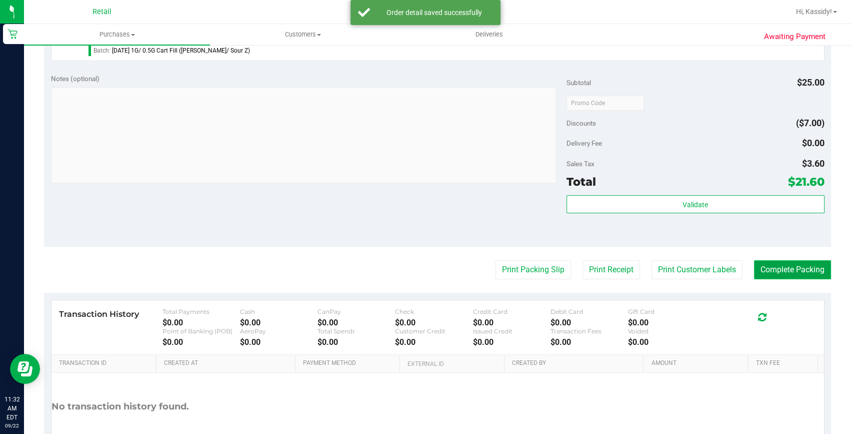
click at [782, 270] on button "Complete Packing" at bounding box center [792, 269] width 77 height 19
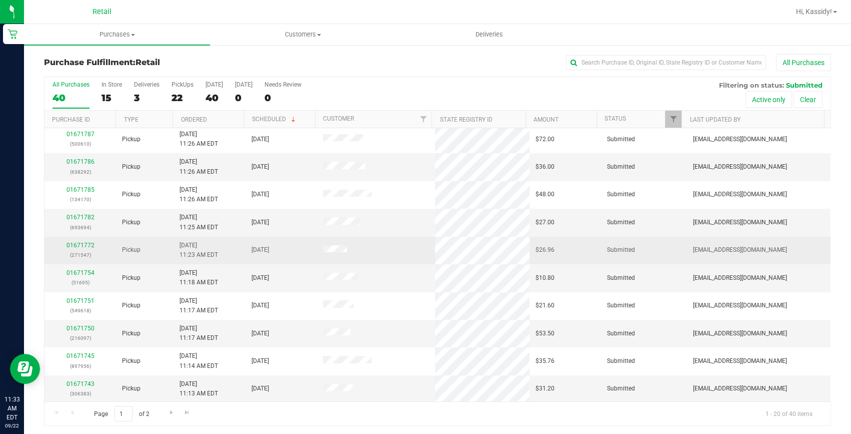
scroll to position [2, 0]
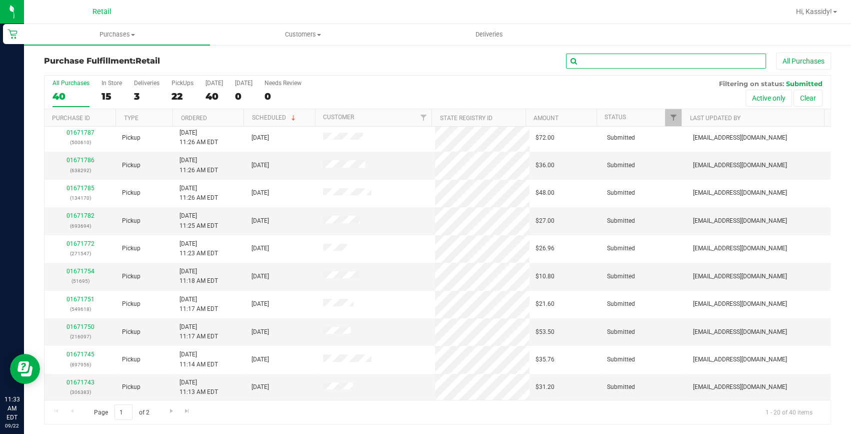
click at [615, 64] on input "text" at bounding box center [666, 61] width 200 height 15
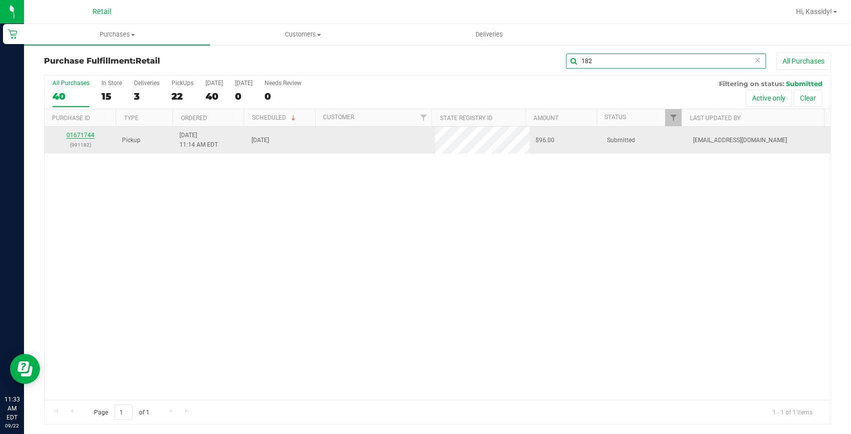
scroll to position [0, 0]
type input "182"
click at [88, 135] on link "01671744" at bounding box center [81, 135] width 28 height 7
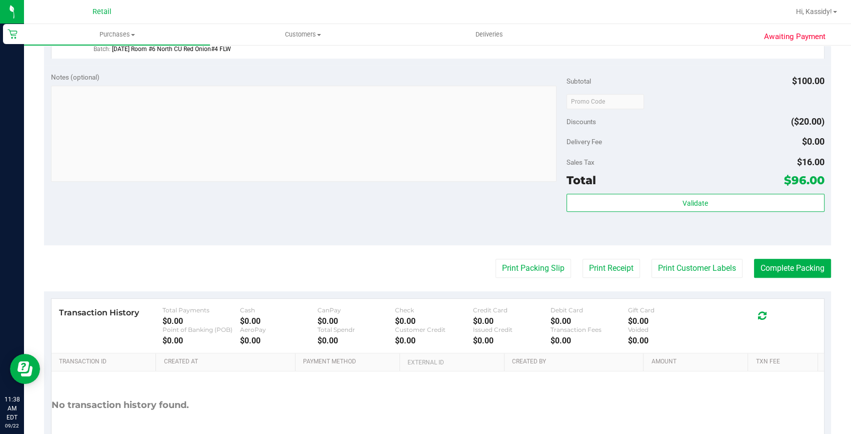
scroll to position [545, 0]
click at [768, 264] on button "Complete Packing" at bounding box center [792, 267] width 77 height 19
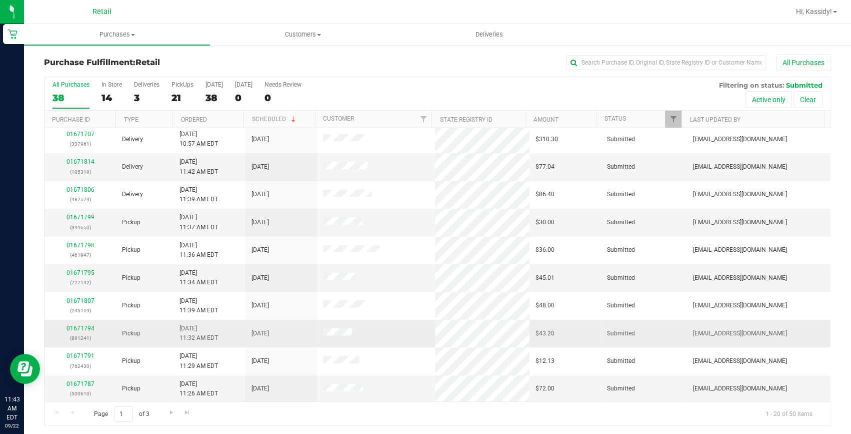
scroll to position [2, 0]
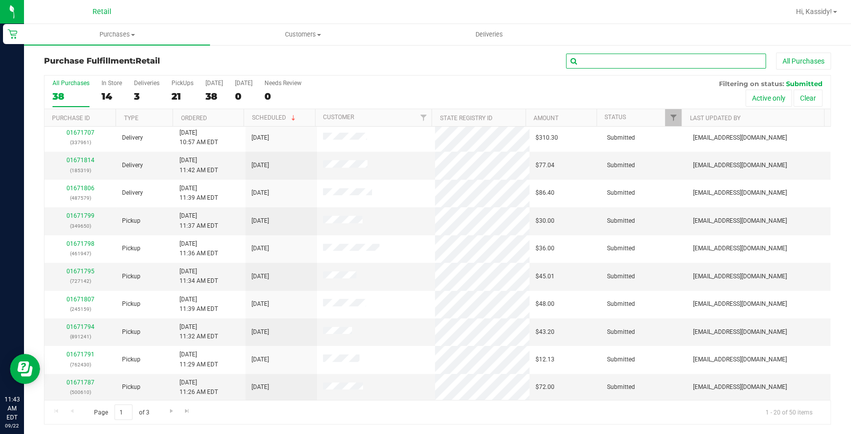
click at [600, 60] on input "text" at bounding box center [666, 61] width 200 height 15
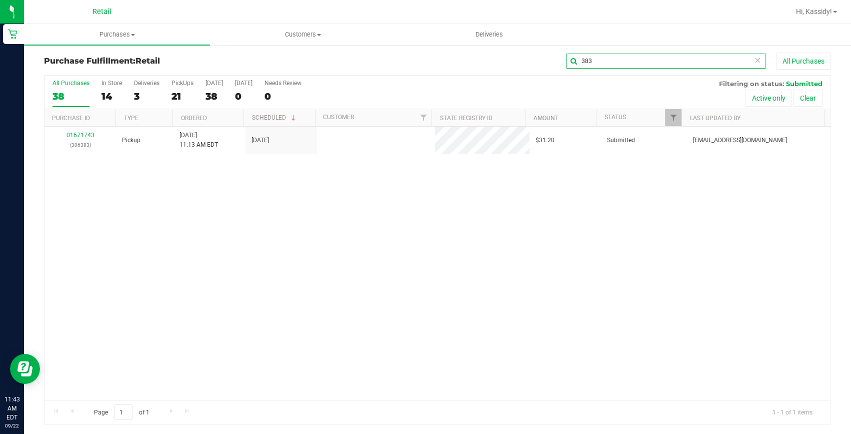
scroll to position [0, 0]
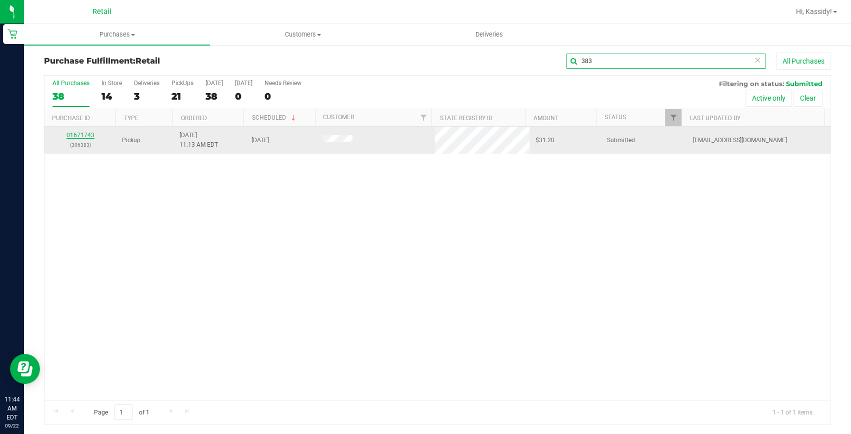
type input "383"
click at [77, 136] on link "01671743" at bounding box center [81, 135] width 28 height 7
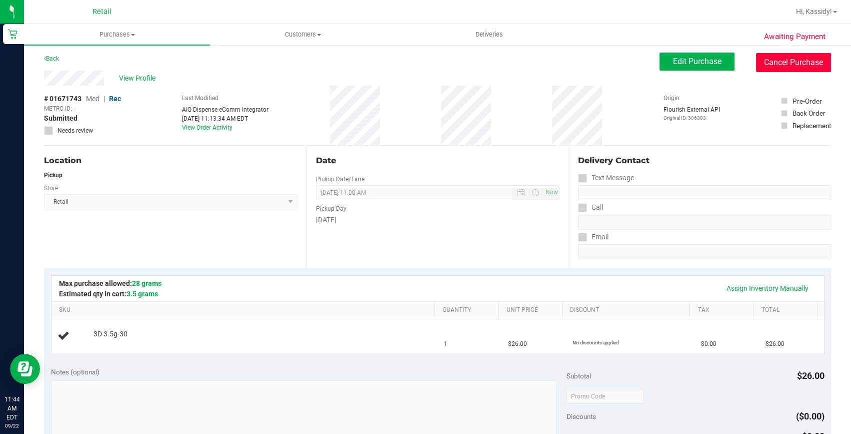
click at [795, 54] on button "Cancel Purchase" at bounding box center [793, 62] width 75 height 19
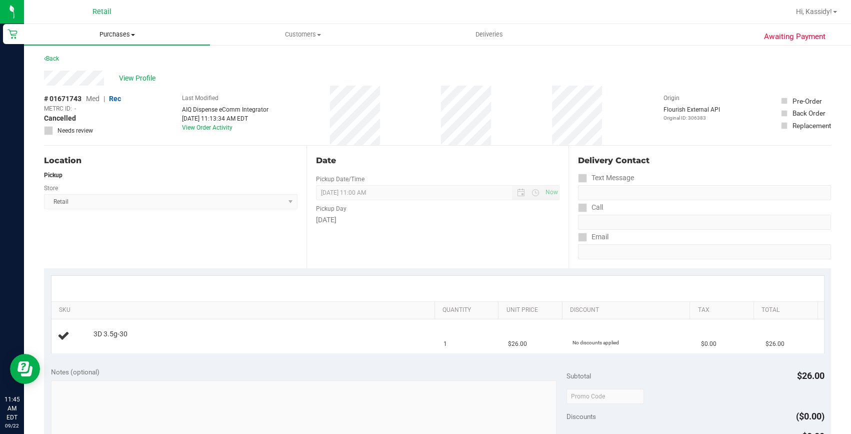
click at [102, 36] on span "Purchases" at bounding box center [117, 34] width 186 height 9
click at [95, 70] on li "Fulfillment" at bounding box center [117, 73] width 186 height 12
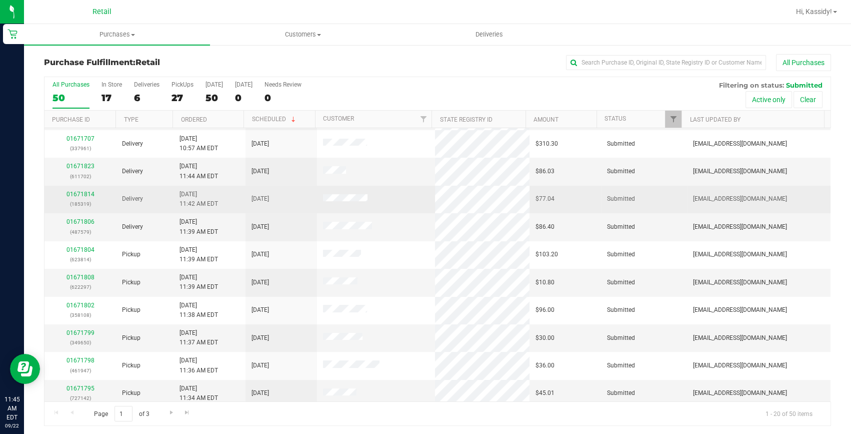
scroll to position [280, 0]
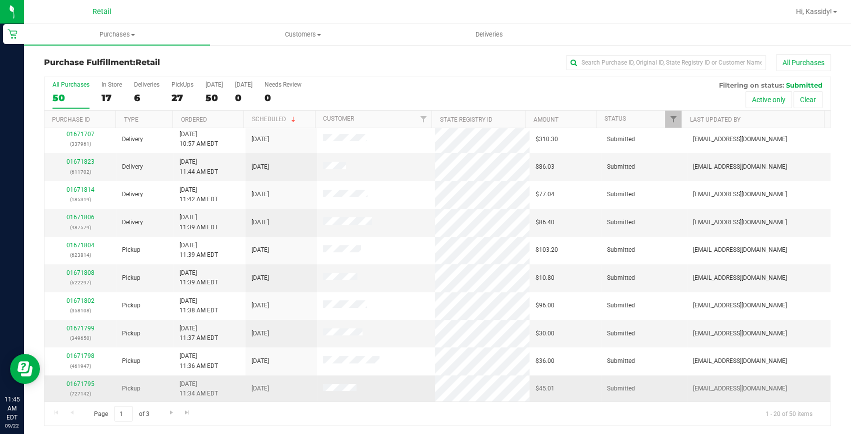
click at [82, 386] on div "01671795 (727142)" at bounding box center [81, 388] width 60 height 19
click at [81, 380] on link "01671795" at bounding box center [81, 383] width 28 height 7
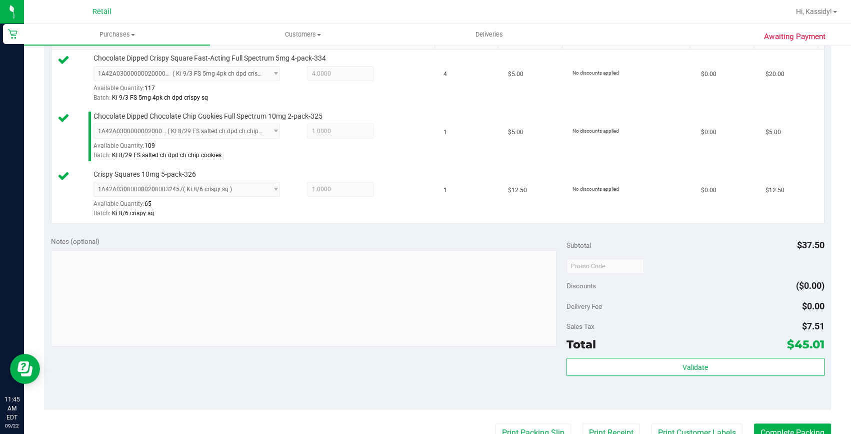
scroll to position [364, 0]
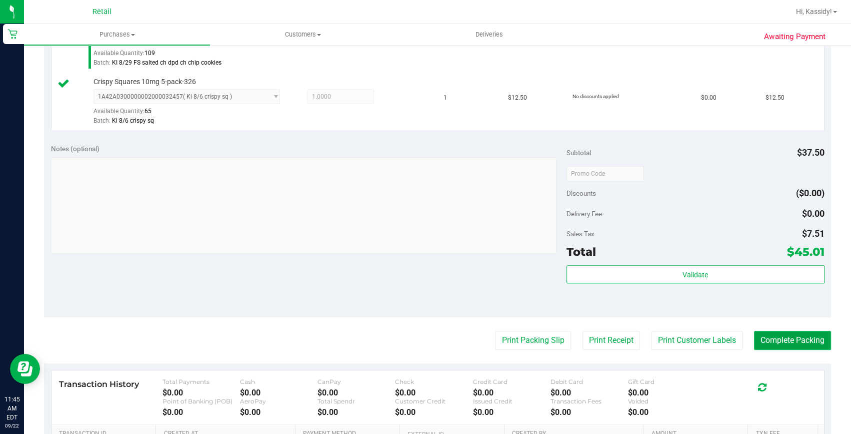
click at [802, 342] on button "Complete Packing" at bounding box center [792, 340] width 77 height 19
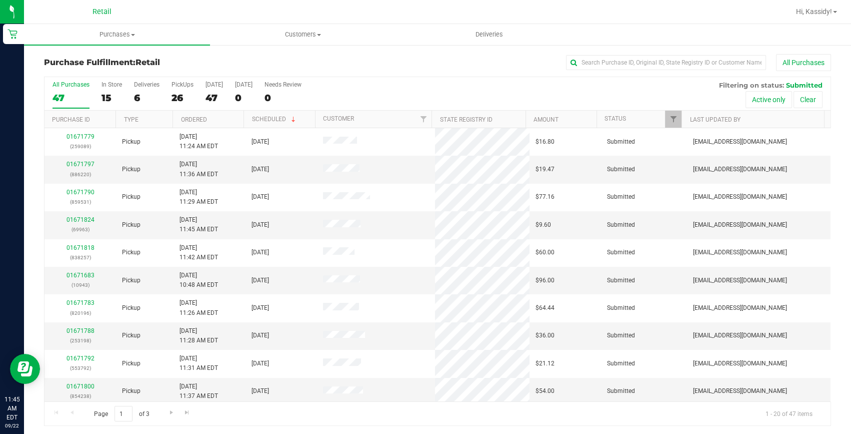
click at [615, 54] on div "All Purchases" at bounding box center [569, 62] width 525 height 17
click at [613, 62] on input "text" at bounding box center [666, 62] width 200 height 15
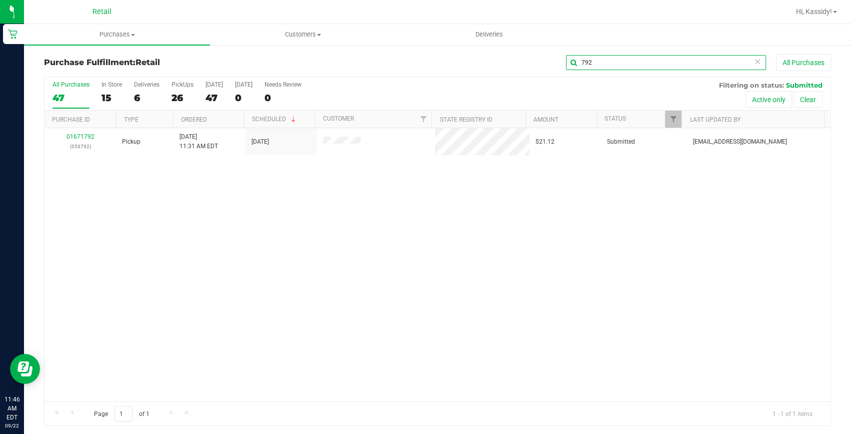
type input "792"
click at [79, 136] on link "01671792" at bounding box center [81, 136] width 28 height 7
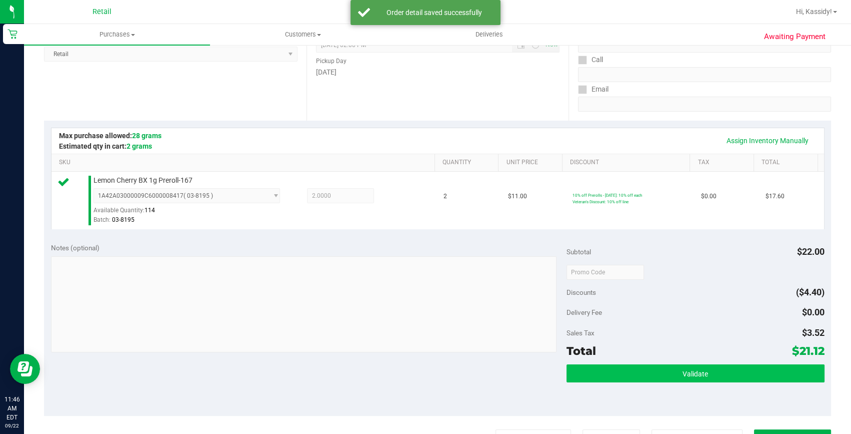
scroll to position [227, 0]
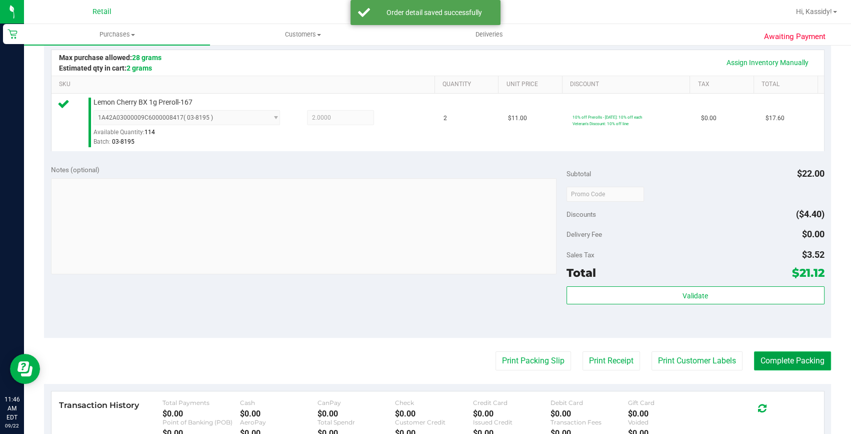
click at [764, 356] on button "Complete Packing" at bounding box center [792, 360] width 77 height 19
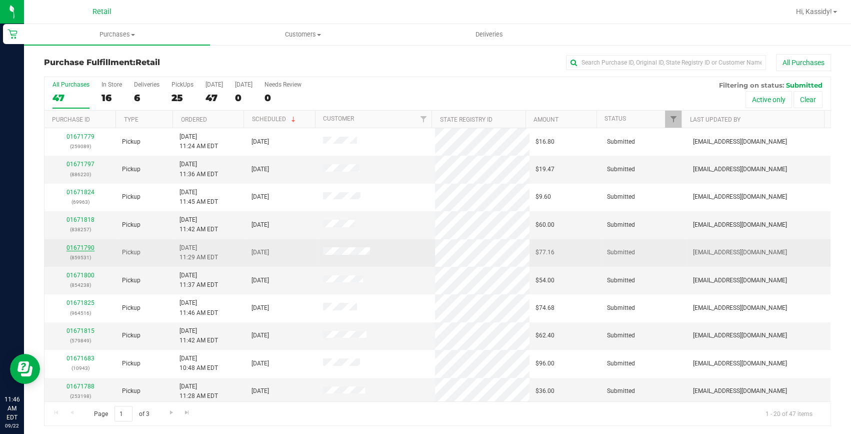
click at [83, 247] on link "01671790" at bounding box center [81, 247] width 28 height 7
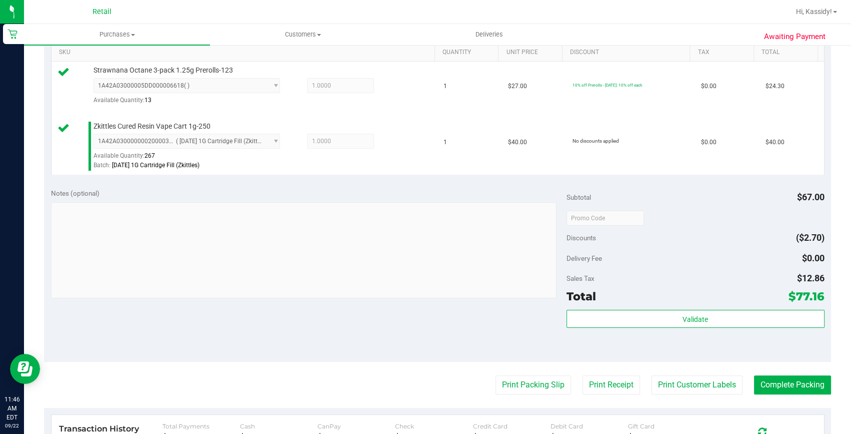
scroll to position [273, 0]
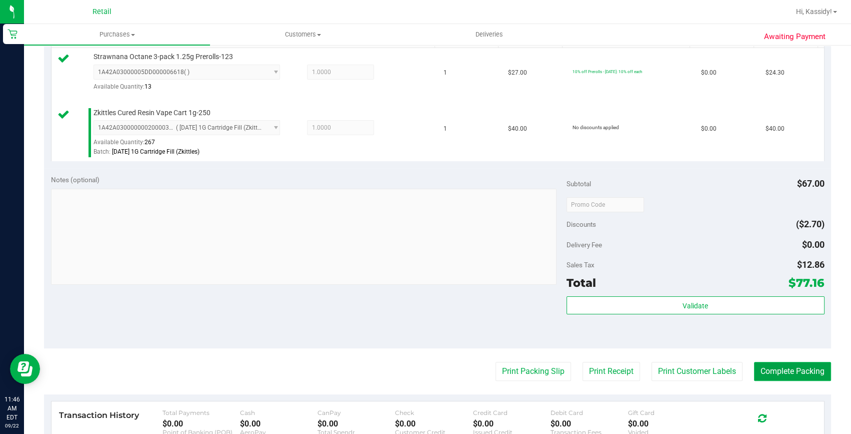
click at [780, 370] on button "Complete Packing" at bounding box center [792, 371] width 77 height 19
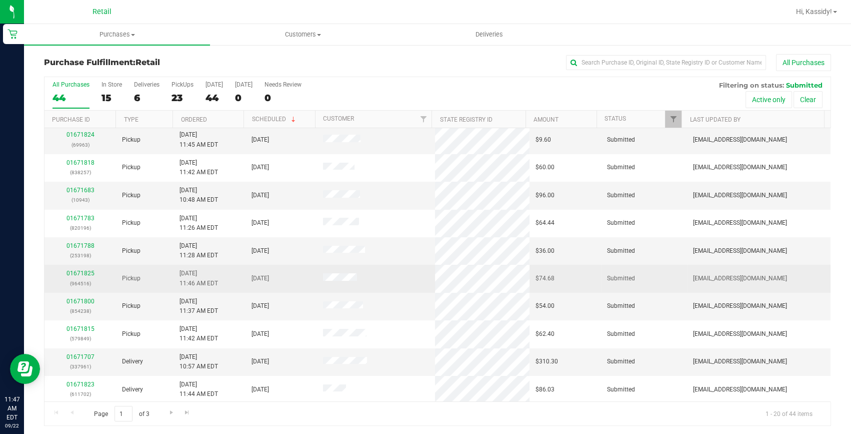
scroll to position [45, 0]
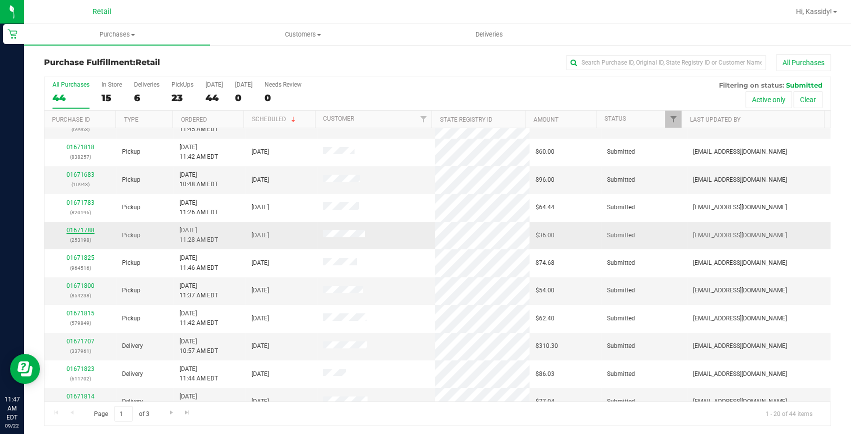
click at [87, 227] on link "01671788" at bounding box center [81, 230] width 28 height 7
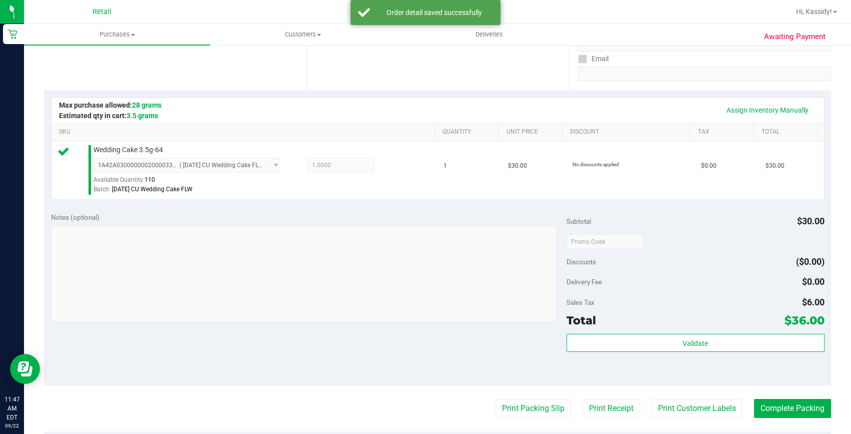
scroll to position [227, 0]
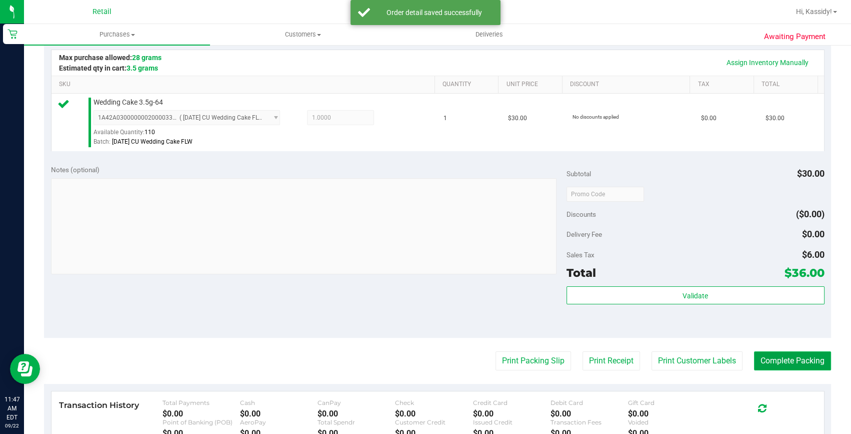
click at [765, 356] on button "Complete Packing" at bounding box center [792, 360] width 77 height 19
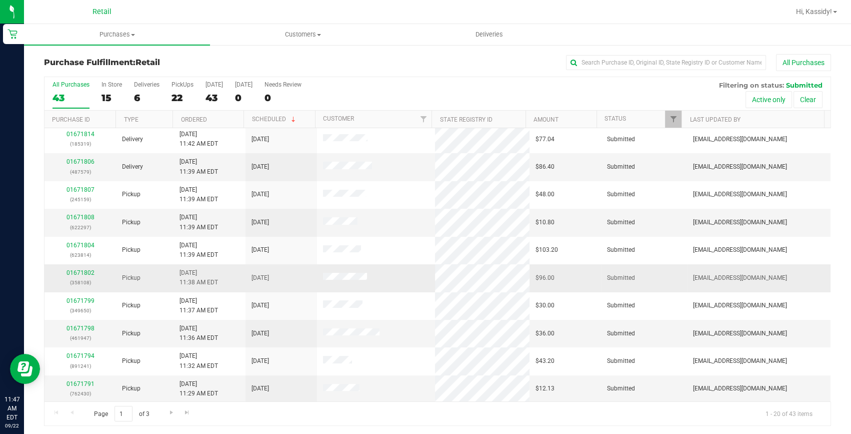
scroll to position [2, 0]
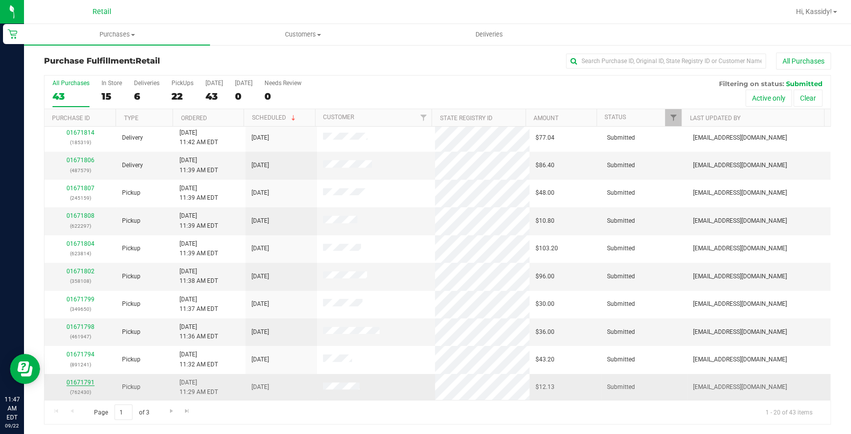
click at [75, 381] on link "01671791" at bounding box center [81, 382] width 28 height 7
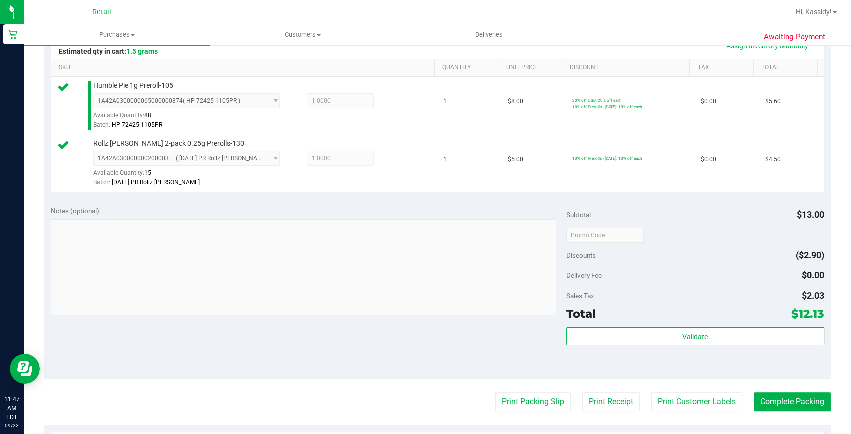
scroll to position [320, 0]
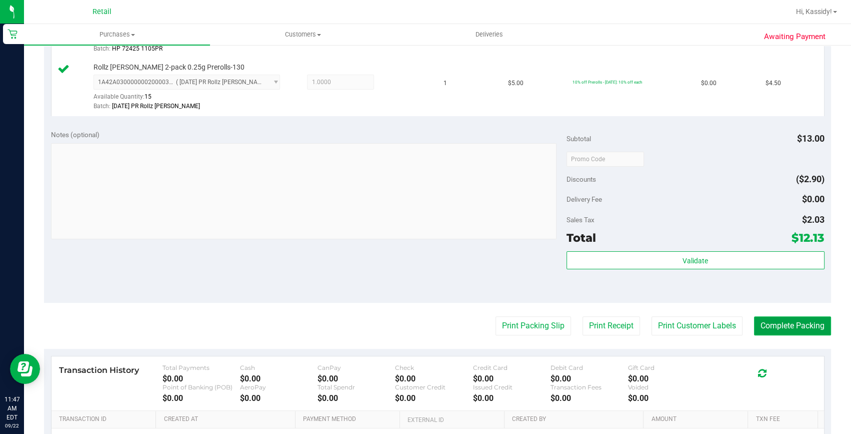
click at [764, 321] on button "Complete Packing" at bounding box center [792, 325] width 77 height 19
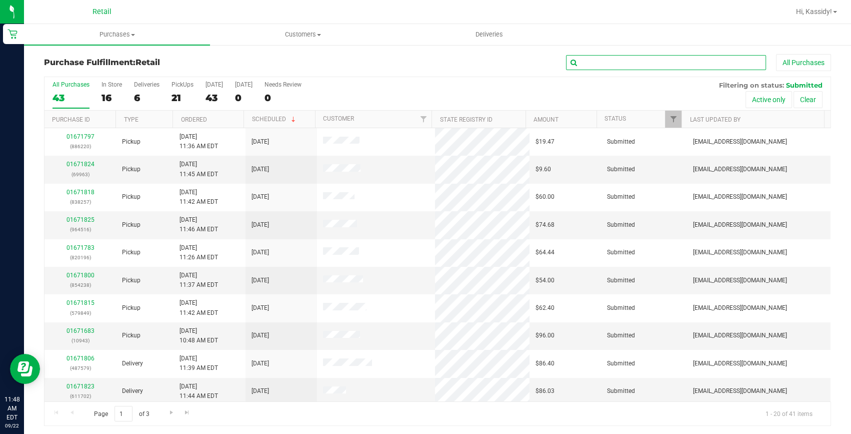
click at [588, 65] on input "text" at bounding box center [666, 62] width 200 height 15
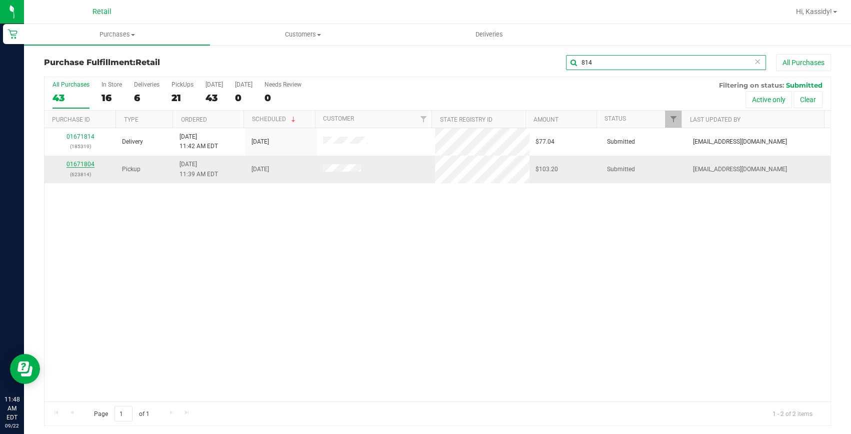
type input "814"
click at [80, 163] on link "01671804" at bounding box center [81, 164] width 28 height 7
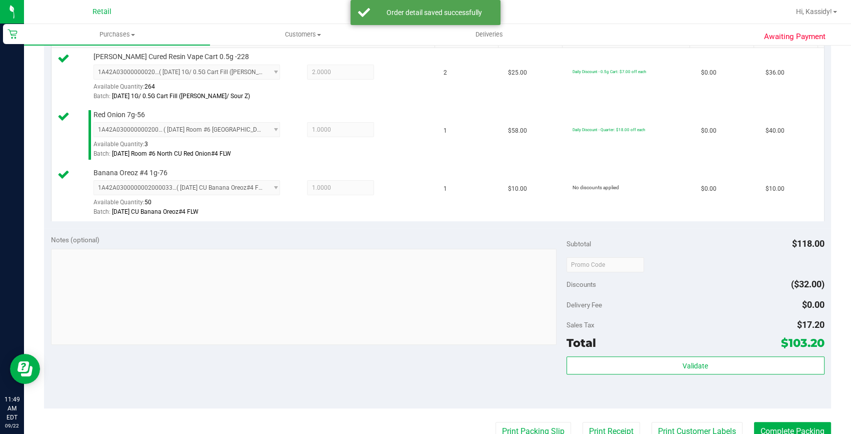
scroll to position [364, 0]
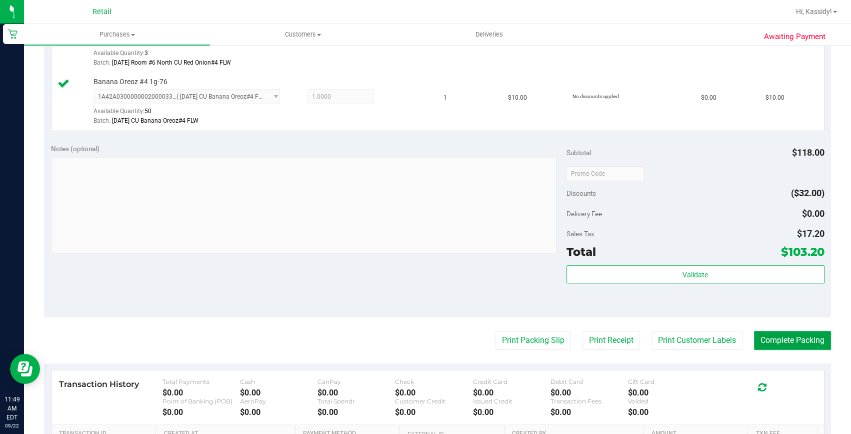
click at [771, 342] on button "Complete Packing" at bounding box center [792, 340] width 77 height 19
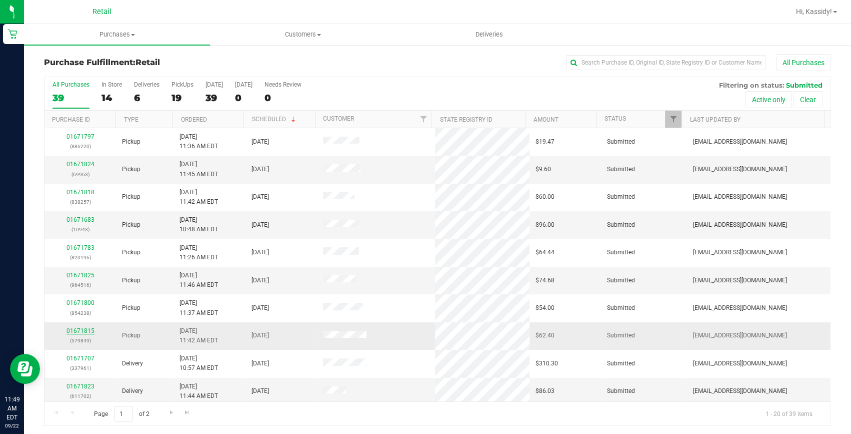
click at [68, 332] on link "01671815" at bounding box center [81, 330] width 28 height 7
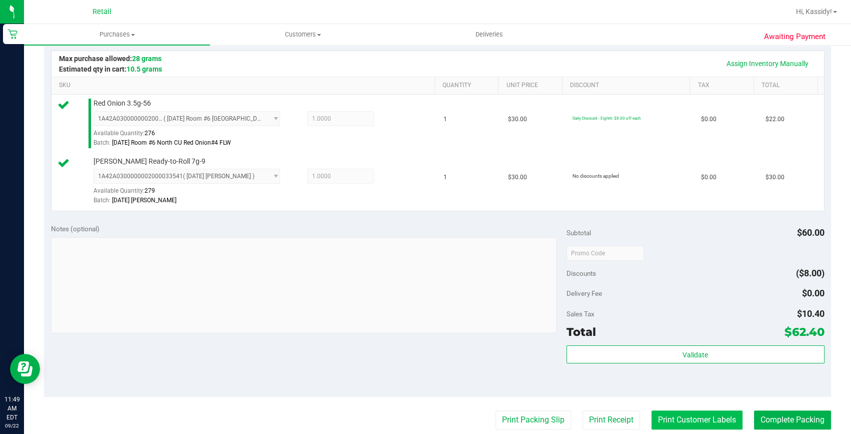
scroll to position [227, 0]
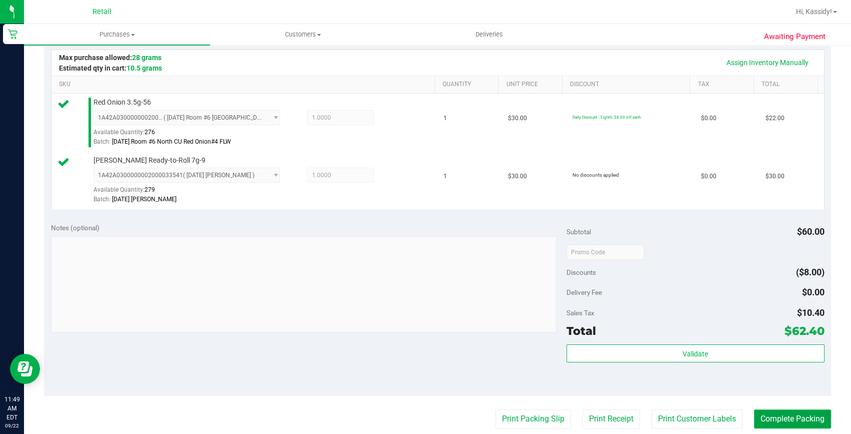
click at [754, 416] on button "Complete Packing" at bounding box center [792, 418] width 77 height 19
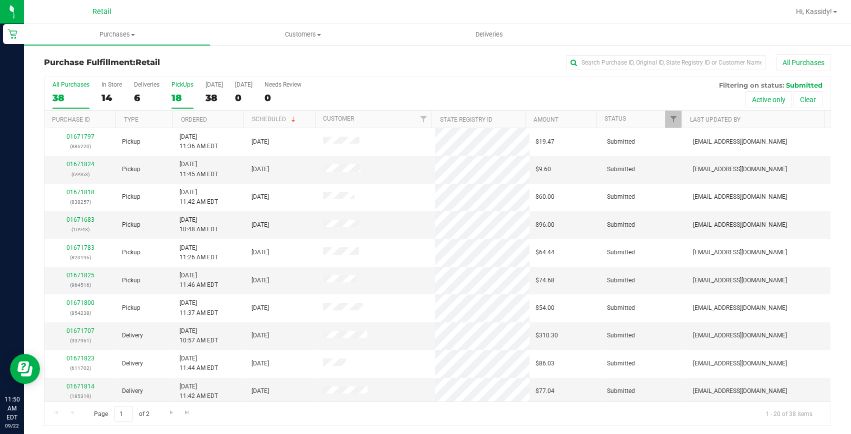
click at [176, 84] on div "PickUps" at bounding box center [183, 84] width 22 height 7
click at [0, 0] on input "PickUps 18" at bounding box center [0, 0] width 0 height 0
click at [713, 62] on input "text" at bounding box center [666, 62] width 200 height 15
type input "220"
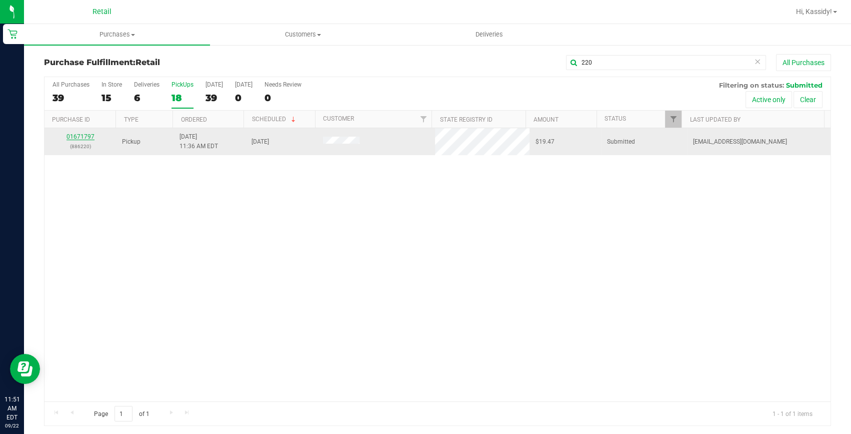
click at [86, 135] on link "01671797" at bounding box center [81, 136] width 28 height 7
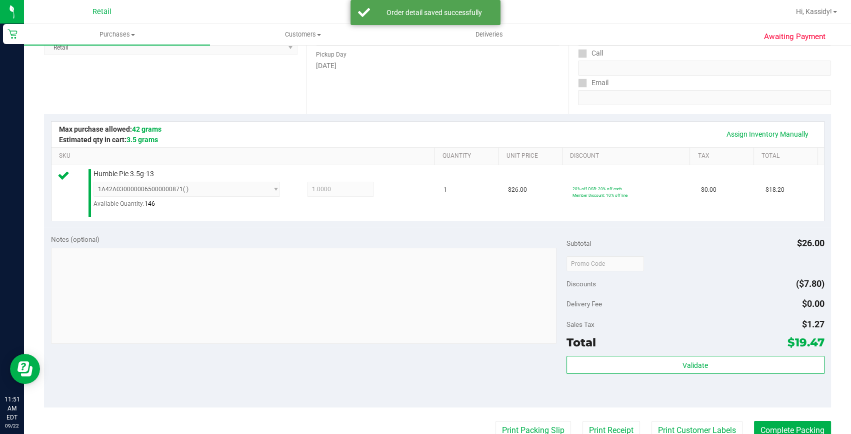
scroll to position [182, 0]
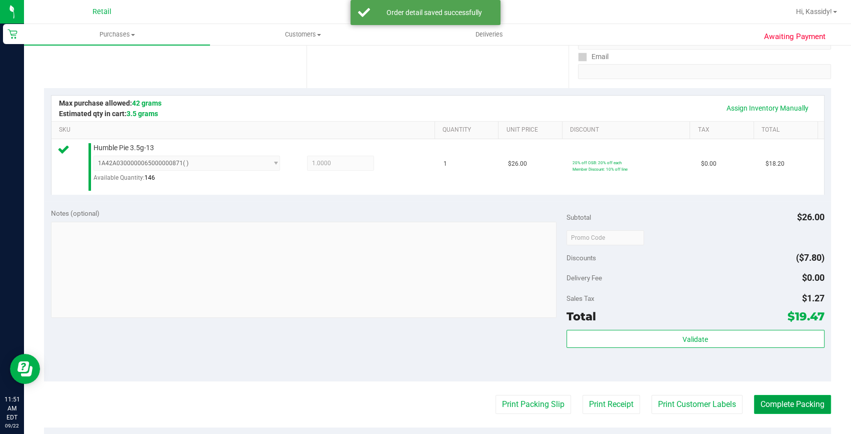
click at [807, 403] on button "Complete Packing" at bounding box center [792, 404] width 77 height 19
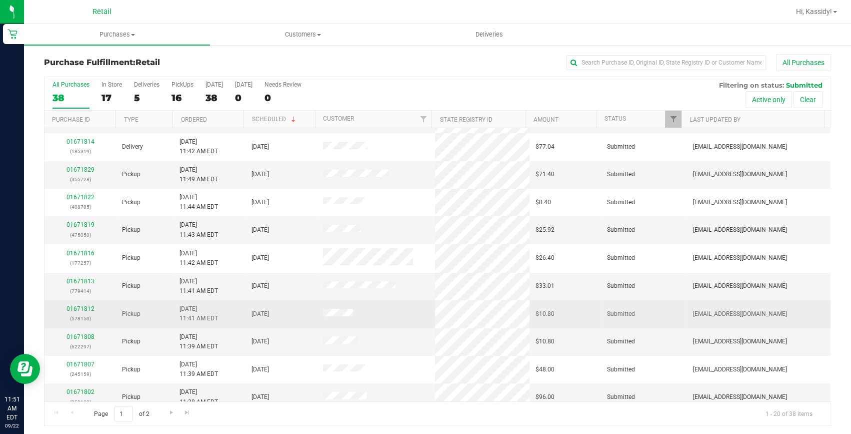
scroll to position [227, 0]
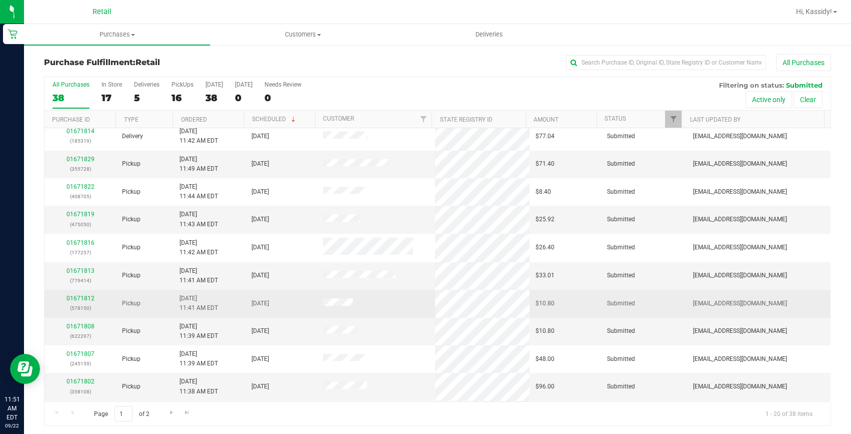
click at [87, 303] on p "(578150)" at bounding box center [81, 308] width 60 height 10
click at [85, 298] on link "01671812" at bounding box center [81, 298] width 28 height 7
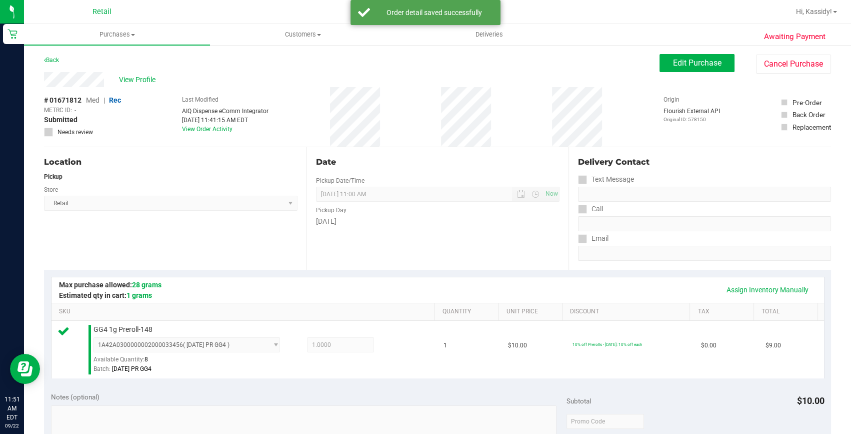
scroll to position [227, 0]
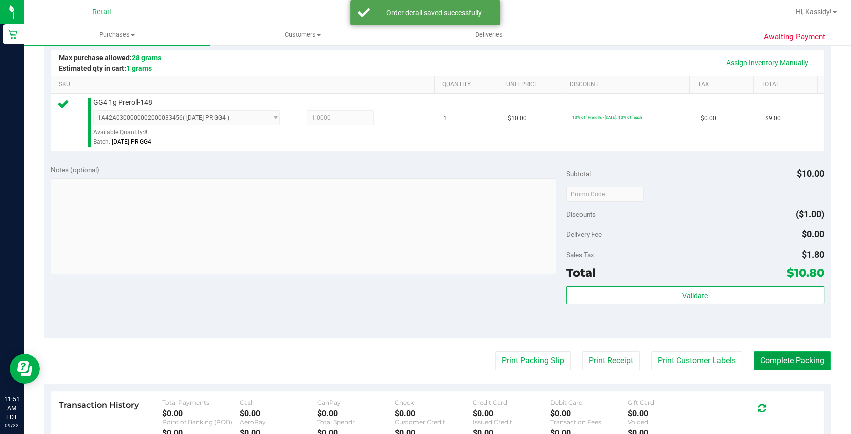
click at [772, 360] on button "Complete Packing" at bounding box center [792, 360] width 77 height 19
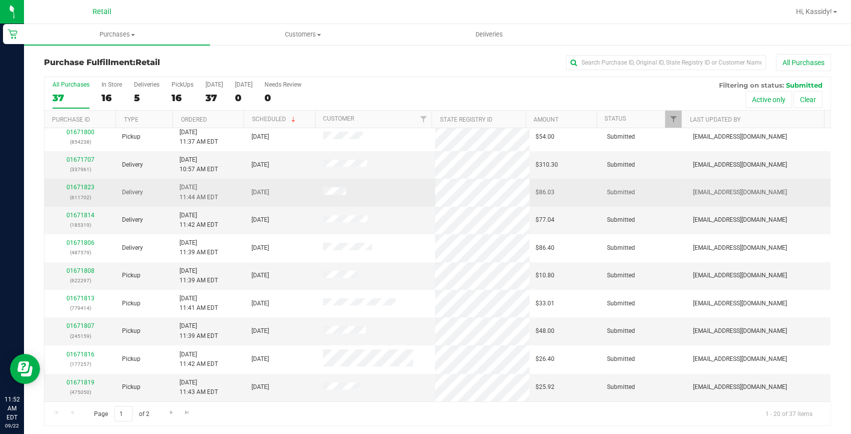
scroll to position [182, 0]
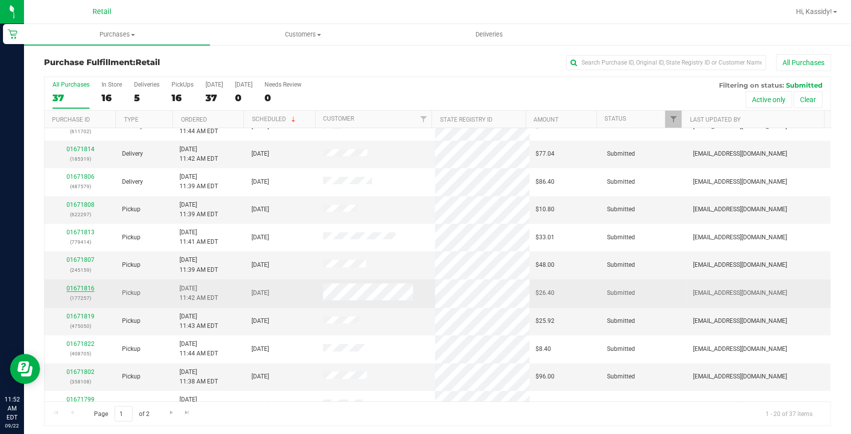
click at [78, 286] on link "01671816" at bounding box center [81, 288] width 28 height 7
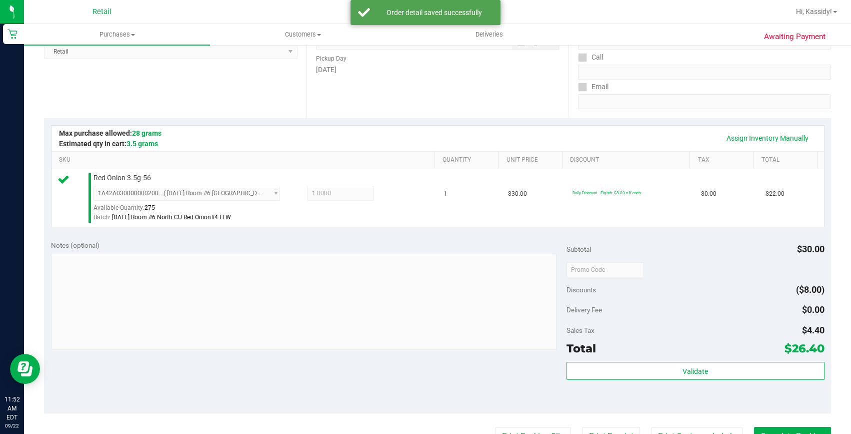
scroll to position [182, 0]
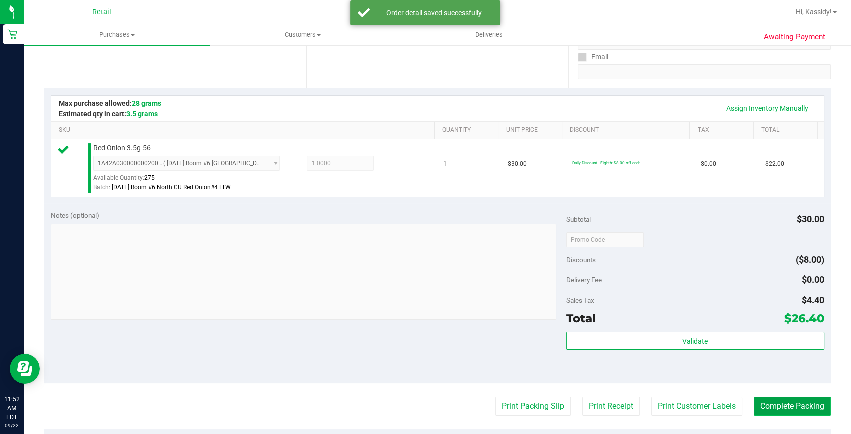
click at [775, 402] on button "Complete Packing" at bounding box center [792, 406] width 77 height 19
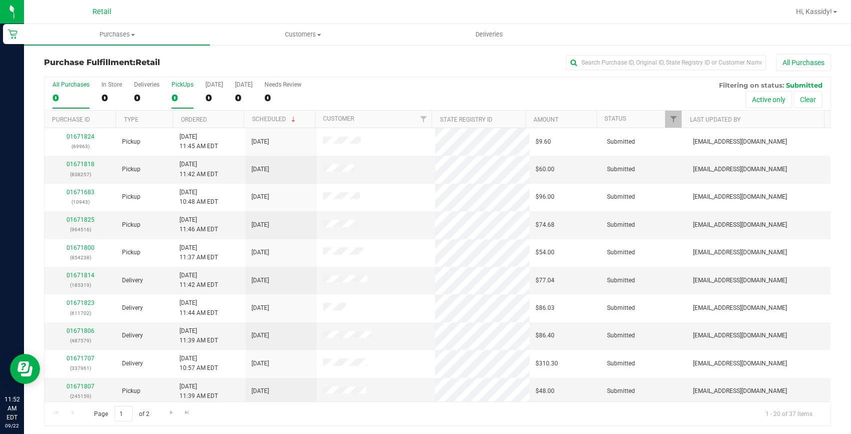
click at [182, 92] on div "0" at bounding box center [183, 98] width 22 height 12
click at [0, 0] on input "PickUps 0" at bounding box center [0, 0] width 0 height 0
click at [182, 92] on div "15" at bounding box center [183, 98] width 22 height 12
click at [0, 0] on input "PickUps 15" at bounding box center [0, 0] width 0 height 0
click at [578, 70] on div "All Purchases" at bounding box center [569, 62] width 525 height 17
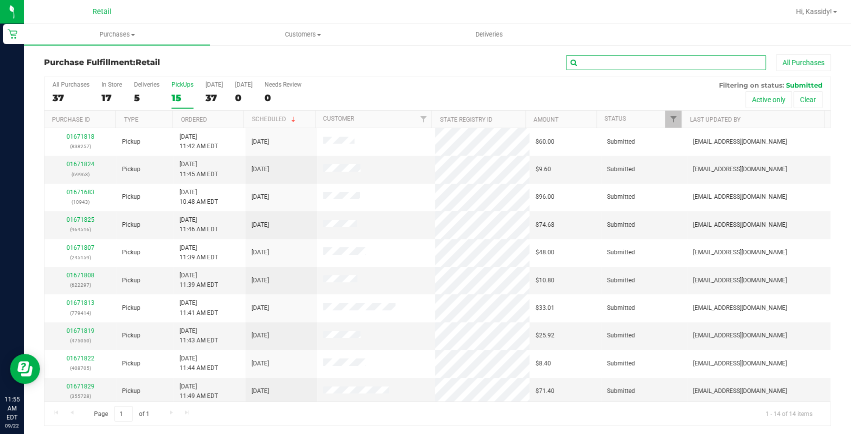
click at [587, 59] on input "text" at bounding box center [666, 62] width 200 height 15
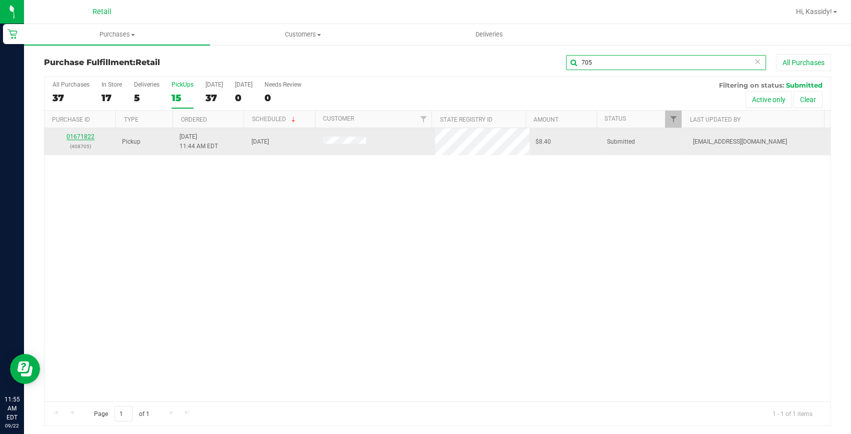
type input "705"
click at [87, 135] on link "01671822" at bounding box center [81, 136] width 28 height 7
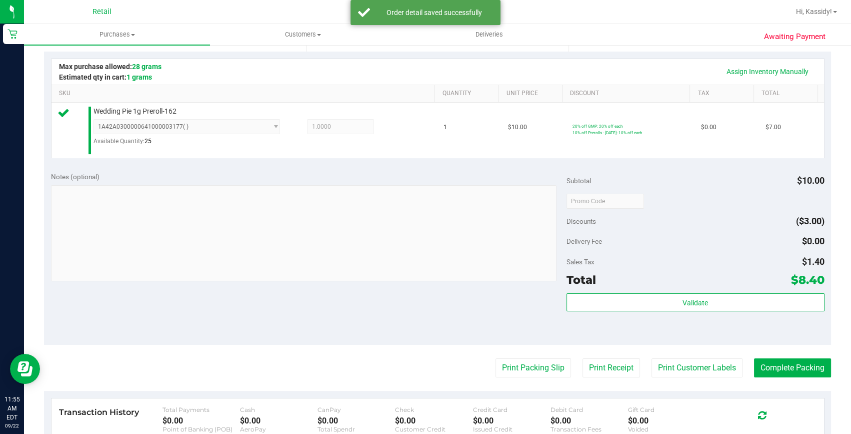
scroll to position [227, 0]
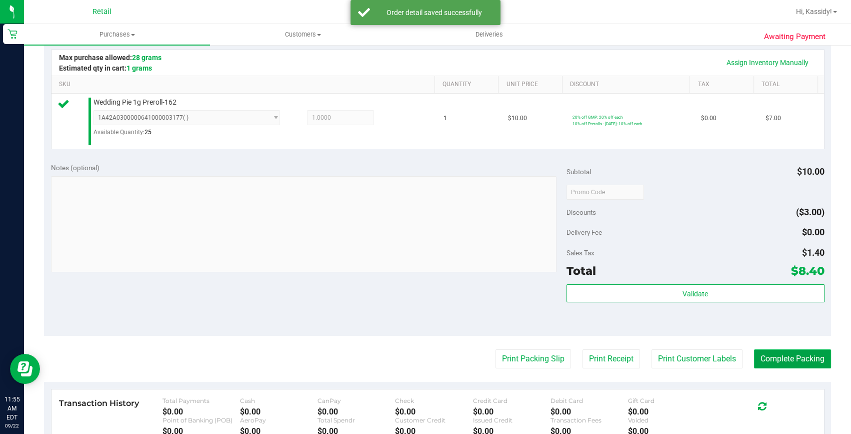
click at [801, 361] on button "Complete Packing" at bounding box center [792, 358] width 77 height 19
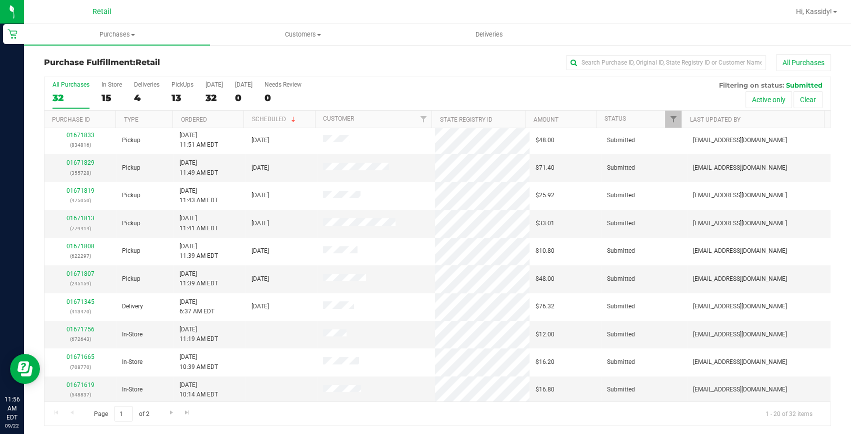
scroll to position [280, 0]
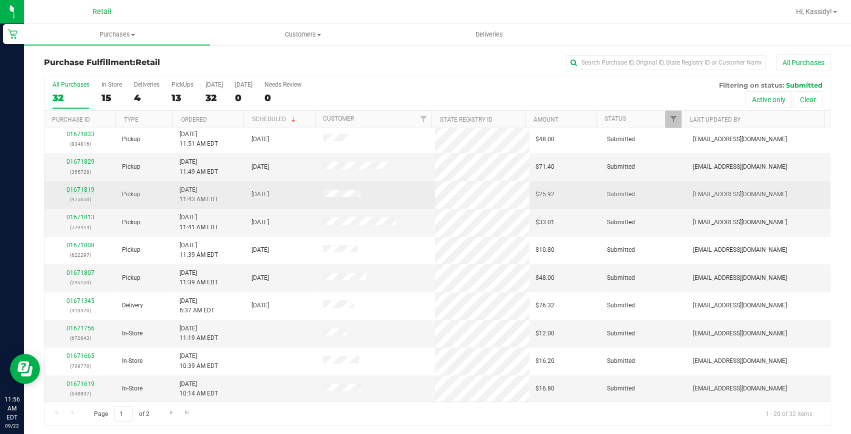
click at [78, 188] on link "01671819" at bounding box center [81, 189] width 28 height 7
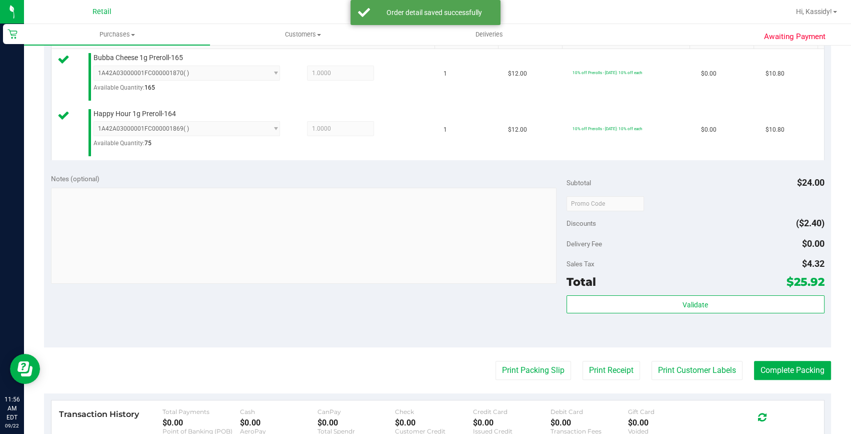
scroll to position [273, 0]
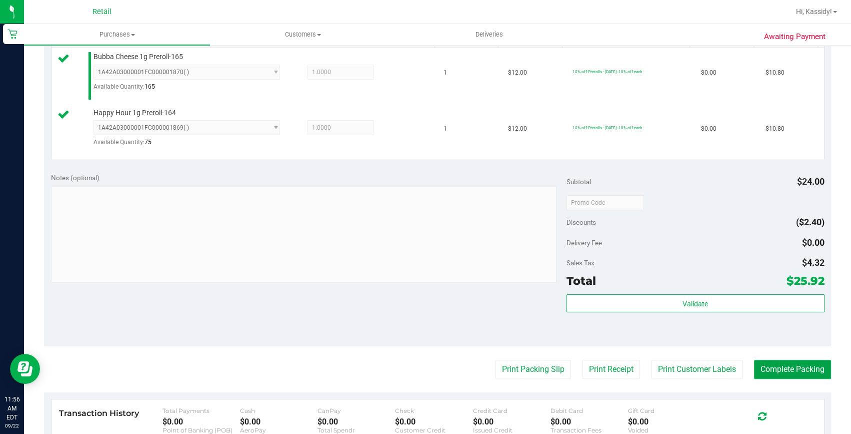
click at [775, 361] on button "Complete Packing" at bounding box center [792, 369] width 77 height 19
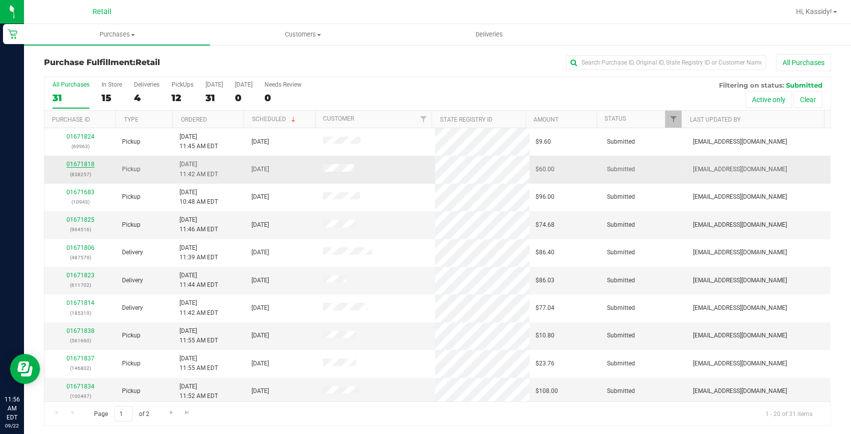
click at [71, 161] on link "01671818" at bounding box center [81, 164] width 28 height 7
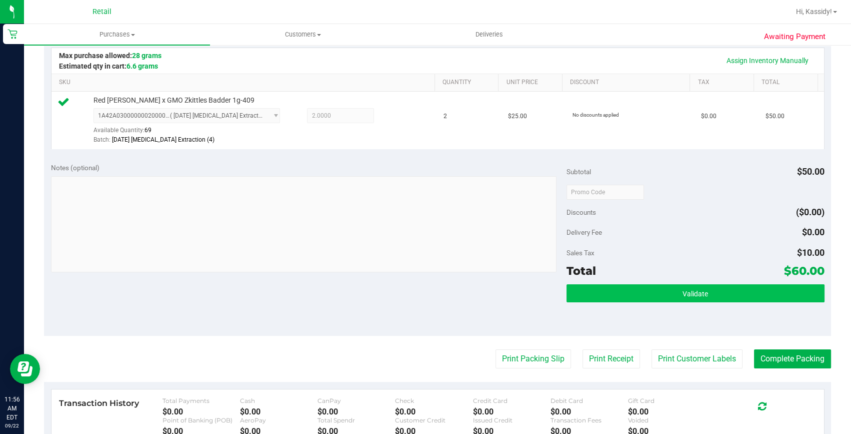
scroll to position [318, 0]
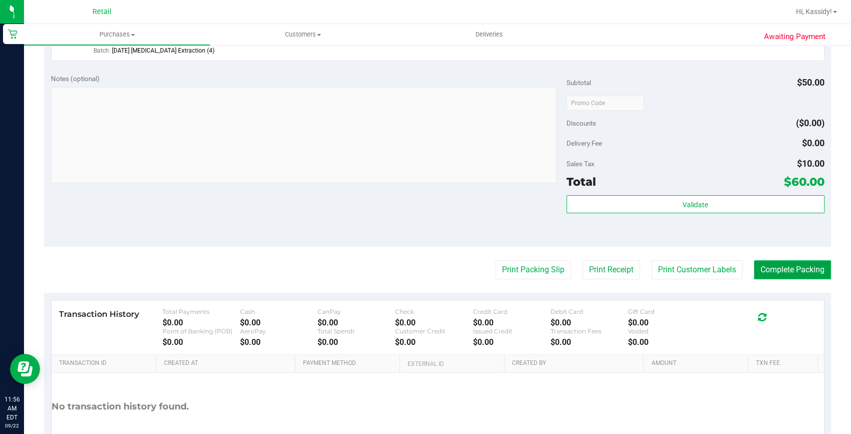
click at [764, 266] on button "Complete Packing" at bounding box center [792, 269] width 77 height 19
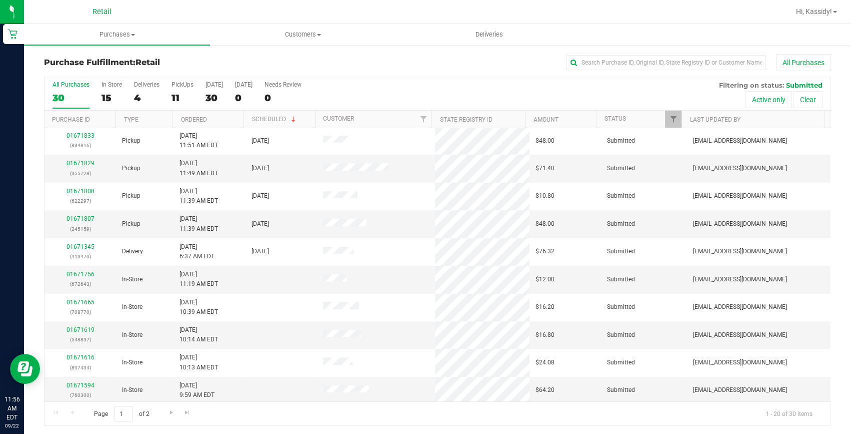
scroll to position [280, 0]
click at [590, 68] on input "text" at bounding box center [666, 62] width 200 height 15
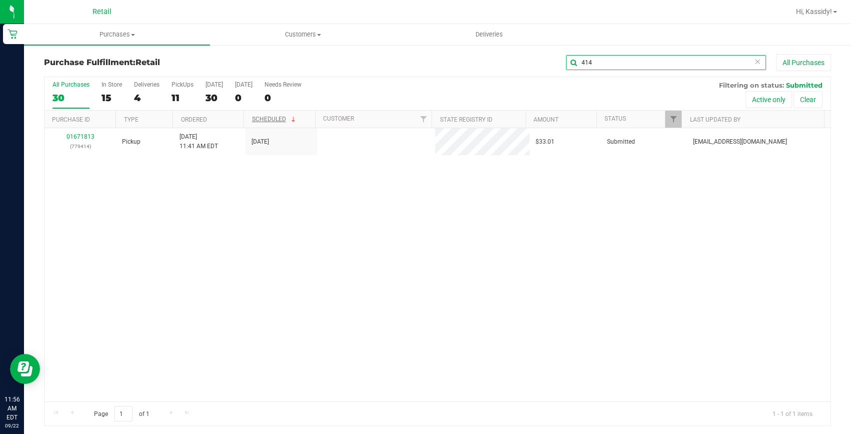
scroll to position [0, 0]
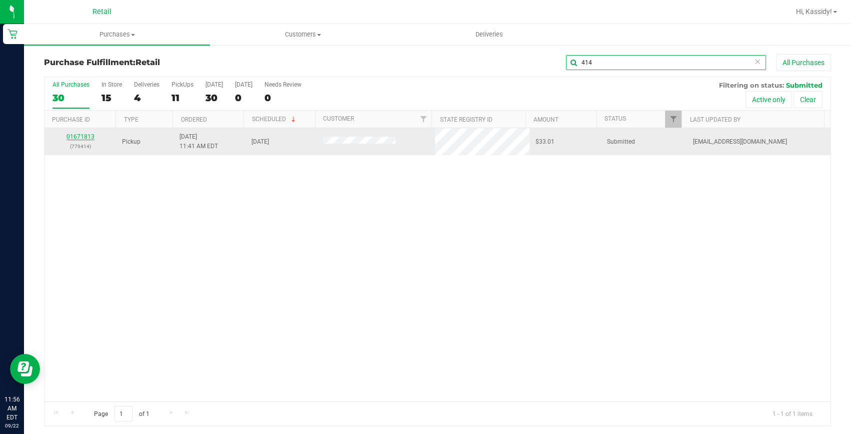
type input "414"
click at [71, 134] on link "01671813" at bounding box center [81, 136] width 28 height 7
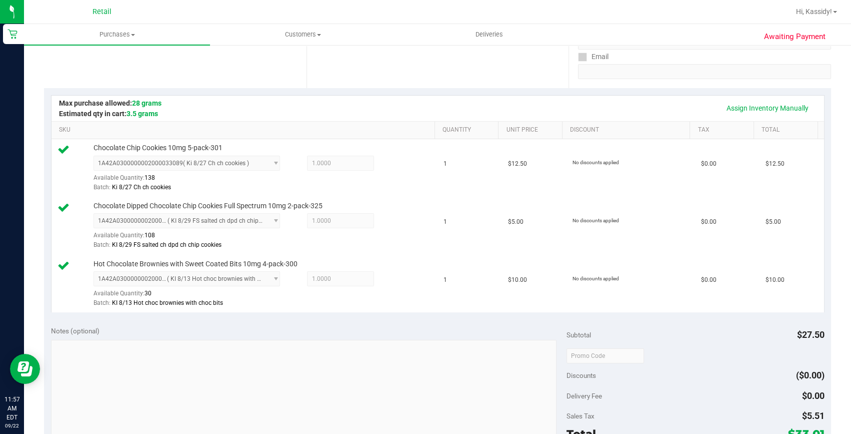
scroll to position [318, 0]
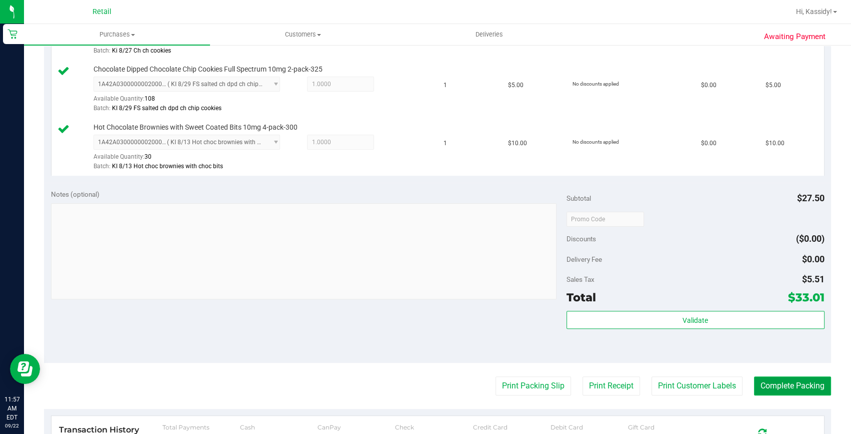
click at [773, 391] on button "Complete Packing" at bounding box center [792, 385] width 77 height 19
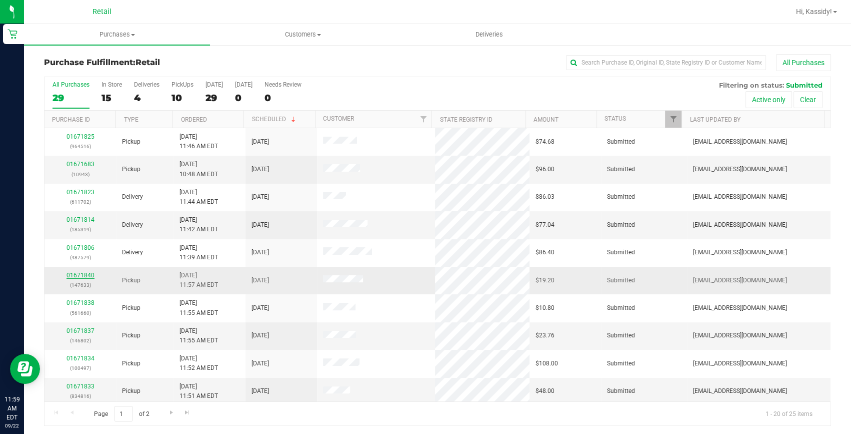
click at [80, 276] on link "01671840" at bounding box center [81, 275] width 28 height 7
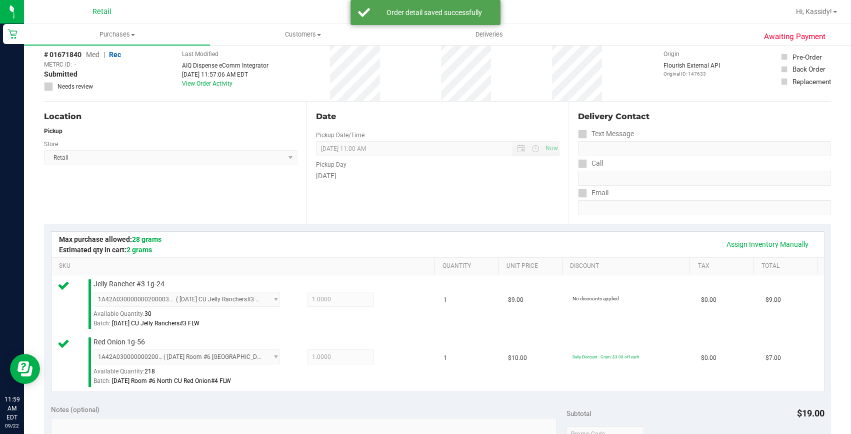
scroll to position [318, 0]
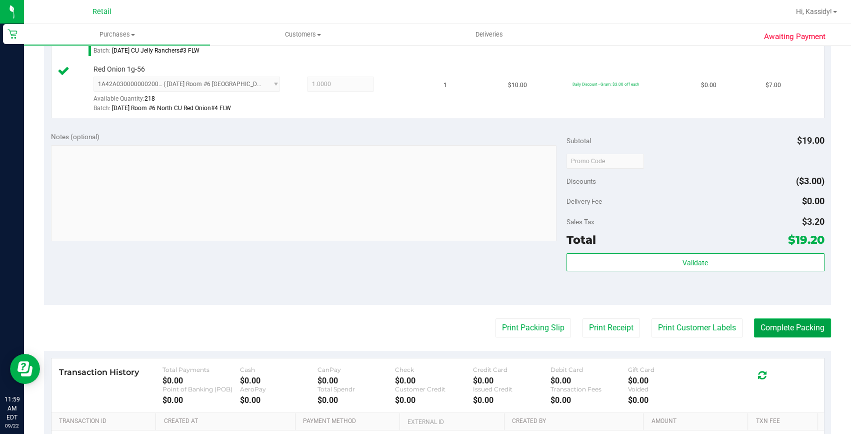
click at [794, 324] on button "Complete Packing" at bounding box center [792, 327] width 77 height 19
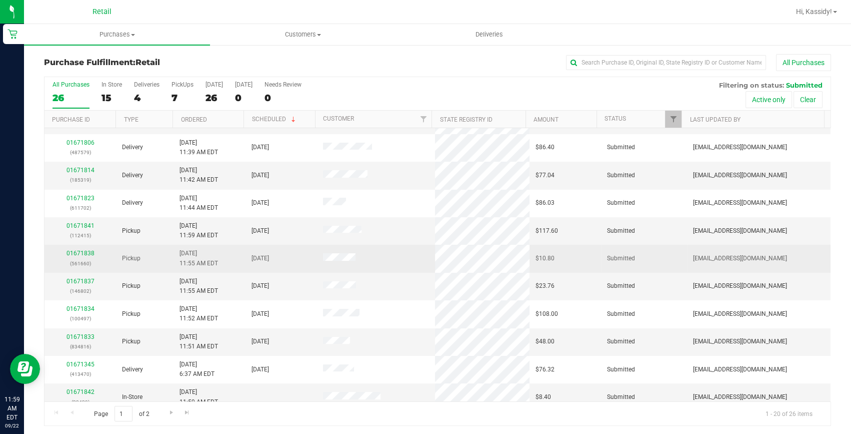
scroll to position [91, 0]
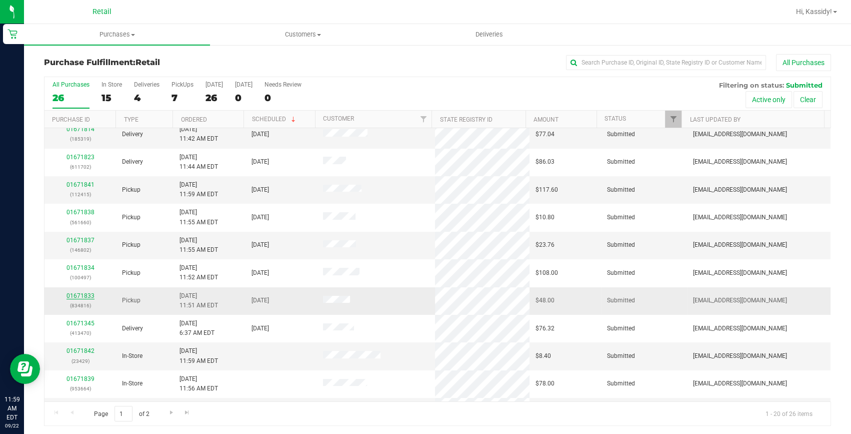
click at [82, 295] on link "01671833" at bounding box center [81, 295] width 28 height 7
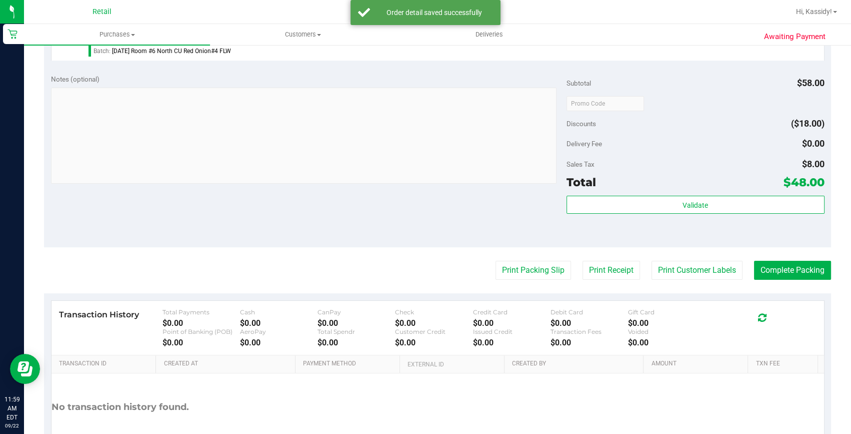
scroll to position [318, 0]
click at [790, 271] on button "Complete Packing" at bounding box center [792, 269] width 77 height 19
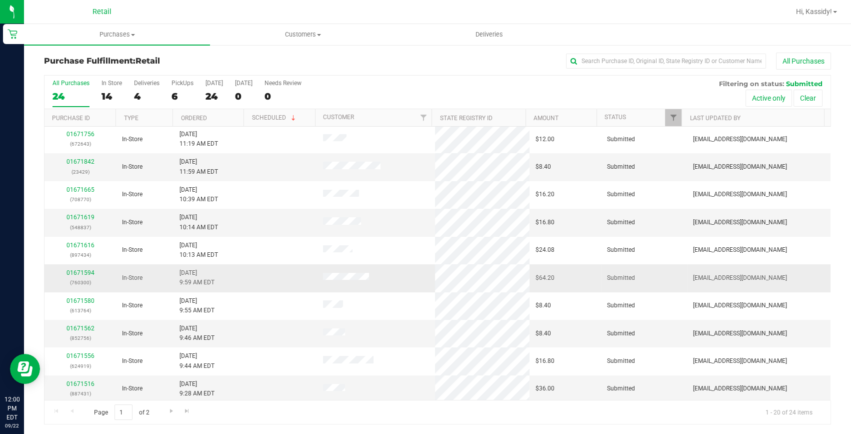
scroll to position [280, 0]
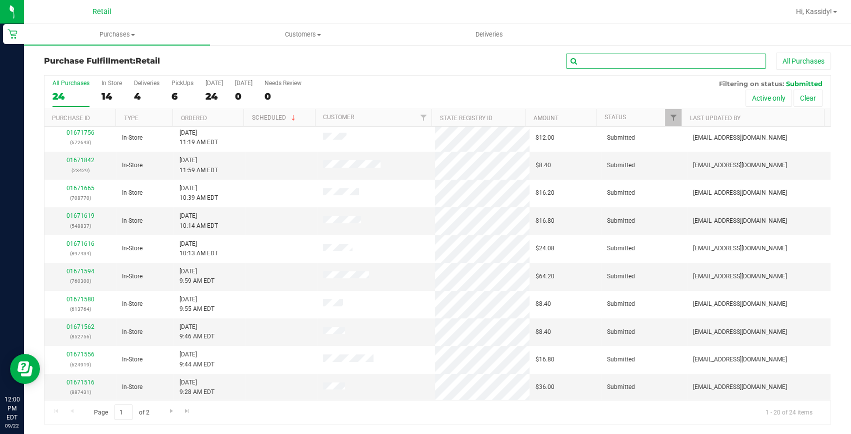
click at [628, 55] on input "text" at bounding box center [666, 61] width 200 height 15
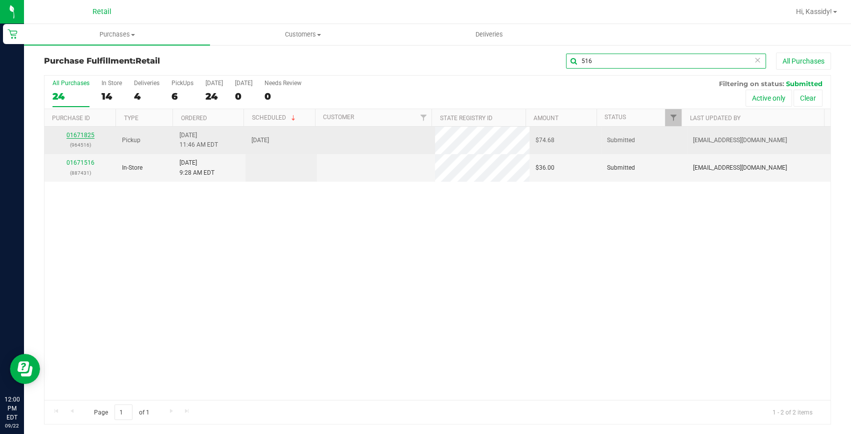
scroll to position [0, 0]
type input "516"
click at [85, 135] on link "01671825" at bounding box center [81, 135] width 28 height 7
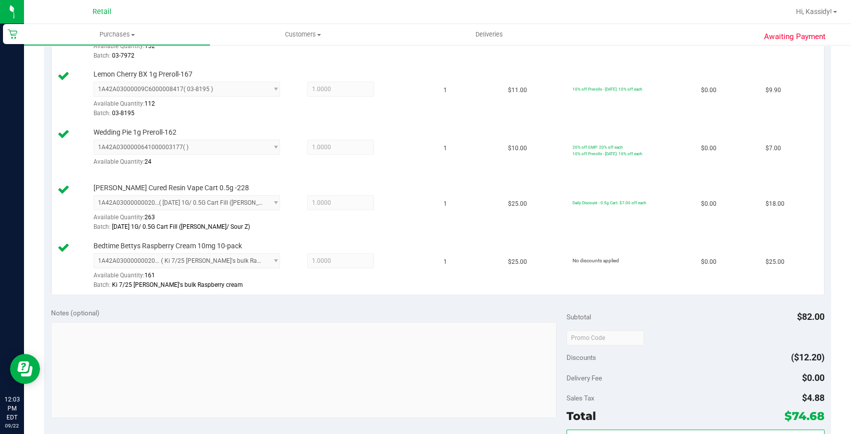
scroll to position [455, 0]
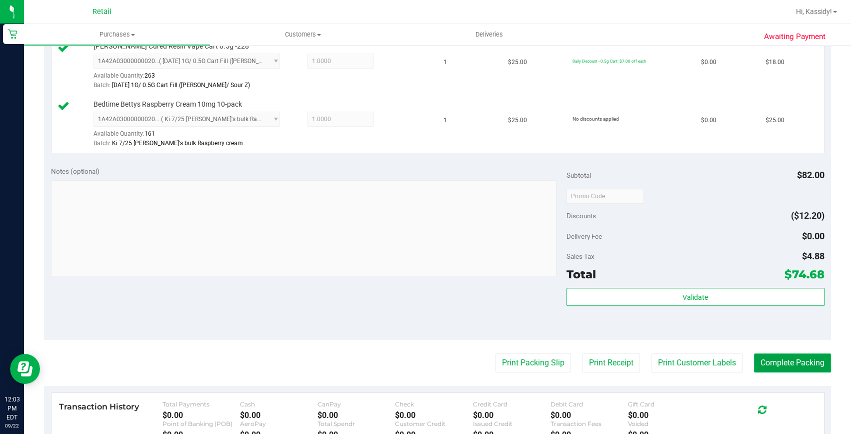
click at [775, 355] on button "Complete Packing" at bounding box center [792, 362] width 77 height 19
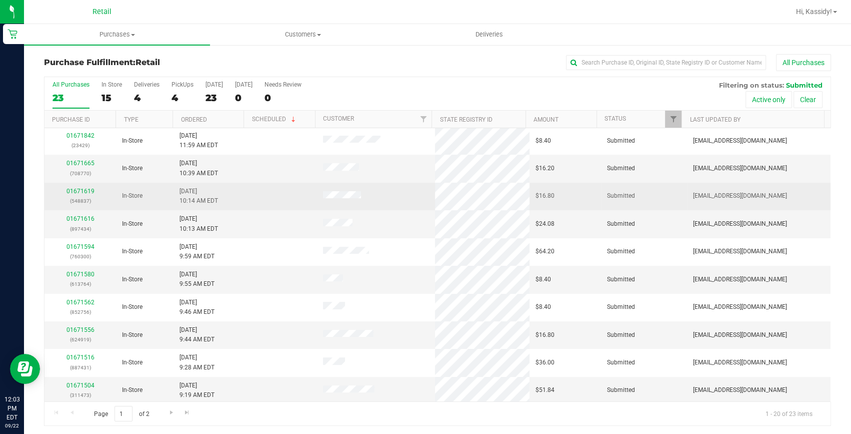
scroll to position [280, 0]
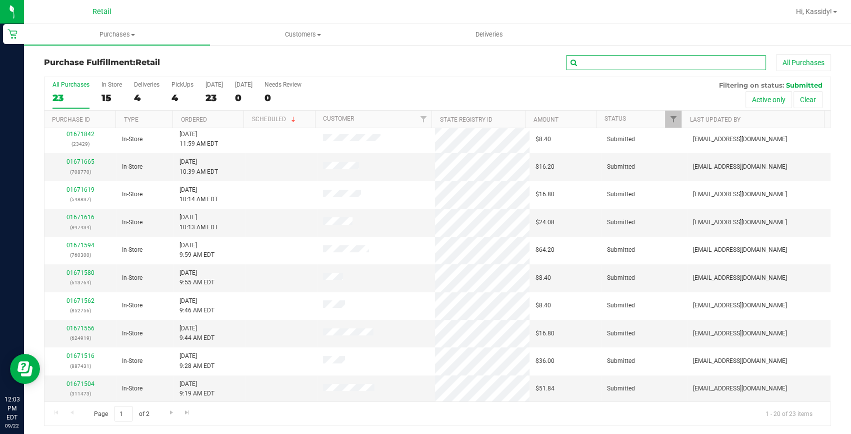
click at [641, 65] on input "text" at bounding box center [666, 62] width 200 height 15
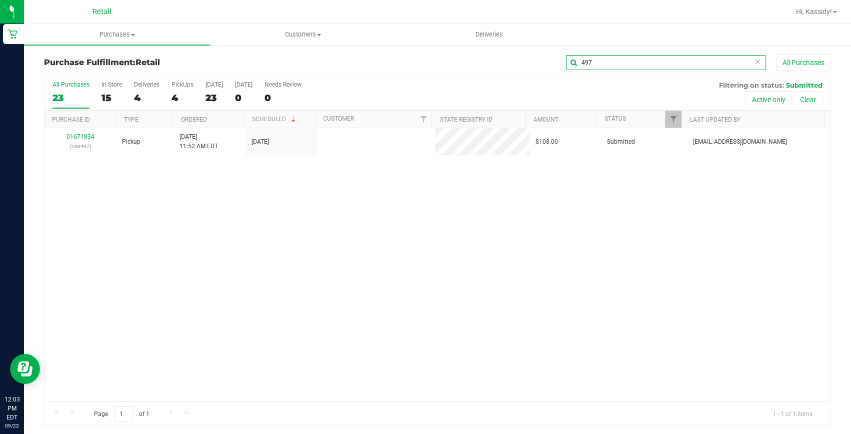
scroll to position [0, 0]
type input "497"
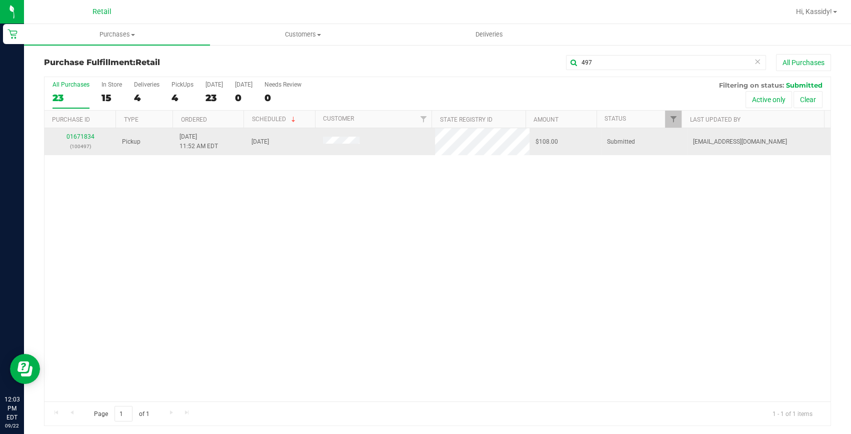
click at [80, 130] on td "01671834 (100497)" at bounding box center [81, 141] width 72 height 27
click at [75, 136] on link "01671834" at bounding box center [81, 136] width 28 height 7
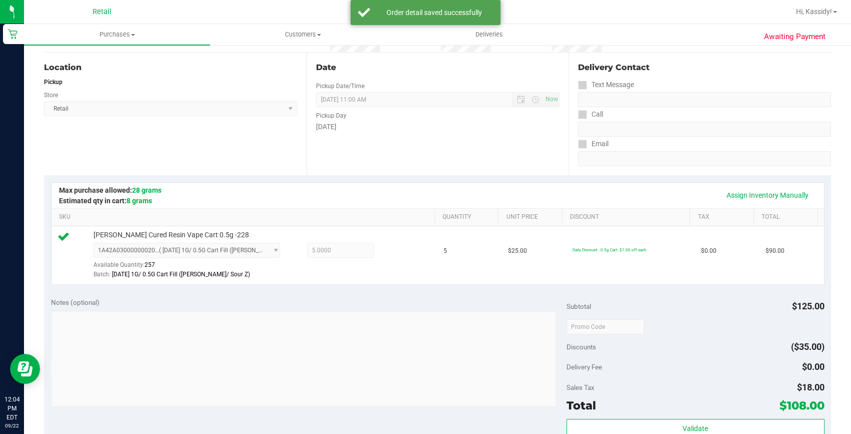
scroll to position [273, 0]
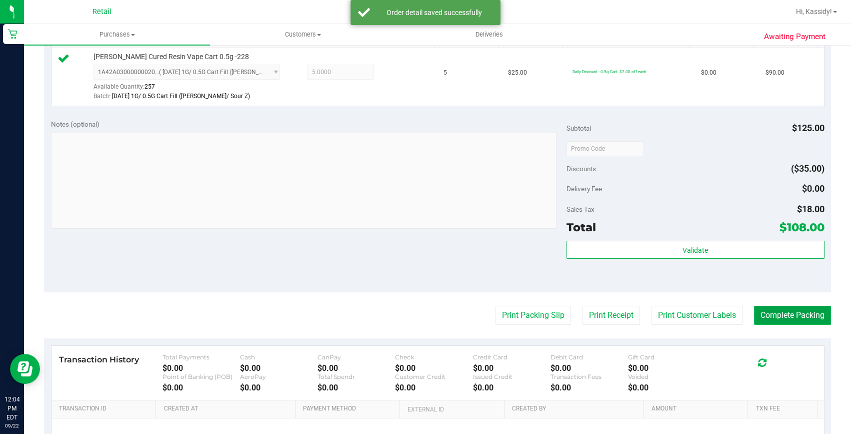
click at [759, 316] on button "Complete Packing" at bounding box center [792, 315] width 77 height 19
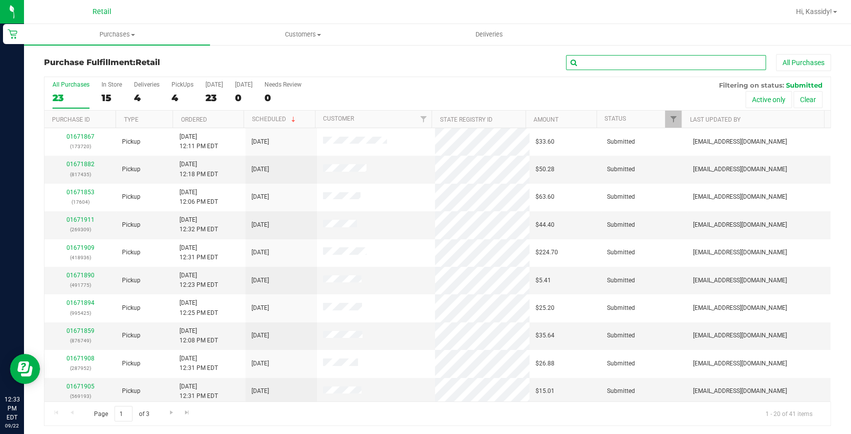
click at [572, 61] on input "text" at bounding box center [666, 62] width 200 height 15
type input "720"
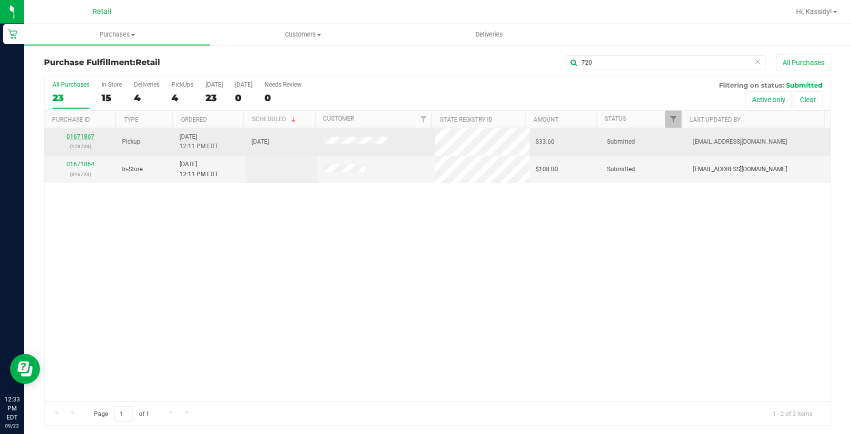
click at [88, 133] on link "01671867" at bounding box center [81, 136] width 28 height 7
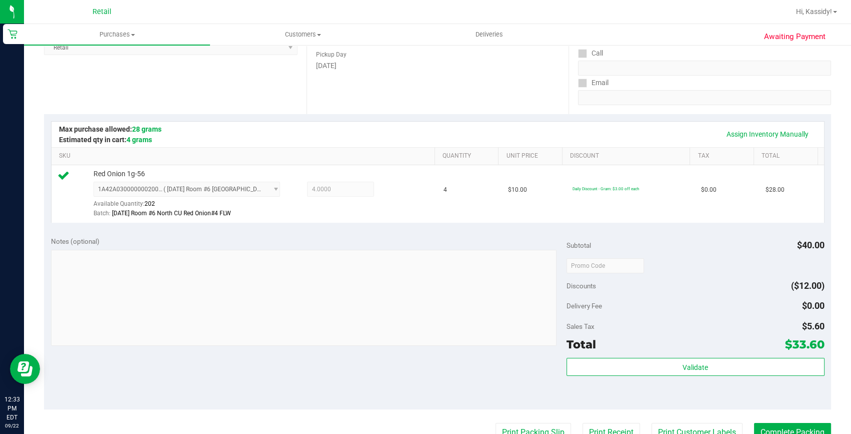
scroll to position [182, 0]
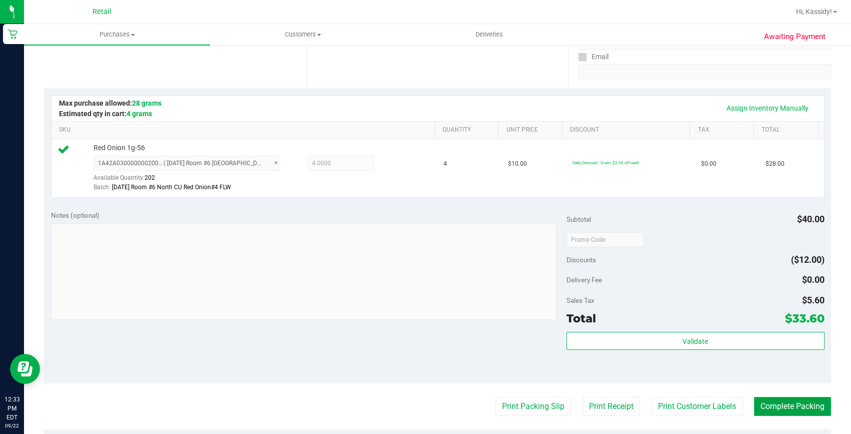
click at [774, 413] on button "Complete Packing" at bounding box center [792, 406] width 77 height 19
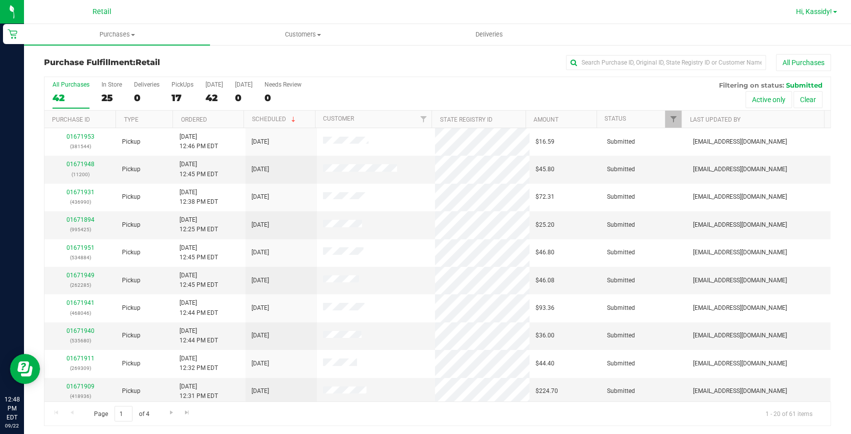
click at [825, 11] on span "Hi, Kassidy!" at bounding box center [814, 12] width 36 height 8
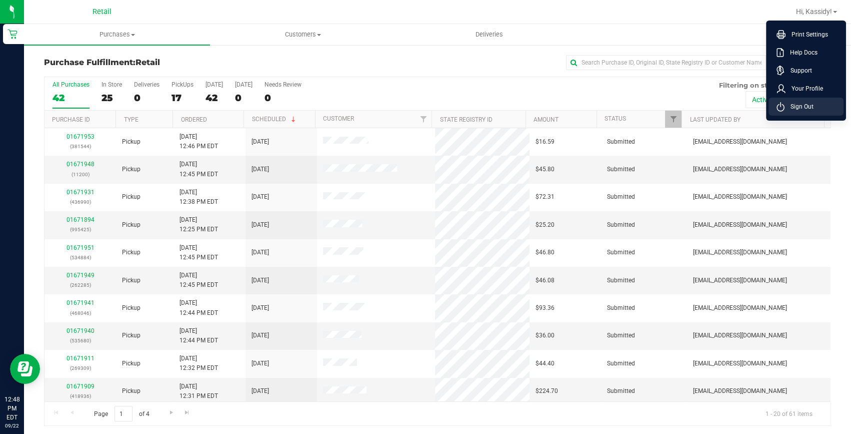
click at [802, 105] on span "Sign Out" at bounding box center [799, 107] width 29 height 10
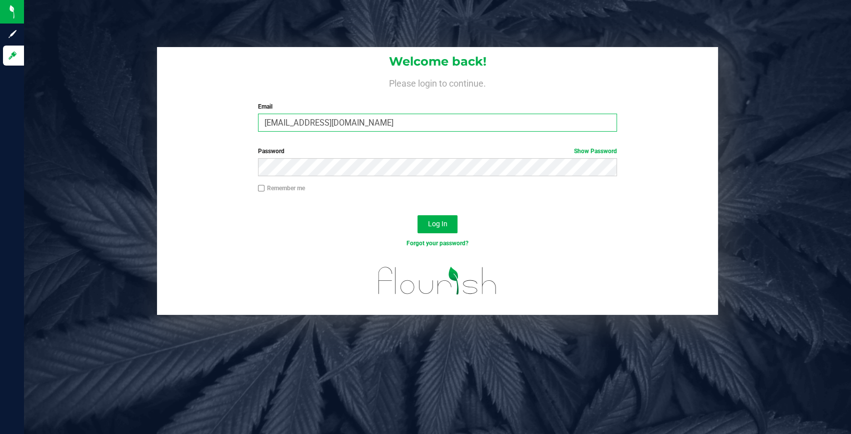
click at [353, 121] on input "Kbernardo@slatercenter.com" at bounding box center [437, 123] width 359 height 18
drag, startPoint x: 414, startPoint y: 127, endPoint x: 132, endPoint y: 116, distance: 281.8
click at [132, 116] on div "Welcome back! Please login to continue. Email Kbernardo@slatercenter.chodgcom R…" at bounding box center [438, 181] width 842 height 268
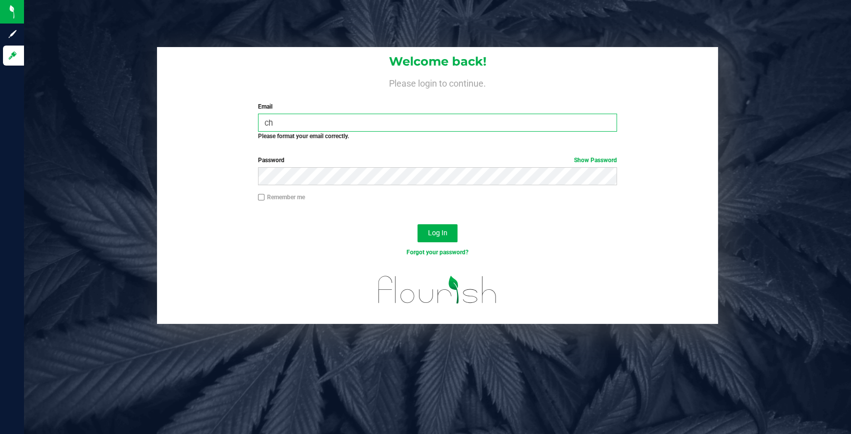
type input "chodgkinson@slatercenter.com"
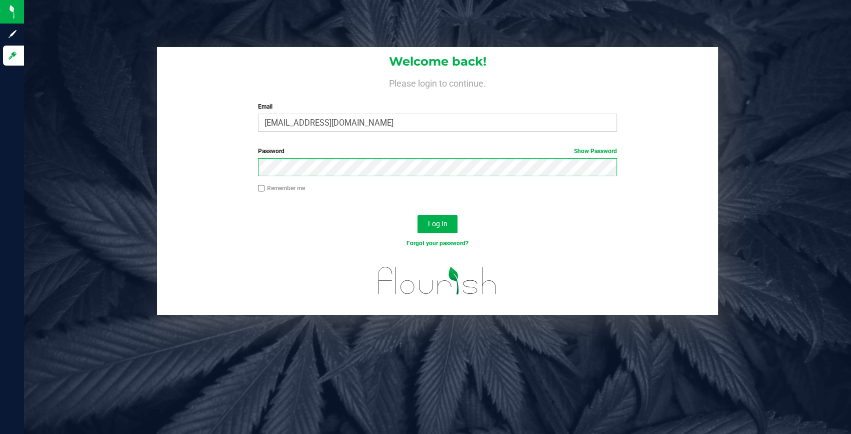
click at [120, 157] on div "Welcome back! Please login to continue. Email chodgkinson@slatercenter.com Requ…" at bounding box center [438, 181] width 842 height 268
click at [418, 215] on button "Log In" at bounding box center [438, 224] width 40 height 18
